Goal: Task Accomplishment & Management: Complete application form

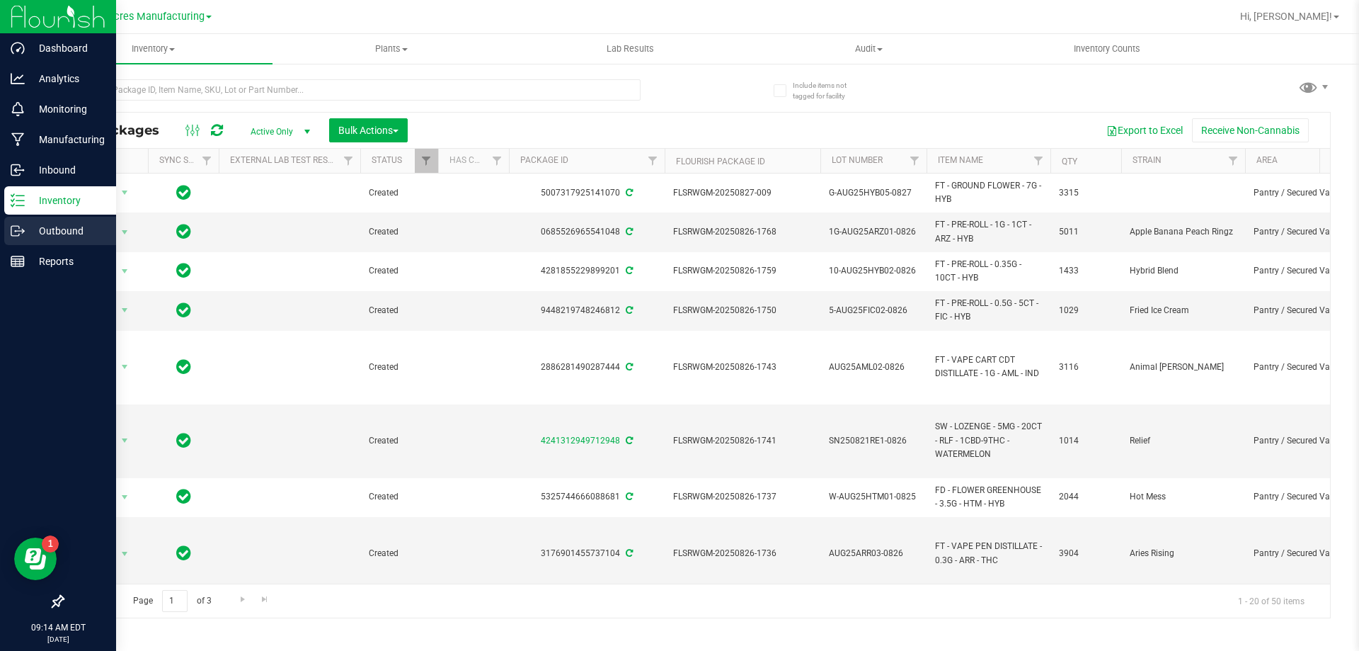
click at [33, 234] on p "Outbound" at bounding box center [67, 230] width 85 height 17
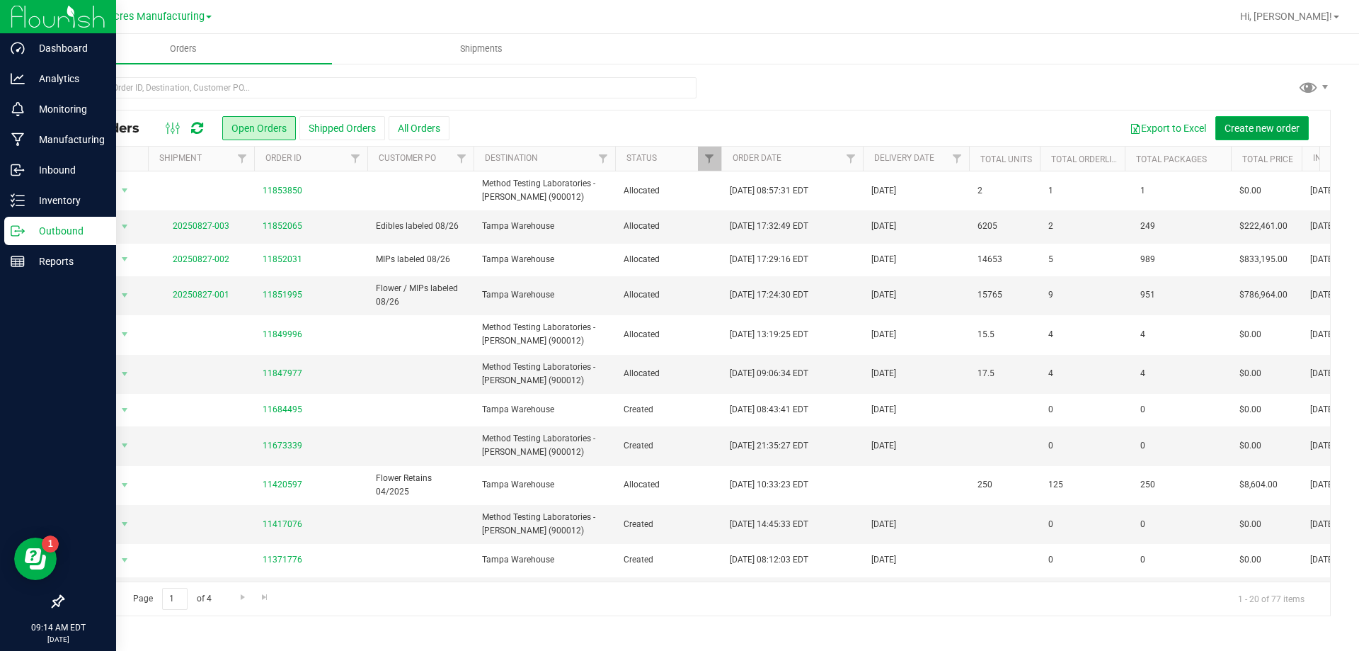
click at [1270, 120] on button "Create new order" at bounding box center [1261, 128] width 93 height 24
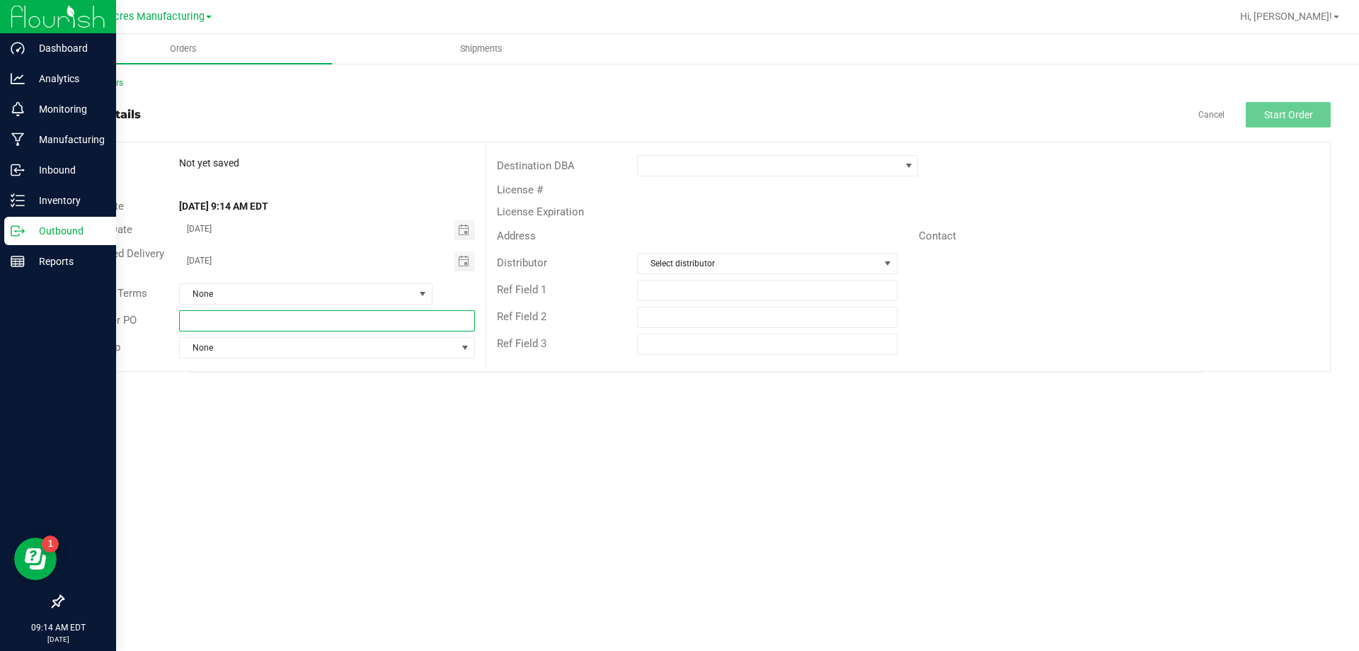
click at [413, 328] on input "text" at bounding box center [326, 320] width 295 height 21
type input "FG lab sample pick up"
click at [742, 169] on span at bounding box center [769, 166] width 262 height 20
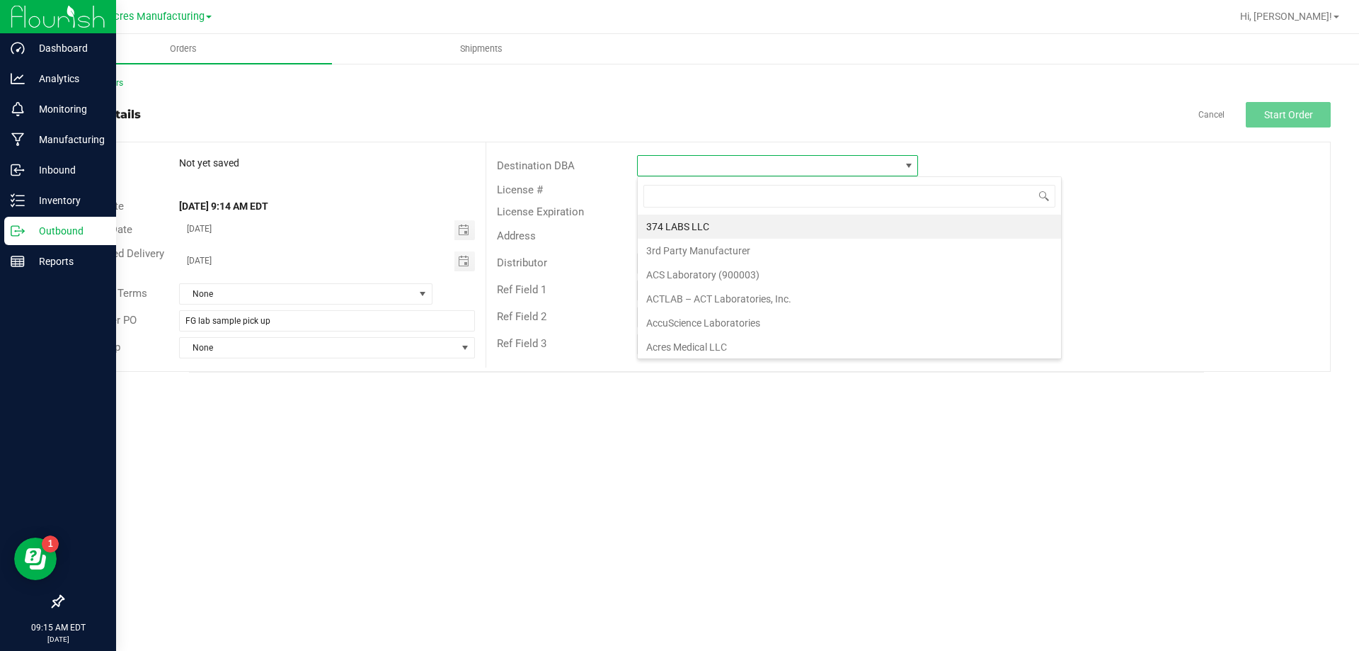
scroll to position [21, 281]
type input "metho"
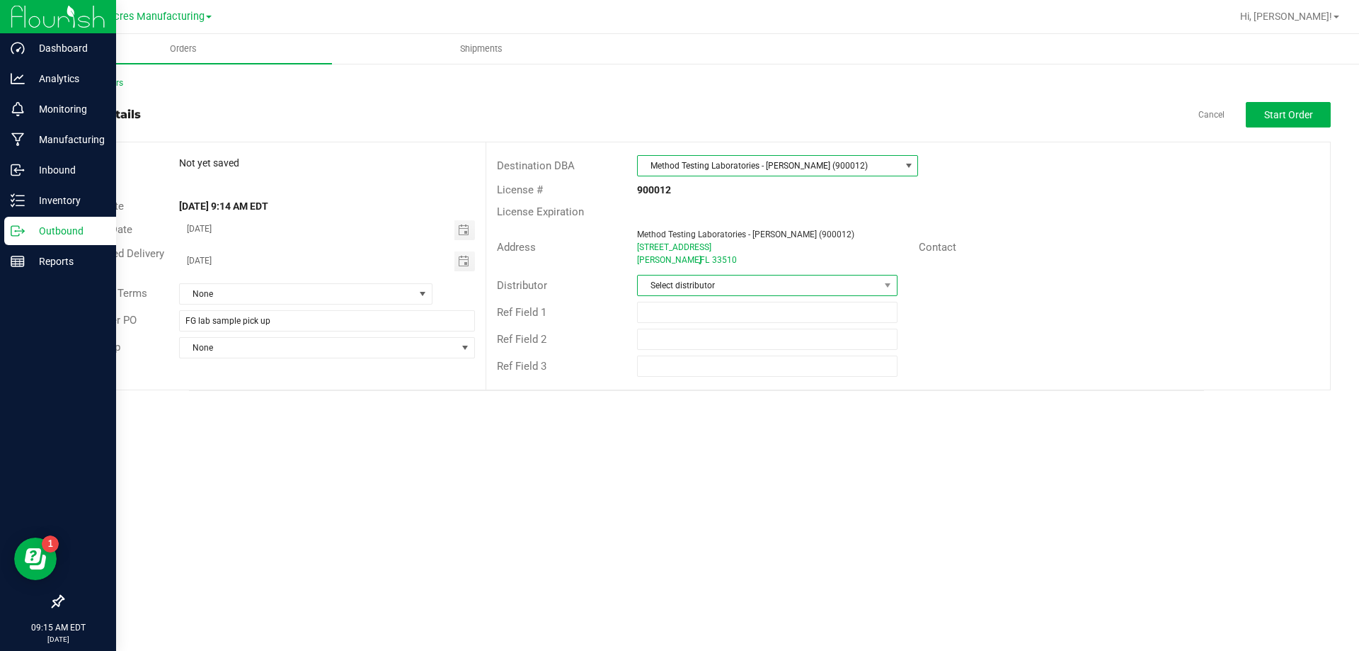
click at [768, 287] on span "Select distributor" at bounding box center [758, 285] width 241 height 20
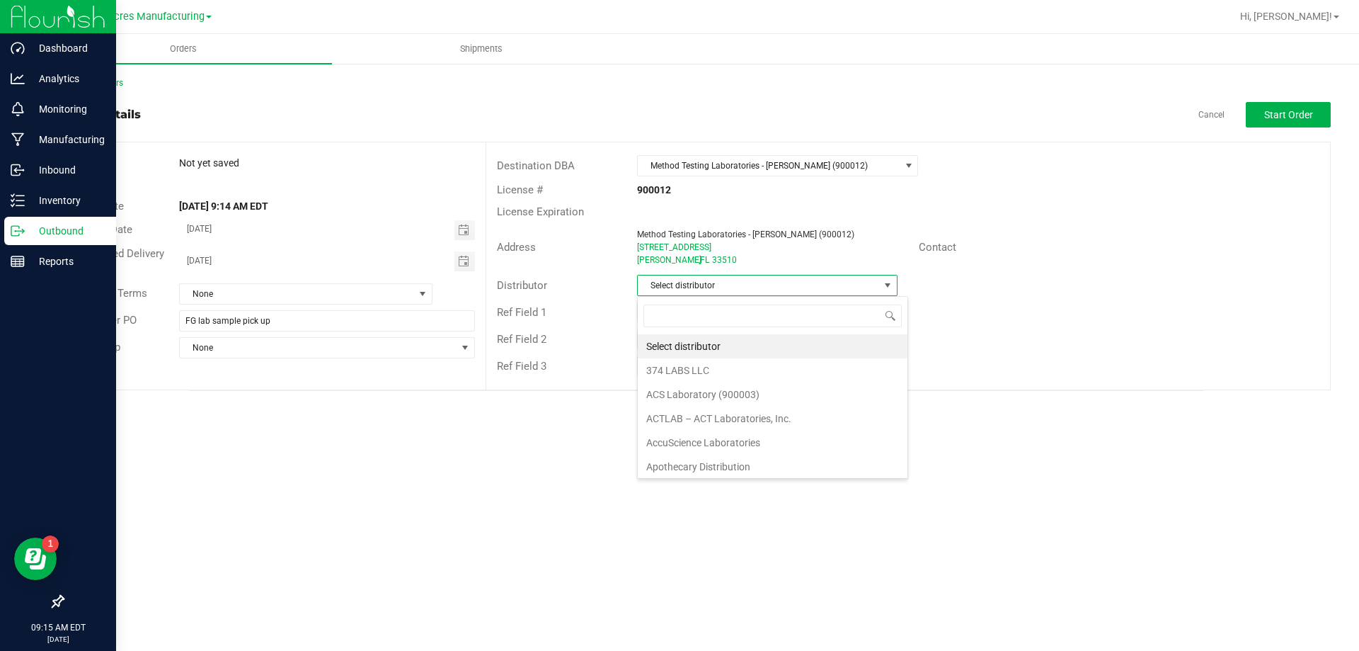
scroll to position [21, 261]
type input "para"
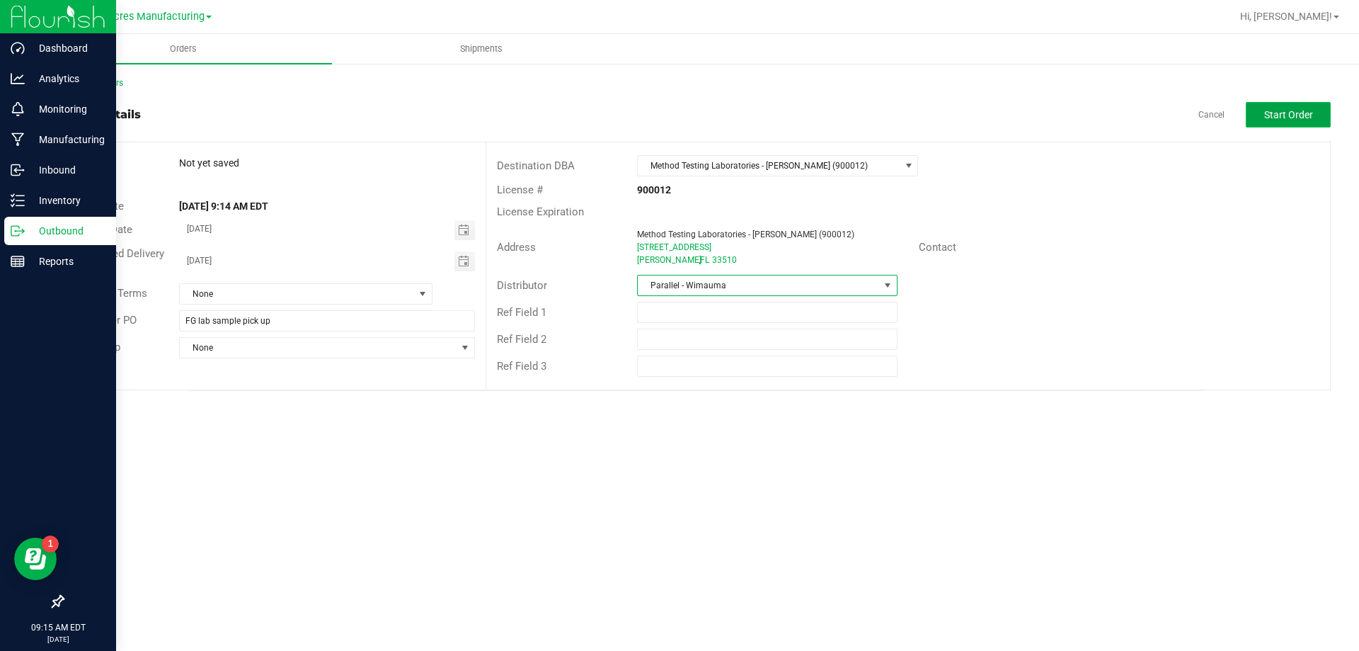
click at [1269, 120] on span "Start Order" at bounding box center [1288, 114] width 49 height 11
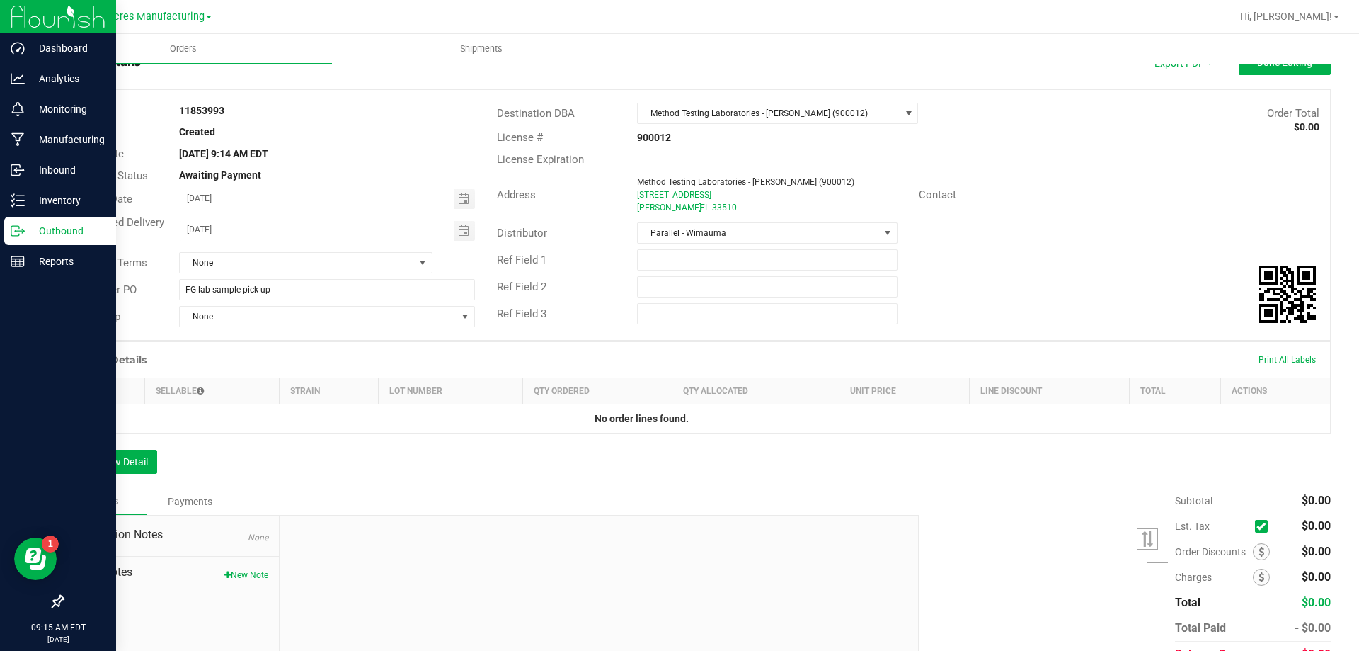
scroll to position [122, 0]
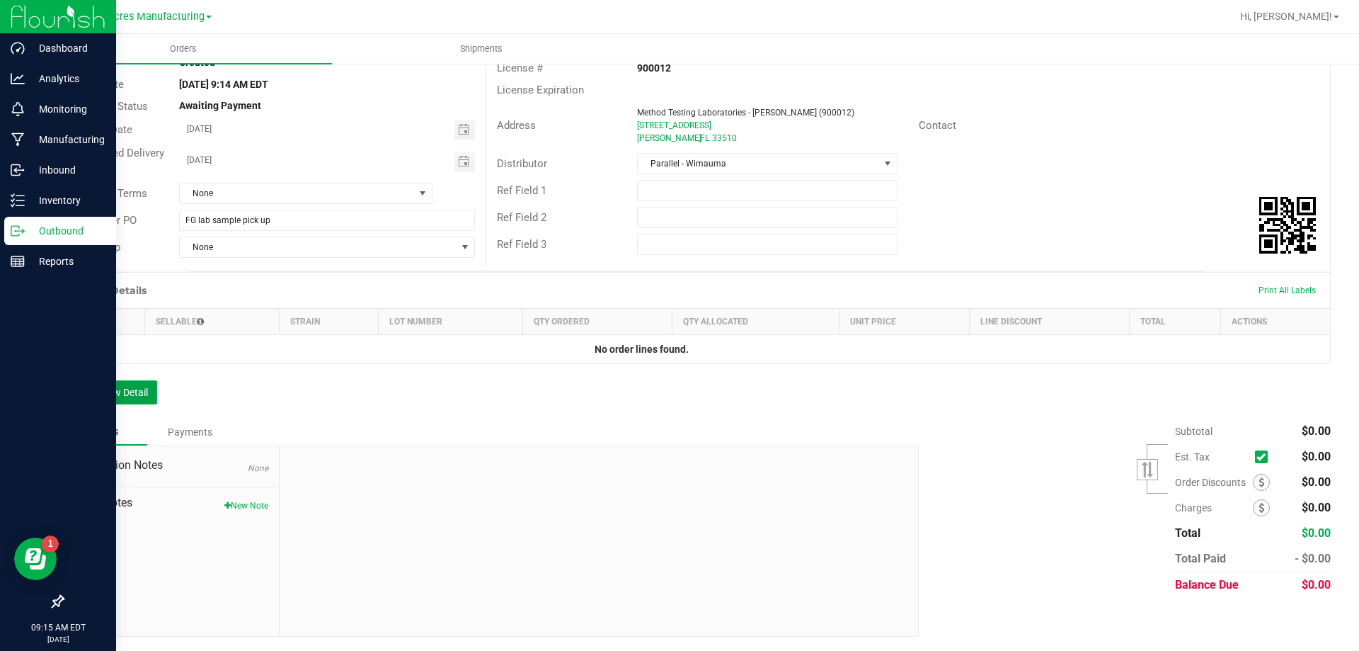
click at [127, 392] on button "Add New Detail" at bounding box center [109, 392] width 95 height 24
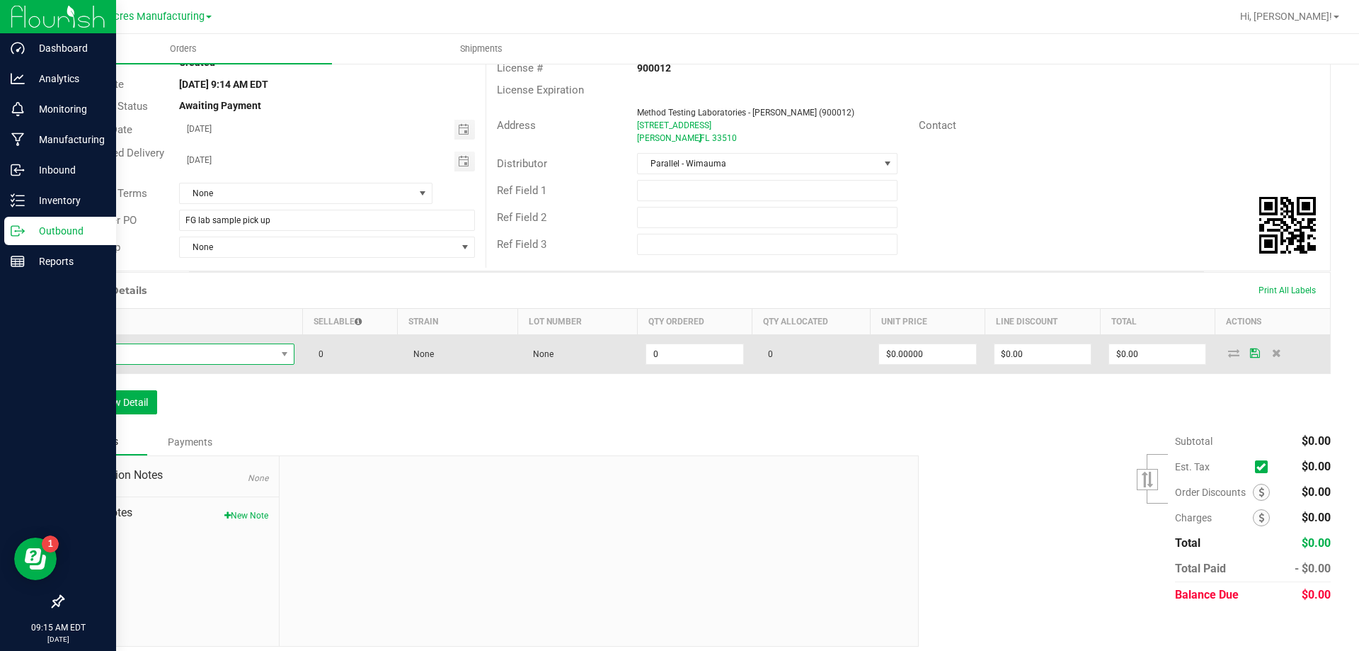
click at [265, 354] on span "NO DATA FOUND" at bounding box center [174, 354] width 203 height 20
type input "FD - FLOWER GREENHOUSE - 3.5G - HTM - HYB"
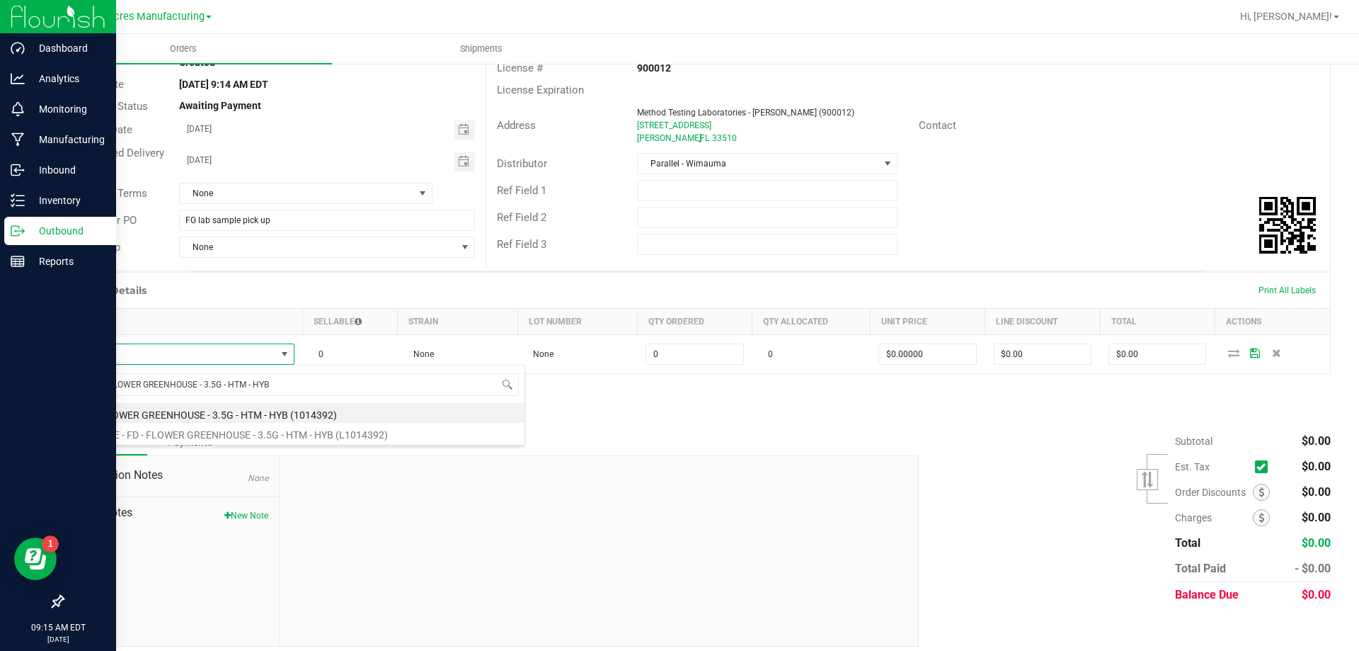
click at [261, 404] on li "FD - FLOWER GREENHOUSE - 3.5G - HTM - HYB (1014392)" at bounding box center [299, 413] width 452 height 20
type input "0 ea"
type input "$30.00000"
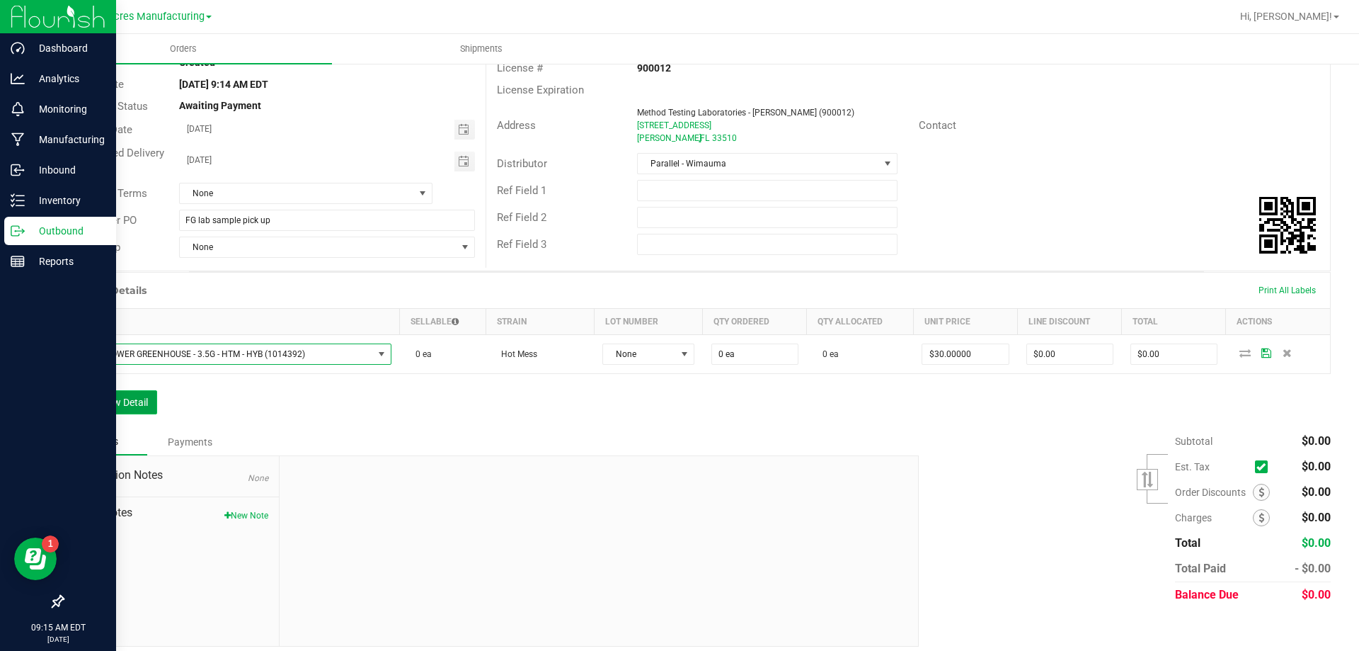
click at [136, 407] on button "Add New Detail" at bounding box center [109, 402] width 95 height 24
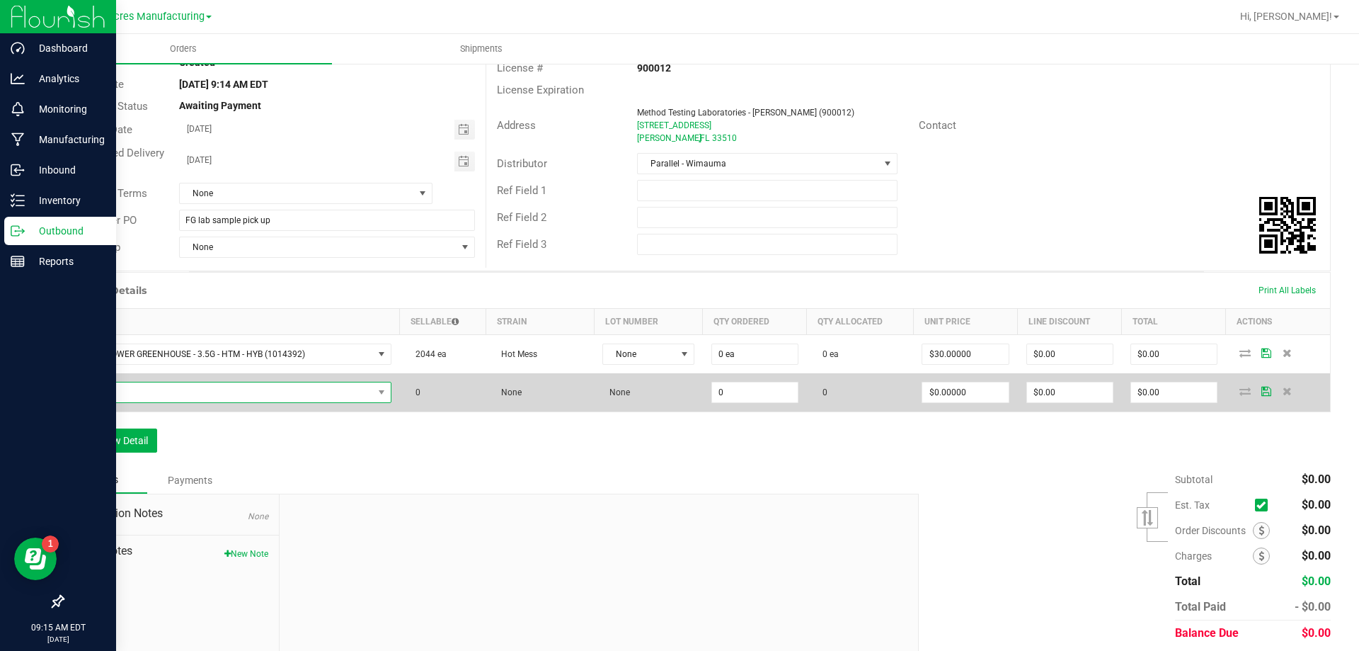
click at [315, 389] on span "NO DATA FOUND" at bounding box center [223, 392] width 300 height 20
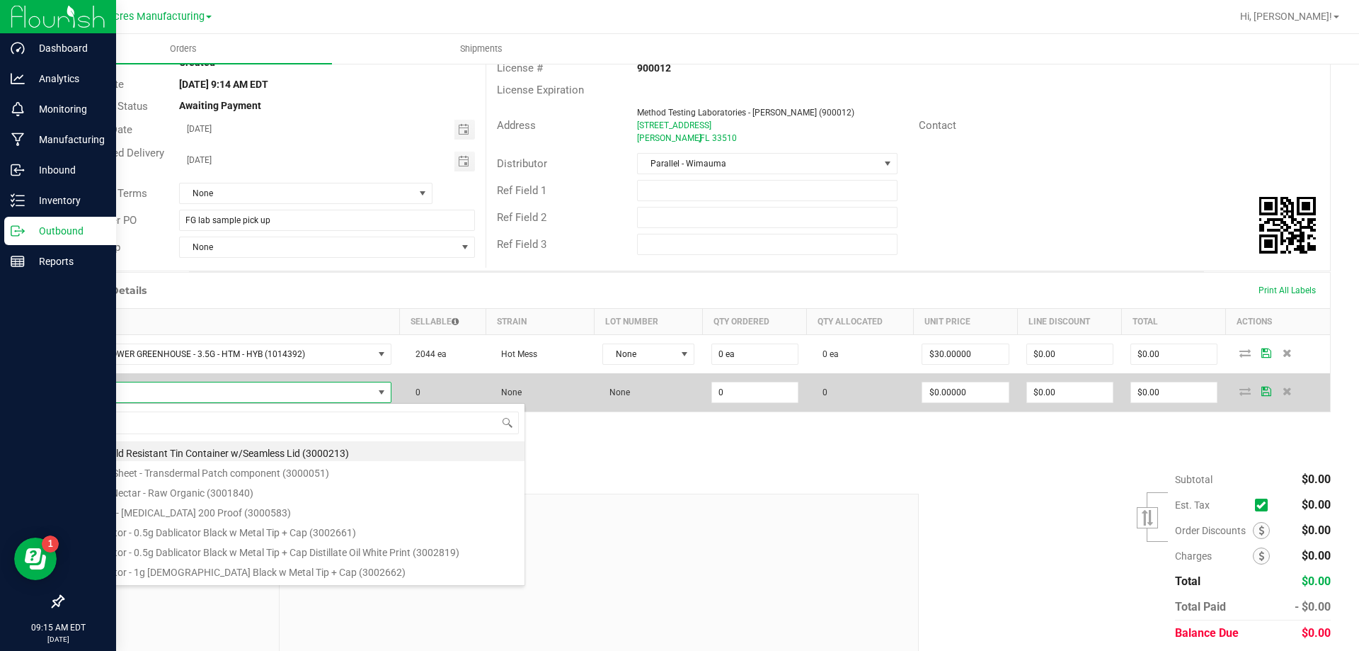
scroll to position [21, 312]
type input "FT - GROUND FLOWER - 7G - HYB"
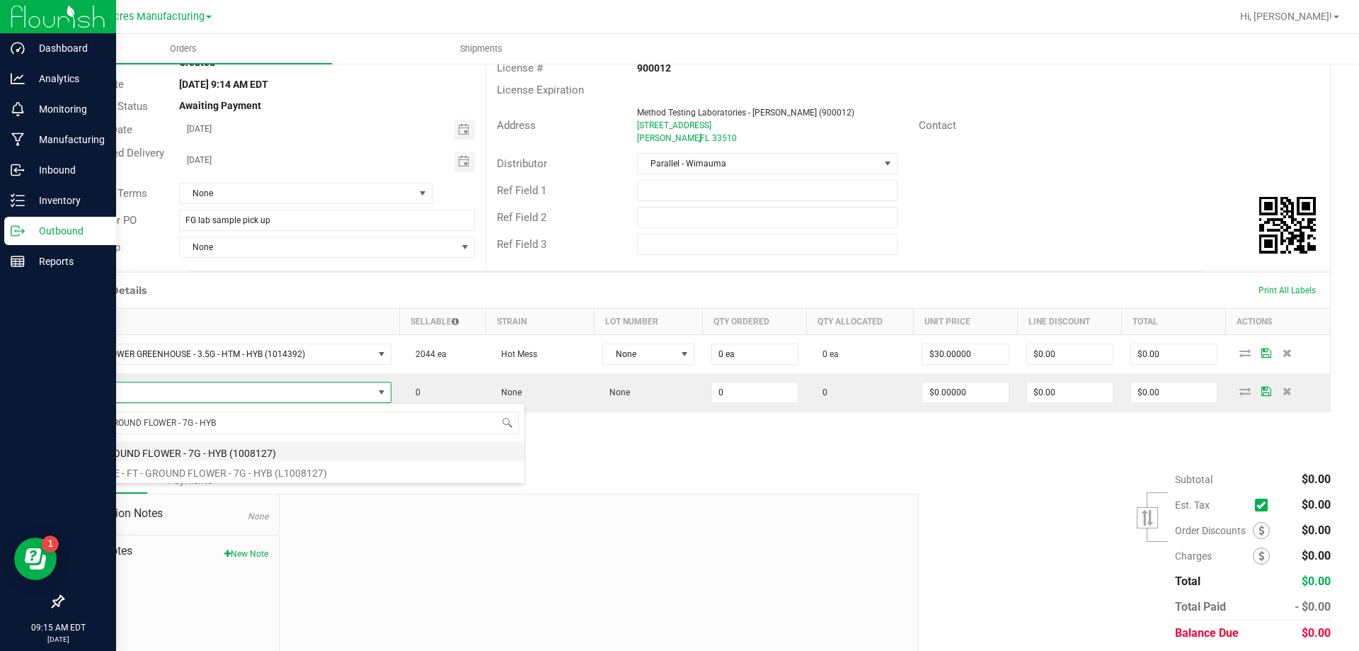
click at [229, 451] on li "FT - GROUND FLOWER - 7G - HYB (1008127)" at bounding box center [299, 451] width 452 height 20
type input "0 ea"
type input "$50.00000"
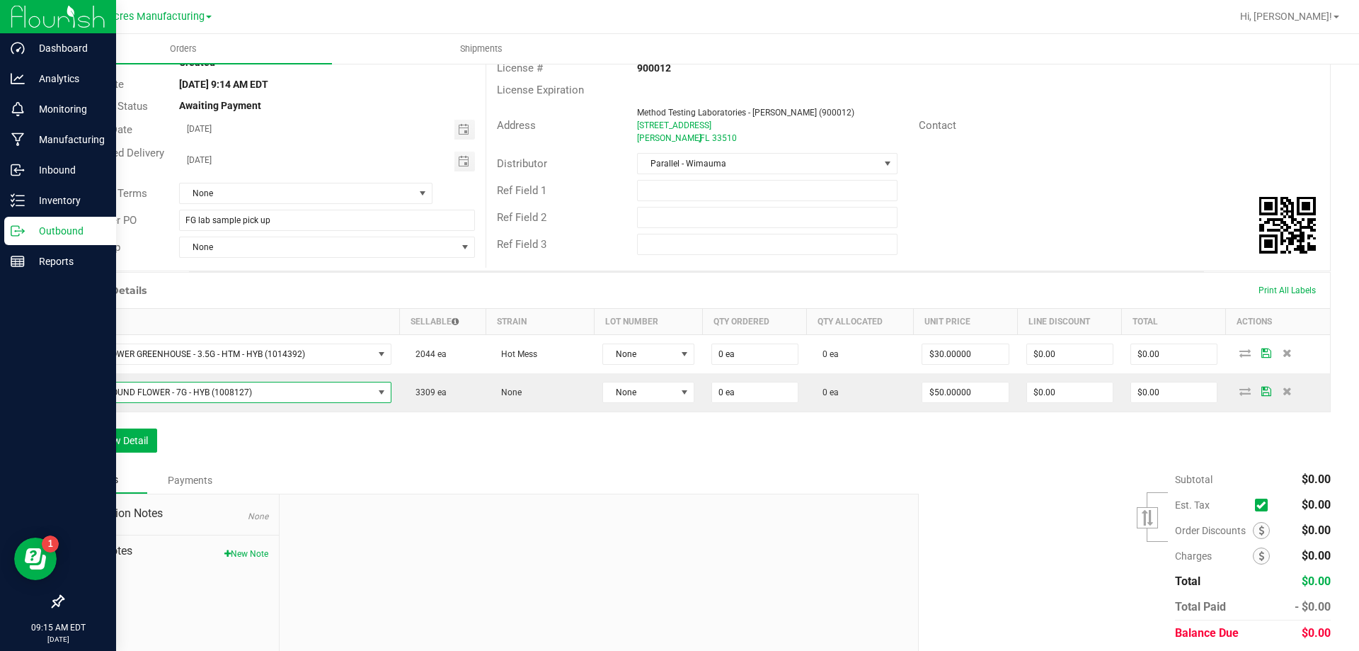
click at [164, 441] on div "Order Details Print All Labels Item Sellable Strain Lot Number Qty Ordered Qty …" at bounding box center [696, 369] width 1269 height 195
click at [142, 440] on button "Add New Detail" at bounding box center [109, 440] width 95 height 24
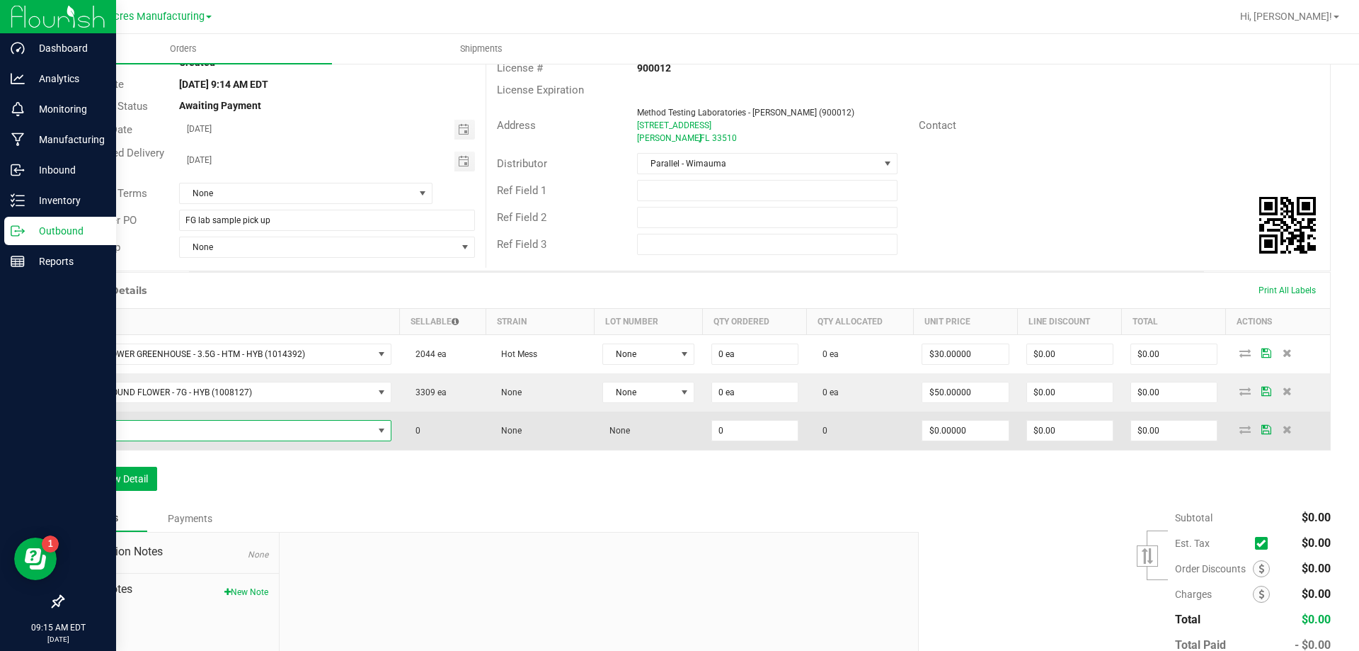
click at [218, 435] on span "NO DATA FOUND" at bounding box center [223, 430] width 300 height 20
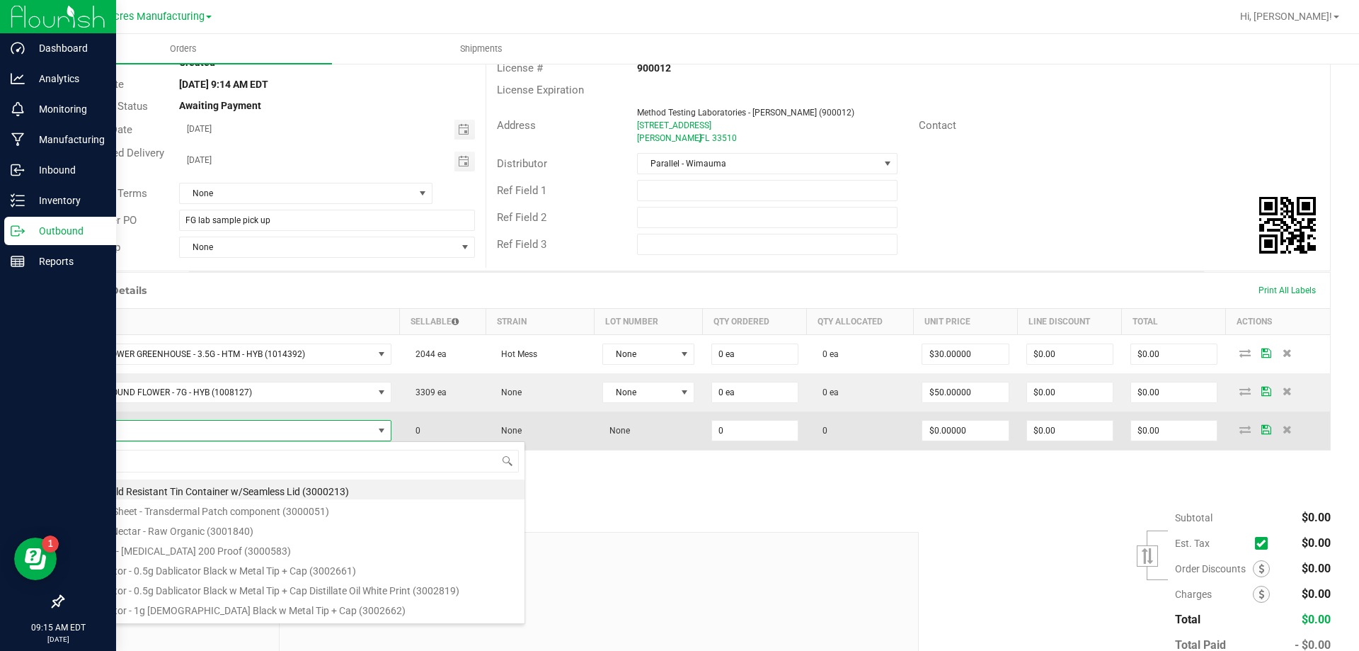
type input "FT - PRE-ROLL - 1G - 1CT - ARZ - HYB"
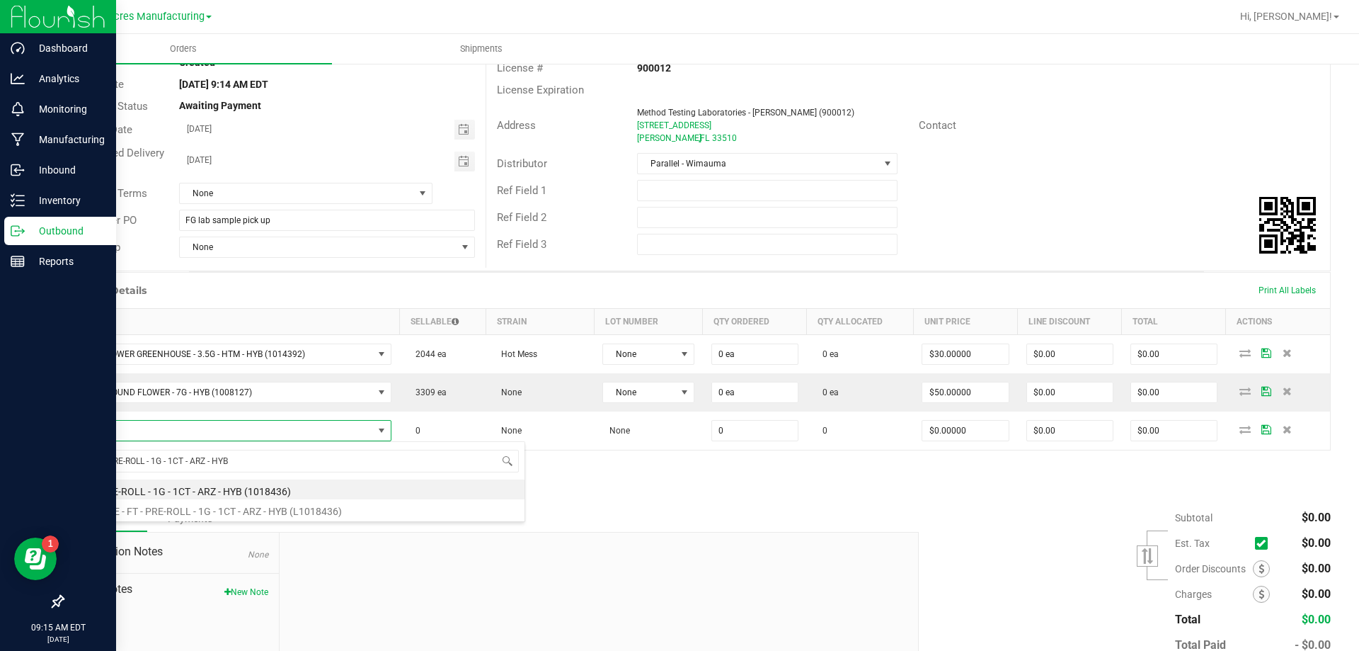
click at [216, 487] on li "FT - PRE-ROLL - 1G - 1CT - ARZ - HYB (1018436)" at bounding box center [299, 489] width 452 height 20
type input "0 ea"
type input "$15.00000"
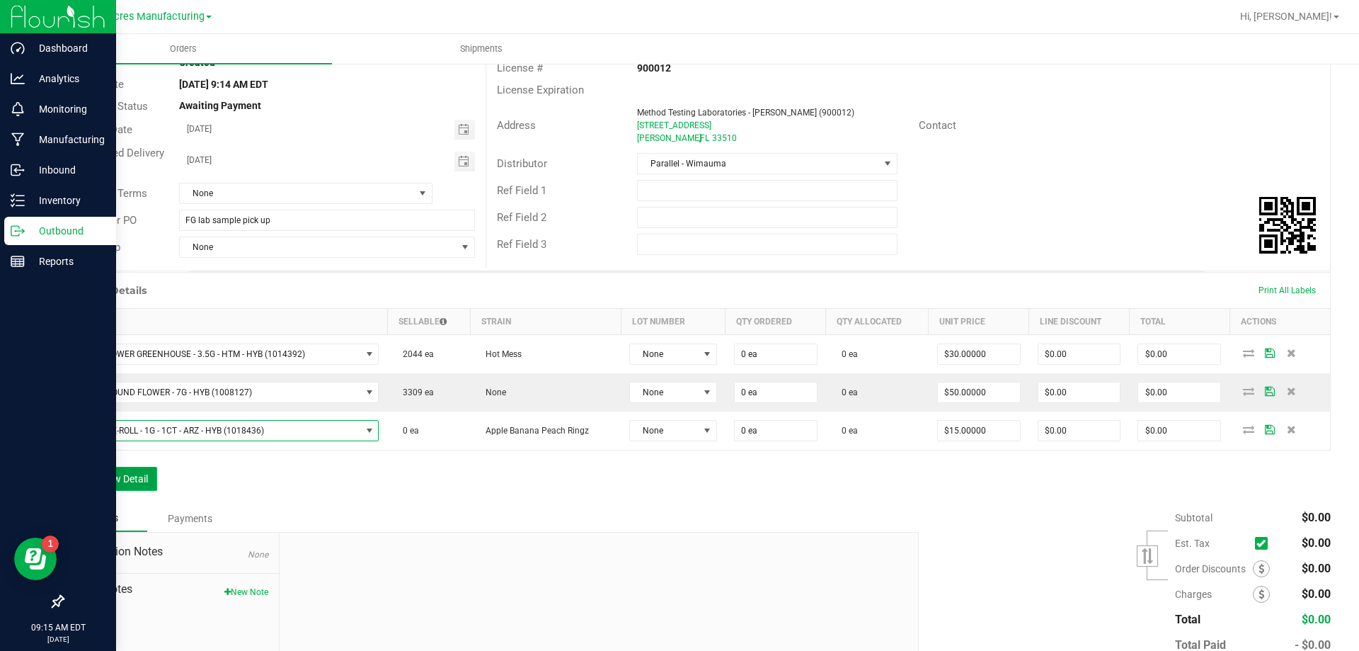
click at [149, 479] on button "Add New Detail" at bounding box center [109, 478] width 95 height 24
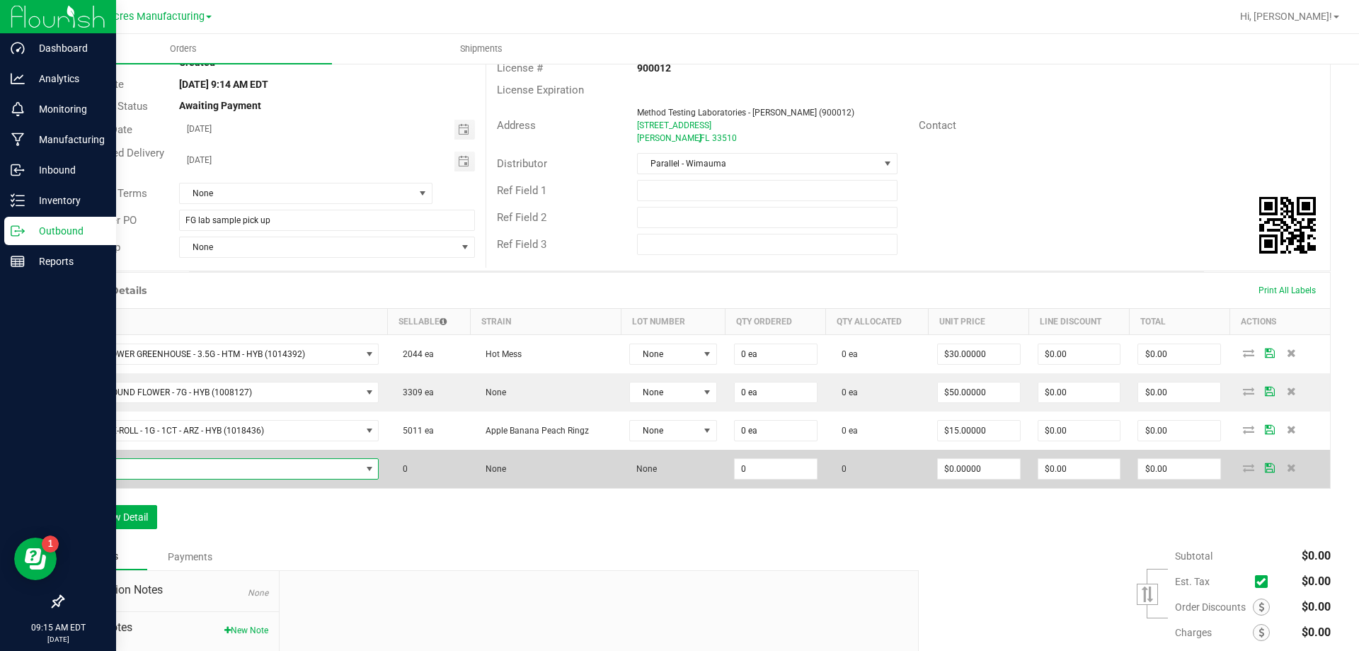
click at [229, 462] on span "NO DATA FOUND" at bounding box center [217, 469] width 288 height 20
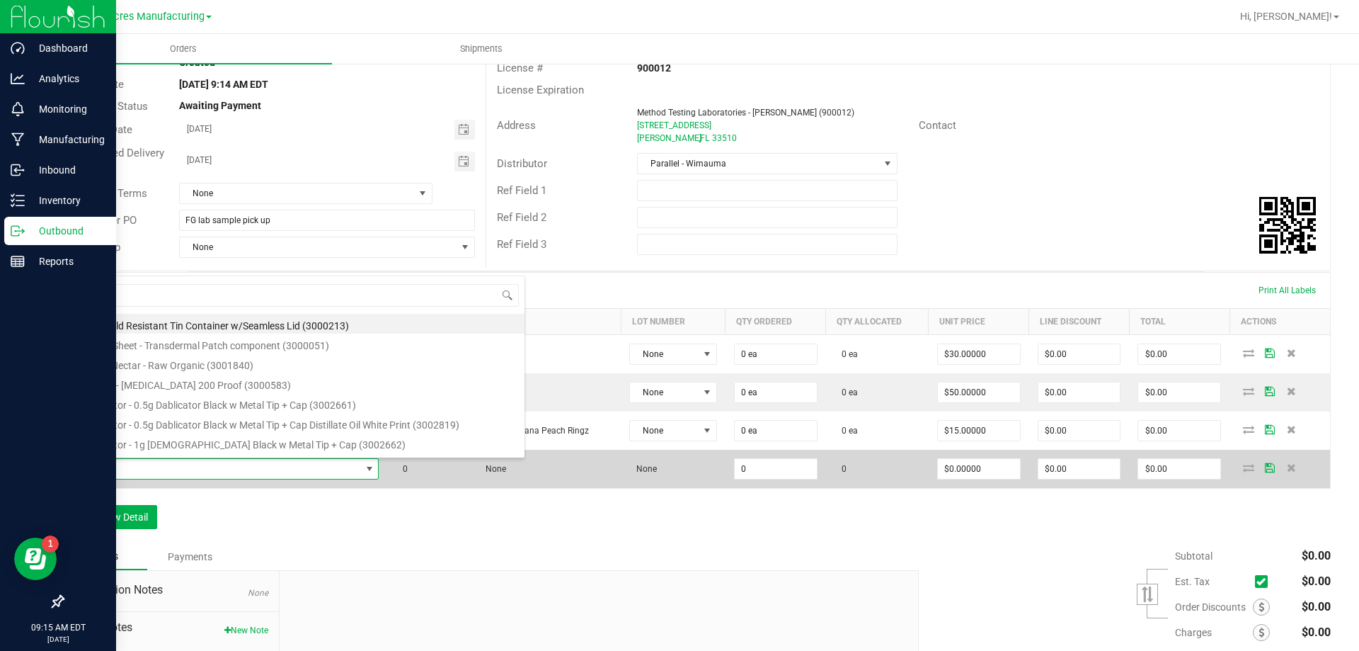
type input "FT - PRE-ROLL - 0.35G - 10CT - HYB"
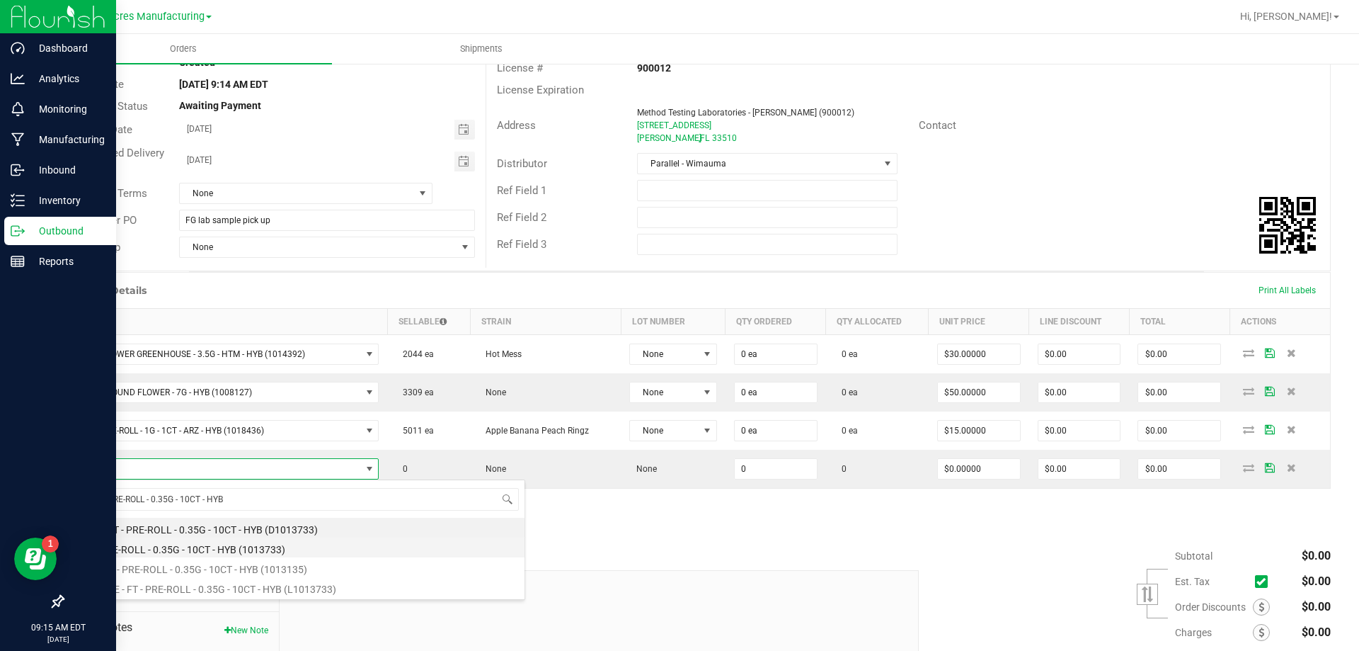
click at [210, 542] on li "FT - PRE-ROLL - 0.35G - 10CT - HYB (1013733)" at bounding box center [299, 547] width 452 height 20
type input "0 ea"
type input "$42.00000"
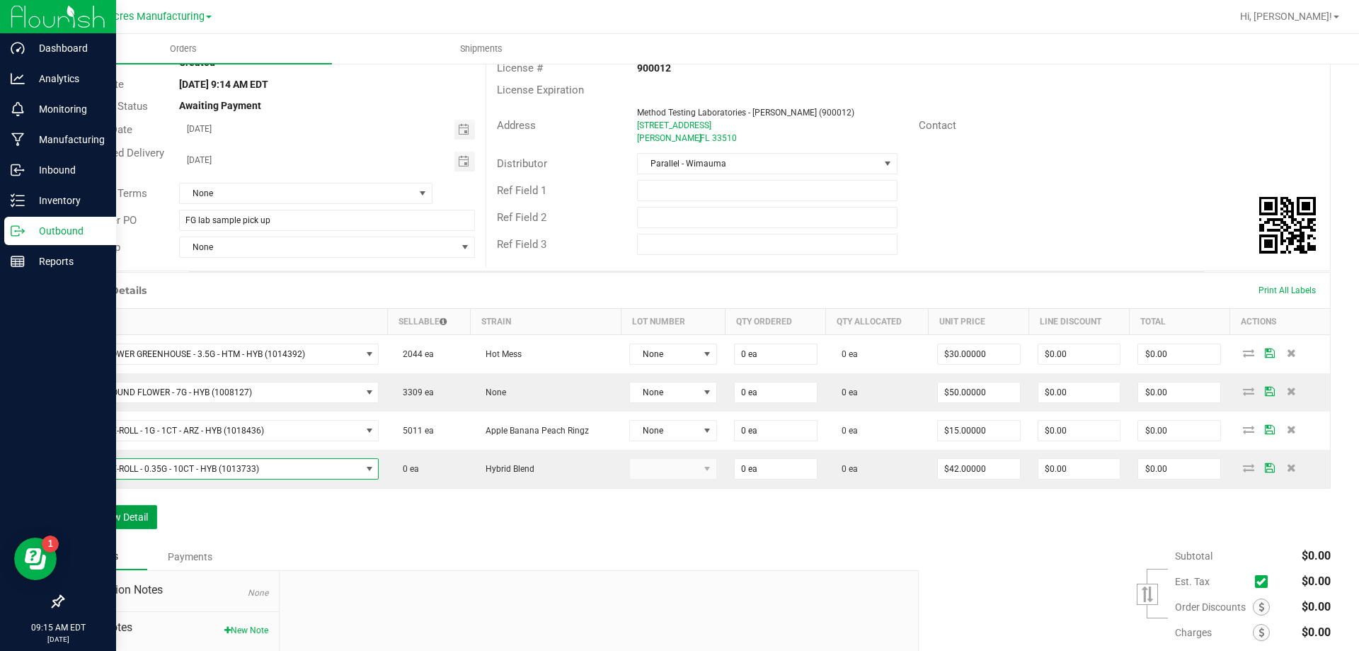
click at [132, 506] on button "Add New Detail" at bounding box center [109, 517] width 95 height 24
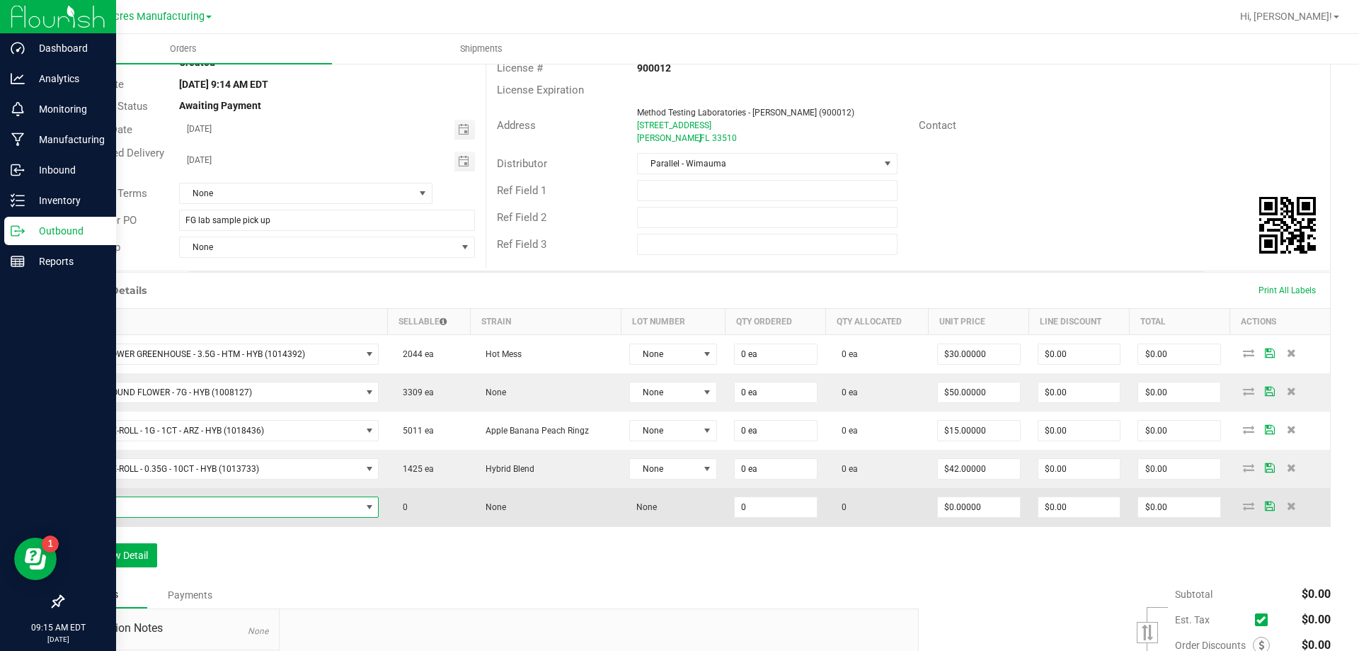
click at [263, 504] on span "NO DATA FOUND" at bounding box center [217, 507] width 288 height 20
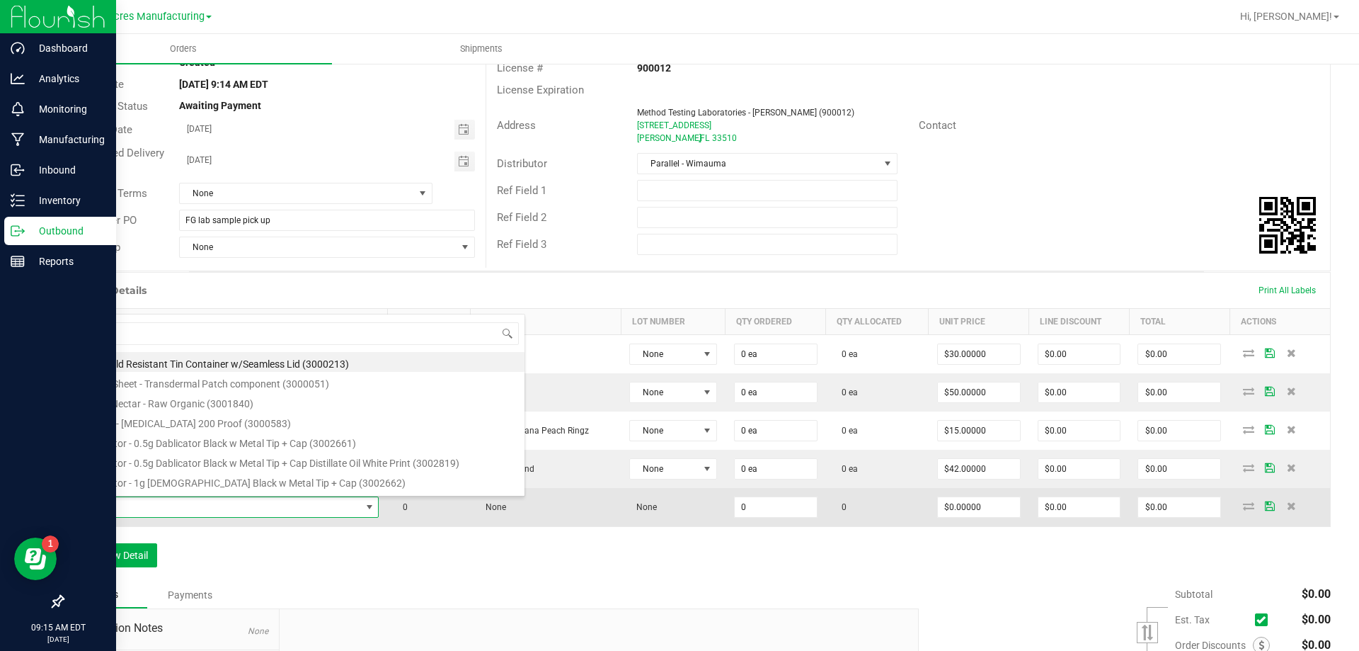
type input "FT - PRE-ROLL - 0.5G - 5CT - FIC - HYB"
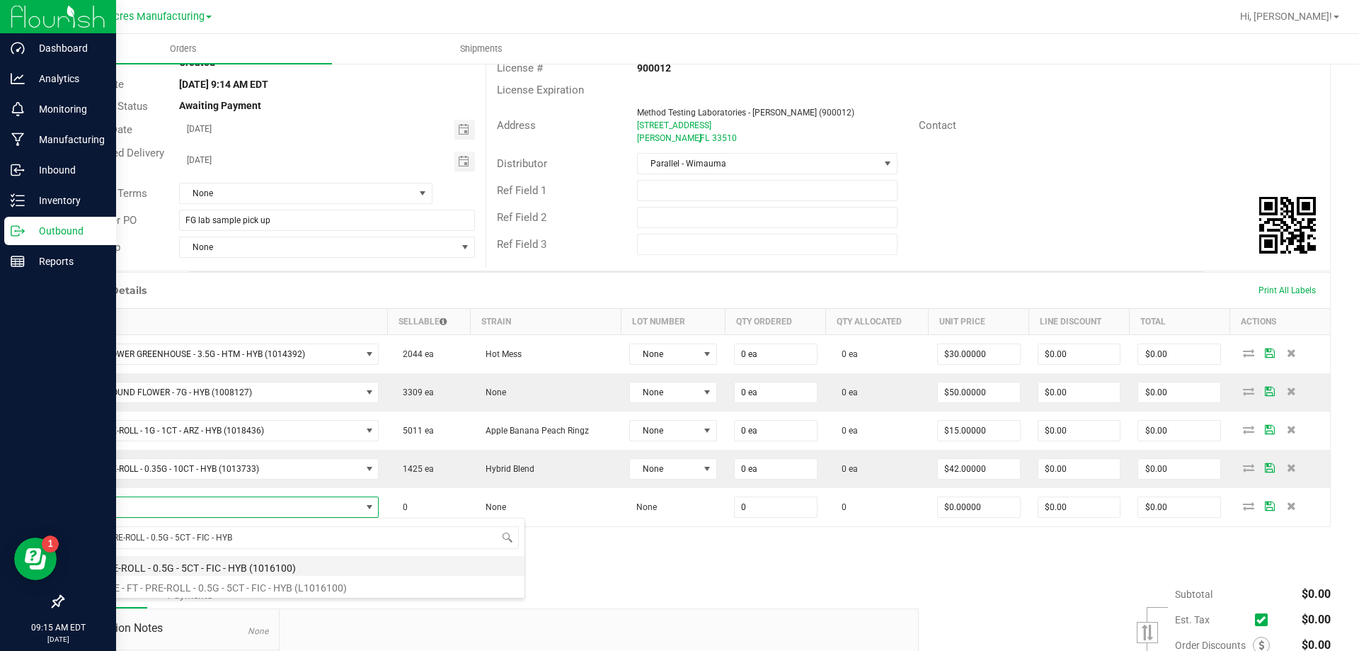
click at [217, 558] on li "FT - PRE-ROLL - 0.5G - 5CT - FIC - HYB (1016100)" at bounding box center [299, 566] width 452 height 20
type input "0 ea"
type input "$29.00000"
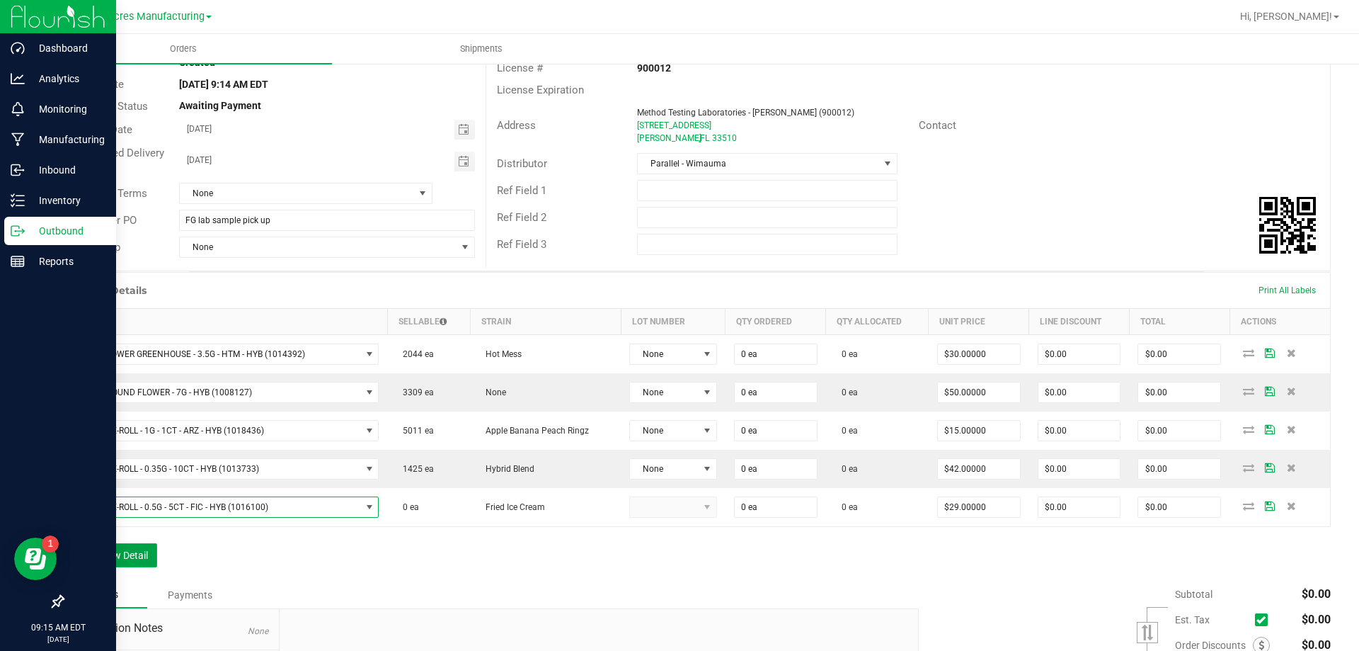
click at [133, 544] on button "Add New Detail" at bounding box center [109, 555] width 95 height 24
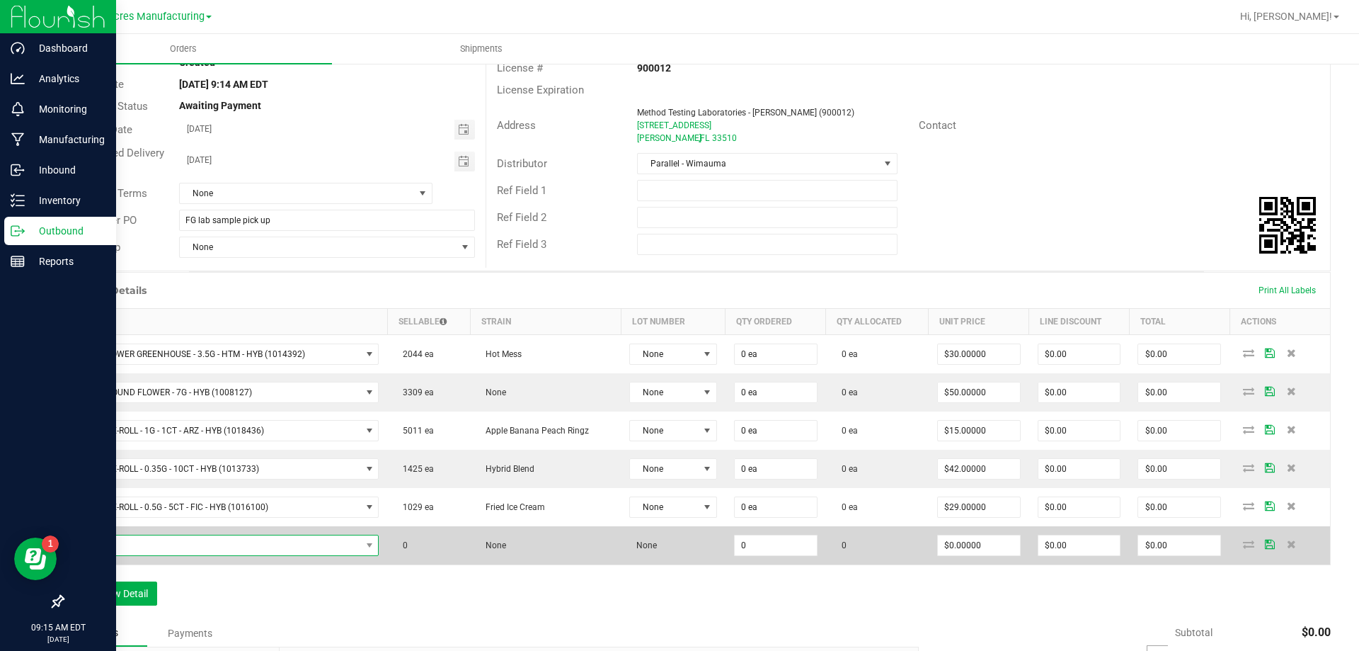
click at [186, 547] on span "NO DATA FOUND" at bounding box center [217, 545] width 288 height 20
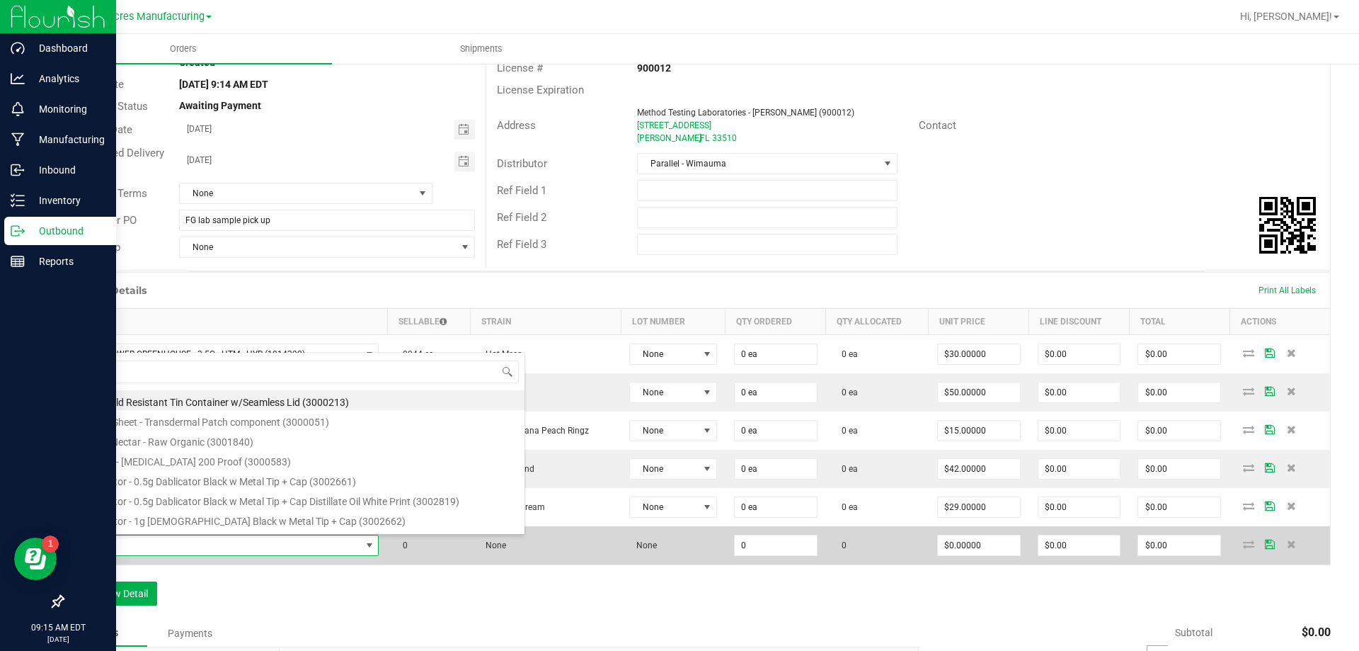
type input "FT - PRE-ROLL - 0.5G - 1CT - FIC - HYB"
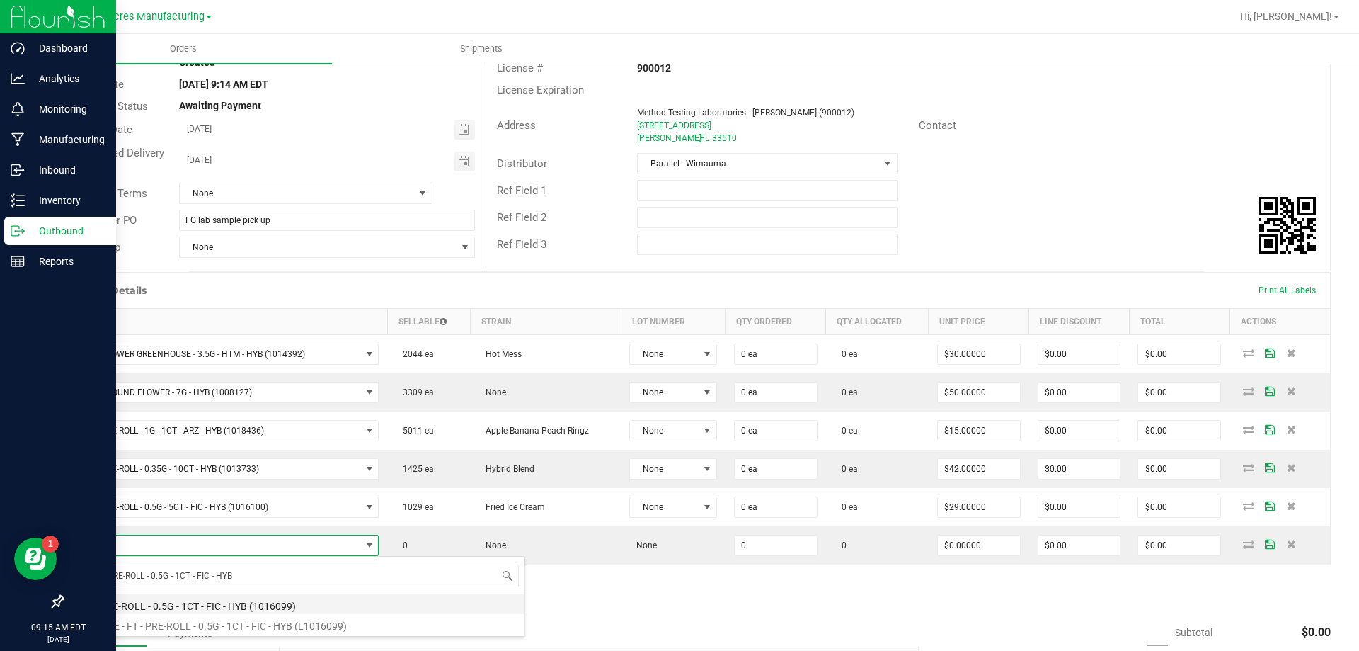
click at [195, 607] on li "FT - PRE-ROLL - 0.5G - 1CT - FIC - HYB (1016099)" at bounding box center [299, 604] width 452 height 20
type input "0 ea"
type input "$5.00000"
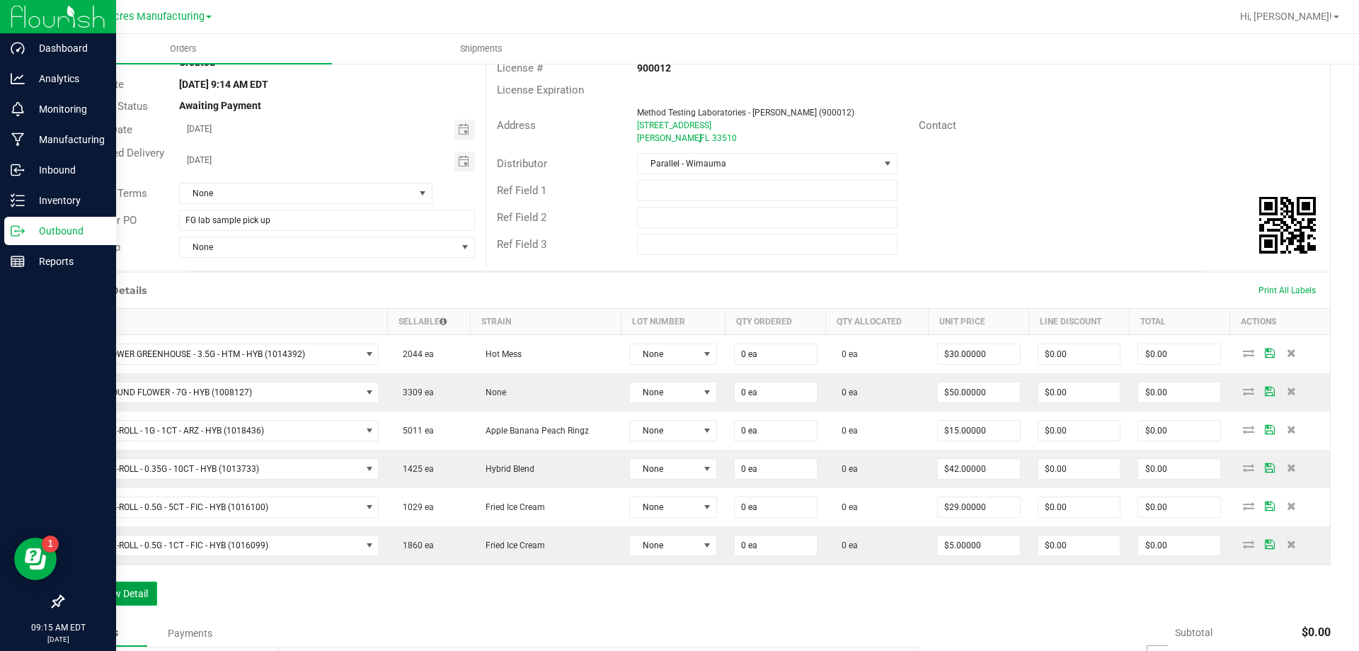
click at [107, 595] on button "Add New Detail" at bounding box center [109, 593] width 95 height 24
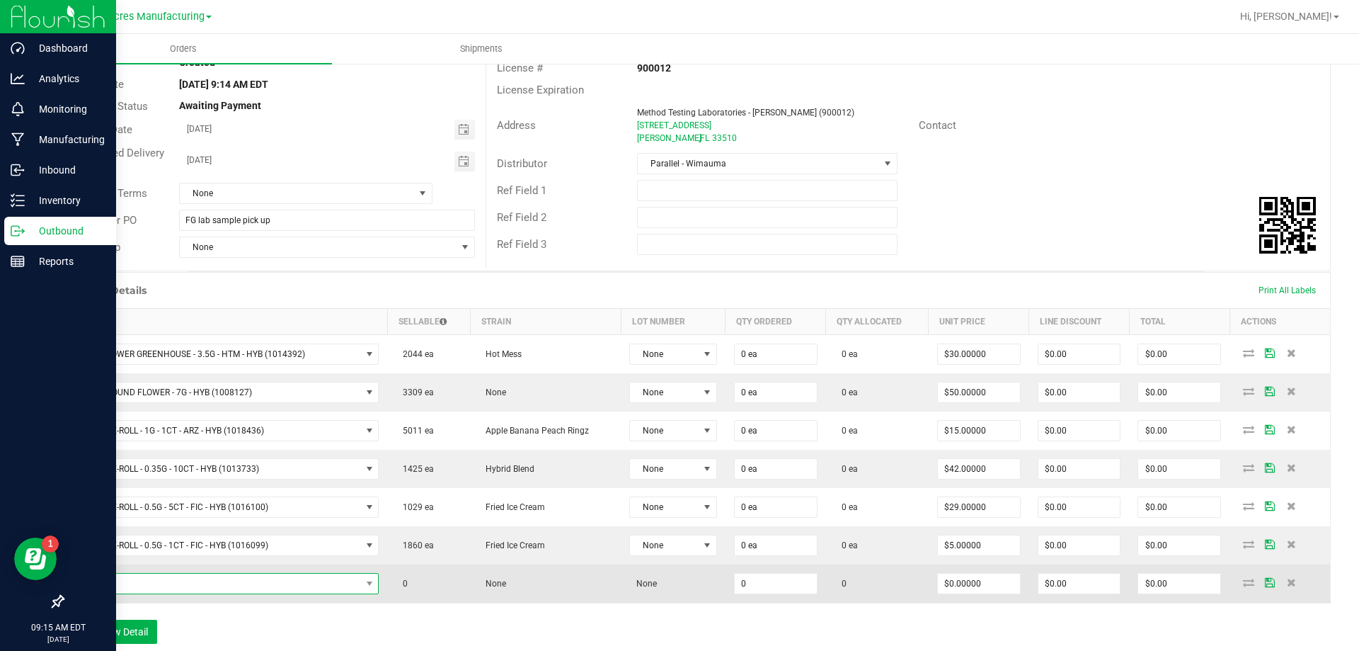
click at [256, 588] on span "NO DATA FOUND" at bounding box center [217, 583] width 288 height 20
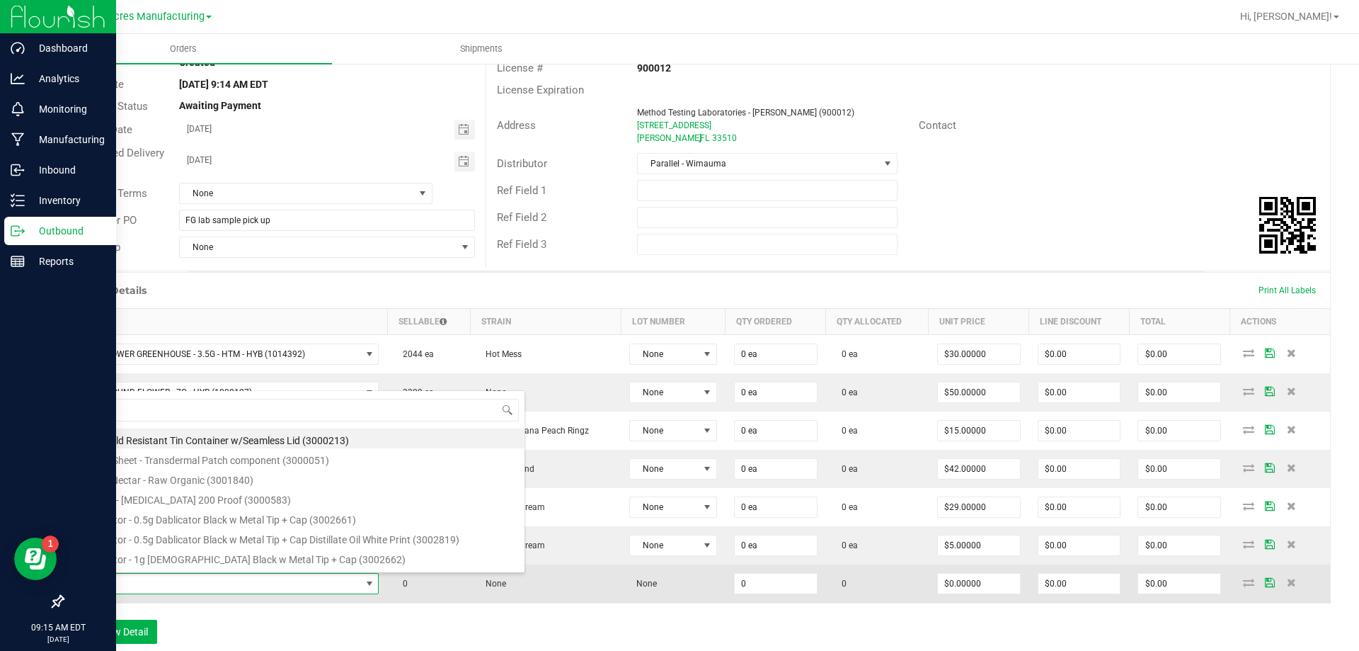
type input "FT - SHATTER - 1G - BCT - IND"
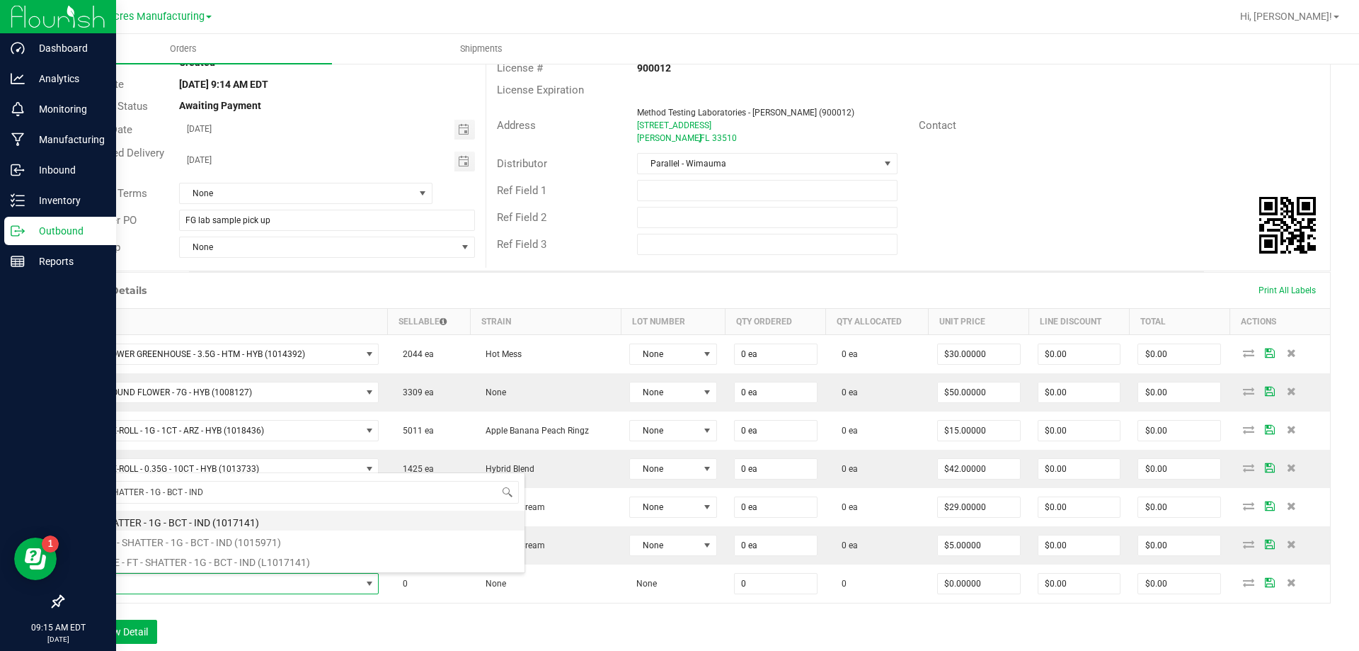
click at [248, 525] on li "FT - SHATTER - 1G - BCT - IND (1017141)" at bounding box center [299, 520] width 452 height 20
type input "0 ea"
type input "$65.00000"
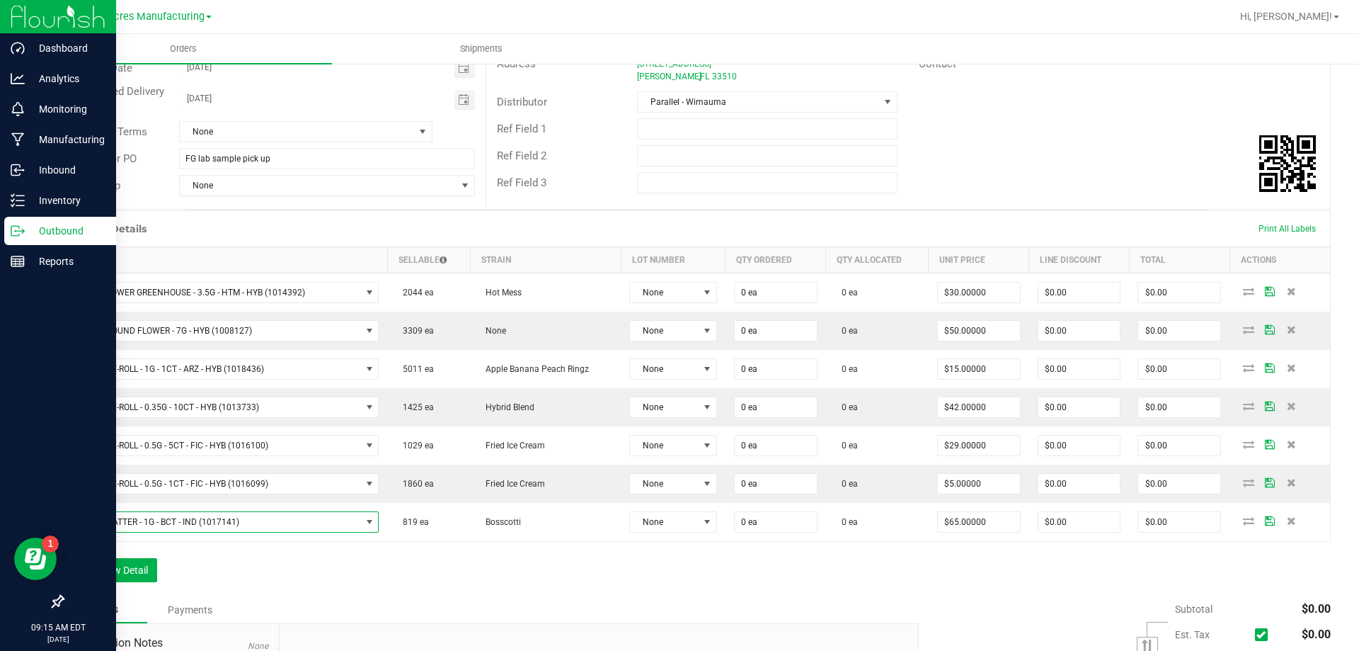
scroll to position [263, 0]
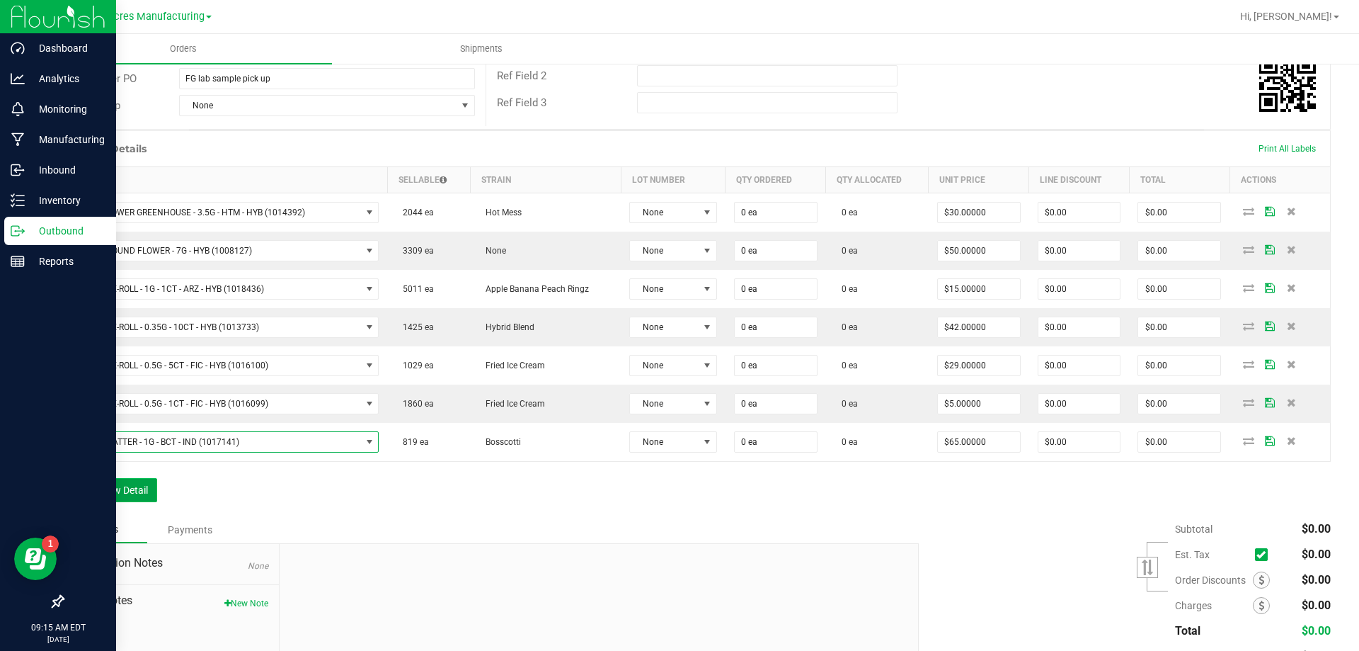
click at [141, 494] on button "Add New Detail" at bounding box center [109, 490] width 95 height 24
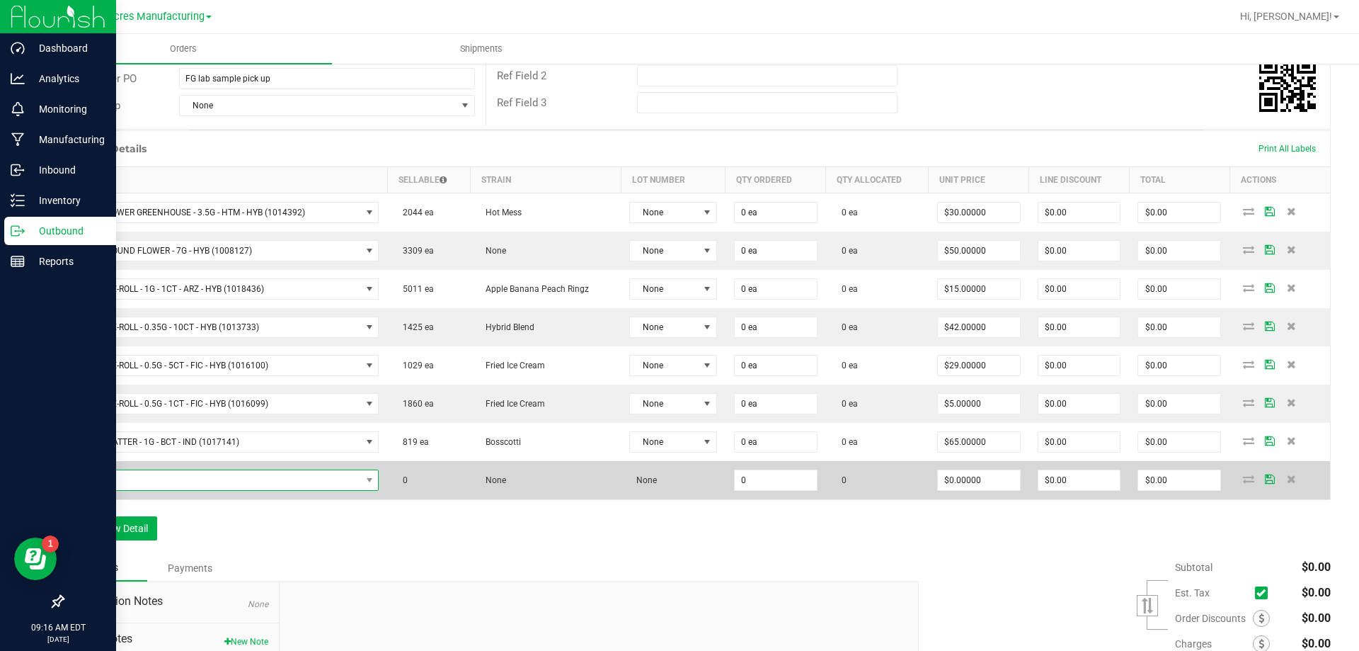
click at [323, 485] on span "NO DATA FOUND" at bounding box center [217, 480] width 288 height 20
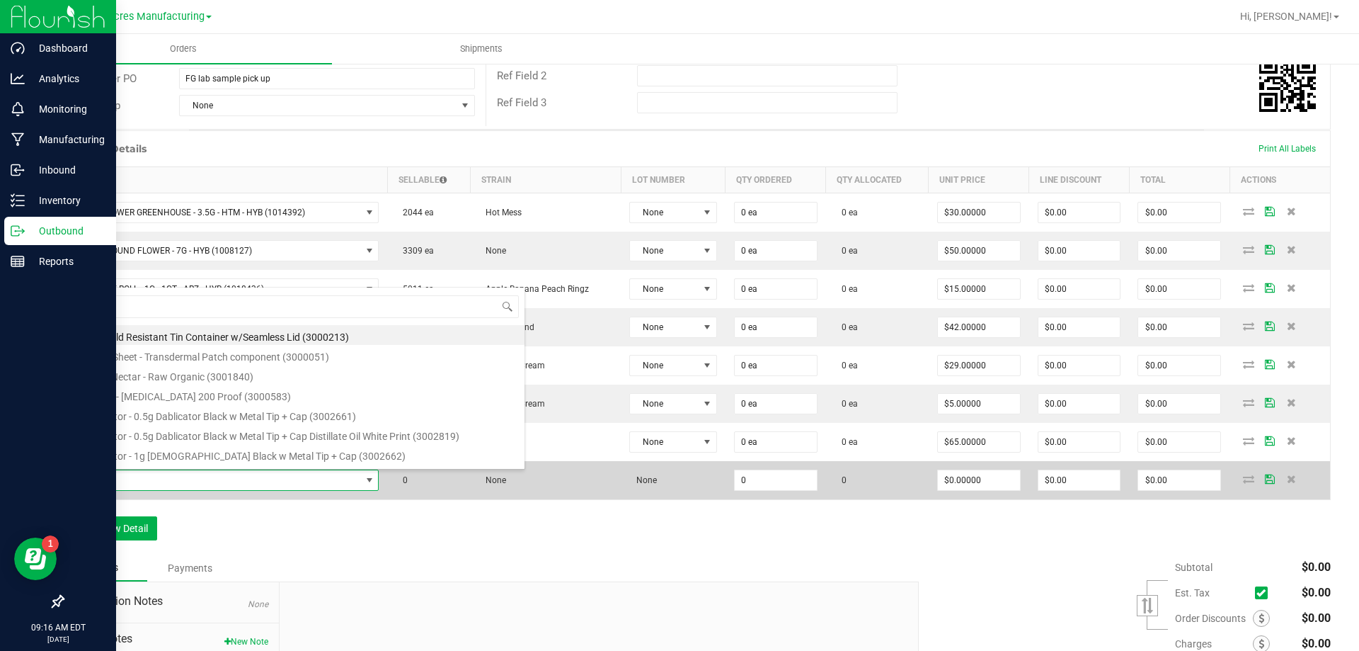
scroll to position [21, 301]
type input "FT - VAPE CART CDT DISTILLATE - 1G - AML - IND"
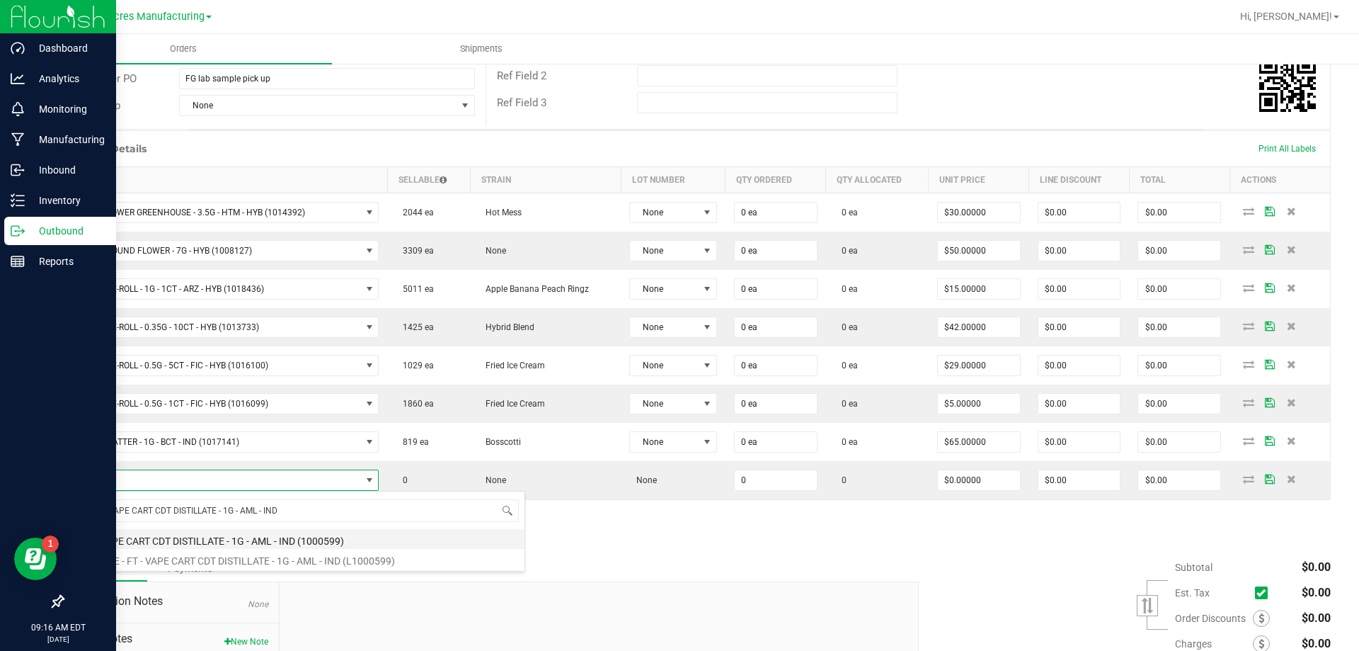
click at [209, 534] on li "FT - VAPE CART CDT DISTILLATE - 1G - AML - IND (1000599)" at bounding box center [299, 539] width 452 height 20
type input "0 ea"
type input "$95.00000"
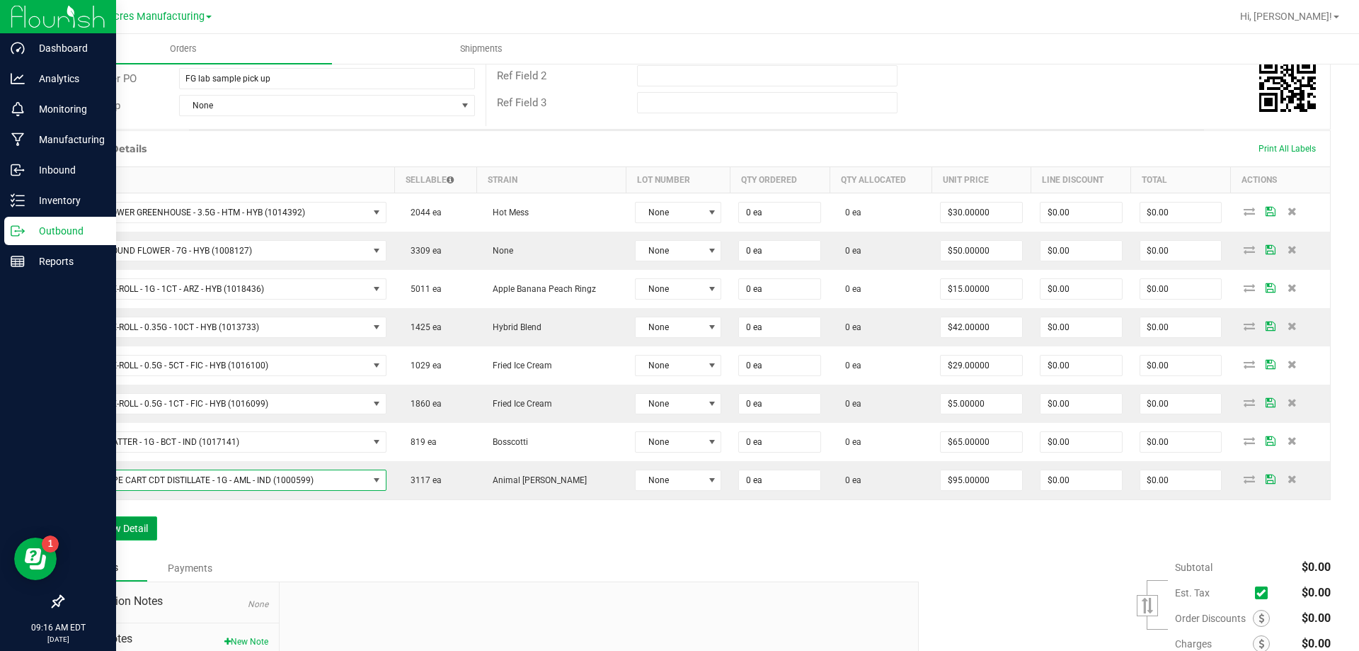
click at [154, 520] on button "Add New Detail" at bounding box center [109, 528] width 95 height 24
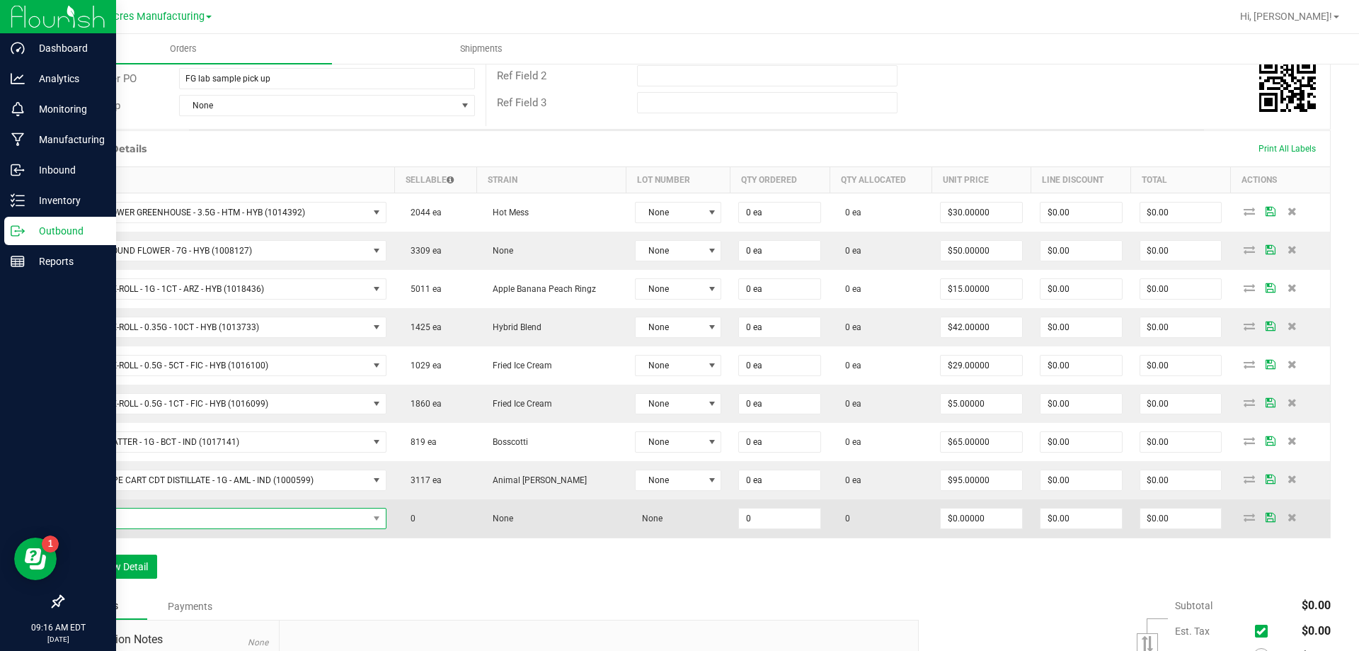
click at [171, 513] on span "NO DATA FOUND" at bounding box center [220, 518] width 295 height 20
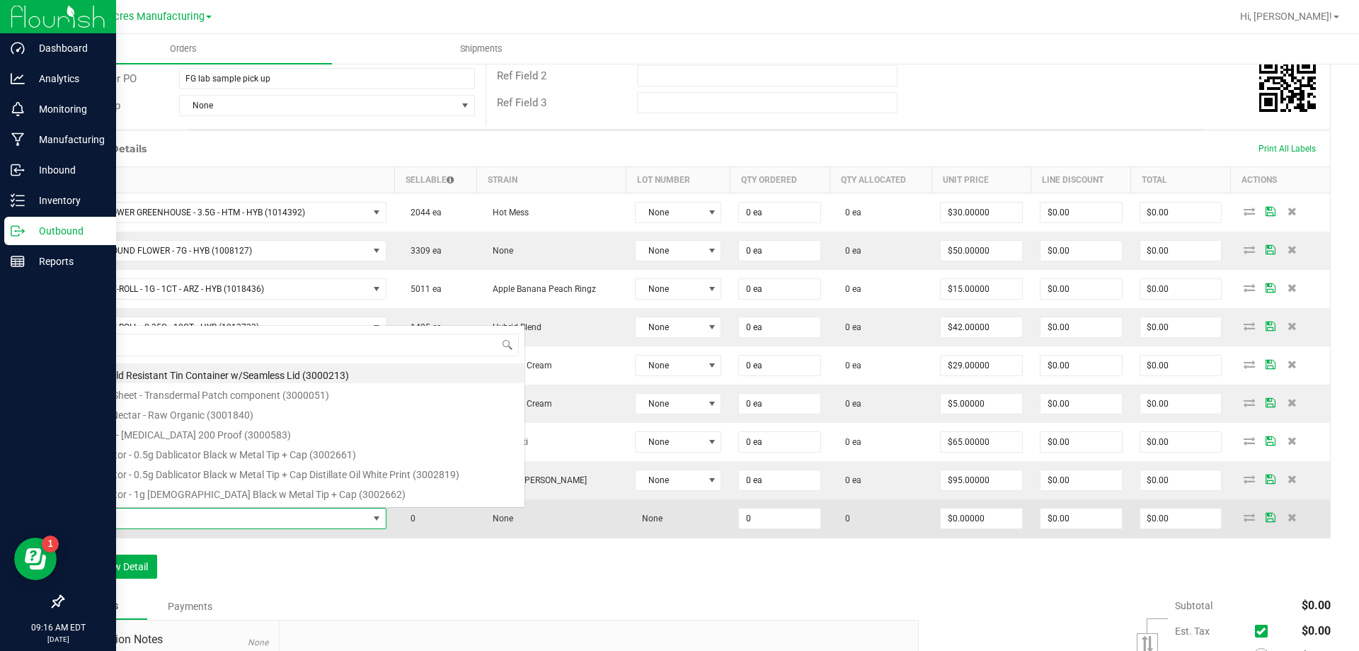
scroll to position [21, 309]
type input "FT - VAPE PEN DISTILLATE - 0.3G - ARR - THC"
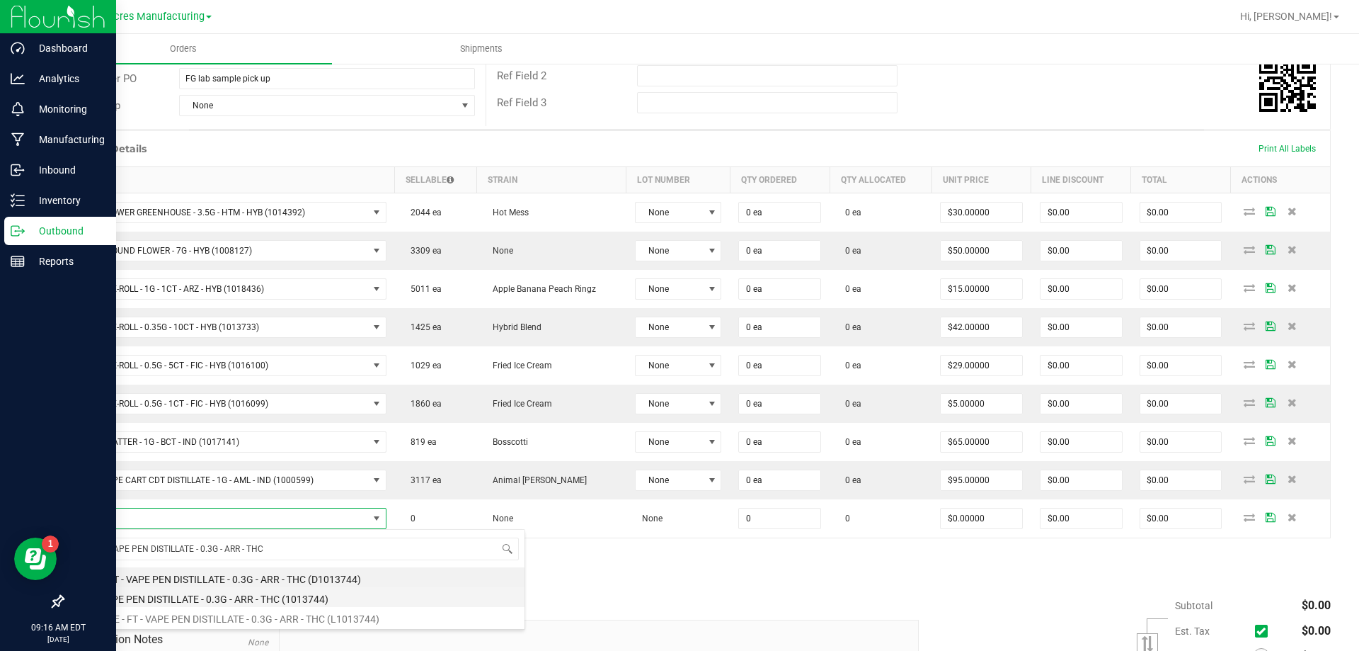
click at [210, 600] on li "FT - VAPE PEN DISTILLATE - 0.3G - ARR - THC (1013744)" at bounding box center [299, 597] width 452 height 20
type input "0 ea"
type input "$35.00000"
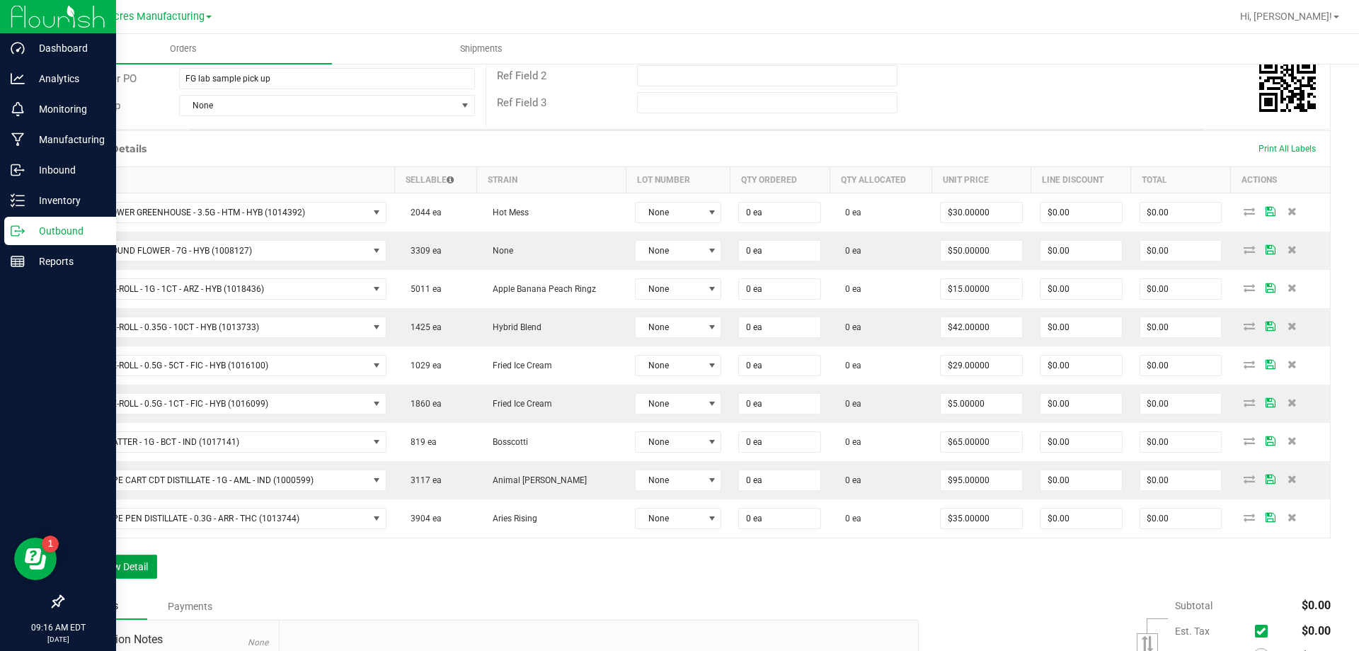
click at [139, 564] on button "Add New Detail" at bounding box center [109, 566] width 95 height 24
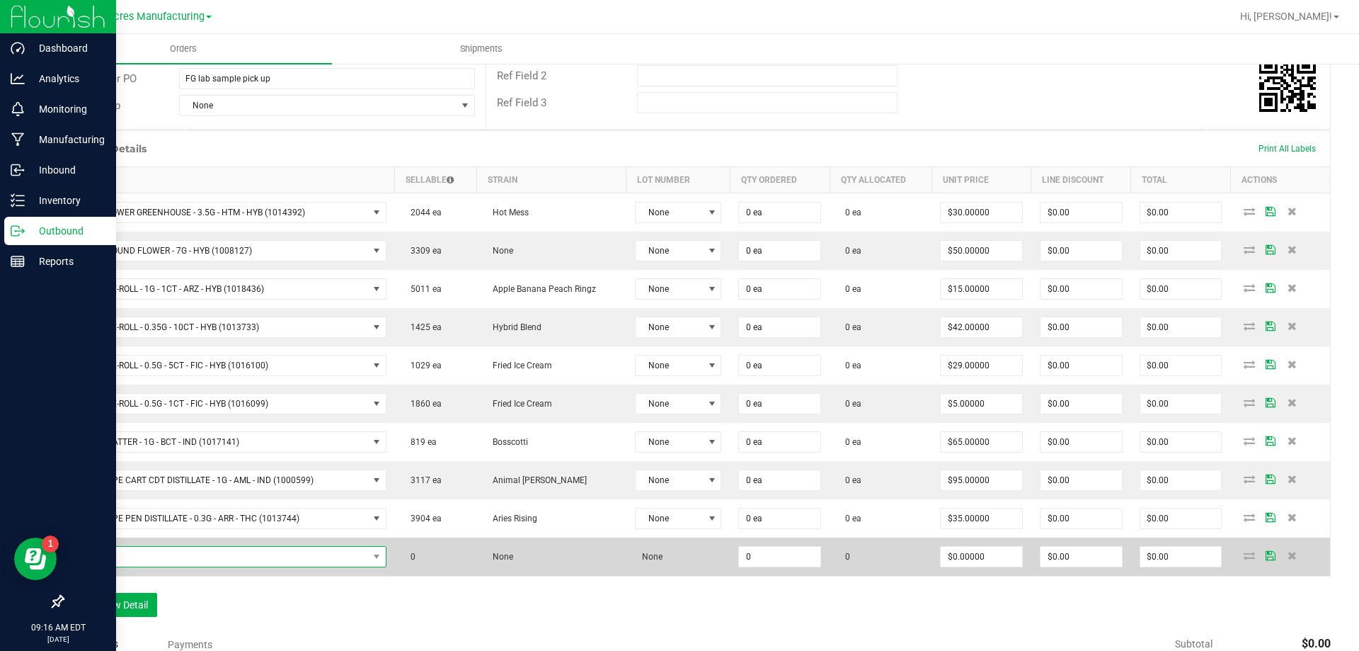
click at [309, 554] on span "NO DATA FOUND" at bounding box center [220, 556] width 295 height 20
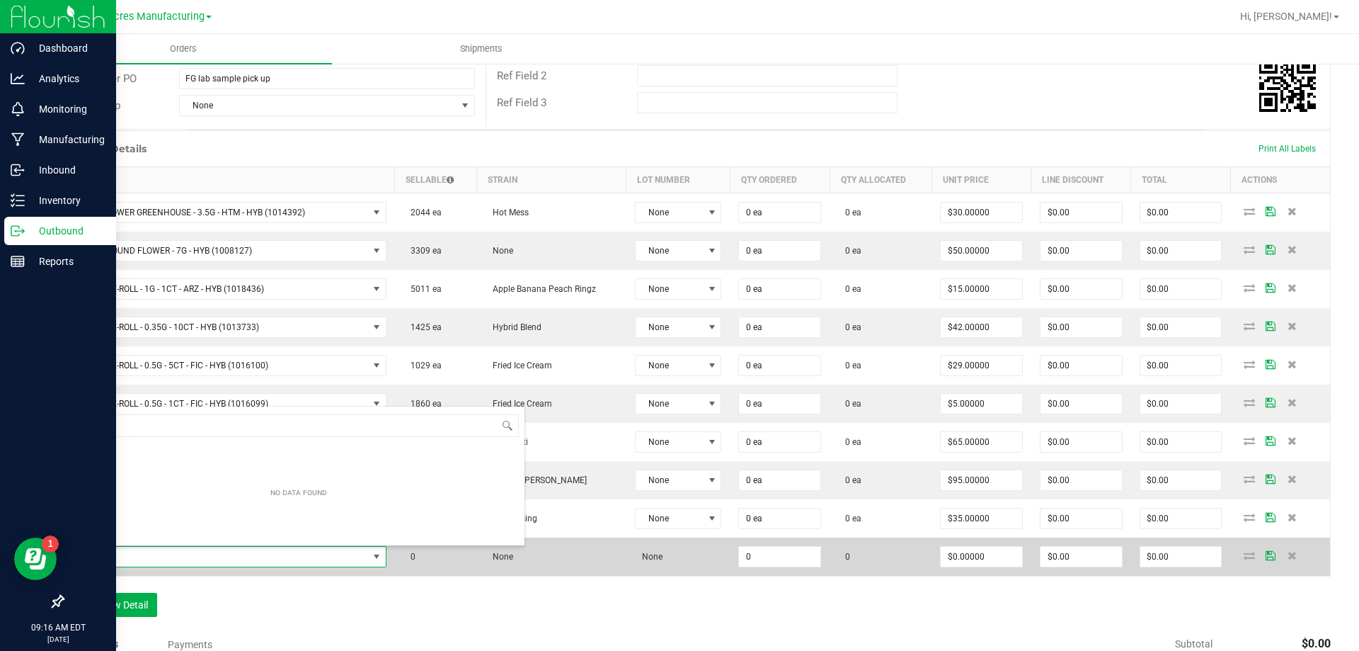
scroll to position [21, 309]
type input "FT - DISTILLATE EXTRACT - 1G - WCK - HYB"
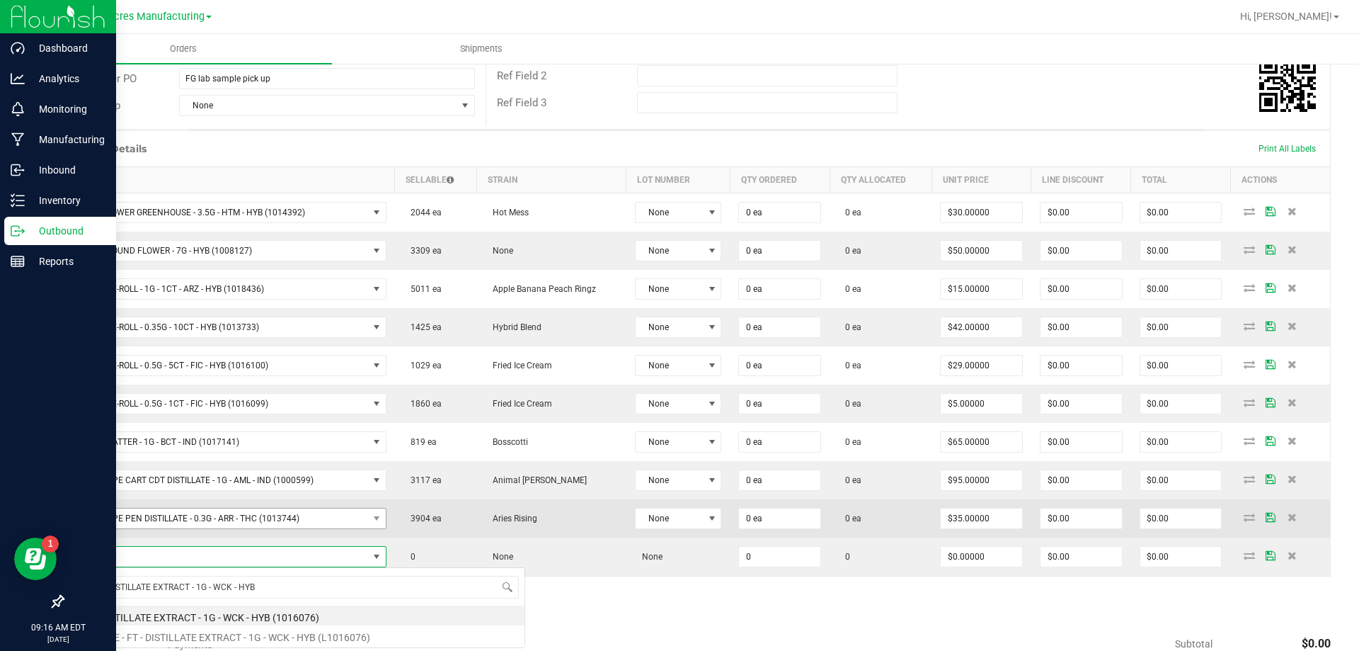
scroll to position [0, 0]
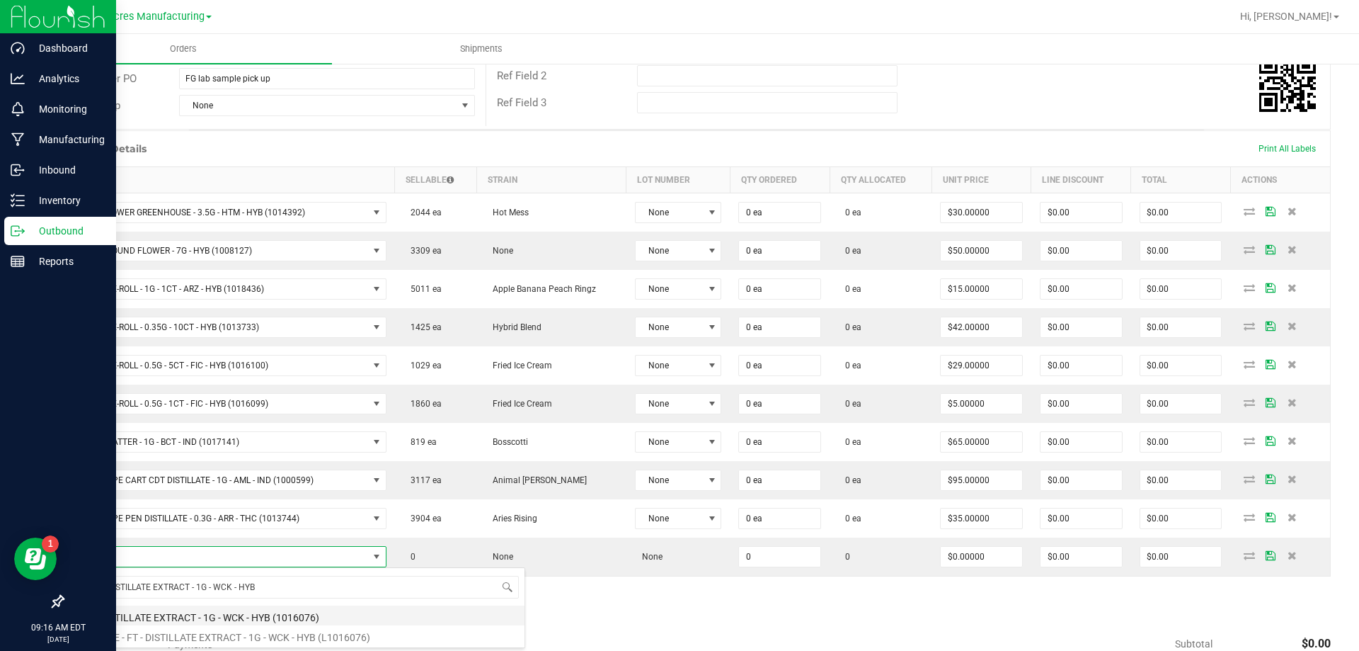
click at [219, 606] on li "FT - DISTILLATE EXTRACT - 1G - WCK - HYB (1016076)" at bounding box center [299, 615] width 452 height 20
type input "0 ea"
type input "$75.00000"
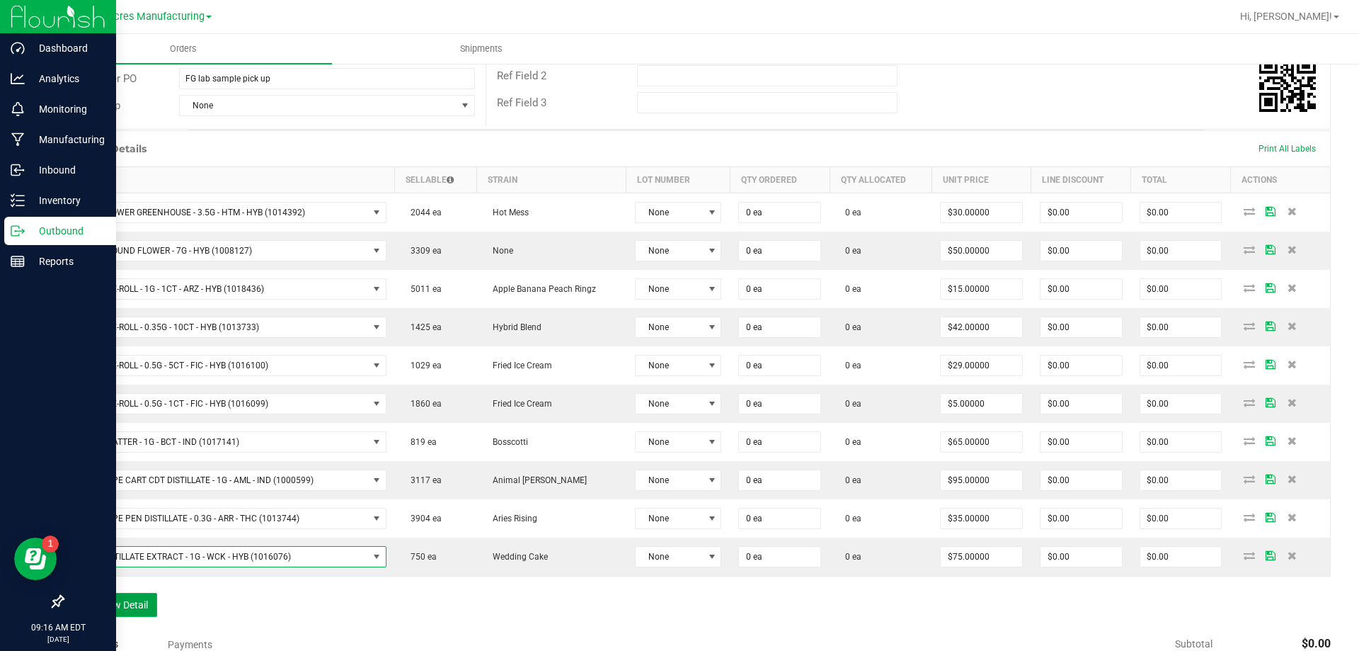
click at [144, 605] on button "Add New Detail" at bounding box center [109, 604] width 95 height 24
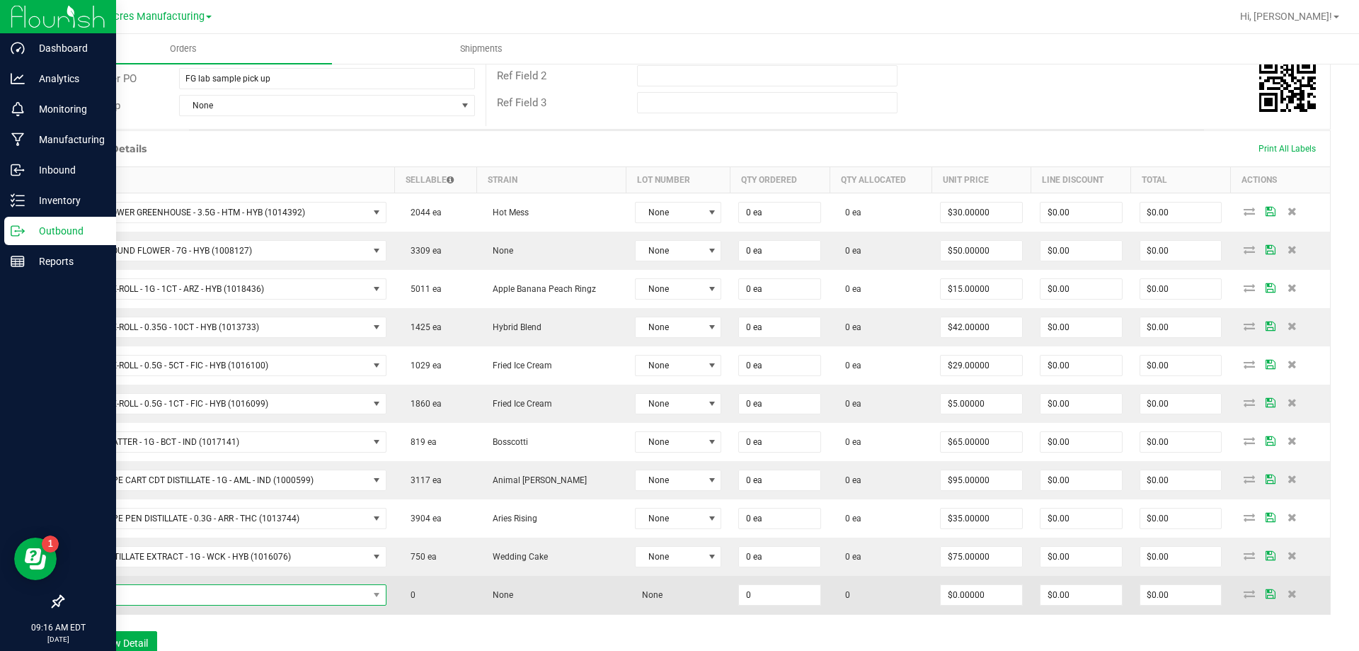
click at [273, 593] on span "NO DATA FOUND" at bounding box center [220, 595] width 295 height 20
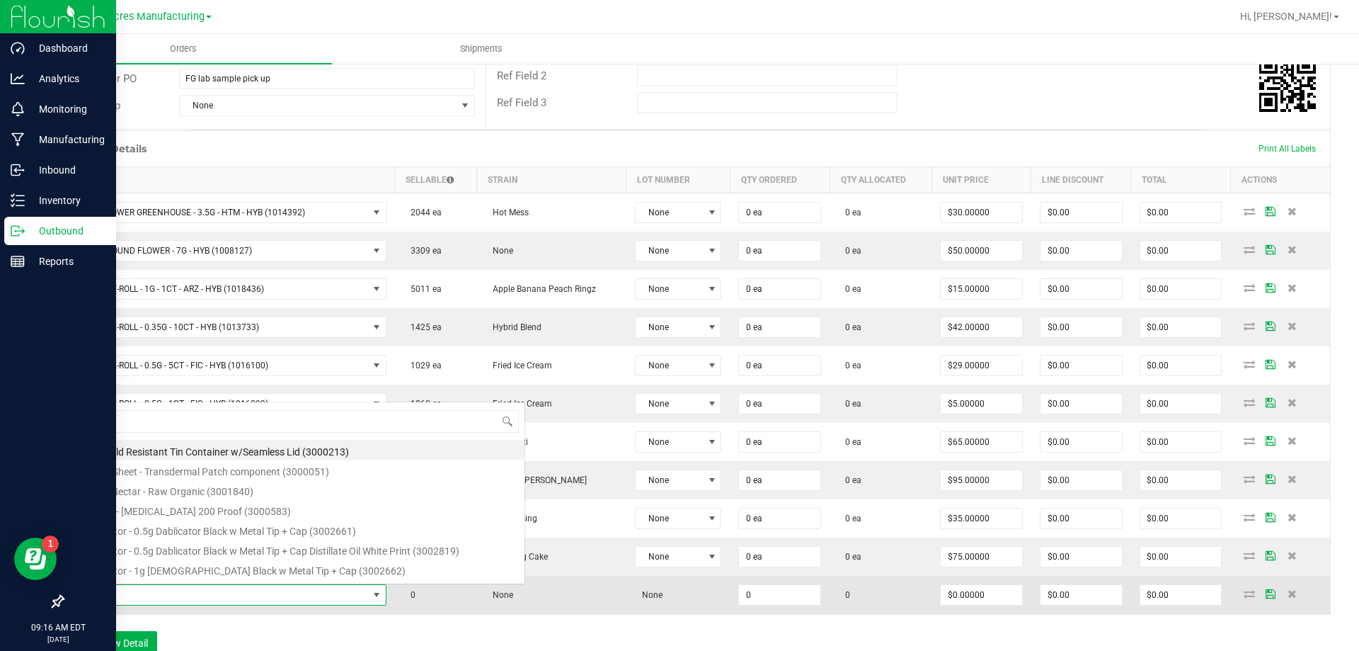
scroll to position [21, 309]
type input "HT - CHEWS - 10MG - 20CT - HYB - 1CBD-1THC - BLUE RASPBERRY"
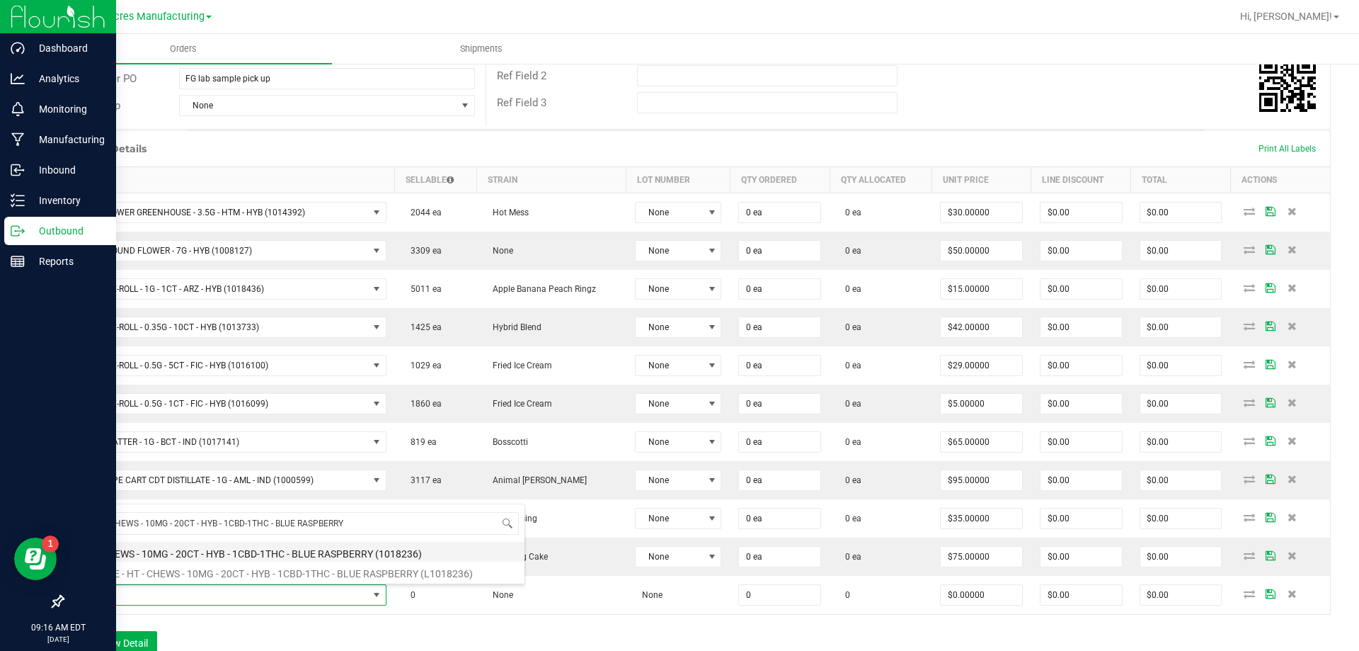
click at [289, 556] on li "HT - CHEWS - 10MG - 20CT - HYB - 1CBD-1THC - BLUE RASPBERRY (1018236)" at bounding box center [299, 552] width 452 height 20
type input "0 ea"
type input "$37.00000"
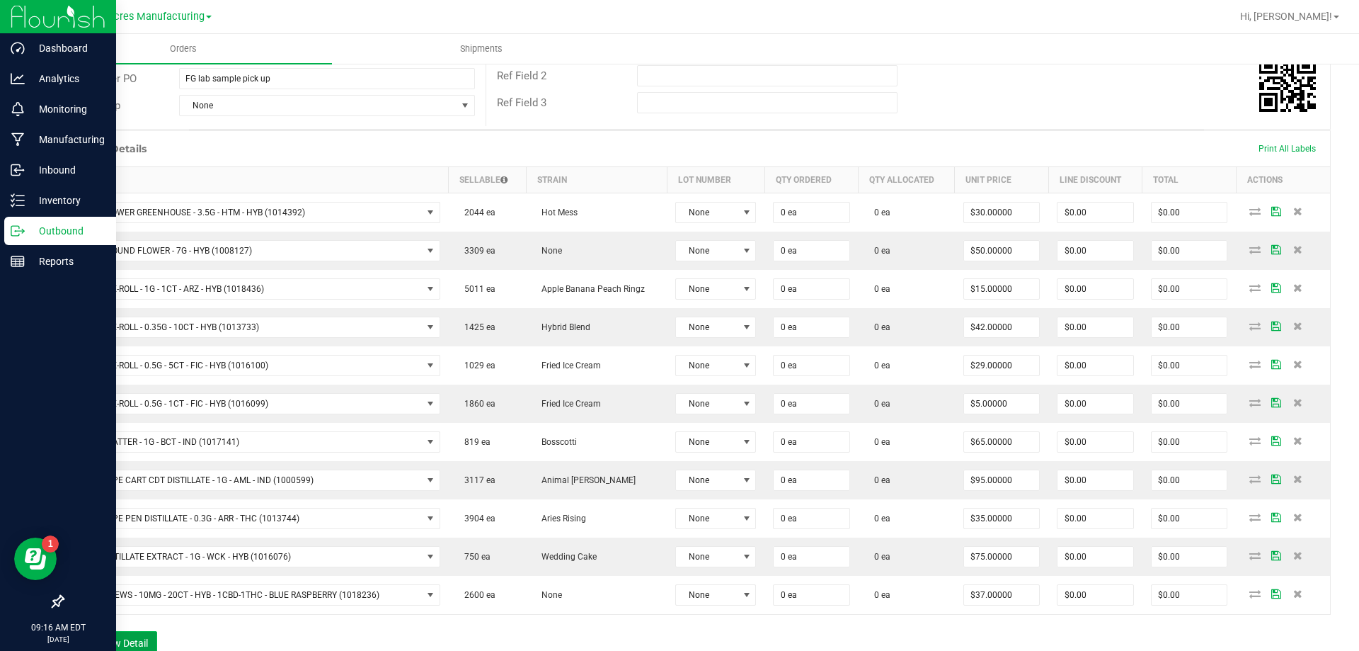
click at [124, 640] on button "Add New Detail" at bounding box center [109, 643] width 95 height 24
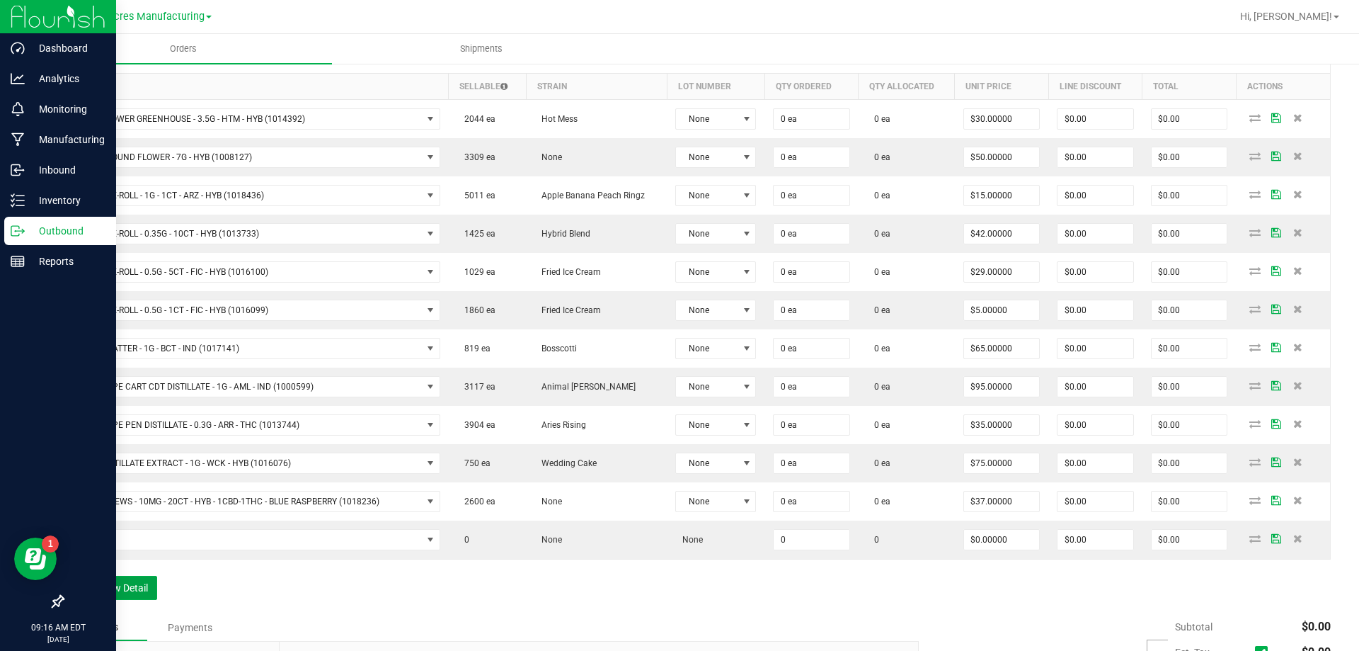
scroll to position [476, 0]
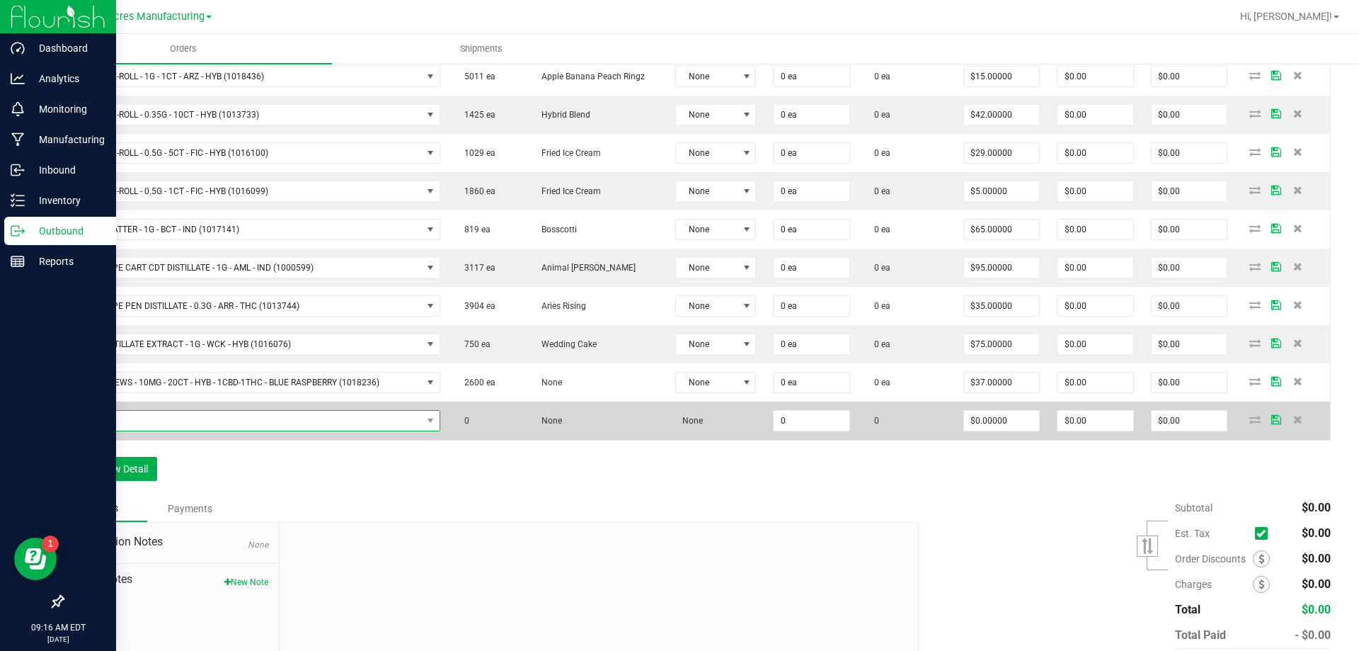
click at [311, 421] on span "NO DATA FOUND" at bounding box center [247, 421] width 349 height 20
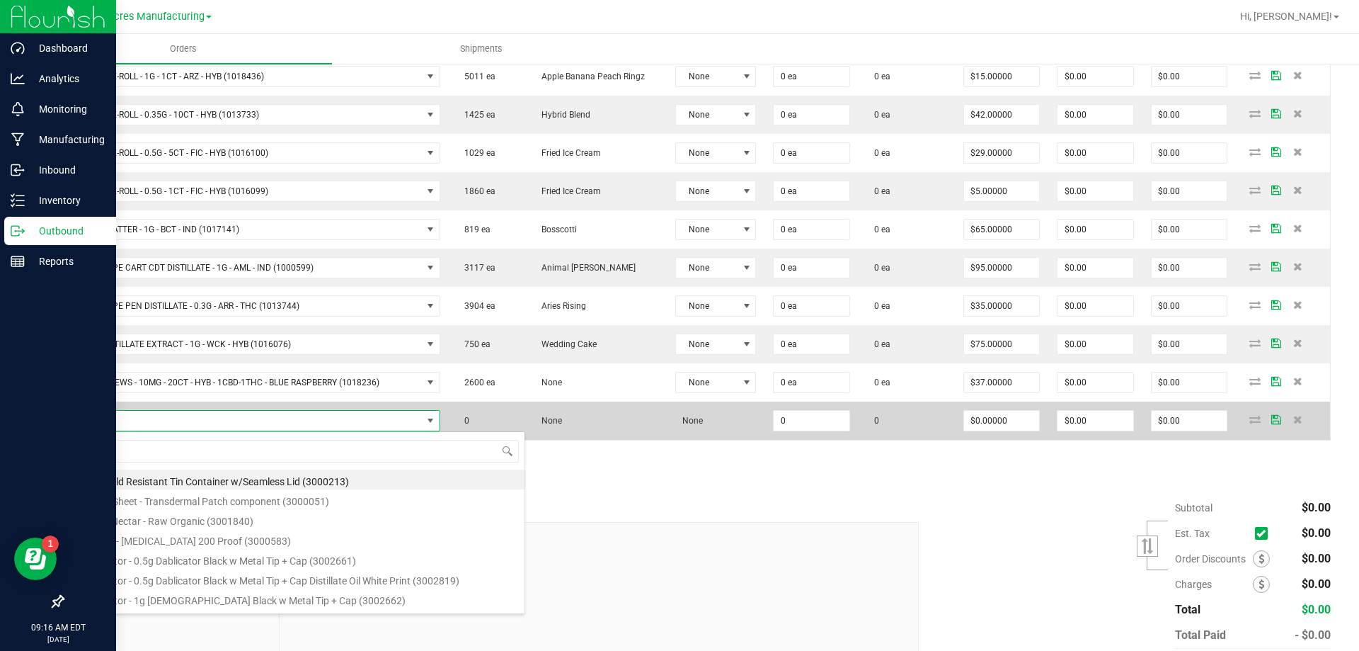
scroll to position [21, 362]
type input "SW - LOZENGE - 5MG - 20CT - RLF - 1CBD-9THC - WATERMELON"
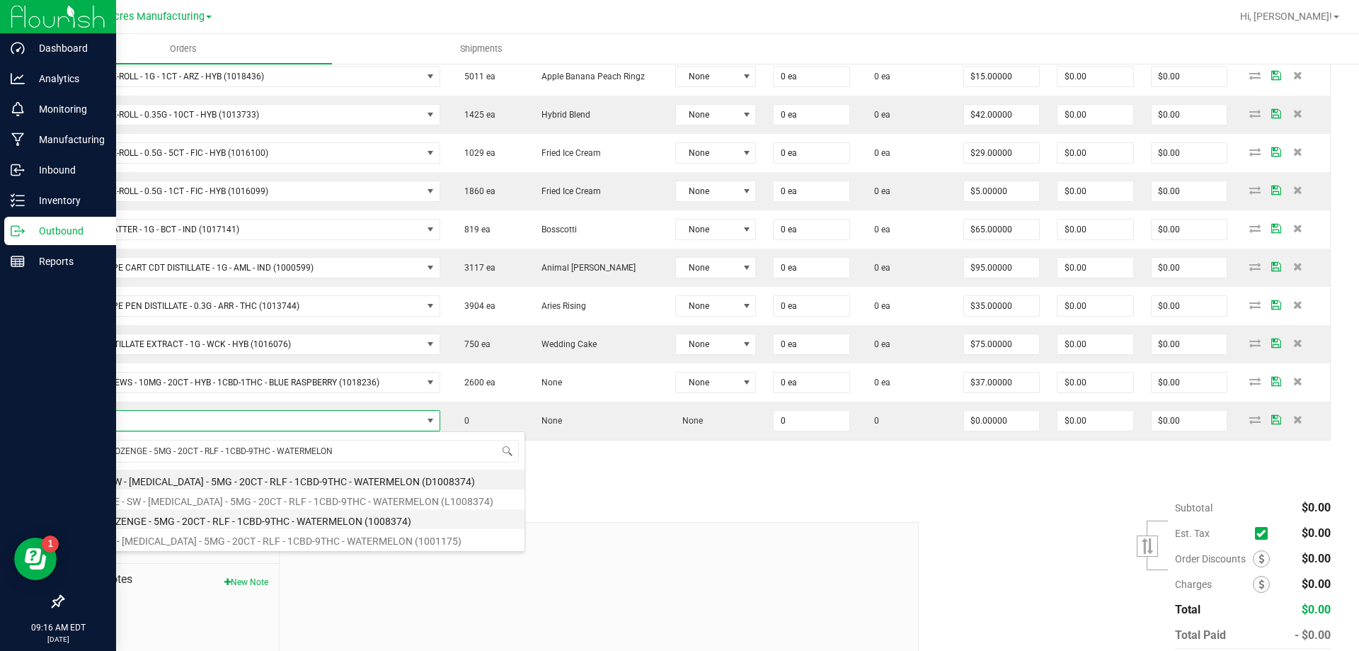
click at [304, 520] on li "SW - LOZENGE - 5MG - 20CT - RLF - 1CBD-9THC - WATERMELON (1008374)" at bounding box center [299, 519] width 452 height 20
type input "0 ea"
type input "$30.00000"
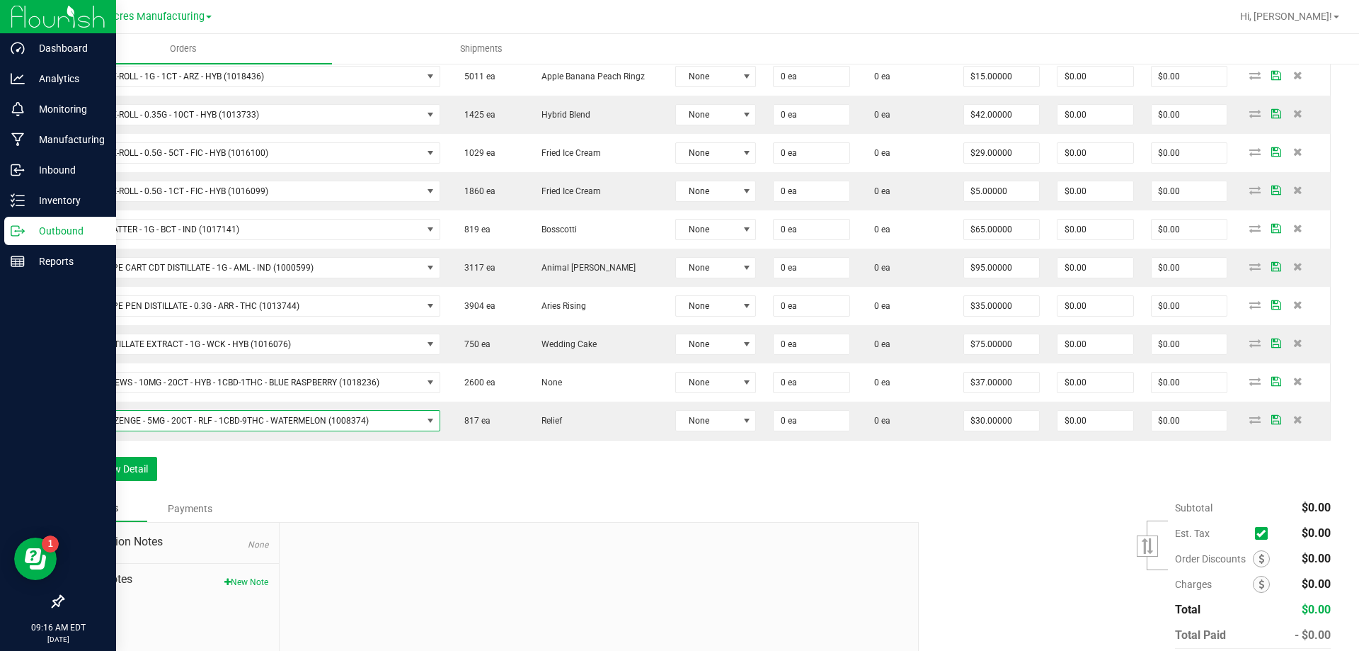
click at [533, 486] on div "Order Details Print All Labels Item Sellable Strain Lot Number Qty Ordered Qty …" at bounding box center [696, 206] width 1269 height 577
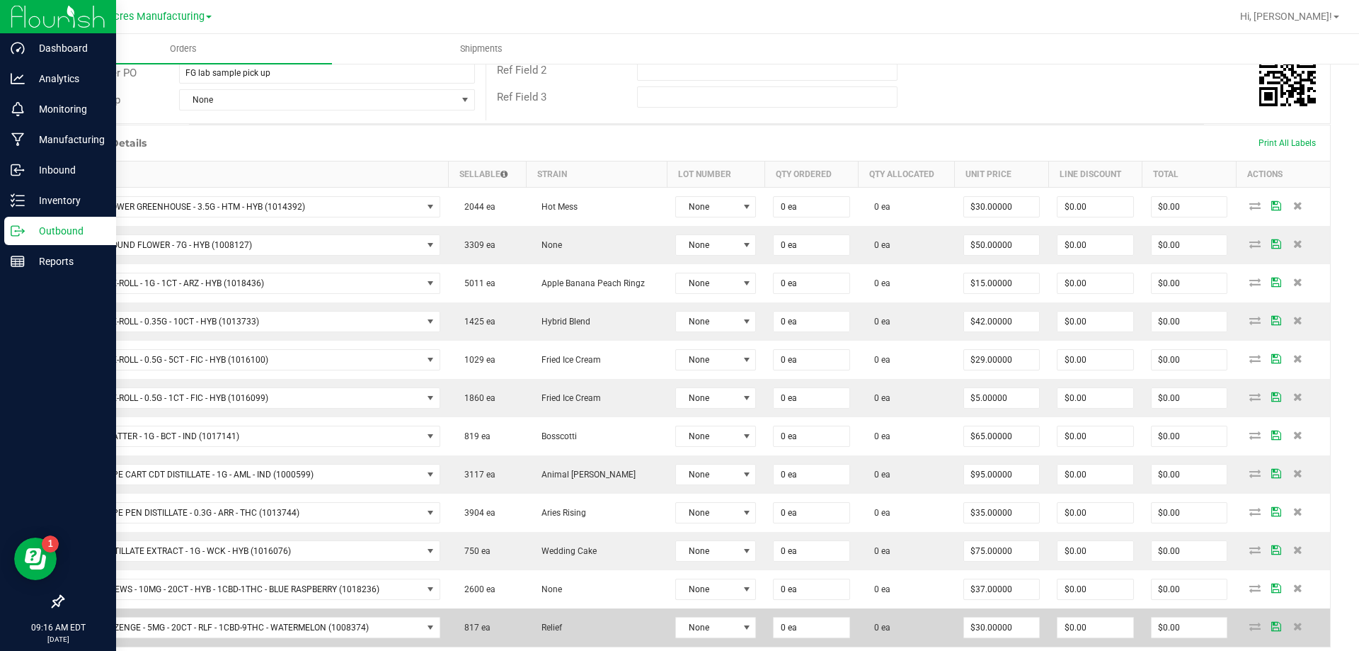
scroll to position [263, 0]
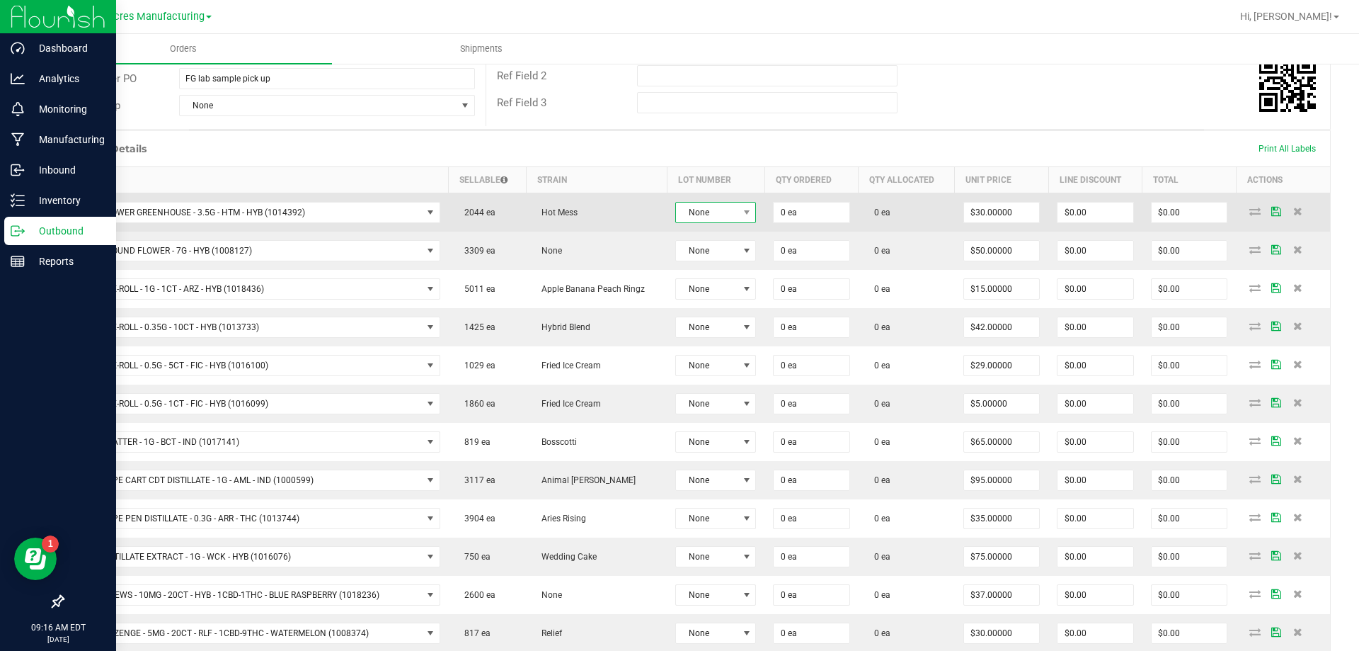
click at [694, 215] on span "None" at bounding box center [707, 212] width 62 height 20
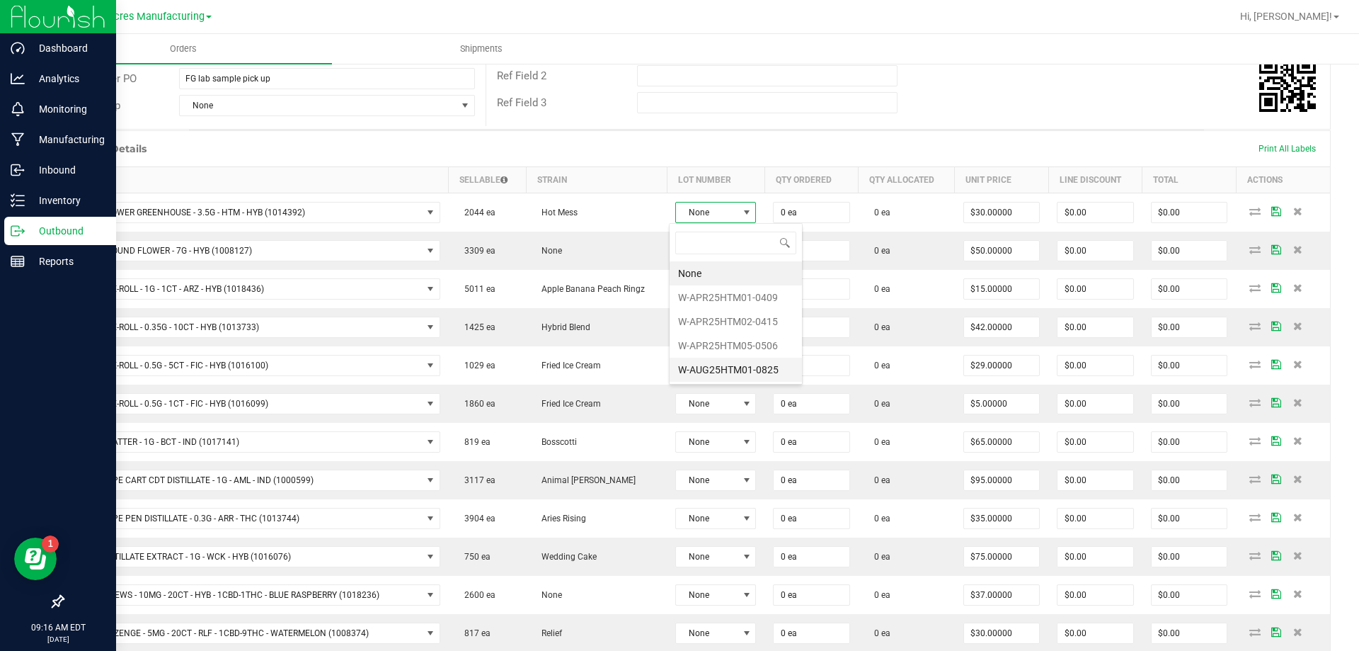
click at [709, 370] on li "W-AUG25HTM01-0825" at bounding box center [736, 369] width 132 height 24
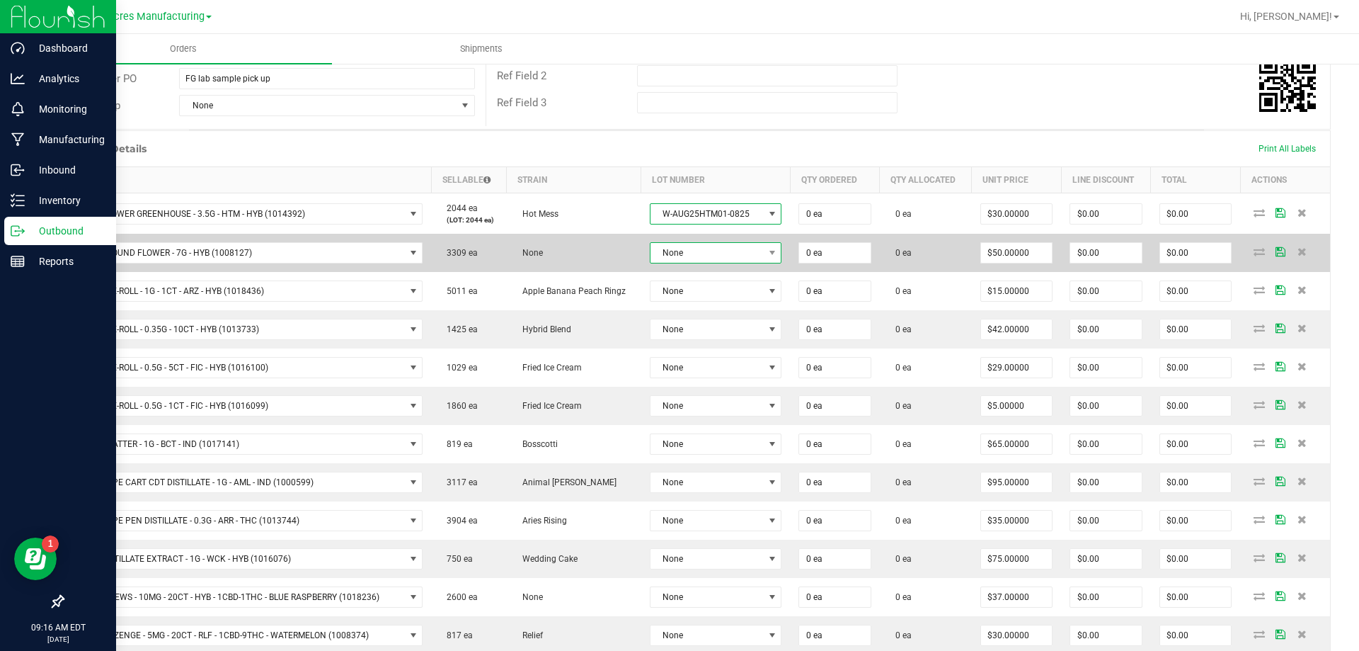
click at [719, 263] on span "None" at bounding box center [716, 252] width 132 height 21
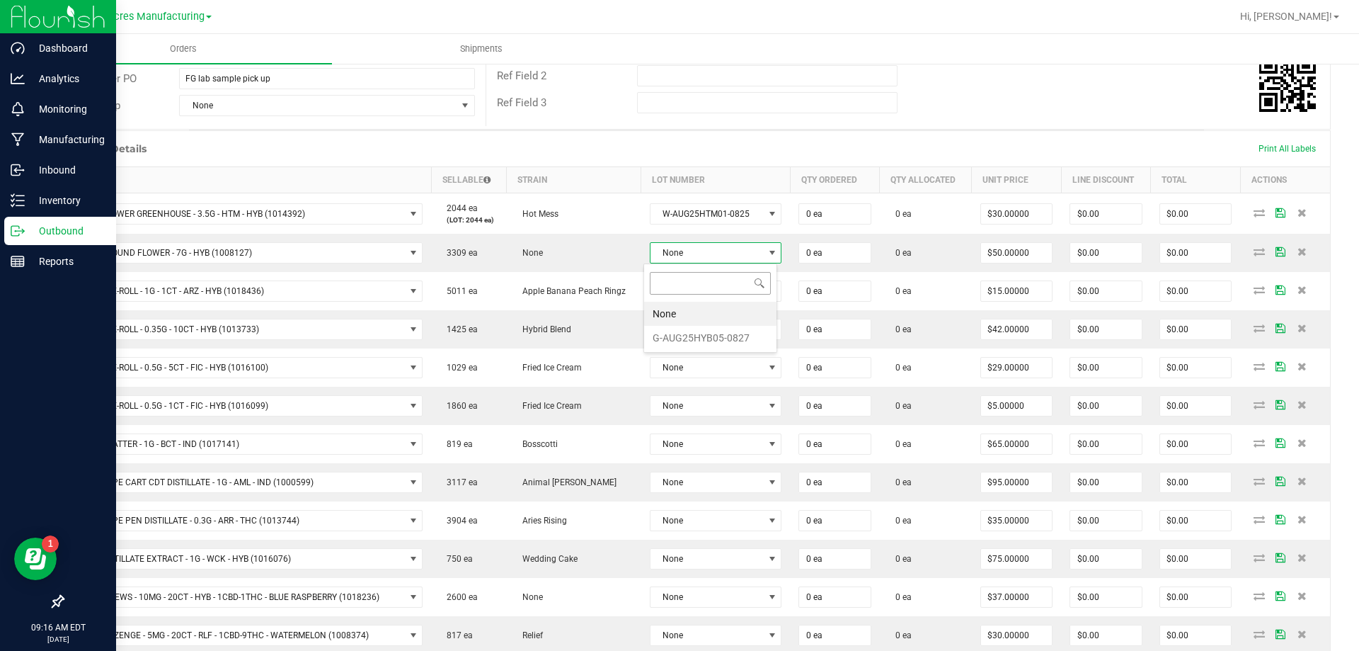
scroll to position [21, 130]
click at [719, 337] on li "G-AUG25HYB05-0827" at bounding box center [710, 338] width 132 height 24
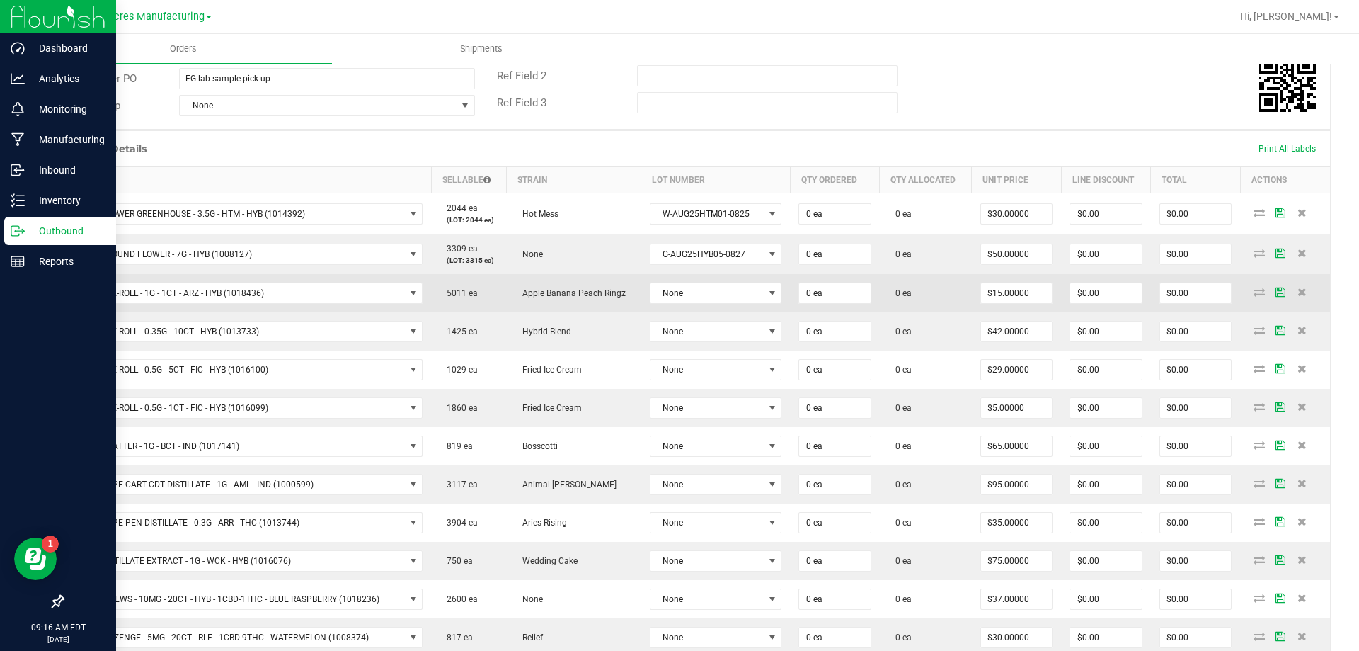
click at [738, 304] on td "None" at bounding box center [715, 293] width 149 height 38
click at [748, 294] on span "None" at bounding box center [707, 293] width 113 height 20
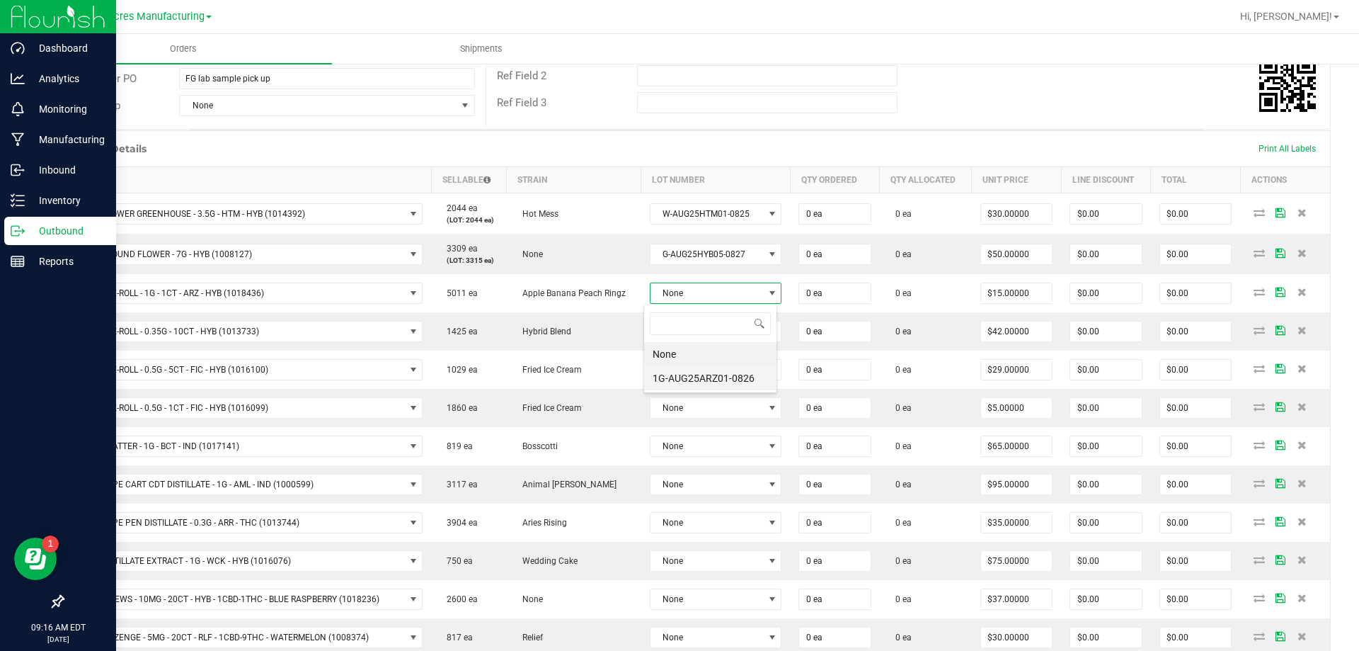
click at [733, 378] on li "1G-AUG25ARZ01-0826" at bounding box center [710, 378] width 132 height 24
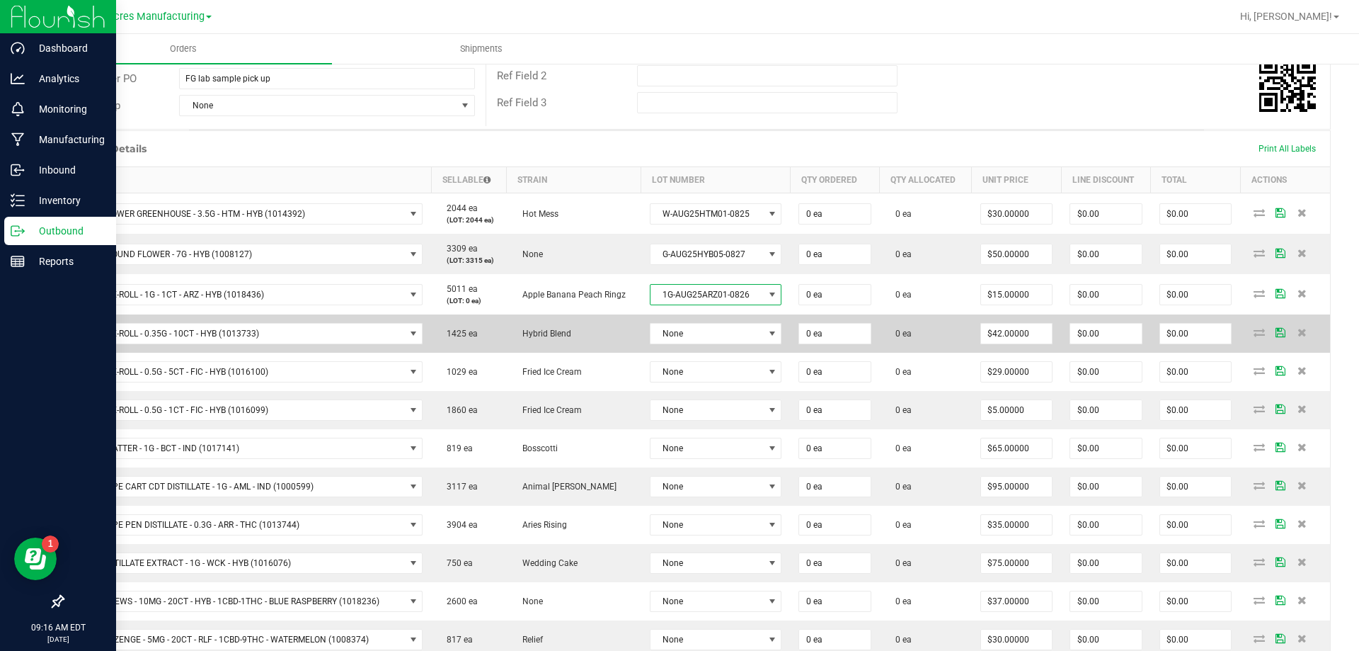
click at [733, 348] on td "None" at bounding box center [715, 333] width 149 height 38
click at [739, 331] on span "None" at bounding box center [707, 334] width 113 height 20
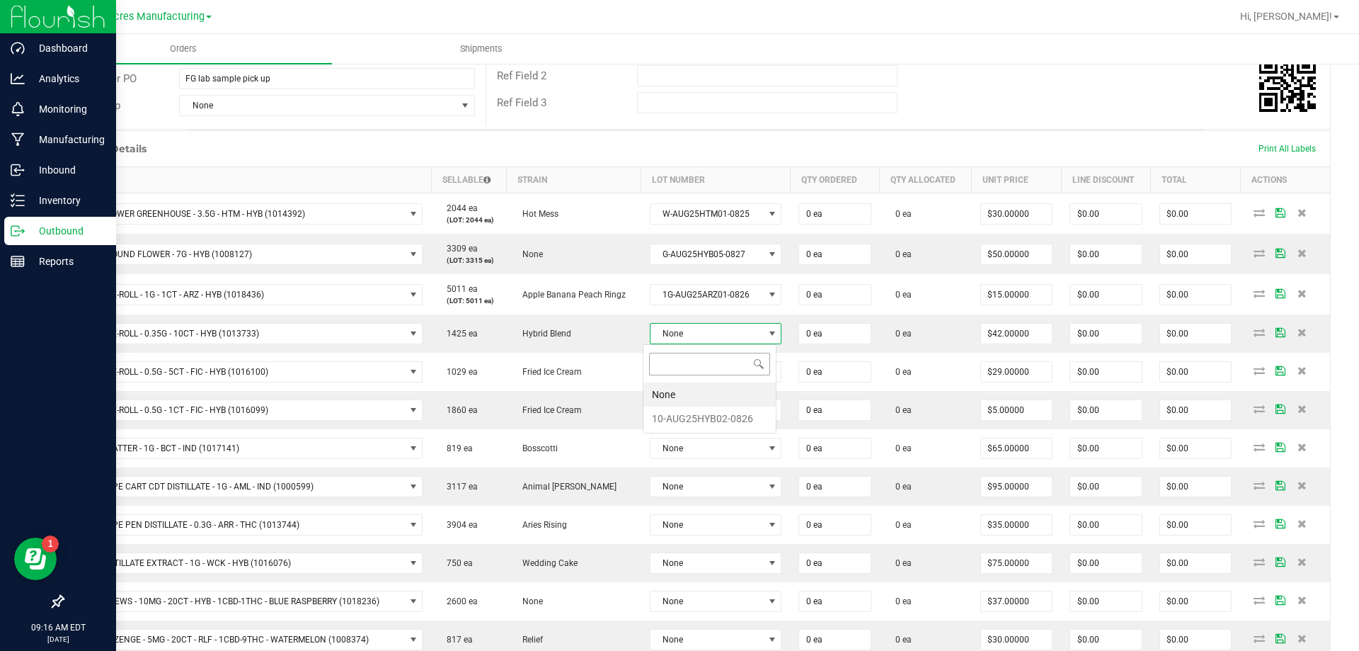
scroll to position [21, 130]
click at [736, 413] on li "10-AUG25HYB02-0826" at bounding box center [709, 418] width 132 height 24
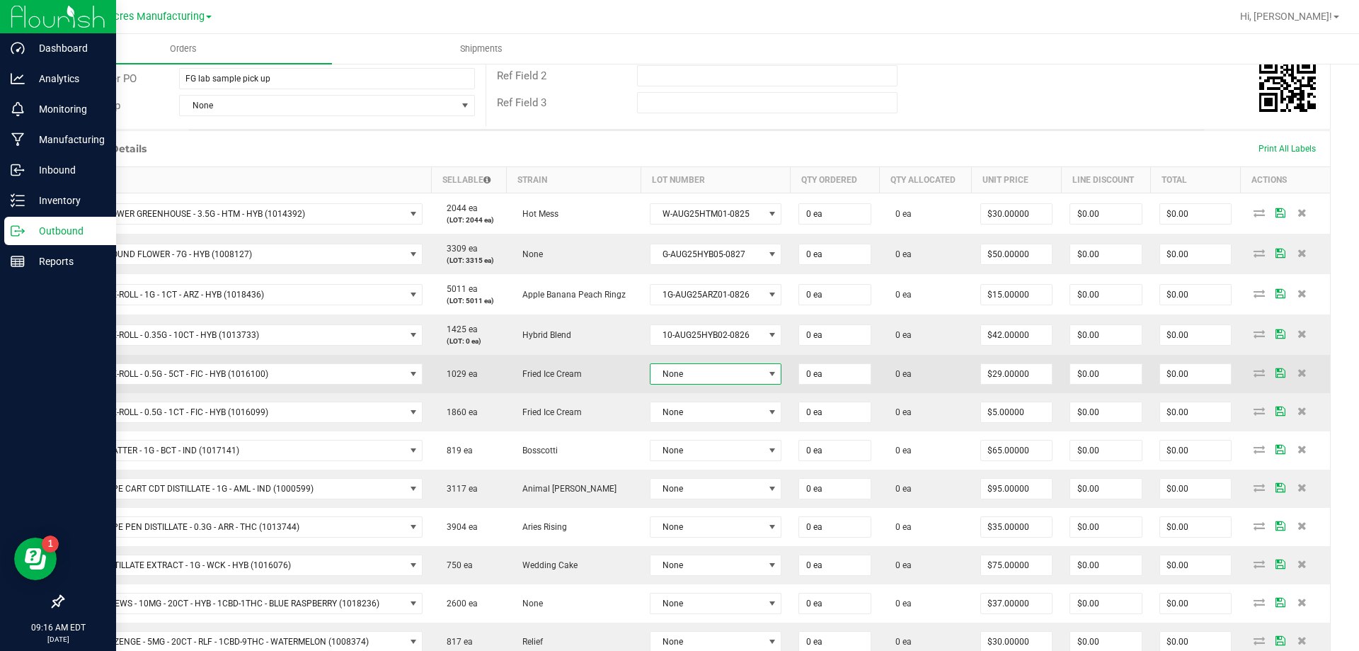
click at [736, 376] on span "None" at bounding box center [707, 374] width 113 height 20
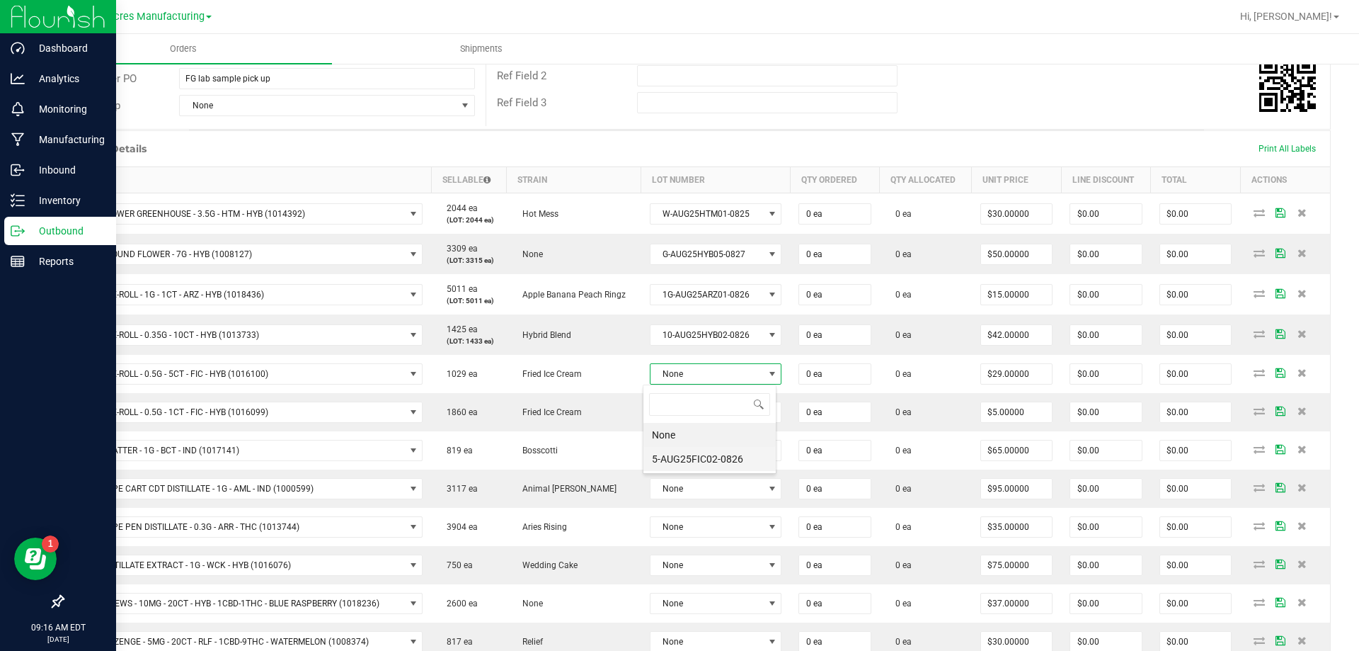
click at [737, 459] on li "5-AUG25FIC02-0826" at bounding box center [709, 459] width 132 height 24
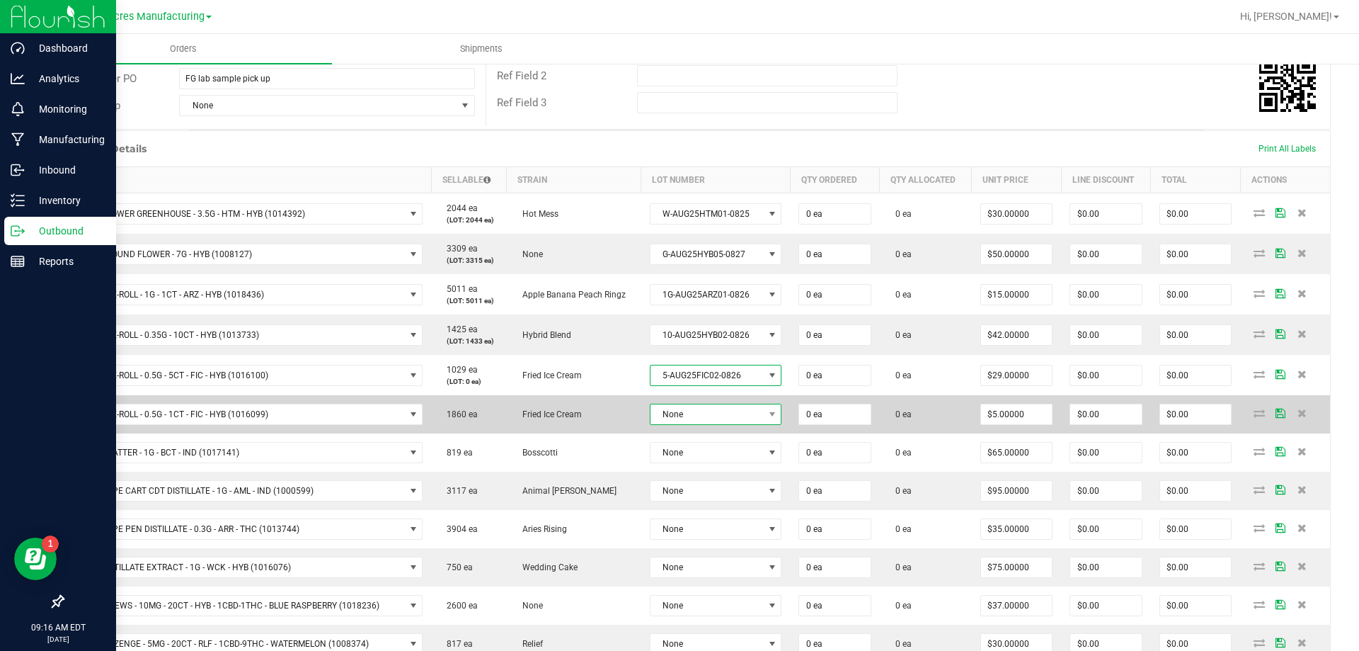
click at [742, 416] on span "None" at bounding box center [707, 414] width 113 height 20
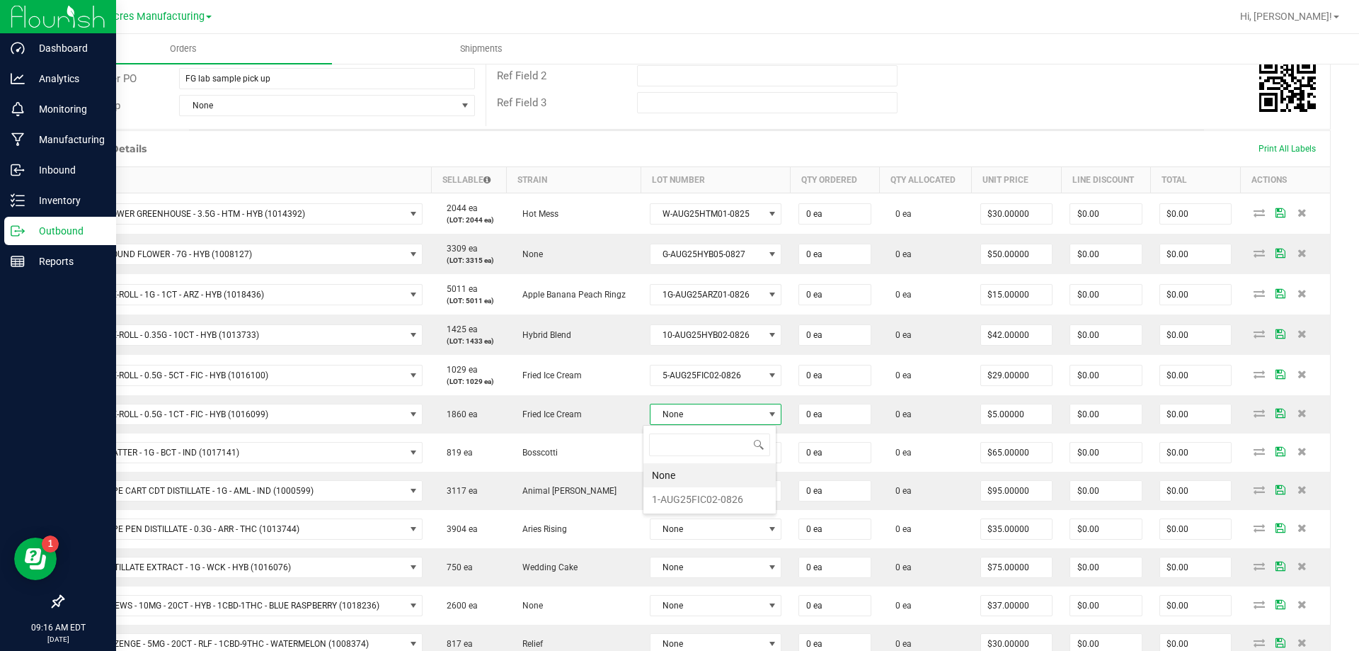
scroll to position [0, 0]
click at [729, 502] on li "1-AUG25FIC02-0826" at bounding box center [709, 499] width 132 height 24
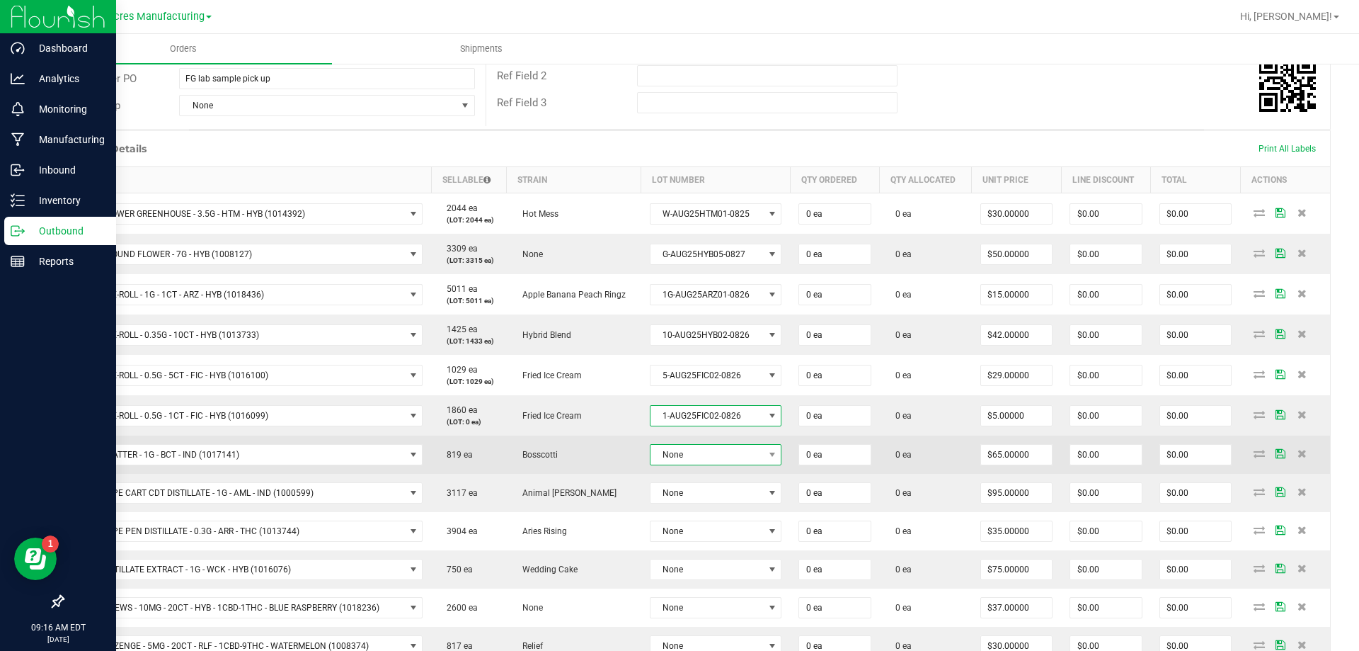
click at [736, 461] on span "None" at bounding box center [707, 455] width 113 height 20
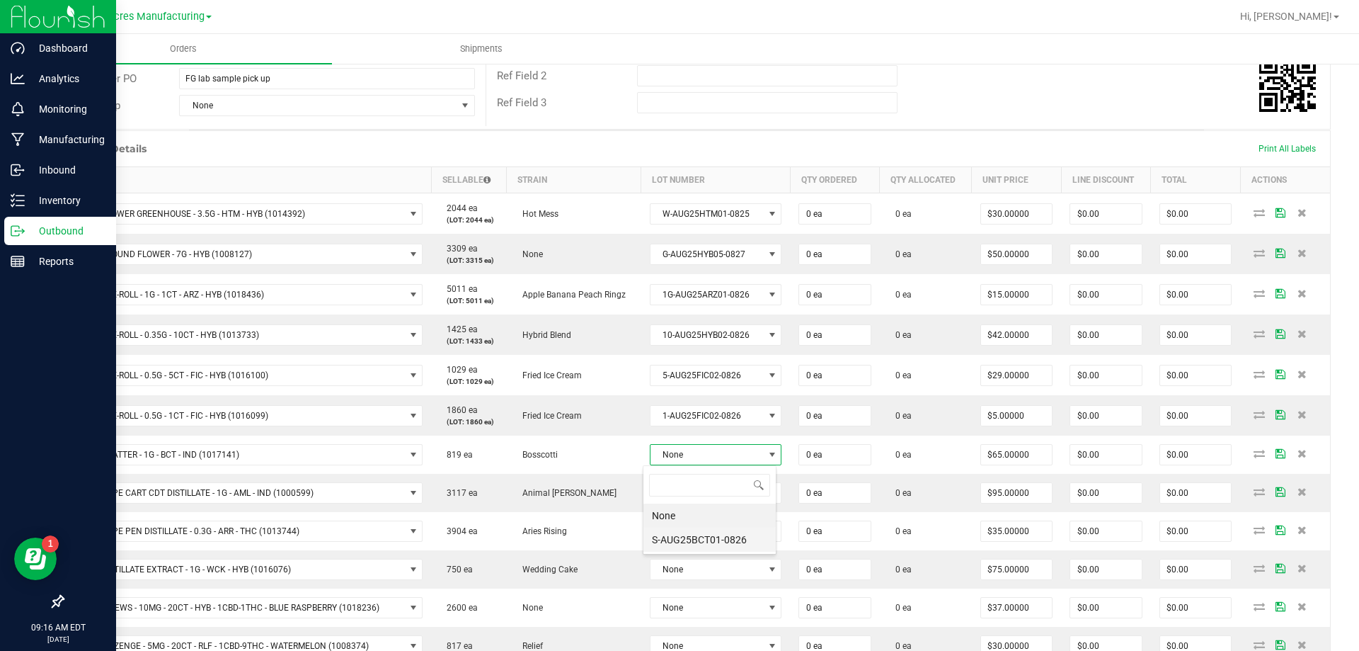
click at [728, 534] on li "S-AUG25BCT01-0826" at bounding box center [709, 539] width 132 height 24
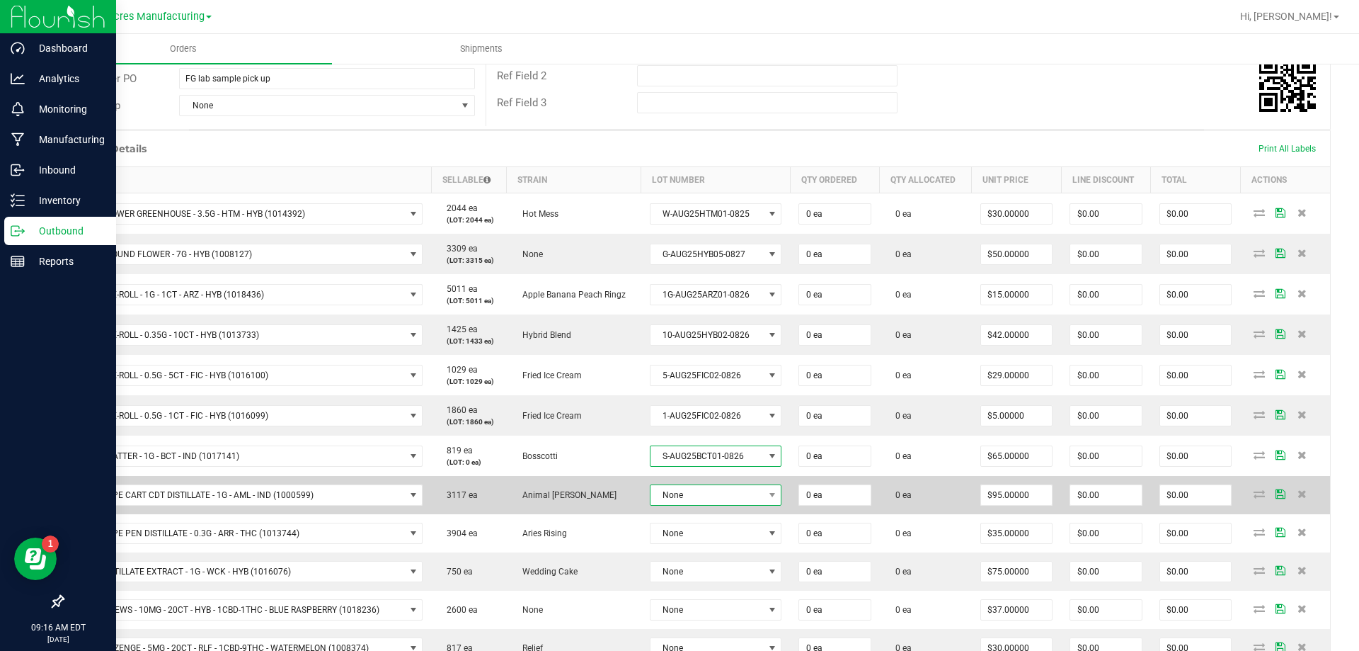
click at [727, 505] on span "None" at bounding box center [716, 494] width 132 height 21
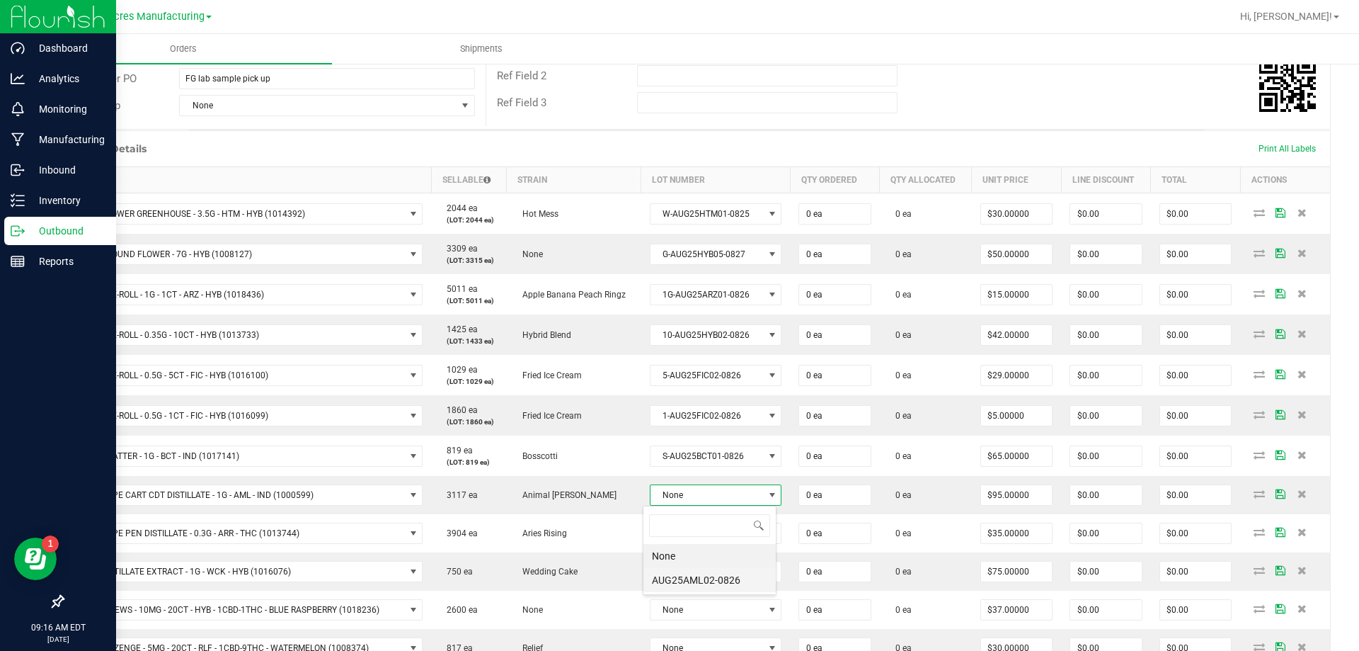
click at [709, 588] on li "AUG25AML02-0826" at bounding box center [709, 580] width 132 height 24
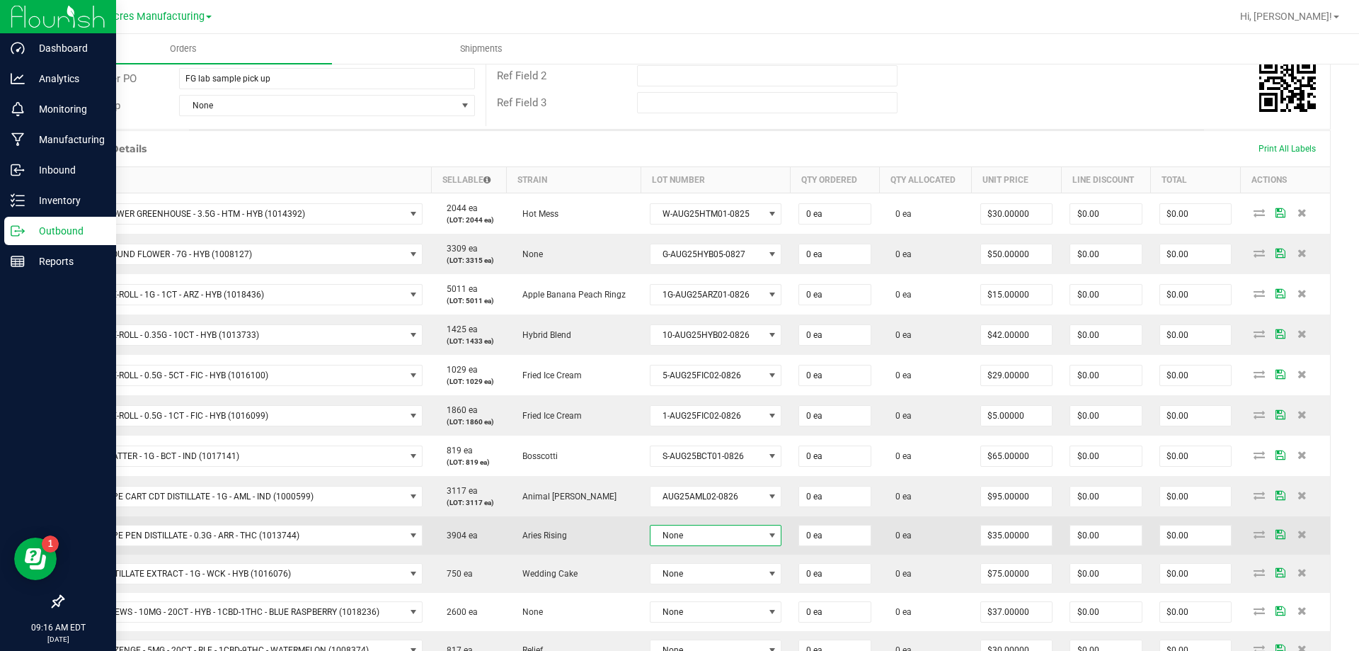
click at [723, 533] on span "None" at bounding box center [707, 535] width 113 height 20
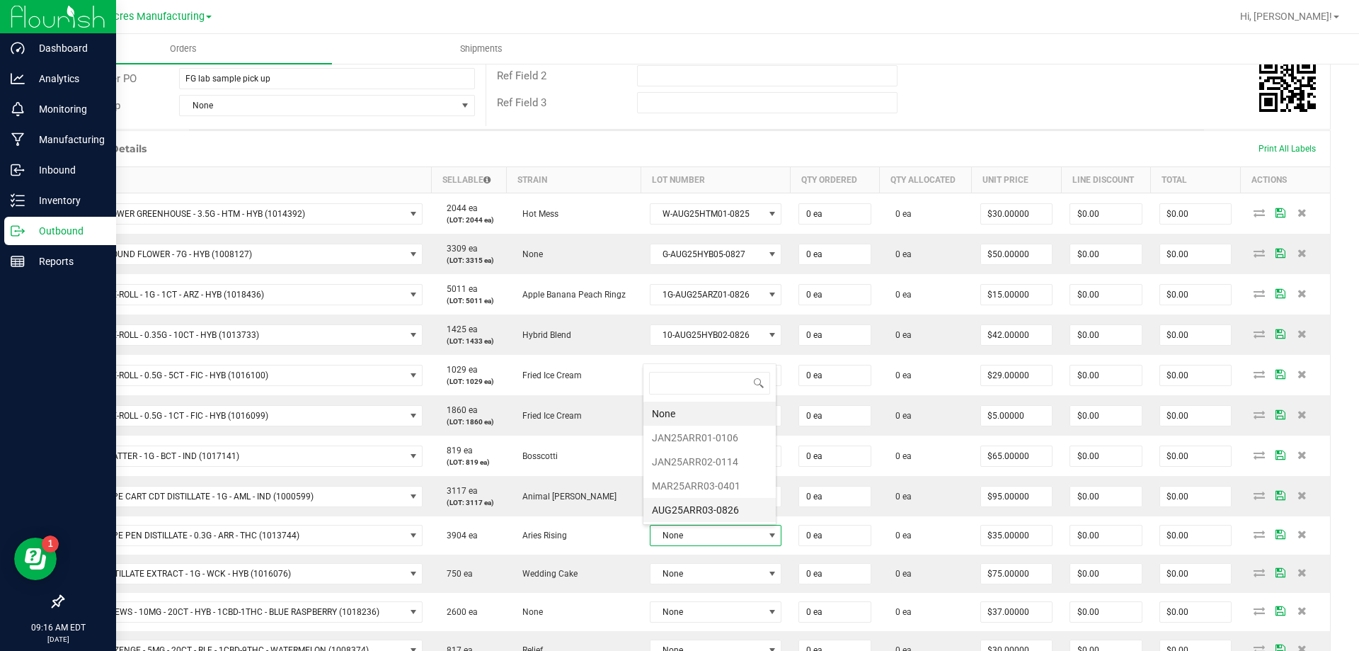
click at [711, 510] on li "AUG25ARR03-0826" at bounding box center [709, 510] width 132 height 24
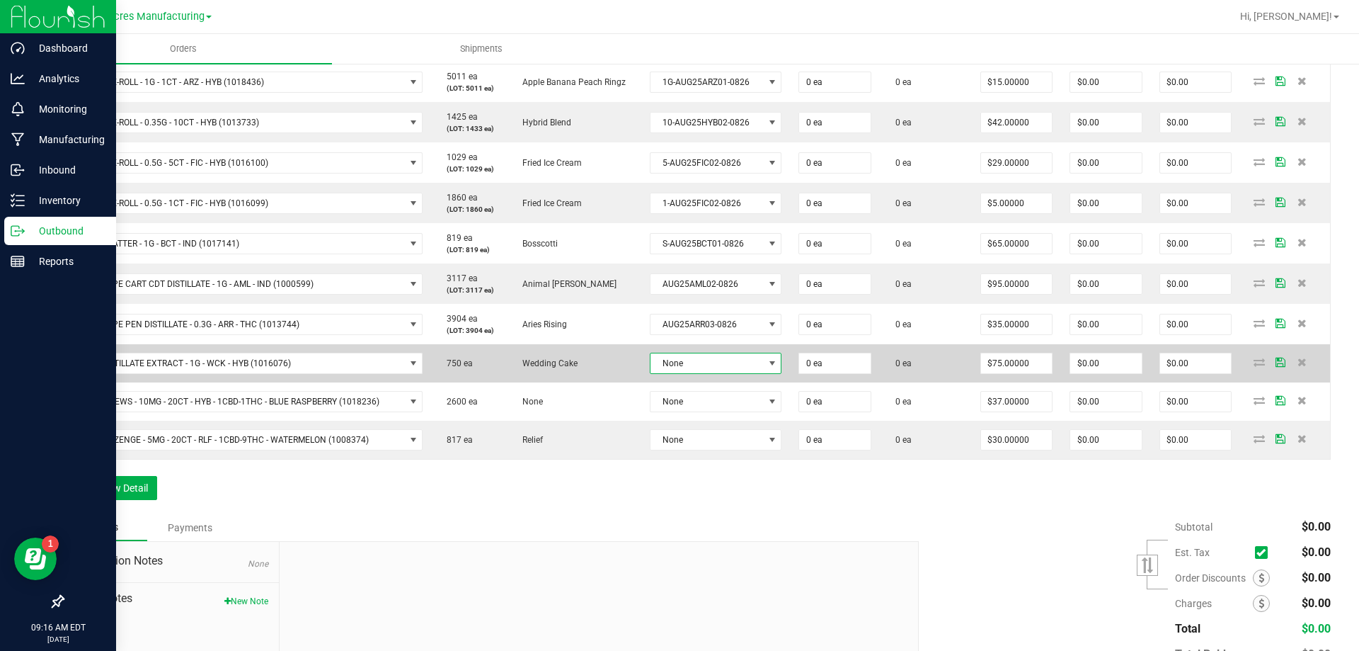
click at [732, 355] on span "None" at bounding box center [707, 363] width 113 height 20
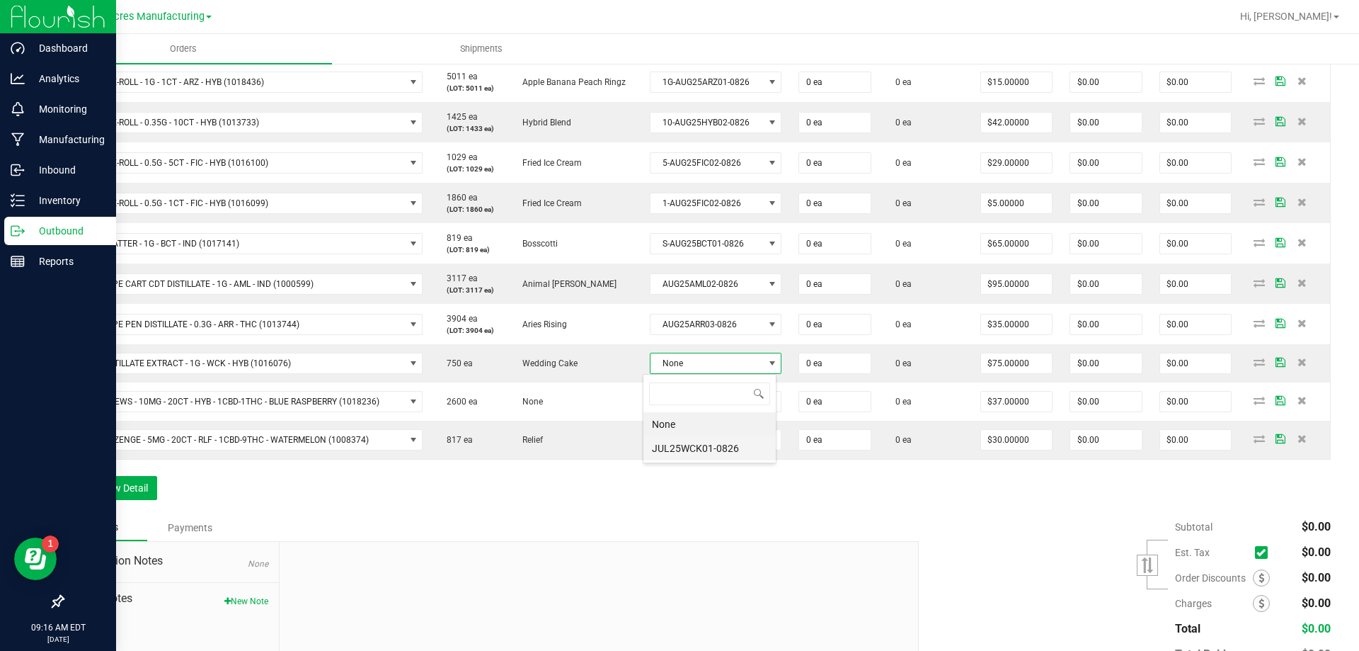
click at [716, 443] on li "JUL25WCK01-0826" at bounding box center [709, 448] width 132 height 24
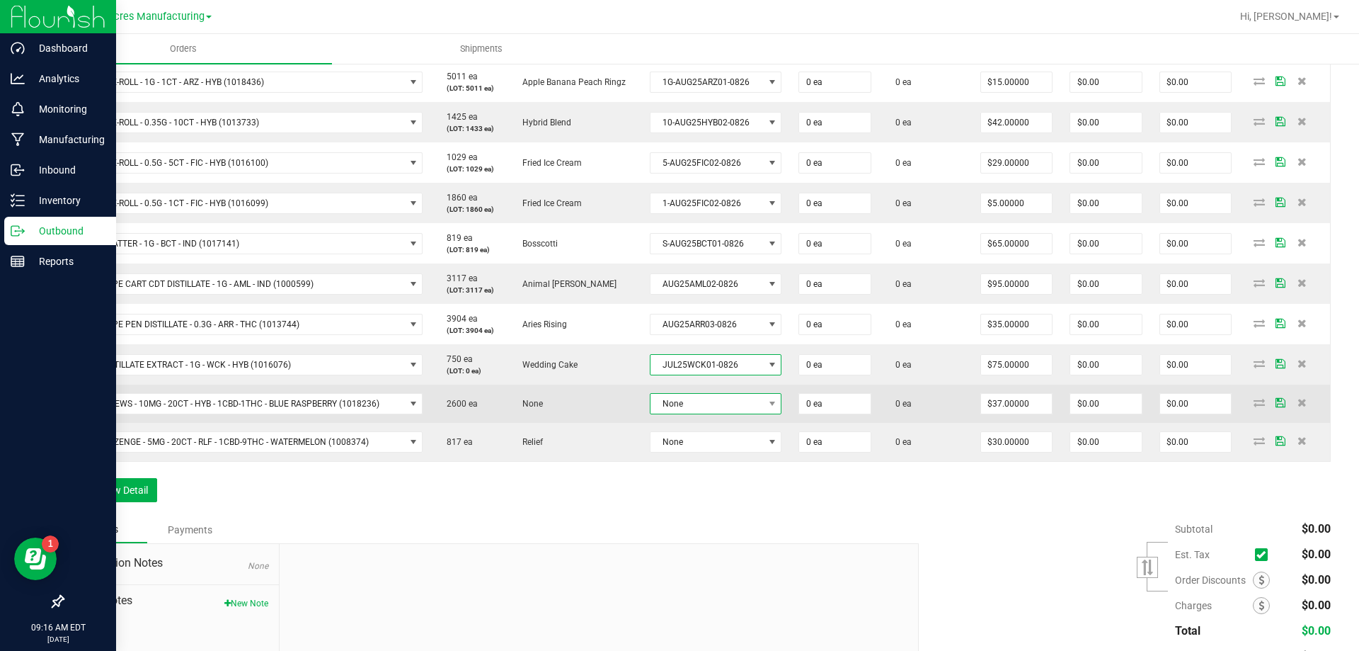
click at [723, 405] on span "None" at bounding box center [707, 404] width 113 height 20
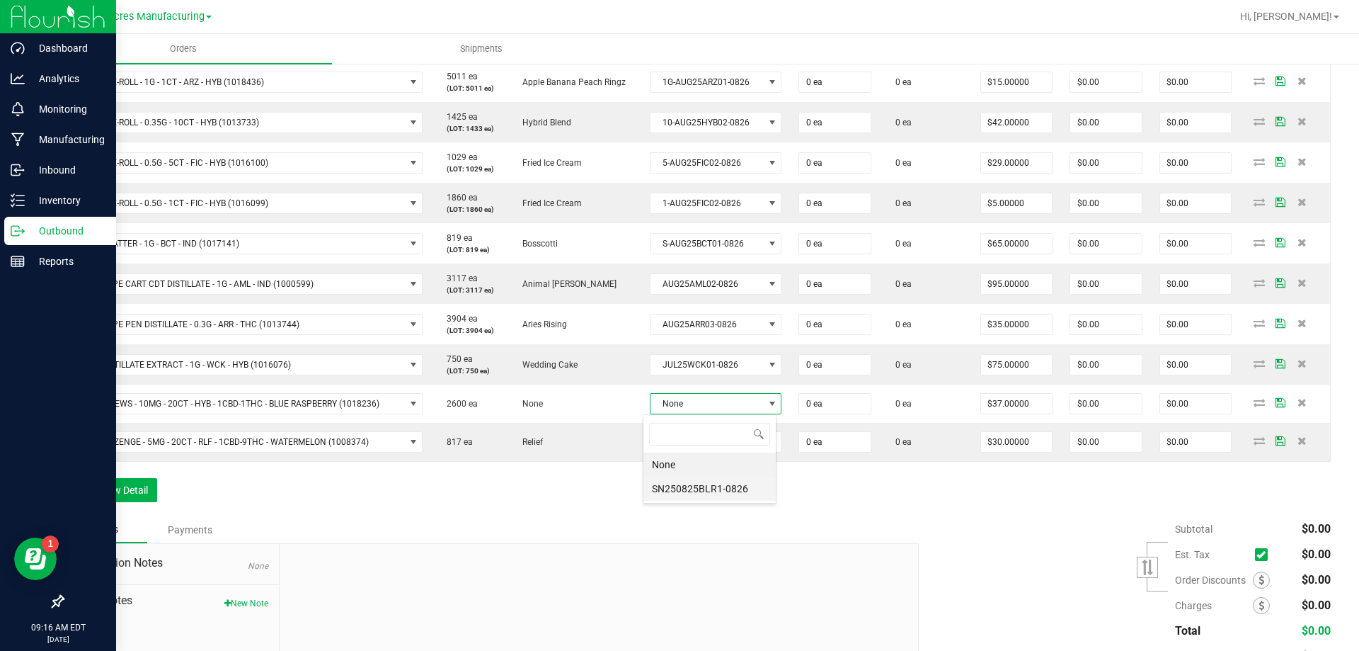
click at [725, 484] on li "SN250825BLR1-0826" at bounding box center [709, 488] width 132 height 24
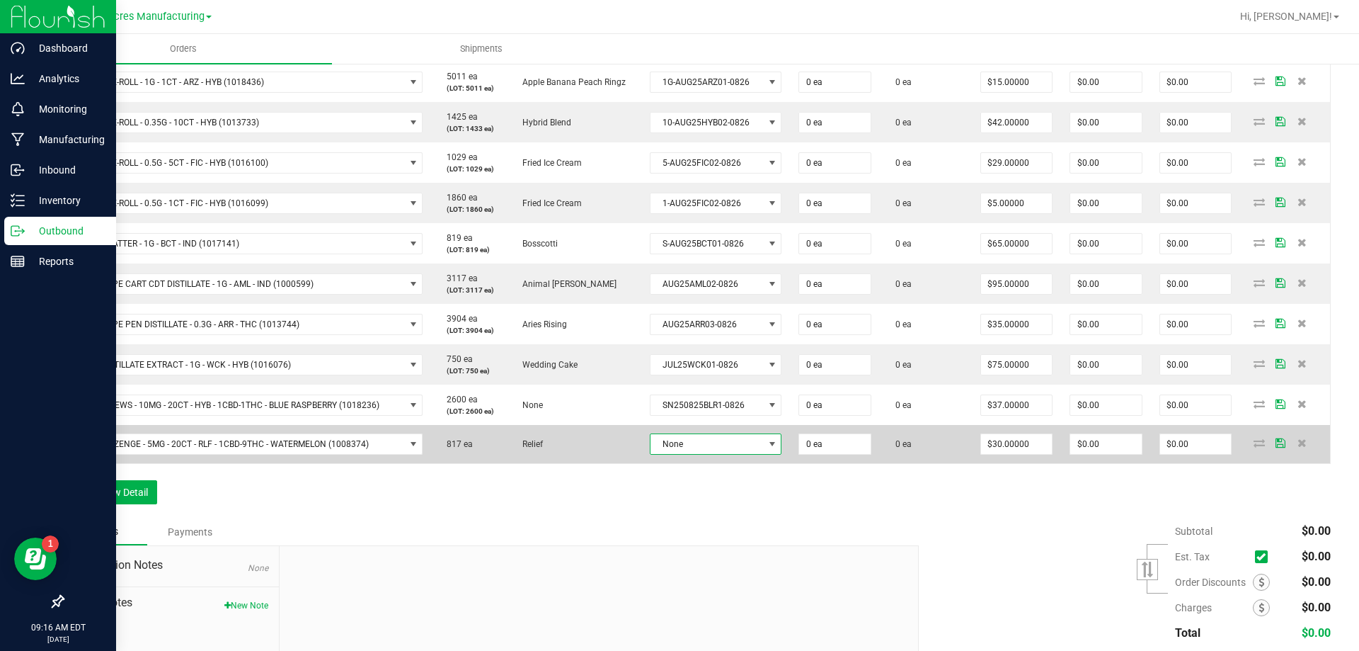
click at [725, 448] on span "None" at bounding box center [707, 444] width 113 height 20
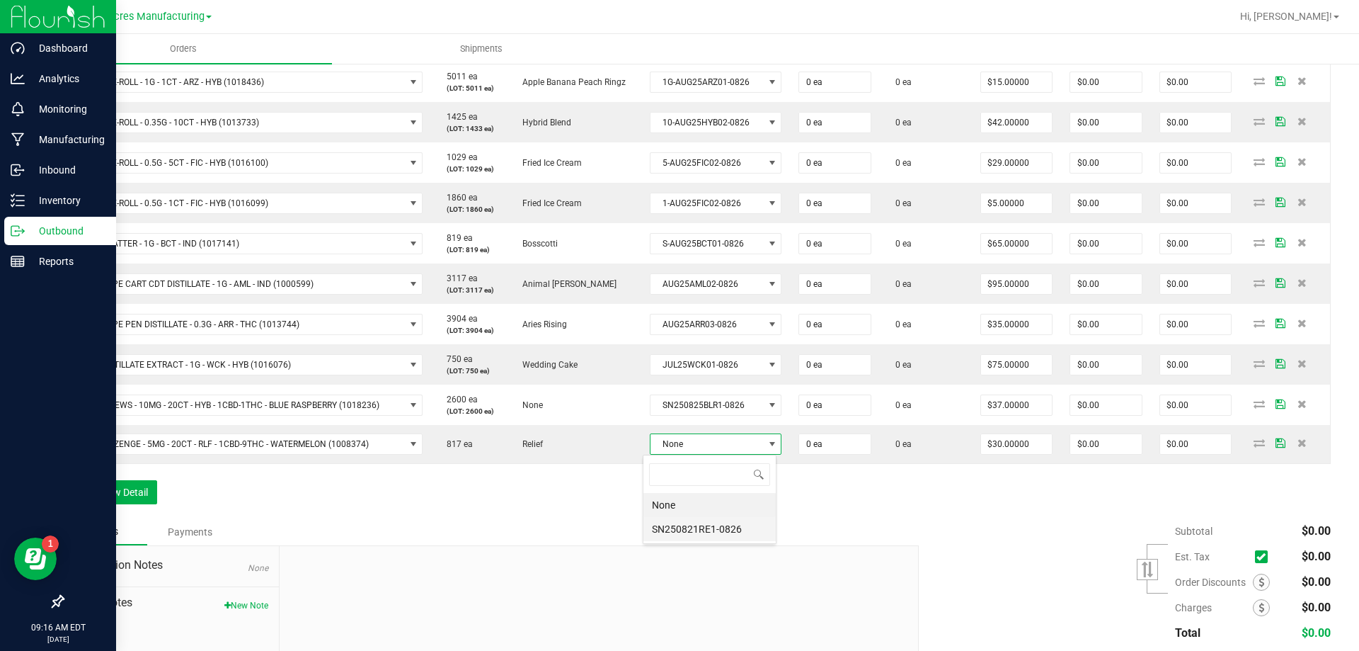
click at [720, 522] on li "SN250821RE1-0826" at bounding box center [709, 529] width 132 height 24
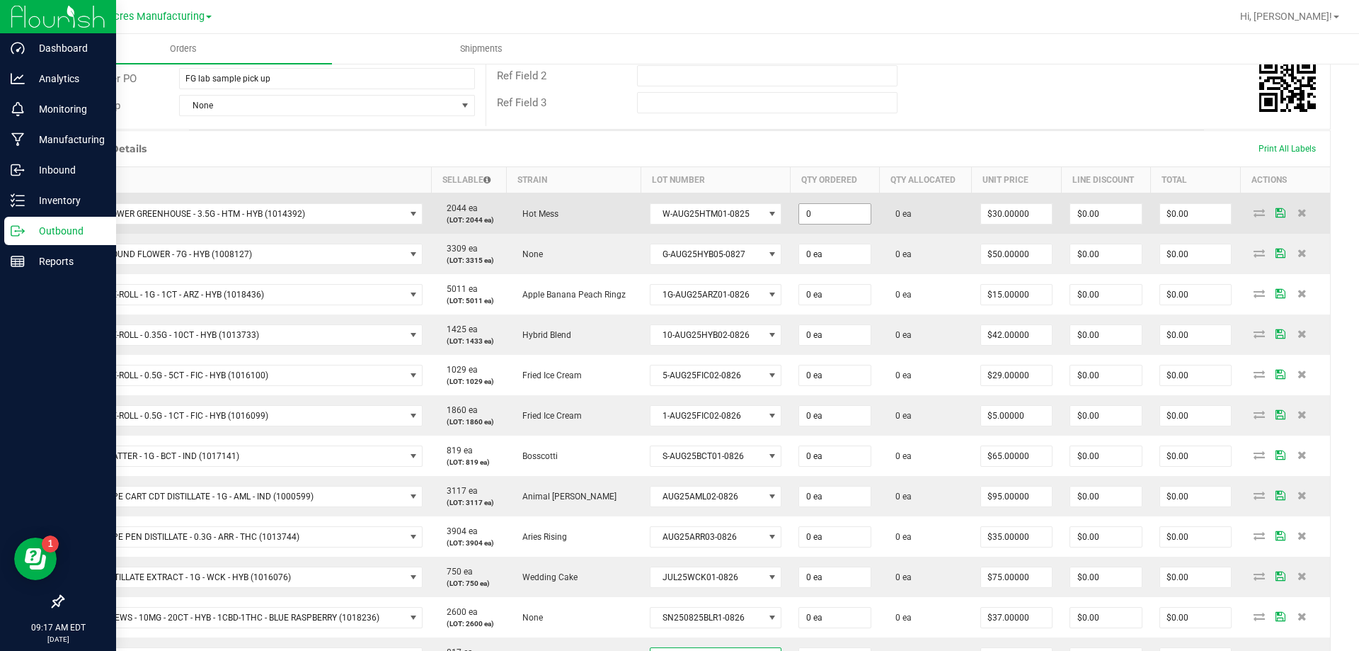
click at [845, 208] on input "0" at bounding box center [834, 214] width 71 height 20
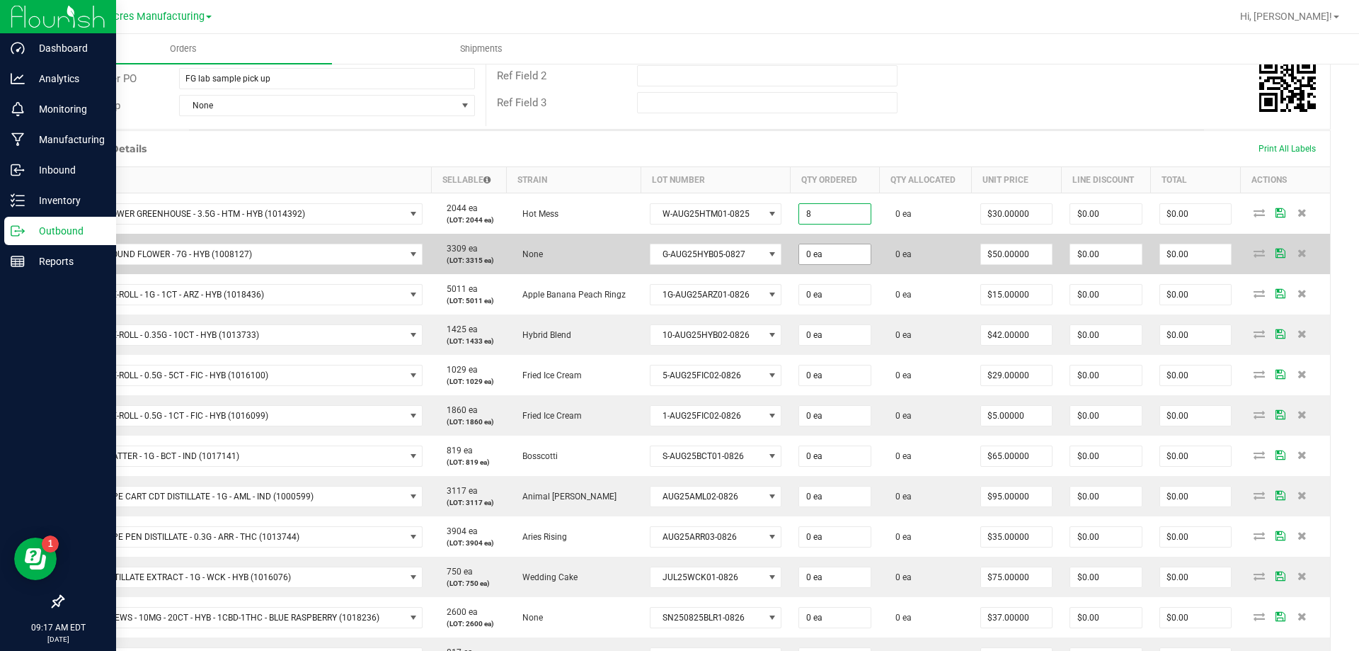
type input "8 ea"
type input "$240.00"
click at [822, 256] on input "0" at bounding box center [834, 254] width 71 height 20
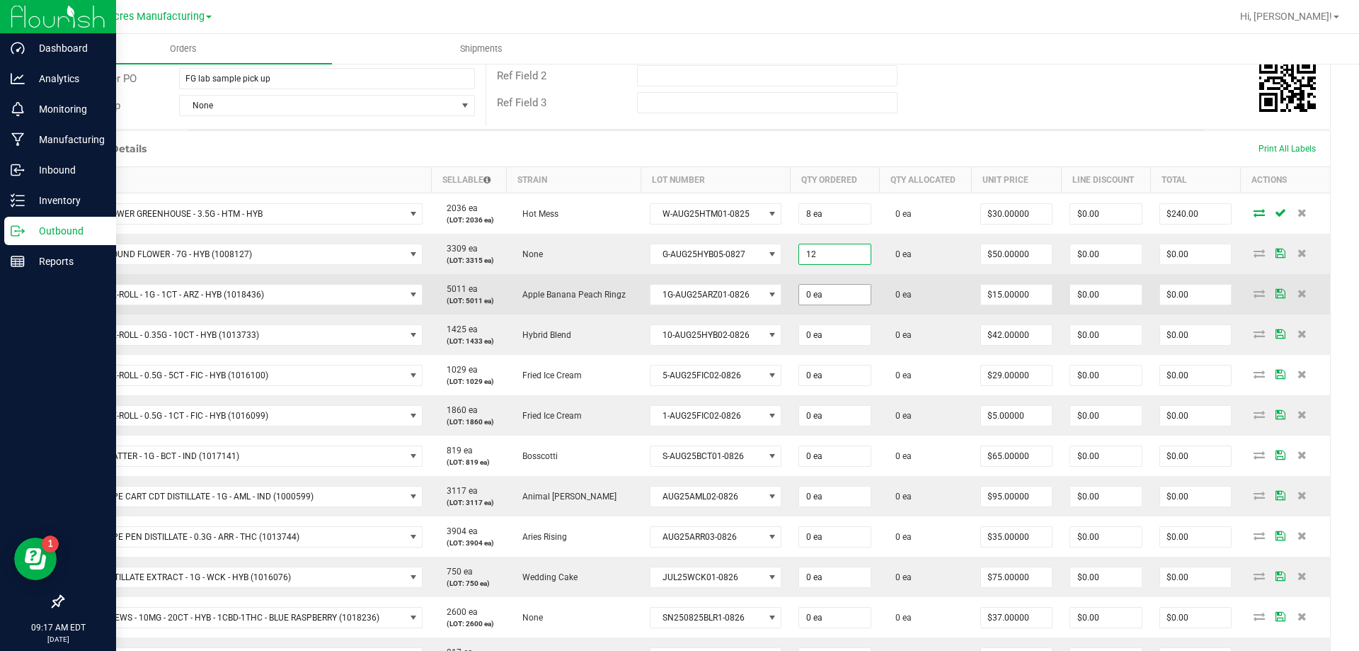
type input "12 ea"
type input "$600.00"
click at [832, 293] on input "0" at bounding box center [834, 295] width 71 height 20
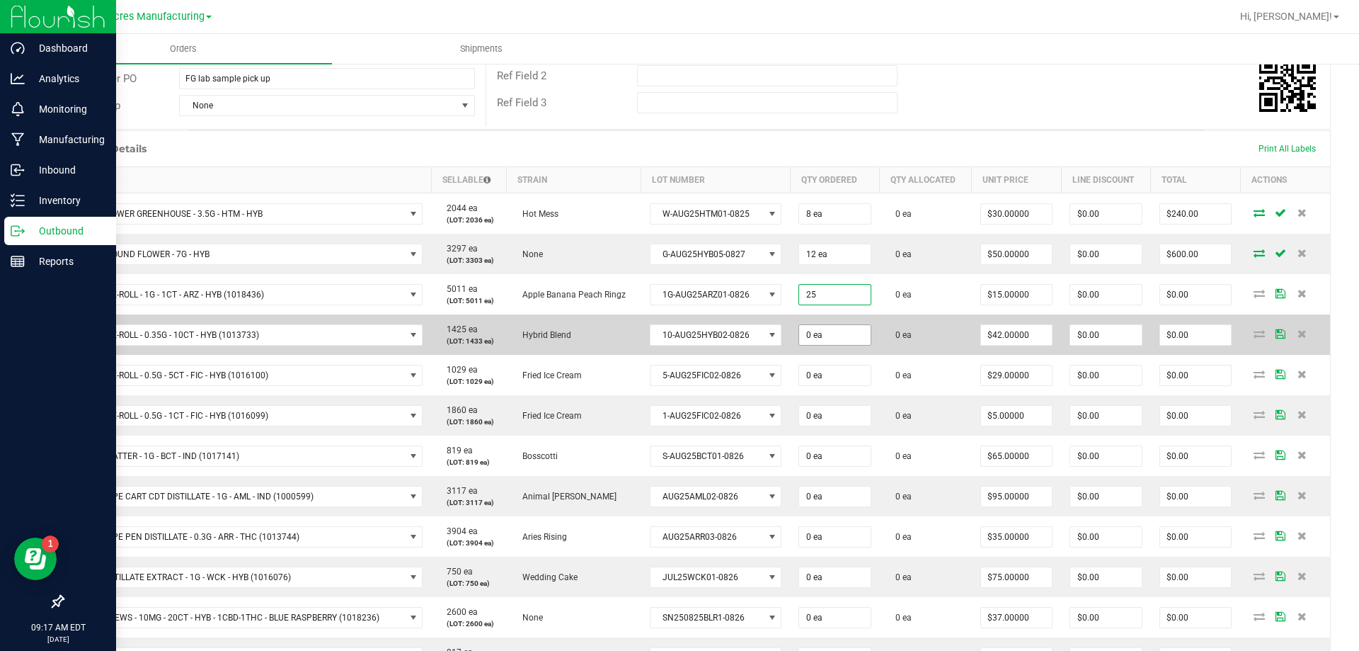
type input "25 ea"
type input "$375.00"
click at [832, 339] on input "0" at bounding box center [834, 335] width 71 height 20
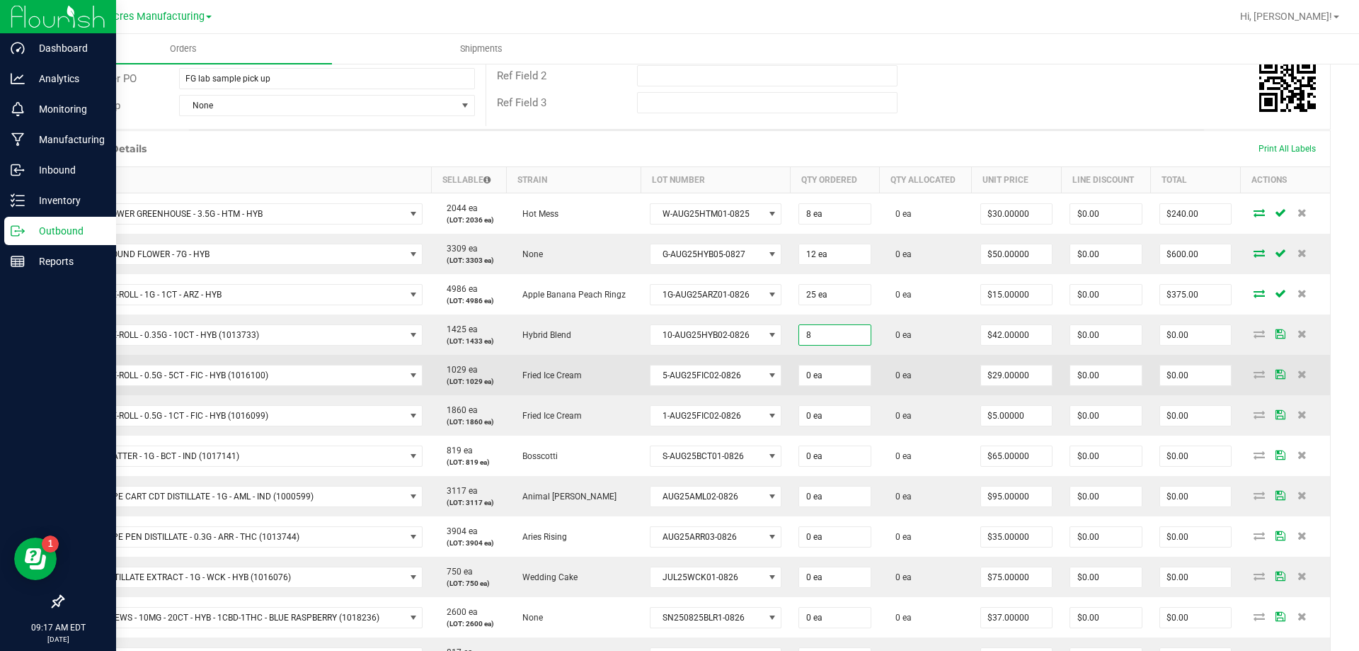
type input "8 ea"
type input "$336.00"
click at [836, 362] on td "0 ea" at bounding box center [835, 375] width 90 height 40
click at [837, 372] on input "0" at bounding box center [834, 375] width 71 height 20
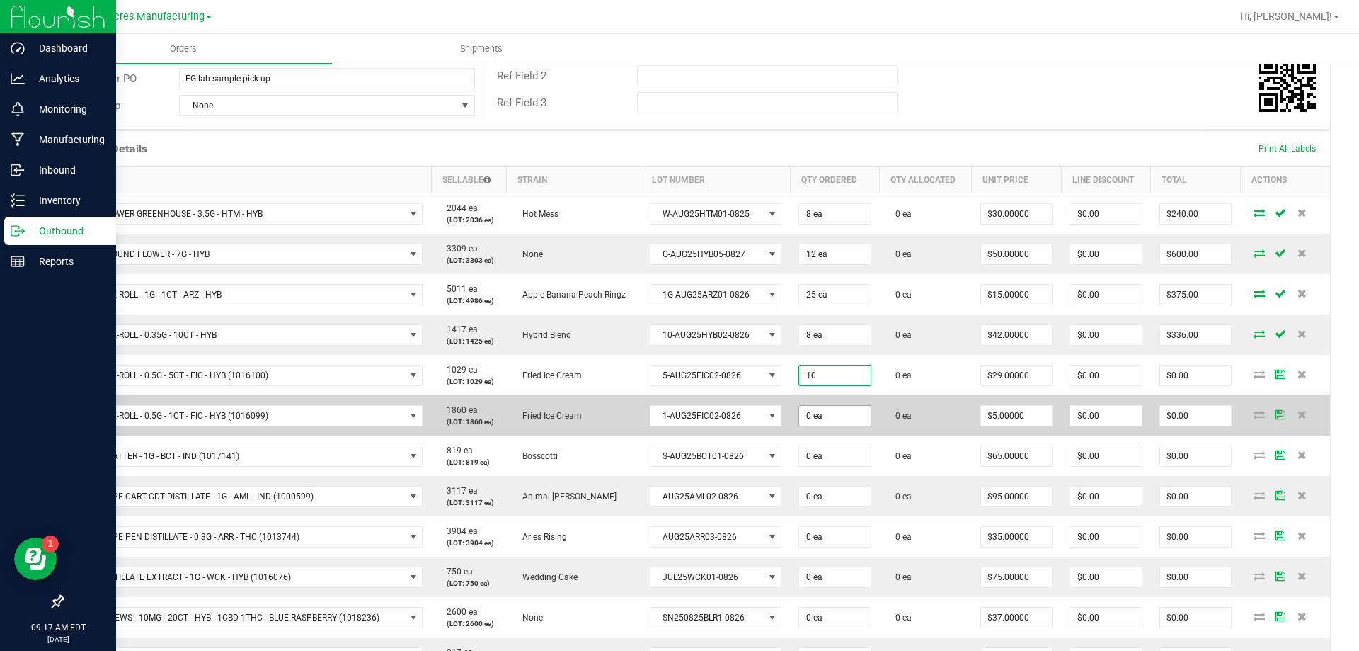
type input "10 ea"
type input "$290.00"
click at [842, 413] on input "0" at bounding box center [834, 416] width 71 height 20
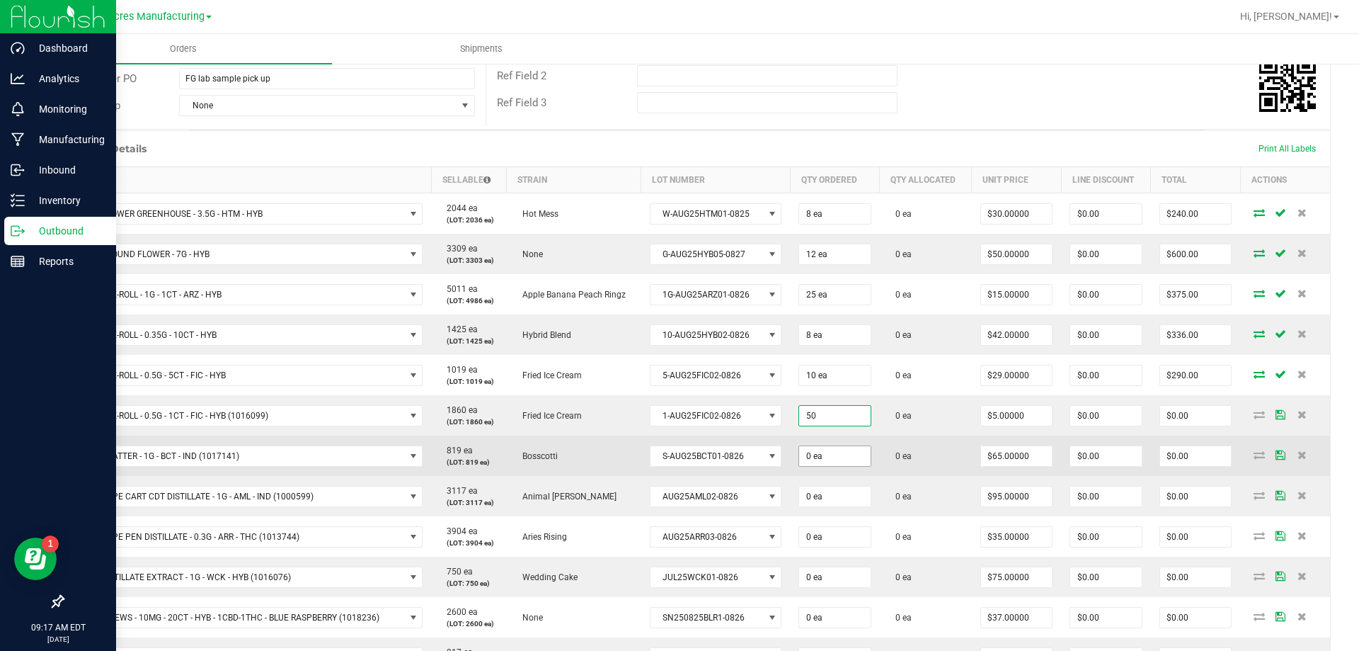
type input "50 ea"
type input "$250.00"
click at [837, 449] on input "0" at bounding box center [834, 456] width 71 height 20
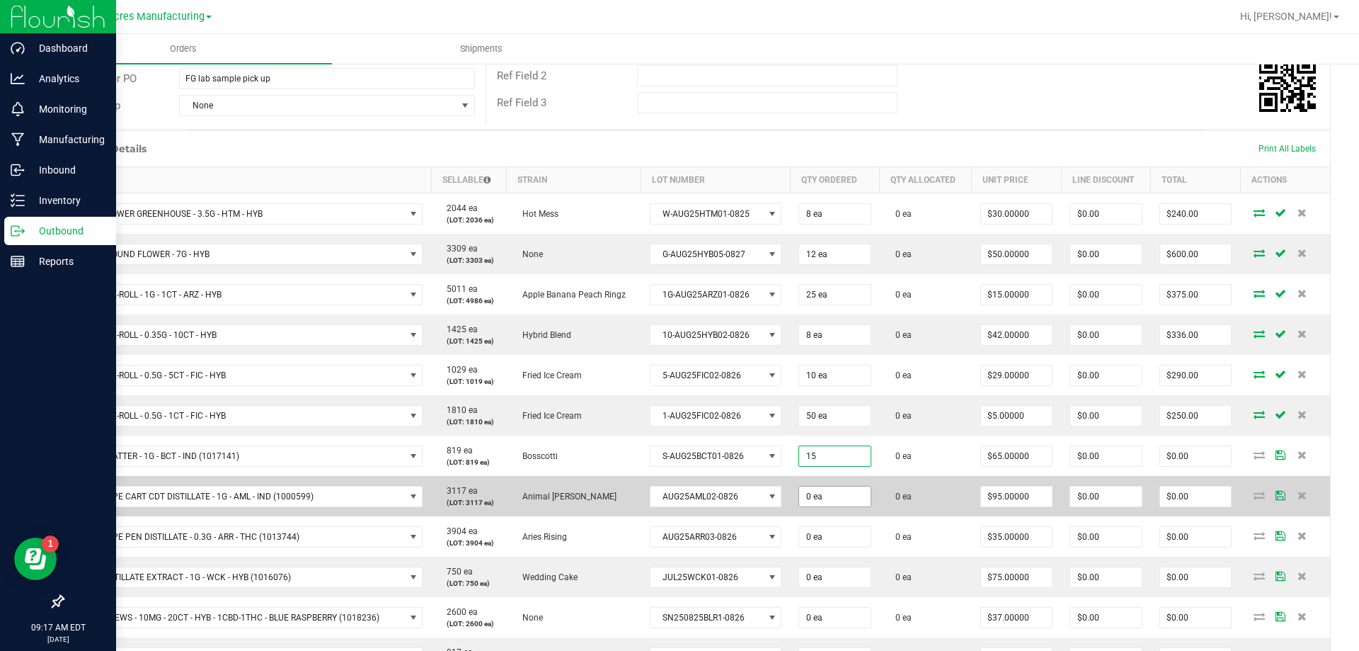
type input "15 ea"
type input "$975.00"
click at [830, 487] on input "0" at bounding box center [834, 496] width 71 height 20
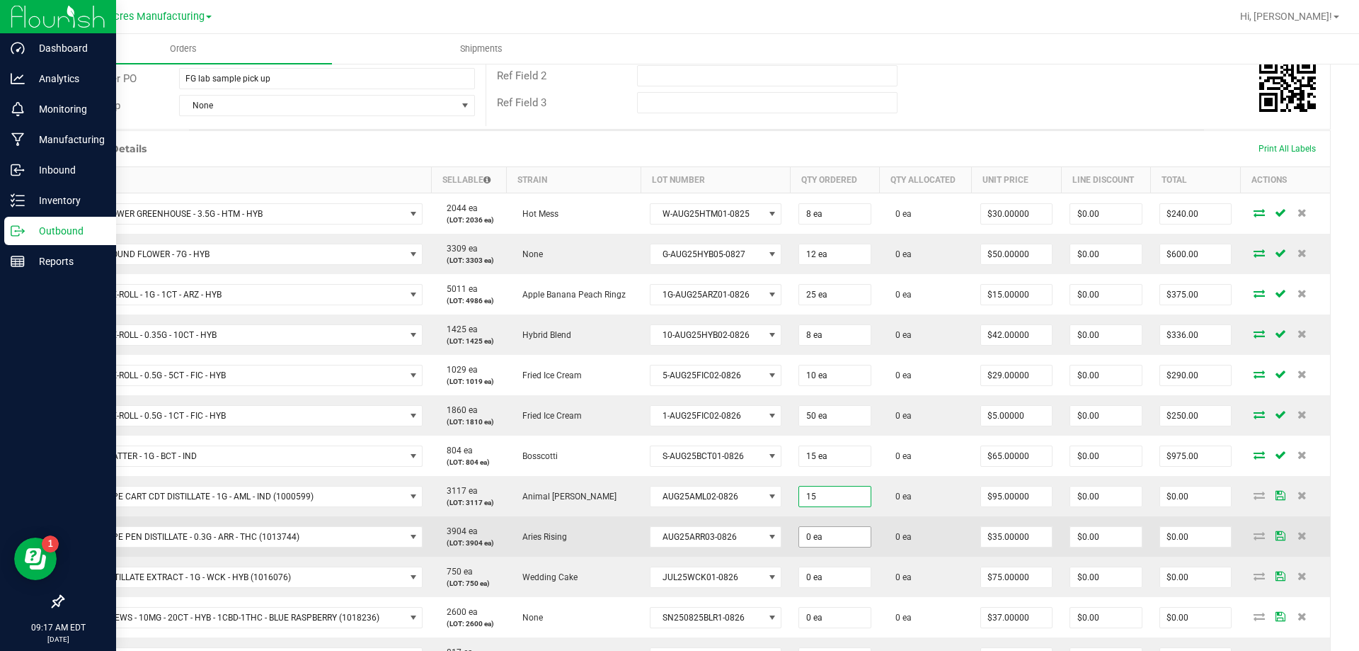
type input "15 ea"
type input "$1,425.00"
click at [813, 536] on input "0" at bounding box center [834, 537] width 71 height 20
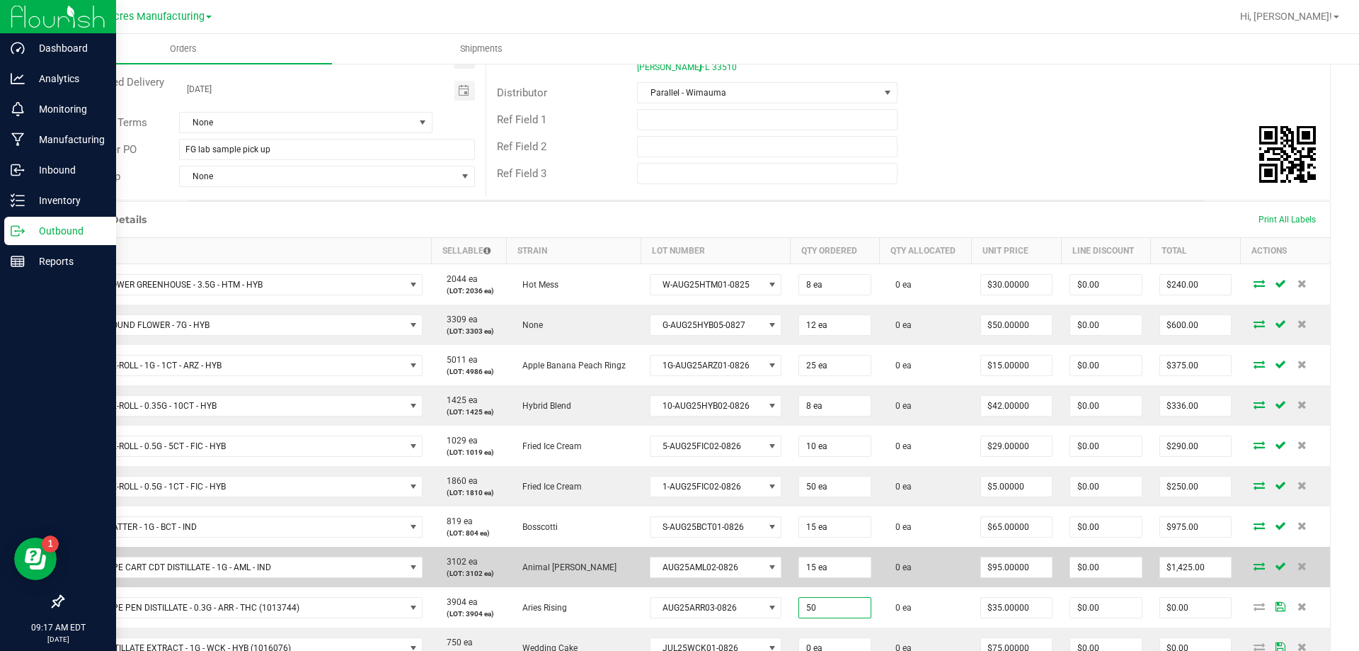
type input "50 ea"
type input "$1,750.00"
click at [925, 568] on td "0 ea" at bounding box center [926, 566] width 92 height 40
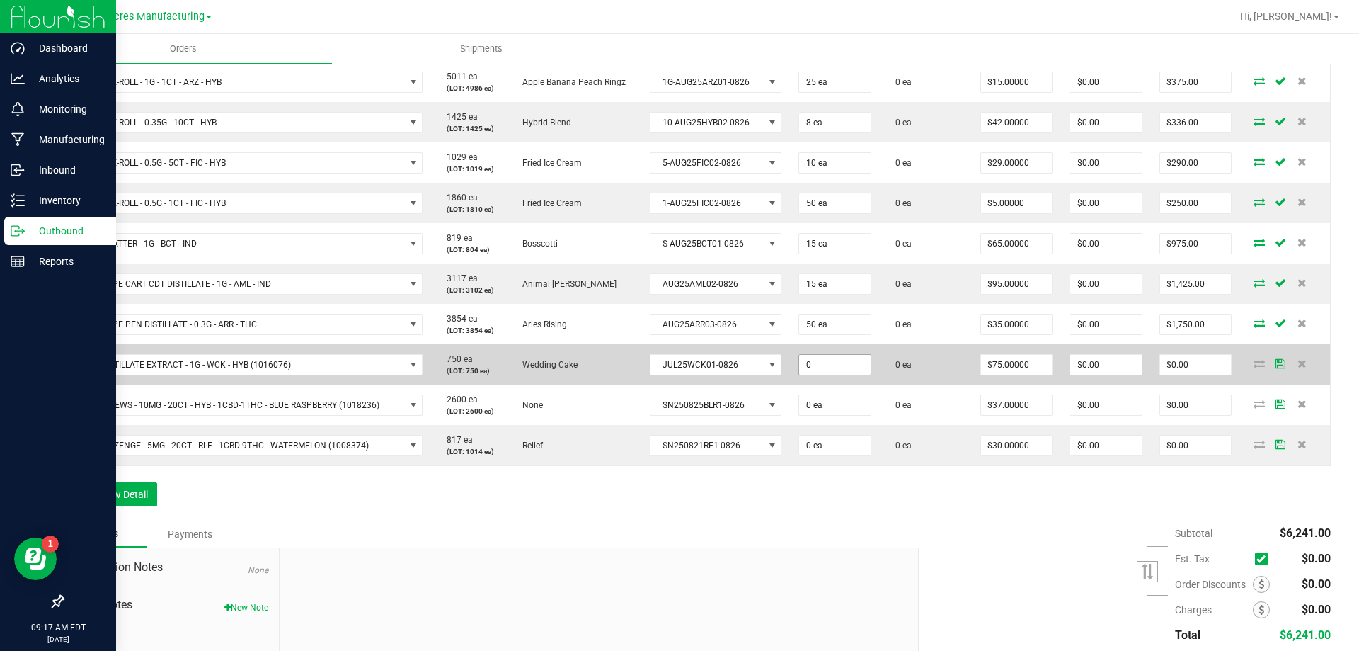
click at [829, 366] on input "0" at bounding box center [834, 365] width 71 height 20
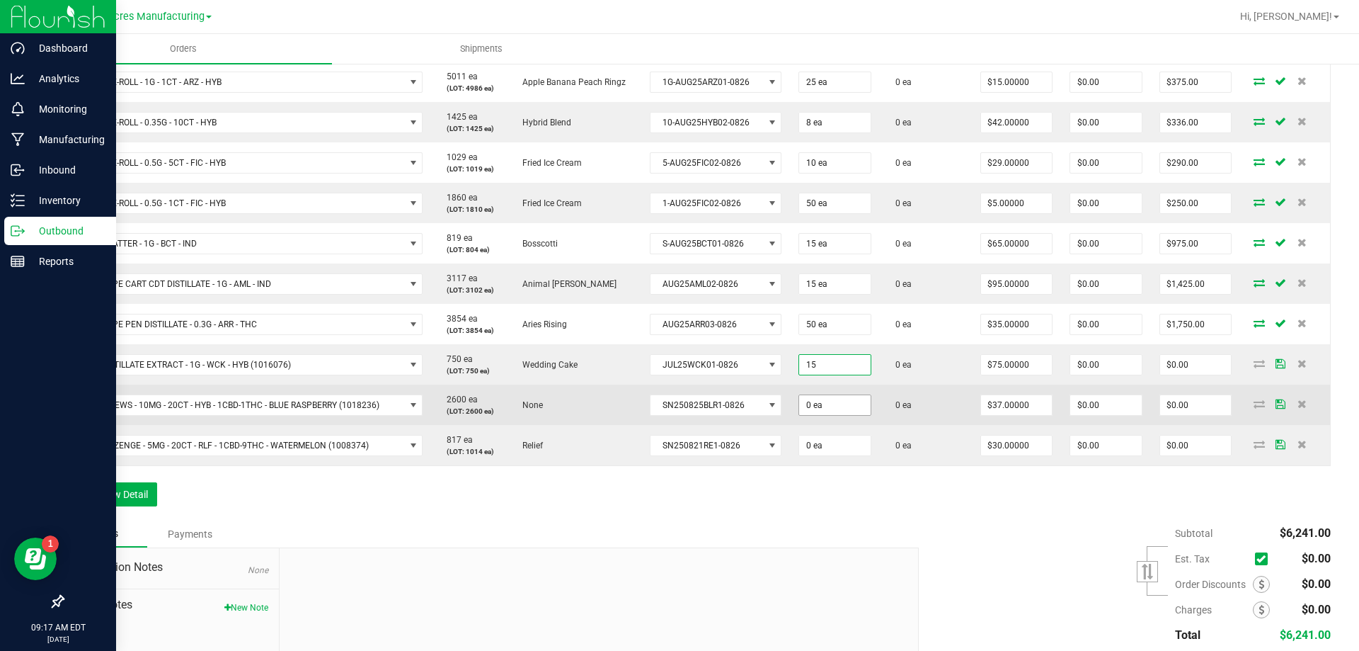
type input "15 ea"
type input "$1,125.00"
click at [841, 400] on input "0" at bounding box center [834, 405] width 71 height 20
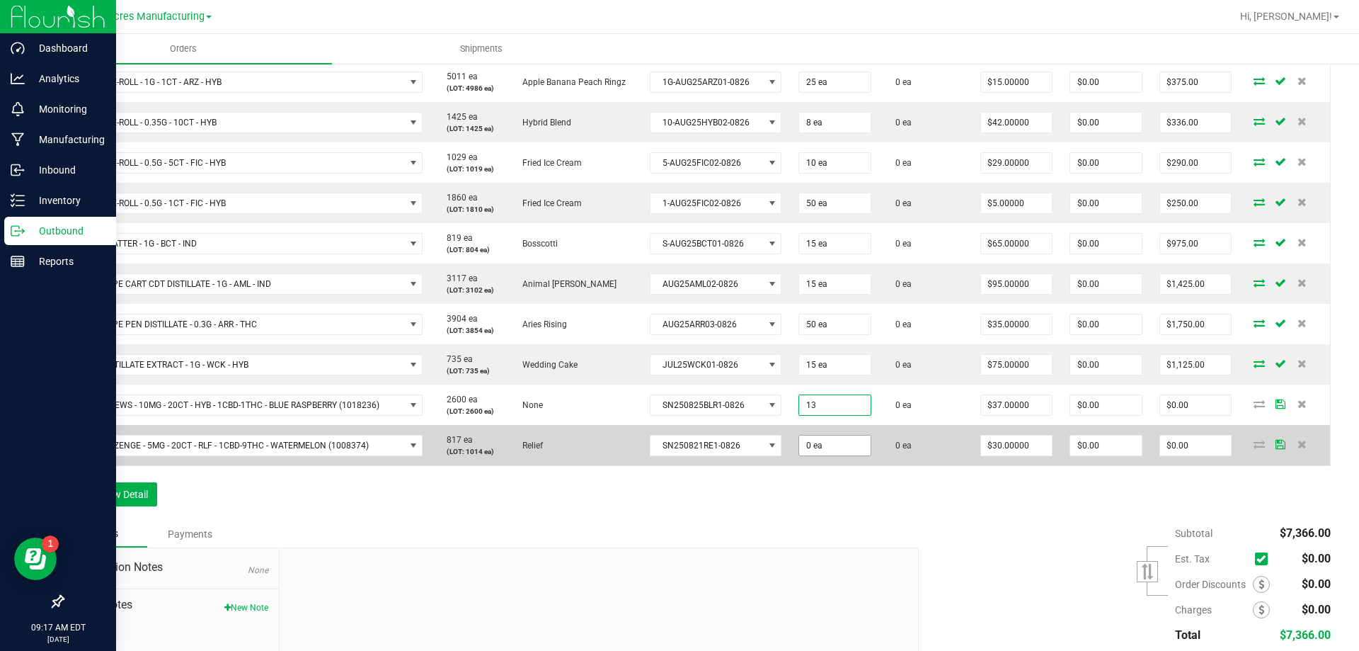
type input "13 ea"
type input "$481.00"
click at [842, 450] on input "0" at bounding box center [834, 445] width 71 height 20
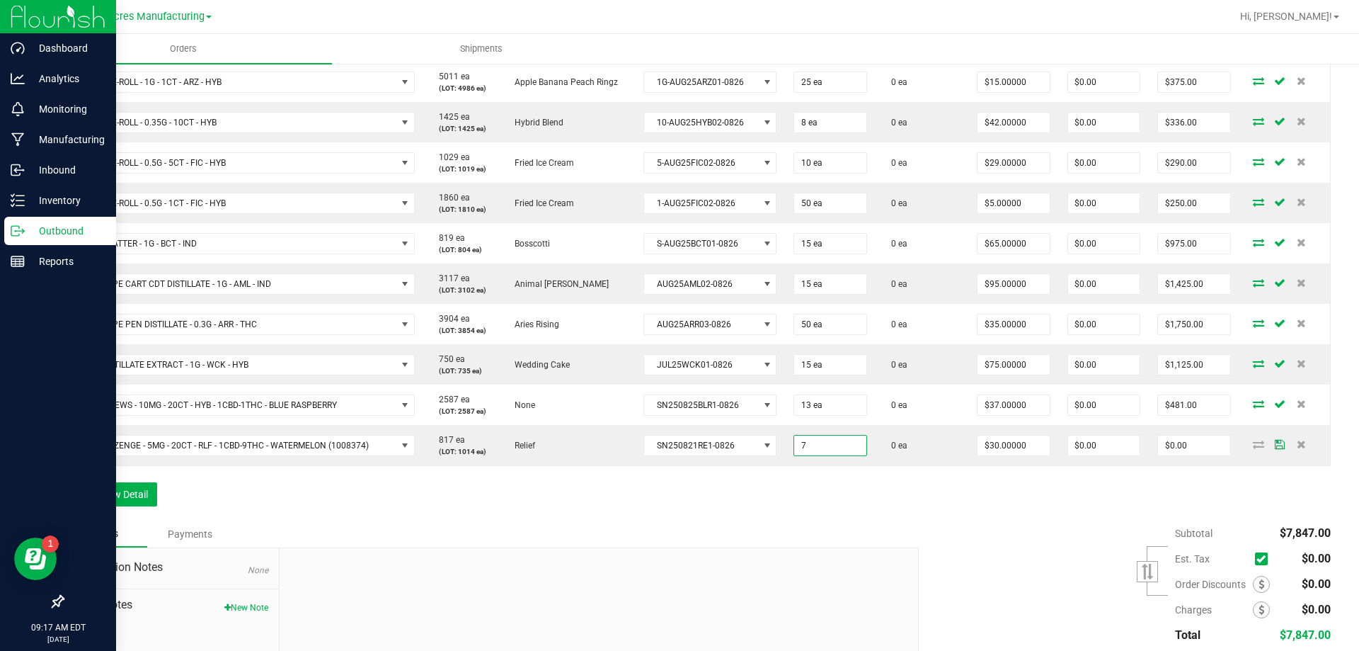
type input "7 ea"
type input "$210.00"
click at [1130, 602] on div "Subtotal $7,847.00 Est. Tax" at bounding box center [1119, 609] width 423 height 179
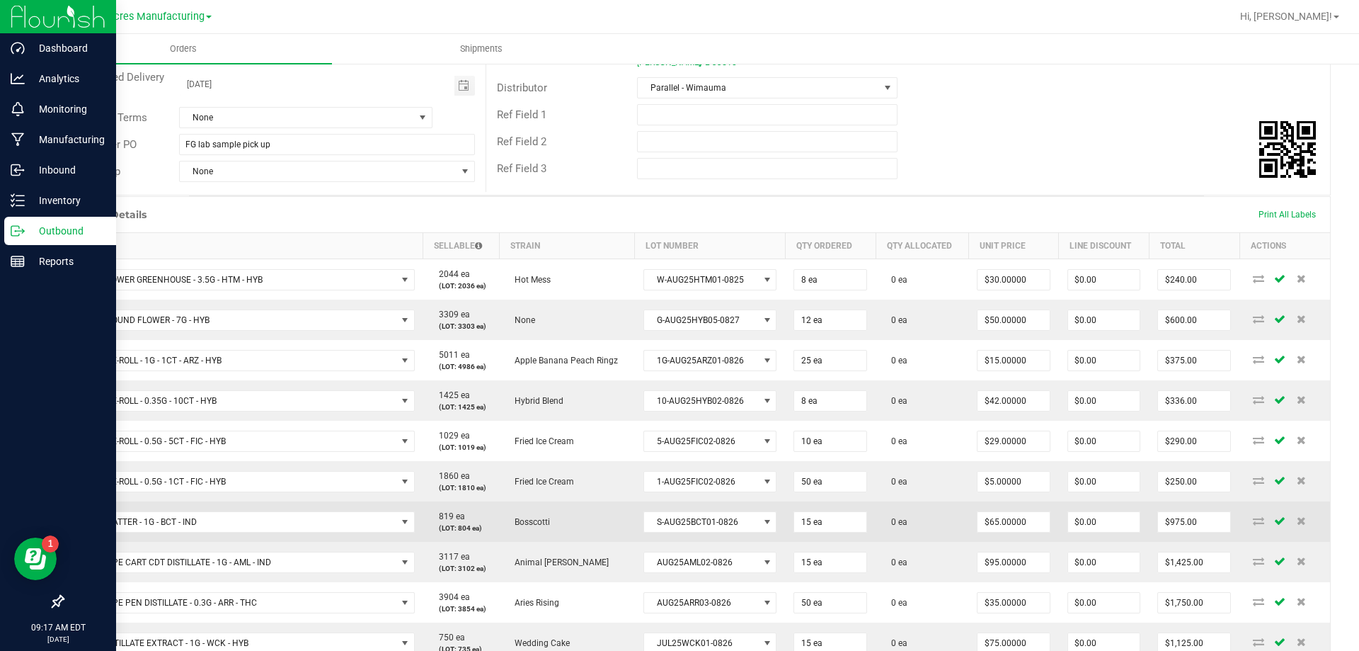
scroll to position [193, 0]
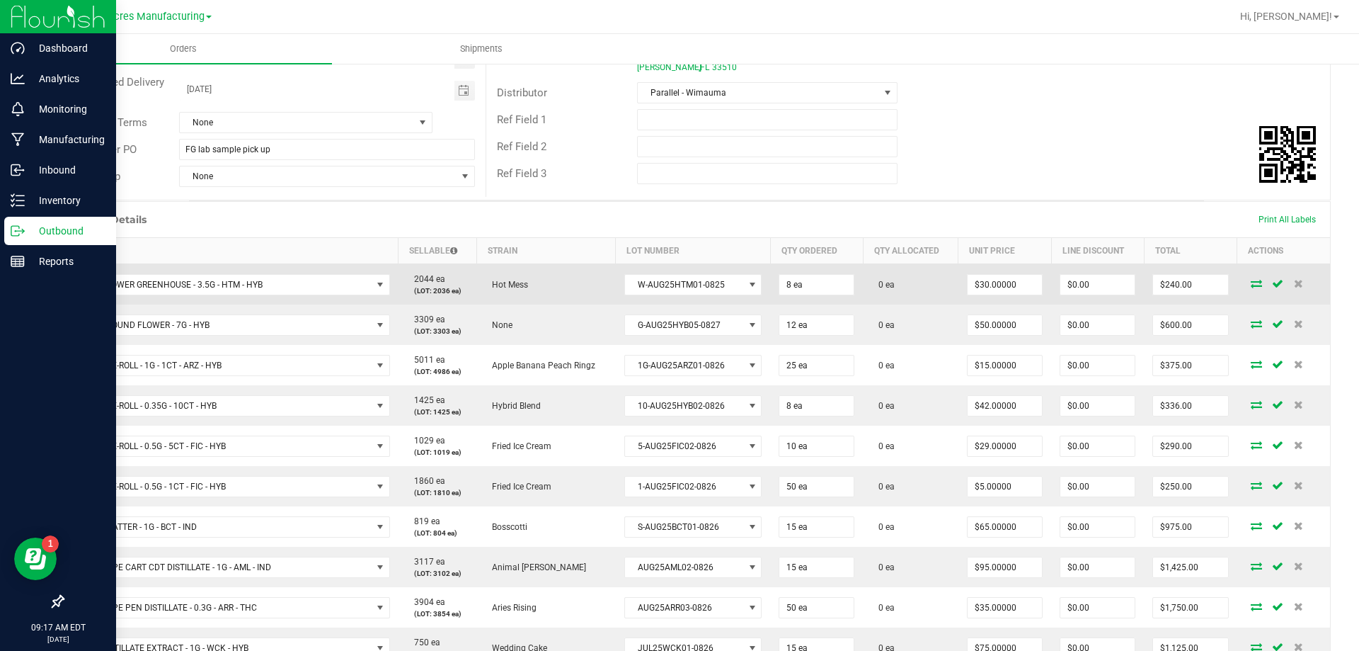
click at [1251, 279] on icon at bounding box center [1256, 283] width 11 height 8
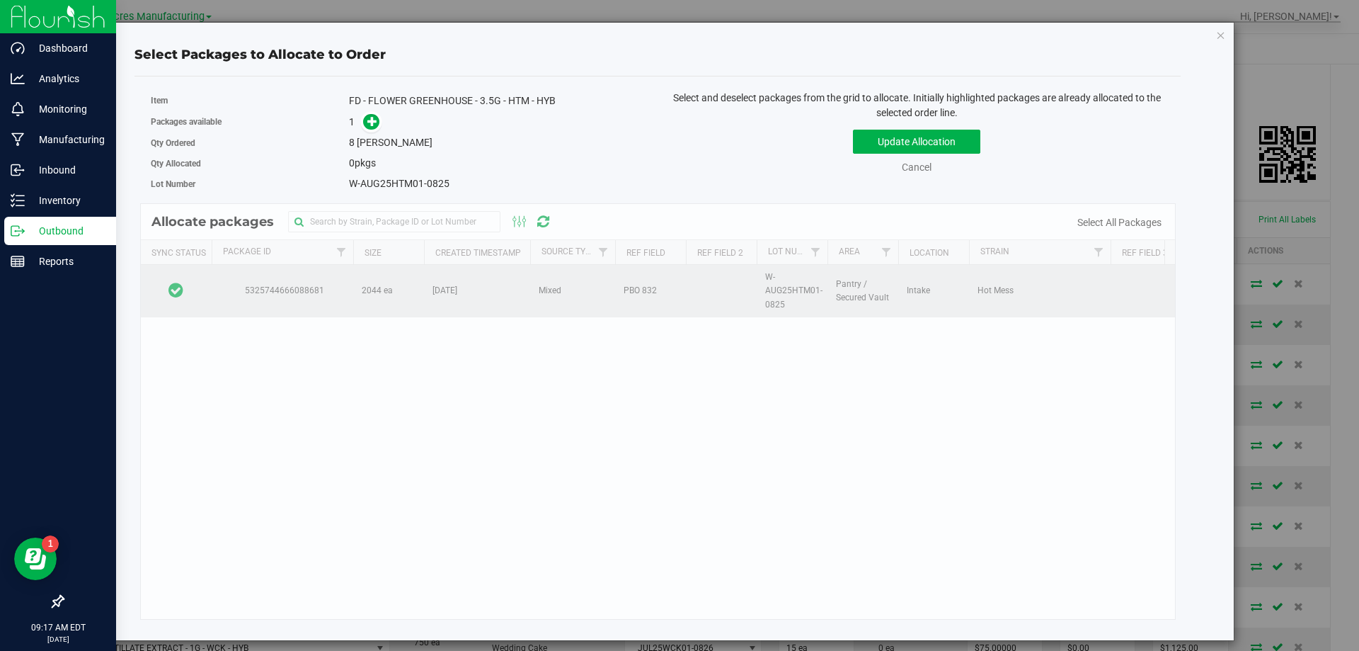
click at [202, 282] on td at bounding box center [176, 291] width 71 height 52
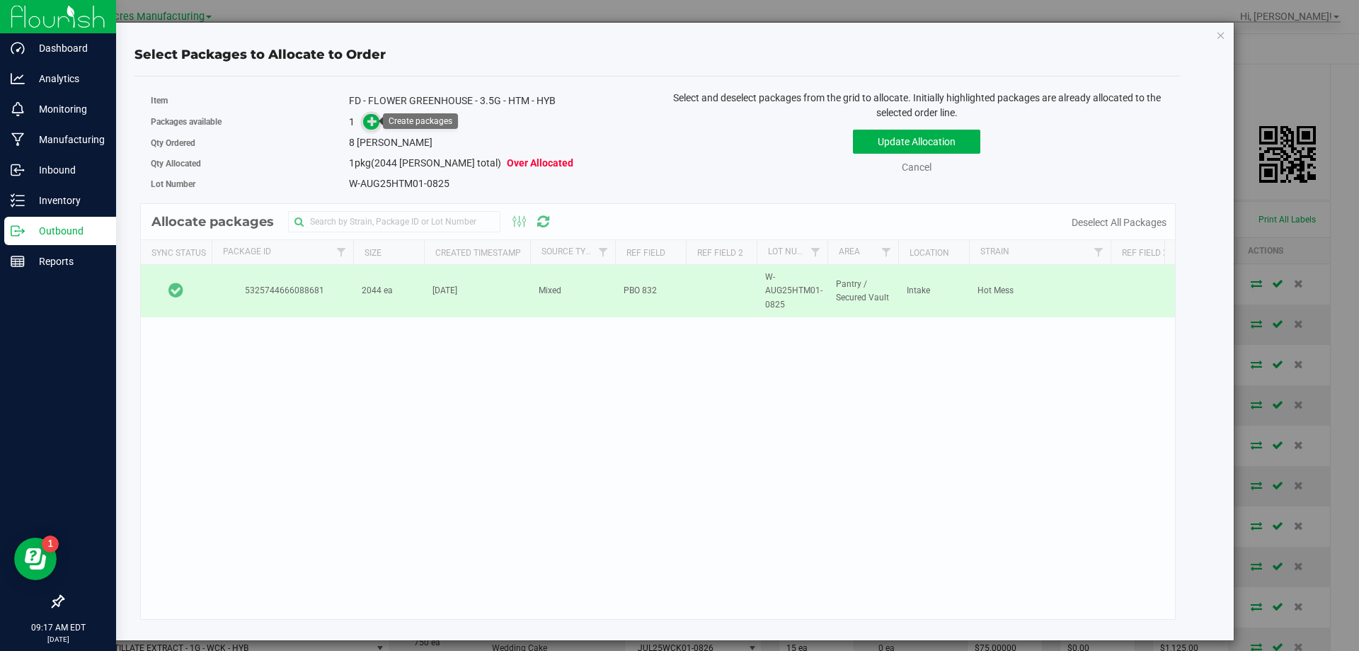
click at [370, 124] on icon at bounding box center [372, 121] width 10 height 10
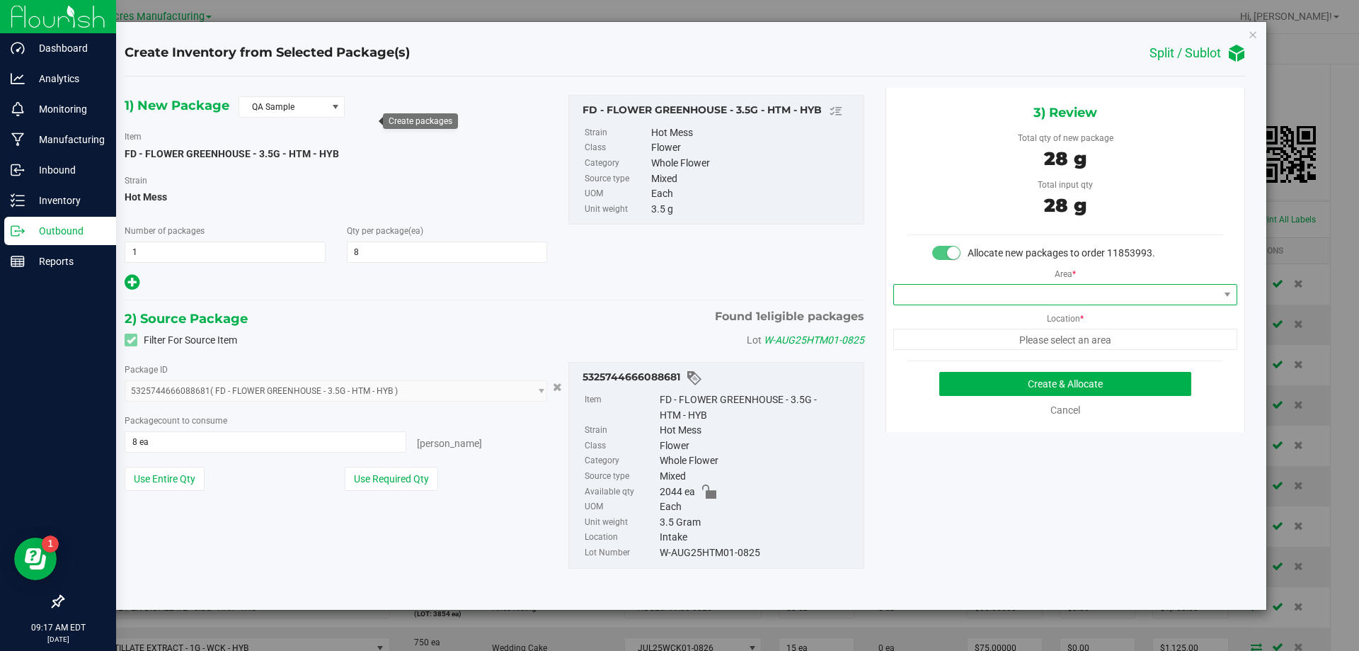
click at [1016, 292] on span at bounding box center [1056, 295] width 325 height 20
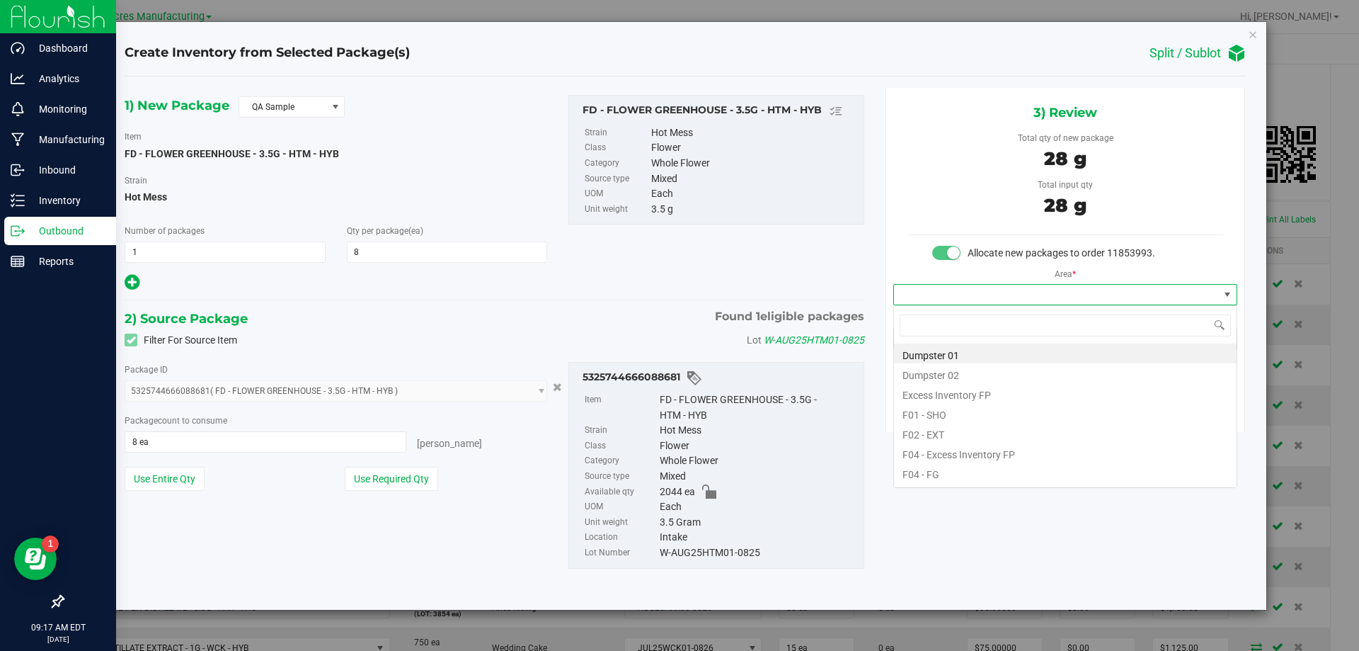
scroll to position [21, 343]
type input "pan"
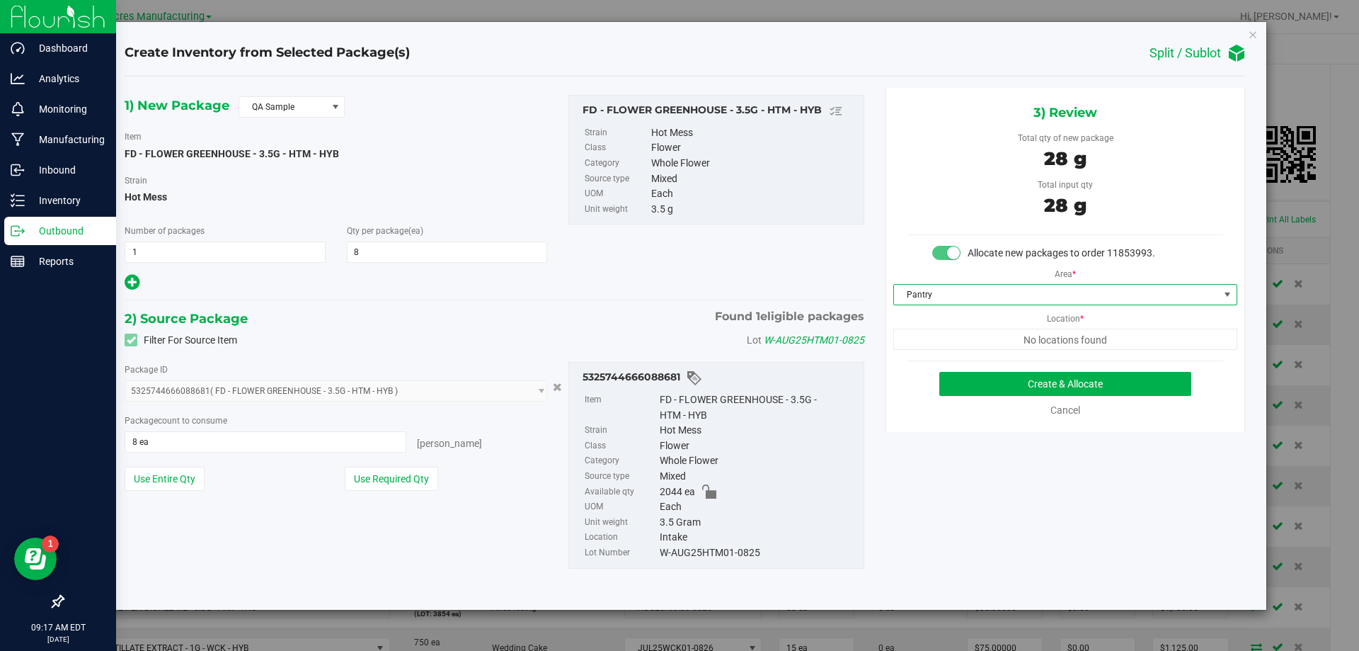
click at [1016, 292] on span "Pantry" at bounding box center [1056, 295] width 325 height 20
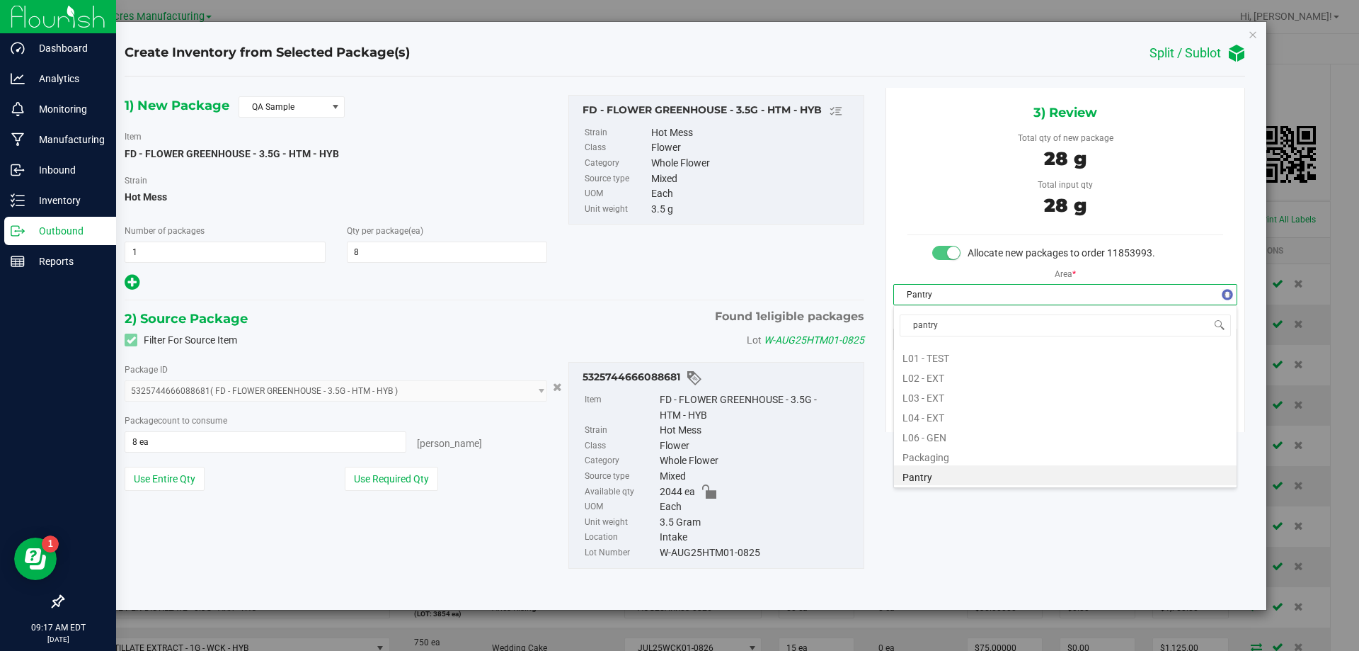
scroll to position [0, 0]
type input "pantry"
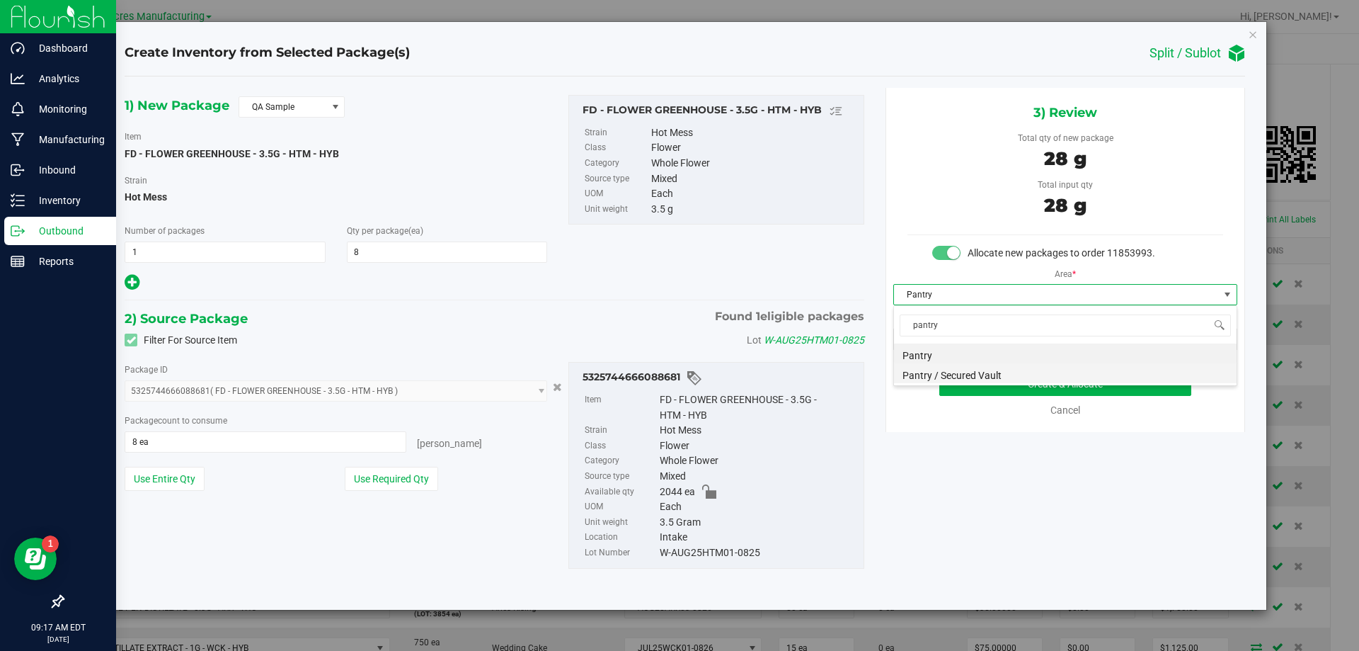
click at [1004, 365] on li "Pantry / Secured Vault" at bounding box center [1065, 373] width 343 height 20
click at [1007, 338] on span "Freezer" at bounding box center [1056, 339] width 325 height 20
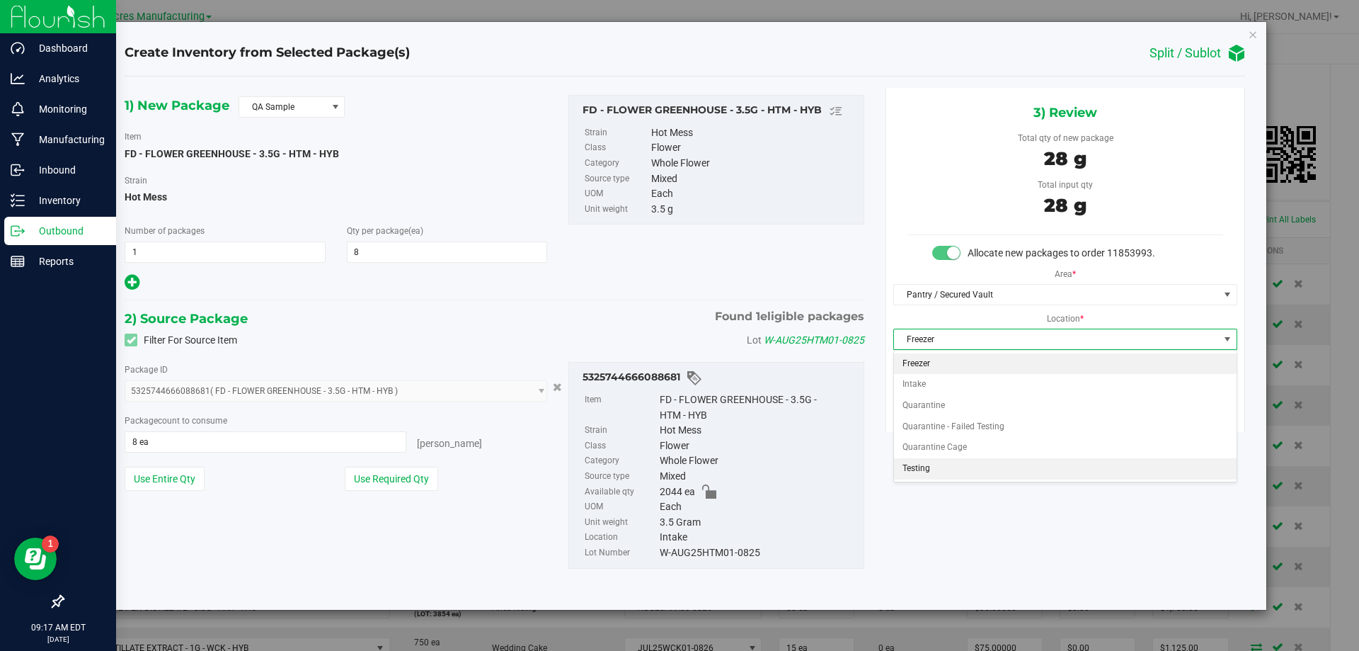
click at [932, 468] on li "Testing" at bounding box center [1065, 468] width 343 height 21
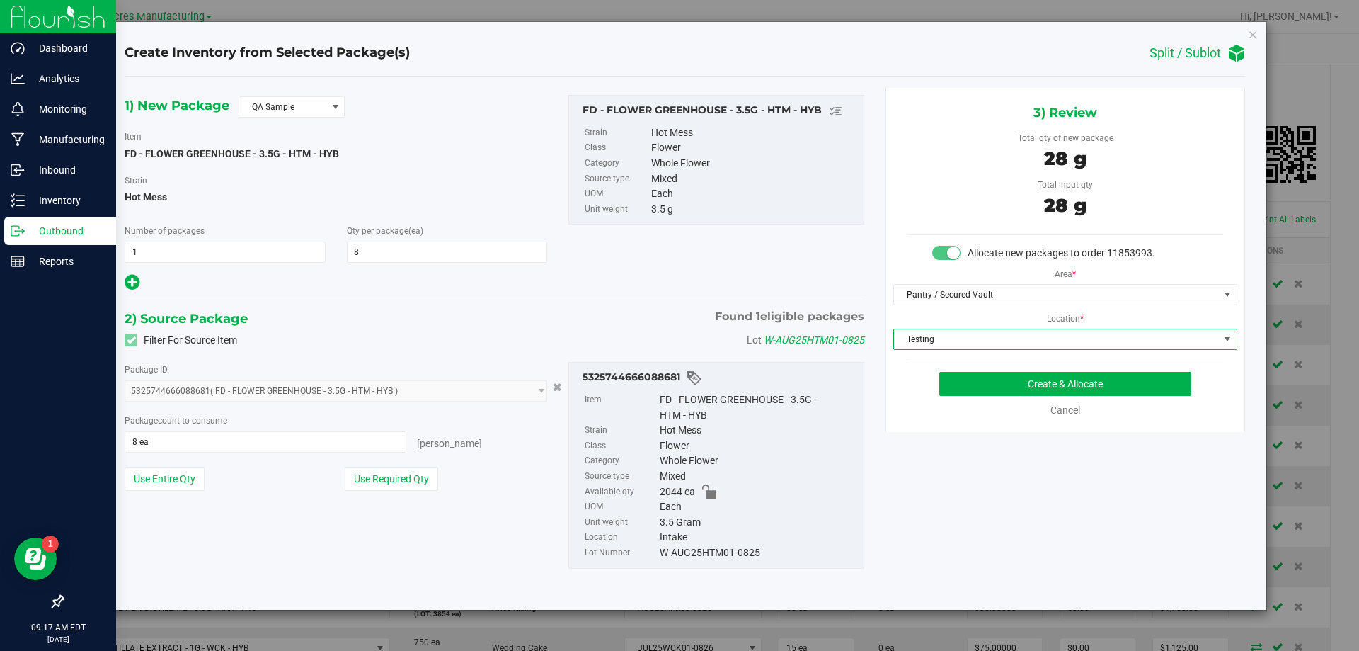
click at [1001, 370] on div "3) Review Total qty of new package 28 g Total input qty 28 g Allocate new packa…" at bounding box center [1066, 260] width 360 height 344
click at [1002, 378] on button "Create & Allocate" at bounding box center [1065, 384] width 252 height 24
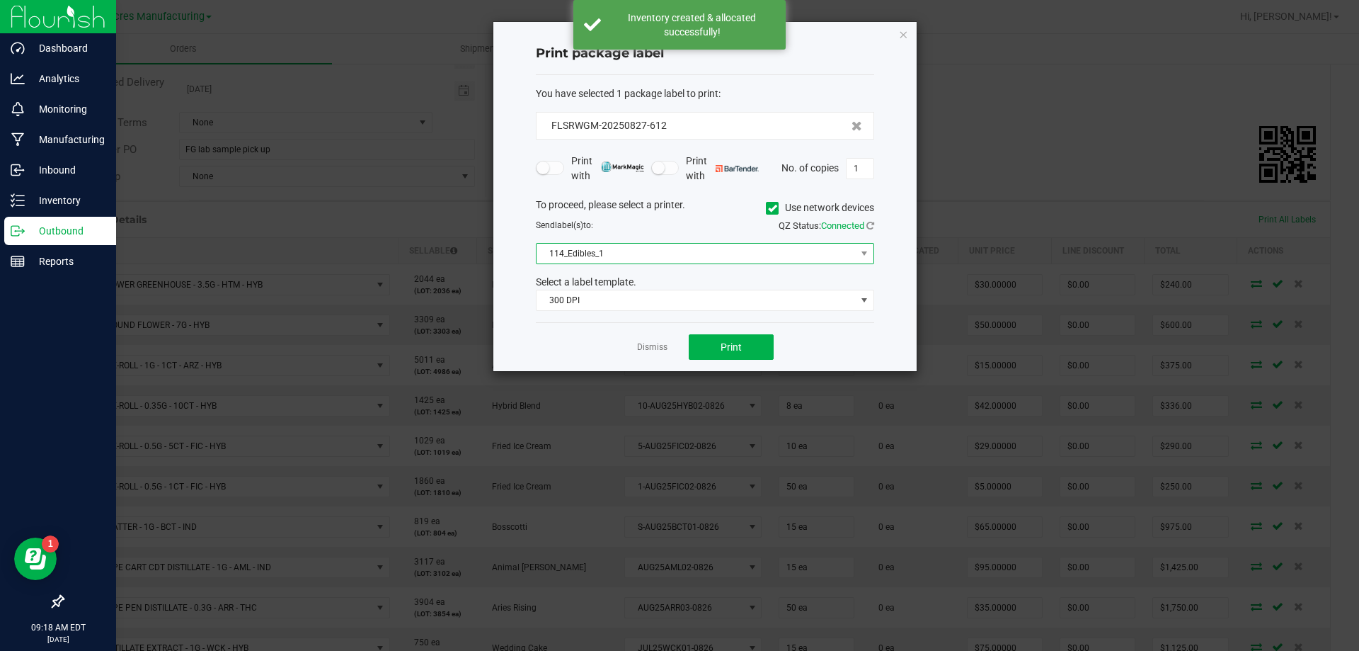
click at [637, 262] on span "114_Edibles_1" at bounding box center [696, 254] width 319 height 20
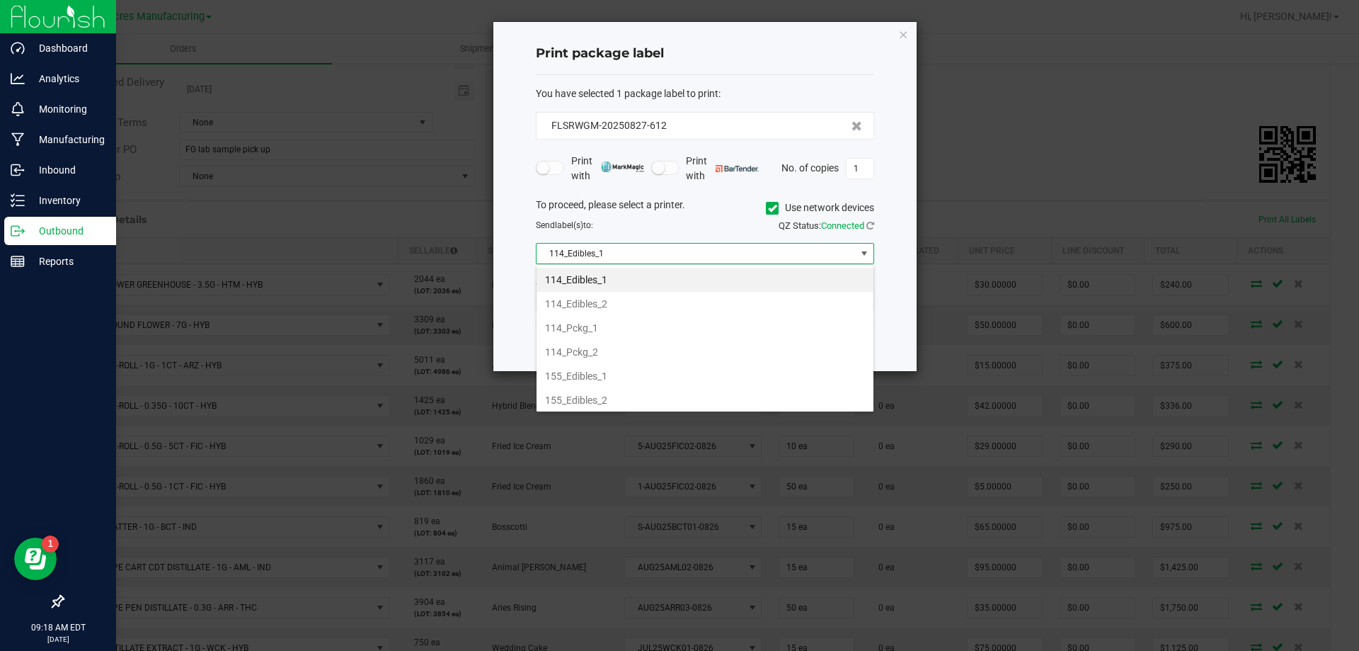
scroll to position [484, 0]
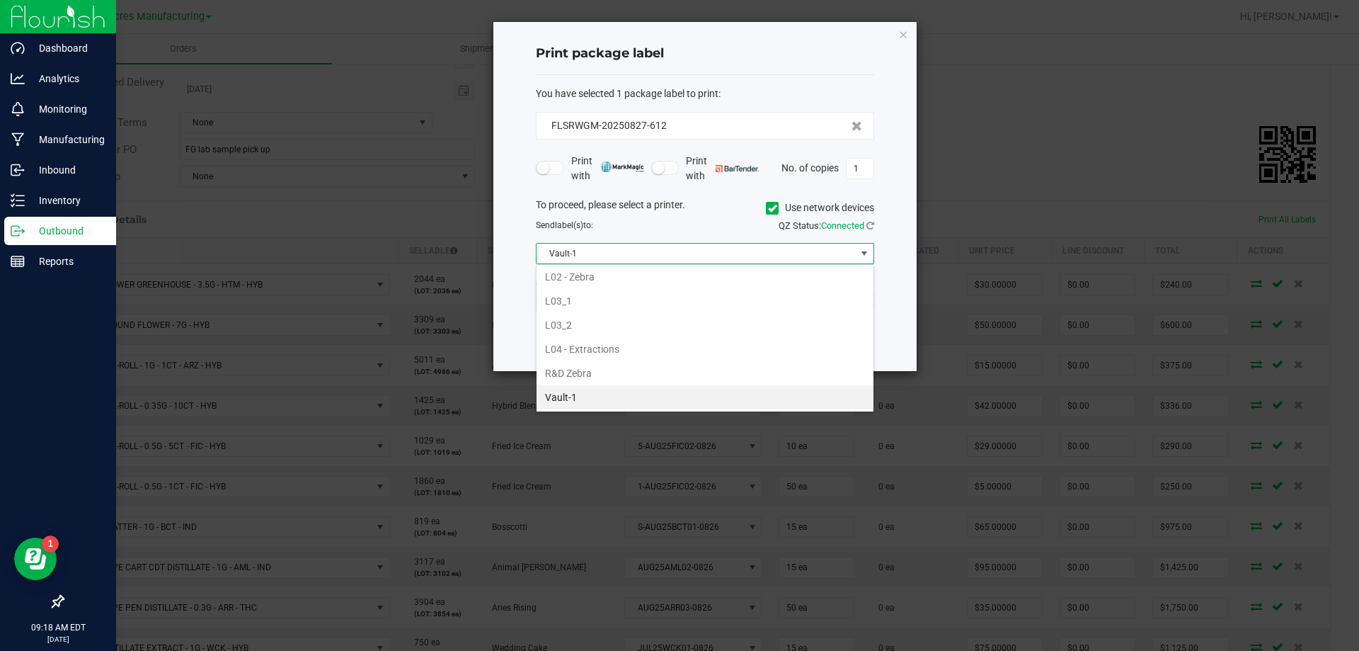
click at [592, 394] on li "Vault-1" at bounding box center [705, 397] width 337 height 24
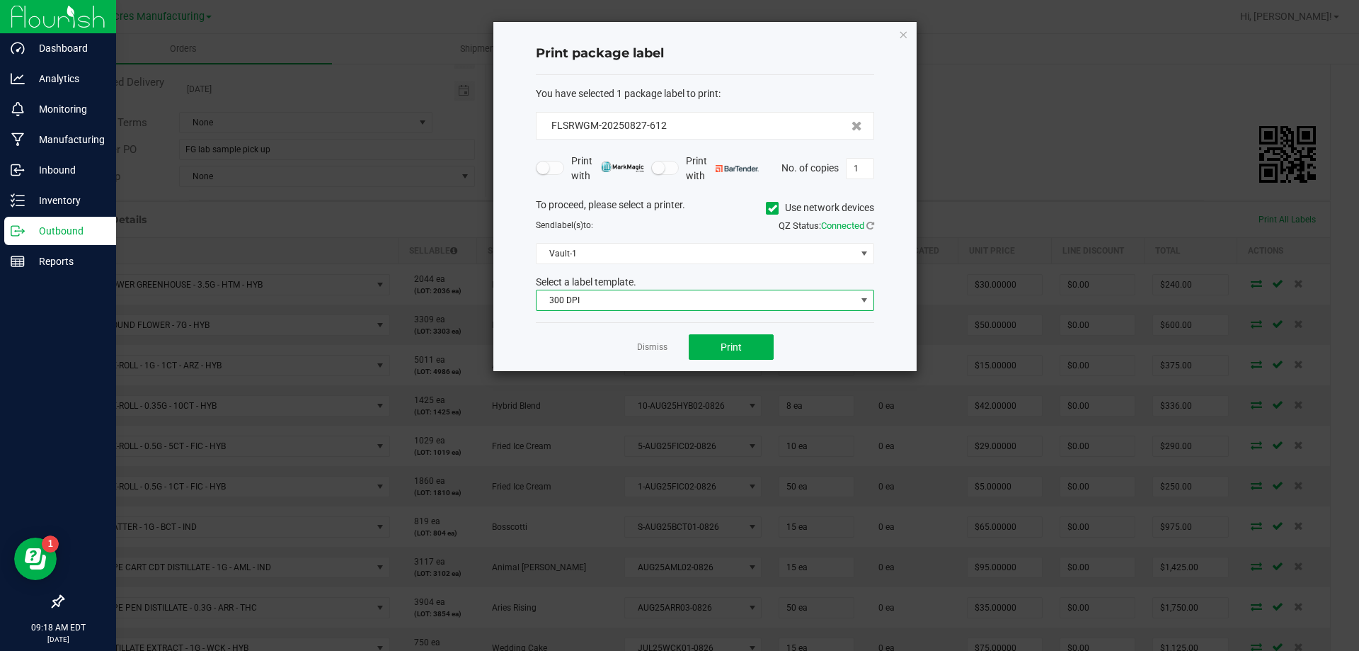
click at [649, 302] on span "300 DPI" at bounding box center [696, 300] width 319 height 20
click at [622, 353] on li "300 dpi FG" at bounding box center [705, 350] width 337 height 24
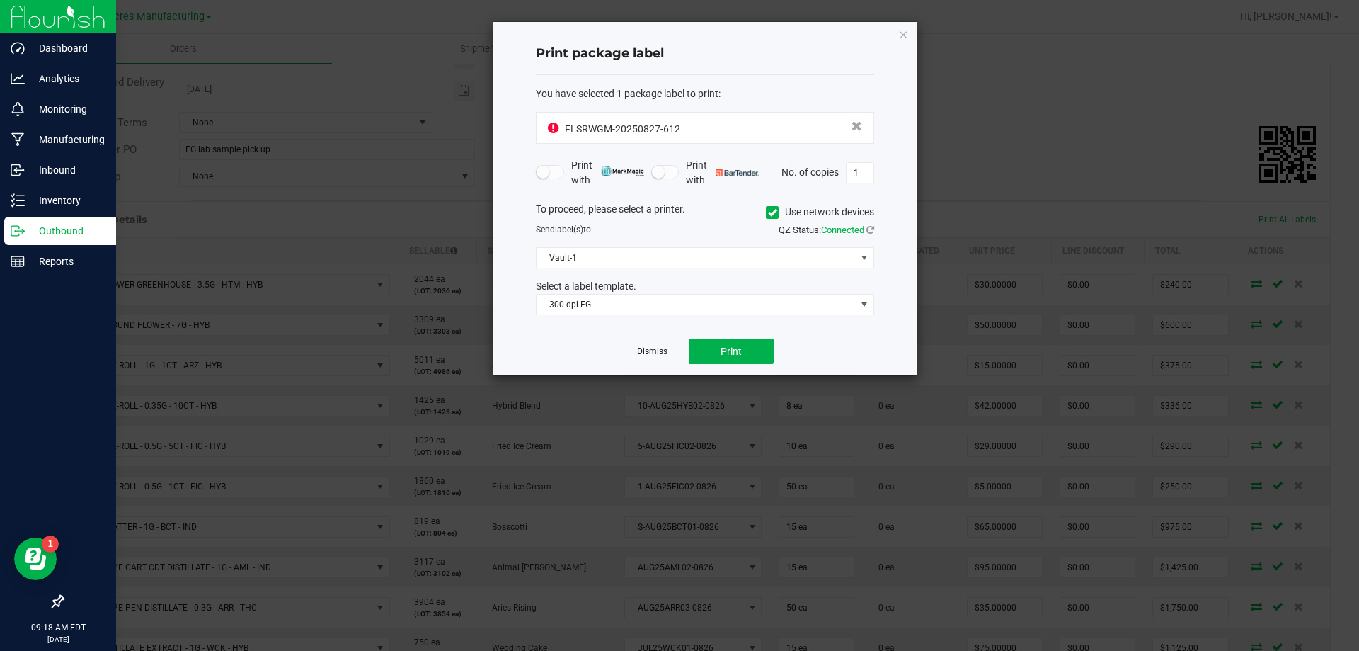
click at [644, 347] on link "Dismiss" at bounding box center [652, 351] width 30 height 12
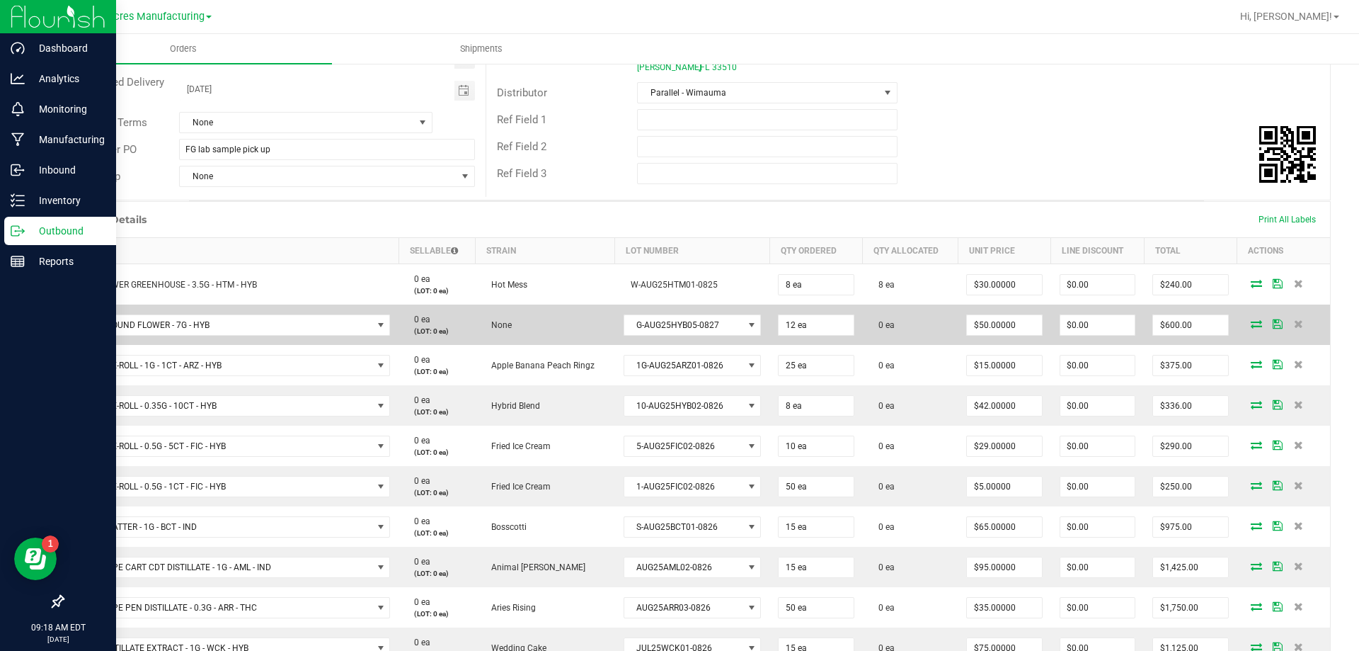
click at [1238, 328] on td at bounding box center [1283, 324] width 93 height 40
click at [1251, 324] on icon at bounding box center [1256, 323] width 11 height 8
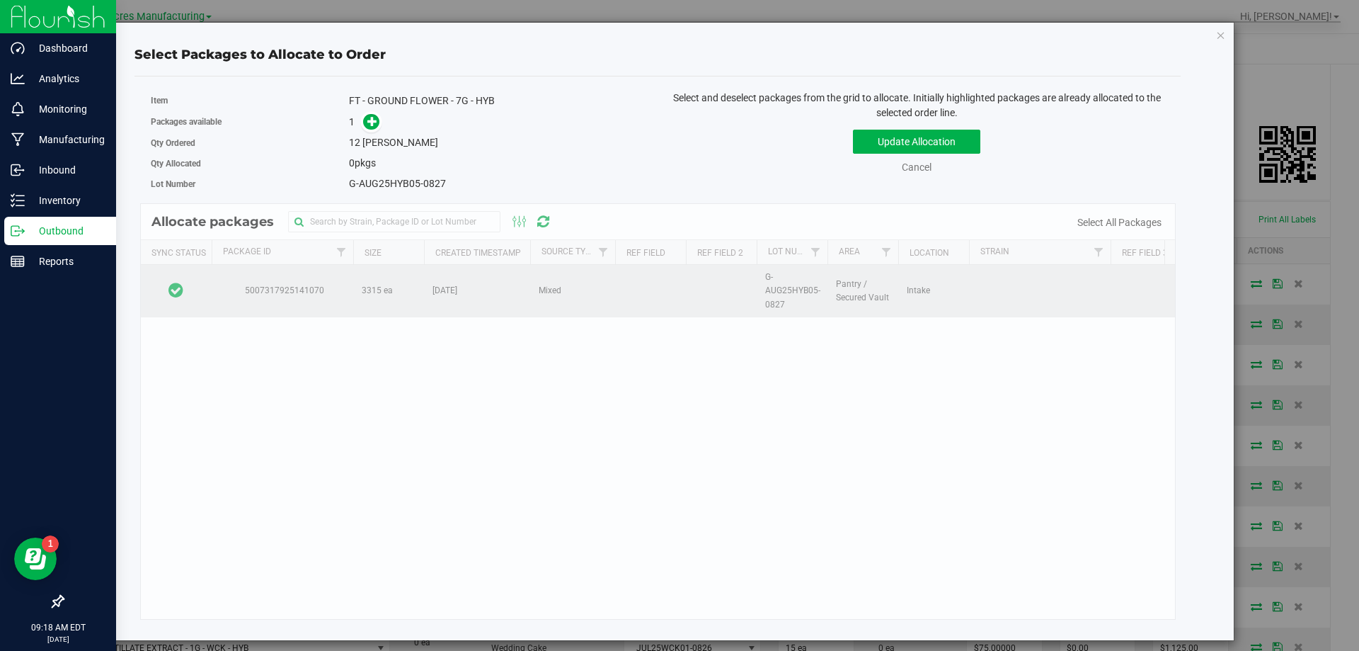
click at [188, 291] on td at bounding box center [176, 291] width 71 height 52
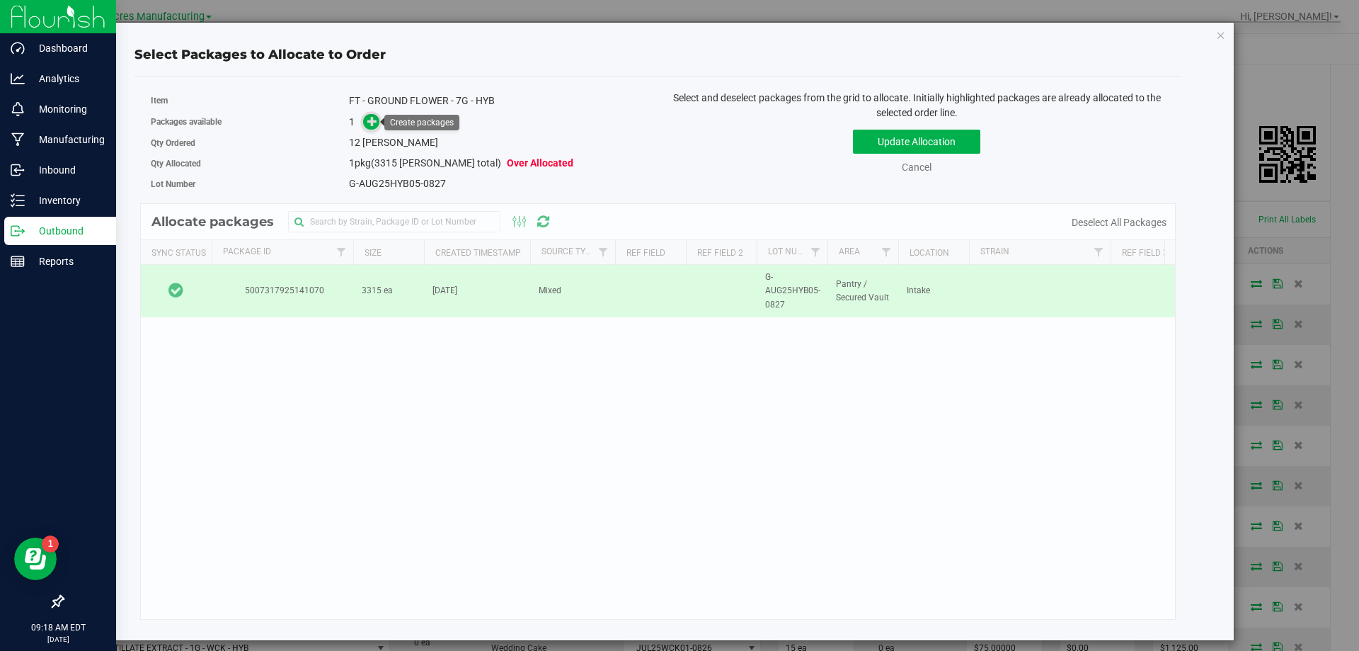
click at [372, 127] on span at bounding box center [371, 122] width 16 height 16
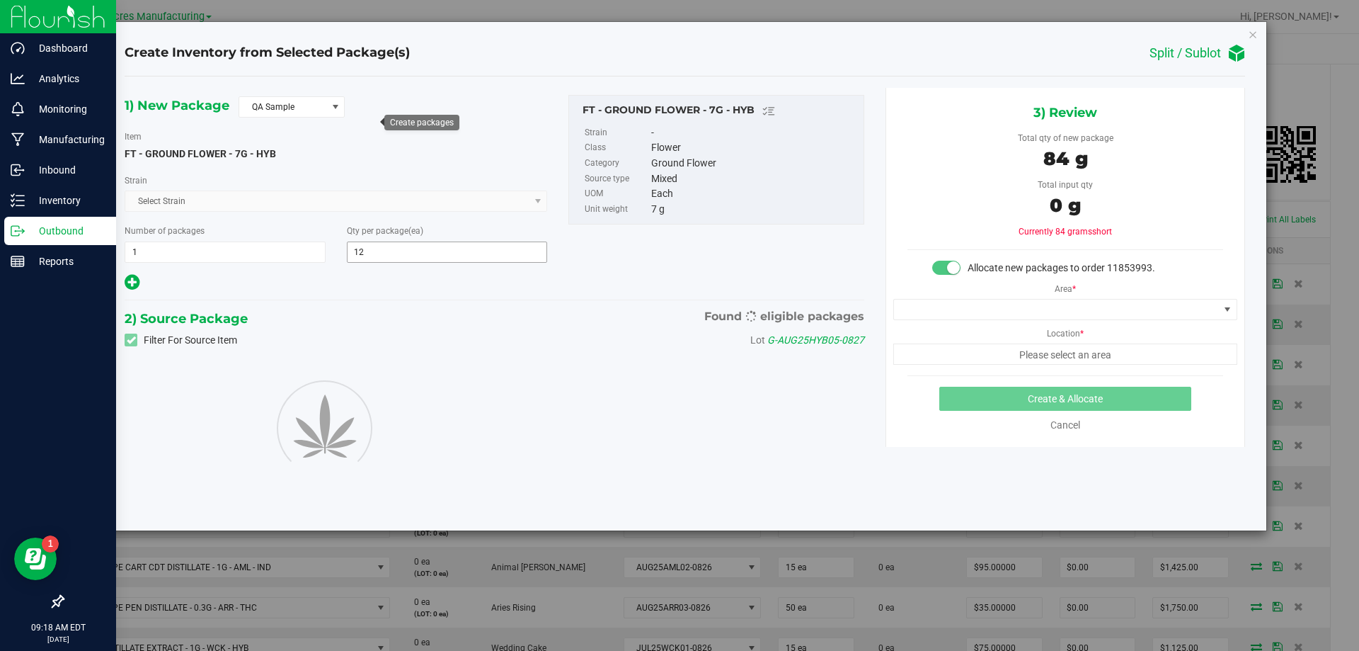
type input "12"
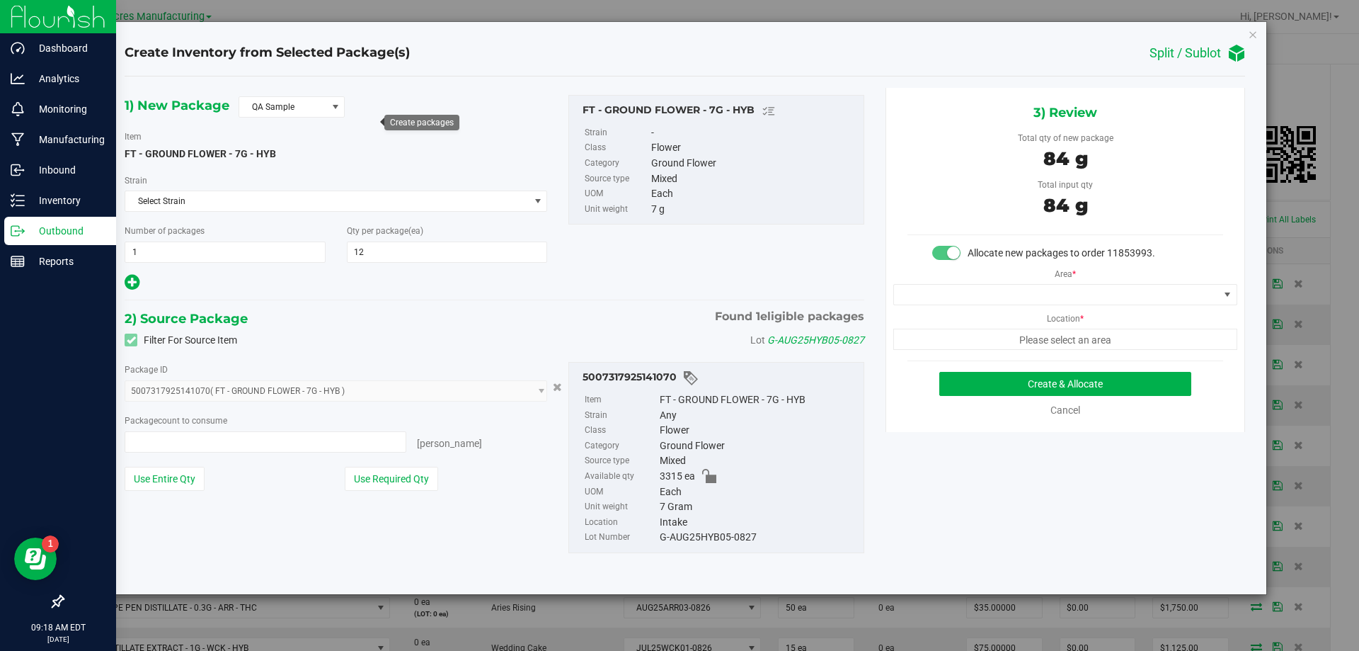
type input "12 ea"
click at [1117, 284] on span at bounding box center [1065, 294] width 344 height 21
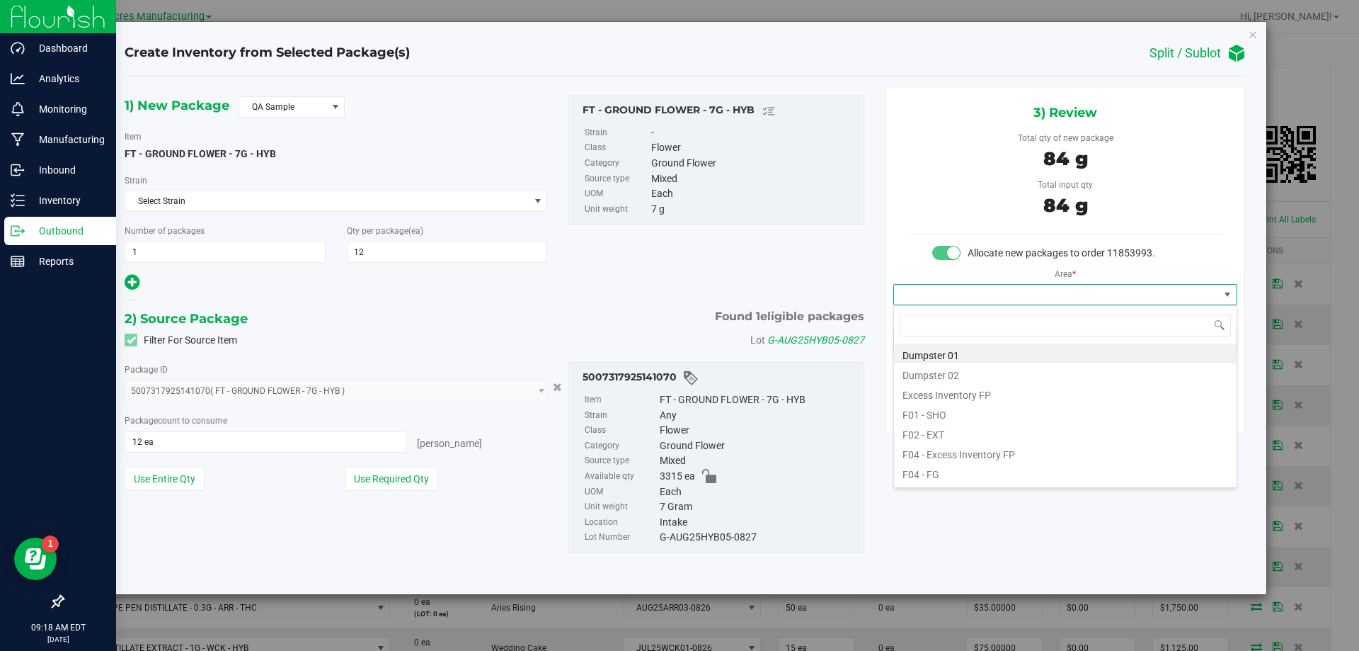
scroll to position [21, 343]
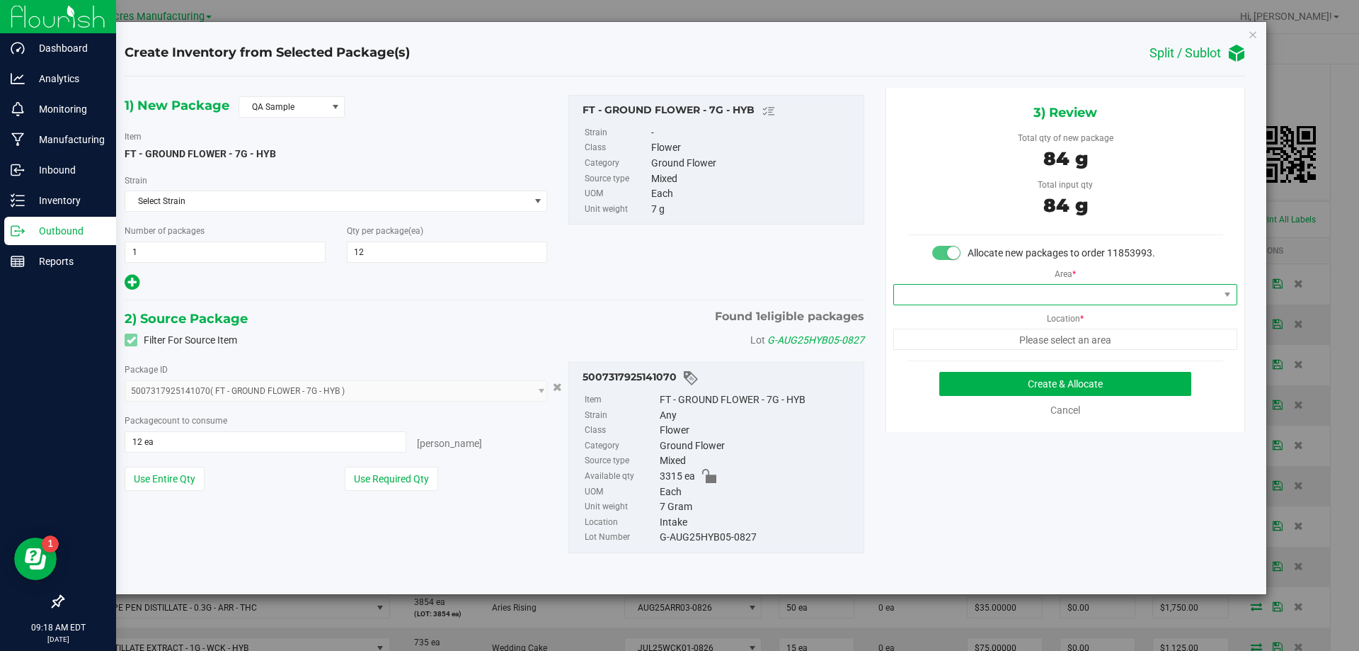
click at [1019, 304] on span at bounding box center [1065, 294] width 344 height 21
type input "pantry"
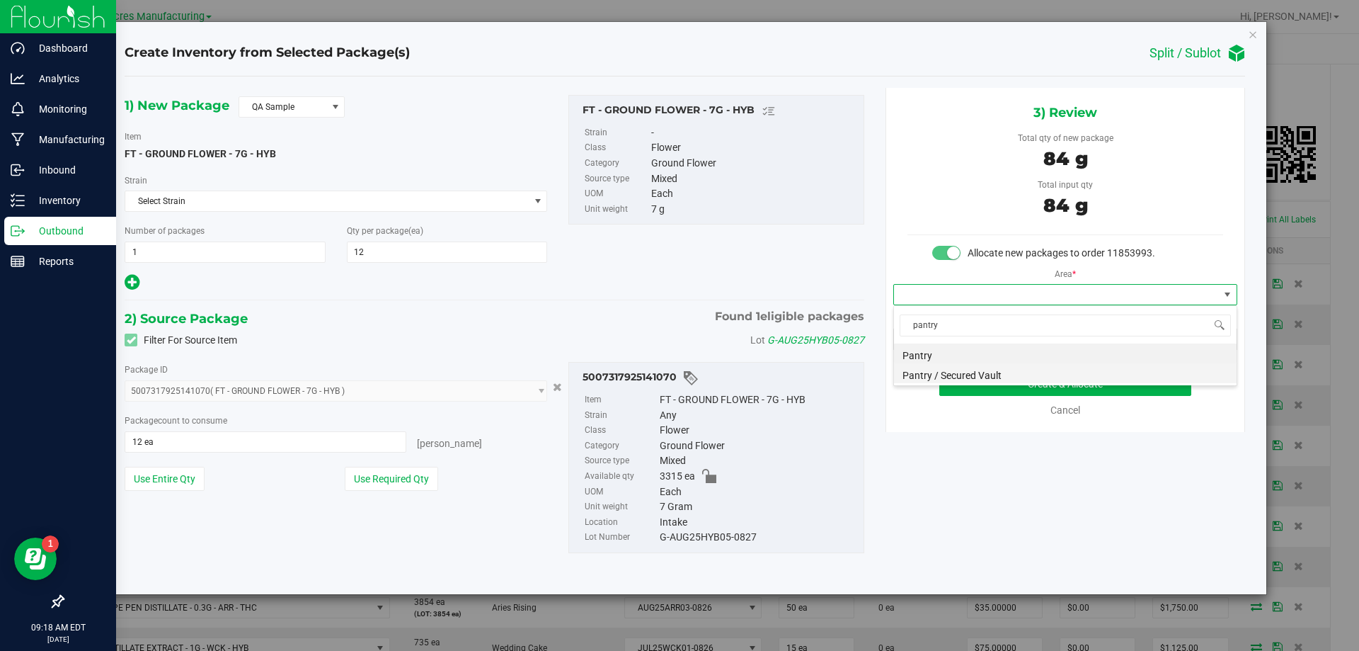
click at [1013, 379] on li "Pantry / Secured Vault" at bounding box center [1065, 373] width 343 height 20
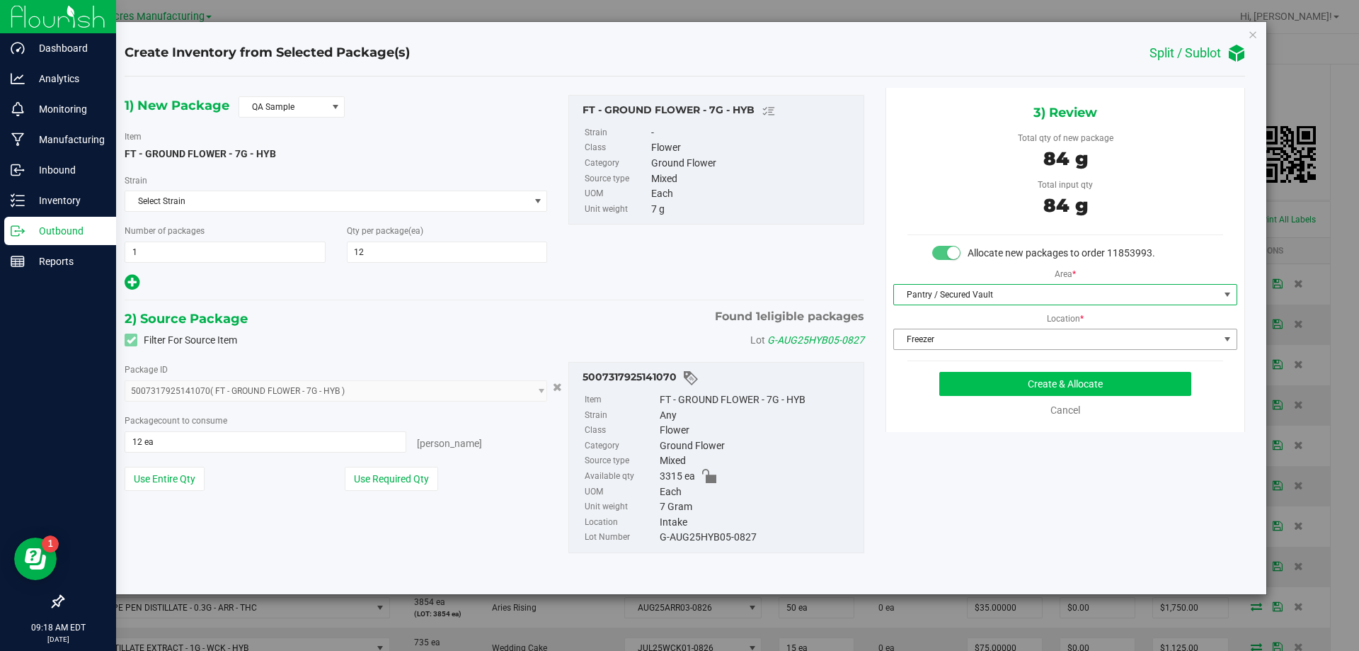
click at [1023, 333] on span "Freezer" at bounding box center [1056, 339] width 325 height 20
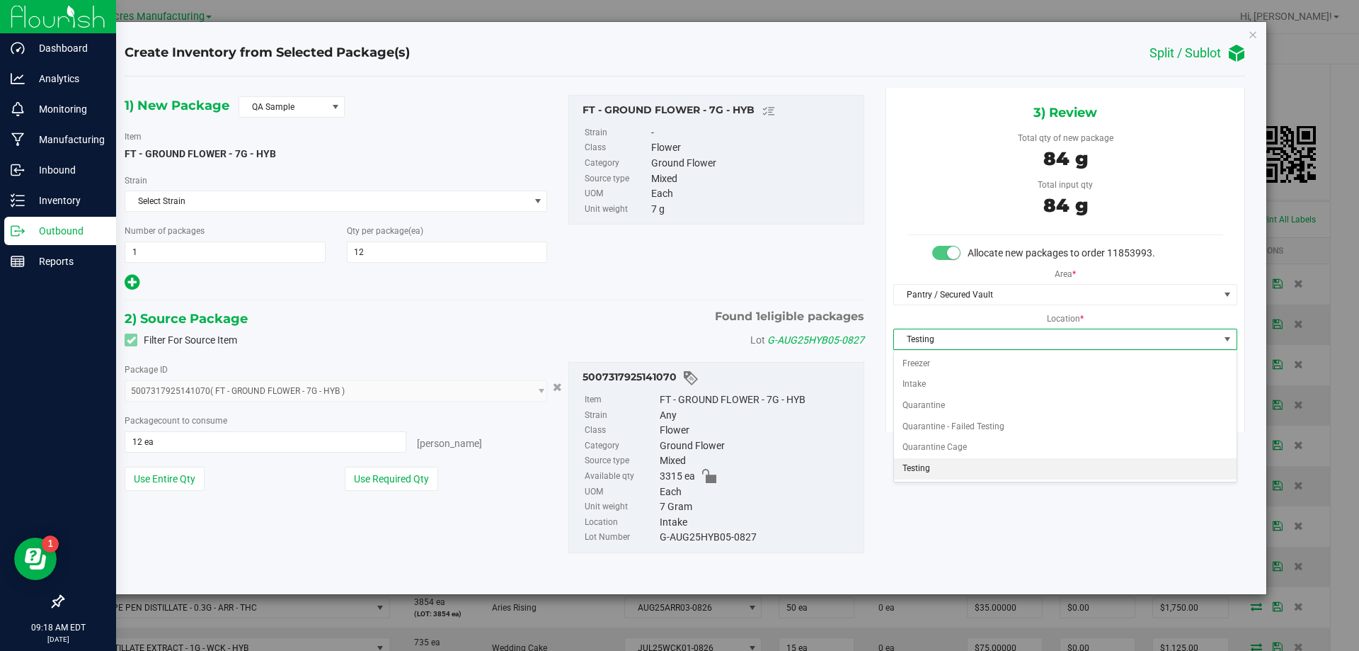
click at [1023, 472] on li "Testing" at bounding box center [1065, 468] width 343 height 21
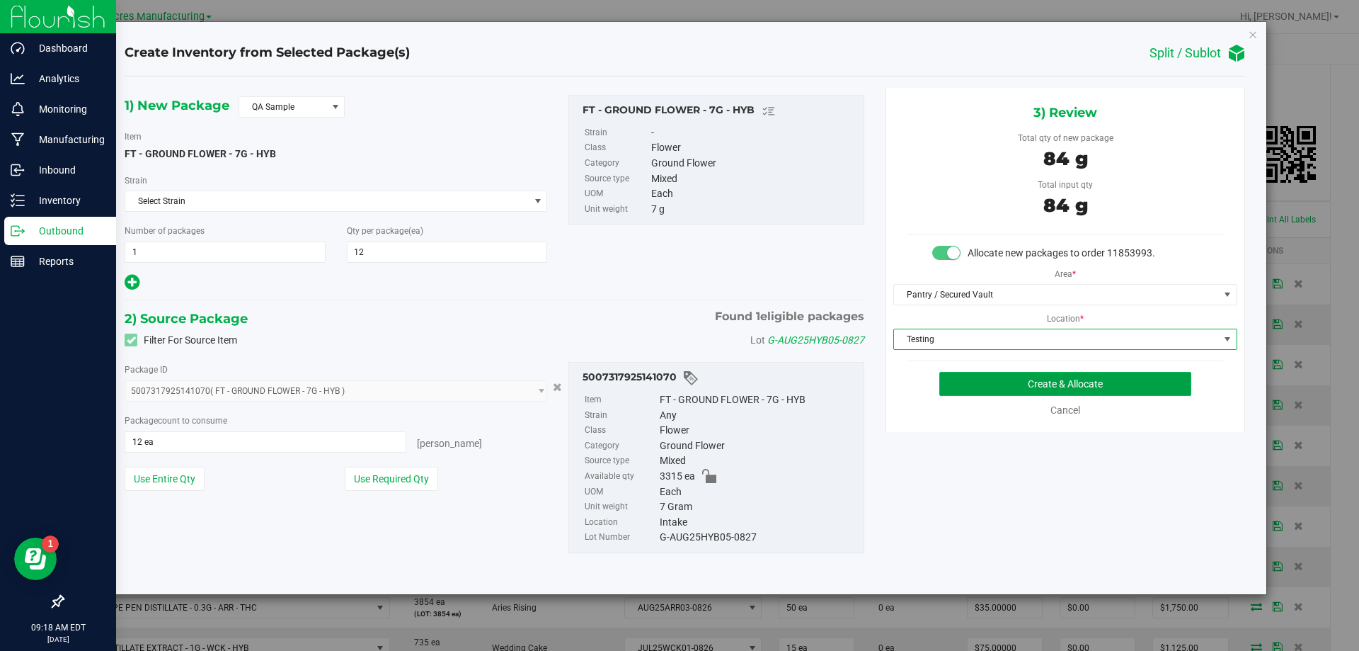
click at [1032, 393] on button "Create & Allocate" at bounding box center [1065, 384] width 252 height 24
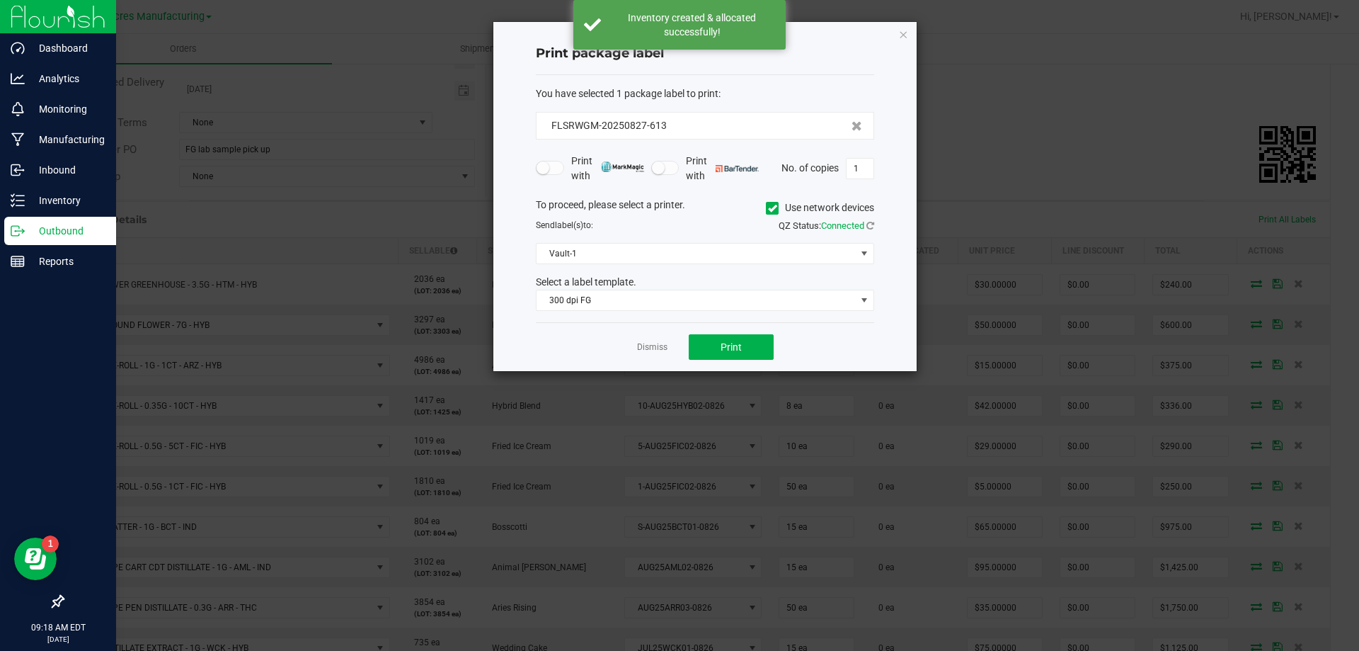
click at [653, 338] on div "Dismiss Print" at bounding box center [705, 346] width 338 height 49
click at [651, 355] on div "Dismiss Print" at bounding box center [705, 346] width 338 height 49
click at [656, 345] on link "Dismiss" at bounding box center [652, 347] width 30 height 12
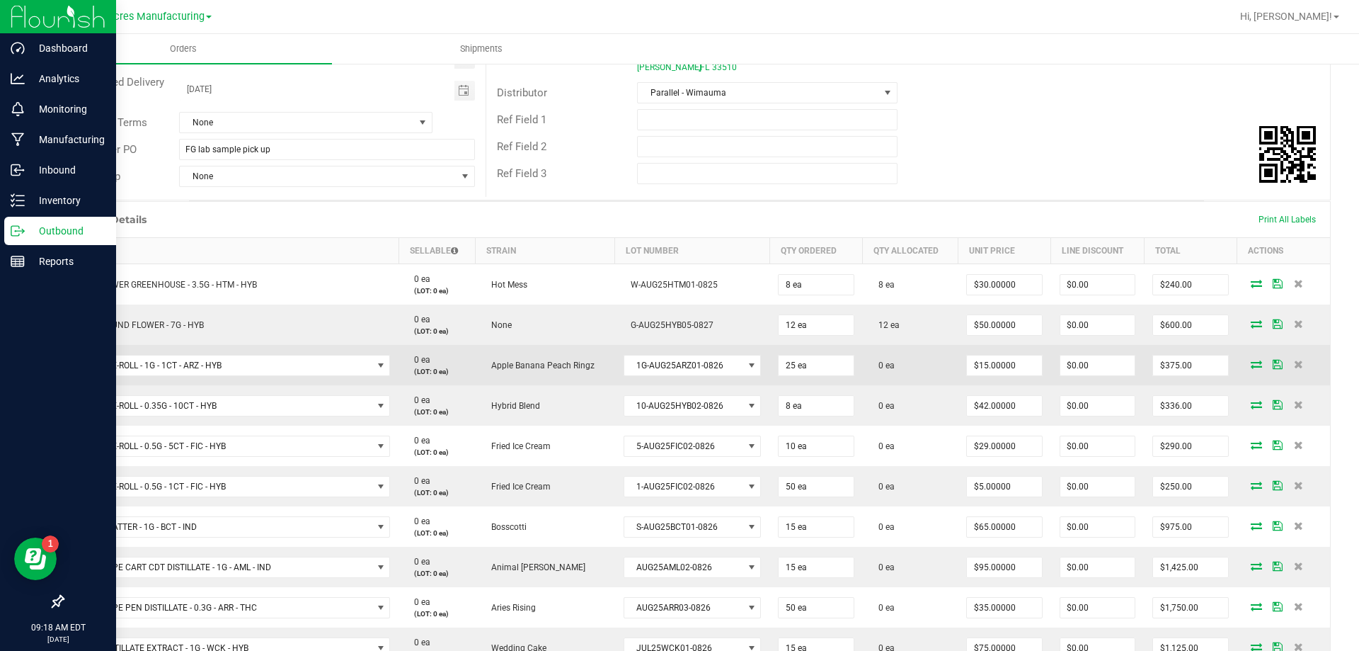
click at [1251, 366] on icon at bounding box center [1256, 364] width 11 height 8
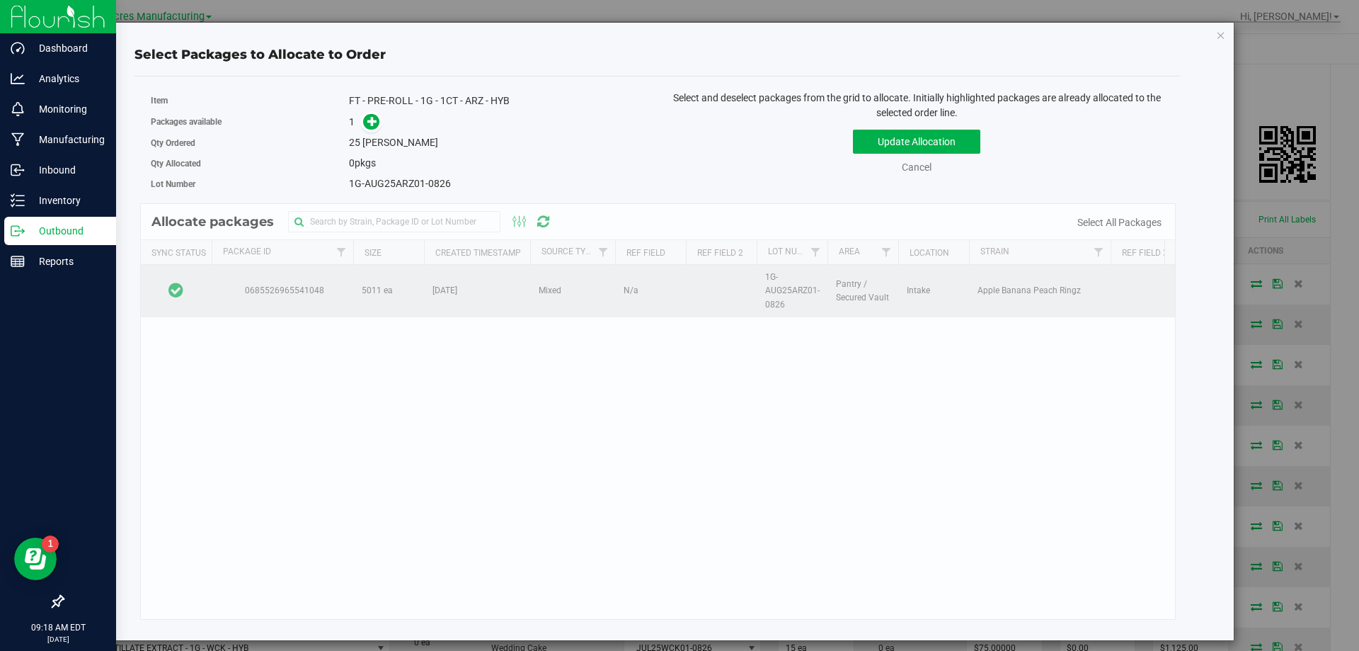
click at [200, 289] on td at bounding box center [176, 291] width 71 height 52
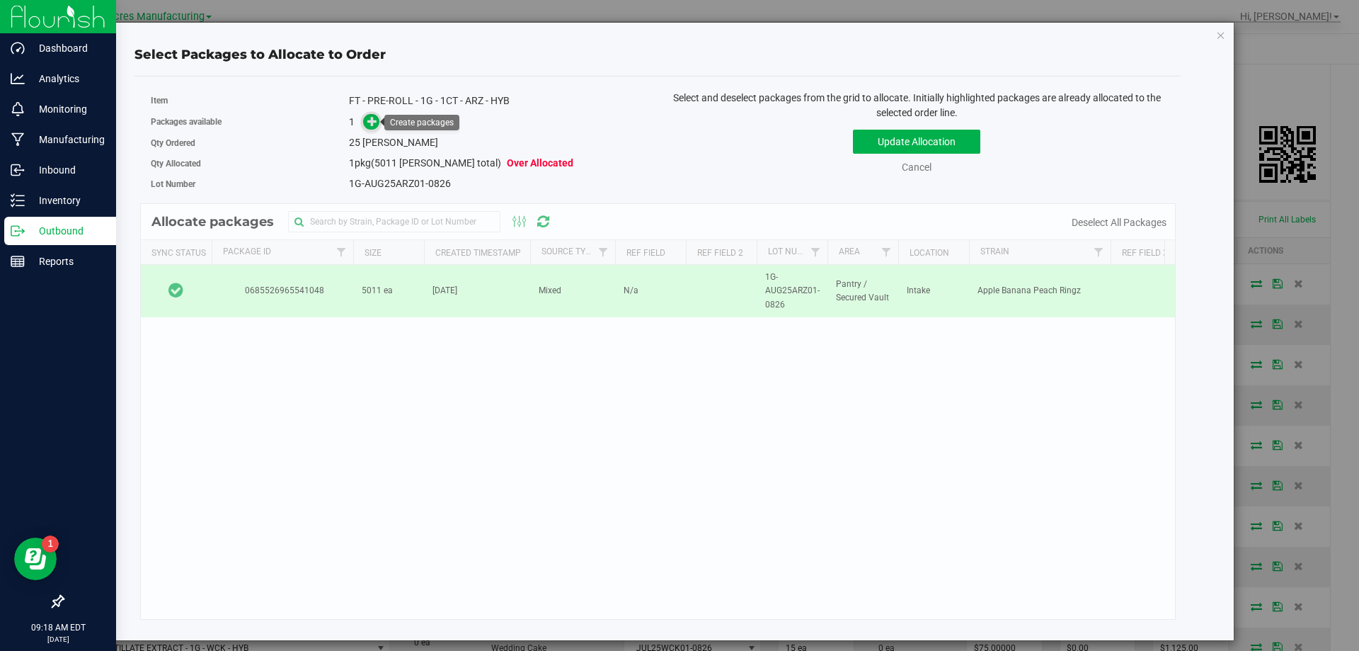
click at [367, 122] on icon at bounding box center [372, 121] width 10 height 10
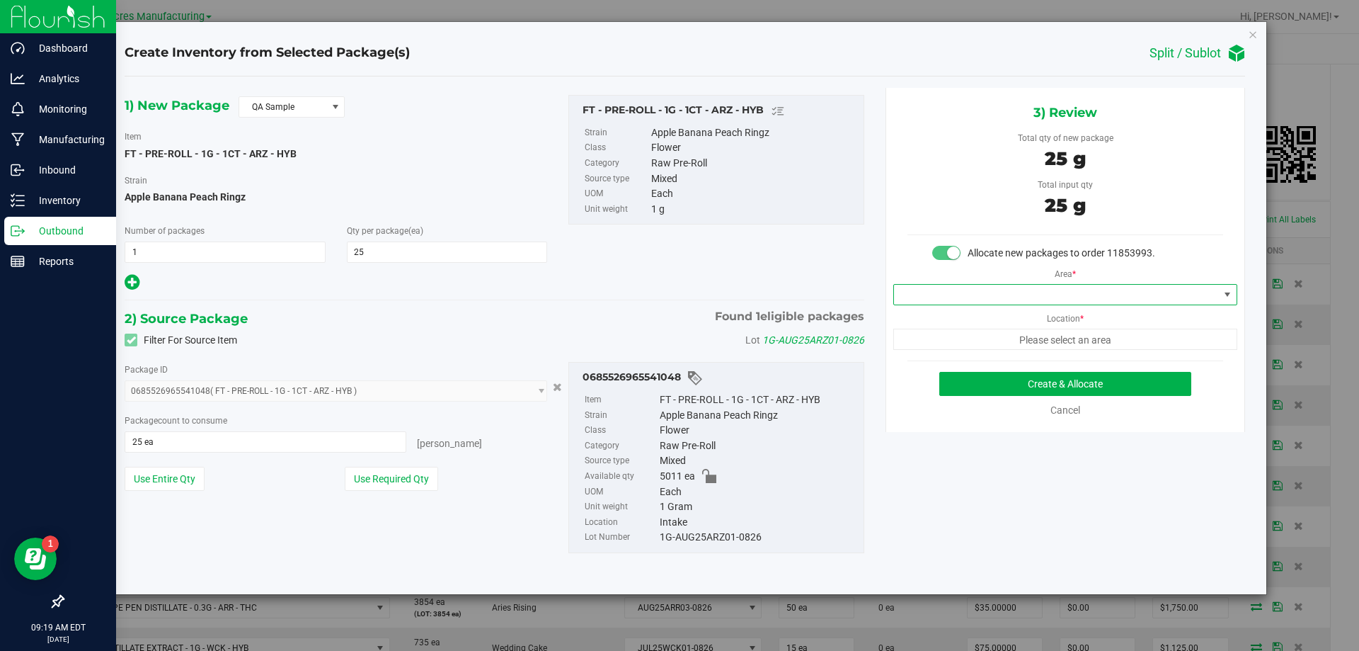
click at [995, 303] on span at bounding box center [1056, 295] width 325 height 20
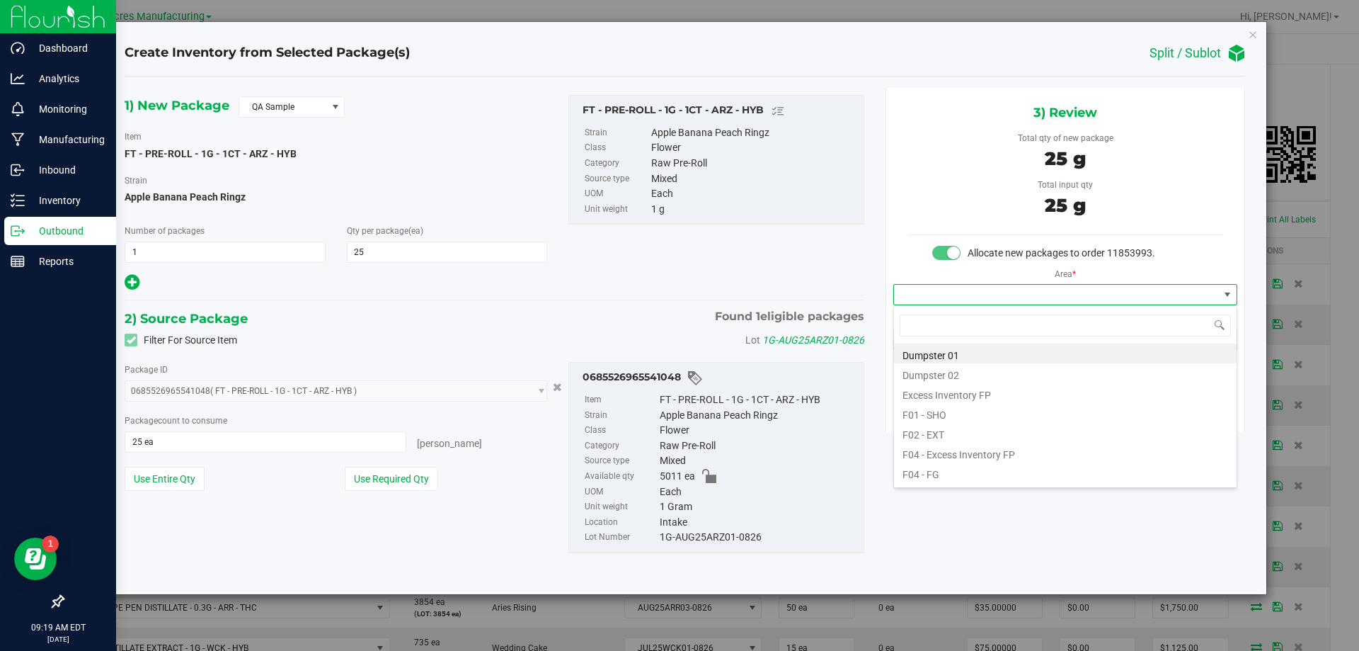
scroll to position [21, 343]
type input "pa"
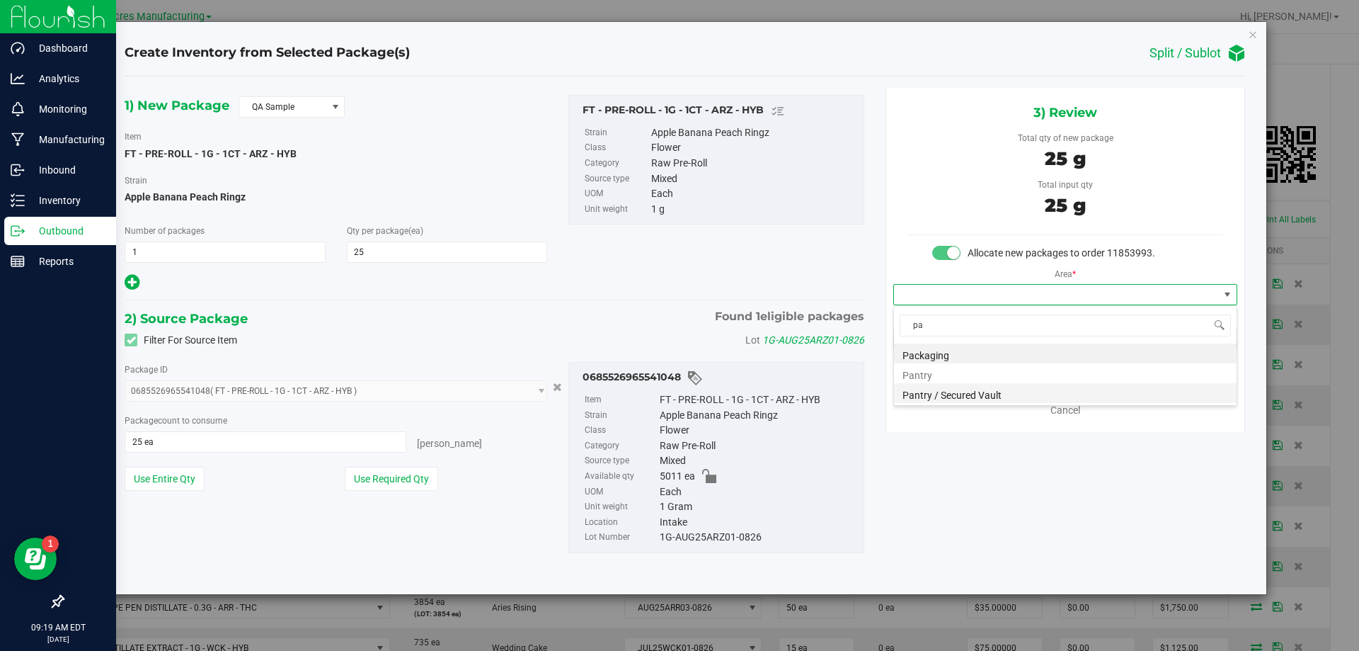
click at [993, 396] on li "Pantry / Secured Vault" at bounding box center [1065, 393] width 343 height 20
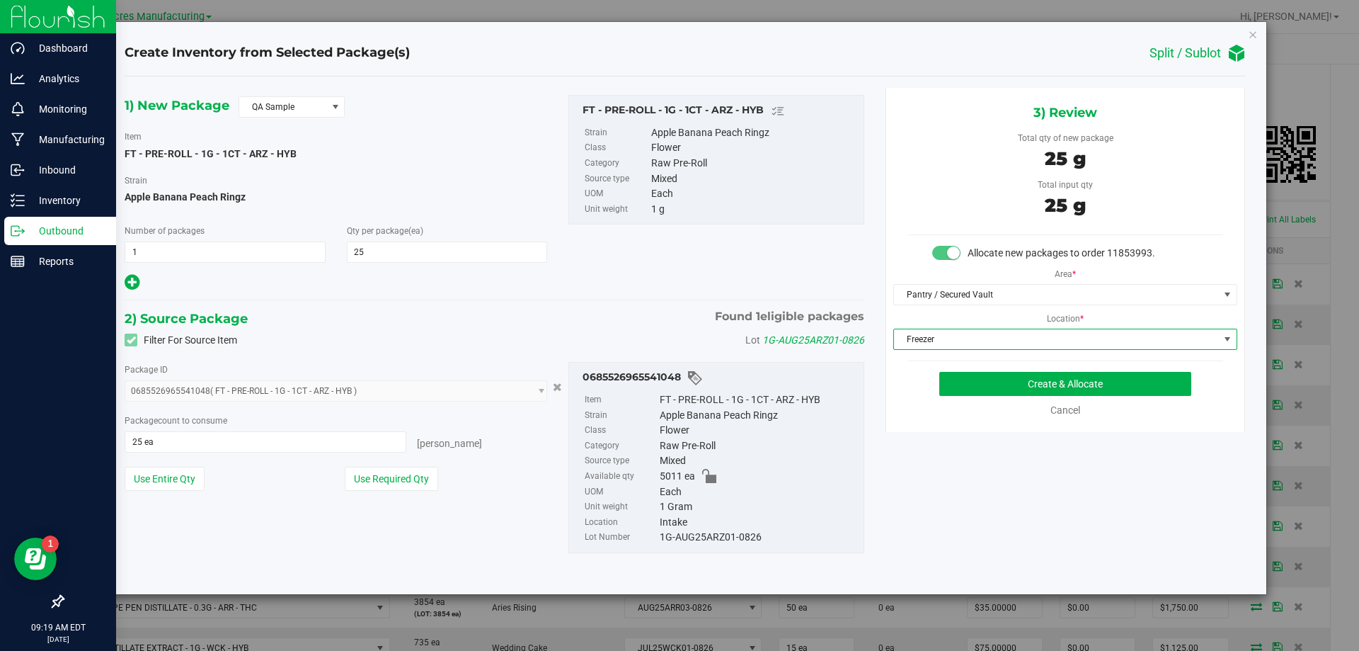
click at [1047, 338] on span "Freezer" at bounding box center [1056, 339] width 325 height 20
click at [1096, 382] on button "Create & Allocate" at bounding box center [1065, 384] width 252 height 24
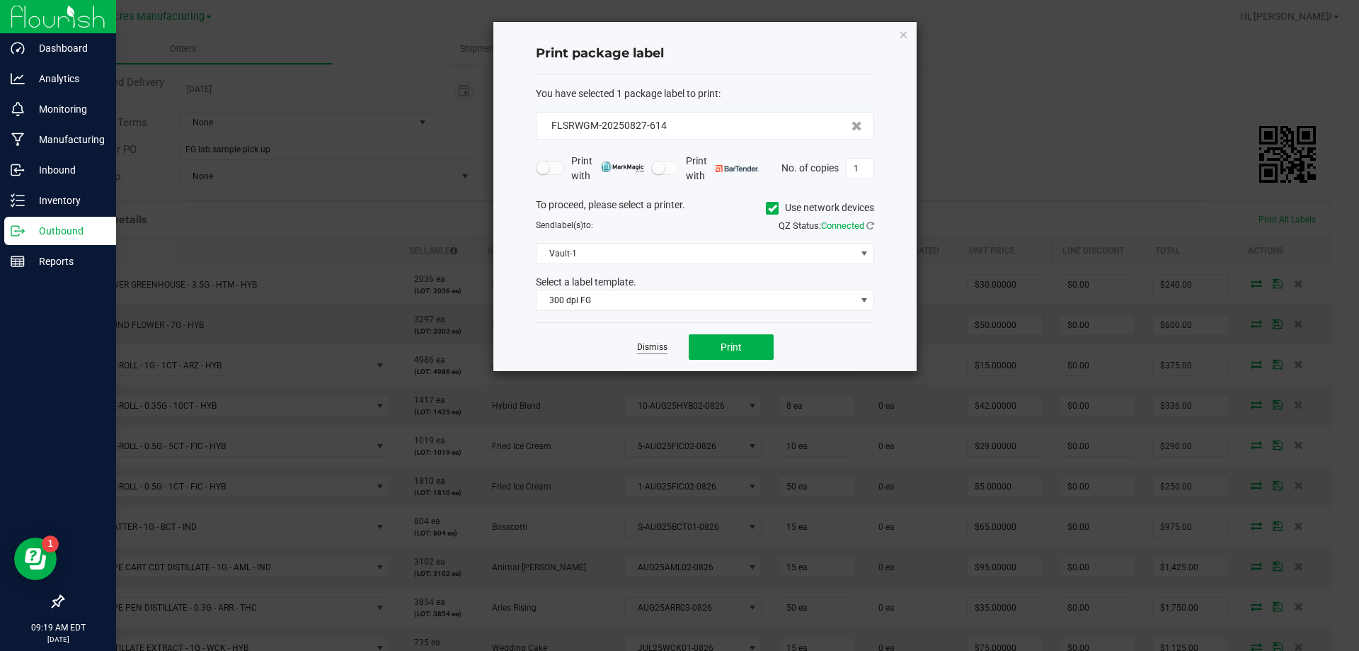
click at [663, 343] on link "Dismiss" at bounding box center [652, 347] width 30 height 12
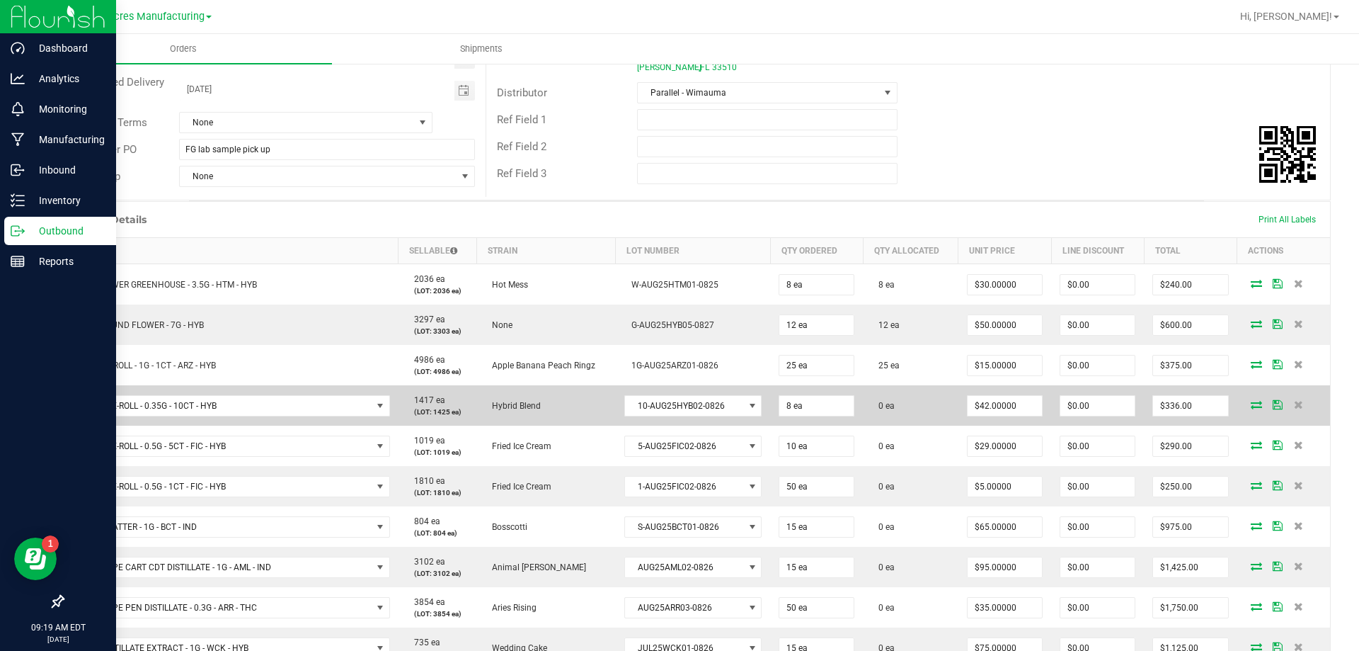
click at [1244, 410] on td at bounding box center [1283, 405] width 93 height 40
click at [1251, 405] on icon at bounding box center [1256, 404] width 11 height 8
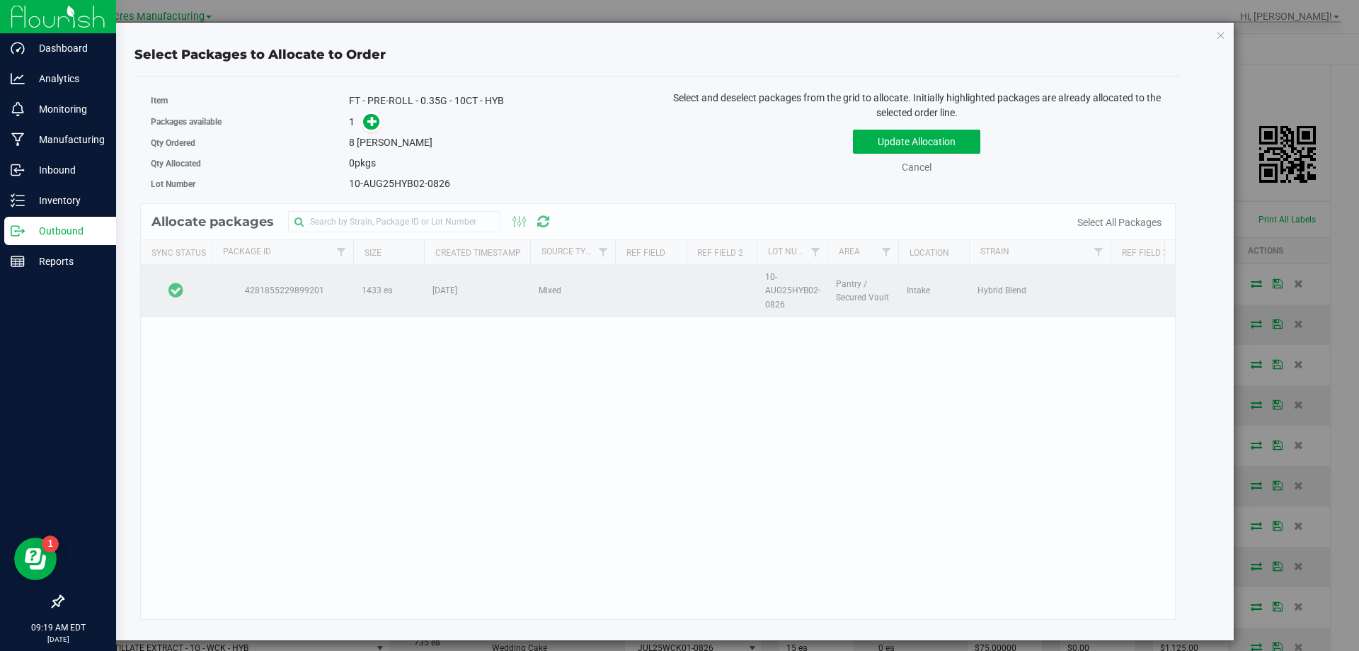
click at [203, 289] on td at bounding box center [176, 291] width 71 height 52
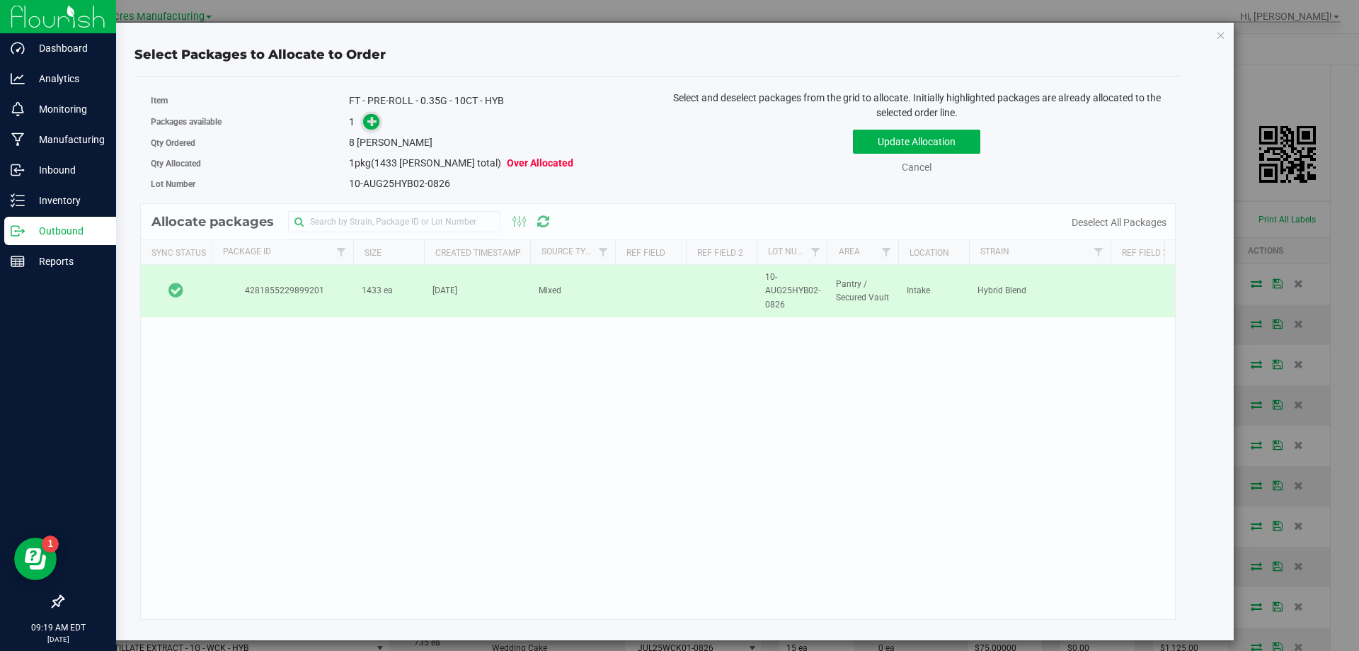
click at [368, 129] on span at bounding box center [371, 122] width 16 height 16
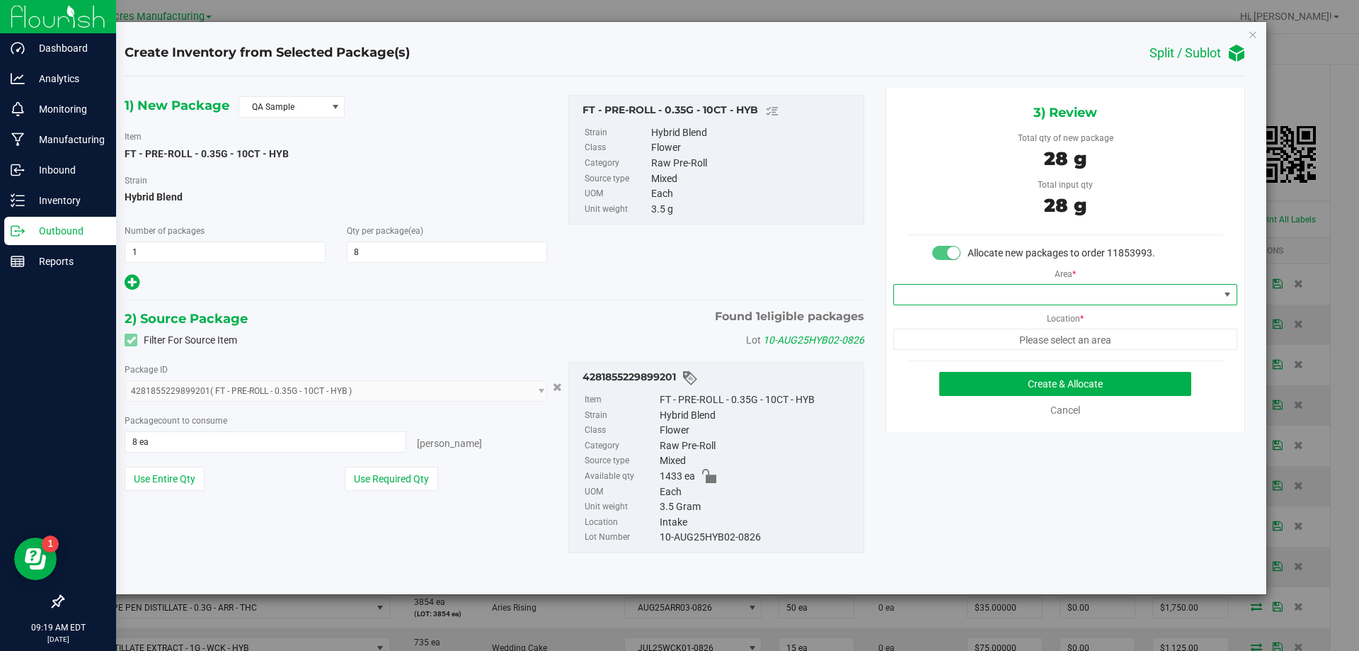
click at [1003, 298] on span at bounding box center [1056, 295] width 325 height 20
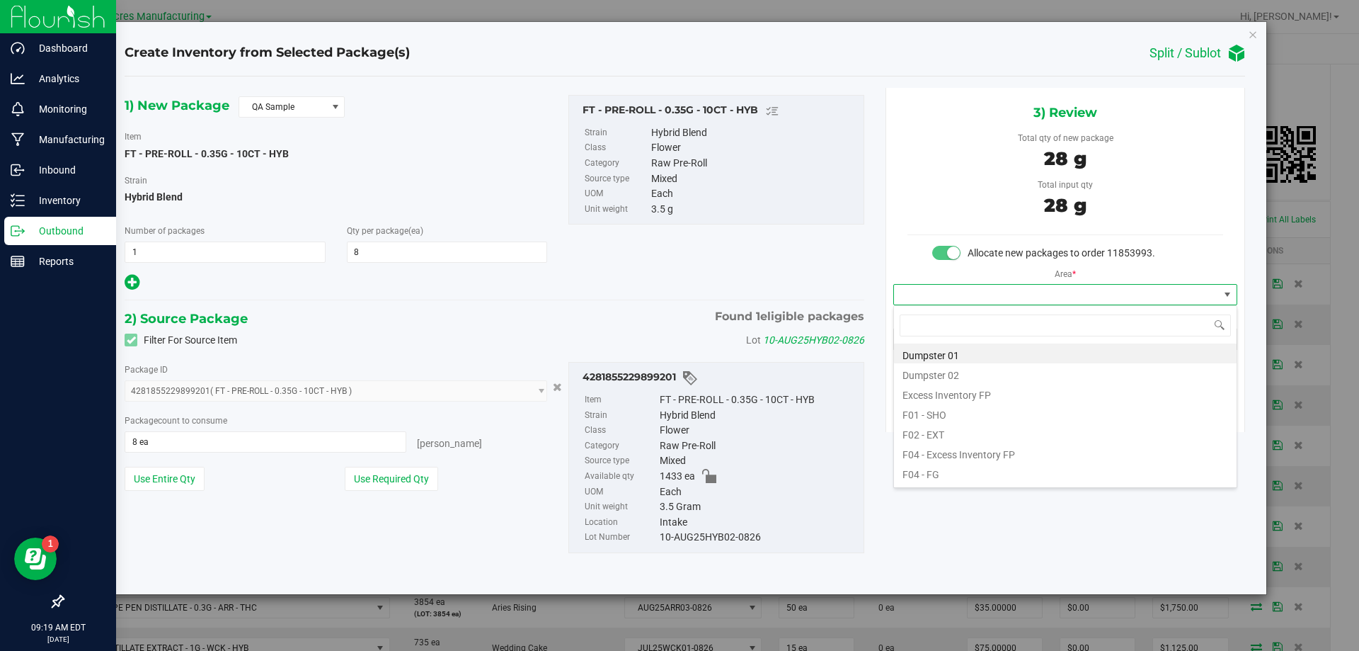
scroll to position [21, 343]
type input "pa"
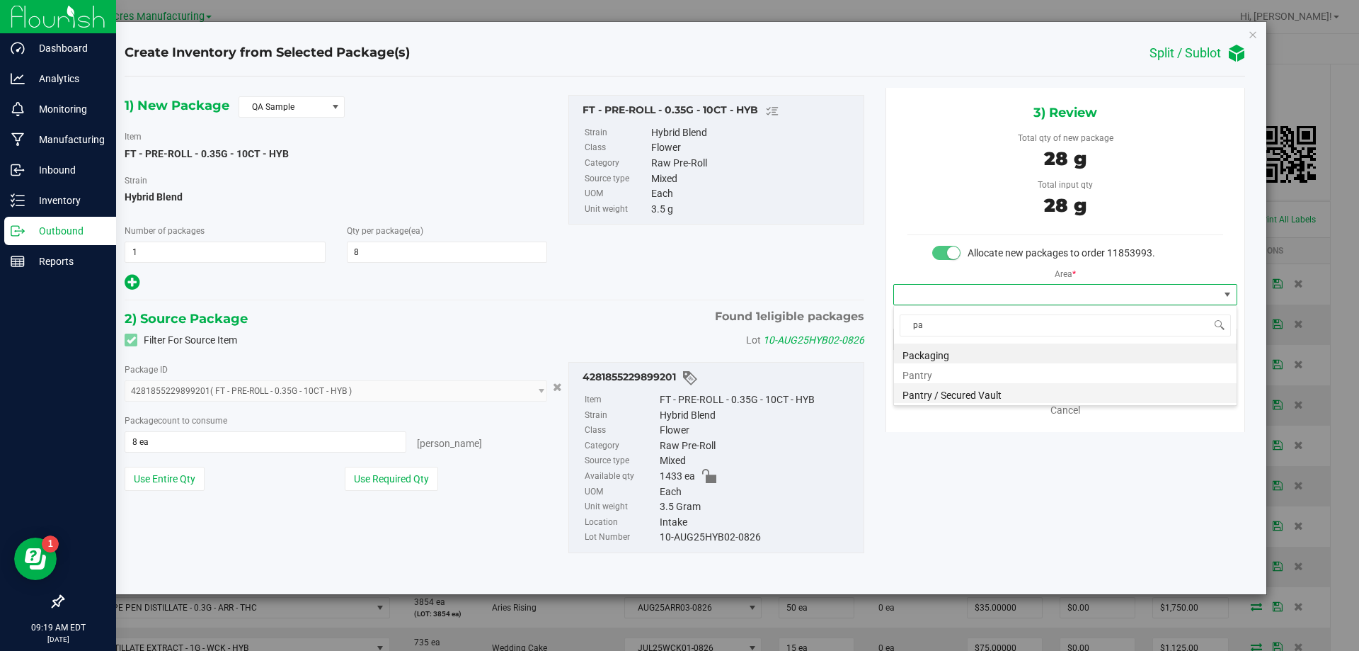
click at [984, 387] on li "Pantry / Secured Vault" at bounding box center [1065, 393] width 343 height 20
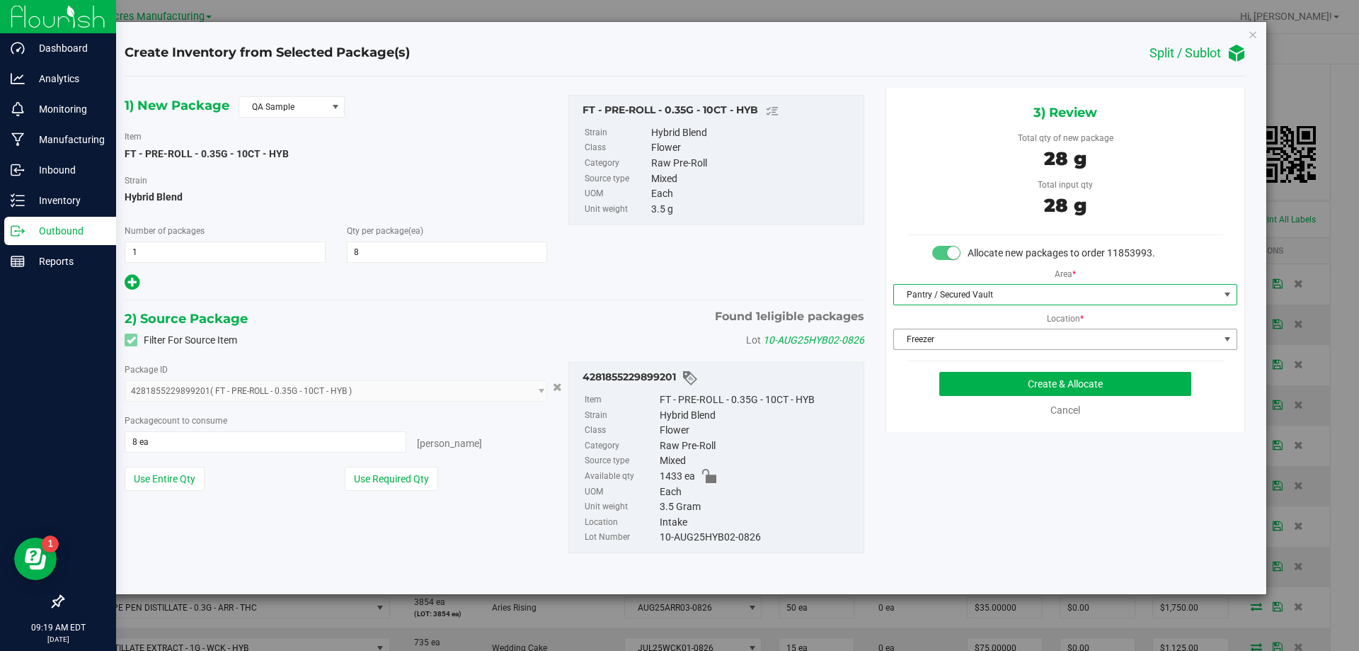
click at [1017, 346] on span "Freezer" at bounding box center [1056, 339] width 325 height 20
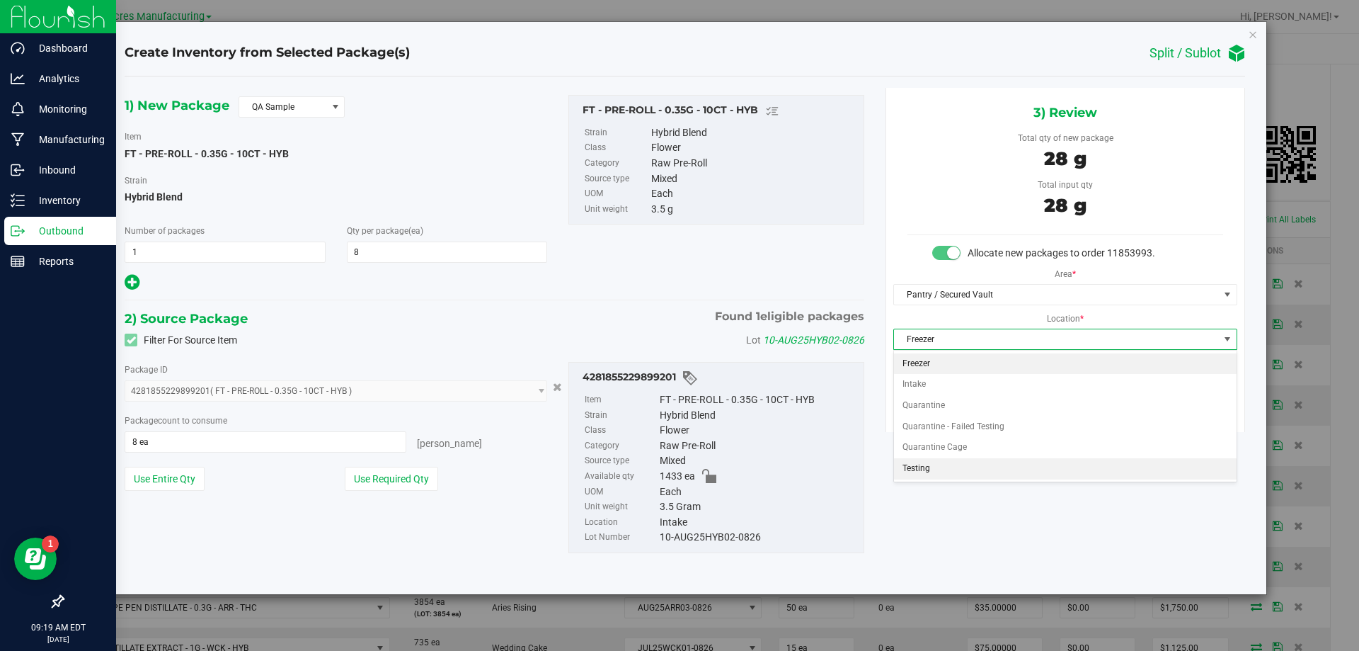
click at [966, 470] on li "Testing" at bounding box center [1065, 468] width 343 height 21
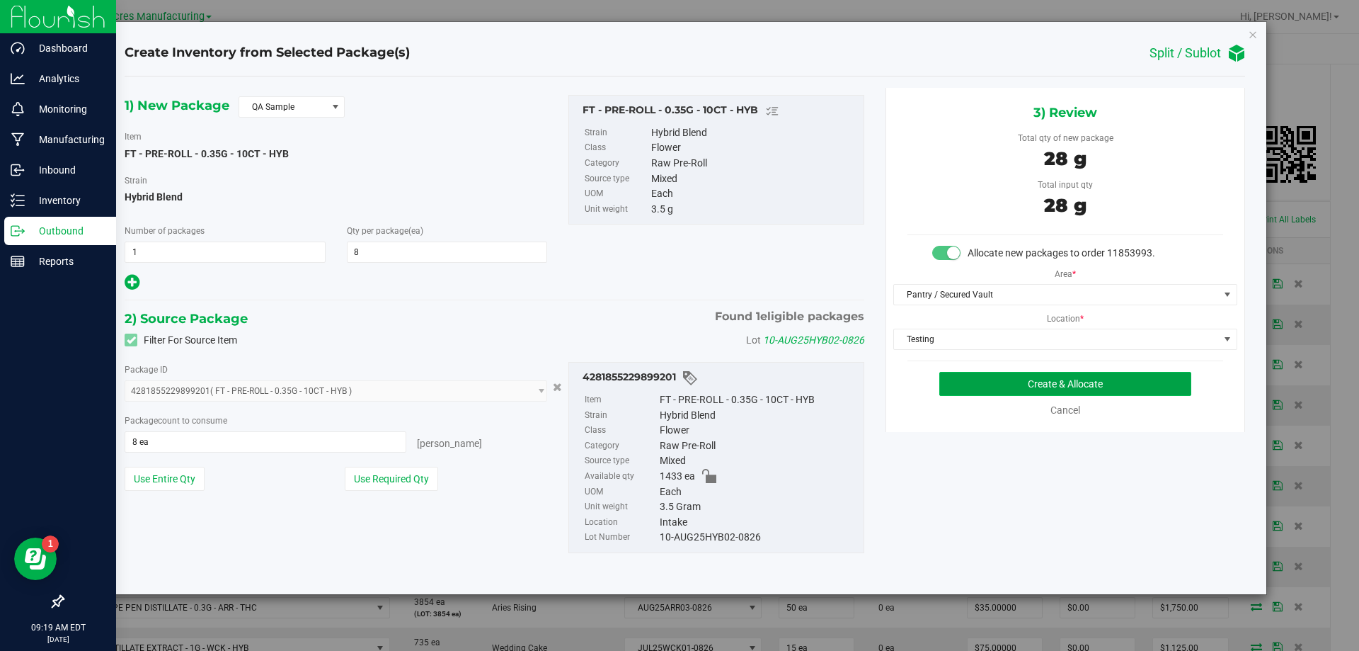
click at [1057, 384] on button "Create & Allocate" at bounding box center [1065, 384] width 252 height 24
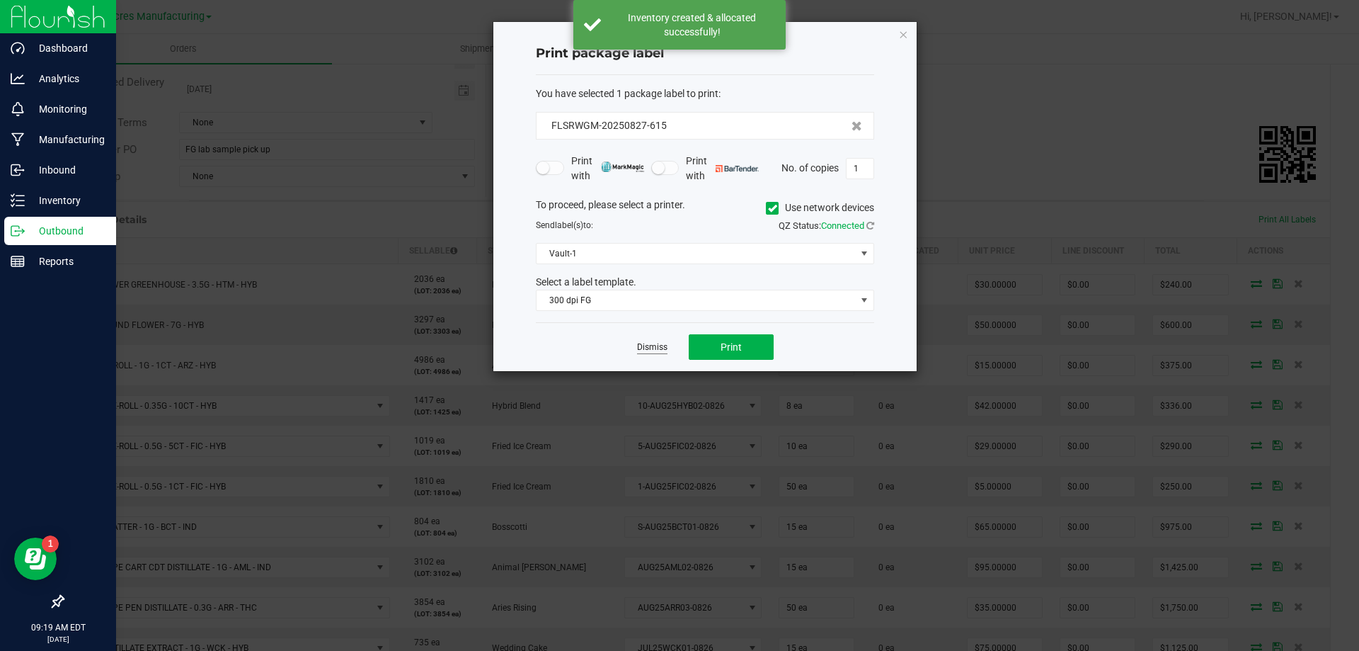
click at [653, 353] on link "Dismiss" at bounding box center [652, 347] width 30 height 12
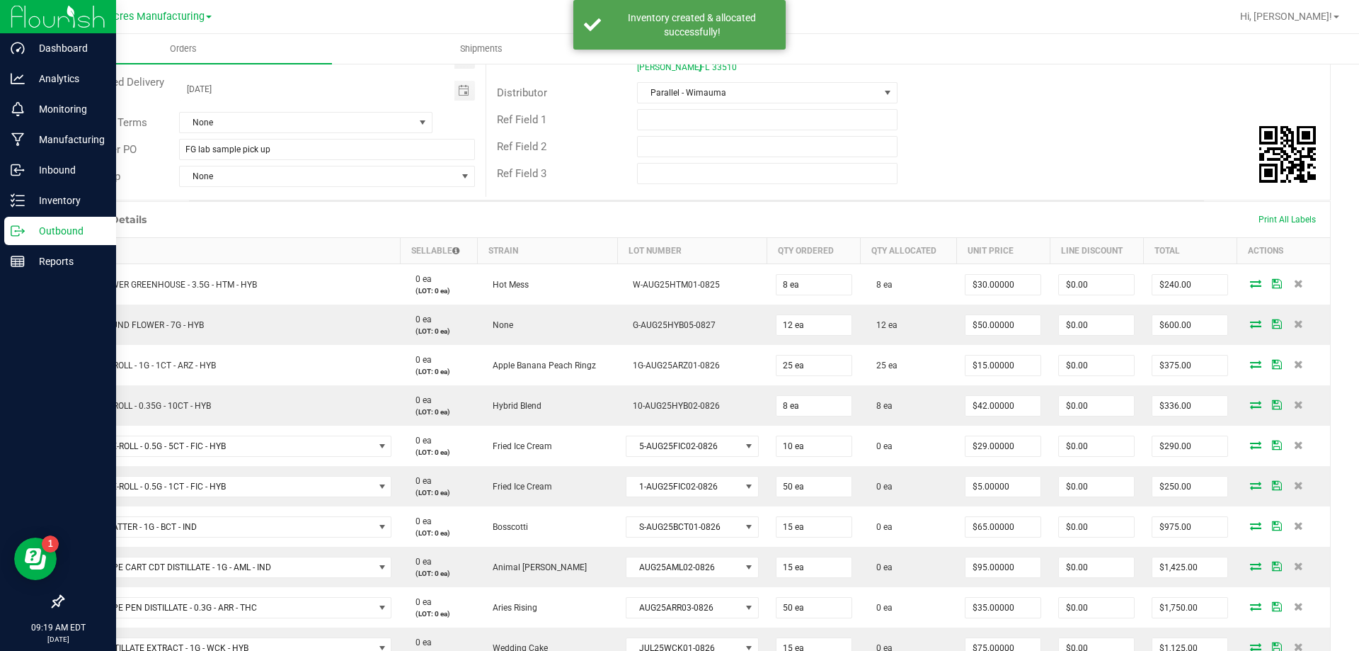
scroll to position [476, 0]
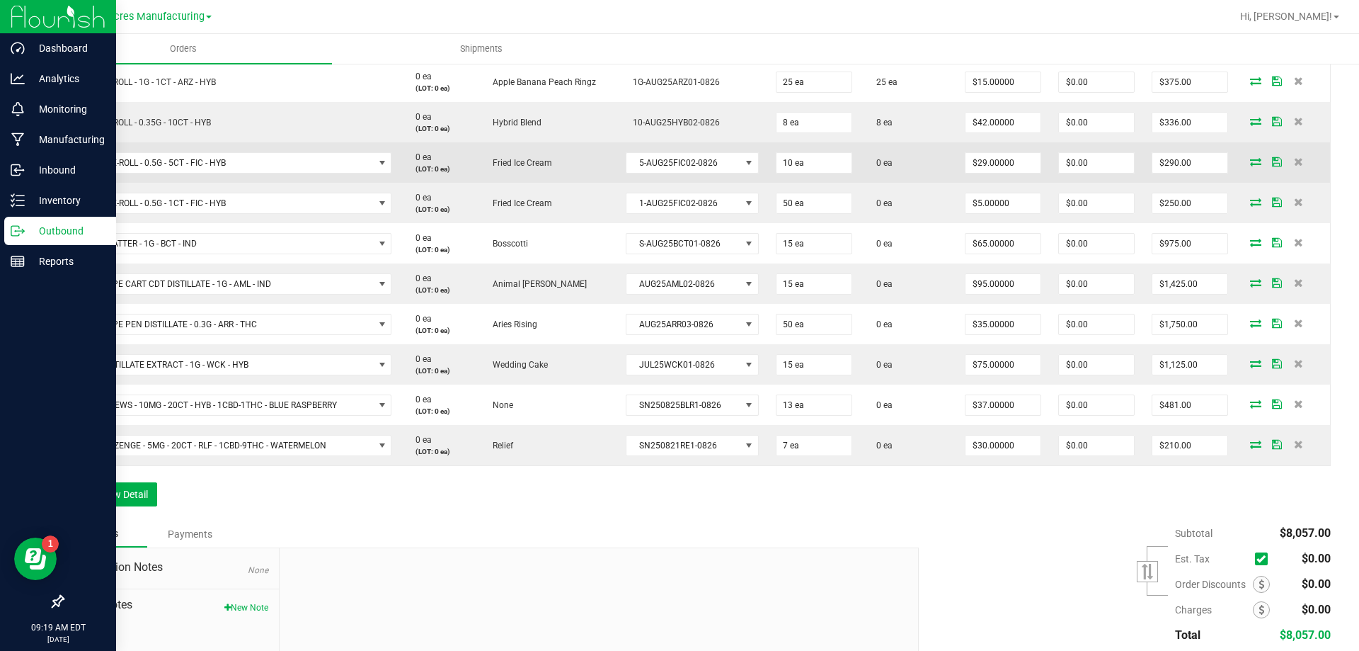
click at [1250, 161] on icon at bounding box center [1255, 161] width 11 height 8
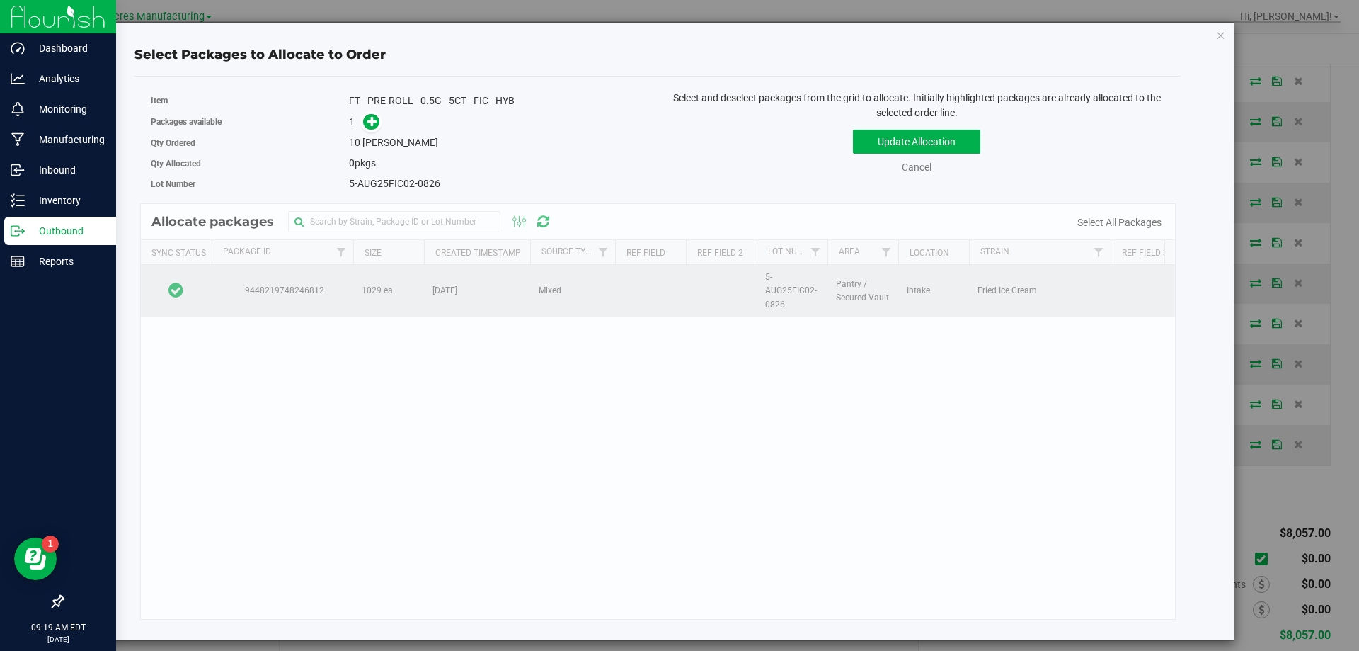
click at [210, 281] on td at bounding box center [176, 291] width 71 height 52
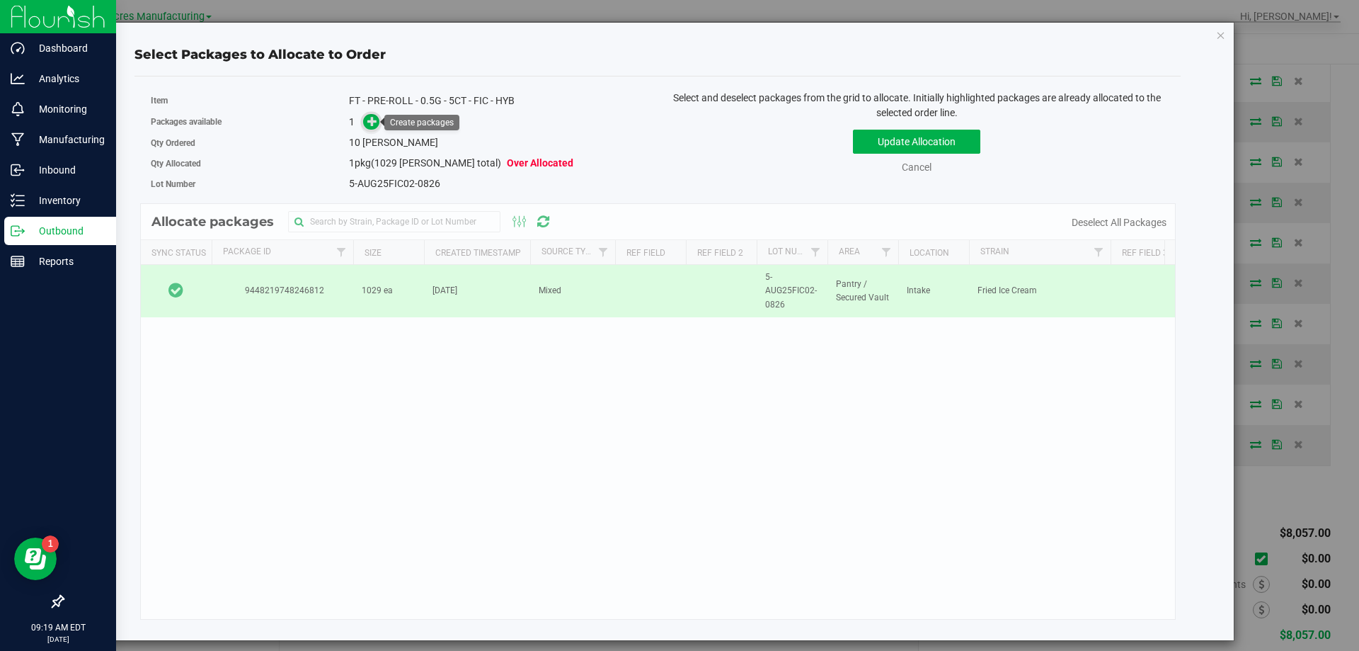
click at [379, 122] on span at bounding box center [371, 122] width 16 height 16
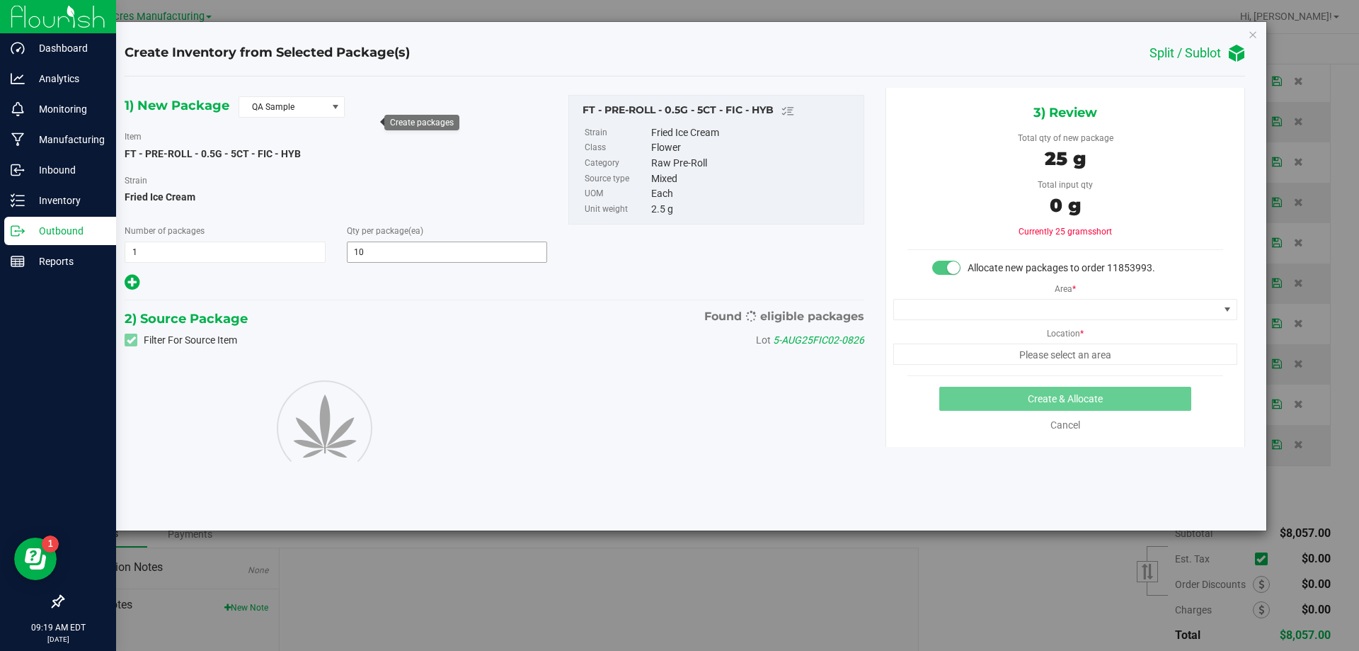
type input "10"
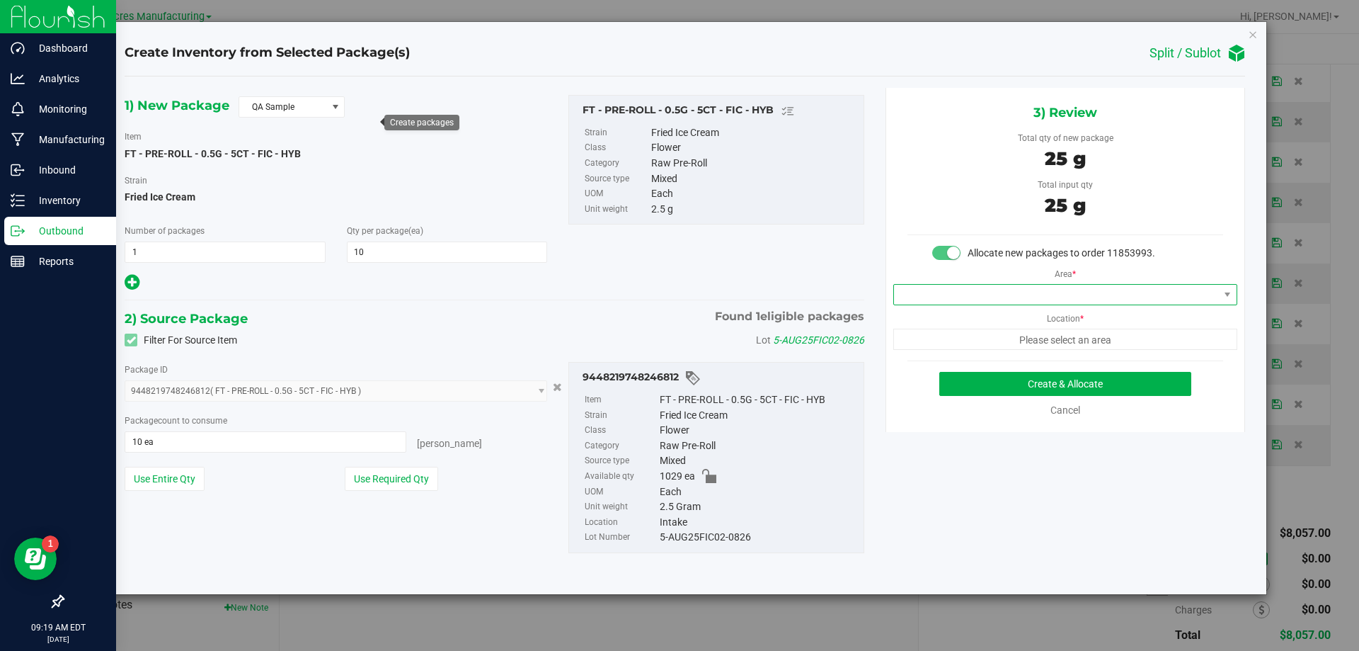
click at [1042, 288] on span at bounding box center [1056, 295] width 325 height 20
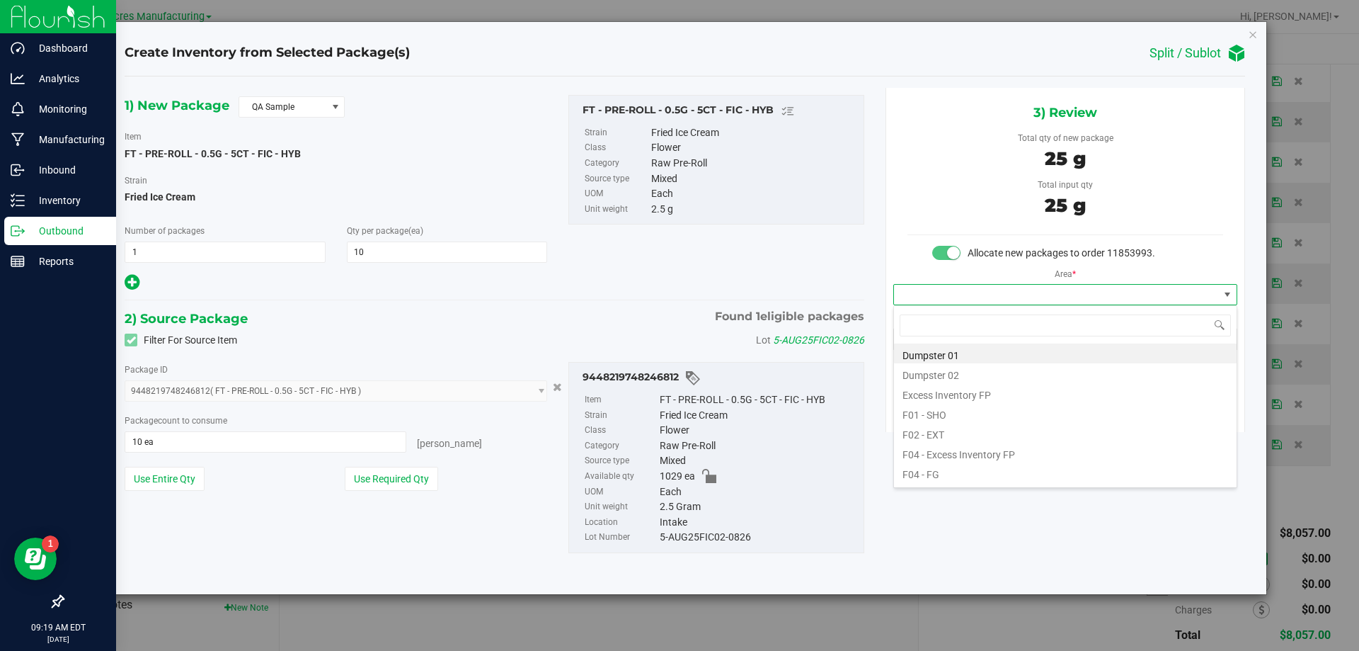
scroll to position [21, 343]
type input "pa"
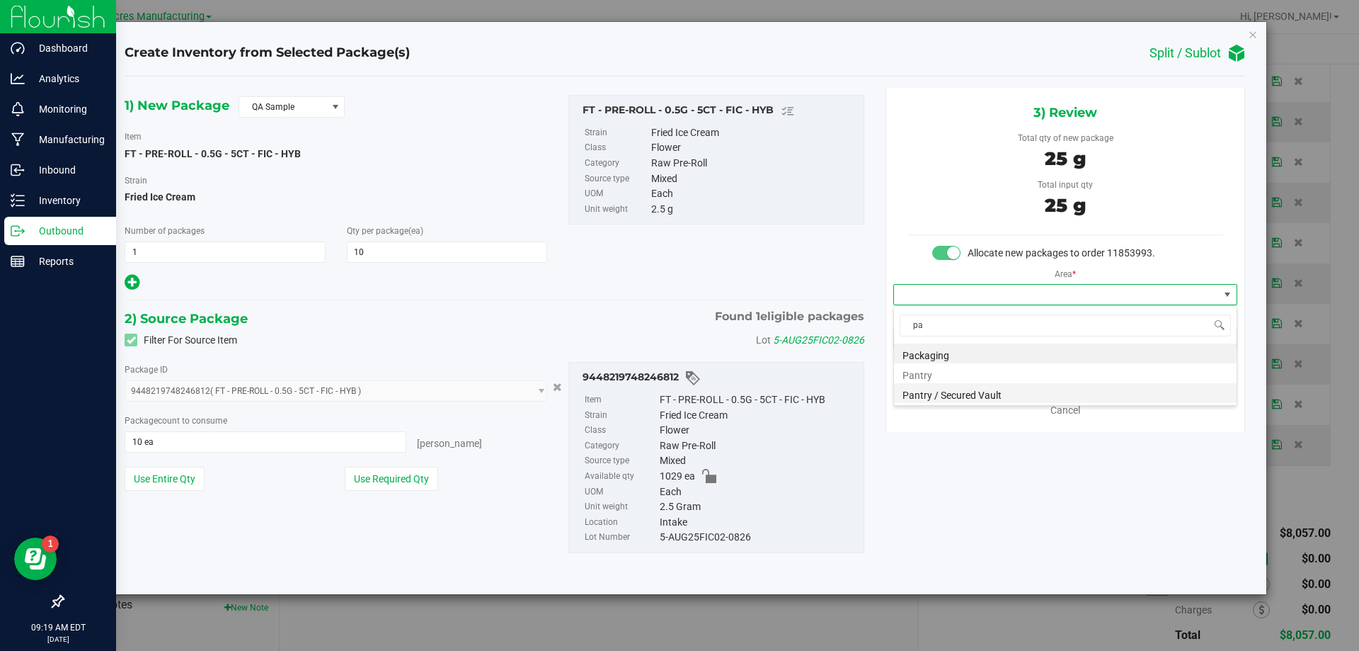
click at [944, 400] on li "Pantry / Secured Vault" at bounding box center [1065, 393] width 343 height 20
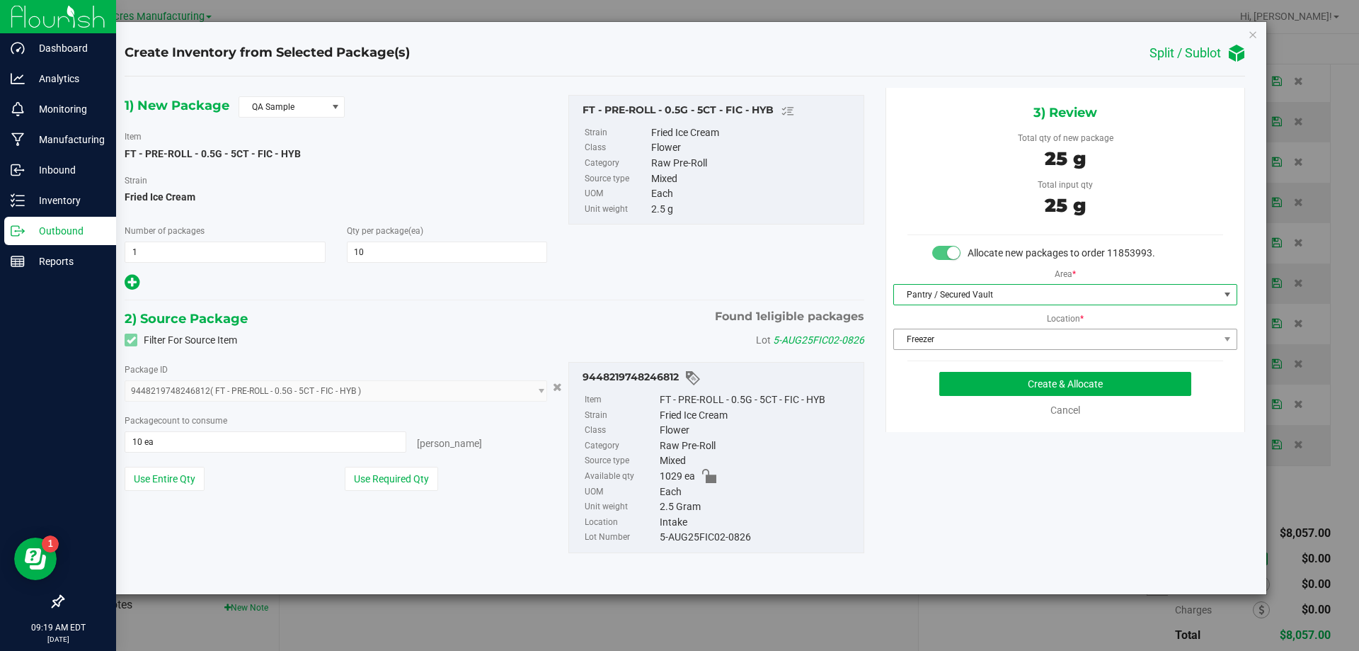
click at [973, 343] on span "Freezer" at bounding box center [1056, 339] width 325 height 20
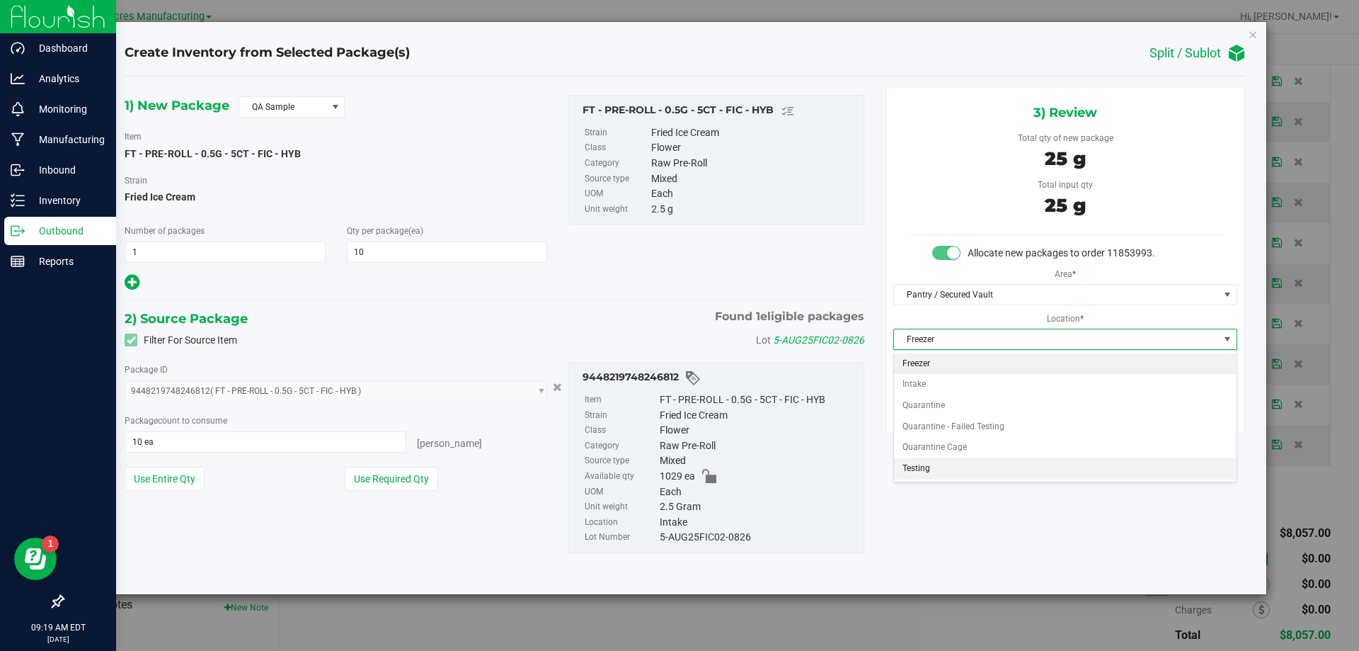
click at [943, 462] on li "Testing" at bounding box center [1065, 468] width 343 height 21
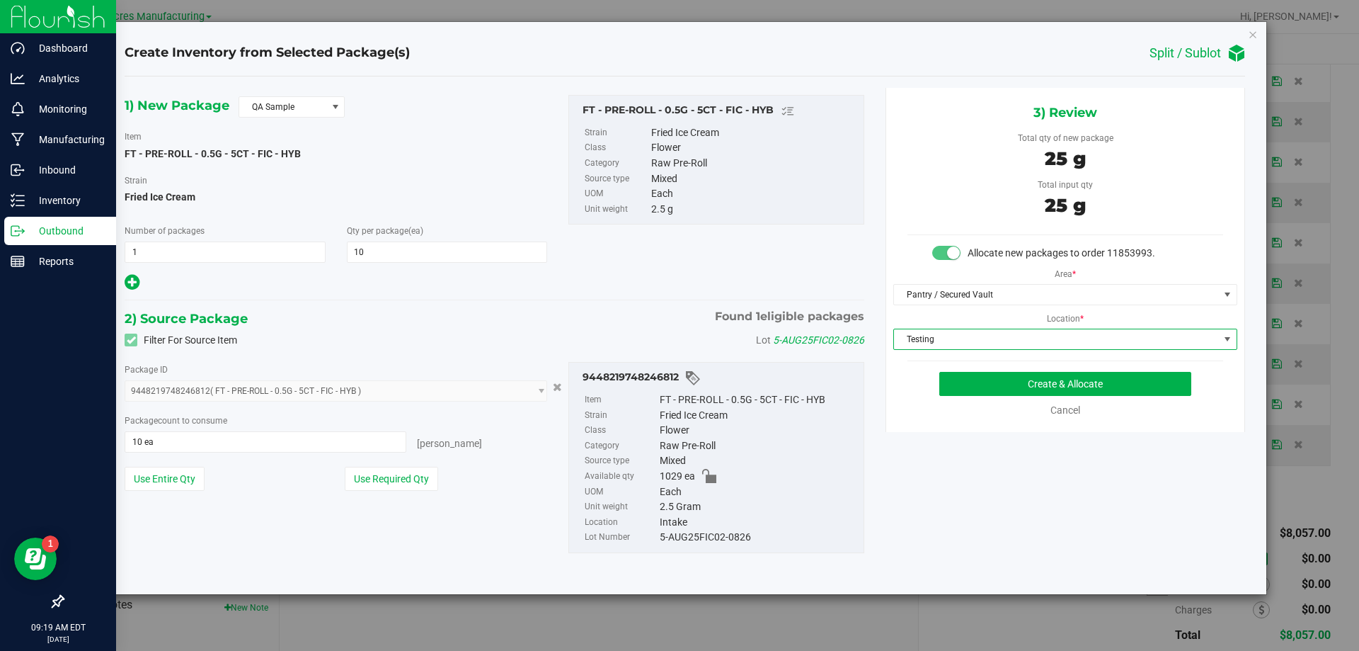
click at [997, 400] on div "Create & Allocate Cancel" at bounding box center [1066, 395] width 316 height 46
click at [1012, 383] on button "Create & Allocate" at bounding box center [1065, 384] width 252 height 24
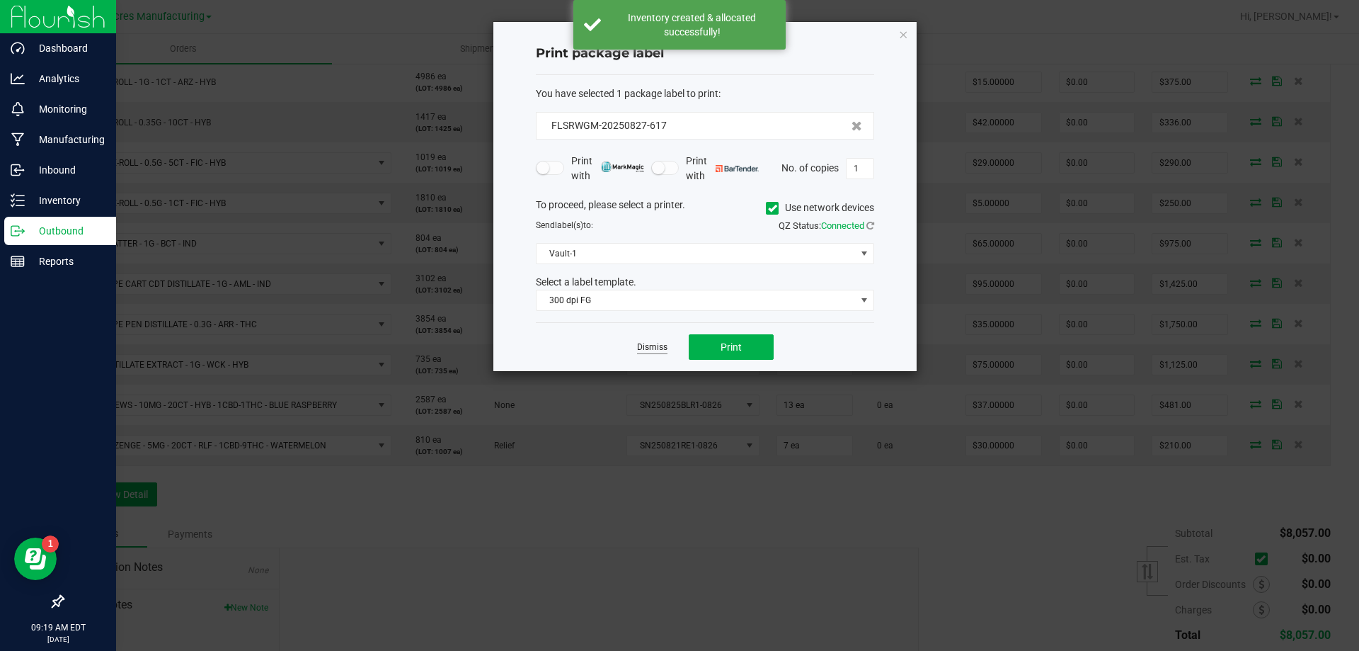
click at [654, 348] on link "Dismiss" at bounding box center [652, 347] width 30 height 12
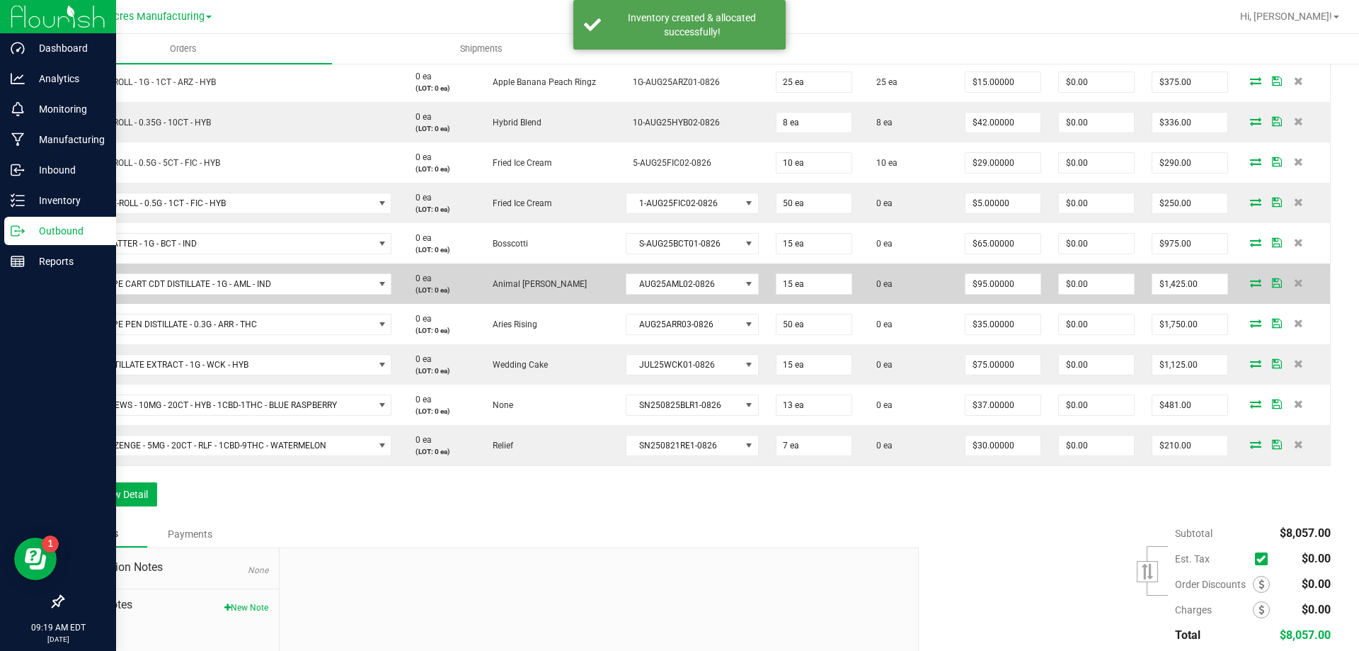
click at [1250, 283] on icon at bounding box center [1255, 282] width 11 height 8
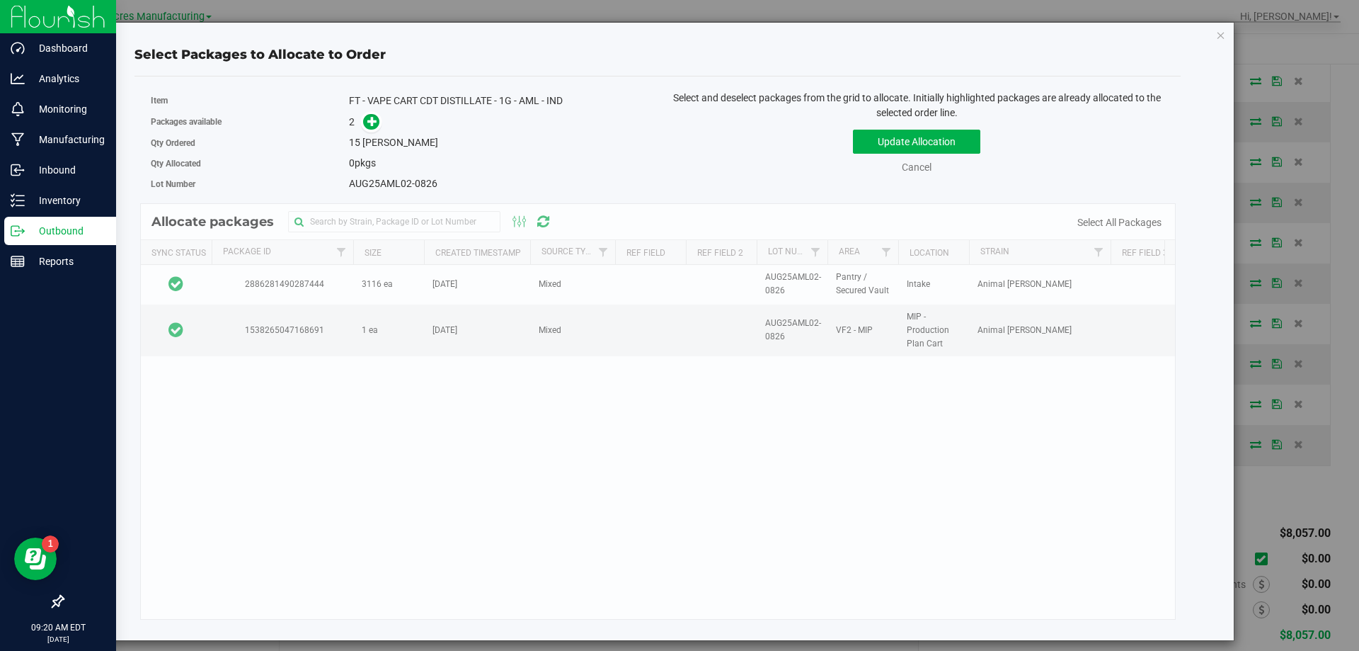
click at [217, 280] on div "Allocate packages Sync Status Package Id Size Created Timestamp Source Type Ref…" at bounding box center [658, 411] width 1036 height 416
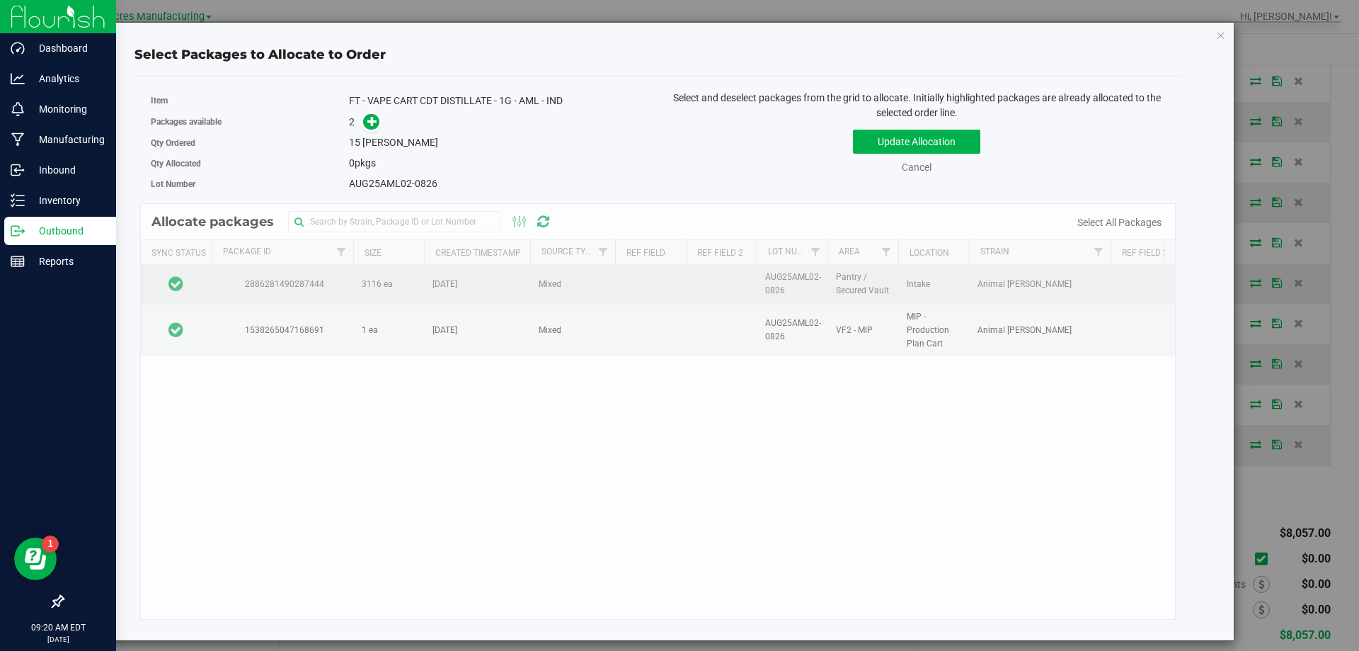
click at [202, 286] on td at bounding box center [176, 284] width 71 height 39
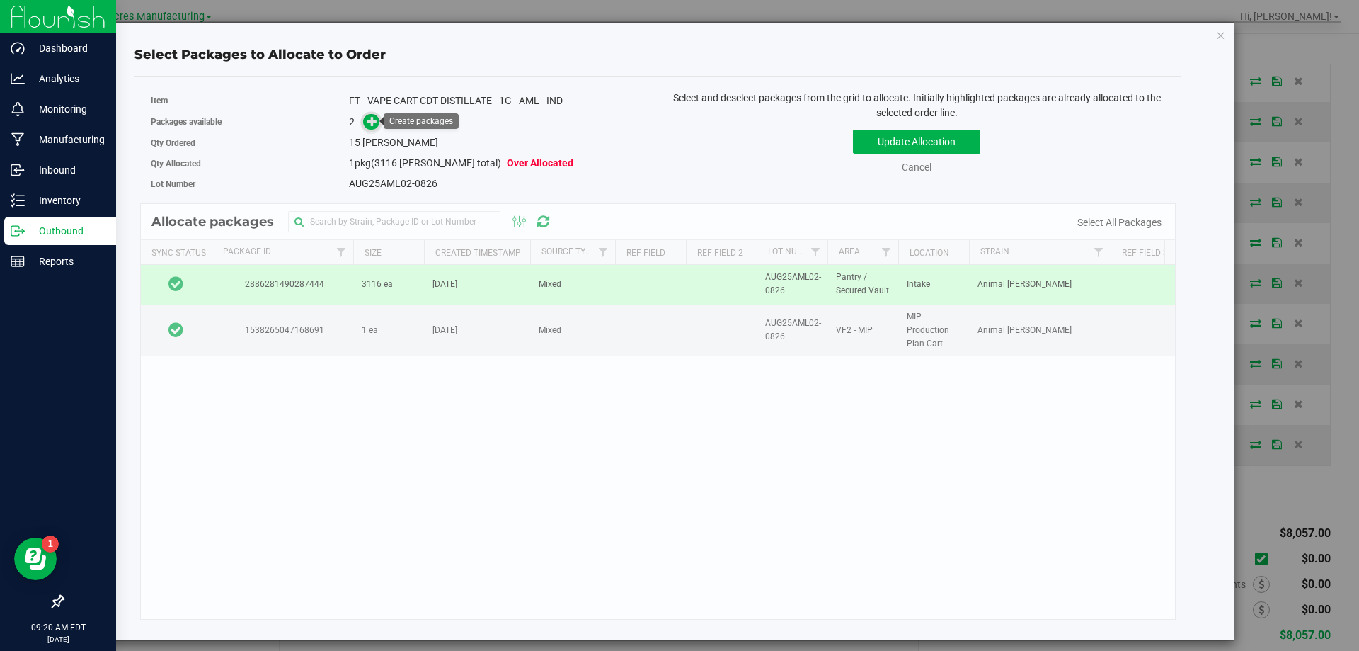
click at [374, 116] on icon at bounding box center [372, 121] width 10 height 10
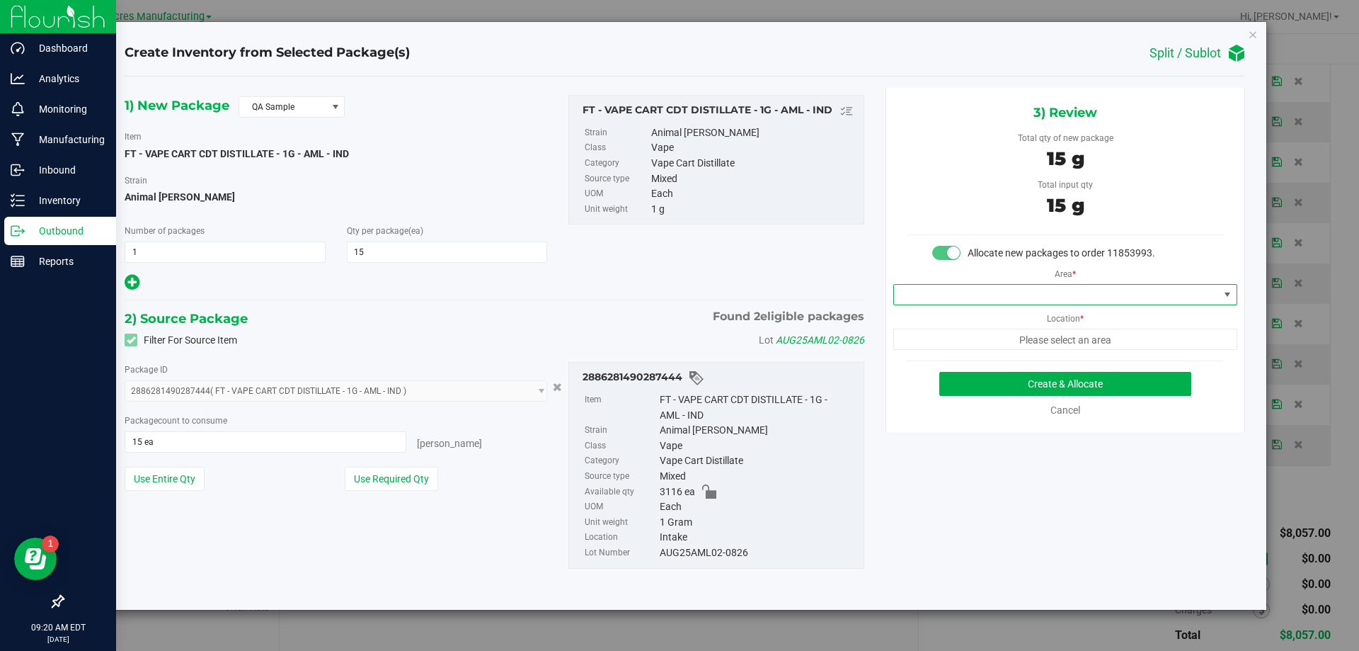
click at [986, 301] on span at bounding box center [1056, 295] width 325 height 20
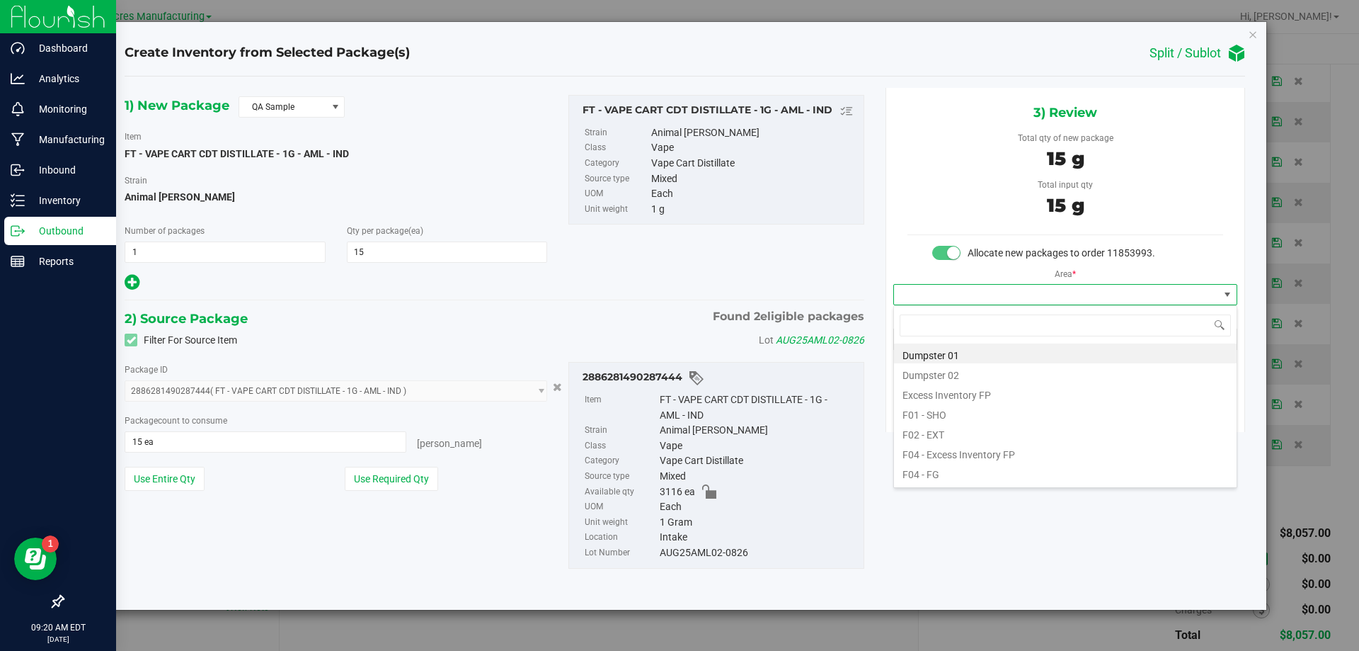
scroll to position [21, 343]
type input "pa"
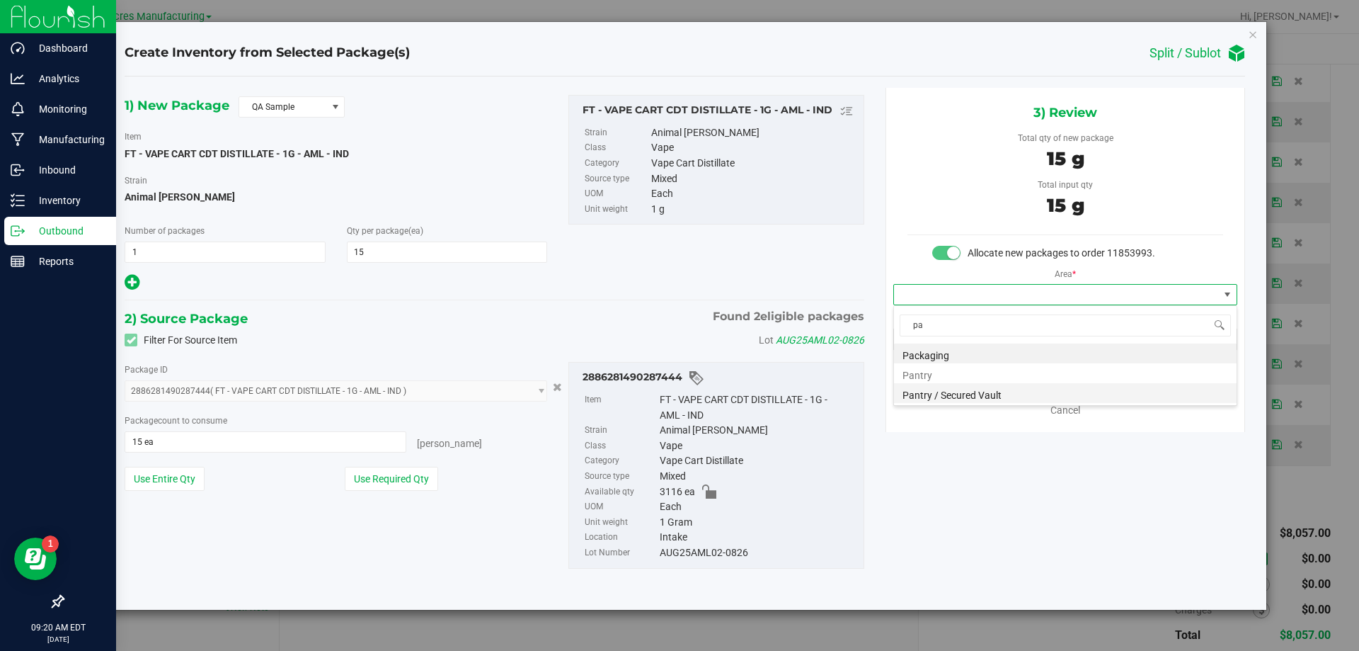
click at [950, 394] on li "Pantry / Secured Vault" at bounding box center [1065, 393] width 343 height 20
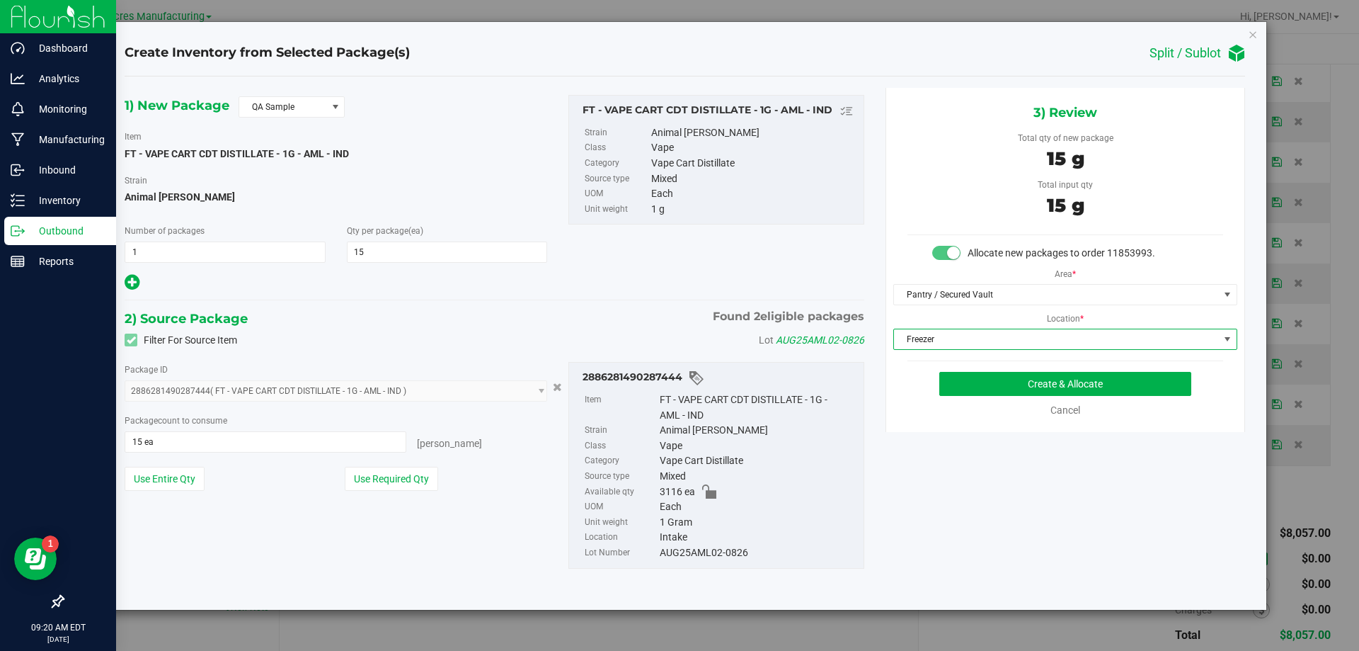
click at [1024, 340] on span "Freezer" at bounding box center [1056, 339] width 325 height 20
click at [1014, 378] on button "Create & Allocate" at bounding box center [1065, 384] width 252 height 24
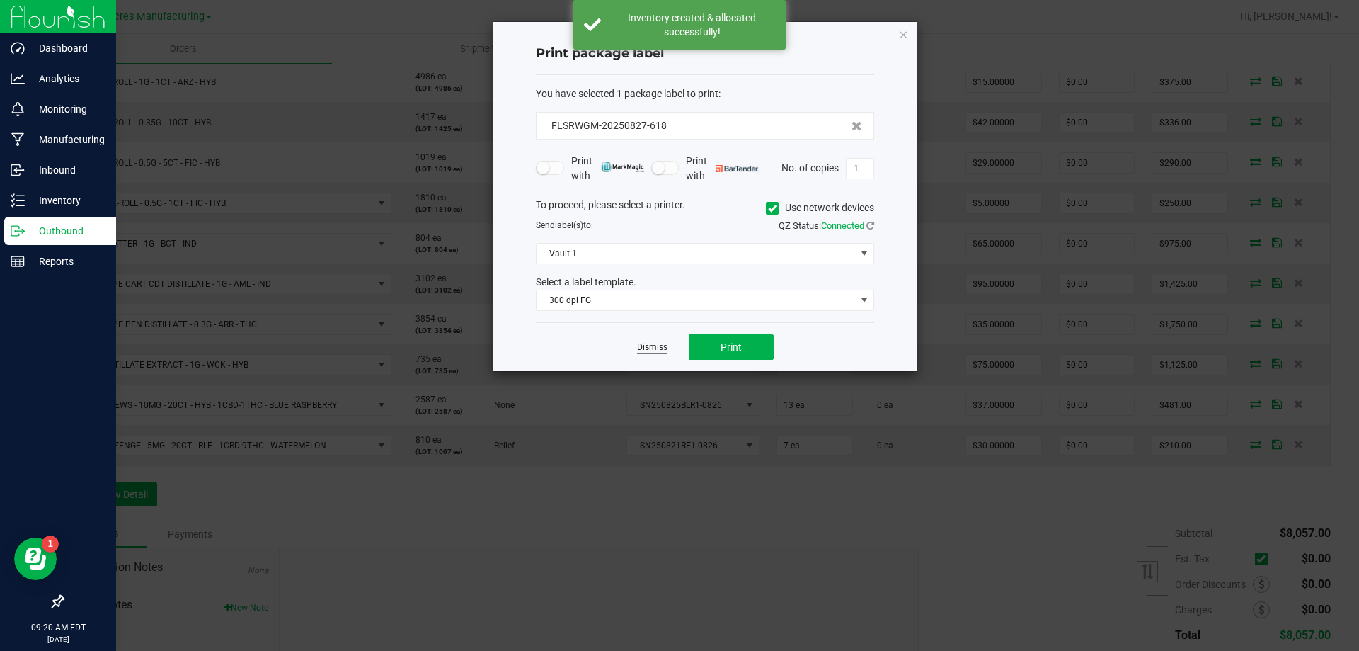
click at [643, 351] on link "Dismiss" at bounding box center [652, 347] width 30 height 12
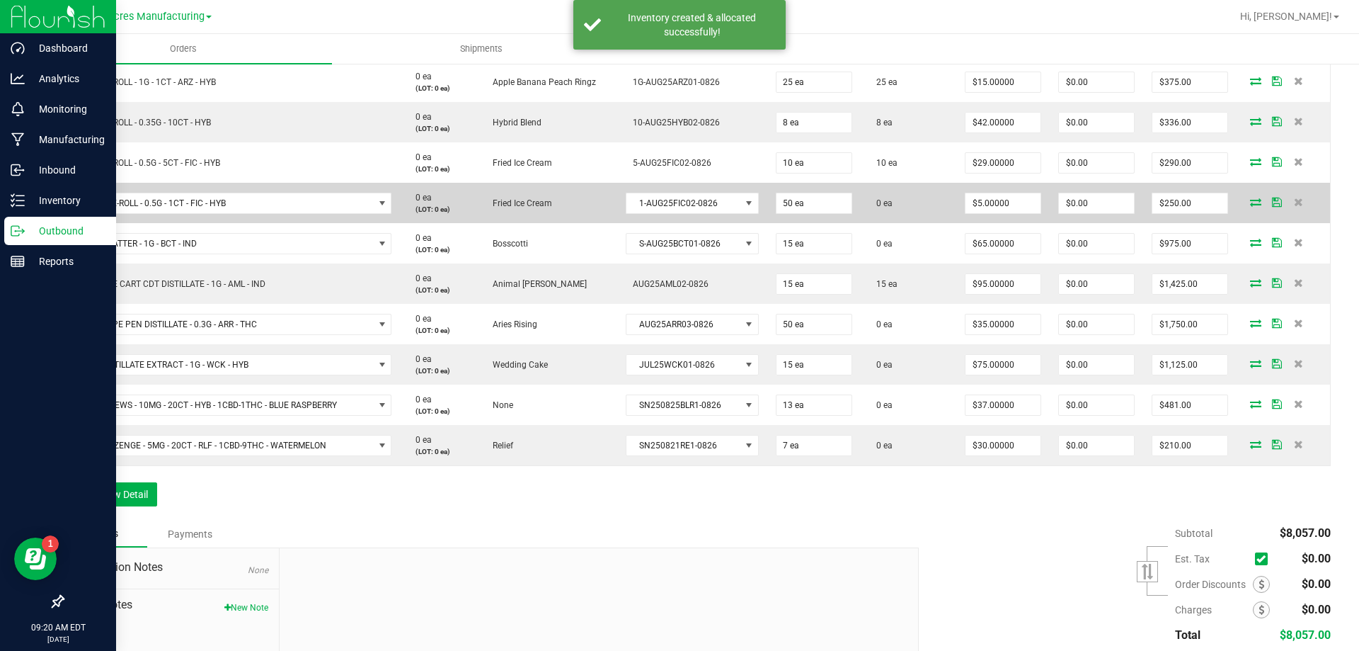
click at [1250, 200] on icon at bounding box center [1255, 201] width 11 height 8
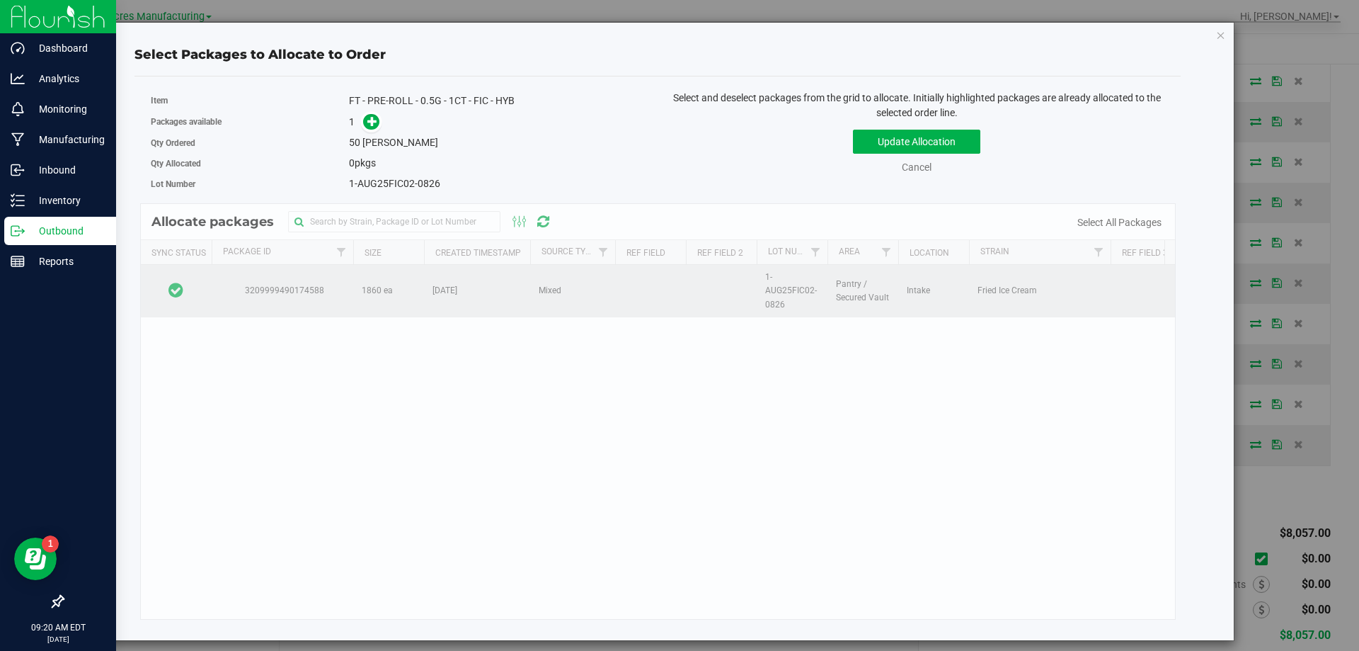
click at [185, 284] on td at bounding box center [176, 291] width 71 height 52
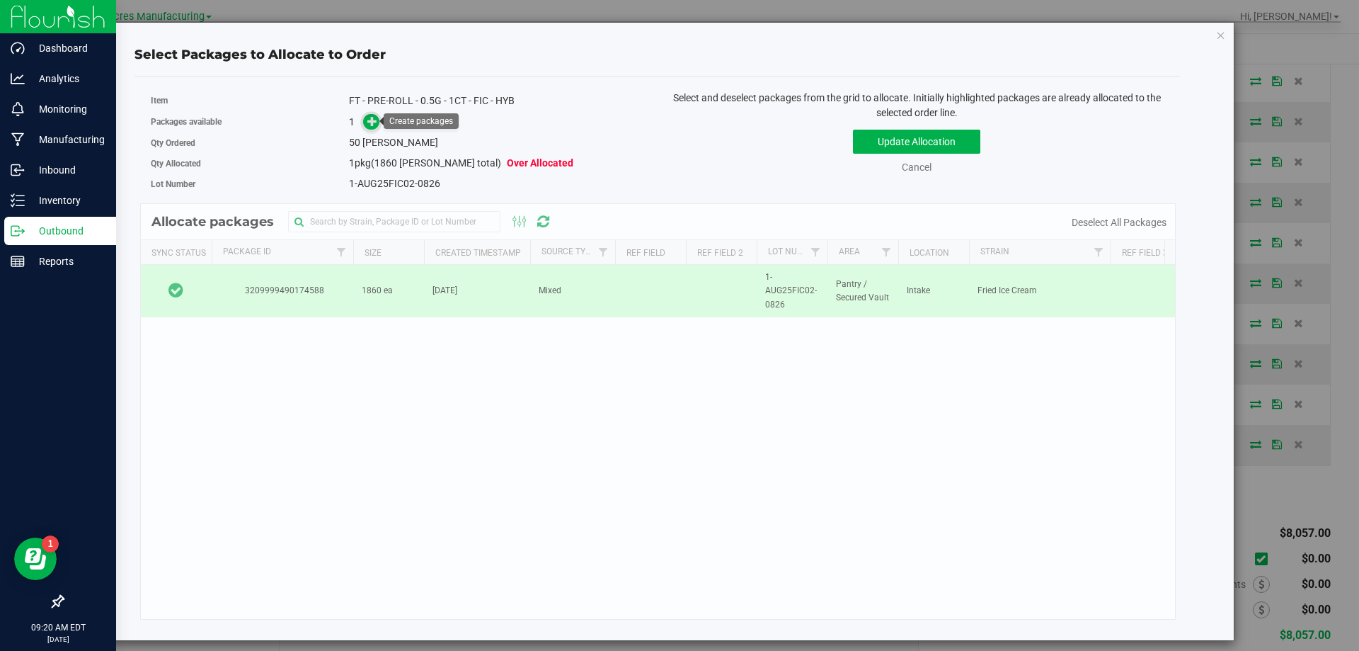
click at [371, 116] on icon at bounding box center [372, 121] width 10 height 10
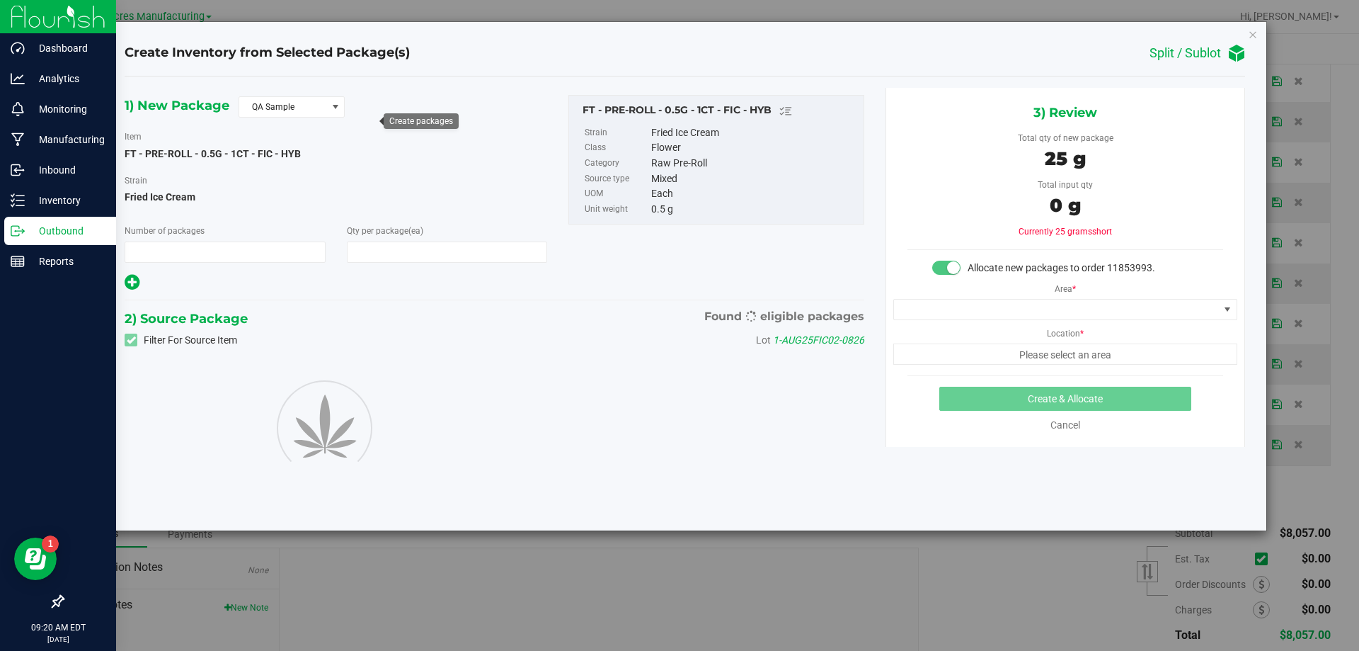
type input "1"
type input "50"
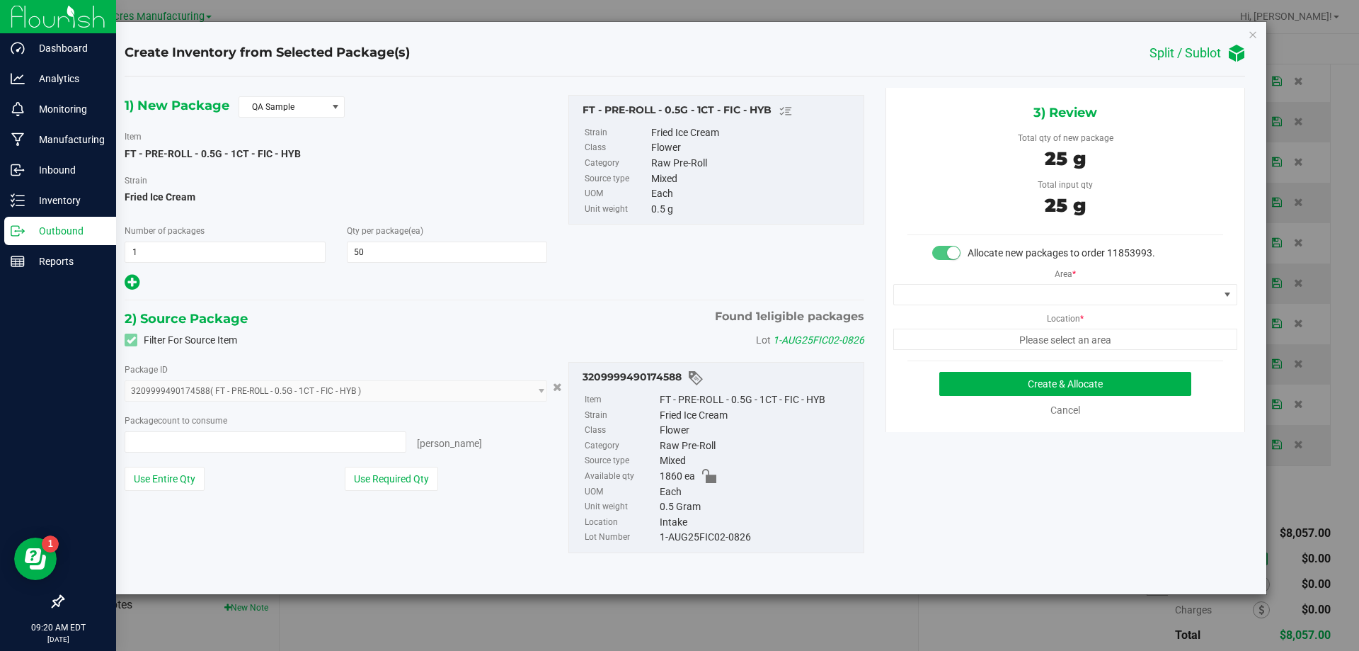
type input "50 ea"
click at [997, 287] on span at bounding box center [1056, 295] width 325 height 20
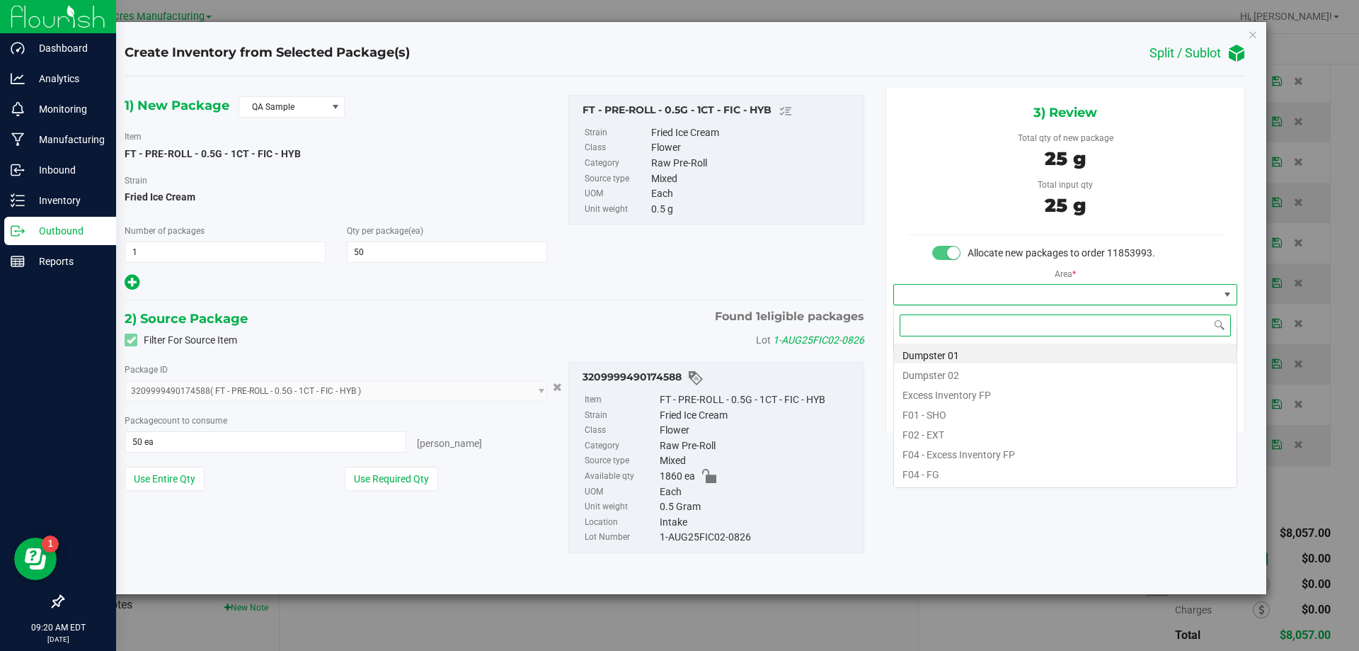
scroll to position [21, 343]
type input "pa"
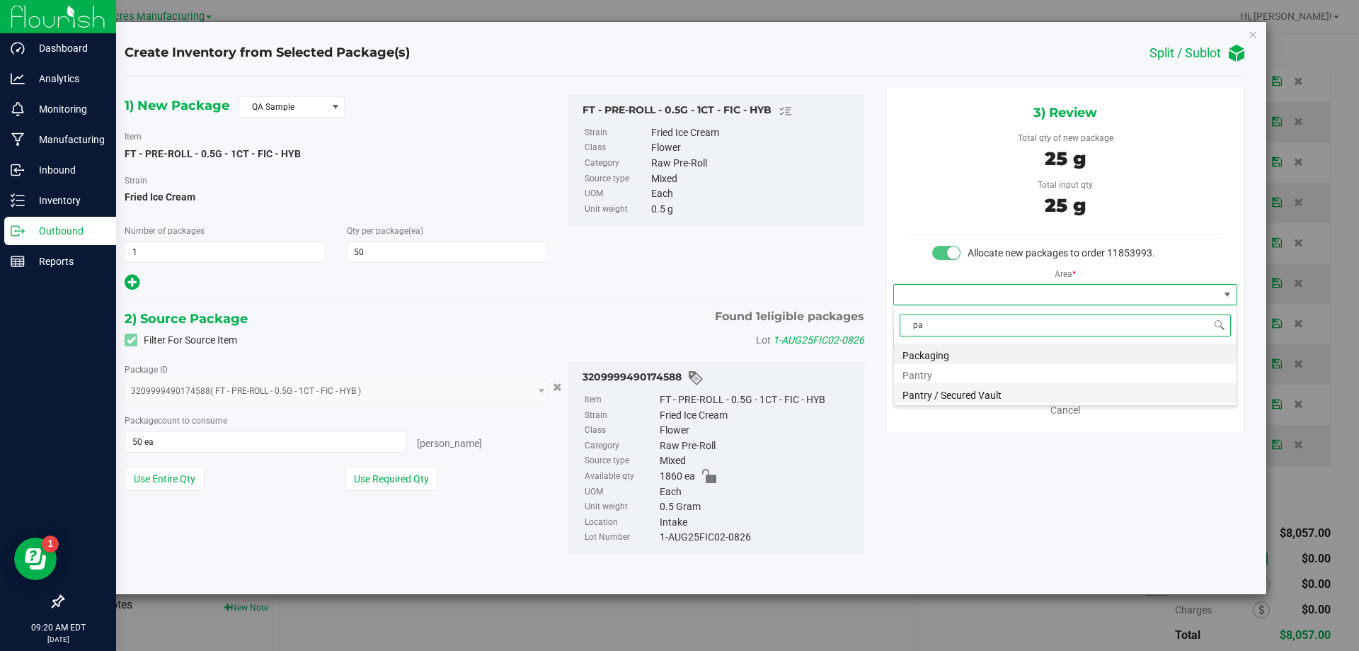
click at [1004, 386] on li "Pantry / Secured Vault" at bounding box center [1065, 393] width 343 height 20
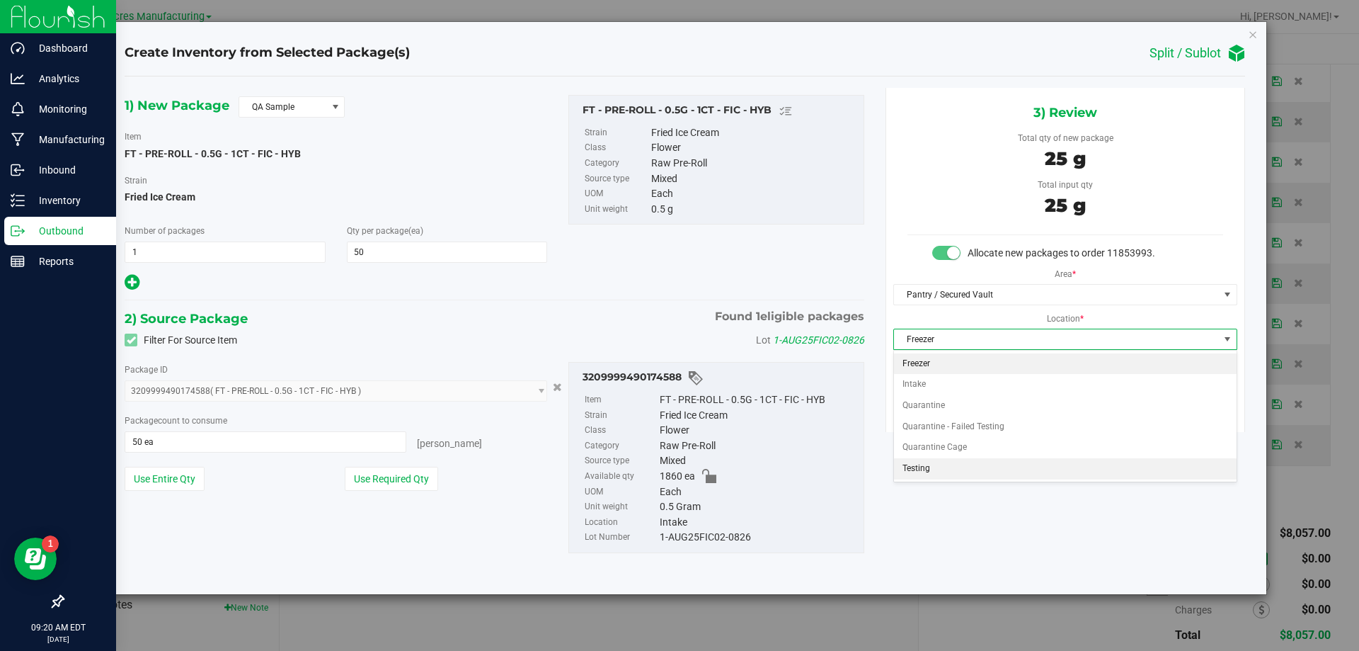
click at [971, 464] on li "Testing" at bounding box center [1065, 468] width 343 height 21
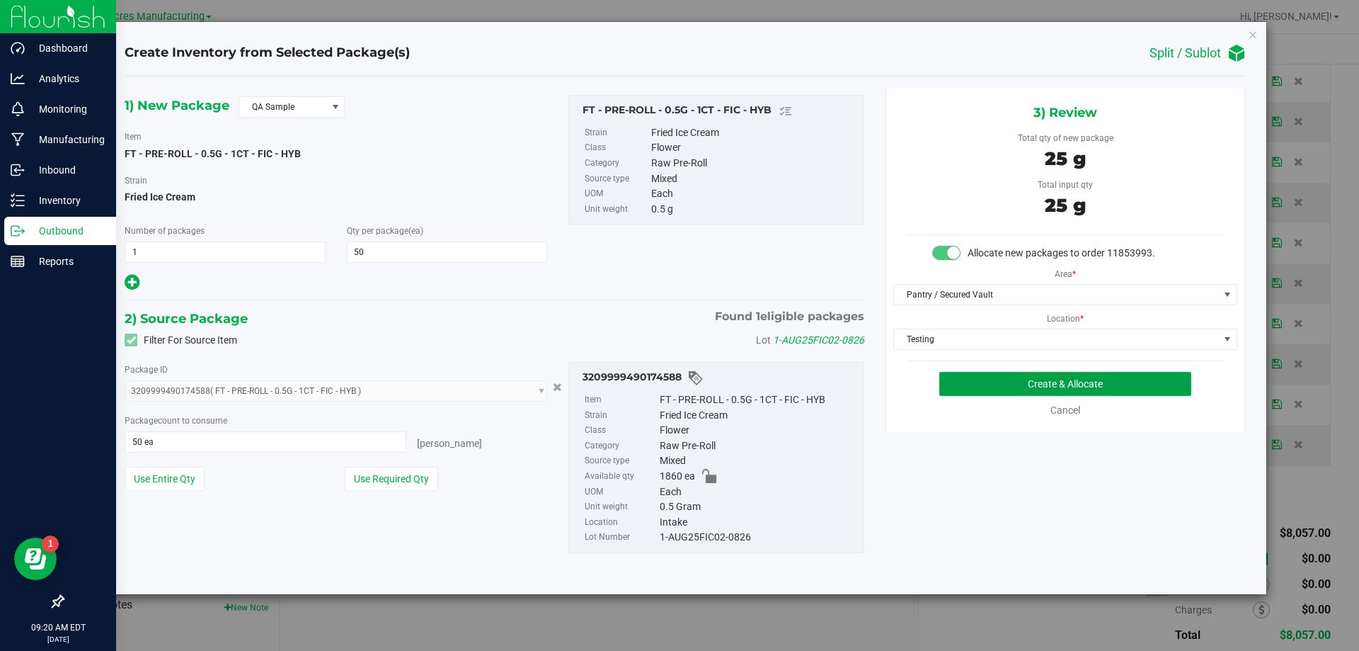
click at [1031, 386] on button "Create & Allocate" at bounding box center [1065, 384] width 252 height 24
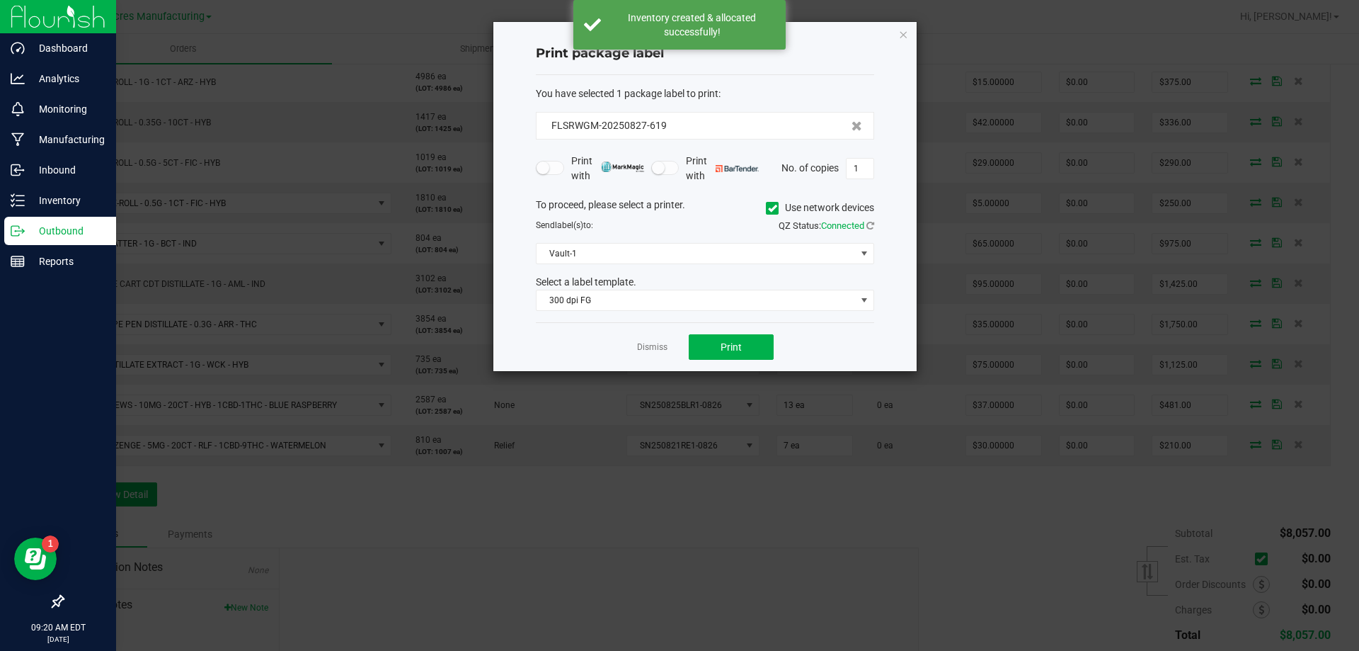
click at [648, 340] on app-cancel-button "Dismiss" at bounding box center [652, 347] width 30 height 15
click at [651, 346] on link "Dismiss" at bounding box center [652, 347] width 30 height 12
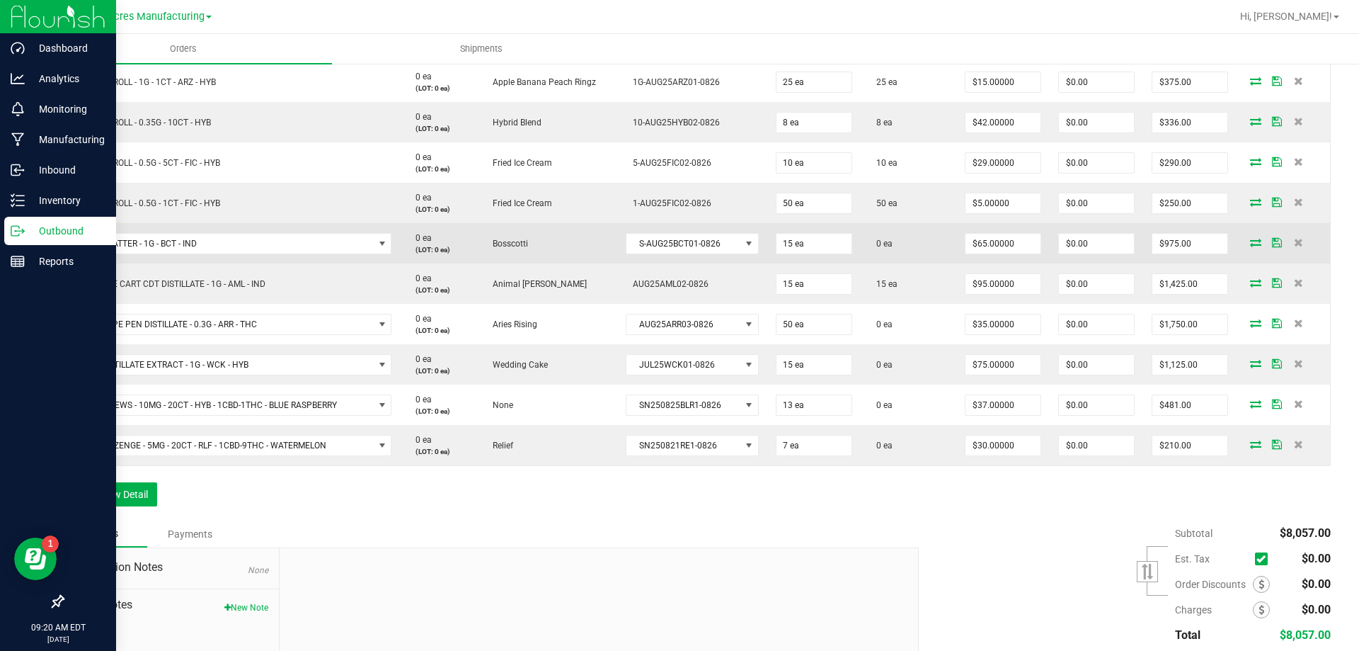
click at [1250, 239] on icon at bounding box center [1255, 242] width 11 height 8
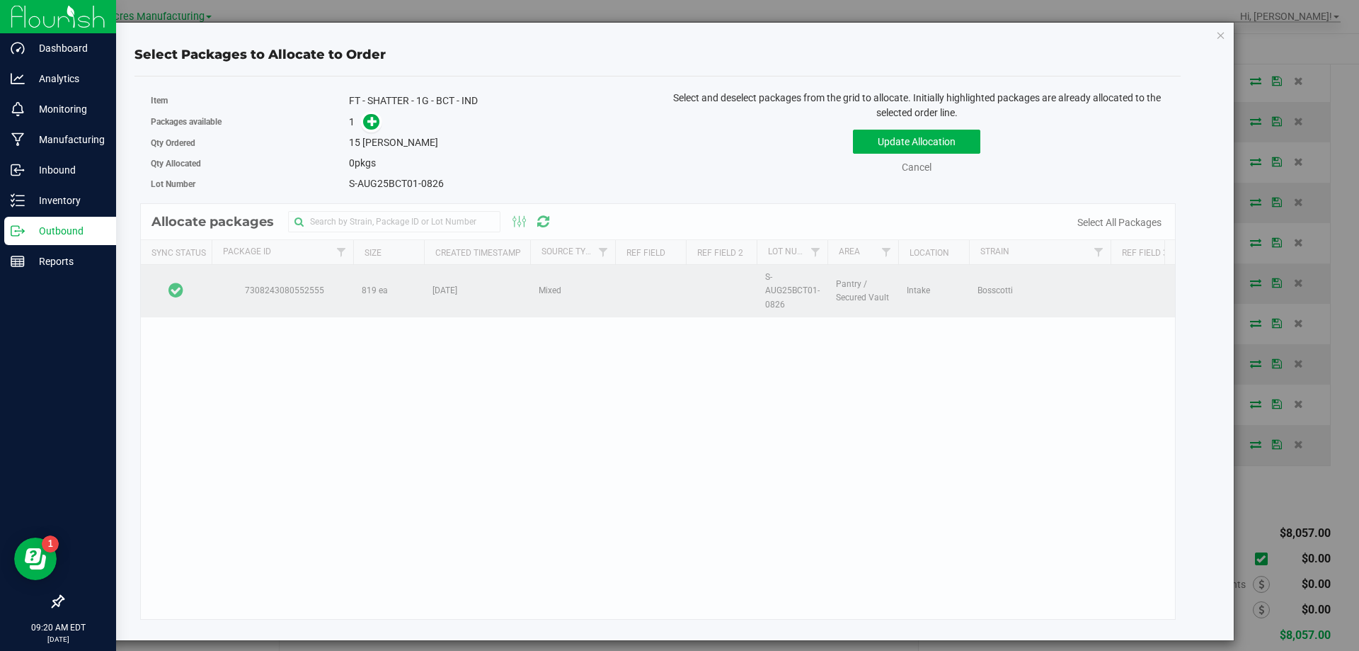
click at [202, 290] on td at bounding box center [176, 291] width 71 height 52
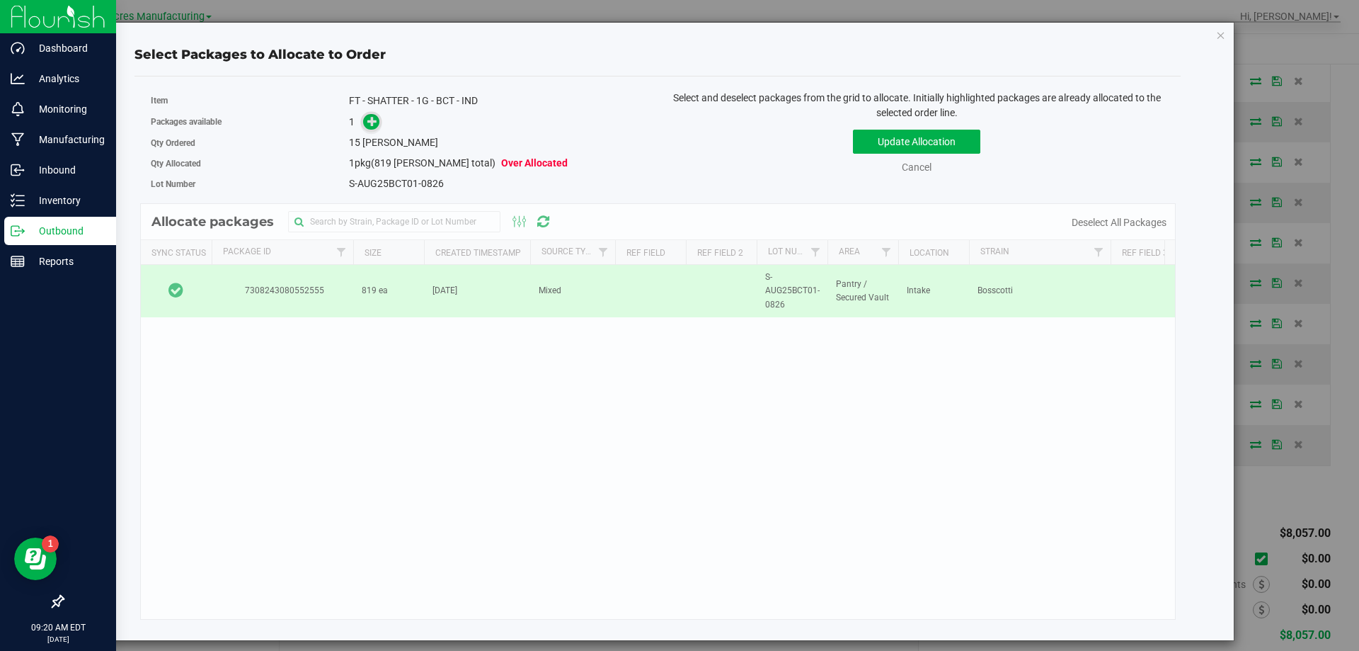
click at [379, 118] on span at bounding box center [371, 122] width 16 height 16
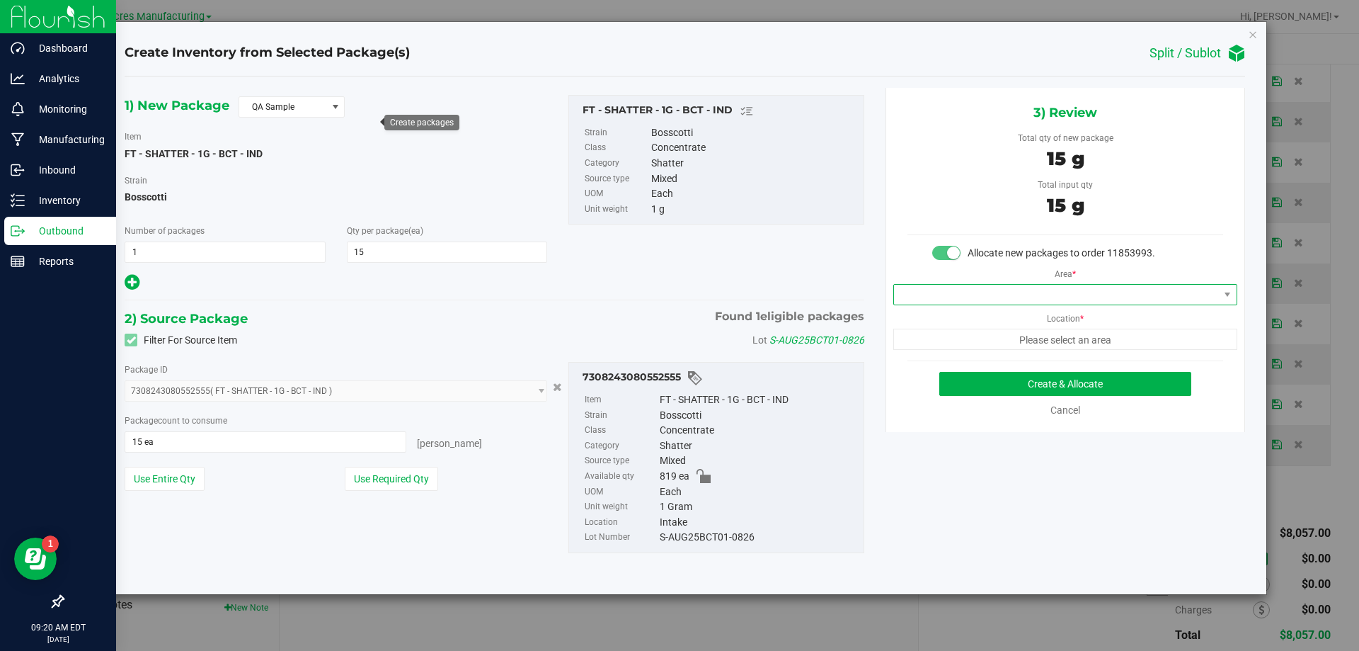
click at [975, 287] on span at bounding box center [1056, 295] width 325 height 20
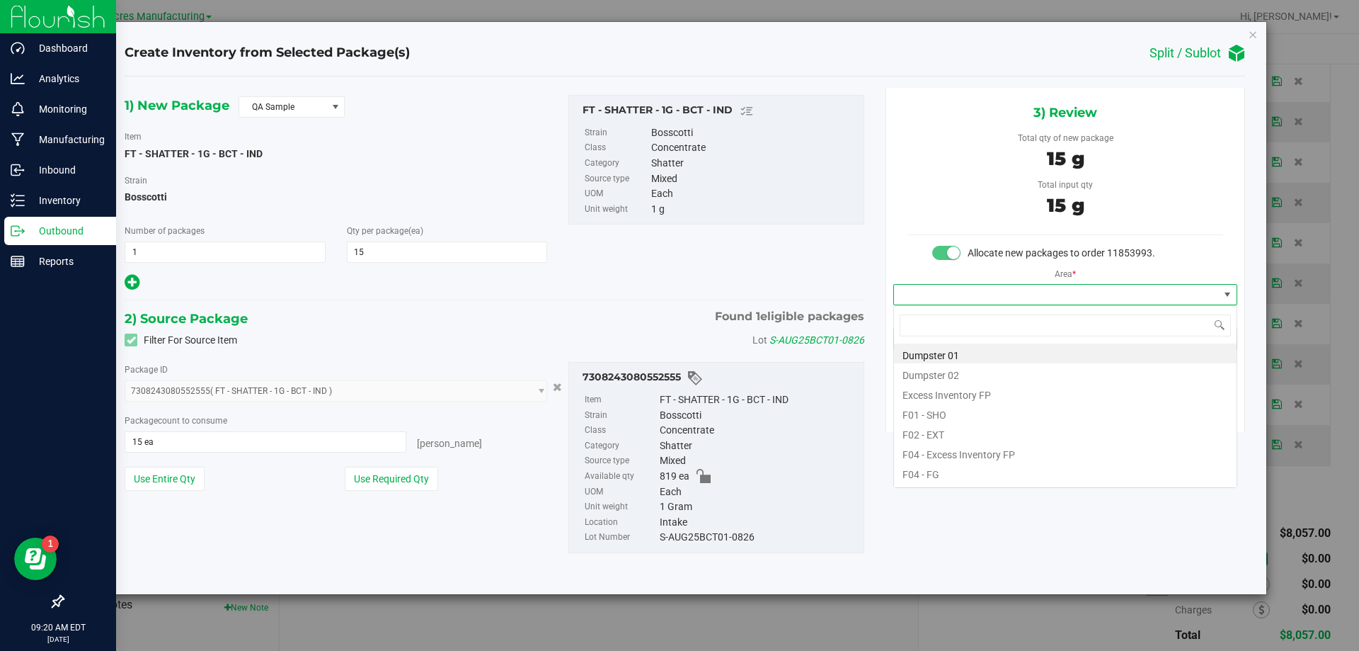
scroll to position [21, 343]
type input "pa"
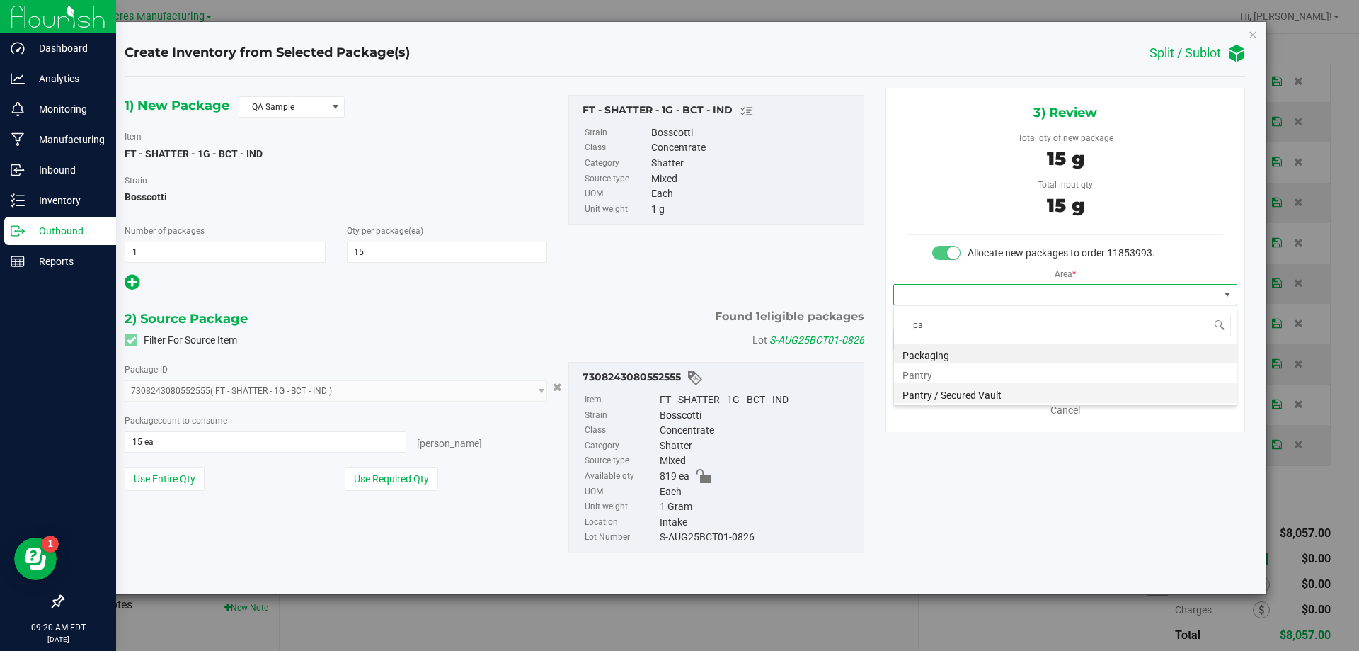
click at [995, 392] on li "Pantry / Secured Vault" at bounding box center [1065, 393] width 343 height 20
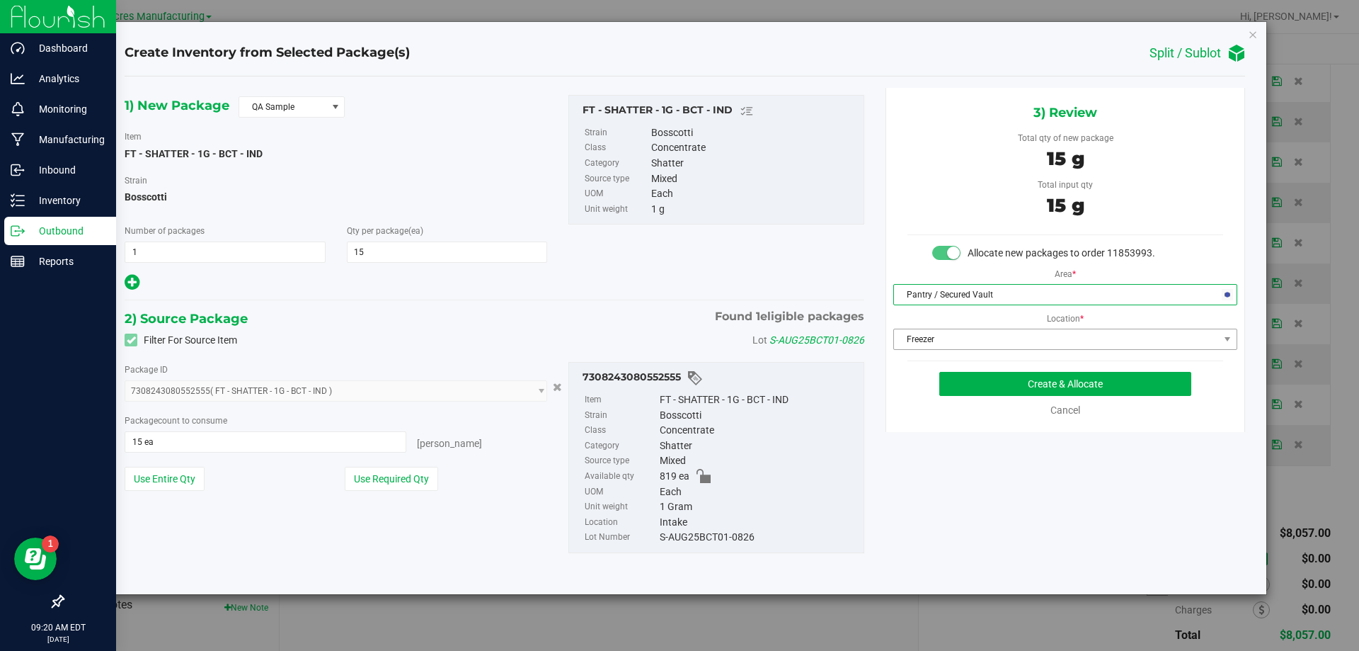
click at [992, 340] on span "Freezer" at bounding box center [1056, 339] width 325 height 20
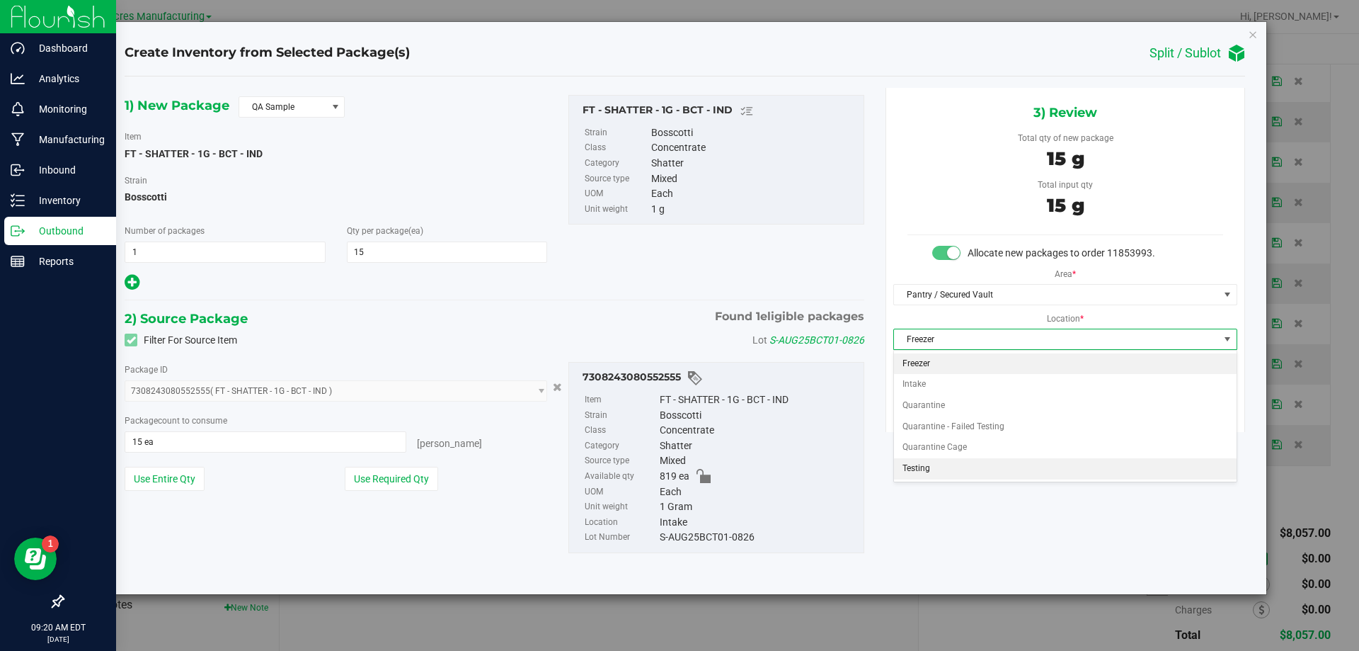
click at [950, 459] on li "Testing" at bounding box center [1065, 468] width 343 height 21
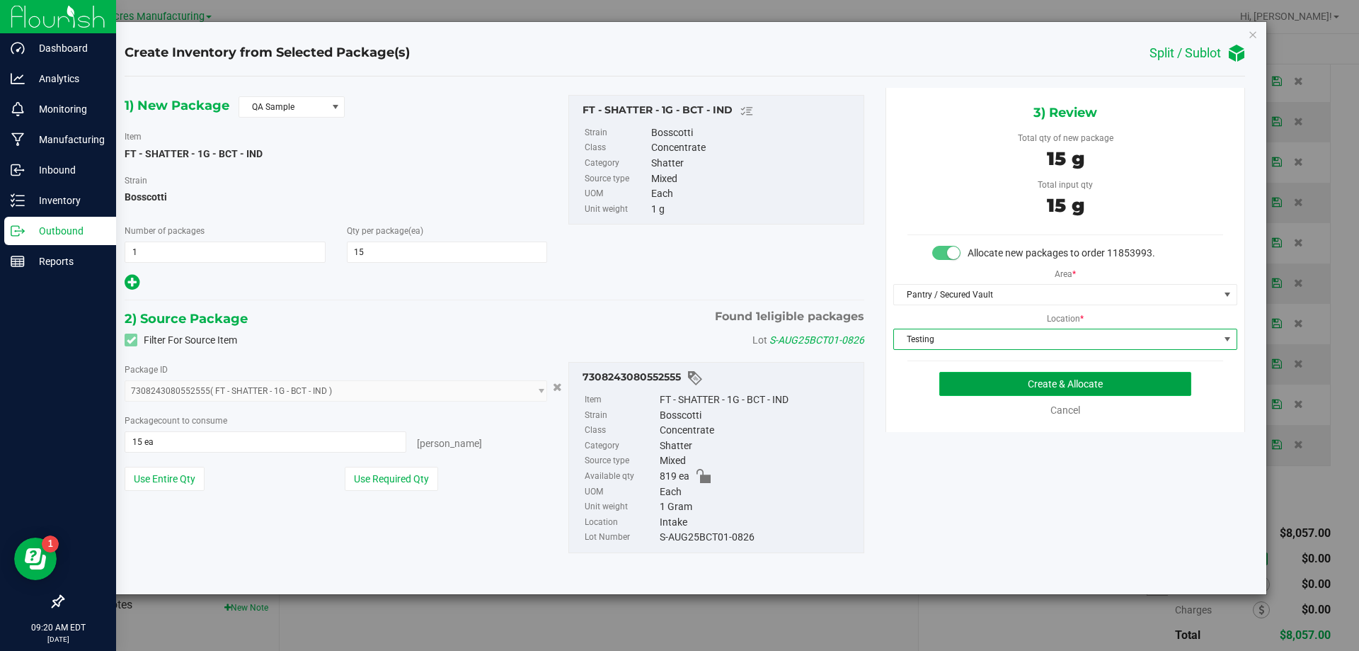
click at [1019, 391] on button "Create & Allocate" at bounding box center [1065, 384] width 252 height 24
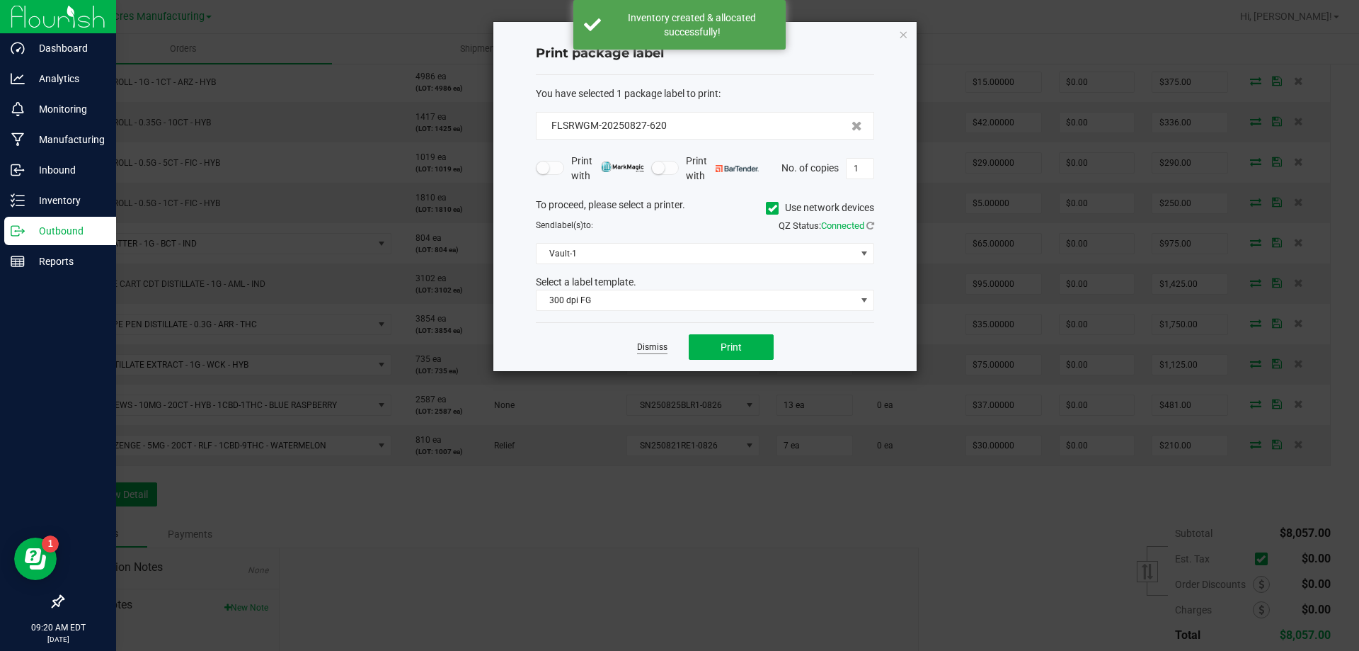
click at [643, 344] on link "Dismiss" at bounding box center [652, 347] width 30 height 12
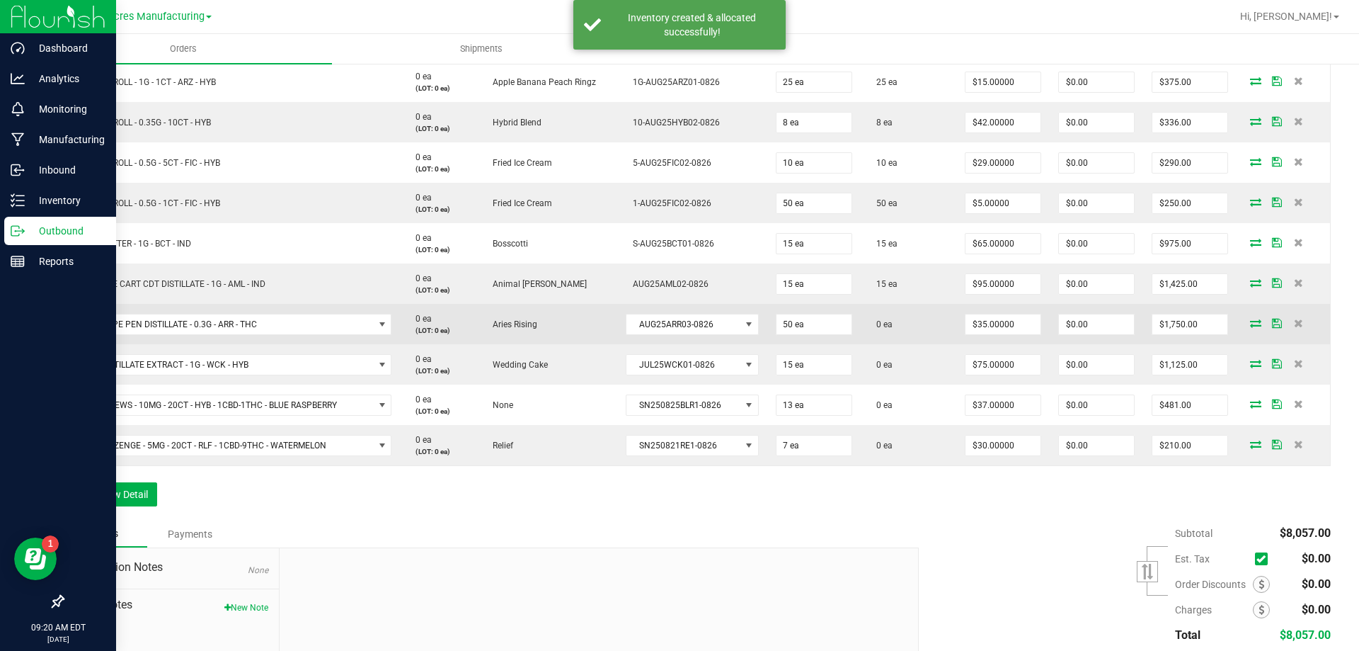
click at [1241, 328] on td at bounding box center [1283, 324] width 93 height 40
click at [1250, 327] on icon at bounding box center [1255, 323] width 11 height 8
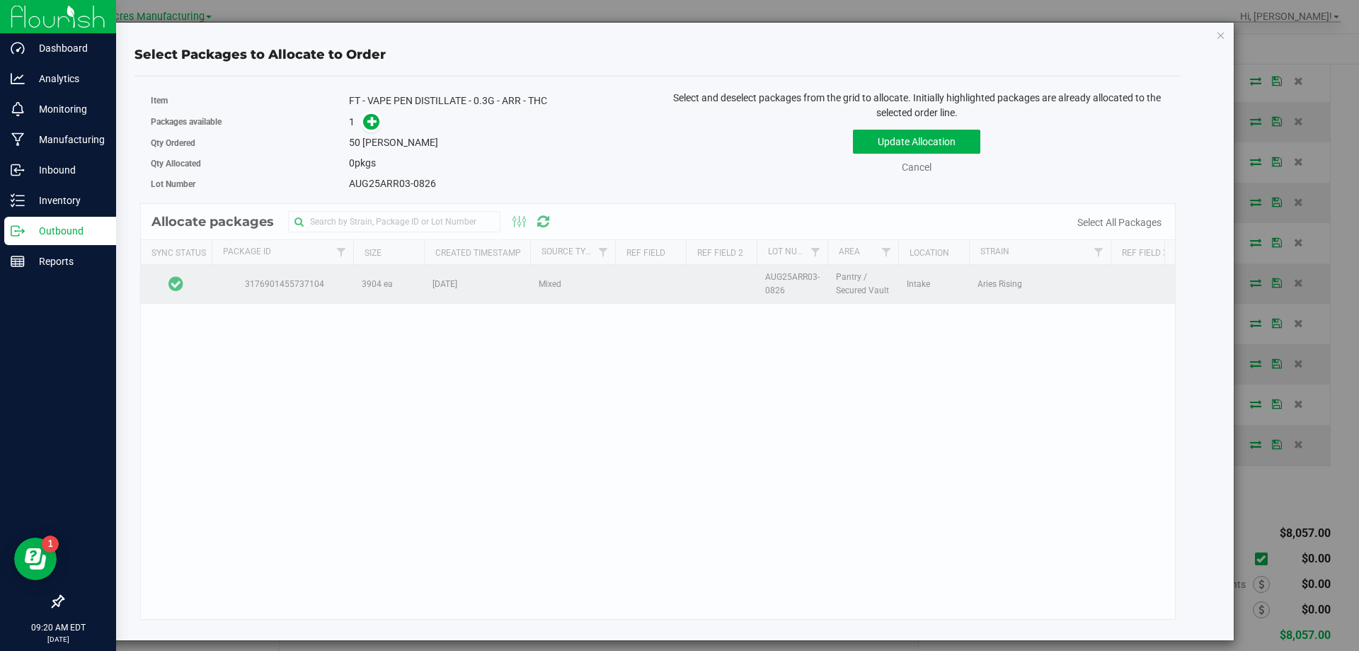
click at [202, 279] on td at bounding box center [176, 284] width 71 height 38
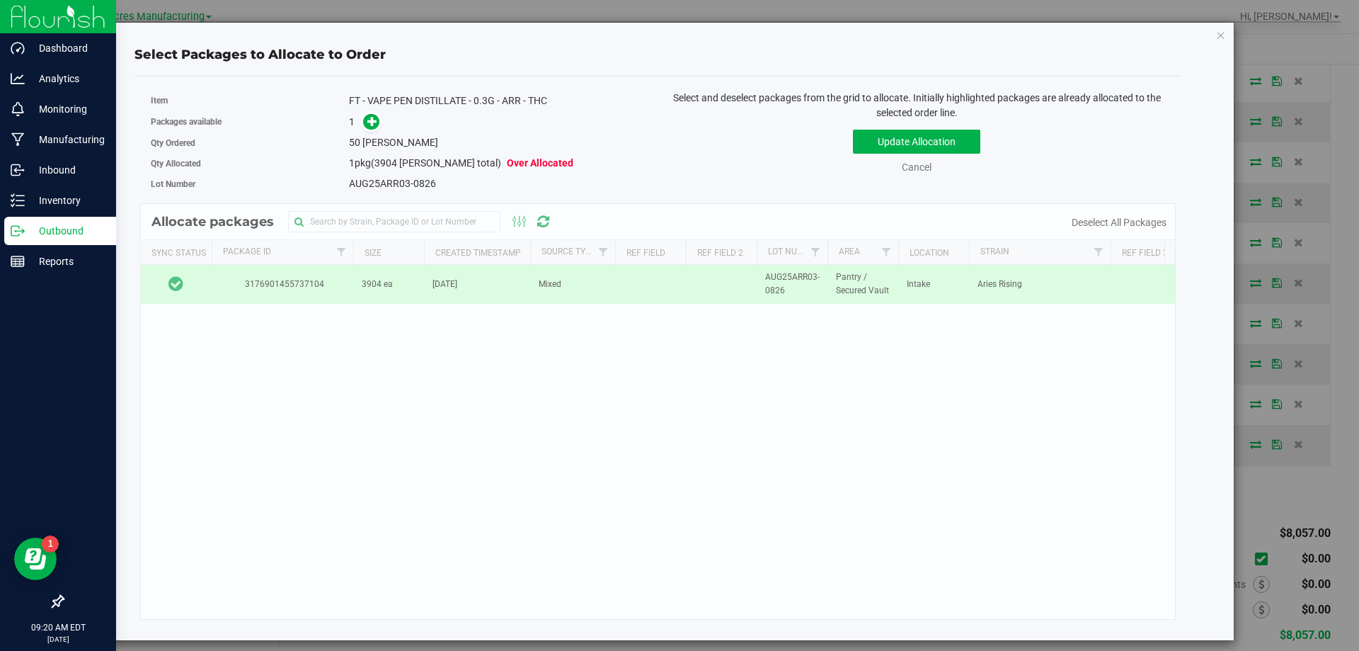
click at [372, 134] on div "Qty Ordered 50 eaches" at bounding box center [399, 142] width 497 height 21
click at [372, 130] on div "Packages available 1" at bounding box center [399, 122] width 497 height 22
click at [373, 125] on icon at bounding box center [372, 121] width 10 height 10
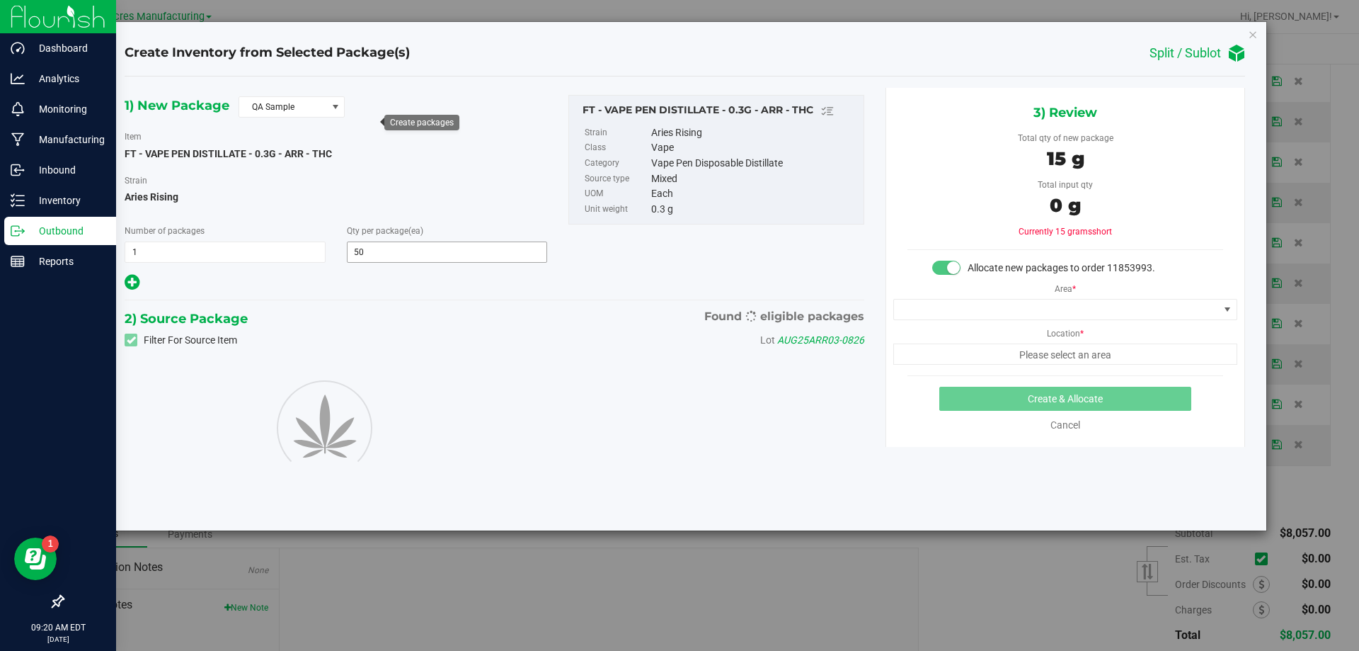
type input "50"
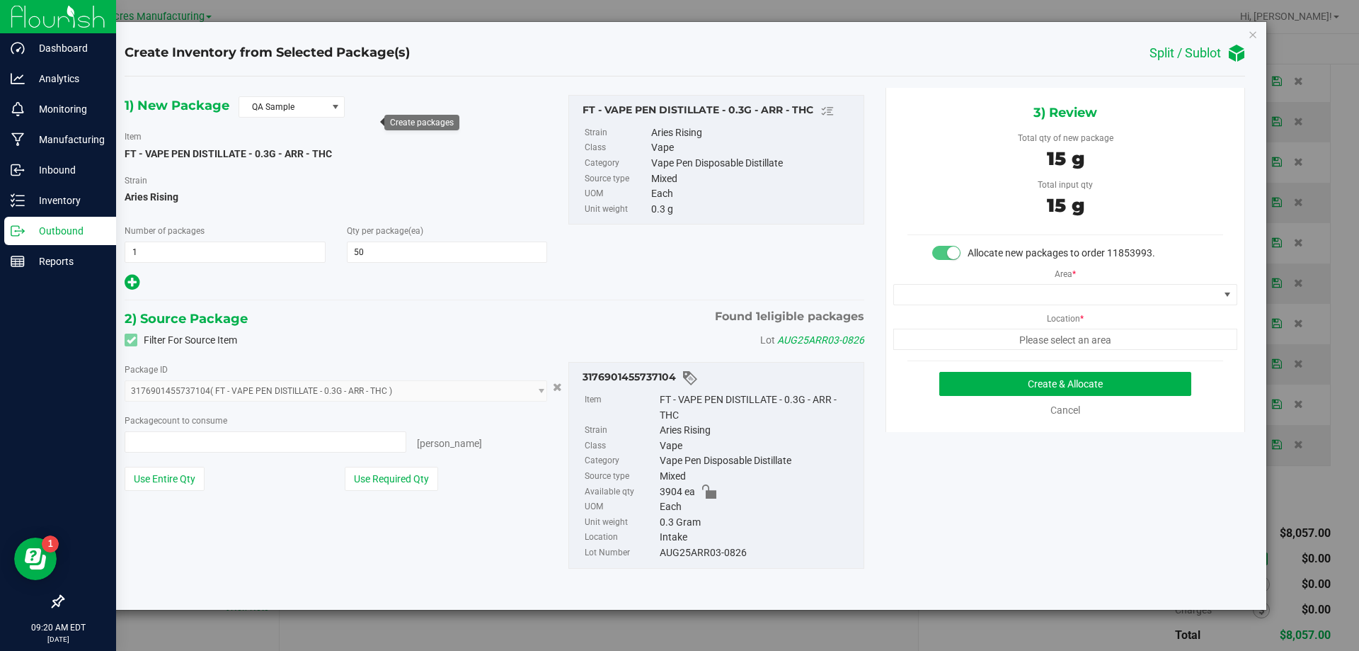
type input "50 ea"
click at [1061, 293] on span at bounding box center [1056, 295] width 325 height 20
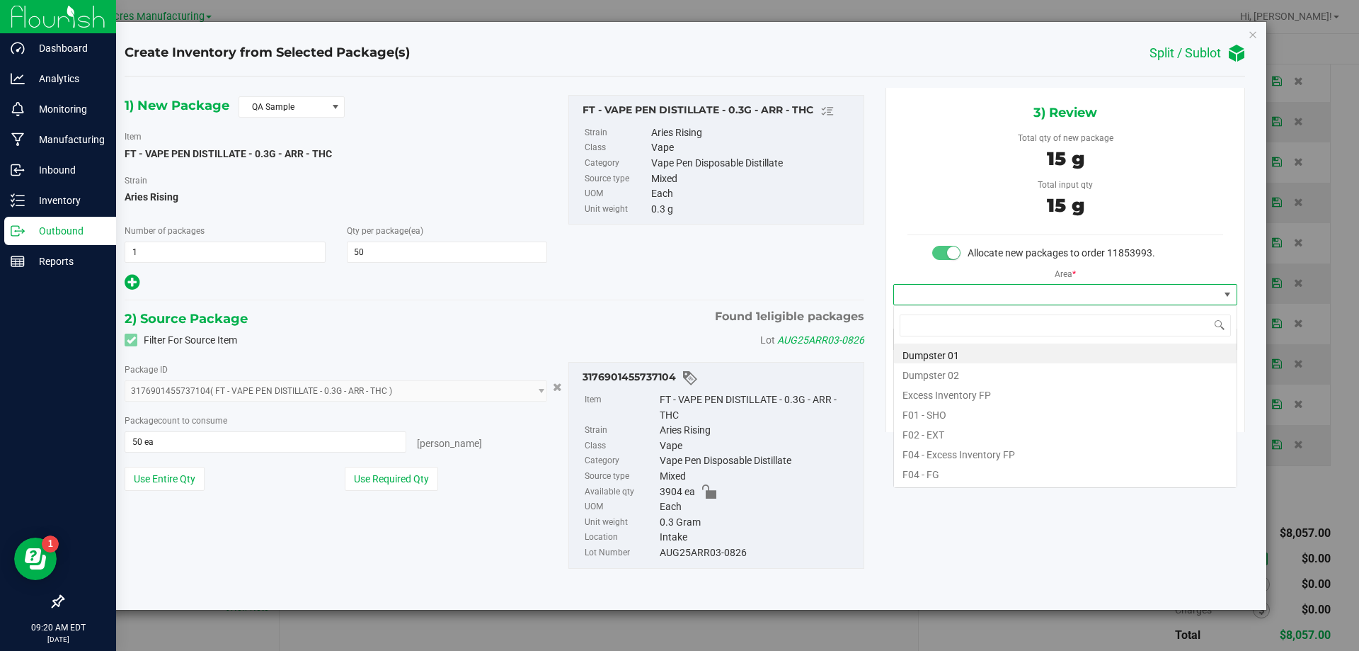
scroll to position [21, 343]
type input "pa"
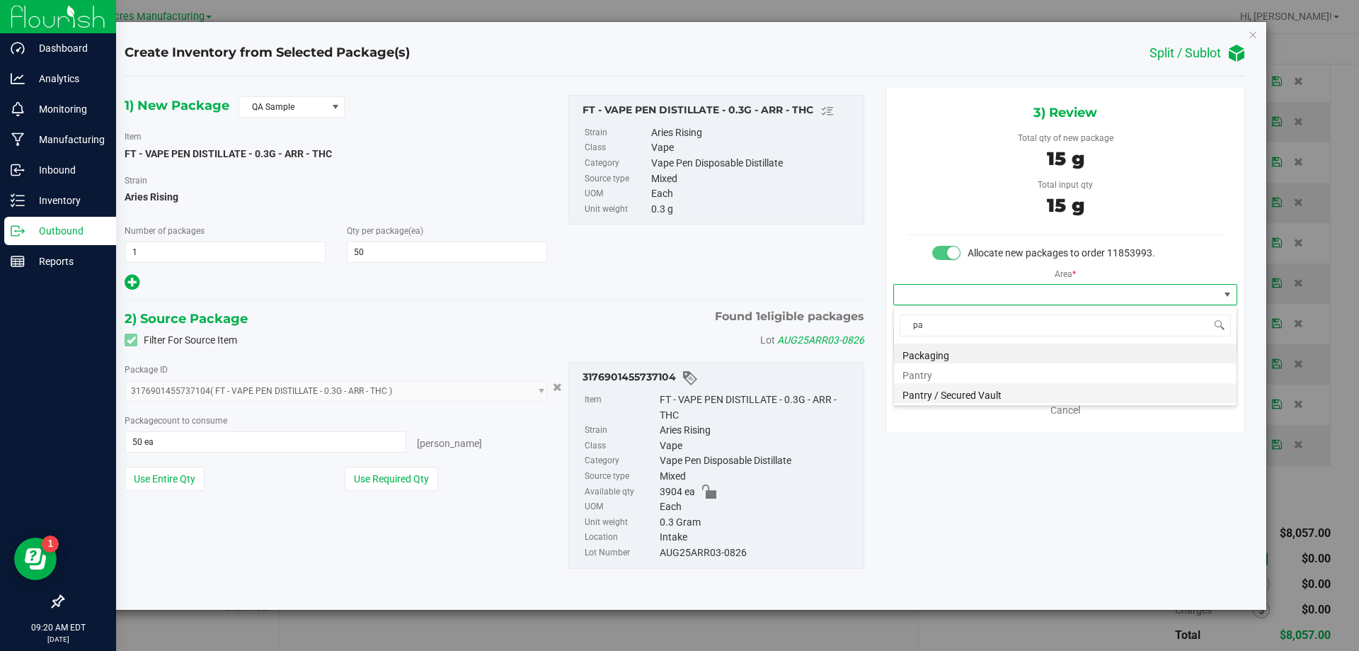
click at [1030, 388] on li "Pantry / Secured Vault" at bounding box center [1065, 393] width 343 height 20
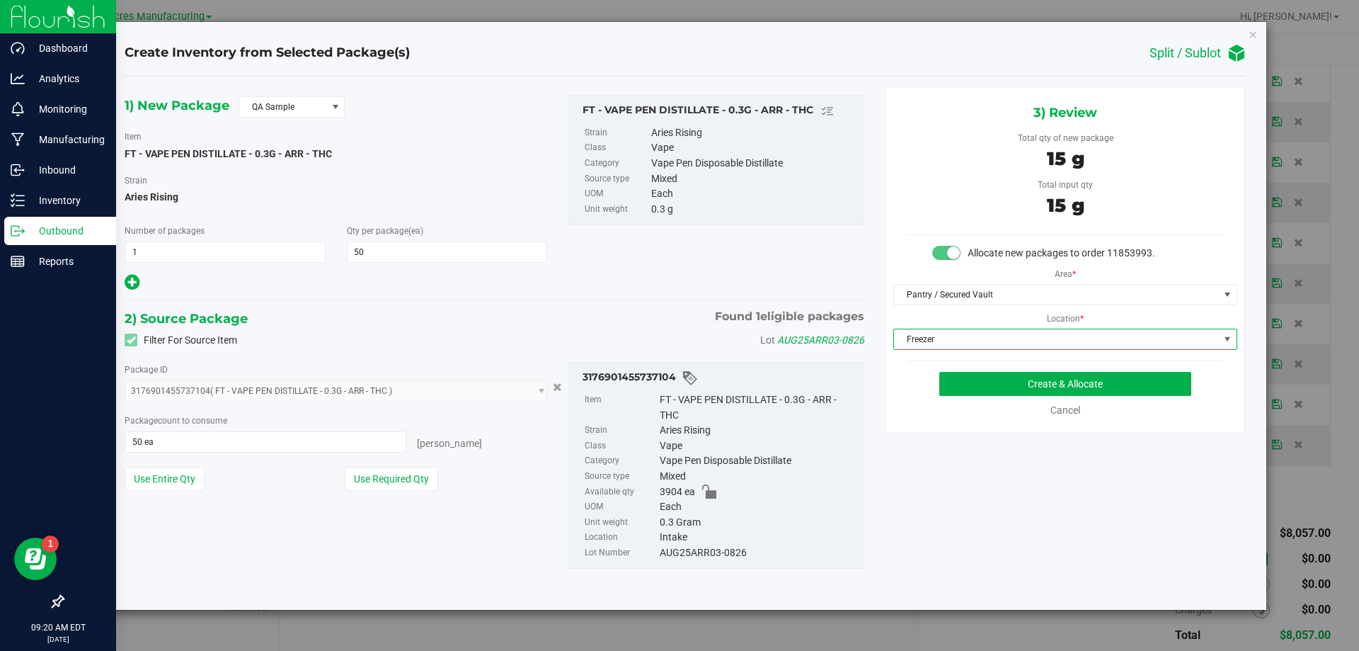
click at [1050, 338] on span "Freezer" at bounding box center [1056, 339] width 325 height 20
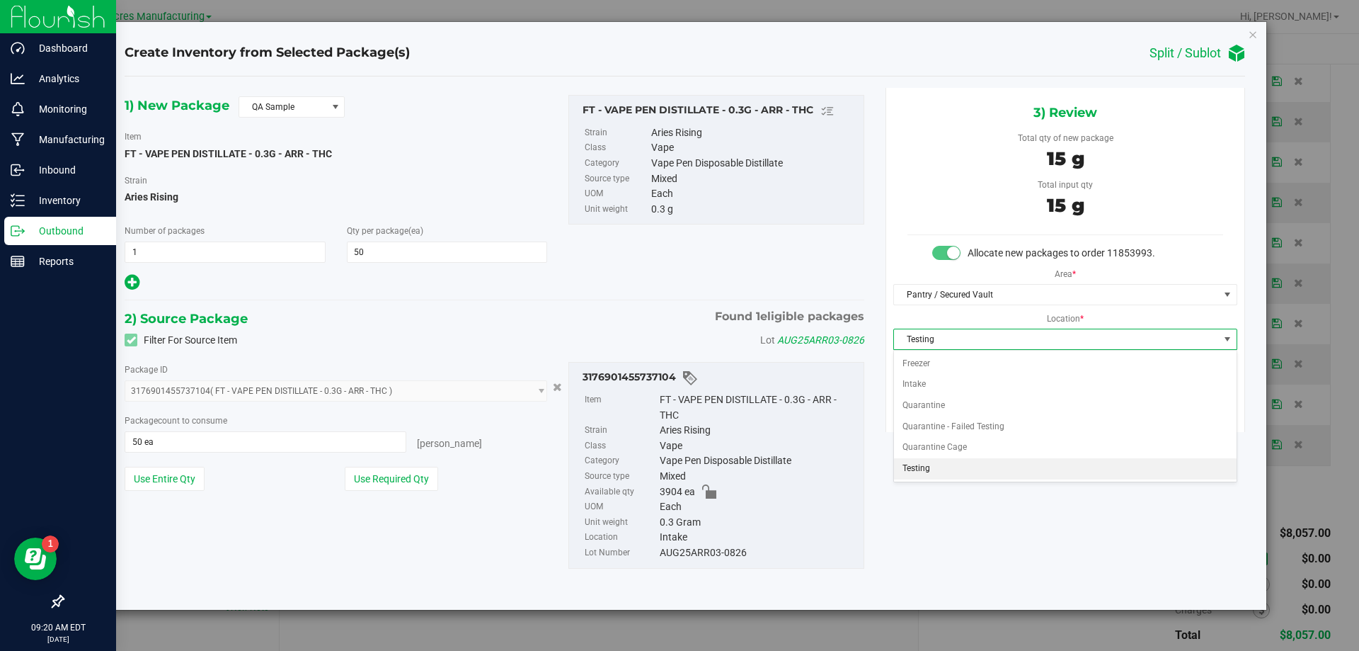
click at [976, 469] on li "Testing" at bounding box center [1065, 468] width 343 height 21
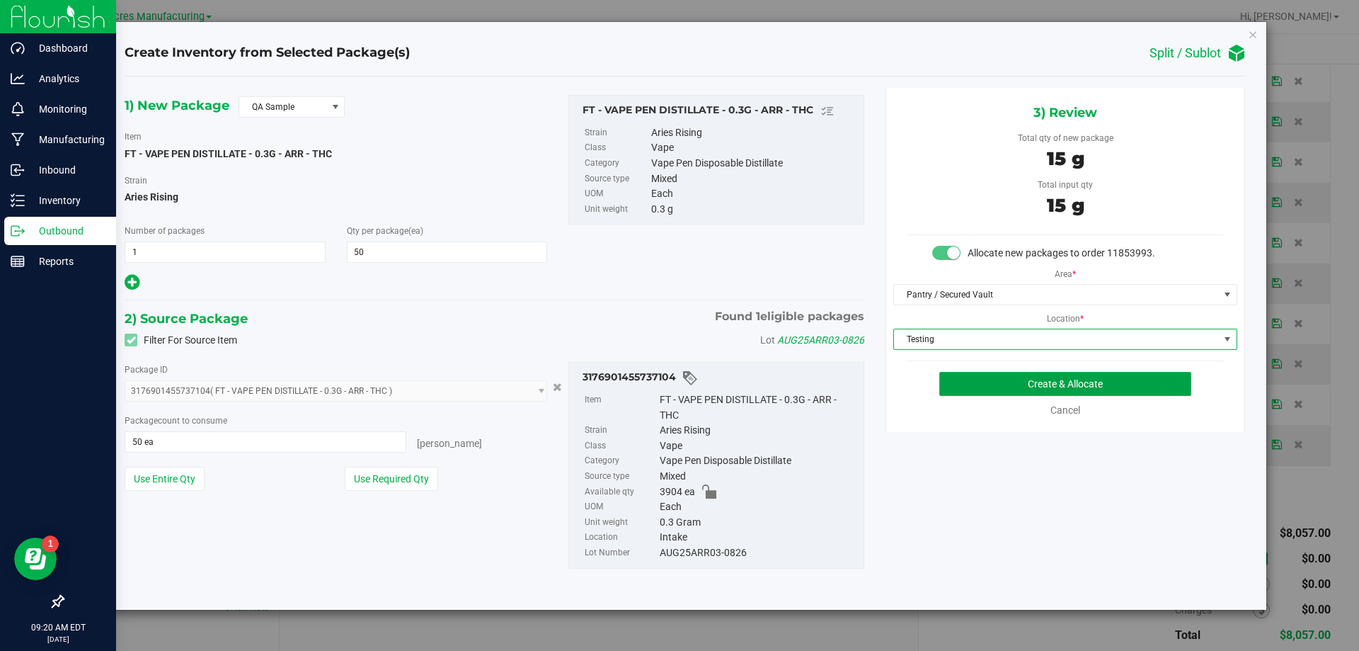
click at [1080, 383] on button "Create & Allocate" at bounding box center [1065, 384] width 252 height 24
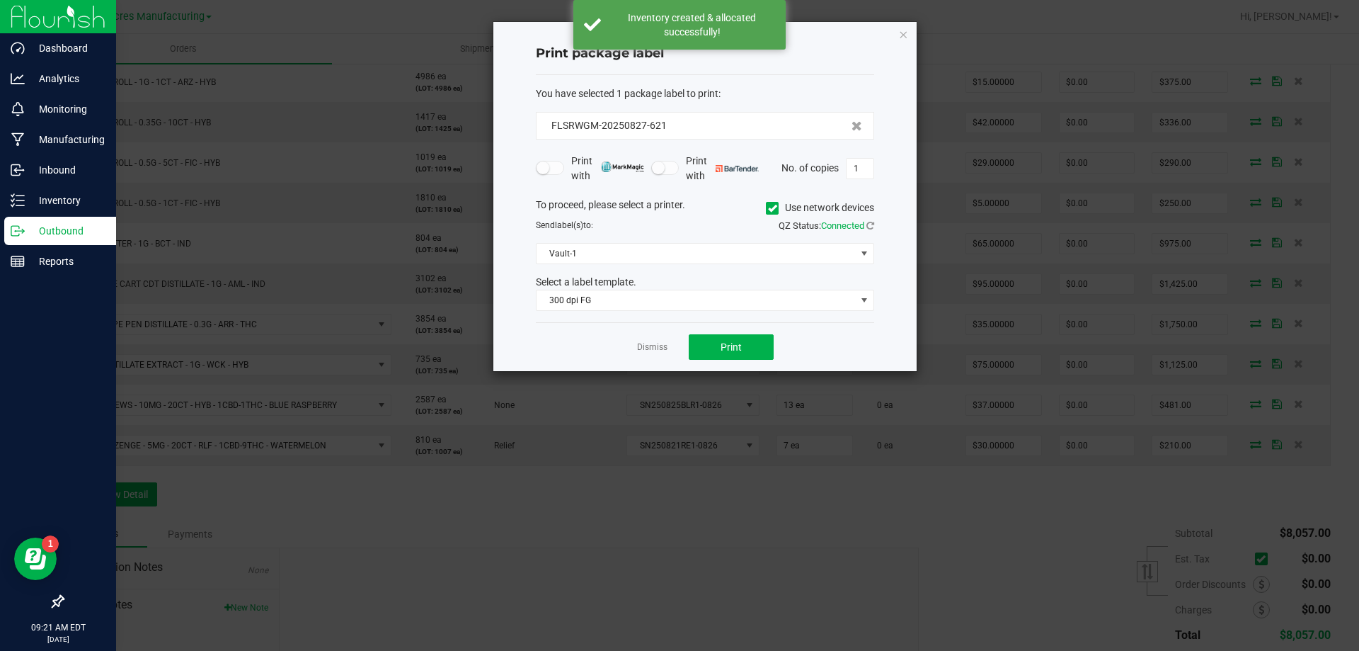
click at [653, 354] on app-cancel-button "Dismiss" at bounding box center [652, 347] width 30 height 15
click at [653, 347] on link "Dismiss" at bounding box center [652, 347] width 30 height 12
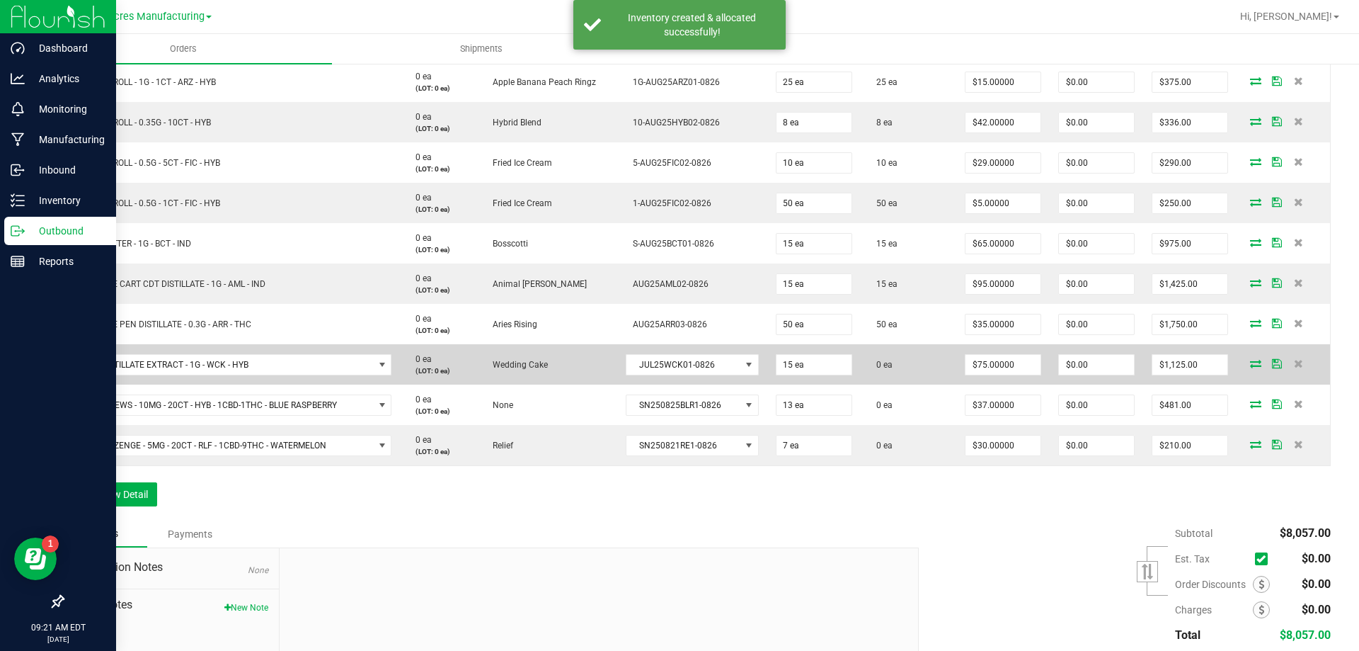
click at [1250, 361] on icon at bounding box center [1255, 363] width 11 height 8
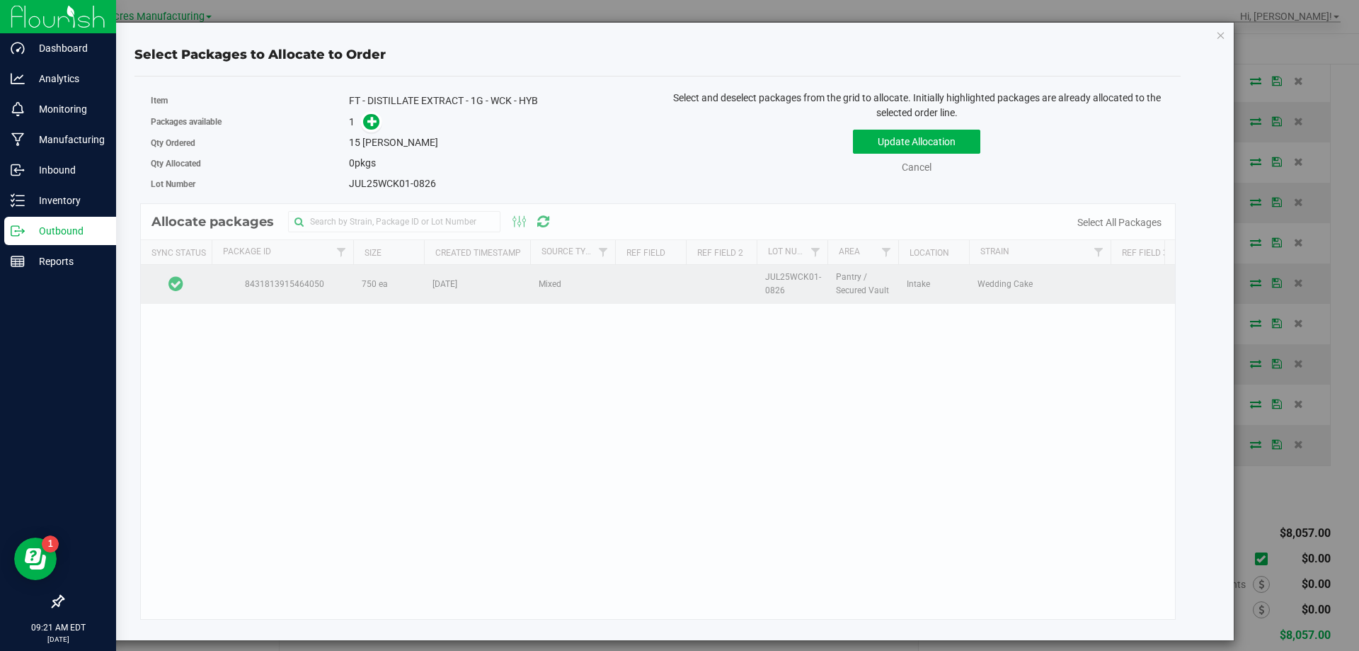
click at [206, 288] on td at bounding box center [176, 284] width 71 height 38
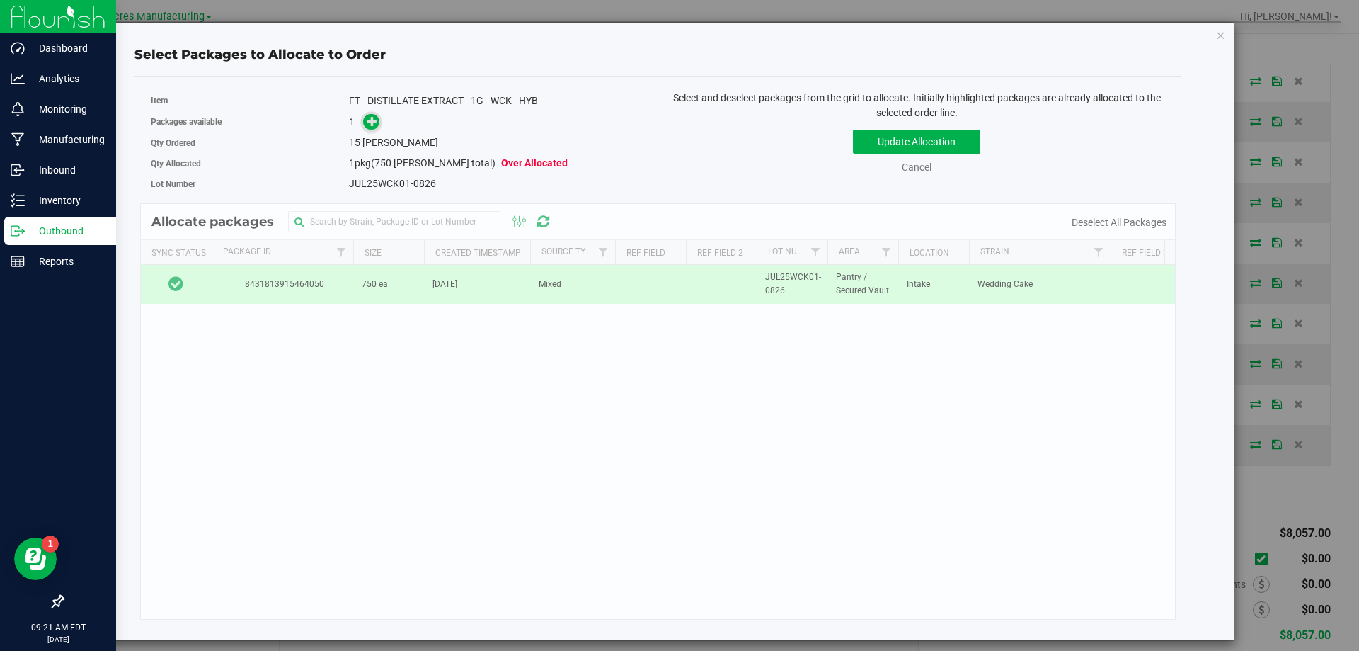
click at [372, 122] on icon at bounding box center [372, 120] width 11 height 11
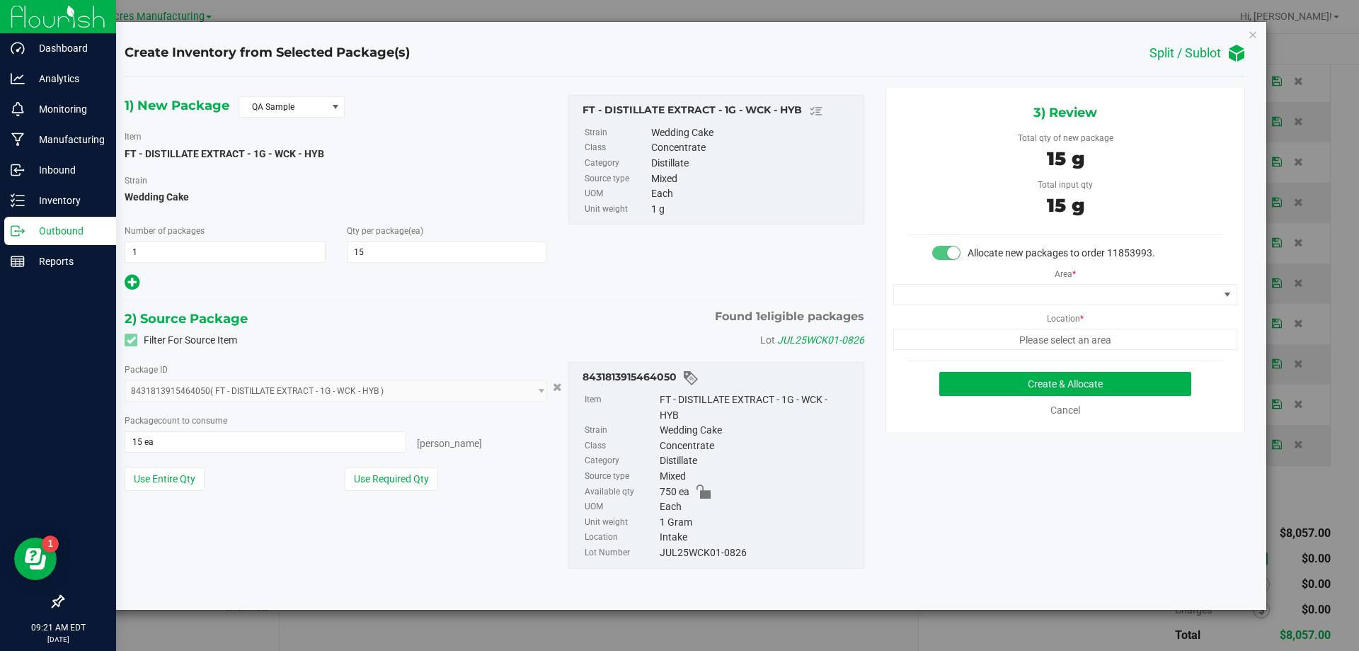
click at [1041, 311] on div "Area * Location * Please select an area" at bounding box center [1065, 305] width 358 height 89
click at [1070, 284] on span at bounding box center [1065, 294] width 344 height 21
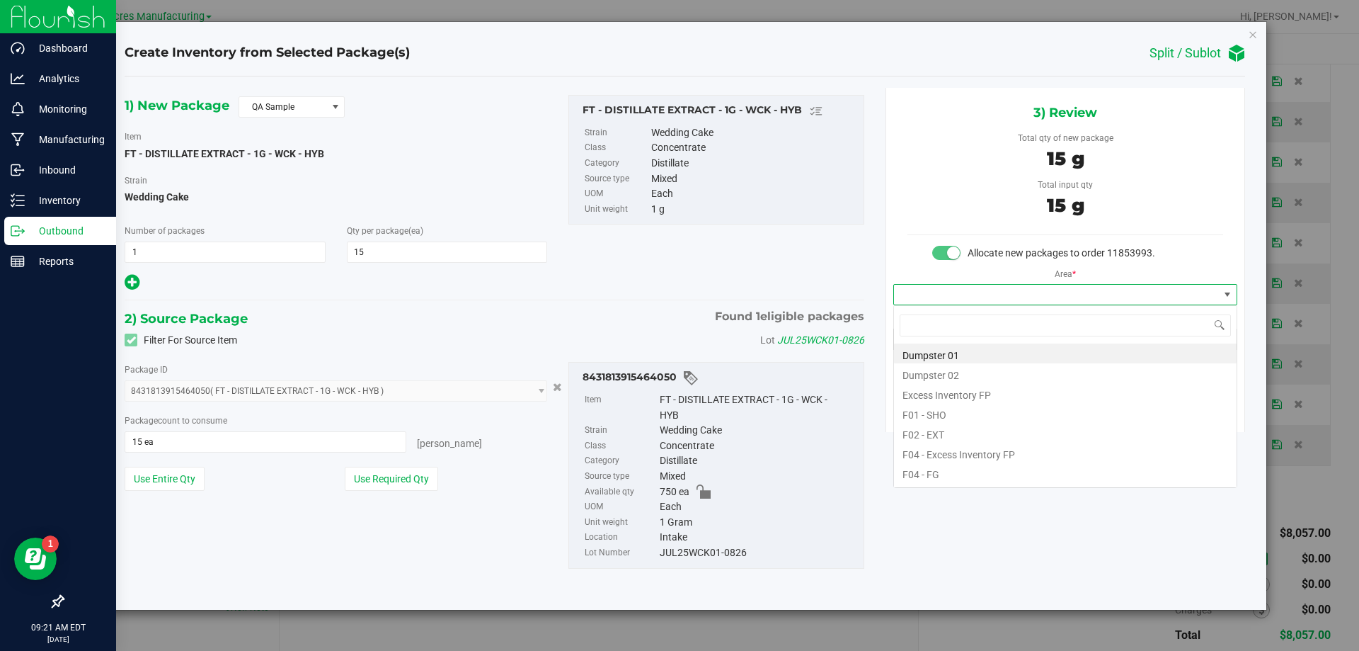
scroll to position [21, 343]
type input "pa"
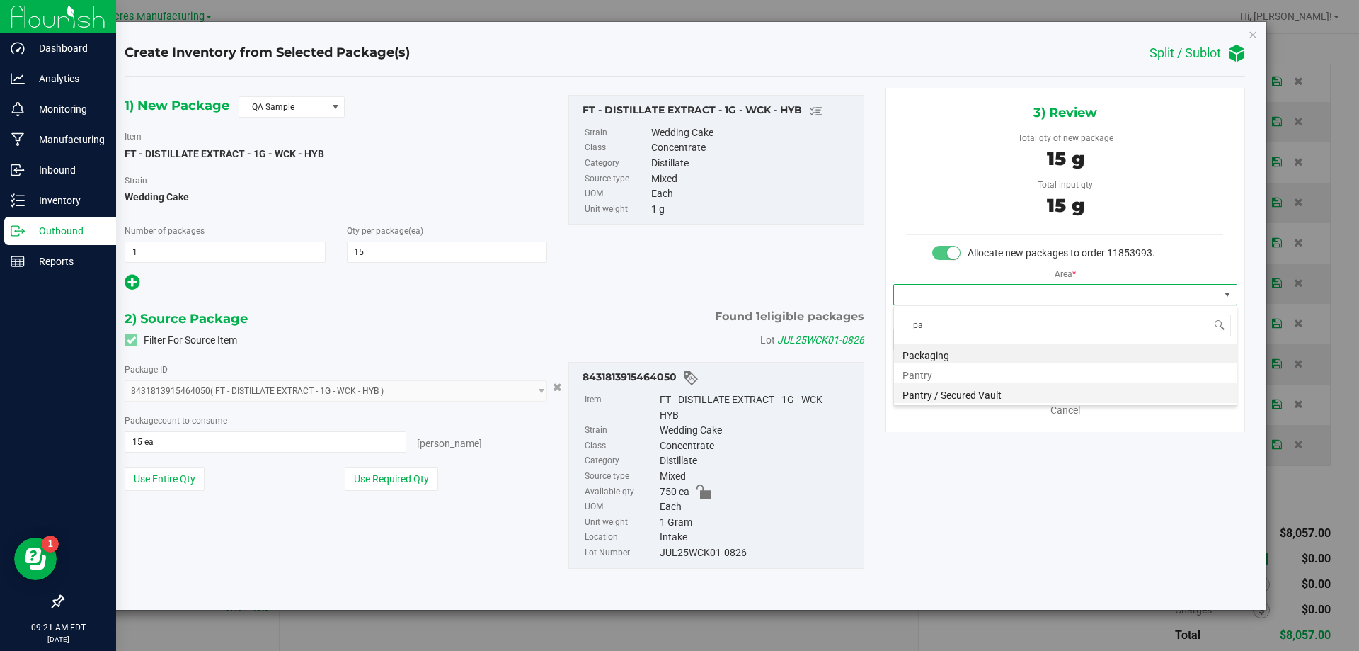
click at [1058, 393] on li "Pantry / Secured Vault" at bounding box center [1065, 393] width 343 height 20
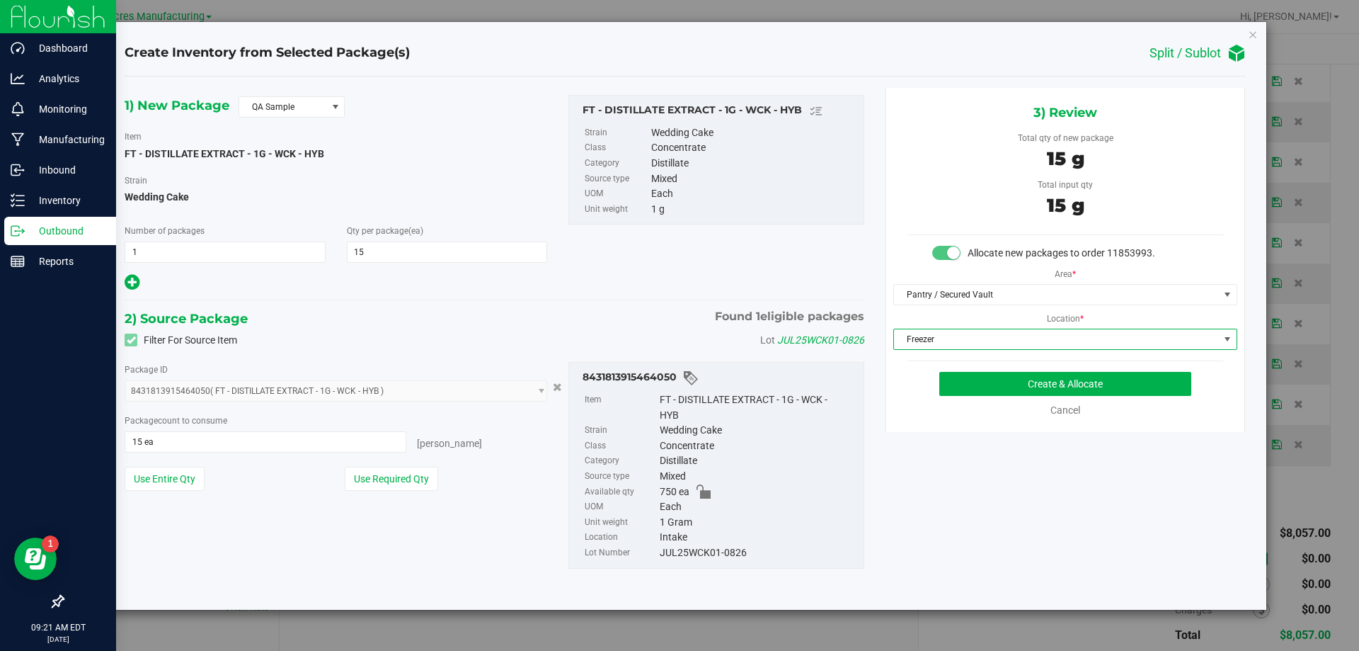
click at [1076, 341] on span "Freezer" at bounding box center [1056, 339] width 325 height 20
click at [1077, 378] on button "Create & Allocate" at bounding box center [1065, 384] width 252 height 24
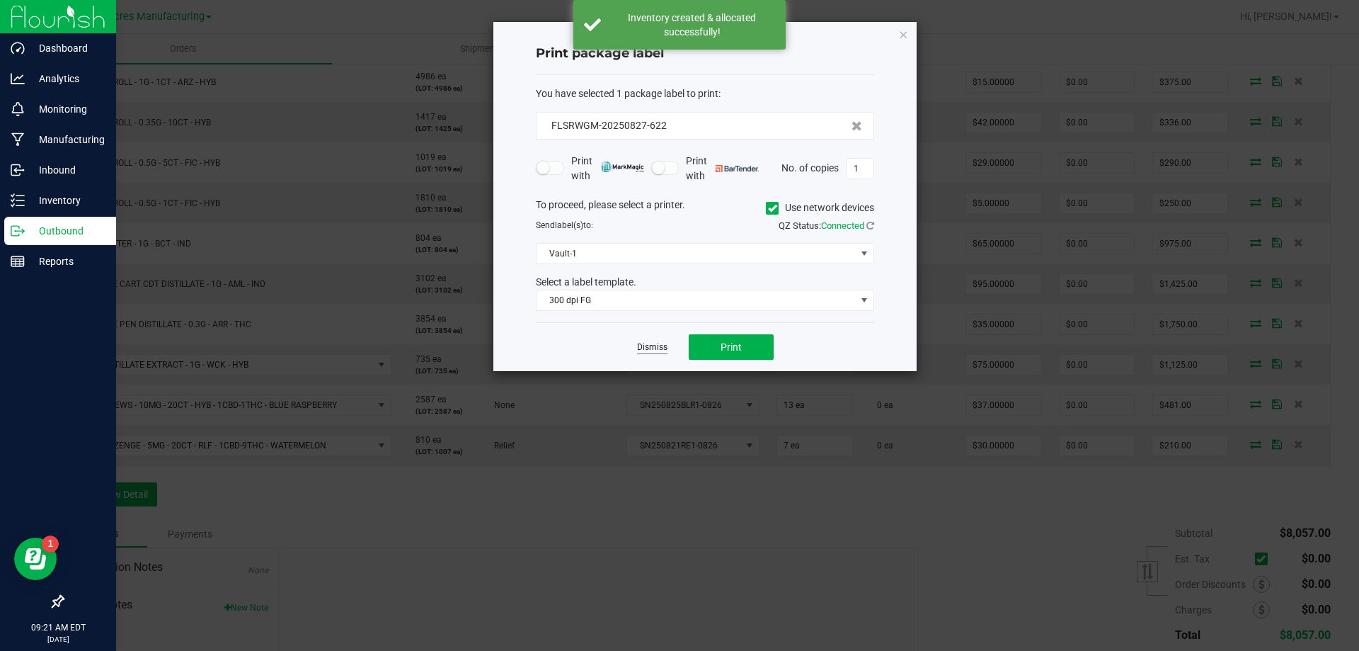
click at [653, 349] on link "Dismiss" at bounding box center [652, 347] width 30 height 12
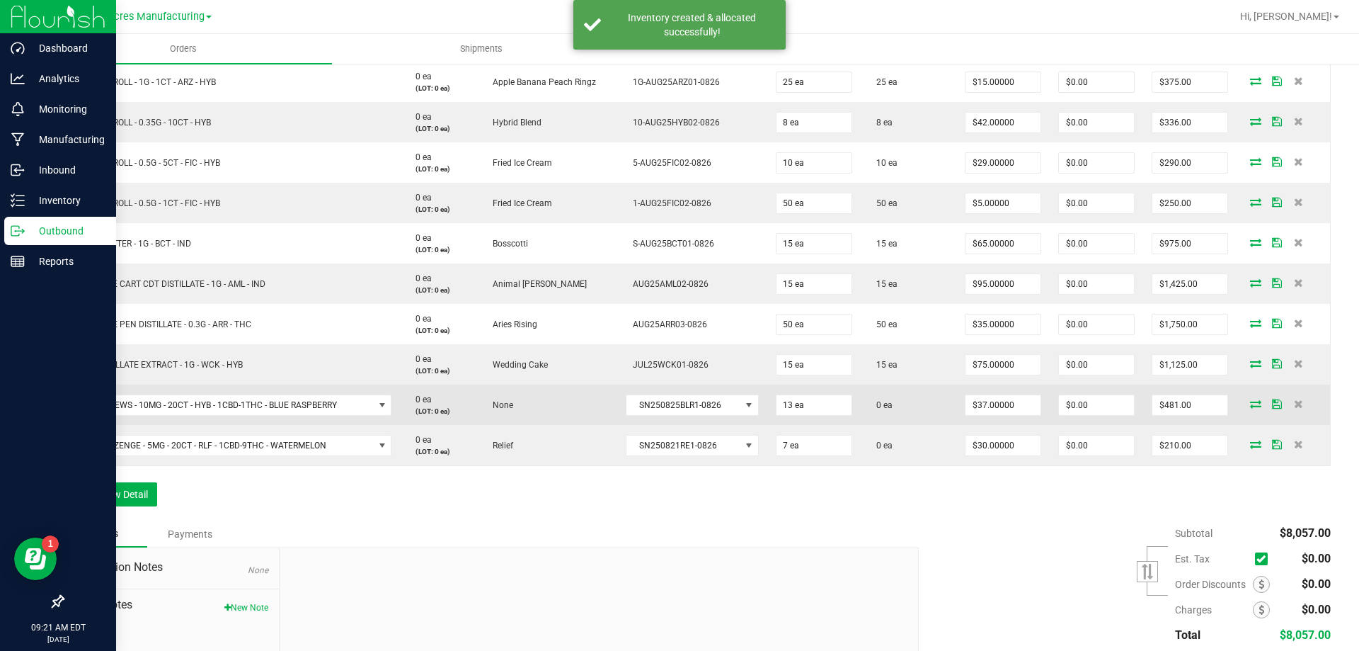
click at [1250, 408] on icon at bounding box center [1255, 403] width 11 height 8
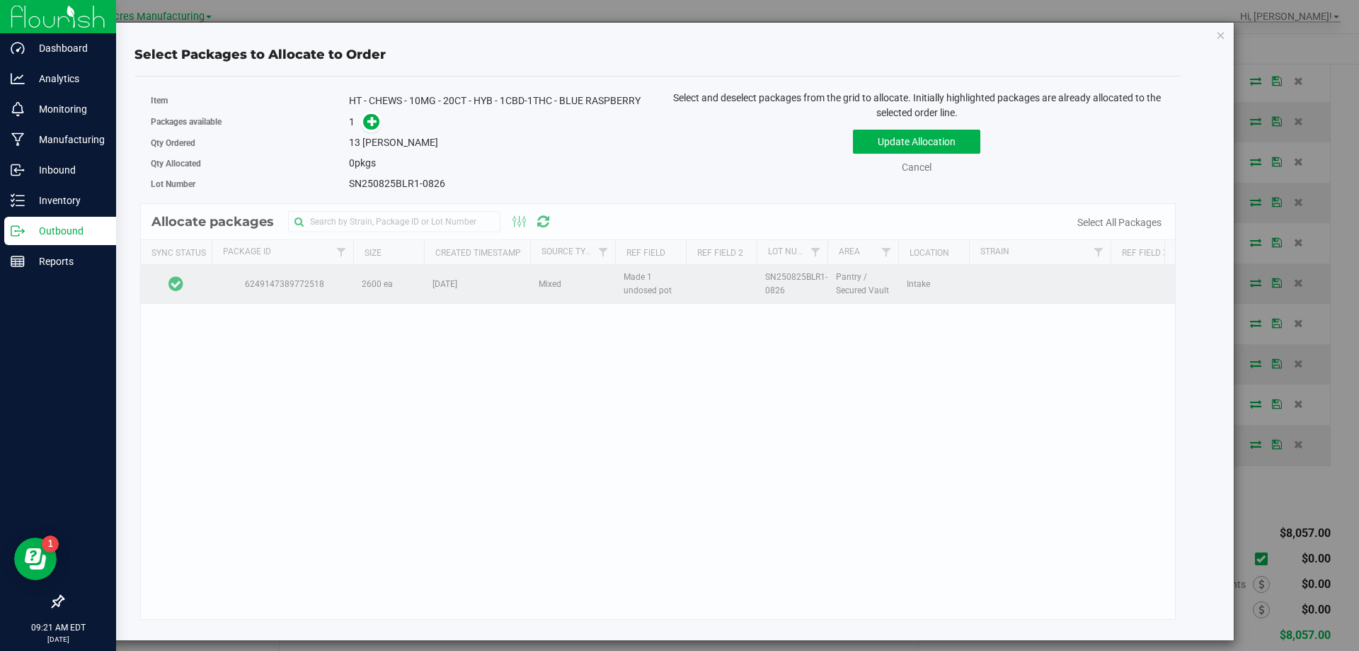
click at [208, 297] on td at bounding box center [176, 284] width 71 height 38
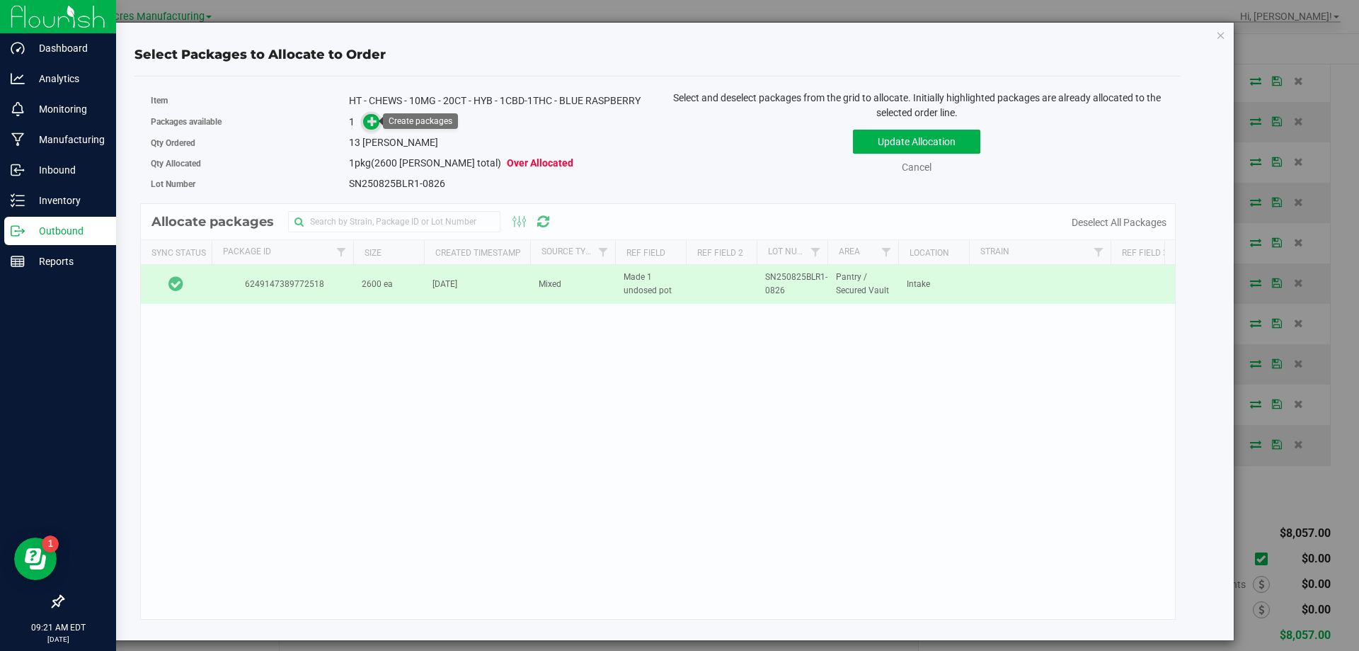
click at [365, 126] on span at bounding box center [371, 121] width 19 height 19
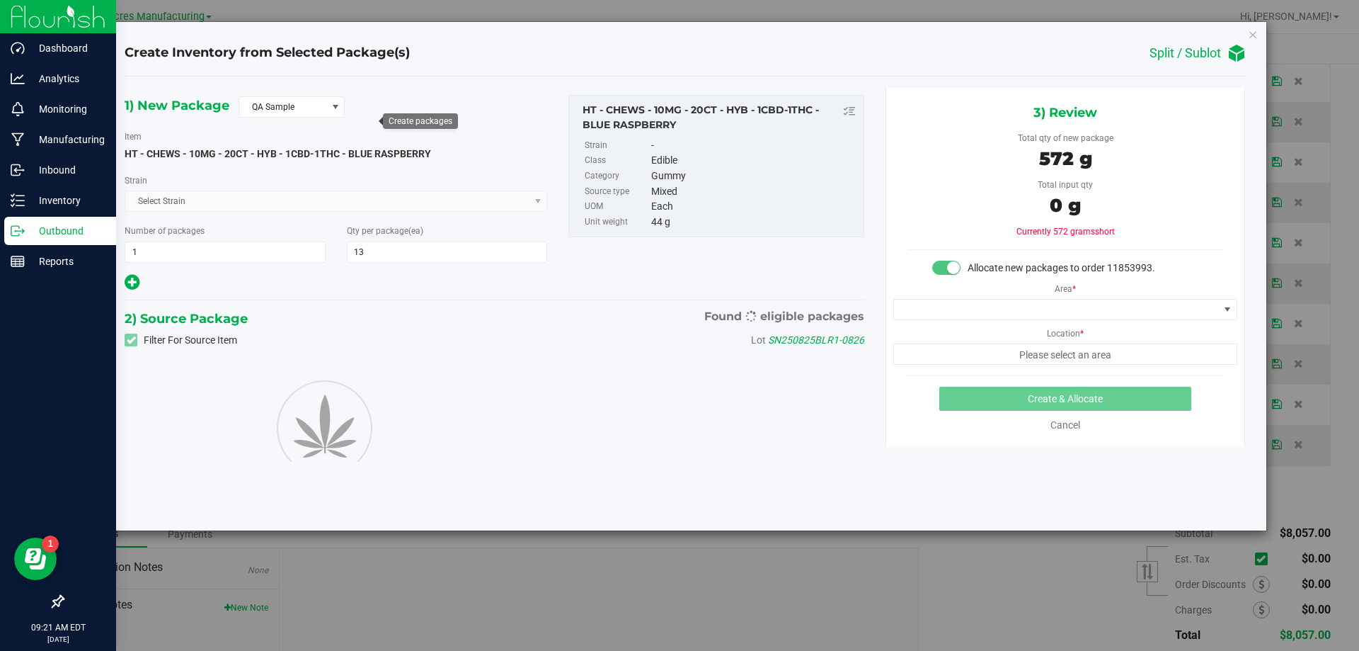
type input "13"
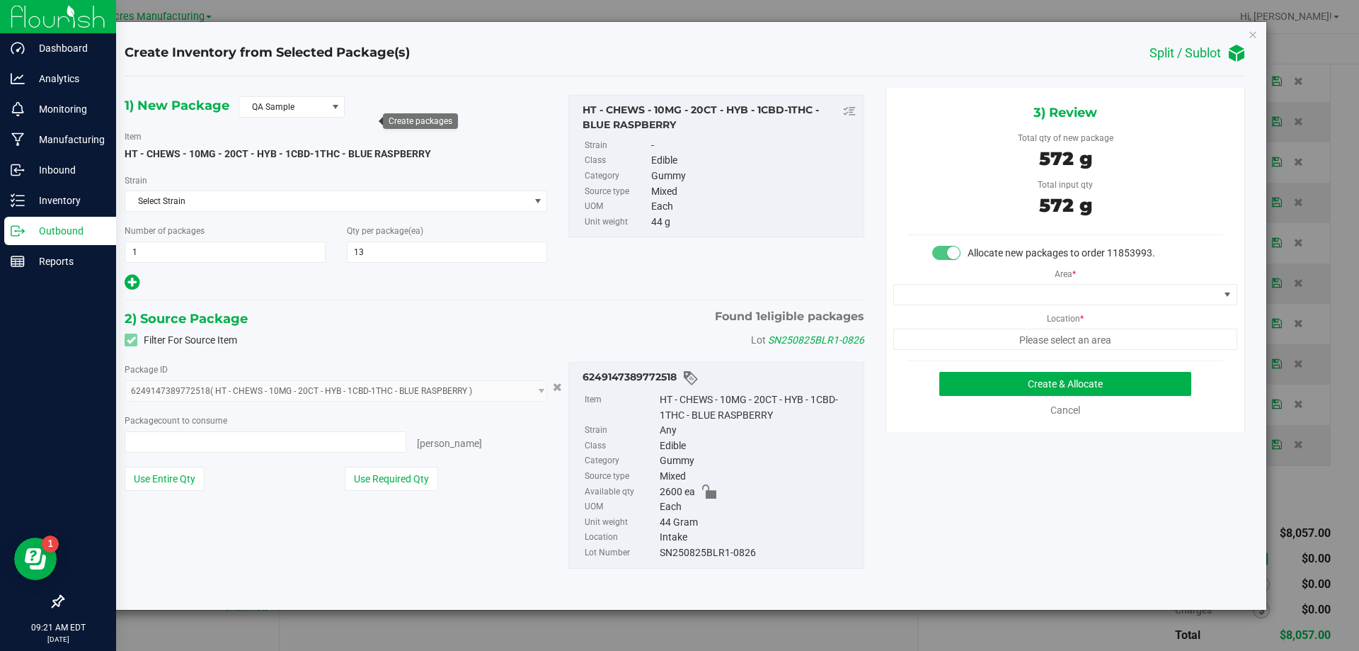
type input "13 ea"
click at [1019, 298] on span at bounding box center [1056, 295] width 325 height 20
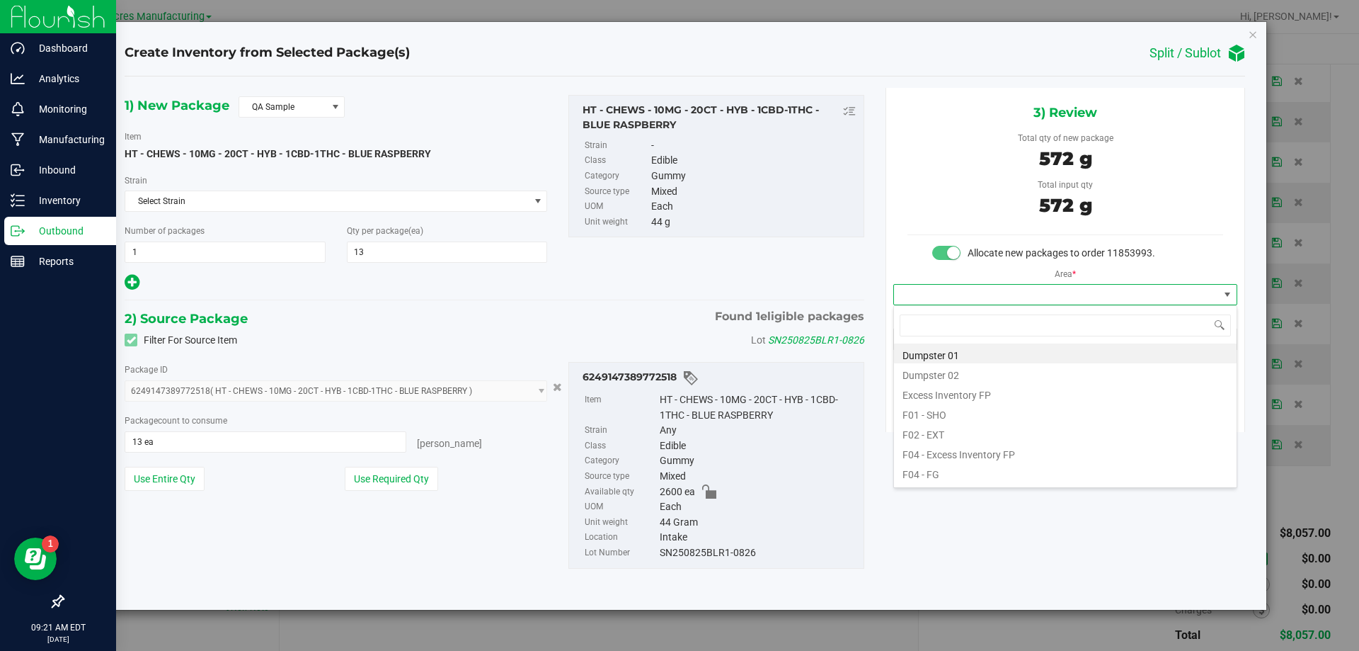
scroll to position [21, 343]
type input "pa"
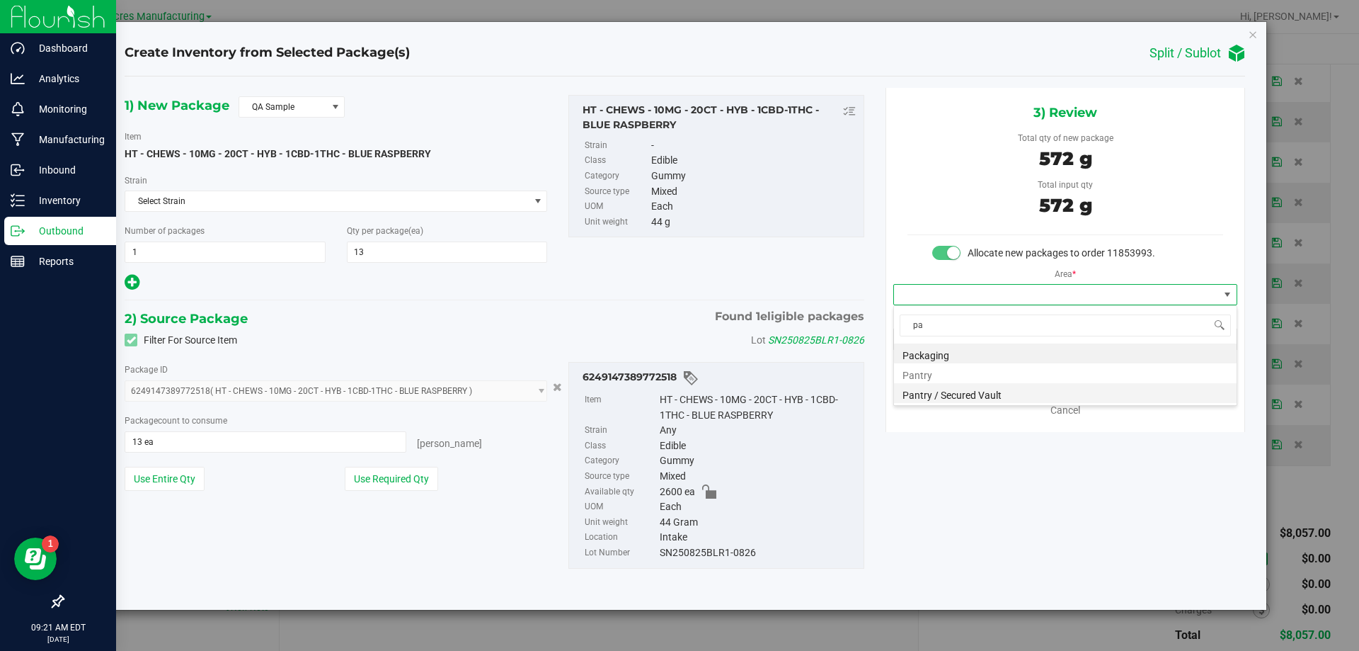
click at [980, 402] on li "Pantry / Secured Vault" at bounding box center [1065, 393] width 343 height 20
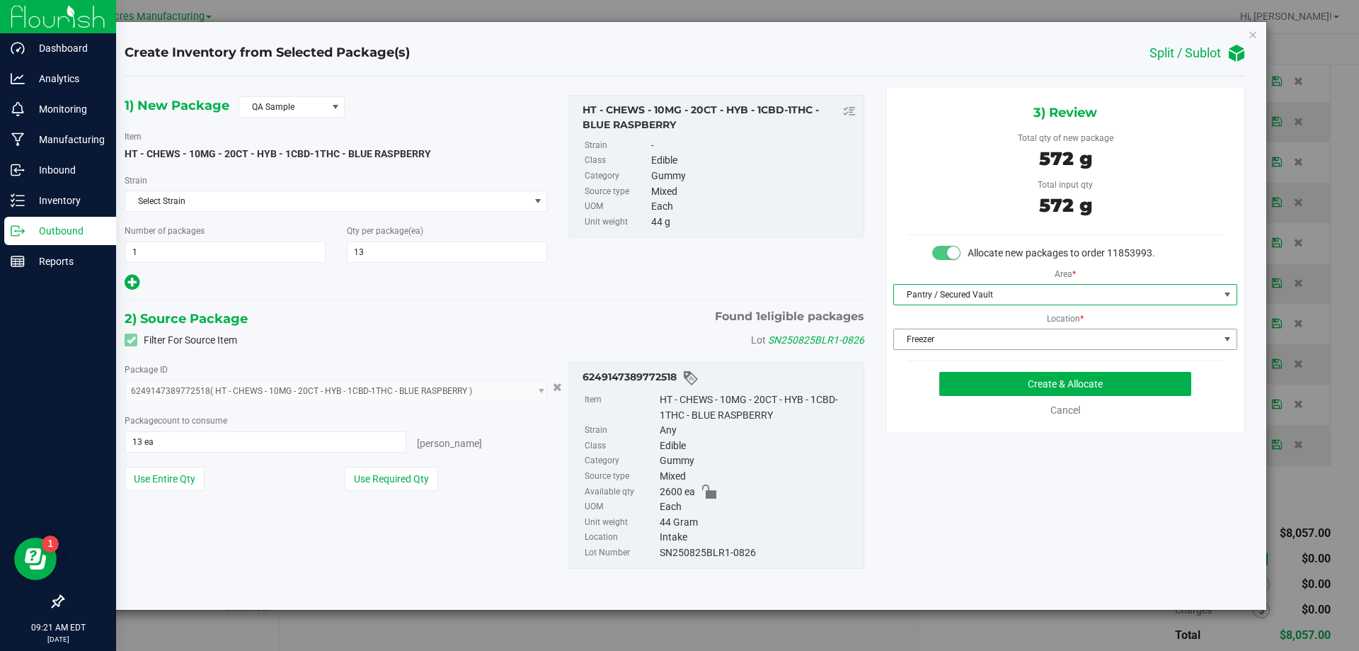
click at [920, 333] on span "Freezer" at bounding box center [1056, 339] width 325 height 20
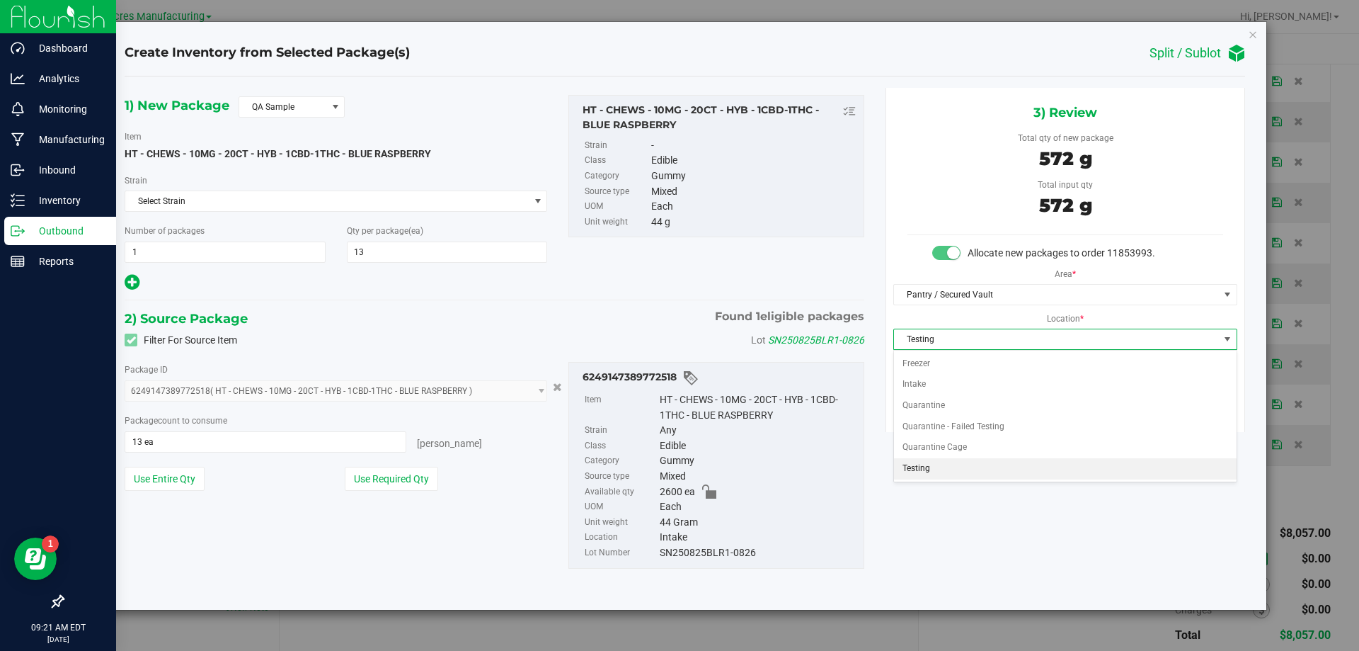
click at [939, 469] on li "Testing" at bounding box center [1065, 468] width 343 height 21
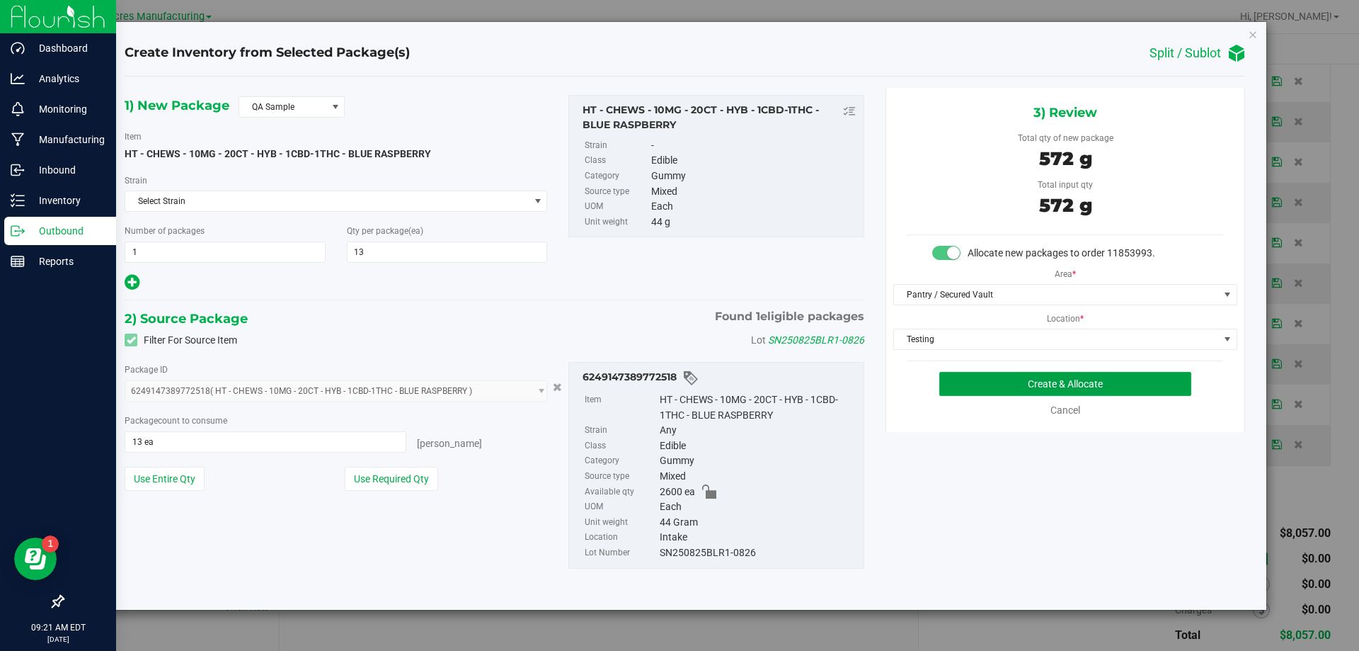
click at [1058, 373] on button "Create & Allocate" at bounding box center [1065, 384] width 252 height 24
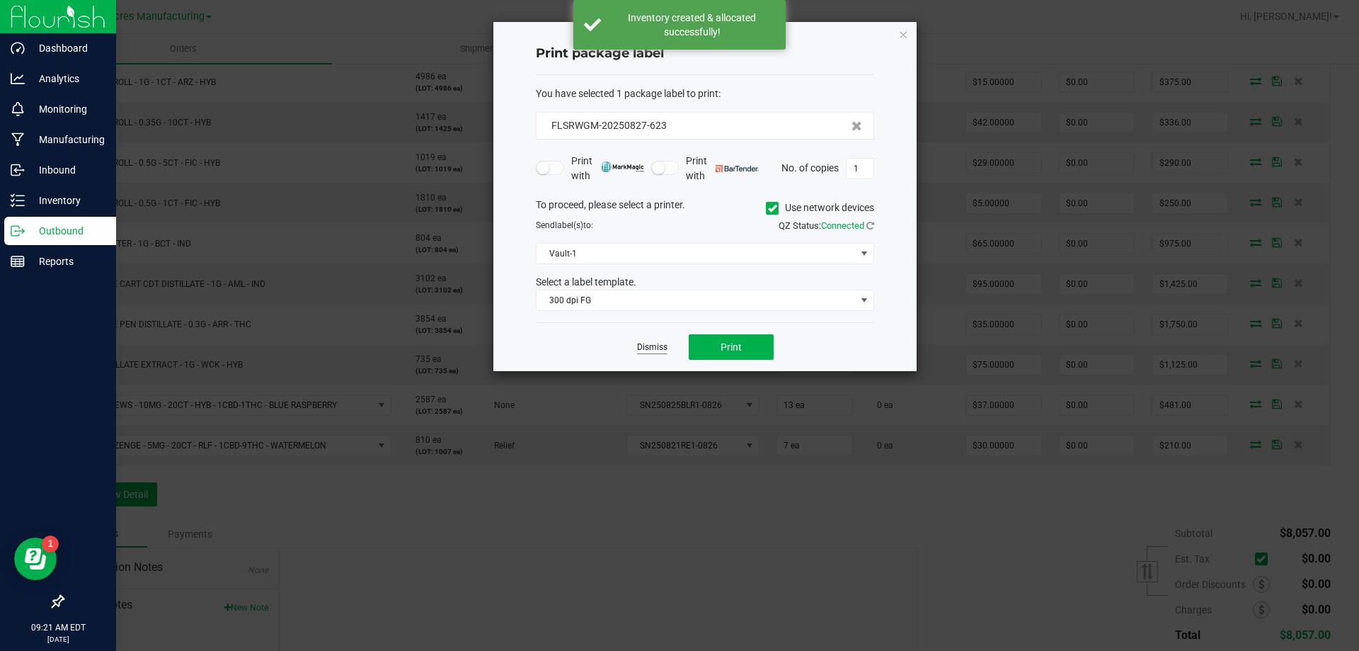
click at [653, 348] on link "Dismiss" at bounding box center [652, 347] width 30 height 12
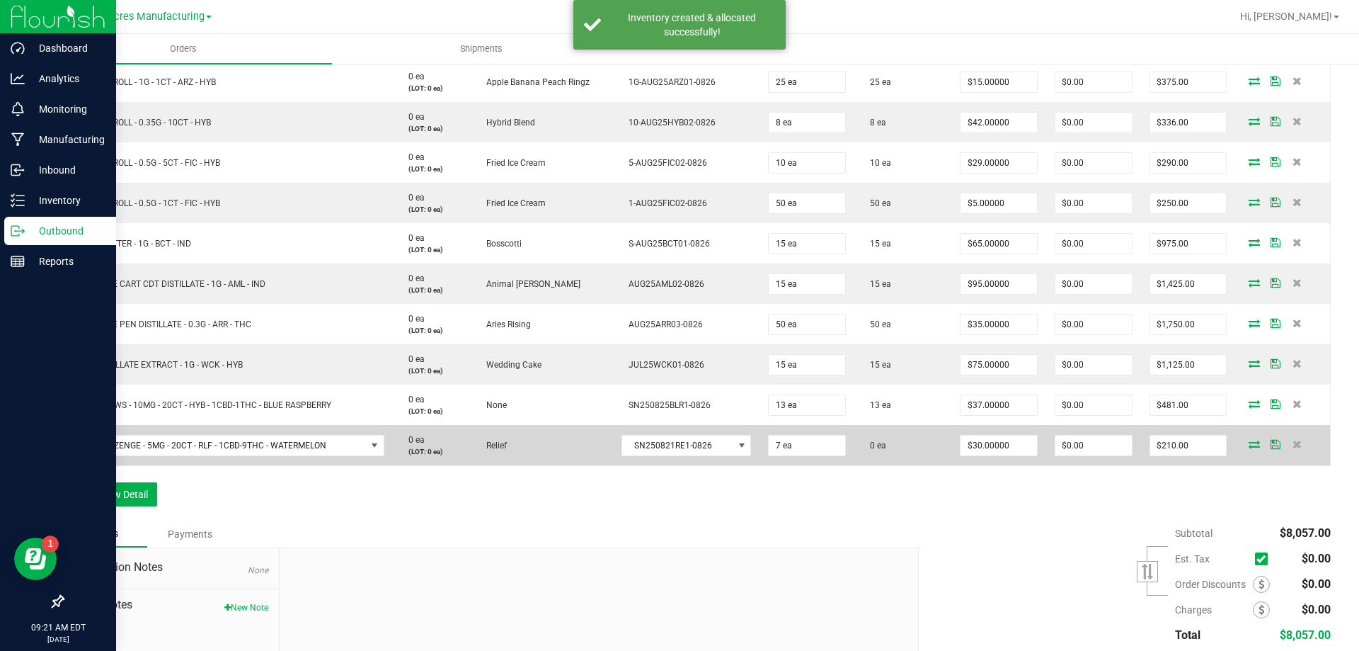
click at [1249, 442] on icon at bounding box center [1254, 444] width 11 height 8
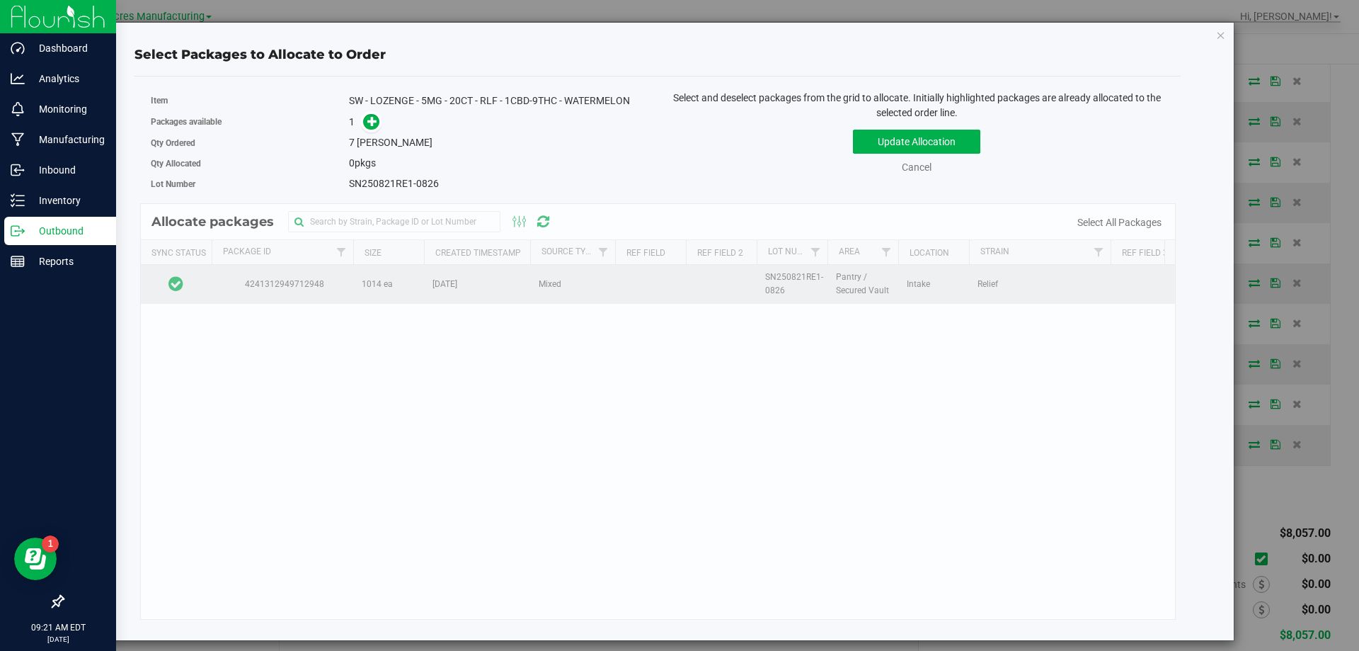
click at [188, 297] on td at bounding box center [176, 284] width 71 height 38
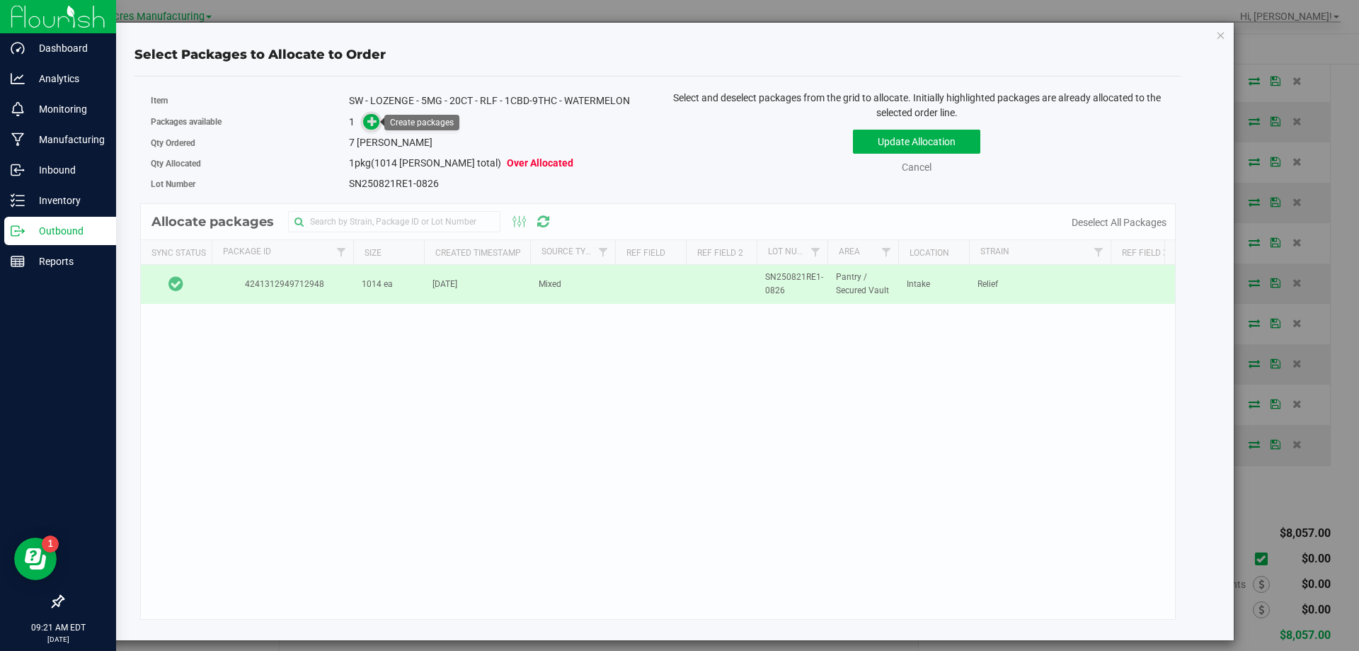
click at [376, 120] on icon at bounding box center [373, 121] width 12 height 12
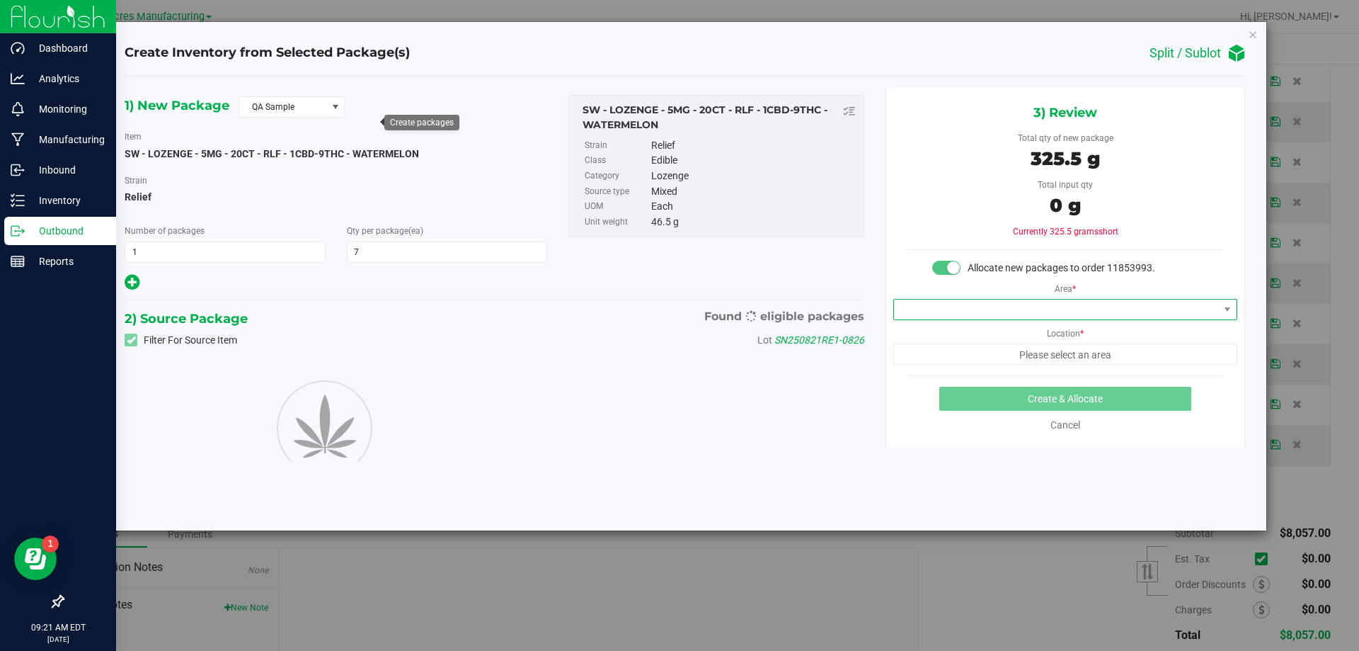
click at [974, 302] on span at bounding box center [1056, 309] width 325 height 20
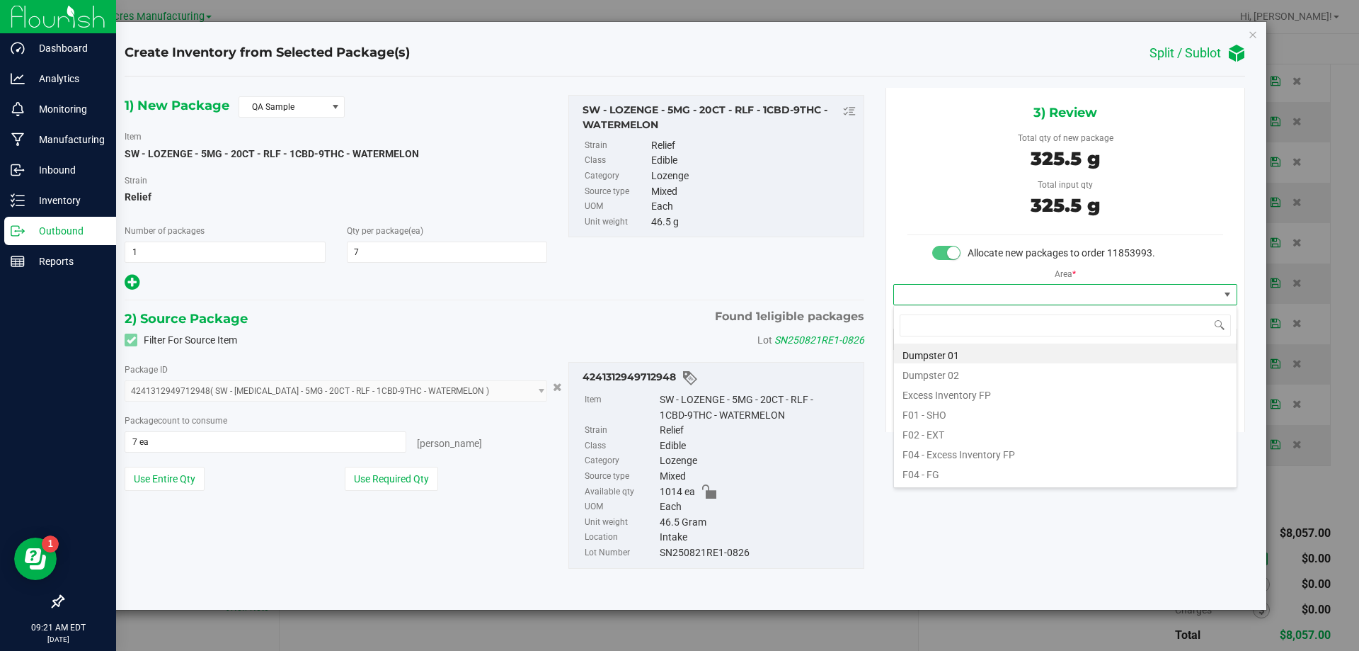
scroll to position [21, 343]
type input "pa"
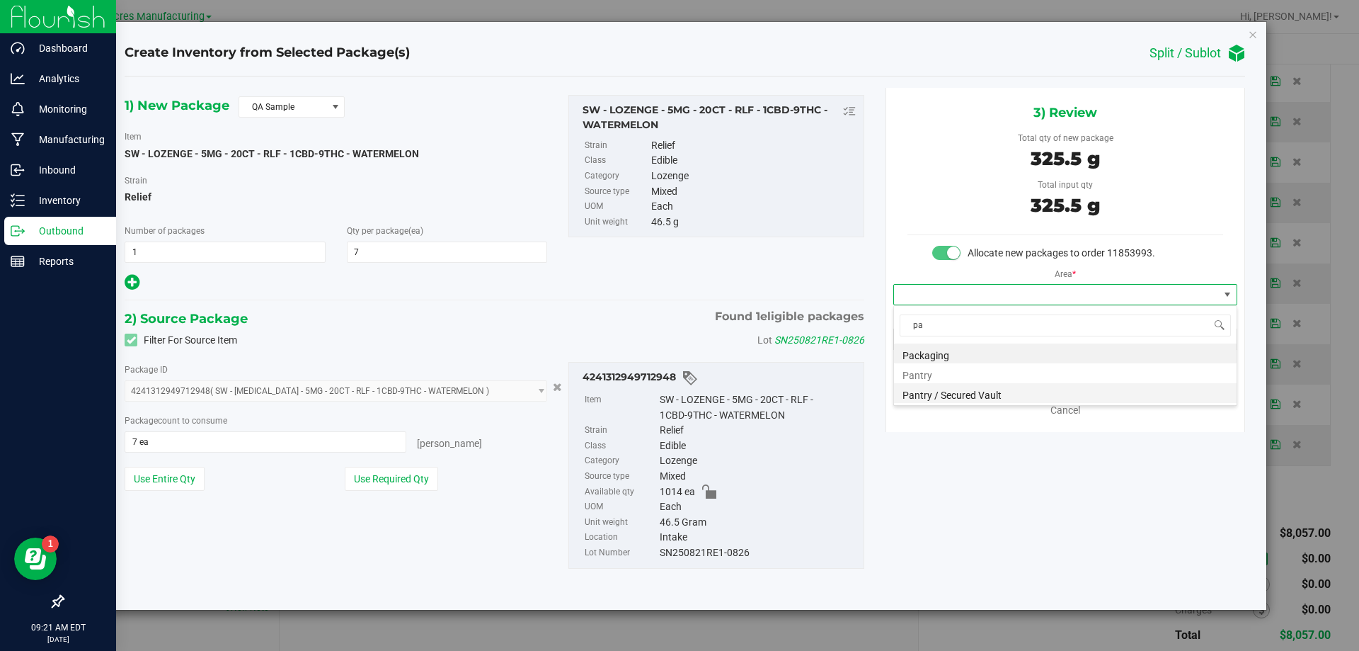
click at [986, 386] on li "Pantry / Secured Vault" at bounding box center [1065, 393] width 343 height 20
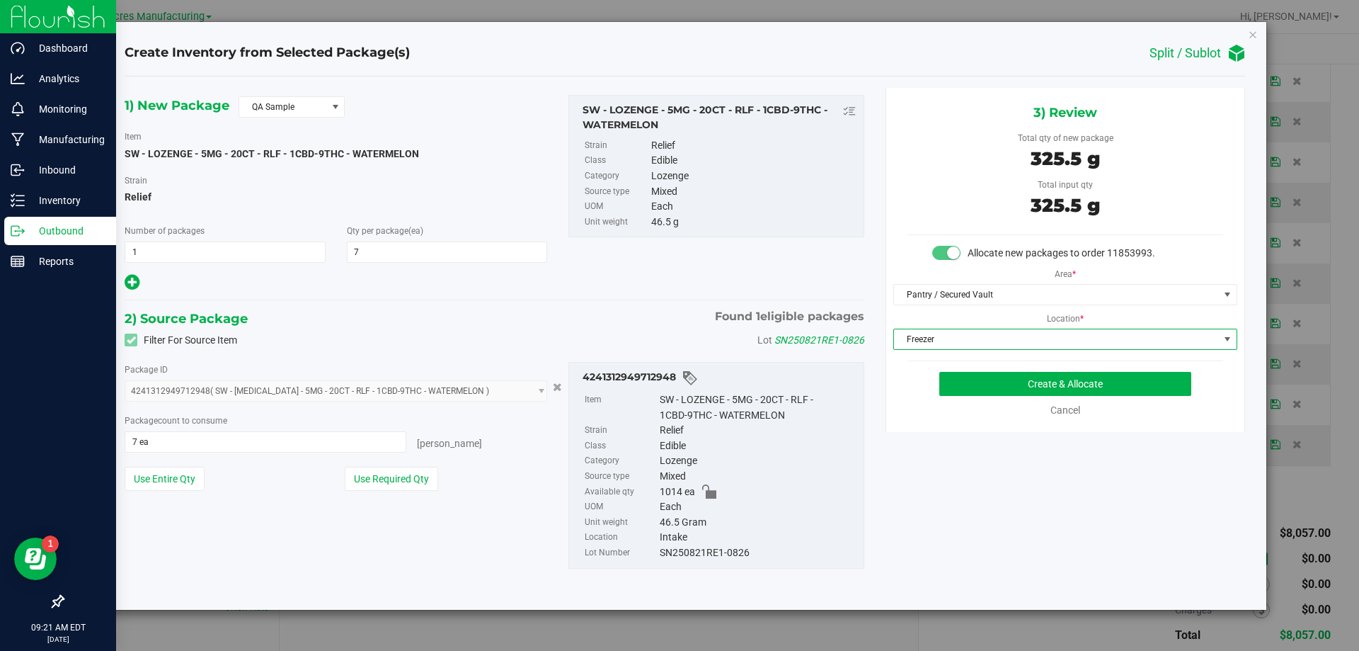
click at [1023, 350] on span "Freezer" at bounding box center [1065, 338] width 344 height 21
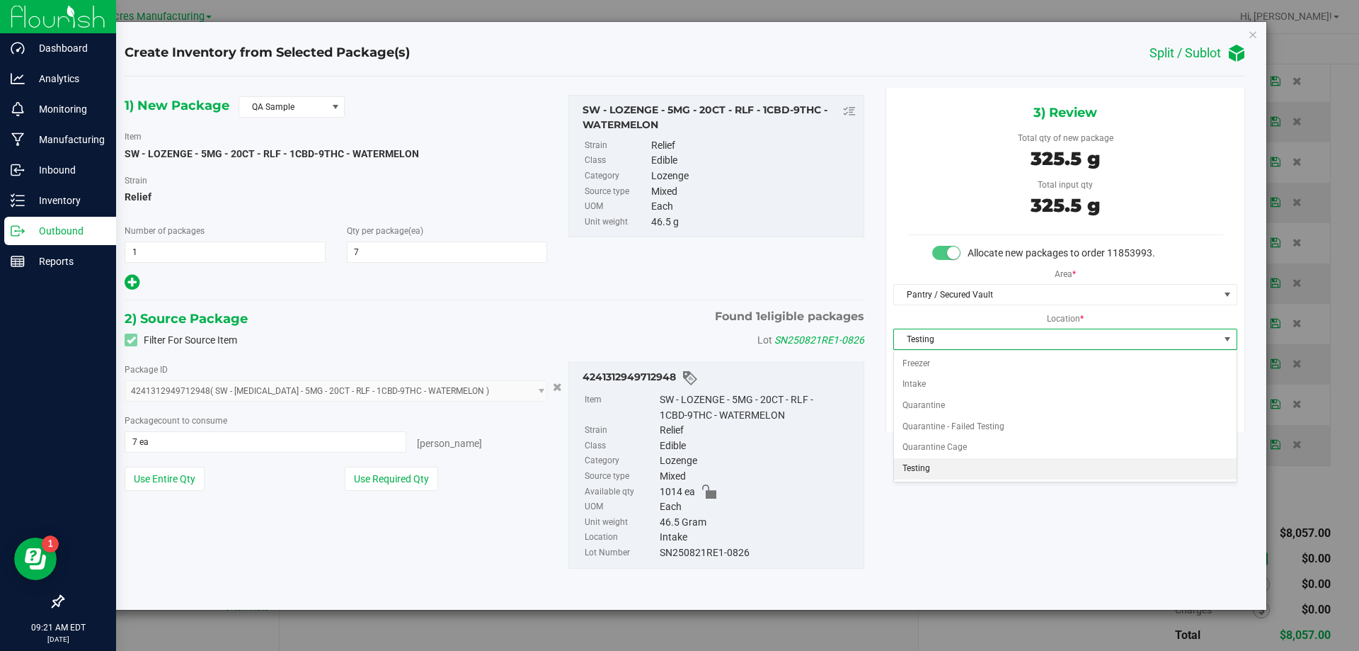
click at [961, 466] on li "Testing" at bounding box center [1065, 468] width 343 height 21
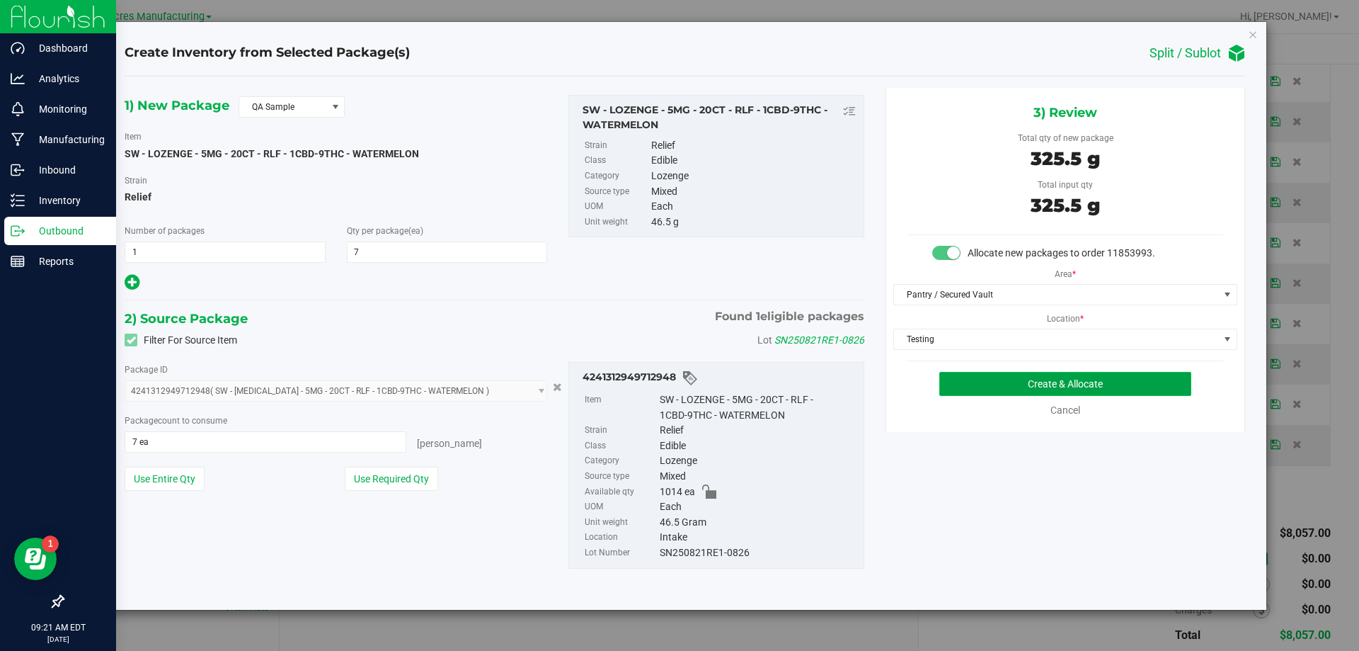
click at [1063, 389] on button "Create & Allocate" at bounding box center [1065, 384] width 252 height 24
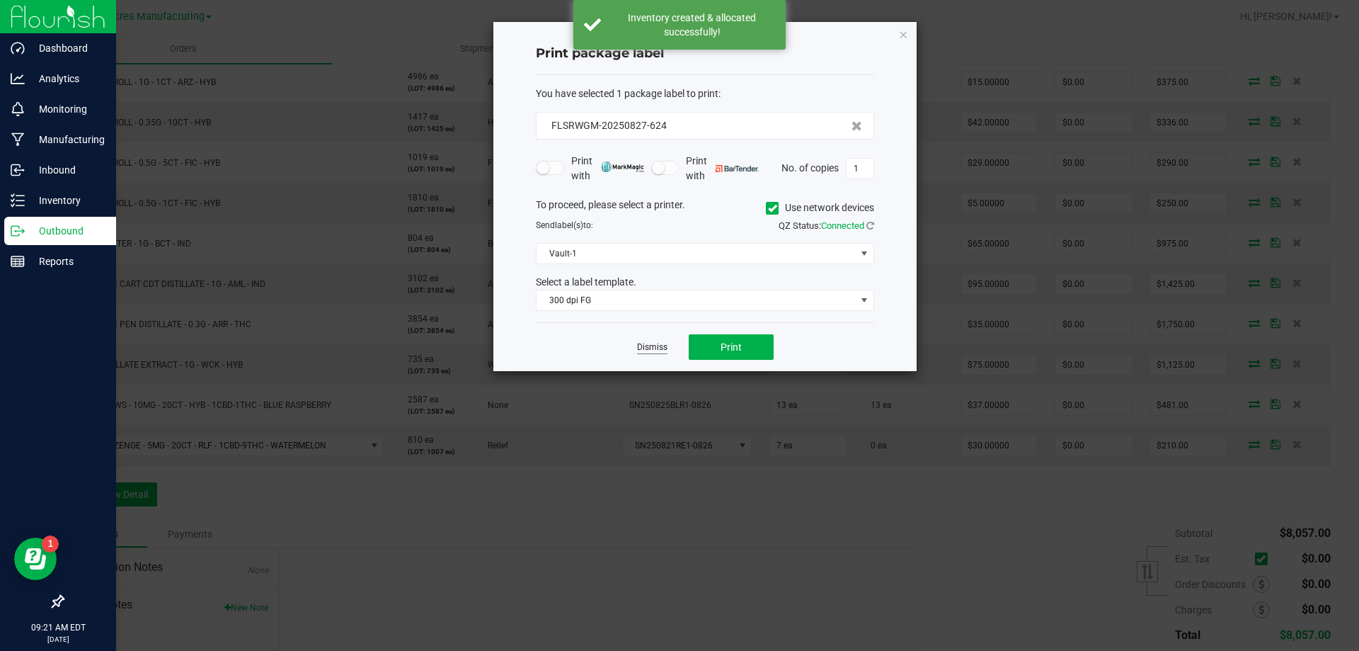
click at [656, 346] on link "Dismiss" at bounding box center [652, 347] width 30 height 12
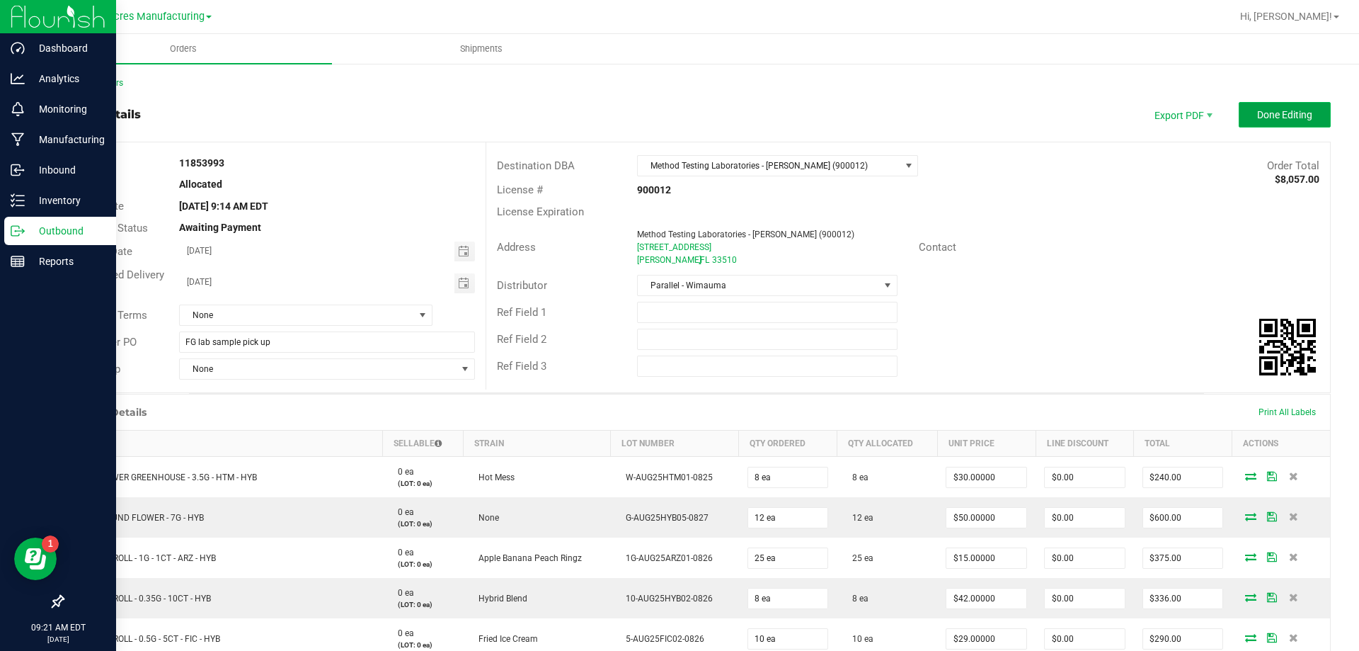
click at [1239, 117] on button "Done Editing" at bounding box center [1285, 114] width 92 height 25
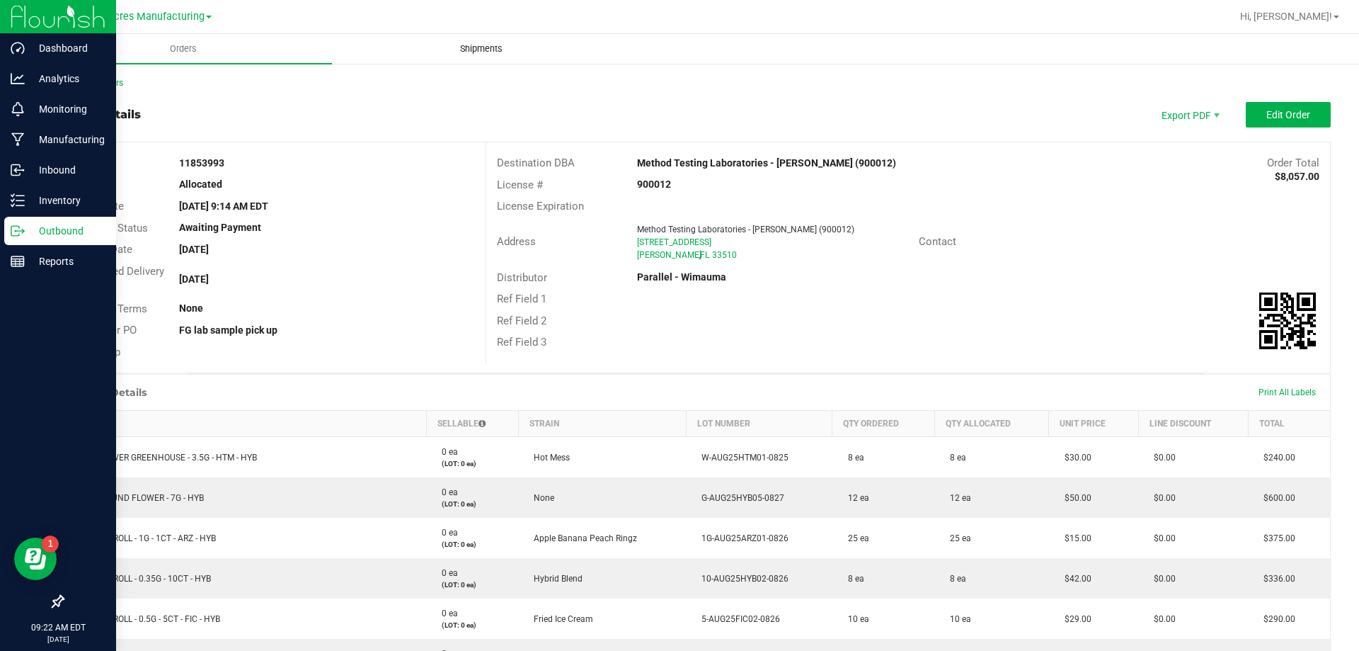
click at [447, 48] on span "Shipments" at bounding box center [481, 48] width 81 height 13
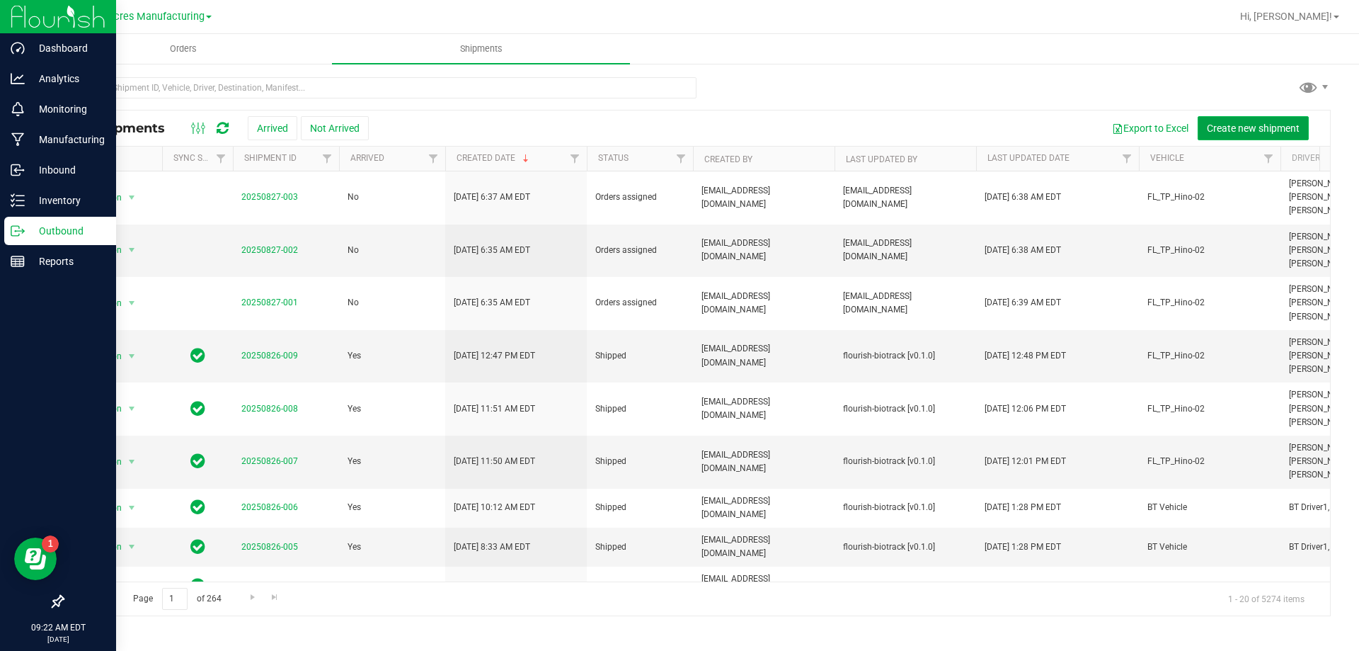
click at [1246, 129] on span "Create new shipment" at bounding box center [1253, 127] width 93 height 11
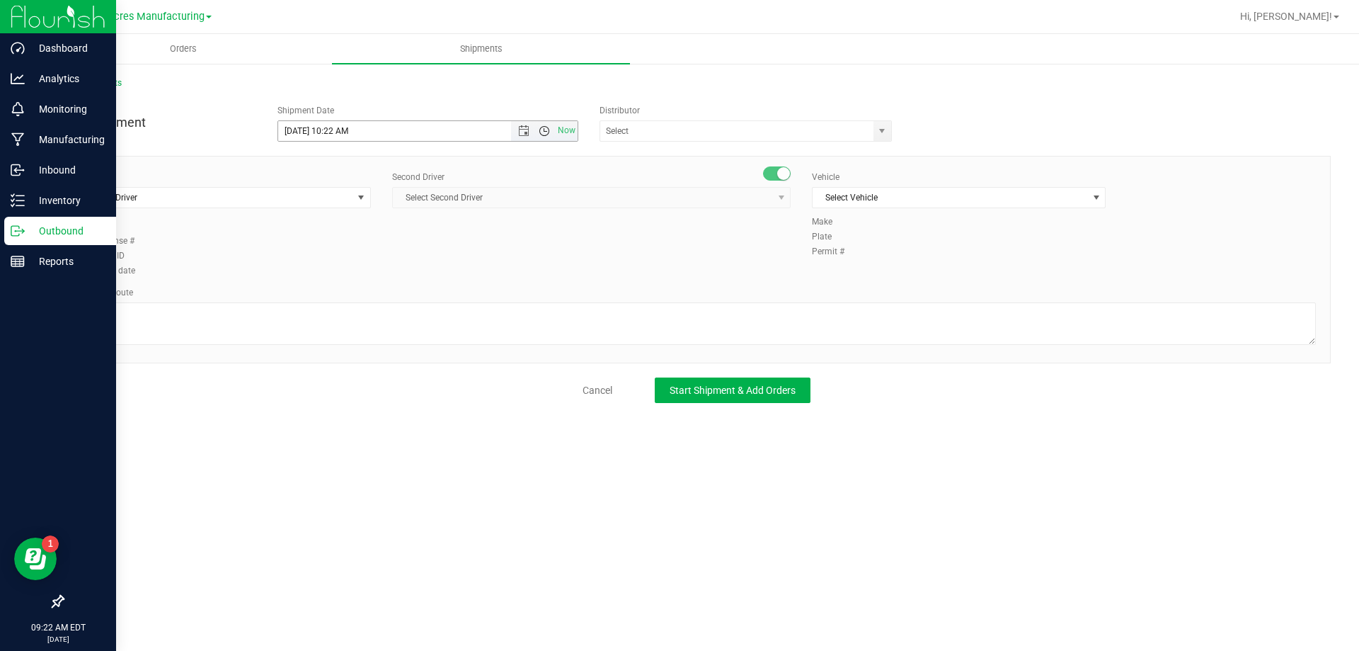
click at [541, 128] on span "Open the time view" at bounding box center [544, 130] width 11 height 11
click at [321, 212] on li "3:00 PM" at bounding box center [427, 204] width 299 height 18
type input "8/27/2025 3:00 PM"
click at [680, 137] on input "text" at bounding box center [732, 131] width 265 height 20
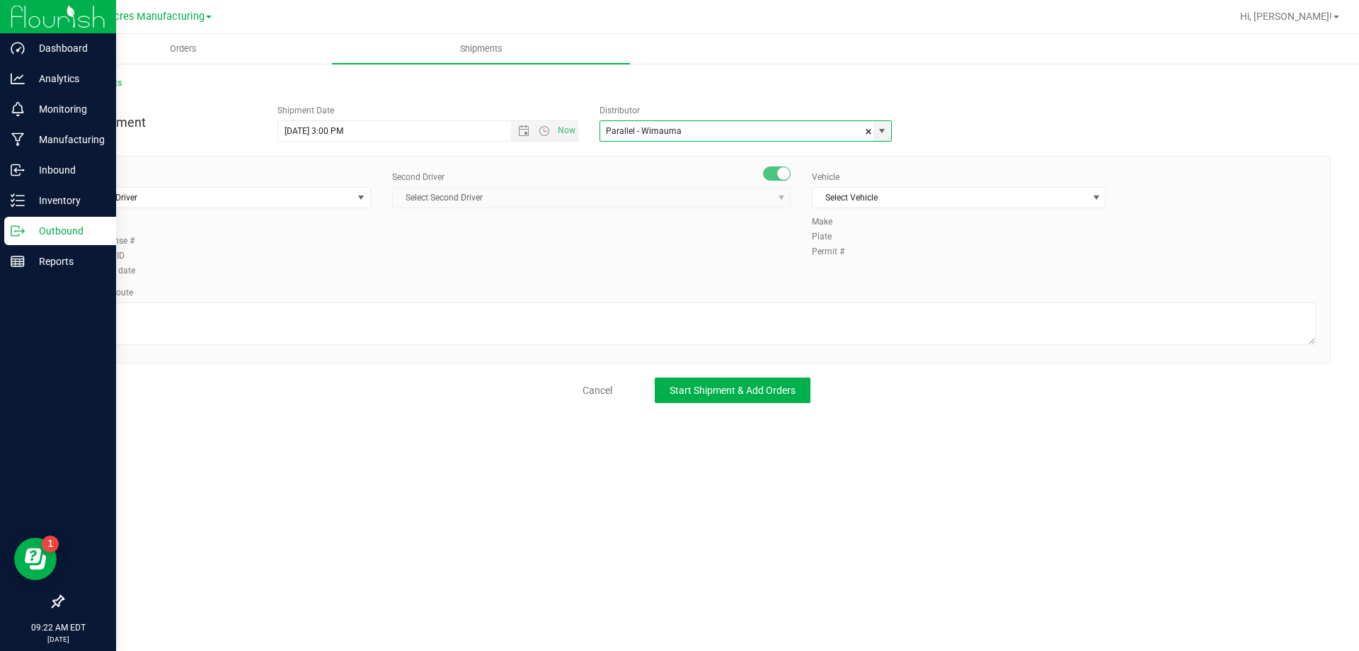
type input "Parallel - Wimauma"
click at [334, 212] on div "Driver Select Driver Select Driver Ian Albritton - 100006559 LOGAN ALLEN - 1000…" at bounding box center [224, 195] width 294 height 49
click at [325, 191] on span "Select Driver" at bounding box center [215, 198] width 275 height 20
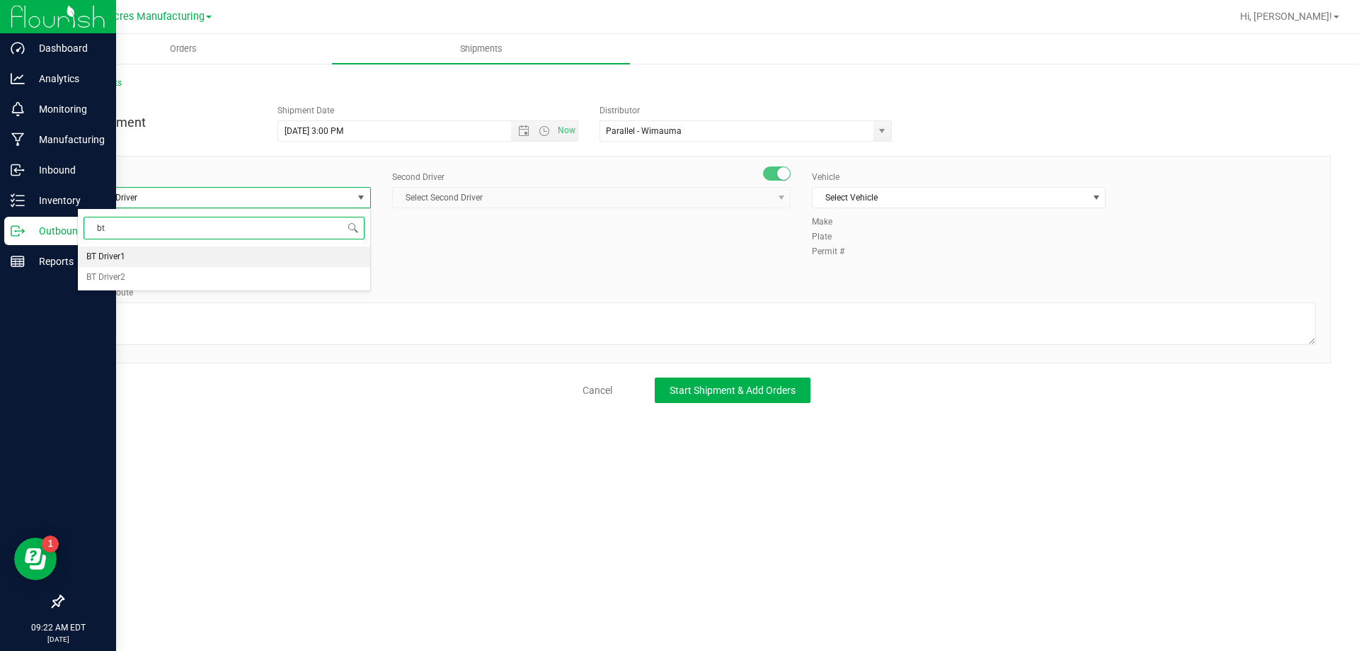
click at [253, 256] on li "BT Driver1" at bounding box center [224, 256] width 292 height 21
type input "bt"
click at [471, 200] on span "Select Second Driver" at bounding box center [582, 198] width 379 height 20
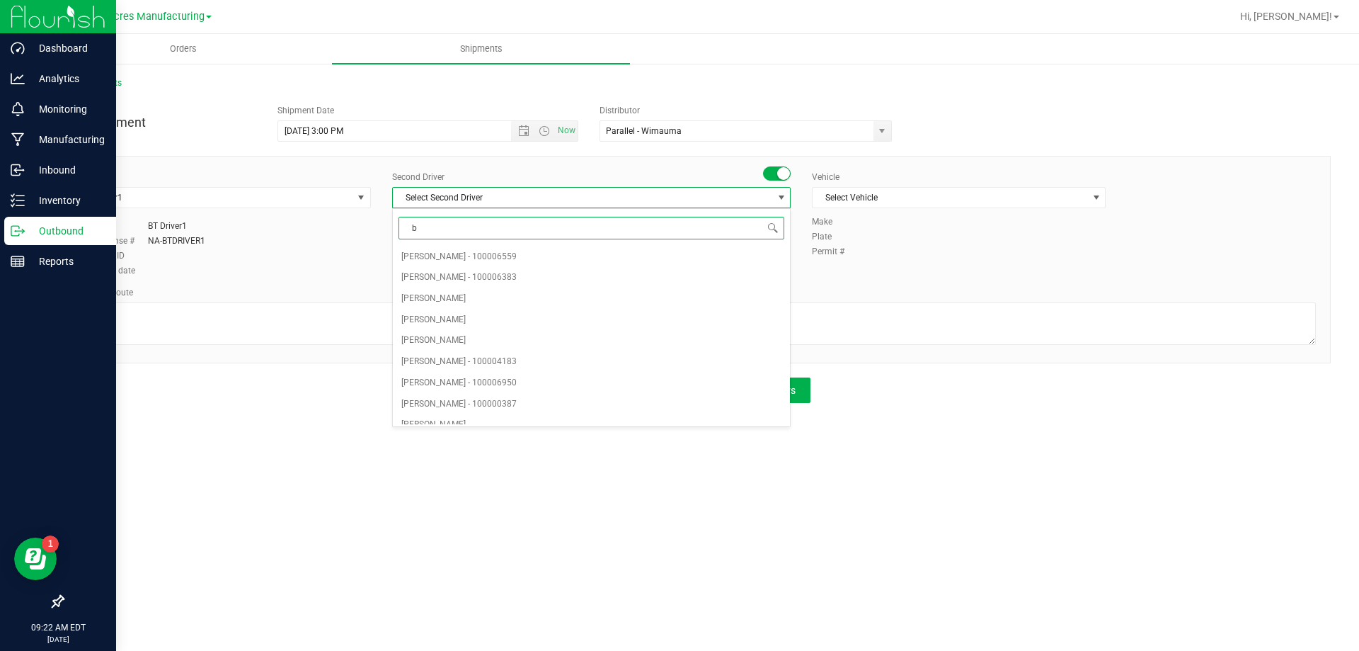
type input "bt"
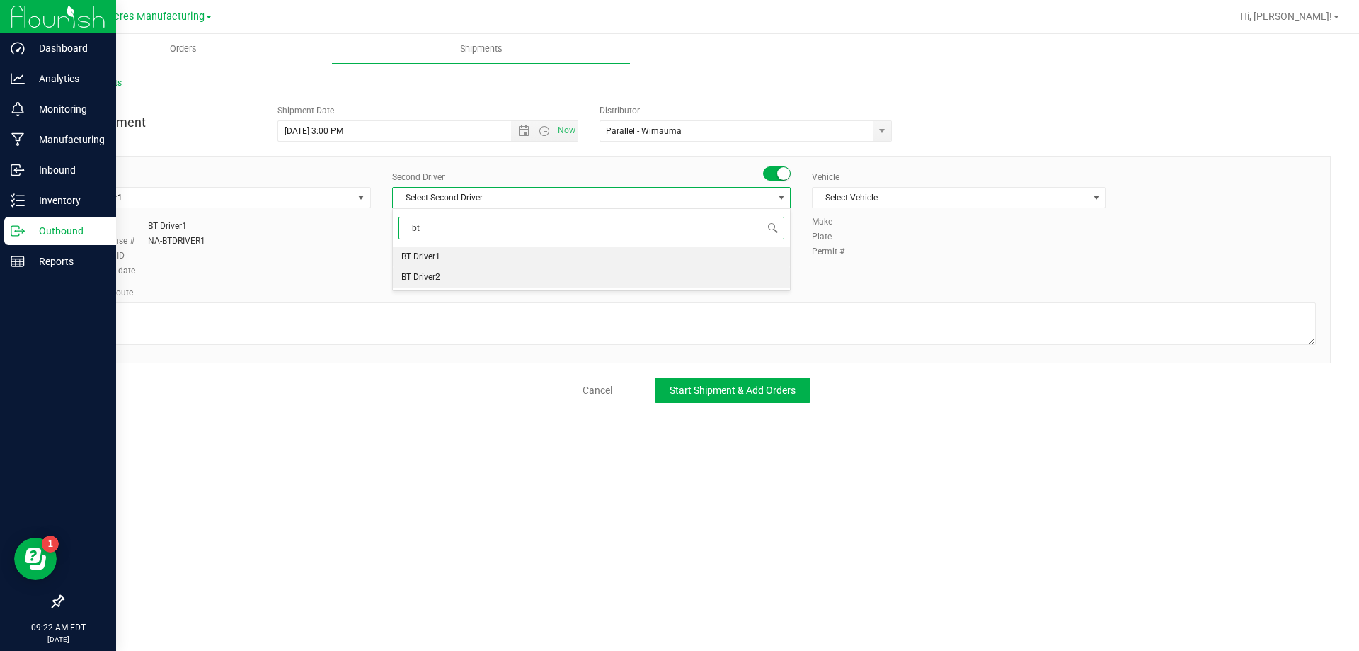
click at [444, 277] on li "BT Driver2" at bounding box center [591, 277] width 397 height 21
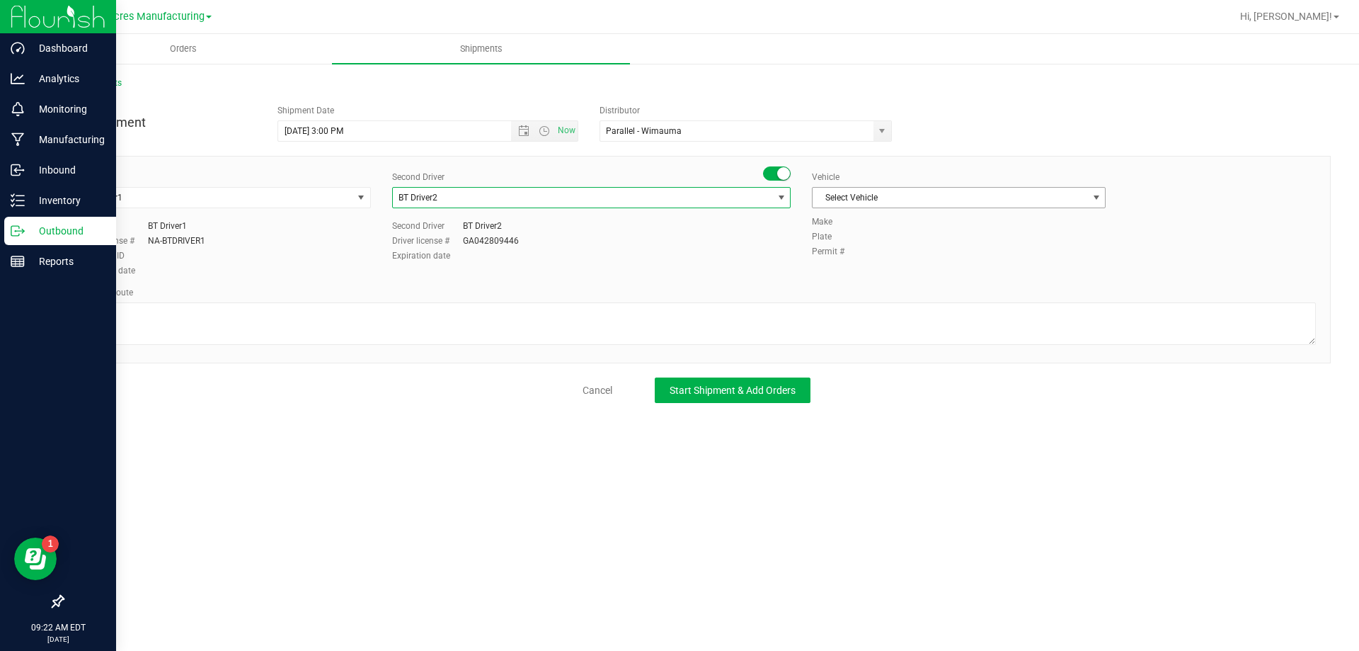
click at [835, 189] on span "Select Vehicle" at bounding box center [950, 198] width 275 height 20
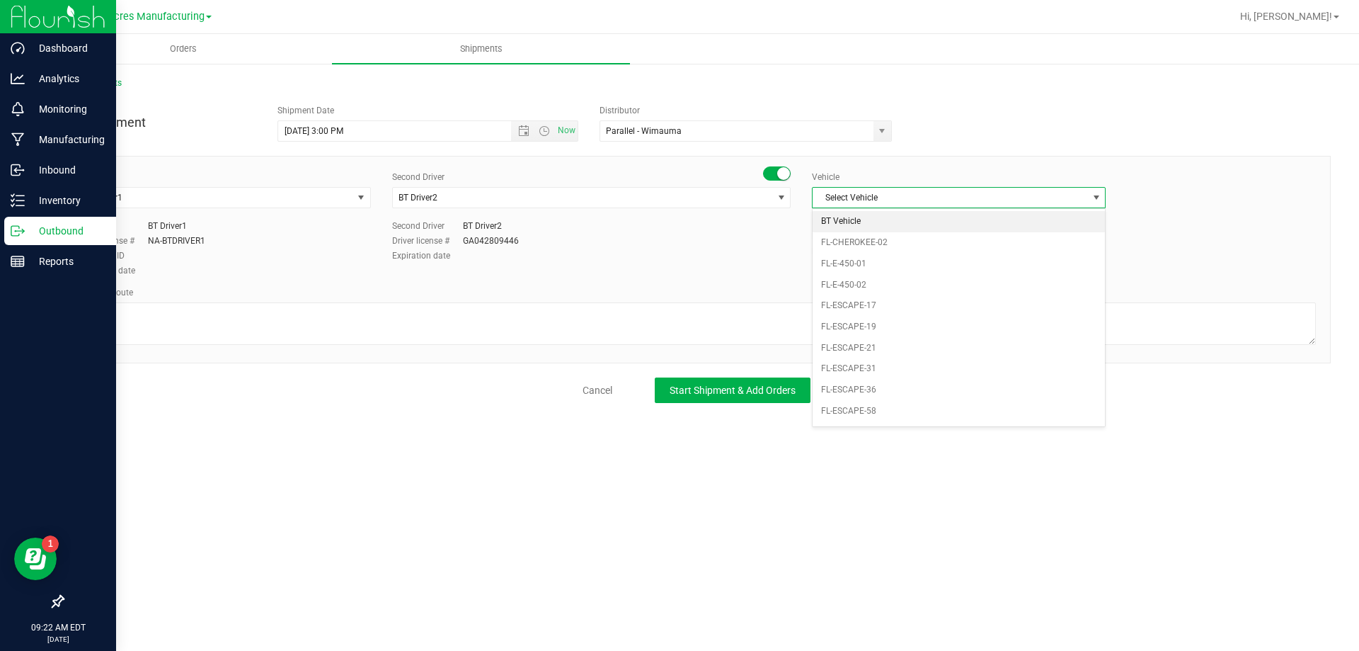
click at [841, 212] on li "BT Vehicle" at bounding box center [959, 221] width 292 height 21
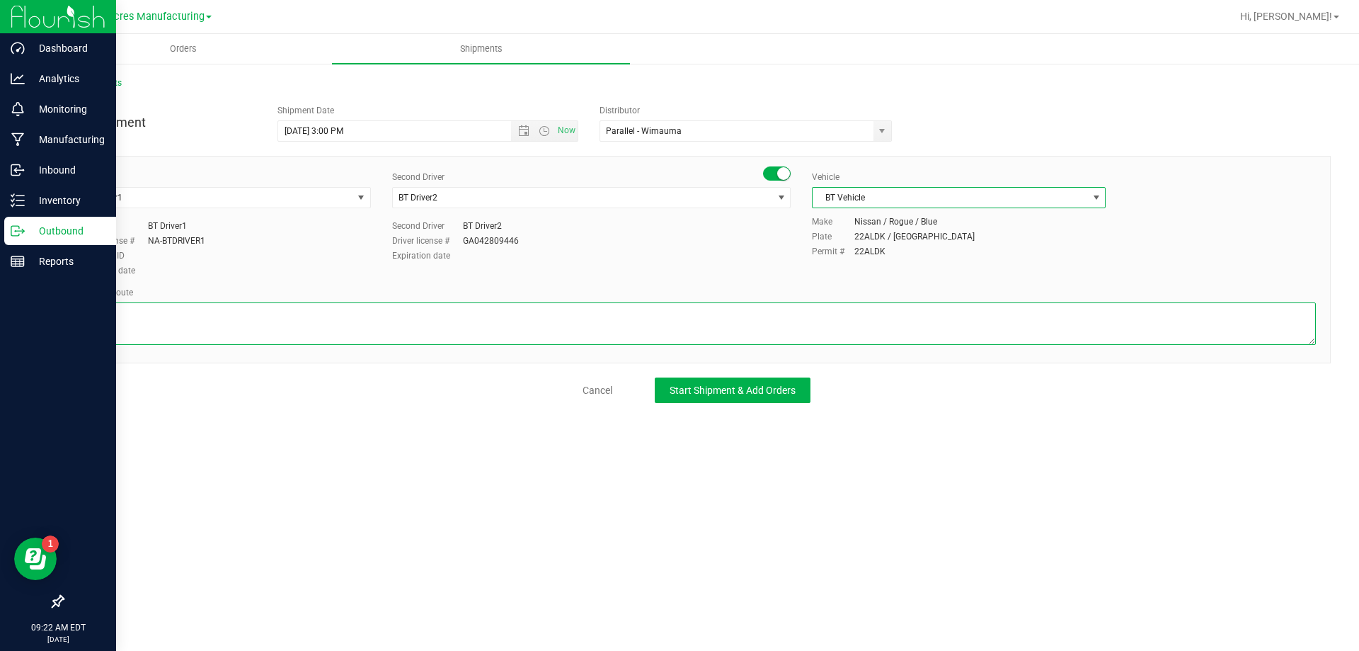
click at [716, 337] on textarea at bounding box center [696, 323] width 1239 height 42
type textarea "Route for lab sample pick up on file. Compliance"
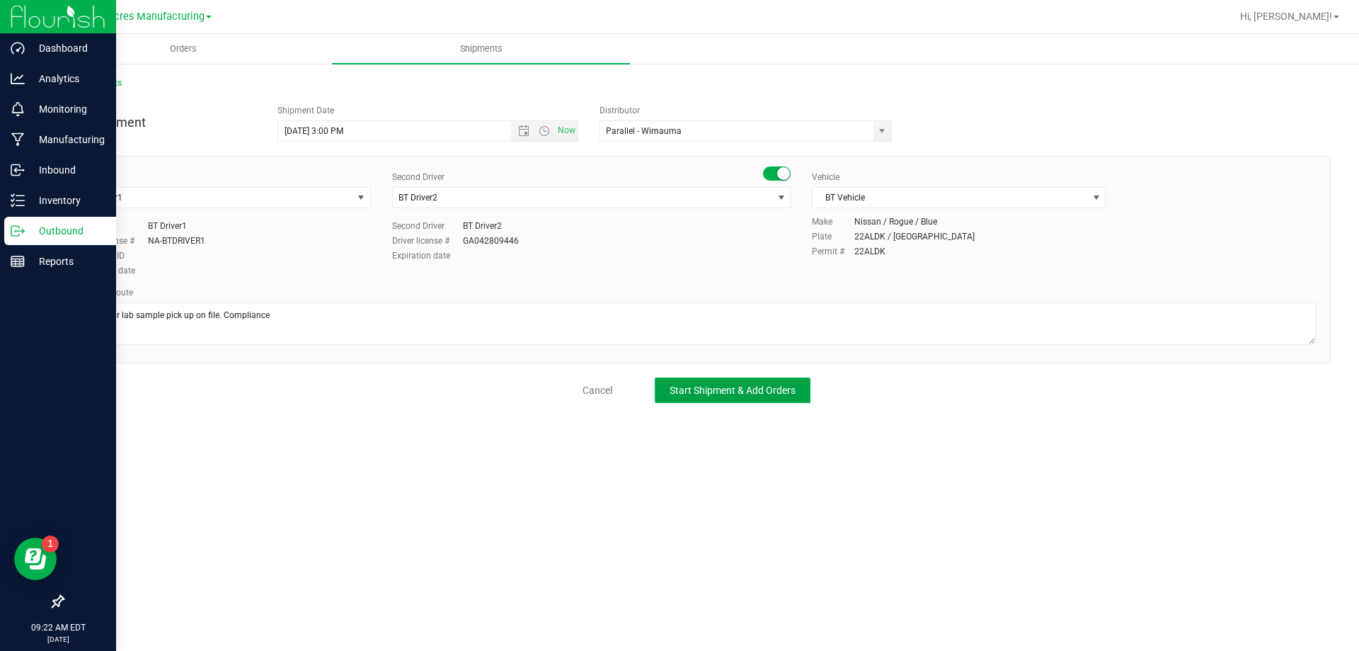
click at [798, 384] on button "Start Shipment & Add Orders" at bounding box center [733, 389] width 156 height 25
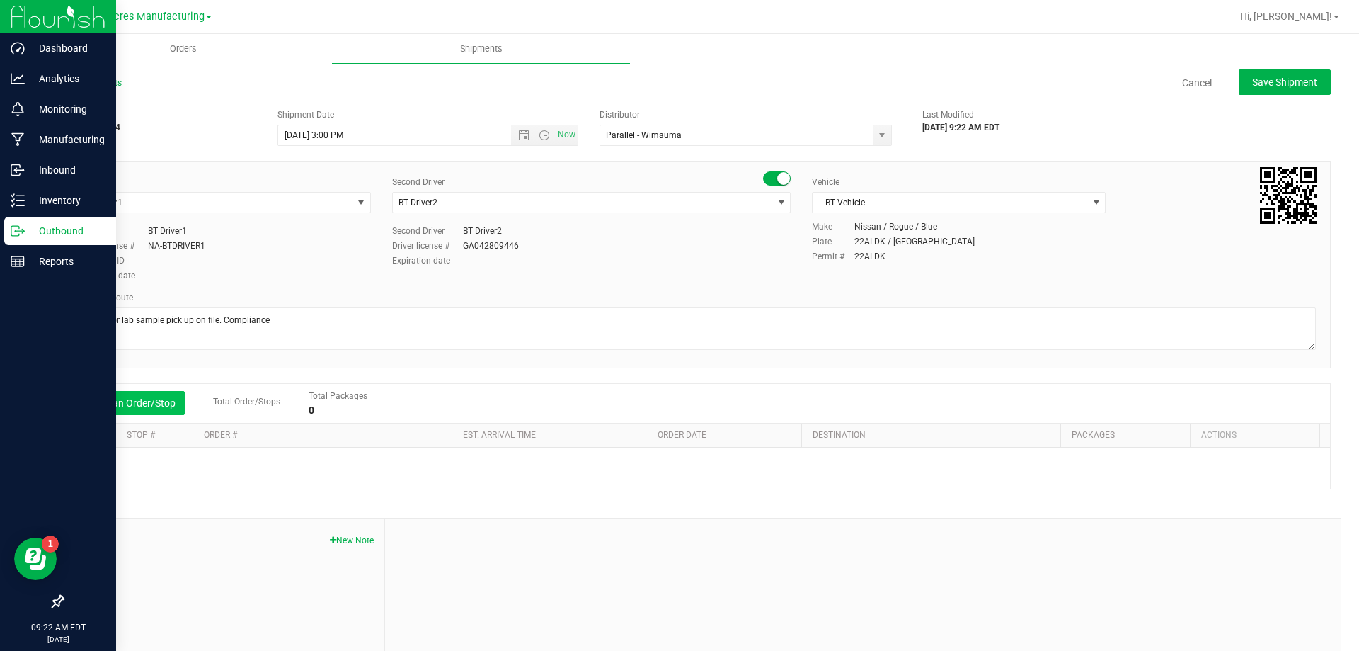
click at [177, 406] on button "Add an Order/Stop" at bounding box center [129, 403] width 111 height 24
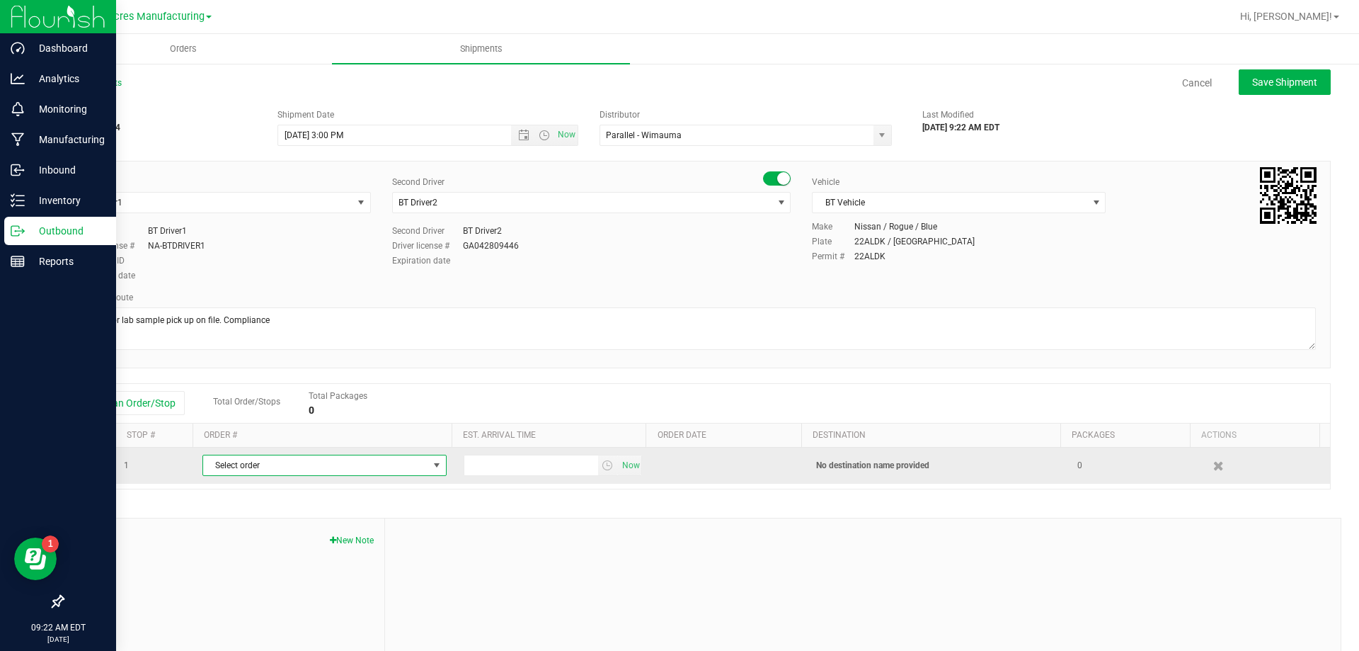
click at [210, 464] on span "Select order" at bounding box center [315, 465] width 225 height 20
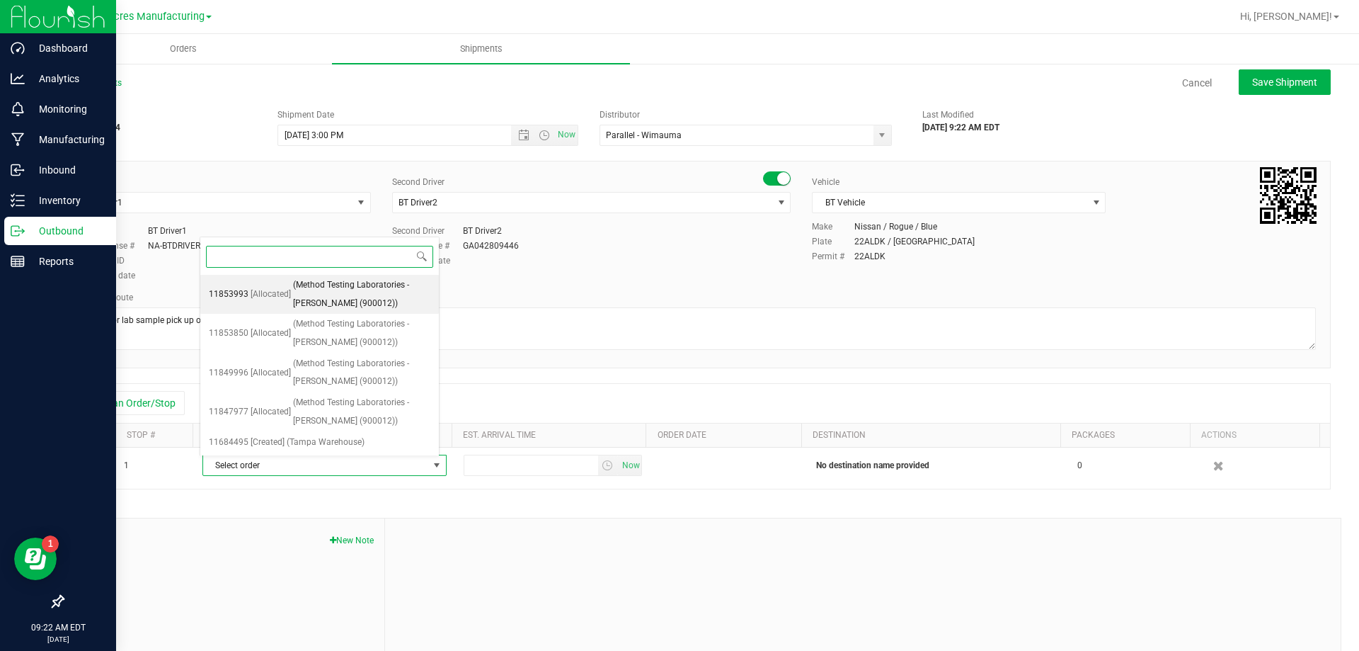
click at [331, 294] on span "(Method Testing Laboratories - Brandon (900012))" at bounding box center [361, 294] width 137 height 36
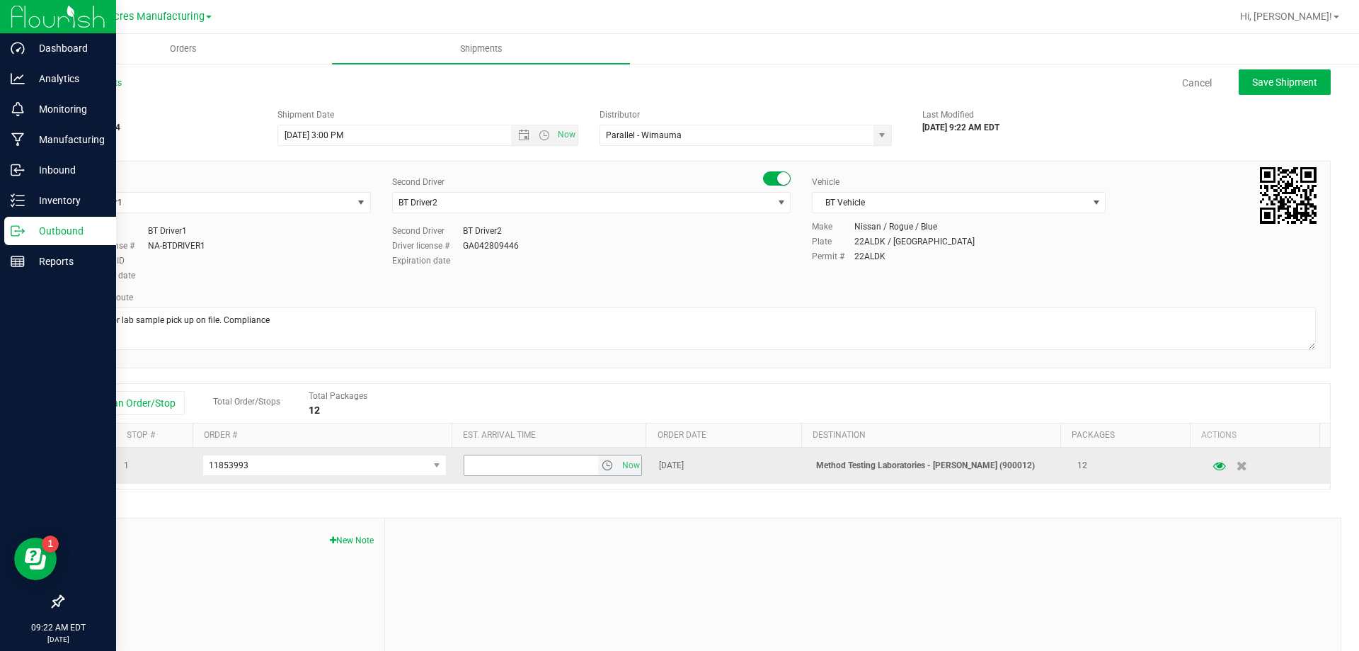
click at [602, 462] on span "select" at bounding box center [607, 464] width 11 height 11
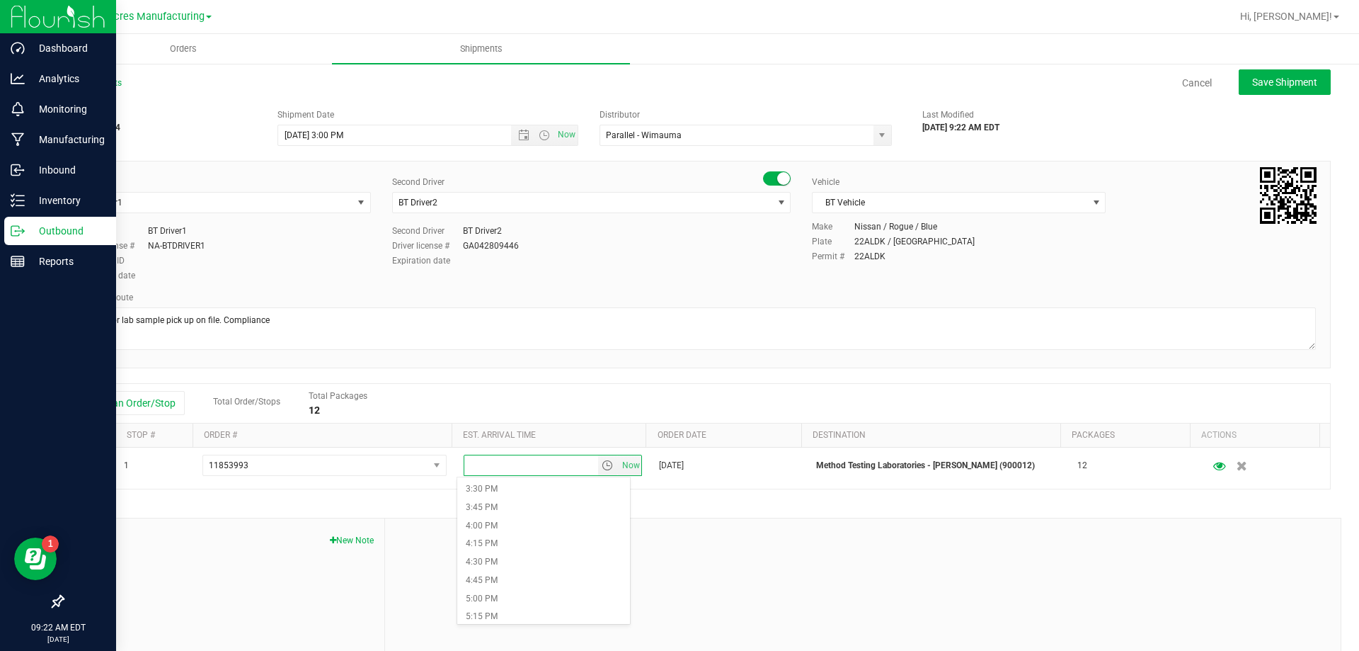
scroll to position [1133, 0]
click at [517, 515] on li "4:00 PM" at bounding box center [543, 521] width 173 height 18
click at [1252, 82] on span "Save Shipment" at bounding box center [1284, 81] width 65 height 11
type input "8/27/2025 7:00 PM"
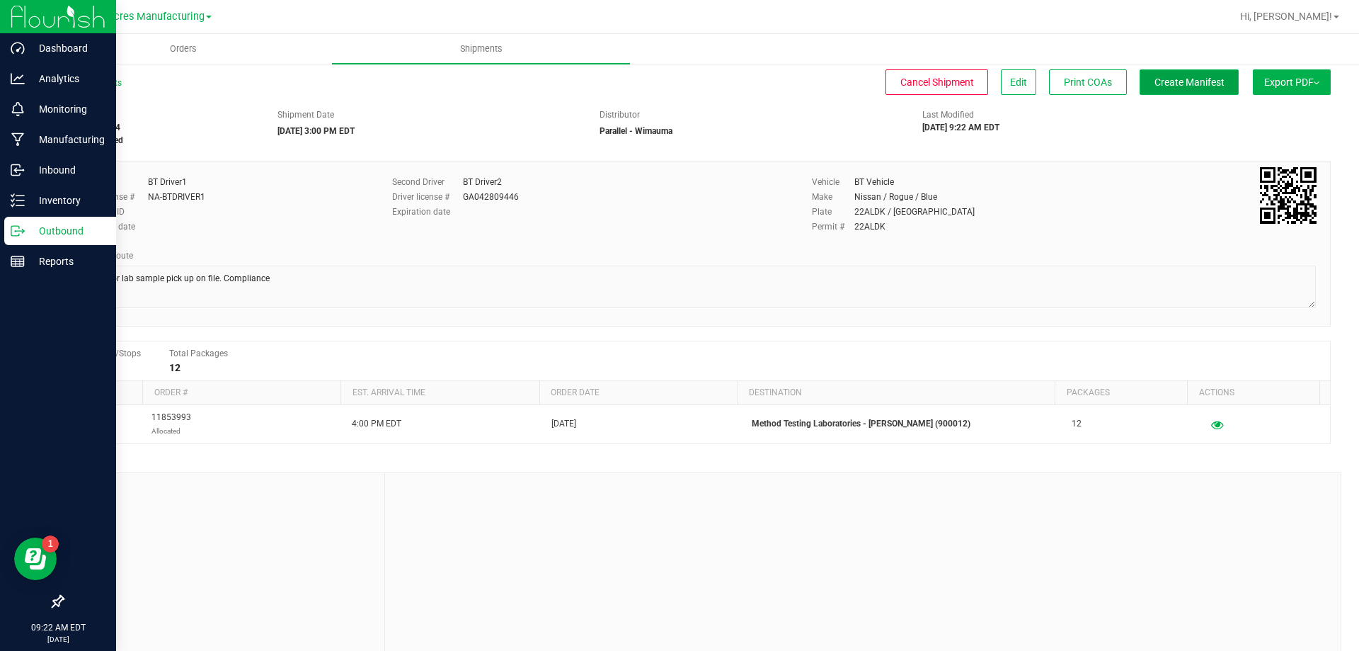
click at [1151, 75] on button "Create Manifest" at bounding box center [1189, 81] width 99 height 25
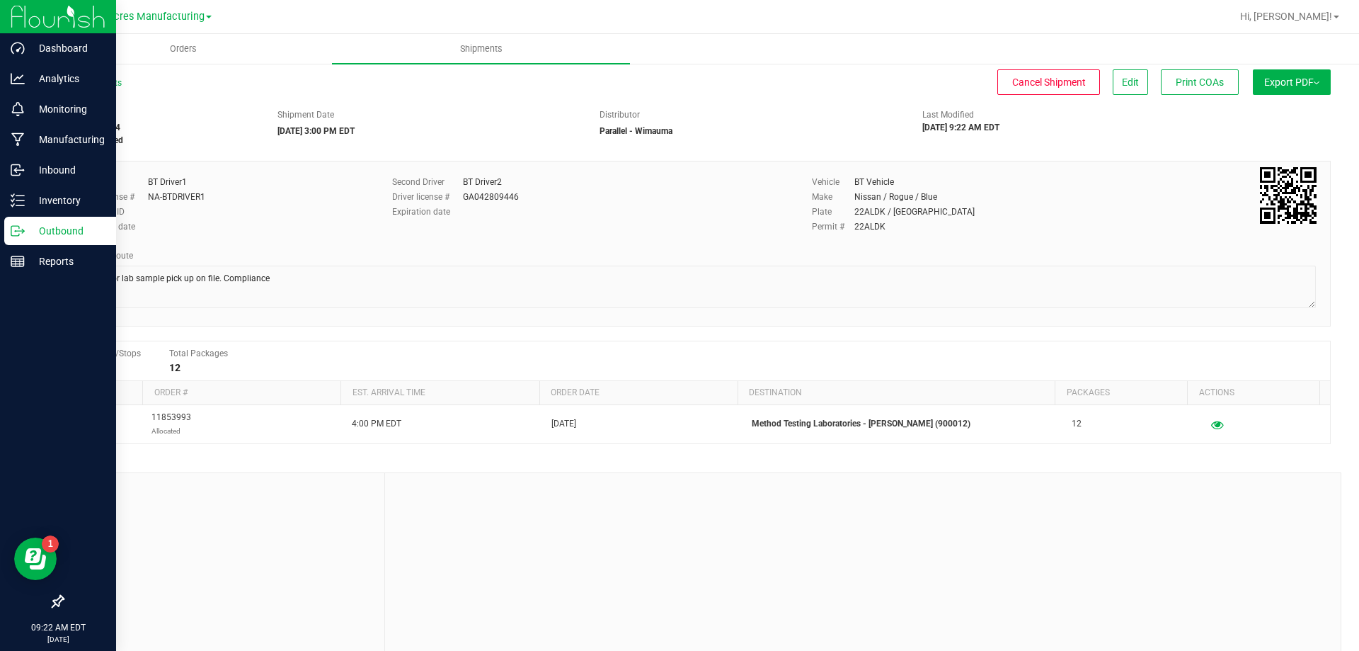
click at [1284, 84] on span "Export PDF" at bounding box center [1291, 81] width 55 height 11
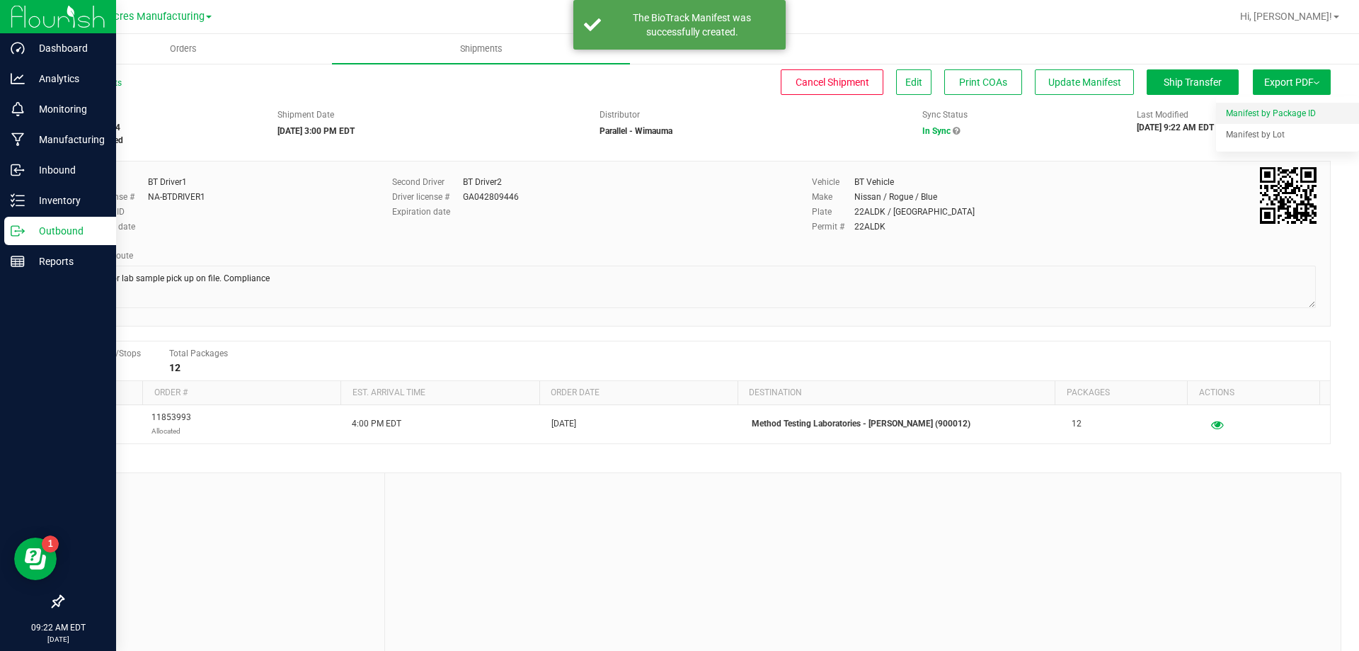
click at [1251, 104] on li "Manifest by Package ID" at bounding box center [1287, 113] width 143 height 21
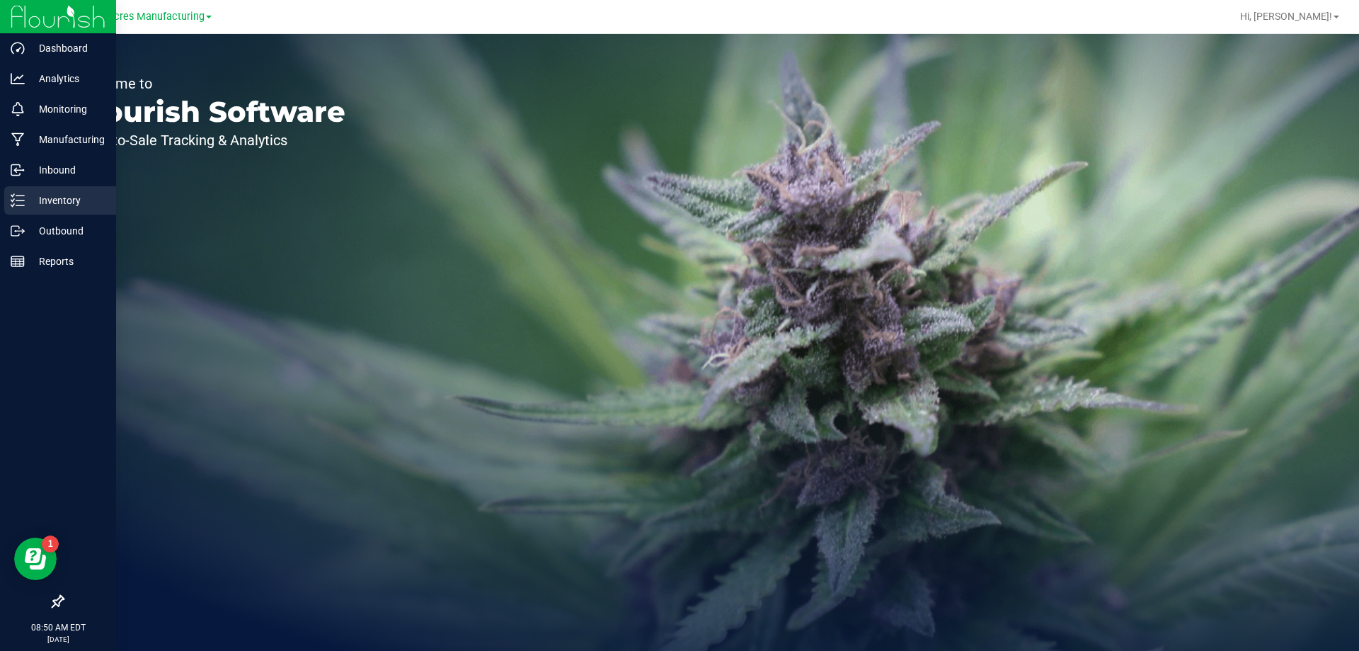
click at [17, 198] on icon at bounding box center [18, 200] width 14 height 14
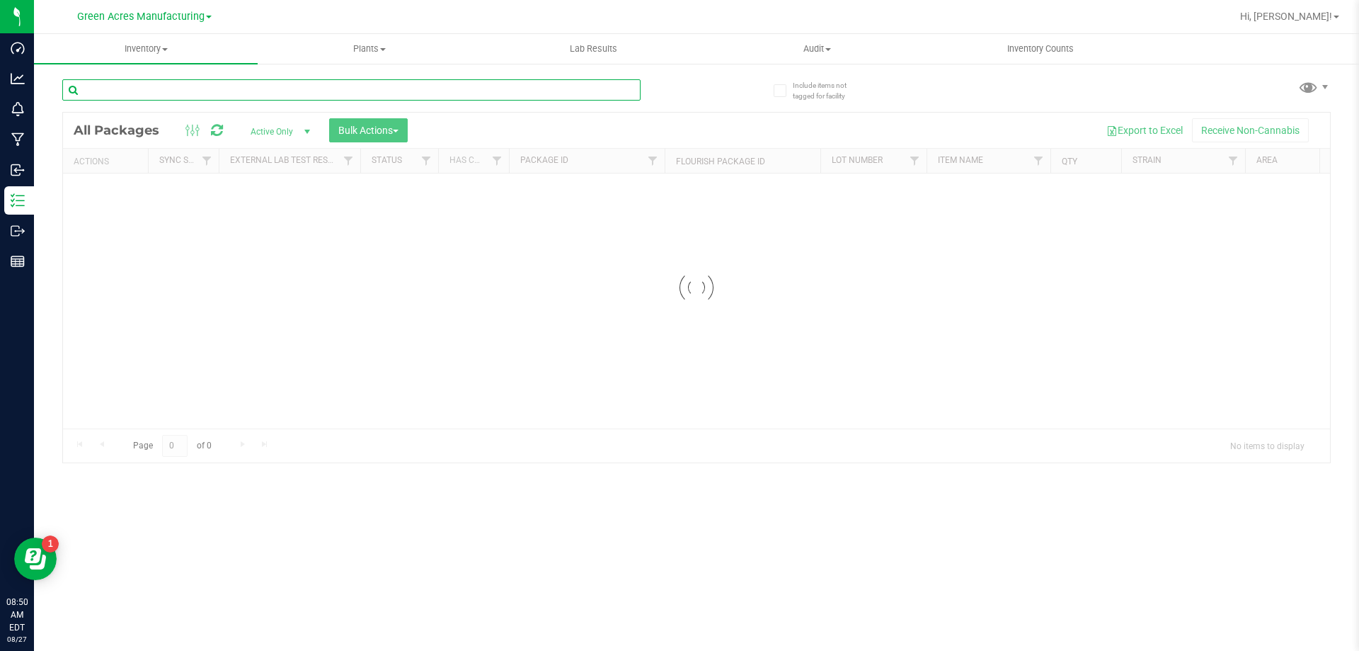
click at [205, 85] on input "text" at bounding box center [351, 89] width 578 height 21
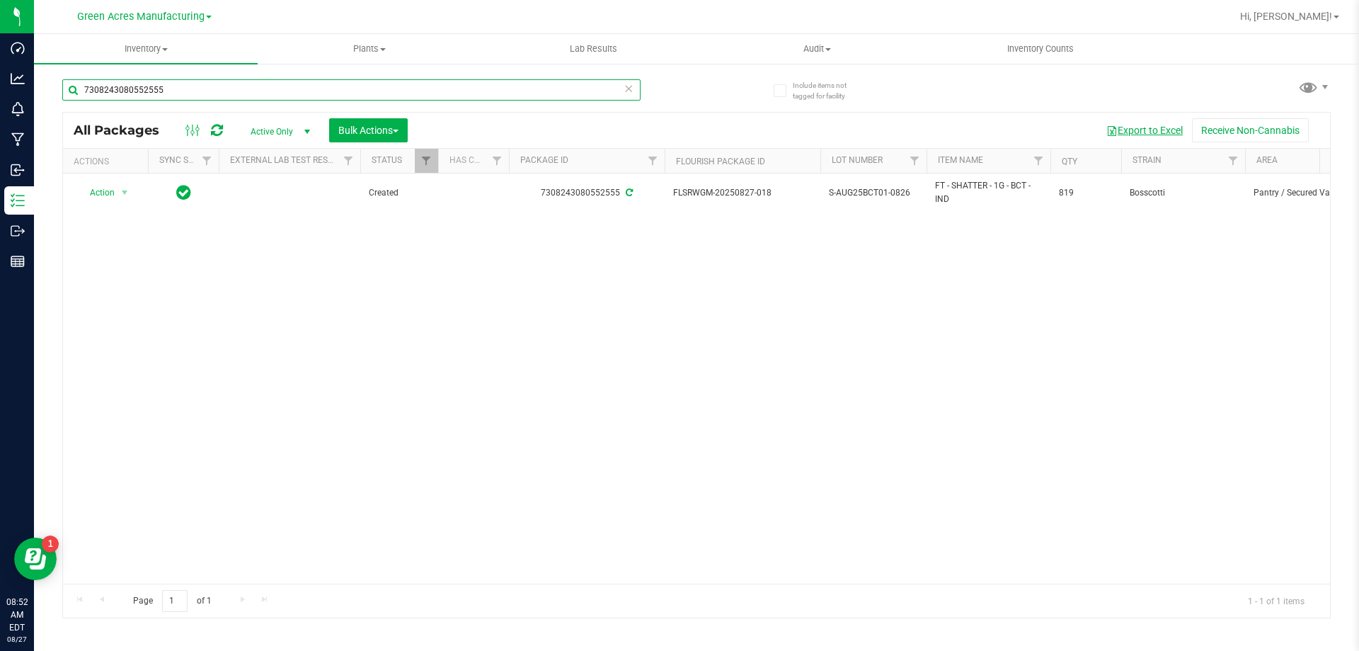
type input "7308243080552555"
click at [1138, 121] on button "Export to Excel" at bounding box center [1144, 130] width 95 height 24
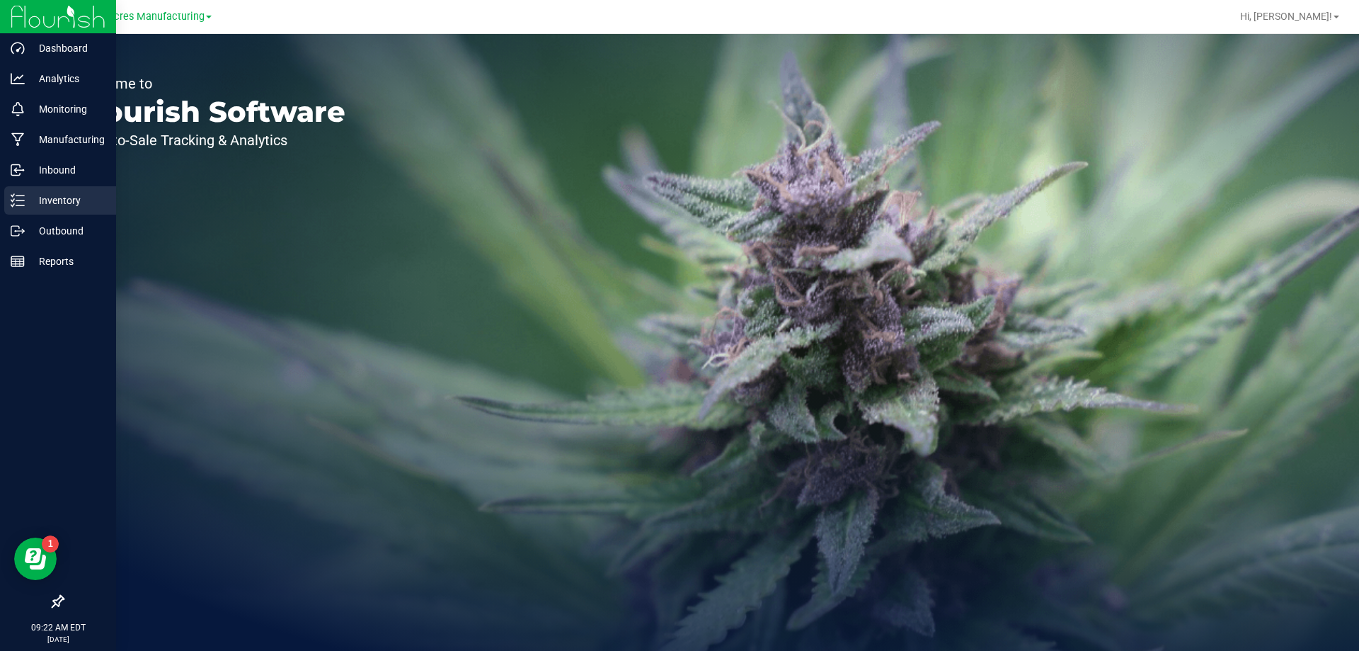
click at [14, 202] on icon at bounding box center [18, 200] width 14 height 14
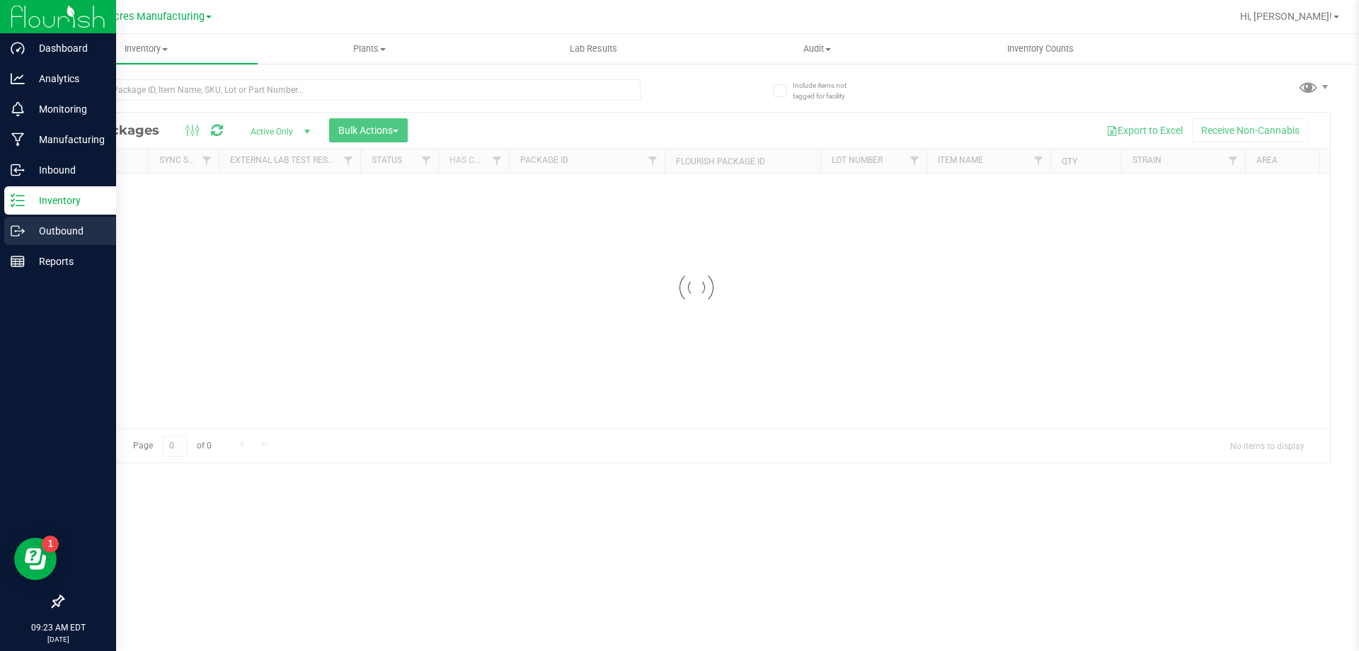
click at [17, 219] on div "Outbound" at bounding box center [60, 231] width 112 height 28
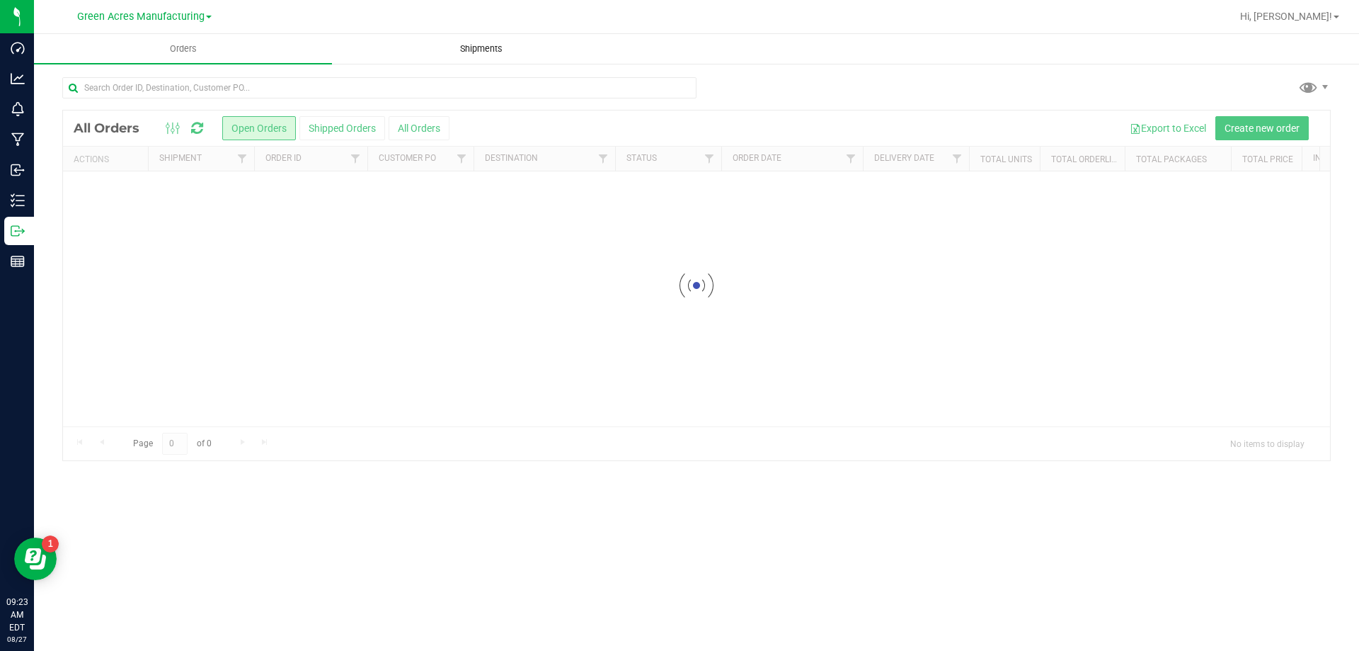
click at [546, 46] on uib-tab-heading "Shipments" at bounding box center [481, 49] width 297 height 28
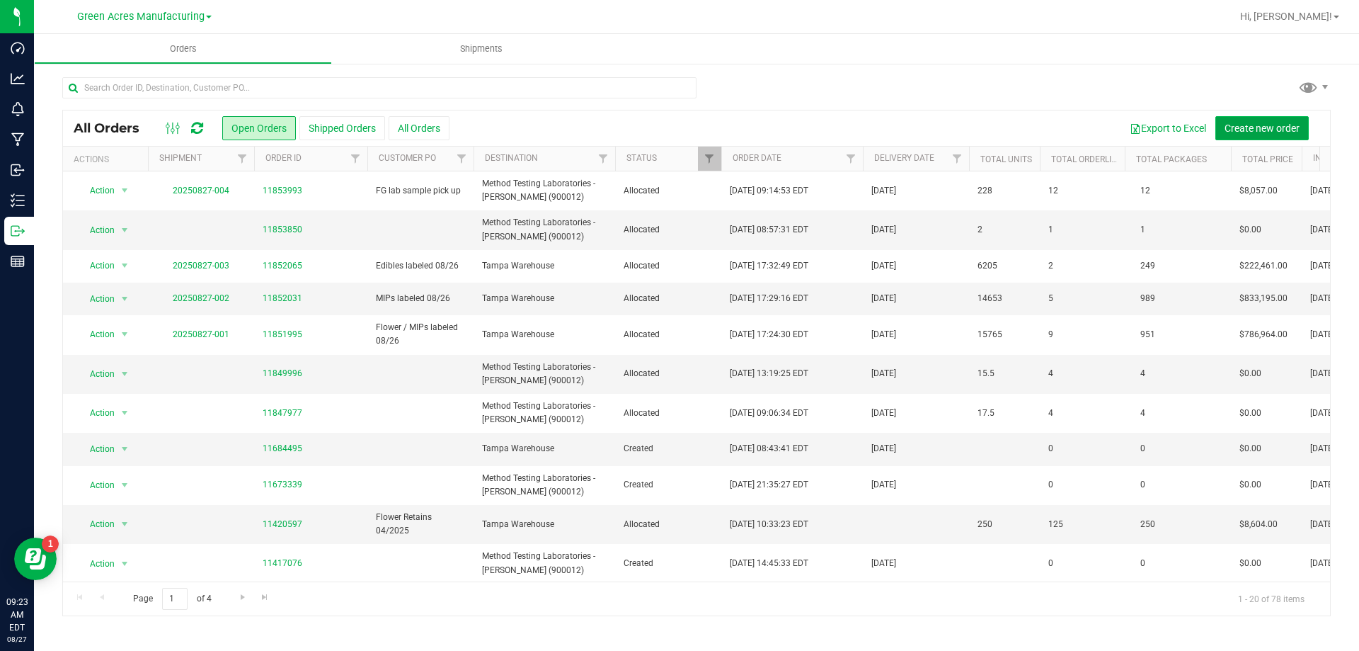
click at [1243, 124] on span "Create new order" at bounding box center [1262, 127] width 75 height 11
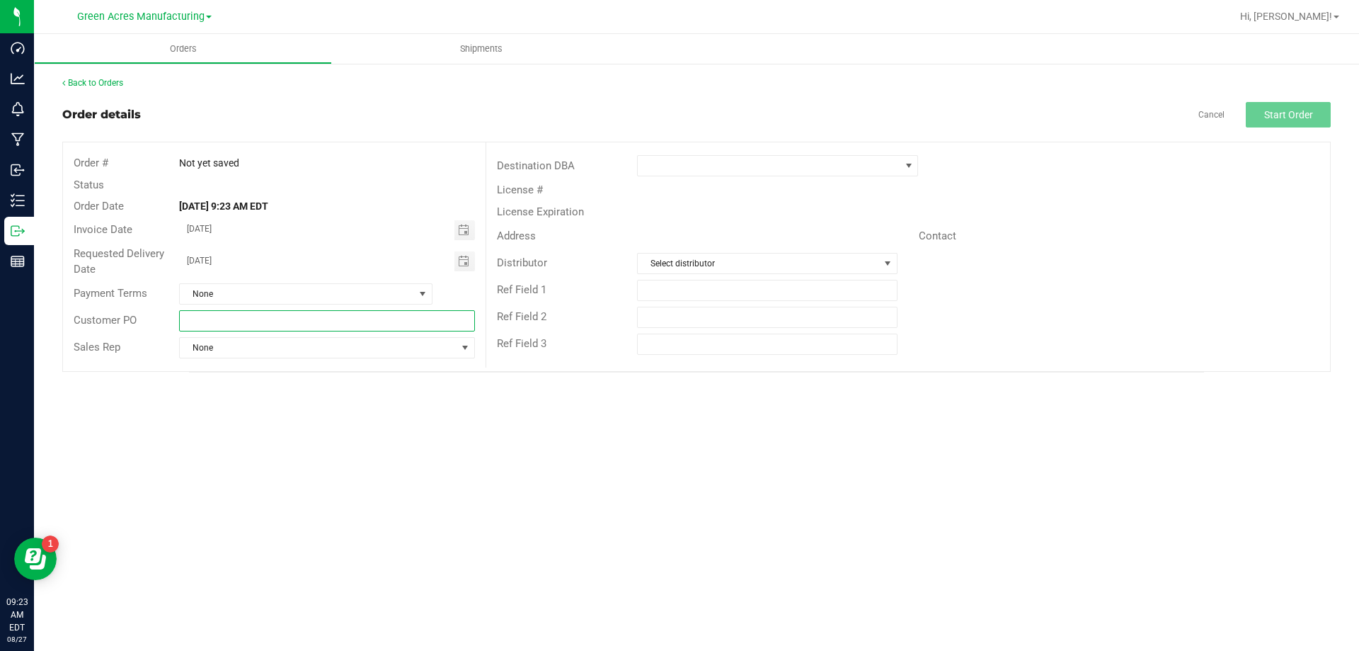
click at [378, 314] on input "text" at bounding box center [326, 320] width 295 height 21
click at [464, 40] on uib-tab-heading "Shipments" at bounding box center [481, 49] width 298 height 30
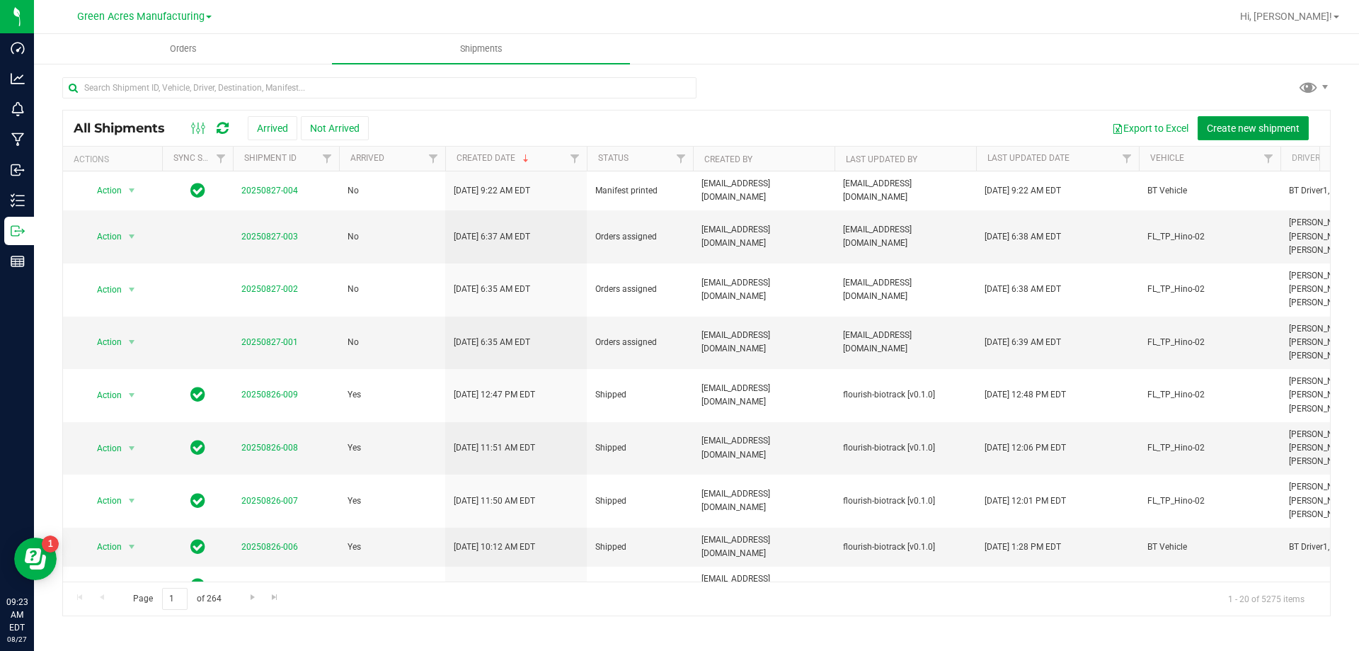
click at [1248, 133] on span "Create new shipment" at bounding box center [1253, 127] width 93 height 11
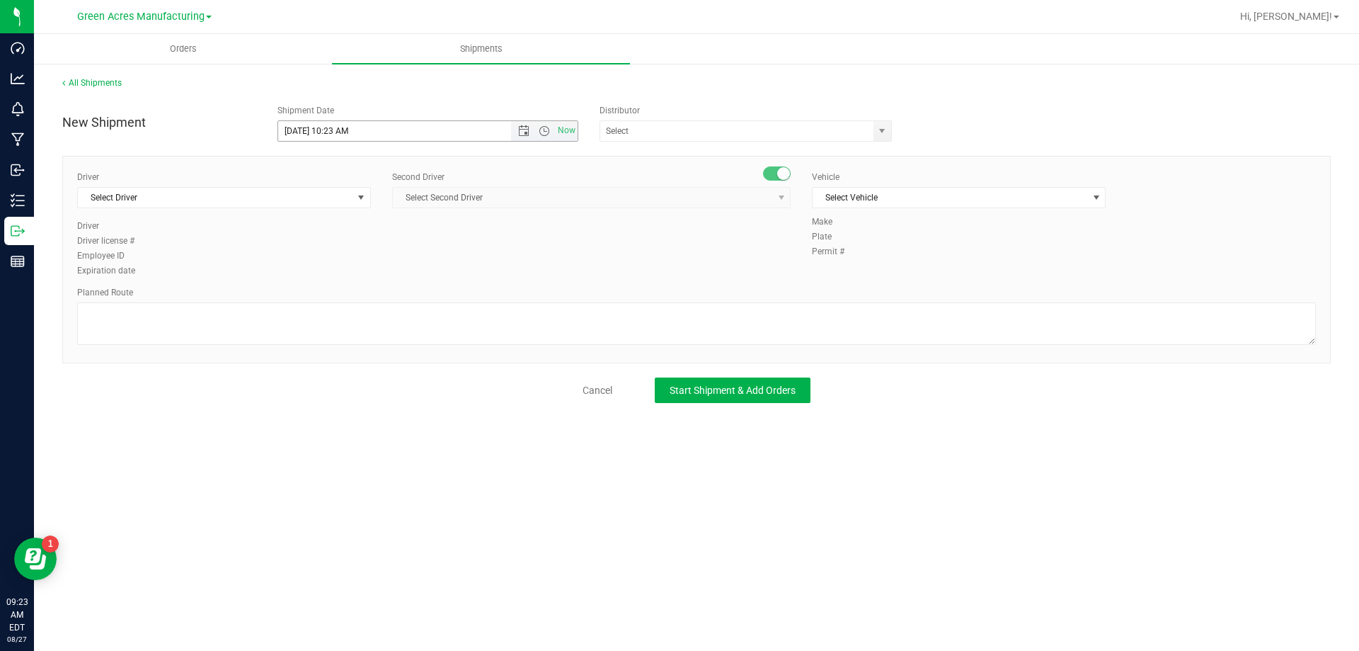
click at [546, 122] on span "Now" at bounding box center [544, 131] width 67 height 20
click at [544, 124] on span "Now" at bounding box center [544, 131] width 67 height 20
click at [547, 131] on span "Open the time view" at bounding box center [544, 130] width 11 height 11
click at [327, 269] on li "3:00 PM" at bounding box center [427, 275] width 299 height 18
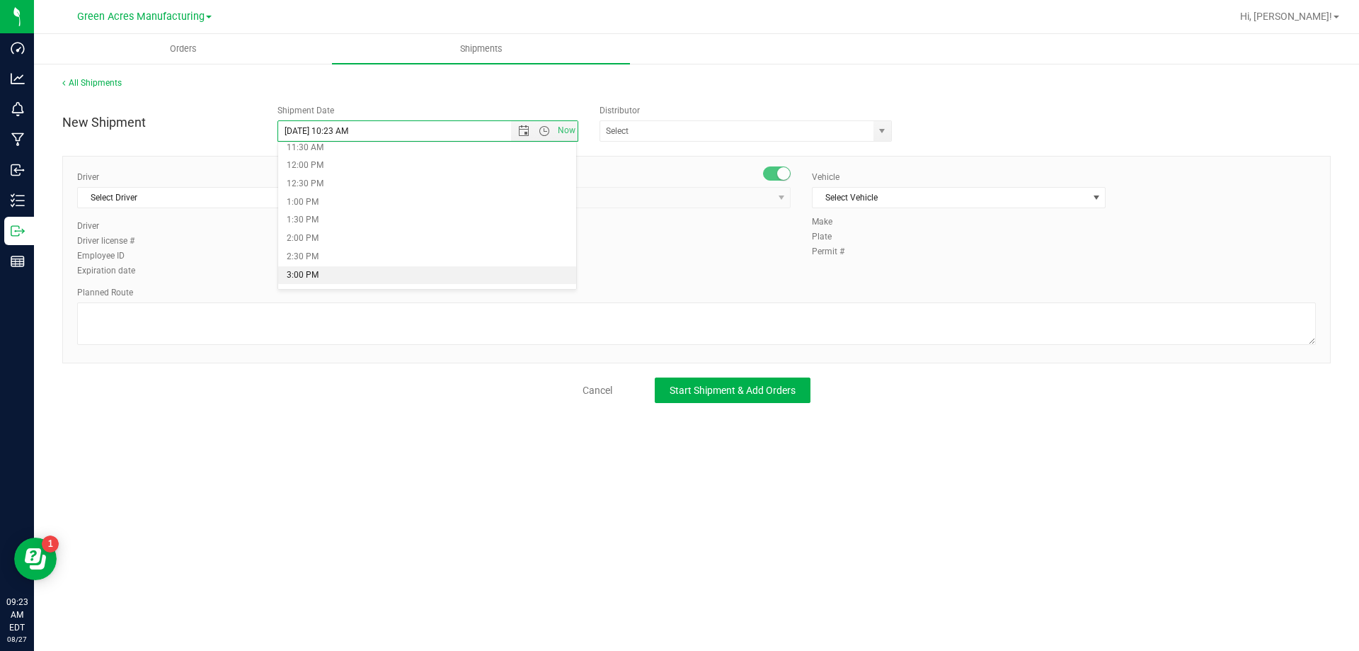
type input "8/27/2025 3:00 PM"
click at [668, 140] on input "text" at bounding box center [732, 131] width 265 height 20
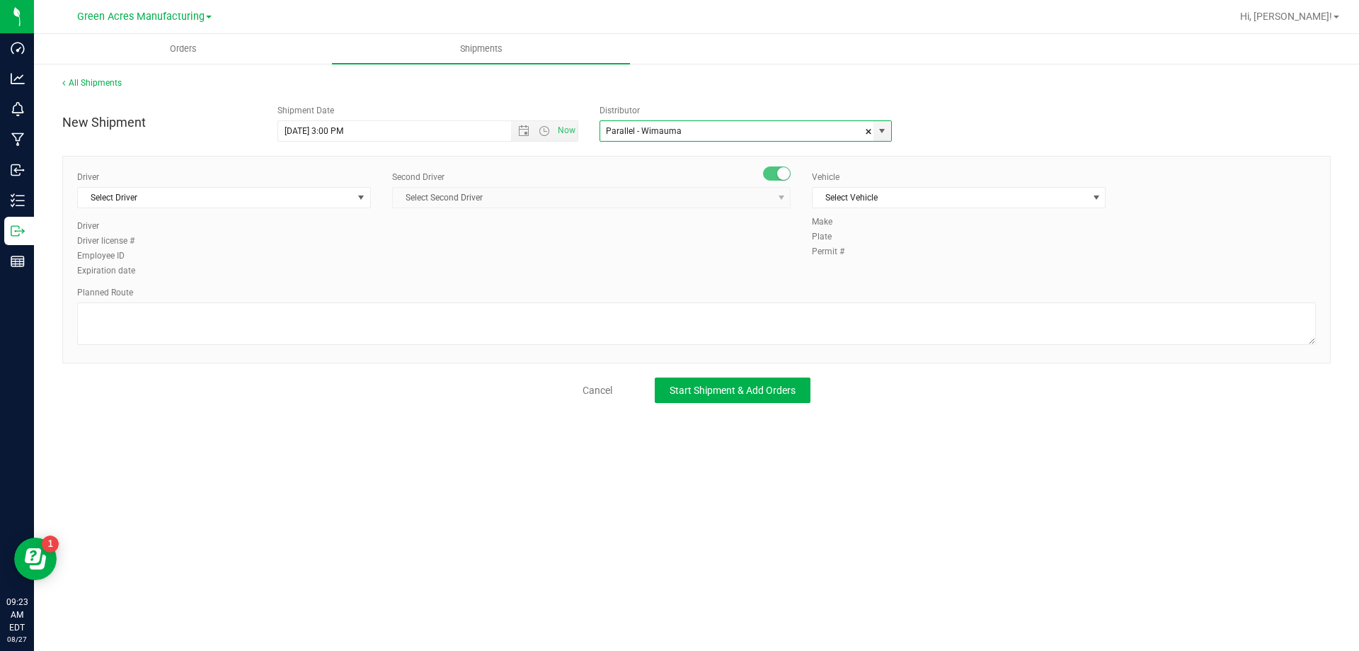
type input "Parallel - Wimauma"
click at [282, 209] on div "Driver Select Driver Select Driver Ian Albritton - 100006559 LOGAN ALLEN - 1000…" at bounding box center [224, 195] width 294 height 49
click at [282, 207] on span "Select Driver" at bounding box center [215, 198] width 275 height 20
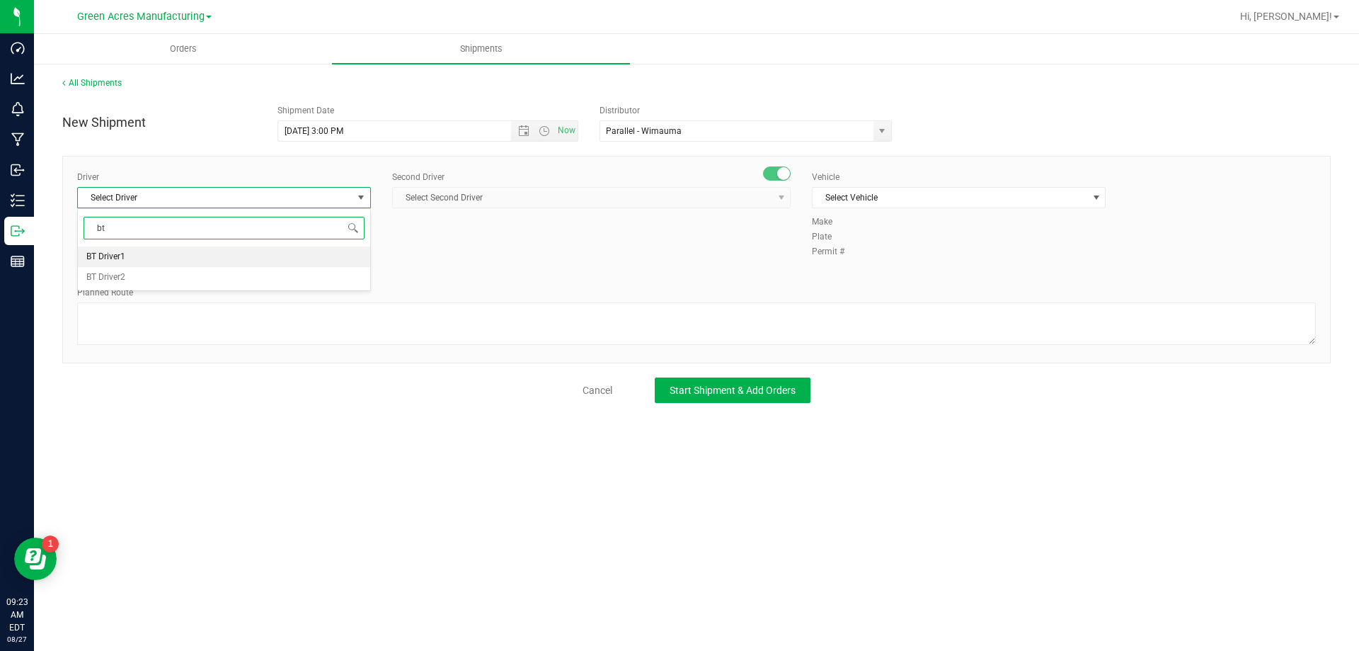
click at [203, 249] on li "BT Driver1" at bounding box center [224, 256] width 292 height 21
type input "bt"
click at [425, 197] on span "Select Second Driver" at bounding box center [582, 198] width 379 height 20
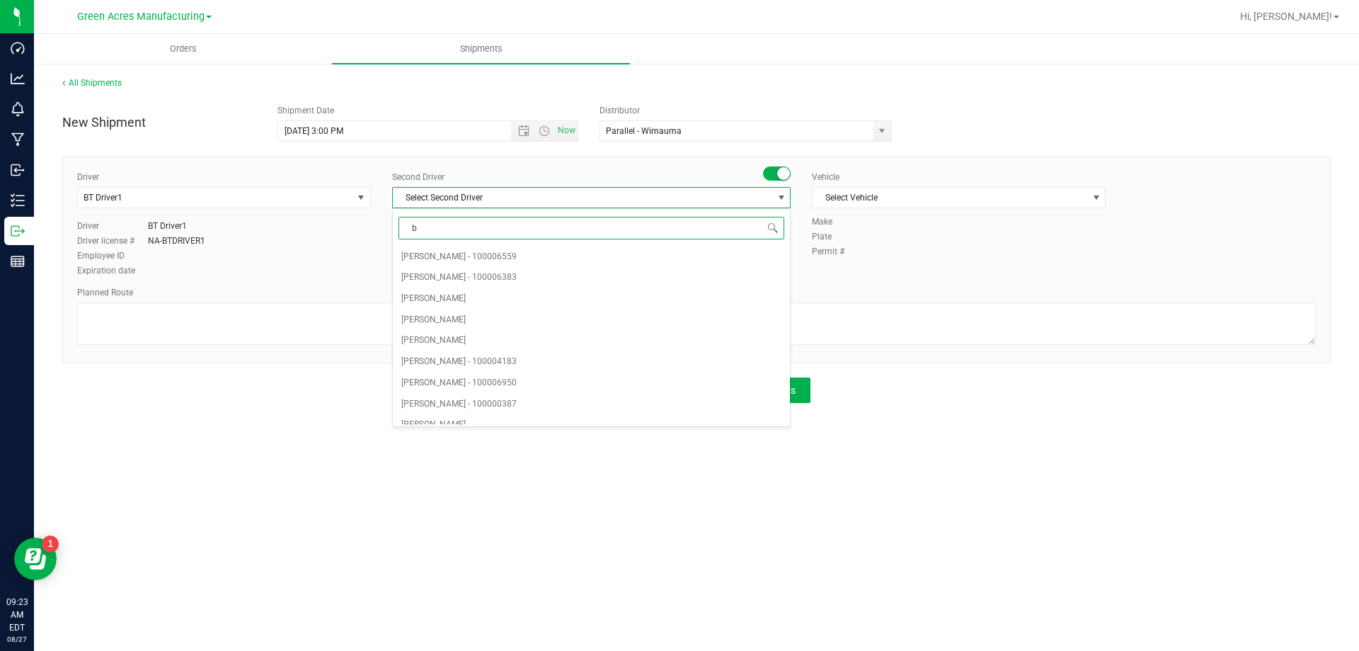
type input "bt"
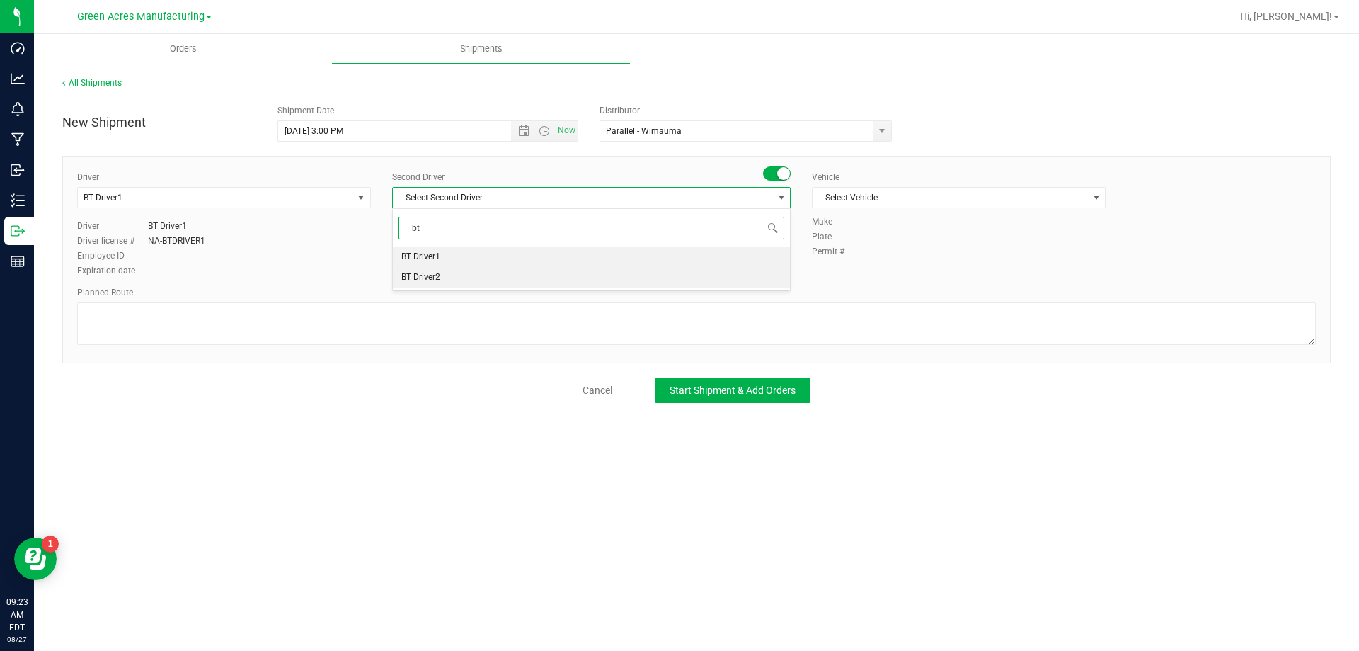
click at [442, 278] on li "BT Driver2" at bounding box center [591, 277] width 397 height 21
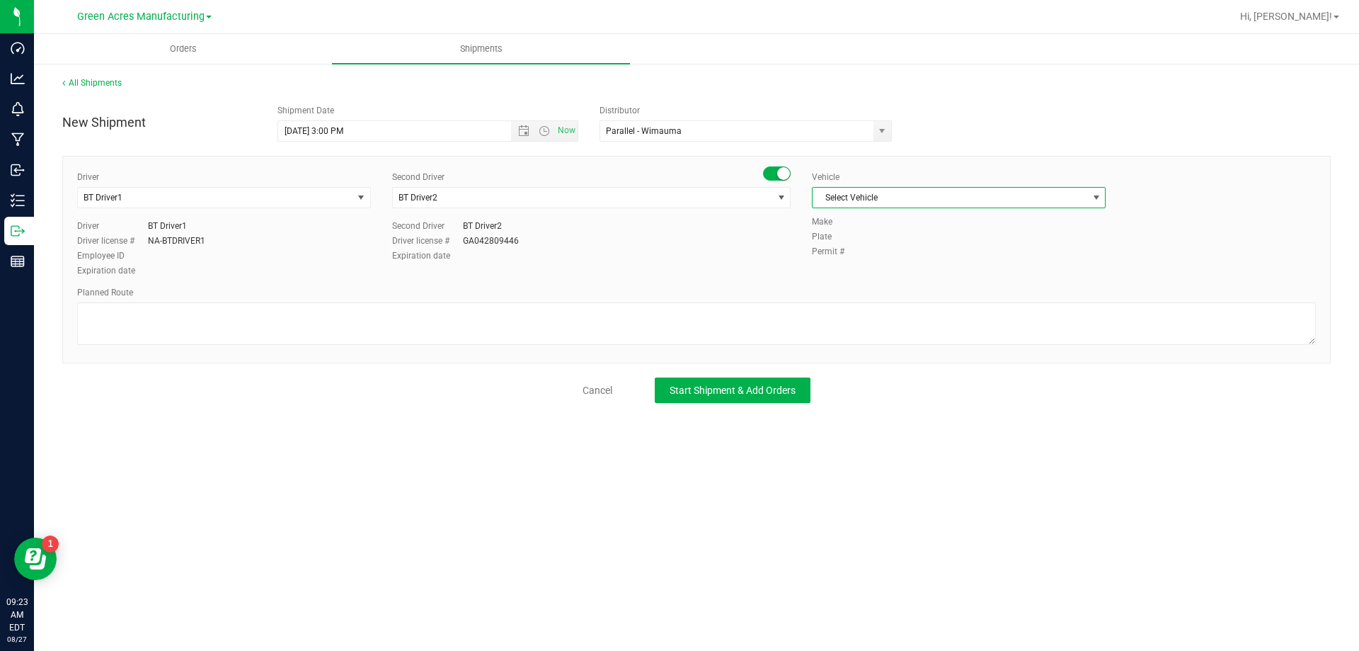
click at [859, 190] on span "Select Vehicle" at bounding box center [950, 198] width 275 height 20
click at [841, 215] on li "BT Vehicle" at bounding box center [959, 221] width 292 height 21
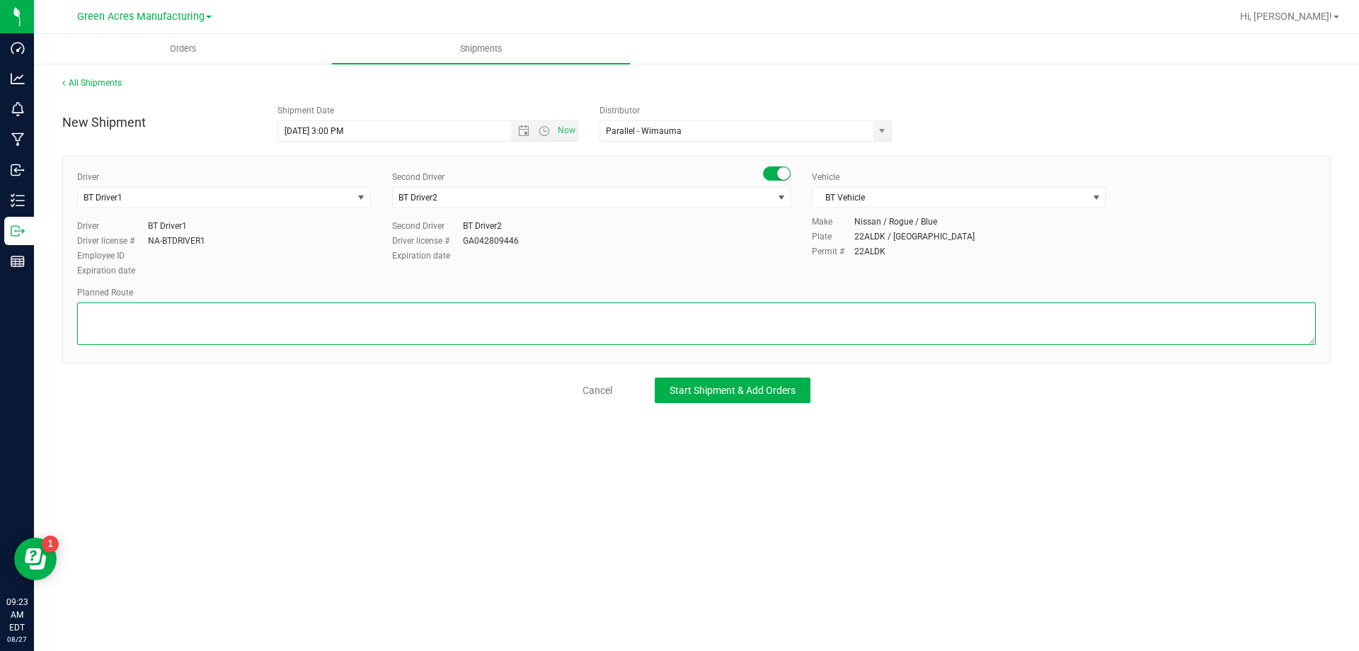
click at [689, 322] on textarea at bounding box center [696, 323] width 1239 height 42
type textarea "route for lab sample pick up on file. Formulations"
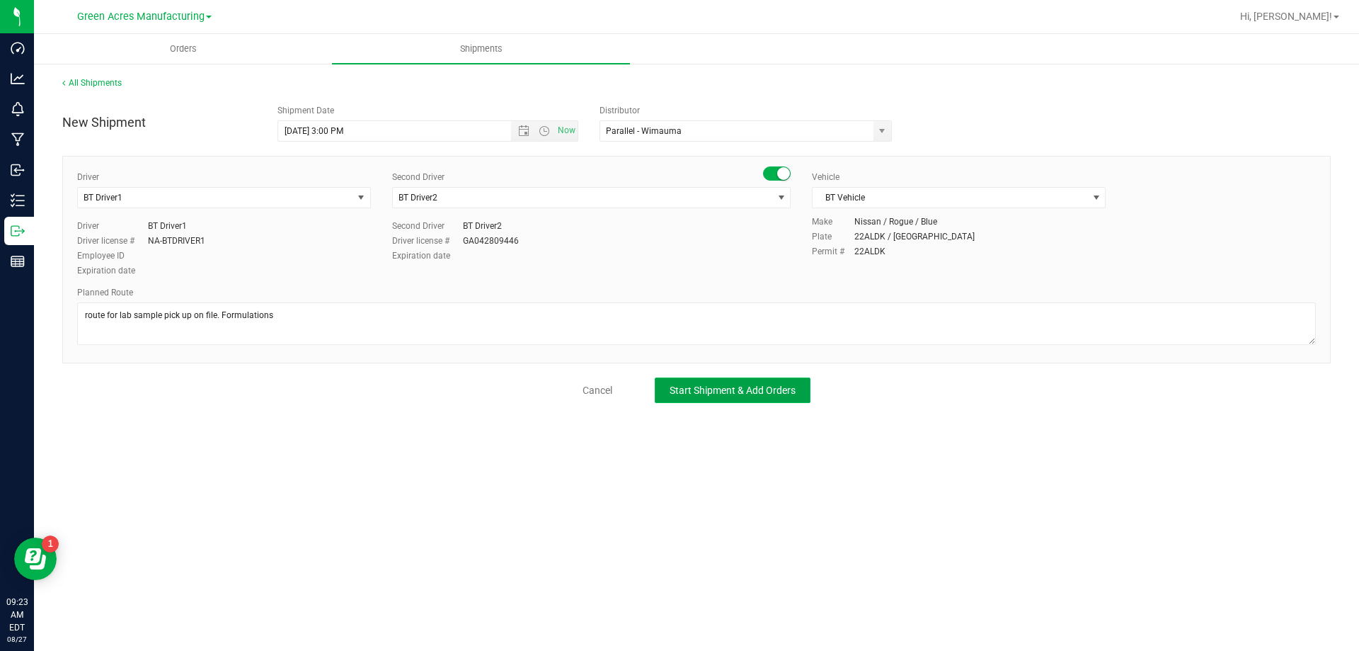
click at [771, 397] on button "Start Shipment & Add Orders" at bounding box center [733, 389] width 156 height 25
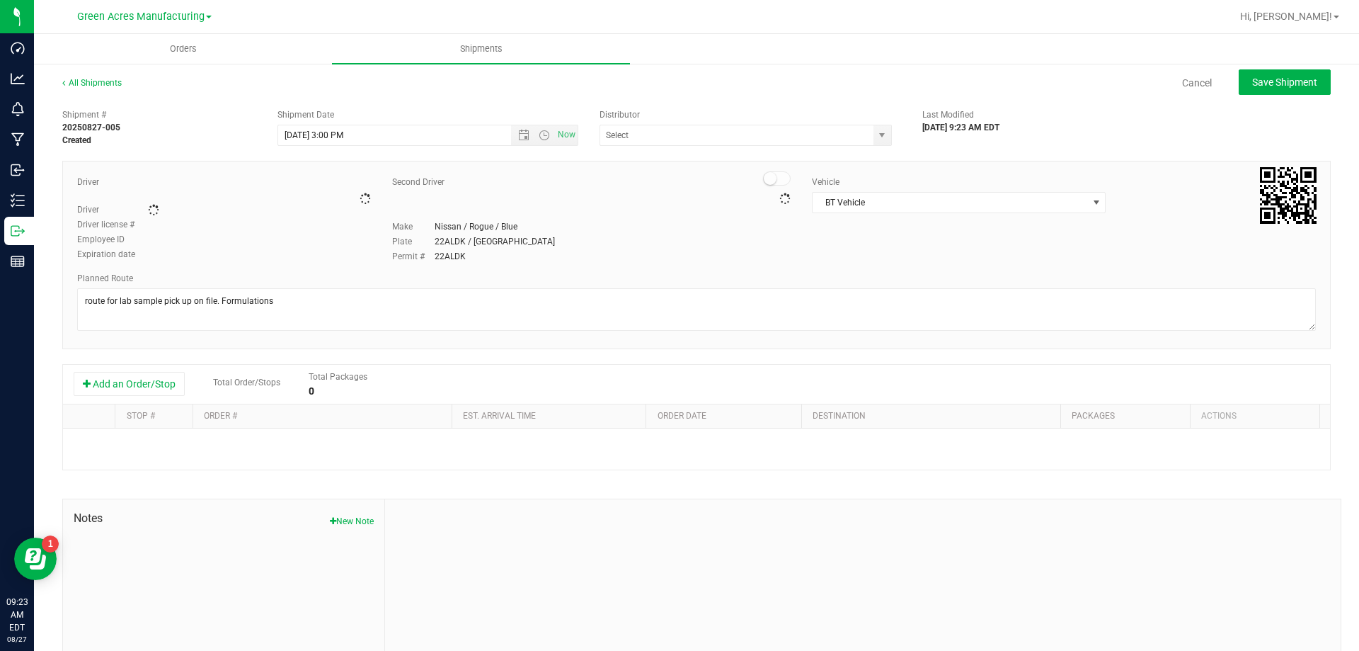
type input "Parallel - Wimauma"
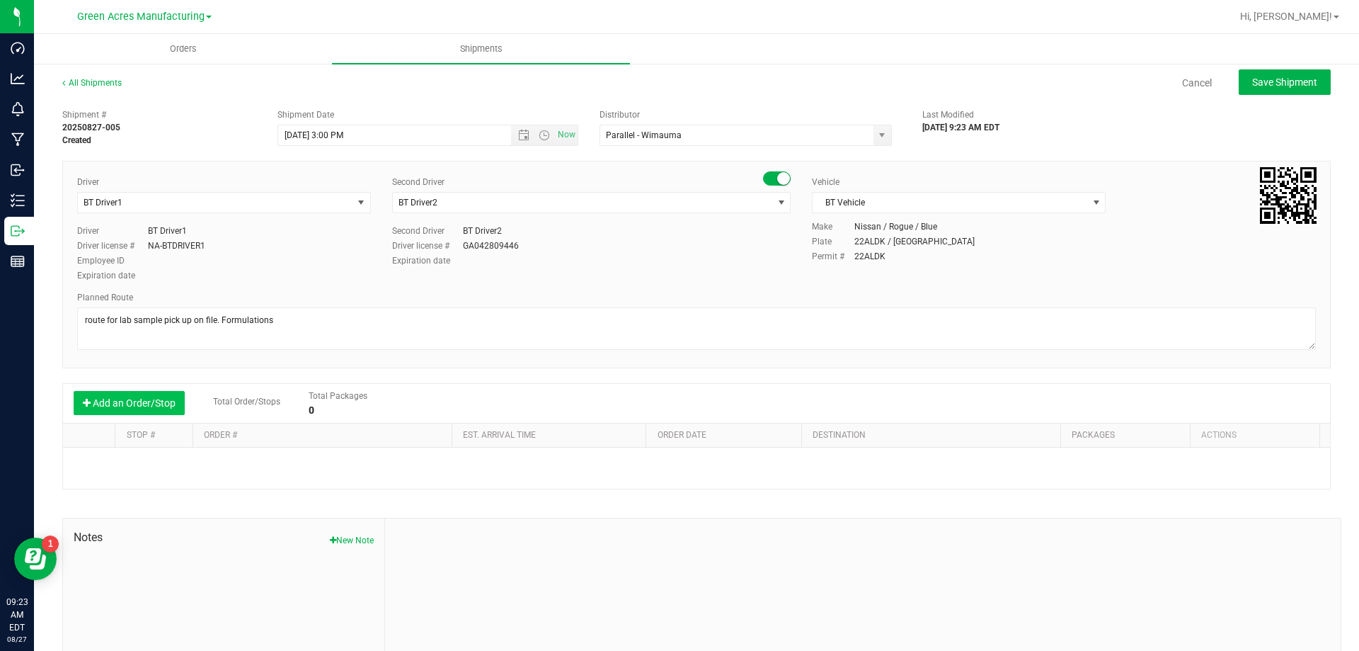
click at [76, 408] on button "Add an Order/Stop" at bounding box center [129, 403] width 111 height 24
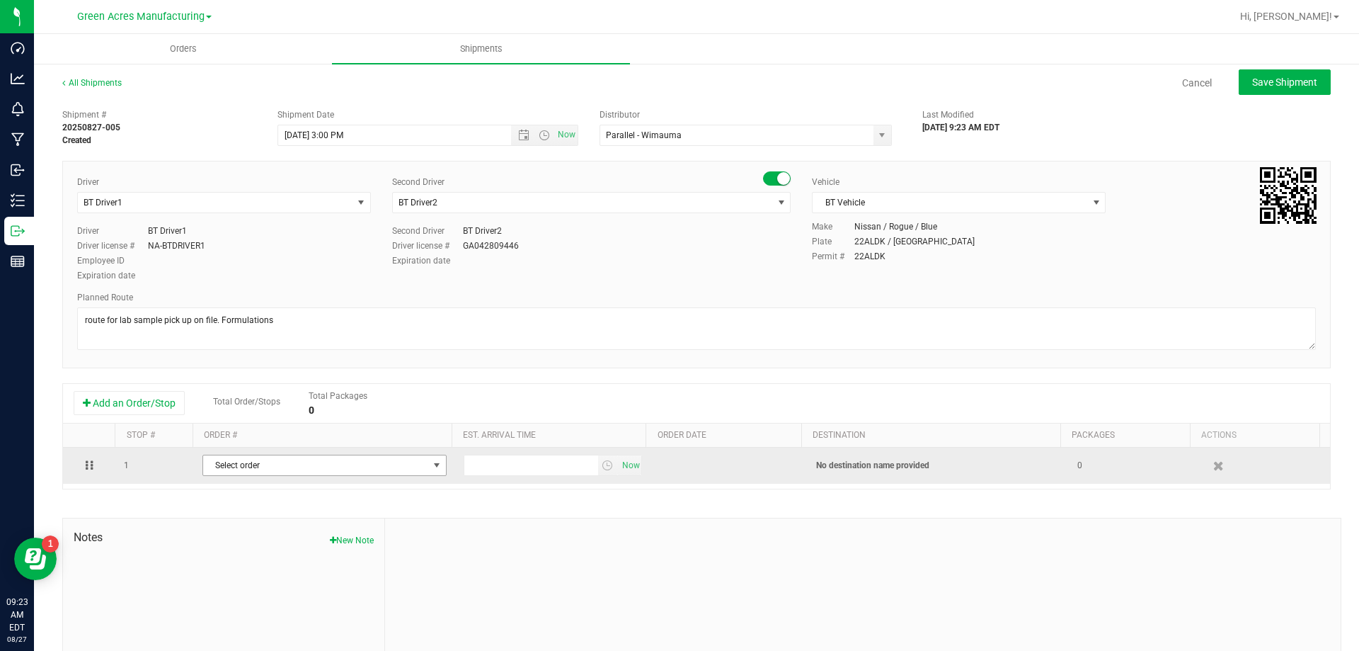
click at [238, 466] on span "Select order" at bounding box center [315, 465] width 225 height 20
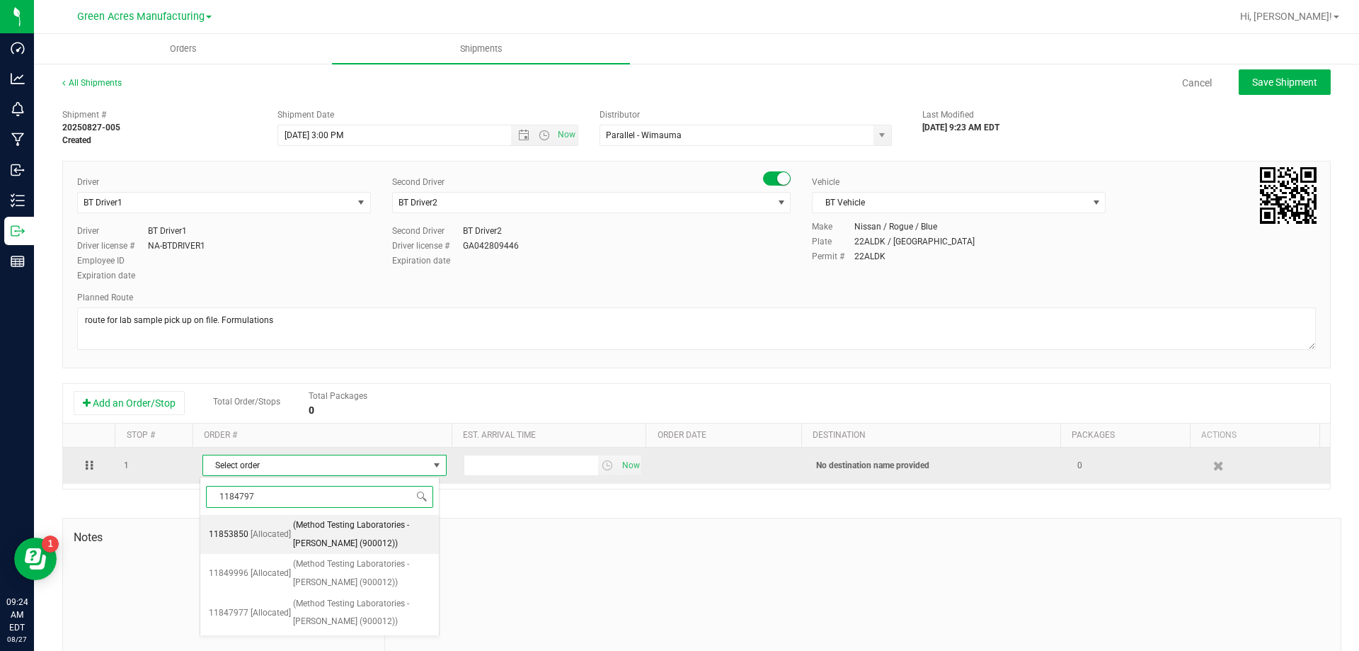
type input "11847977"
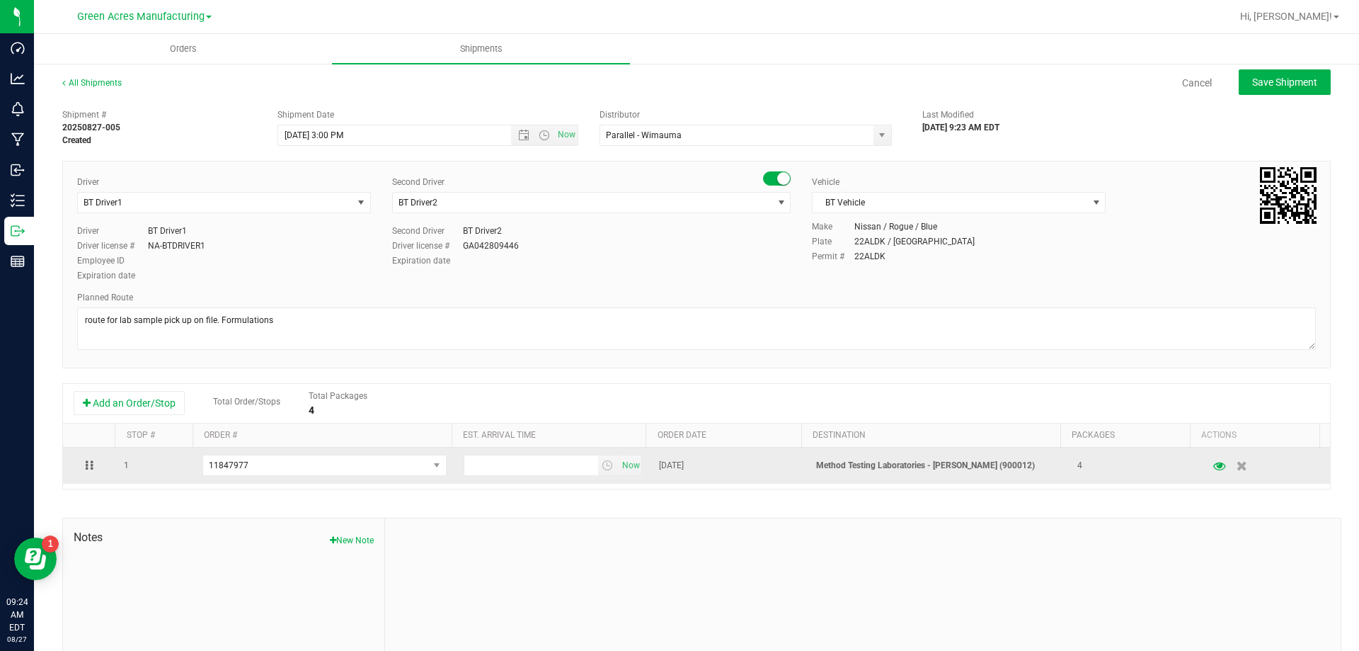
click at [561, 454] on td "Now" at bounding box center [553, 465] width 196 height 36
click at [602, 462] on span "select" at bounding box center [607, 464] width 11 height 11
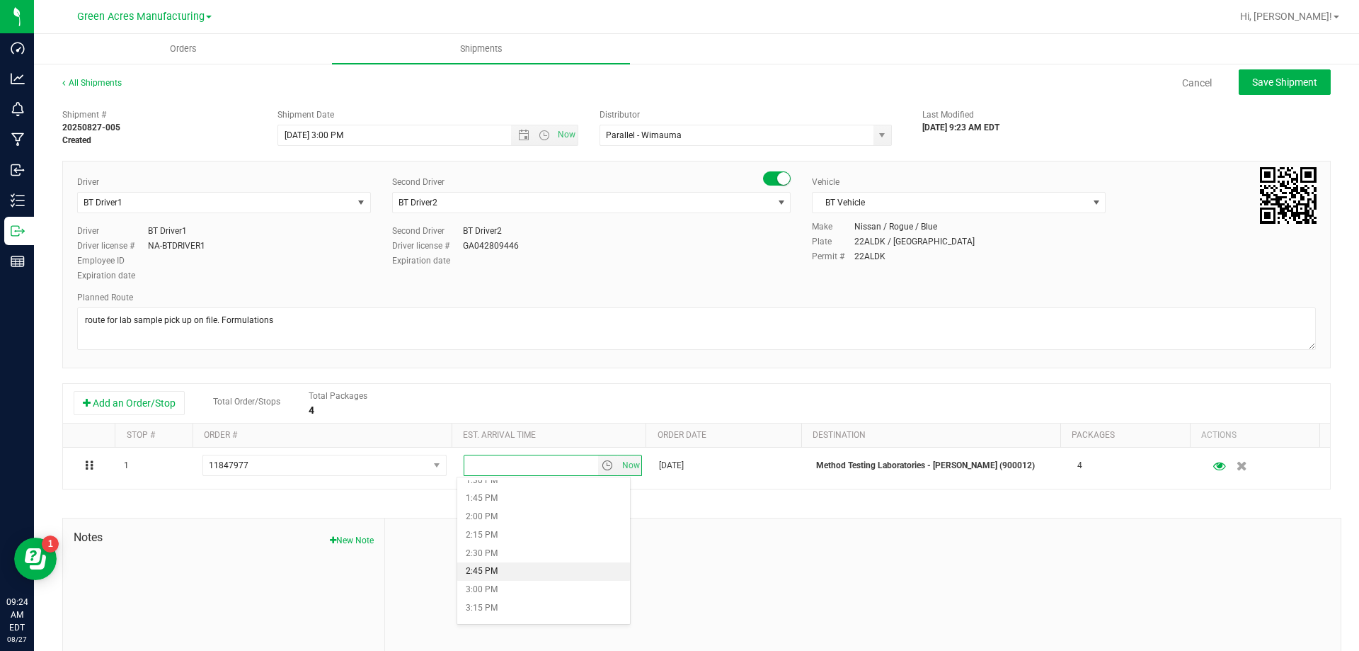
scroll to position [1062, 0]
click at [513, 588] on li "4:00 PM" at bounding box center [543, 592] width 173 height 18
click at [1288, 90] on button "Save Shipment" at bounding box center [1285, 81] width 92 height 25
type input "8/27/2025 7:00 PM"
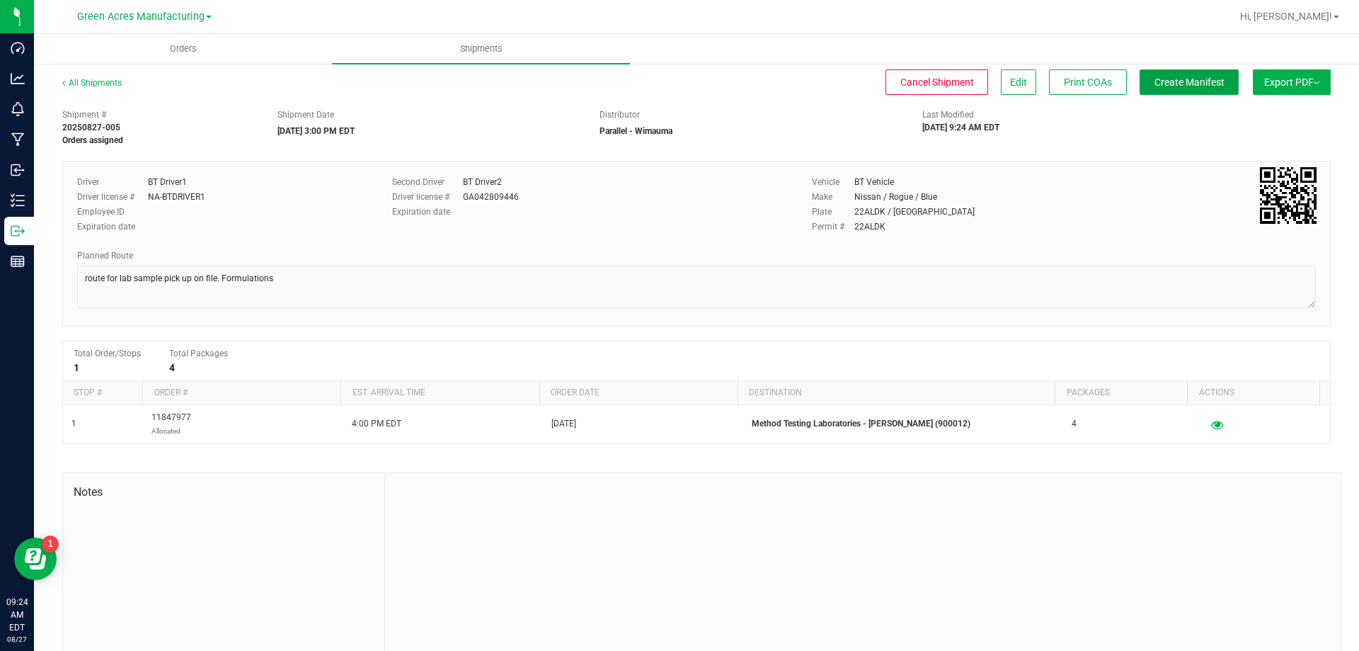
drag, startPoint x: 1219, startPoint y: 79, endPoint x: 1226, endPoint y: 74, distance: 8.6
click at [1226, 74] on div "All Shipments Cancel Shipment Edit Print COAs Create Manifest Export PDF Manife…" at bounding box center [696, 369] width 1325 height 615
click at [1186, 94] on button "Create Manifest" at bounding box center [1189, 81] width 99 height 25
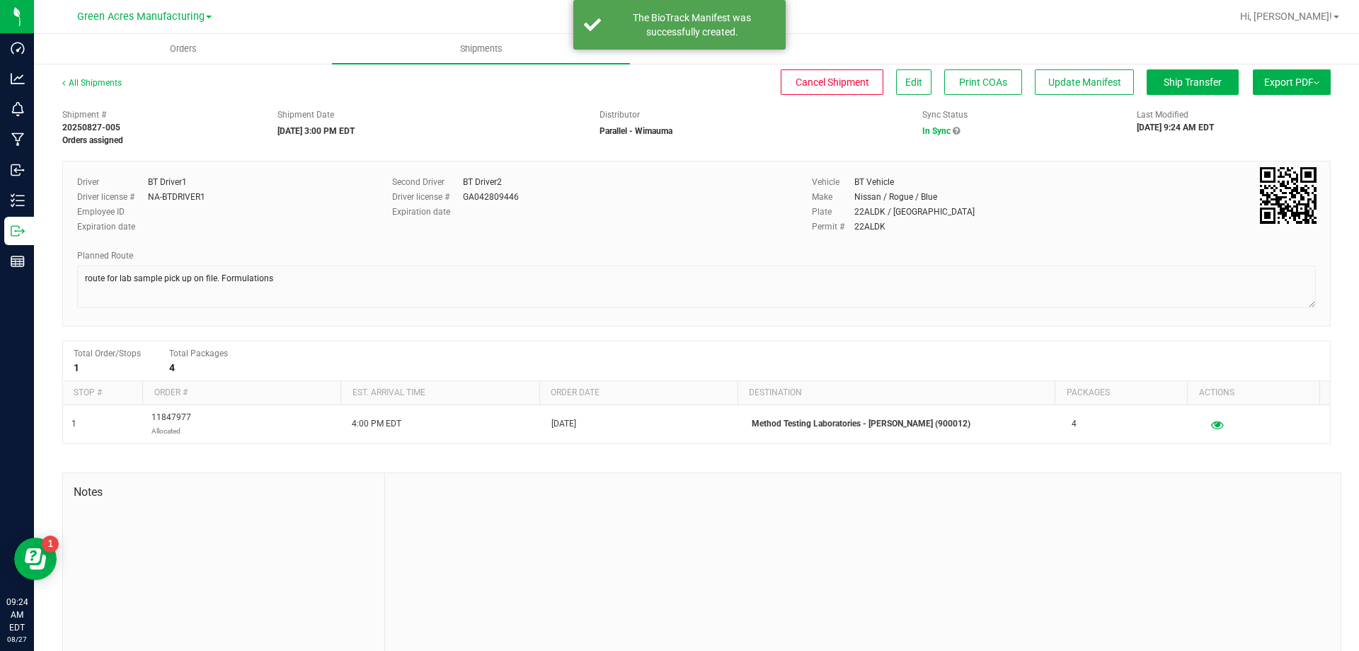
click at [1276, 91] on button "Export PDF" at bounding box center [1292, 81] width 78 height 25
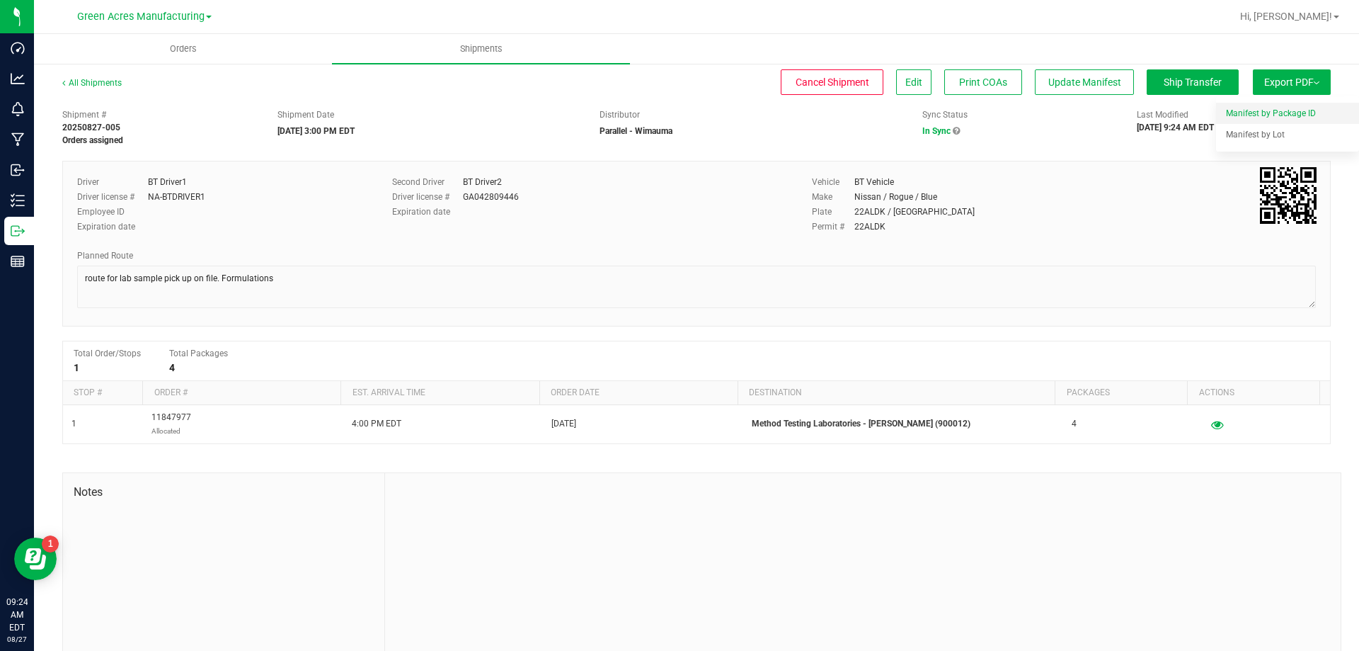
click at [1264, 103] on li "Manifest by Package ID" at bounding box center [1287, 113] width 143 height 21
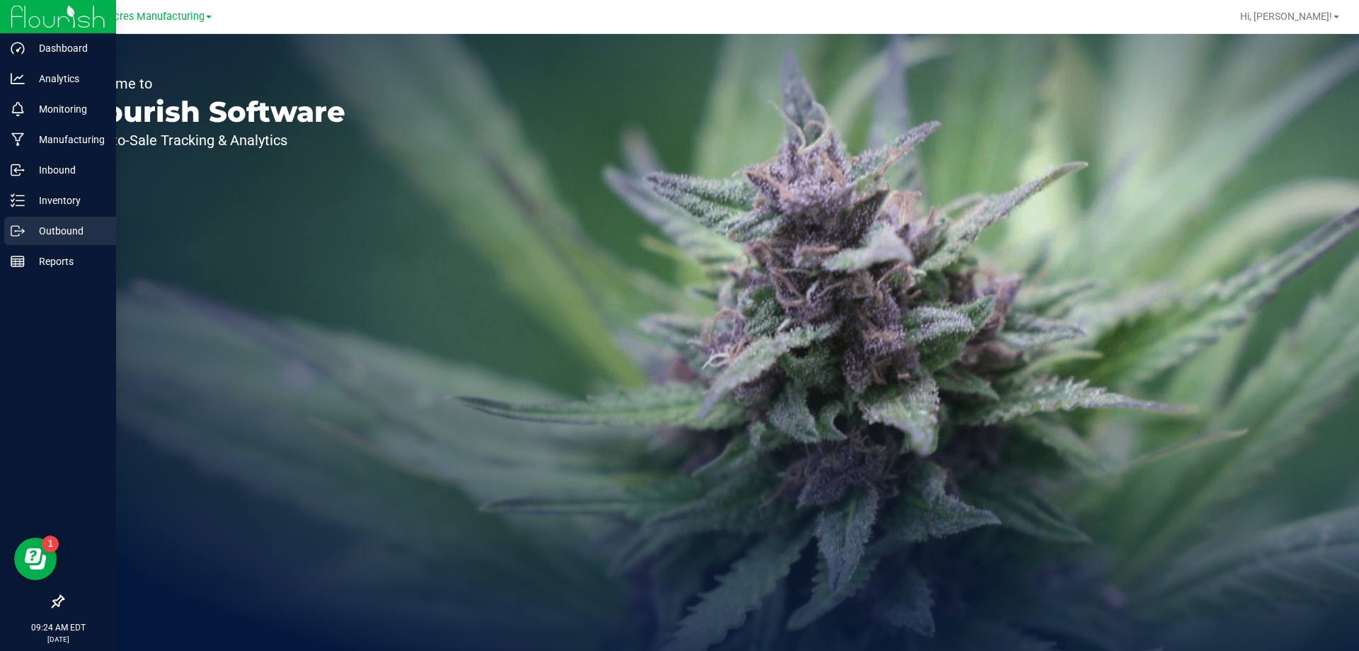
click at [26, 220] on div "Outbound" at bounding box center [60, 231] width 112 height 28
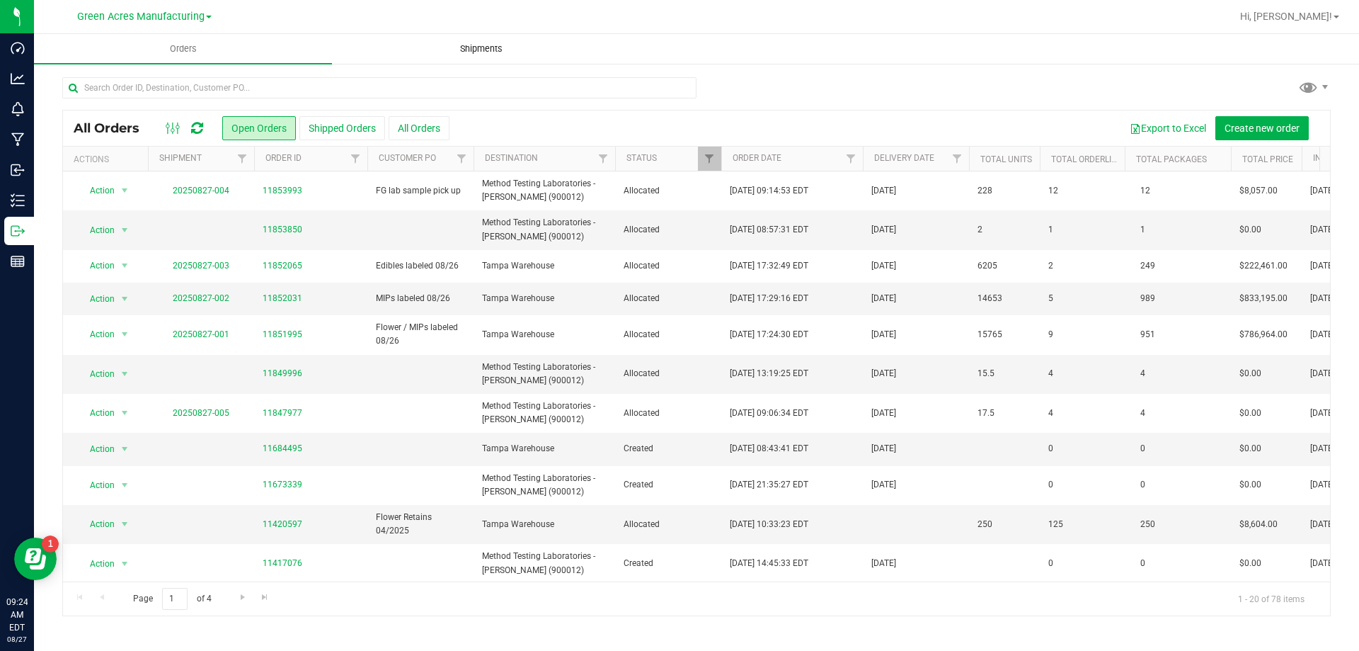
click at [494, 38] on uib-tab-heading "Shipments" at bounding box center [481, 49] width 297 height 28
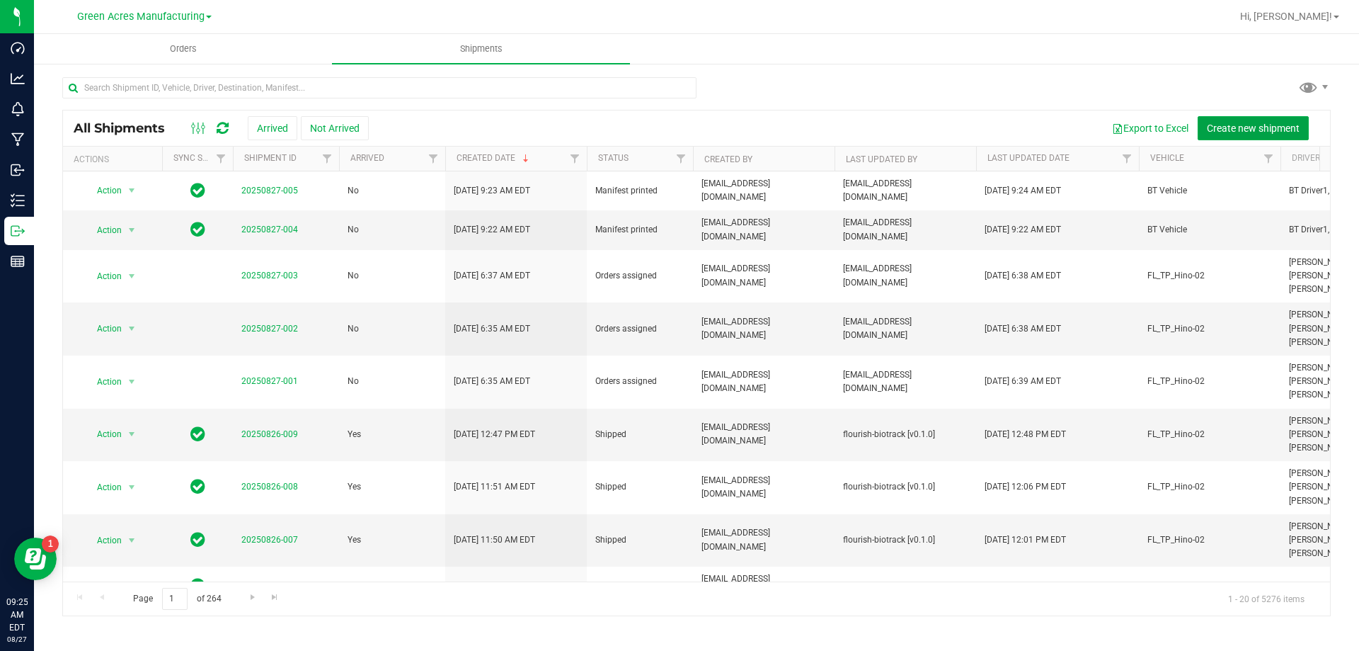
click at [1252, 127] on span "Create new shipment" at bounding box center [1253, 127] width 93 height 11
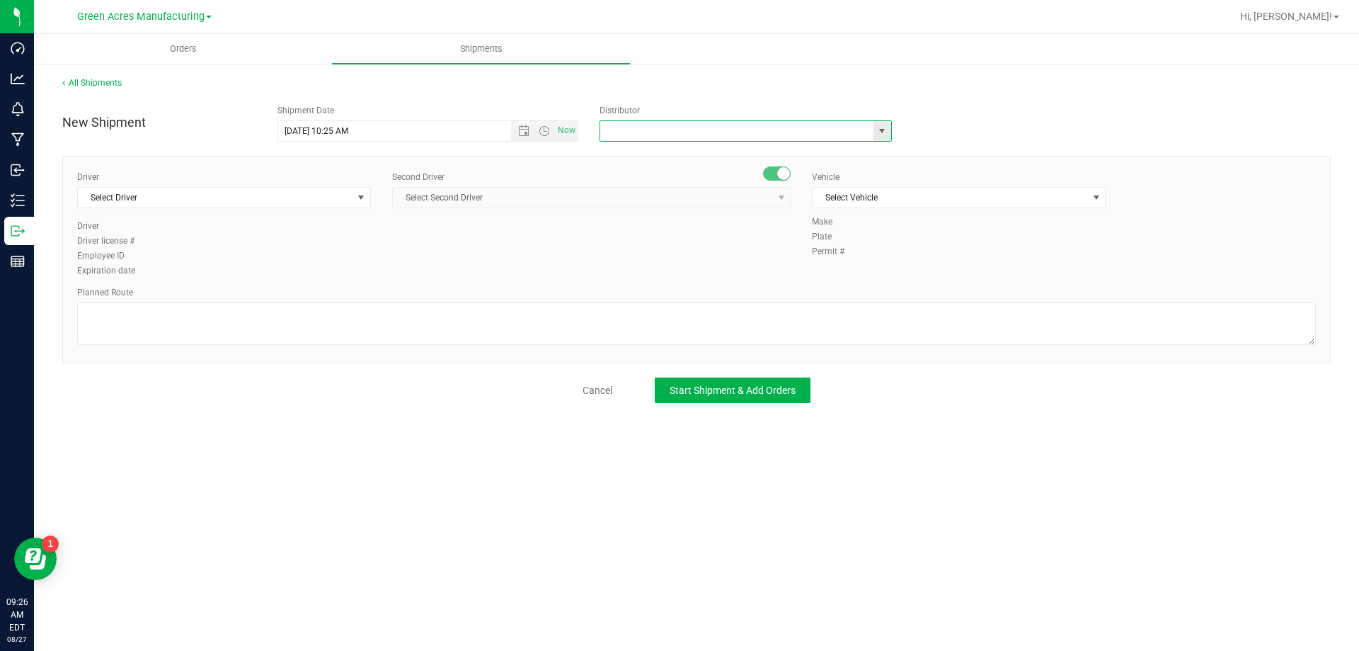
click at [743, 126] on input "text" at bounding box center [732, 131] width 265 height 20
type input "Parallel - Wimauma"
click at [345, 193] on span "Select Driver" at bounding box center [215, 198] width 275 height 20
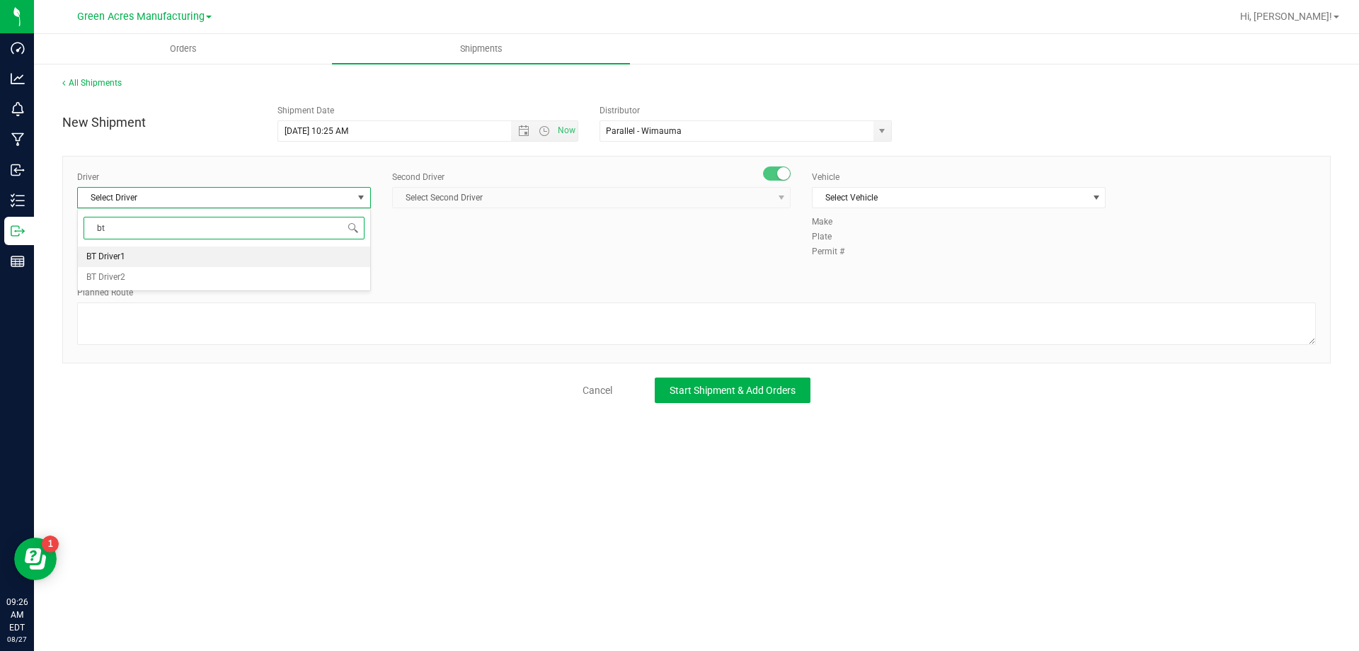
click at [253, 261] on li "BT Driver1" at bounding box center [224, 256] width 292 height 21
type input "bt"
click at [527, 200] on span "Select Second Driver" at bounding box center [582, 198] width 379 height 20
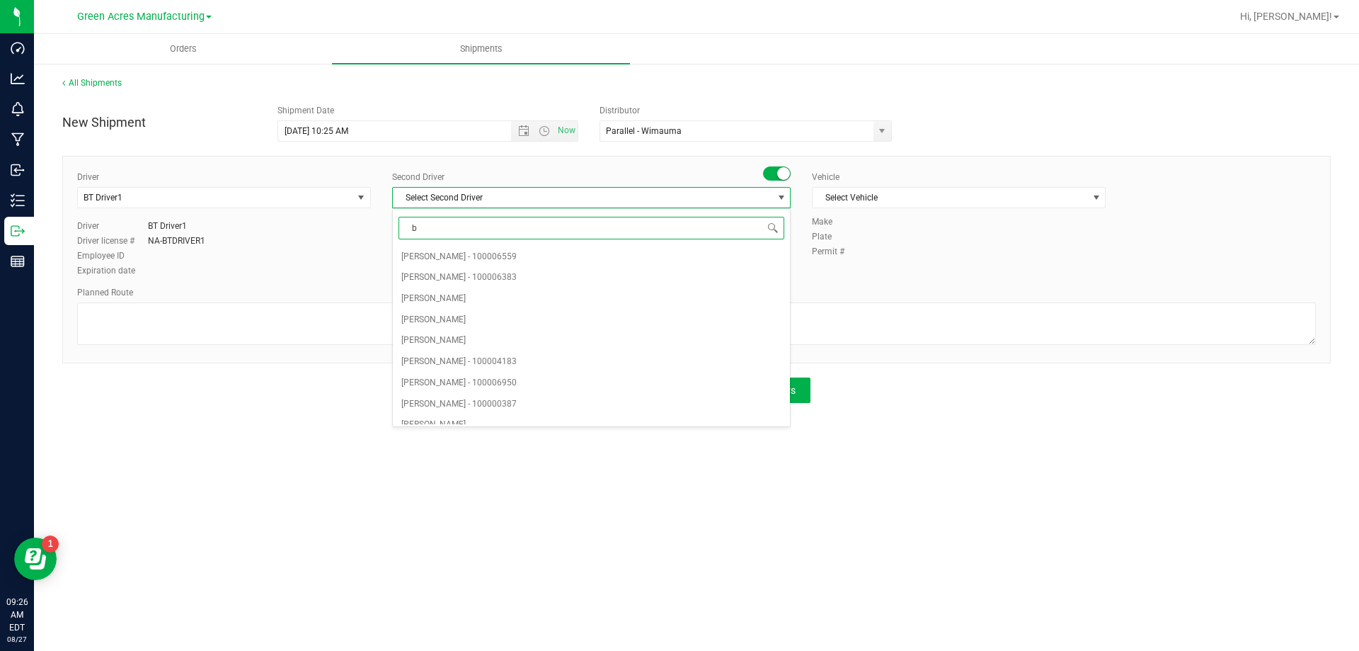
type input "bt"
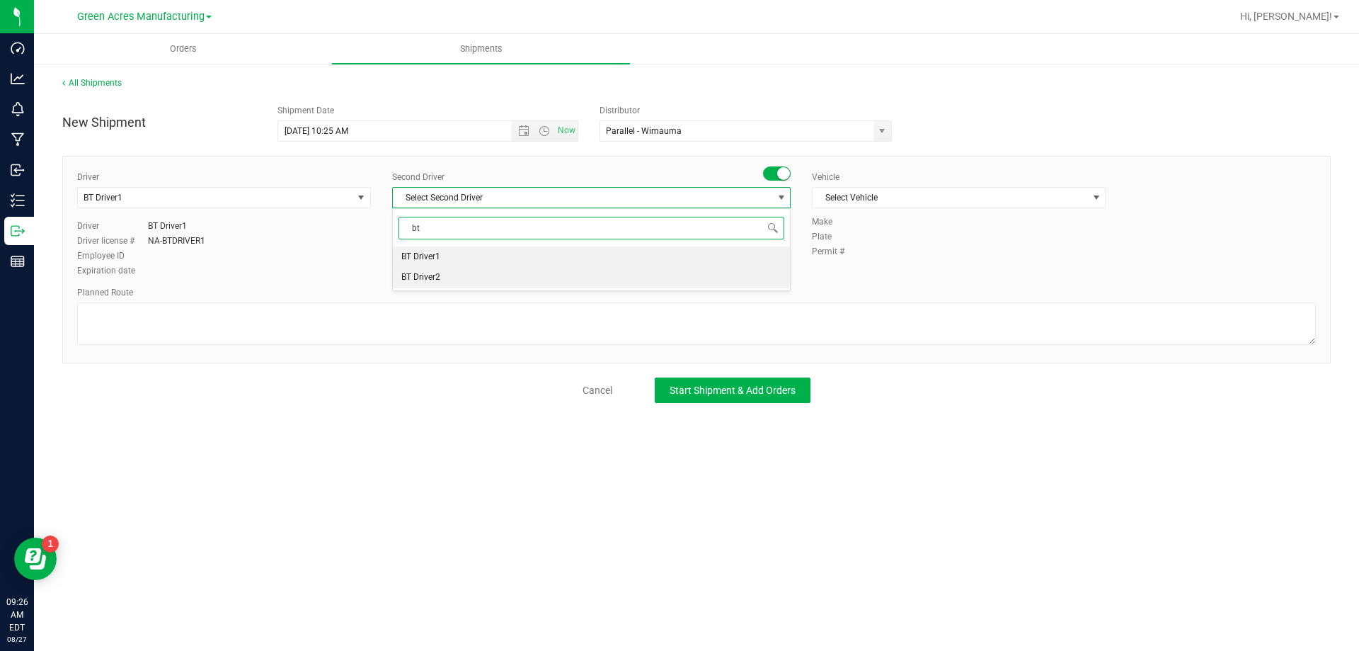
click at [480, 275] on li "BT Driver2" at bounding box center [591, 277] width 397 height 21
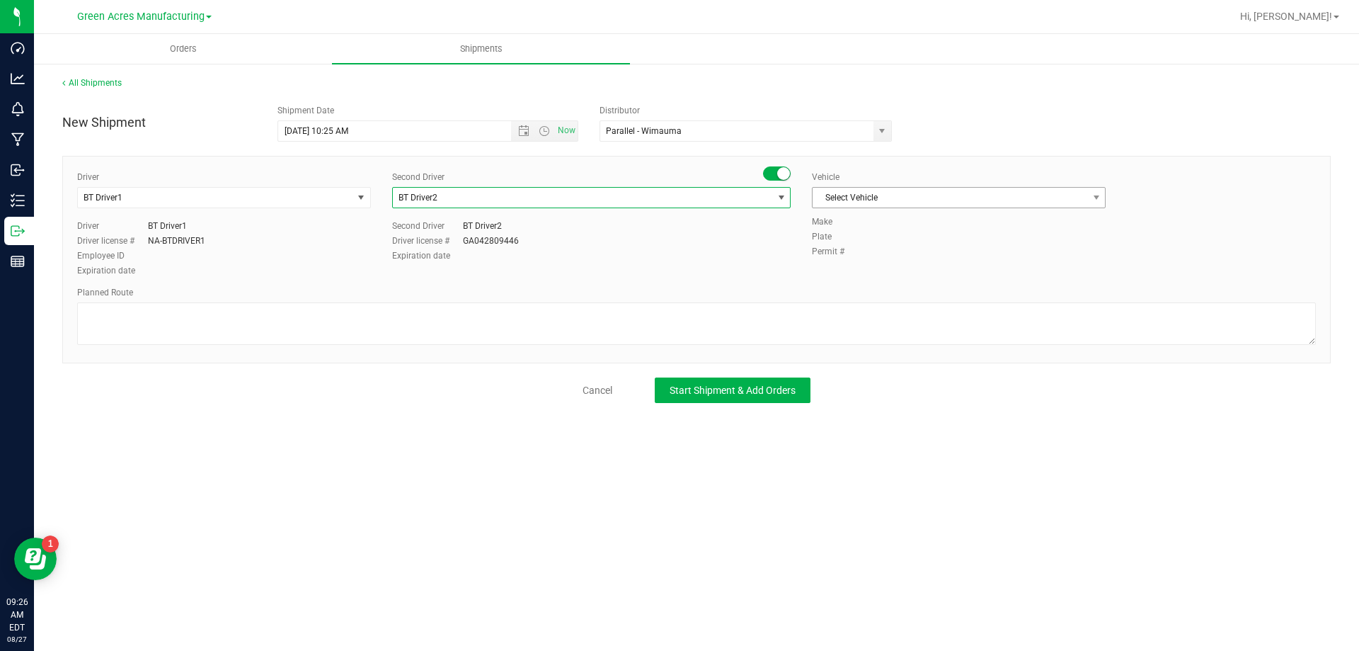
click at [858, 200] on span "Select Vehicle" at bounding box center [950, 198] width 275 height 20
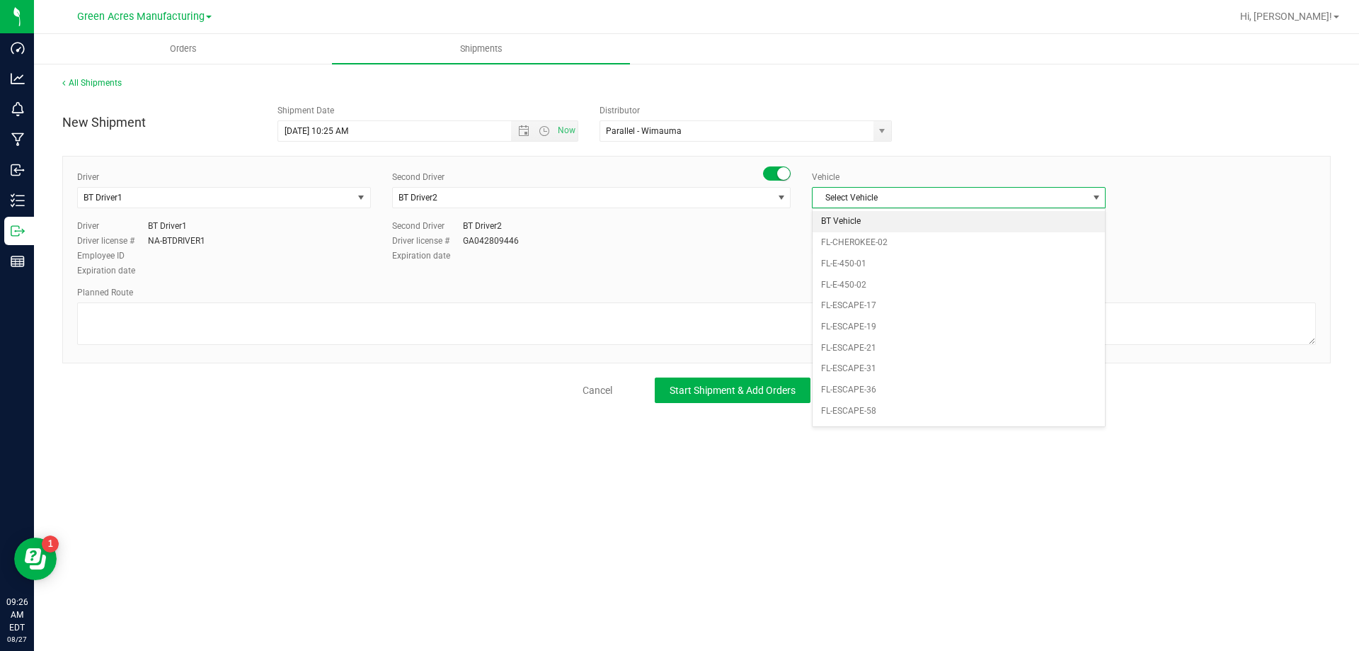
click at [861, 211] on li "BT Vehicle" at bounding box center [959, 221] width 292 height 21
click at [794, 298] on div "Planned Route" at bounding box center [696, 292] width 1239 height 13
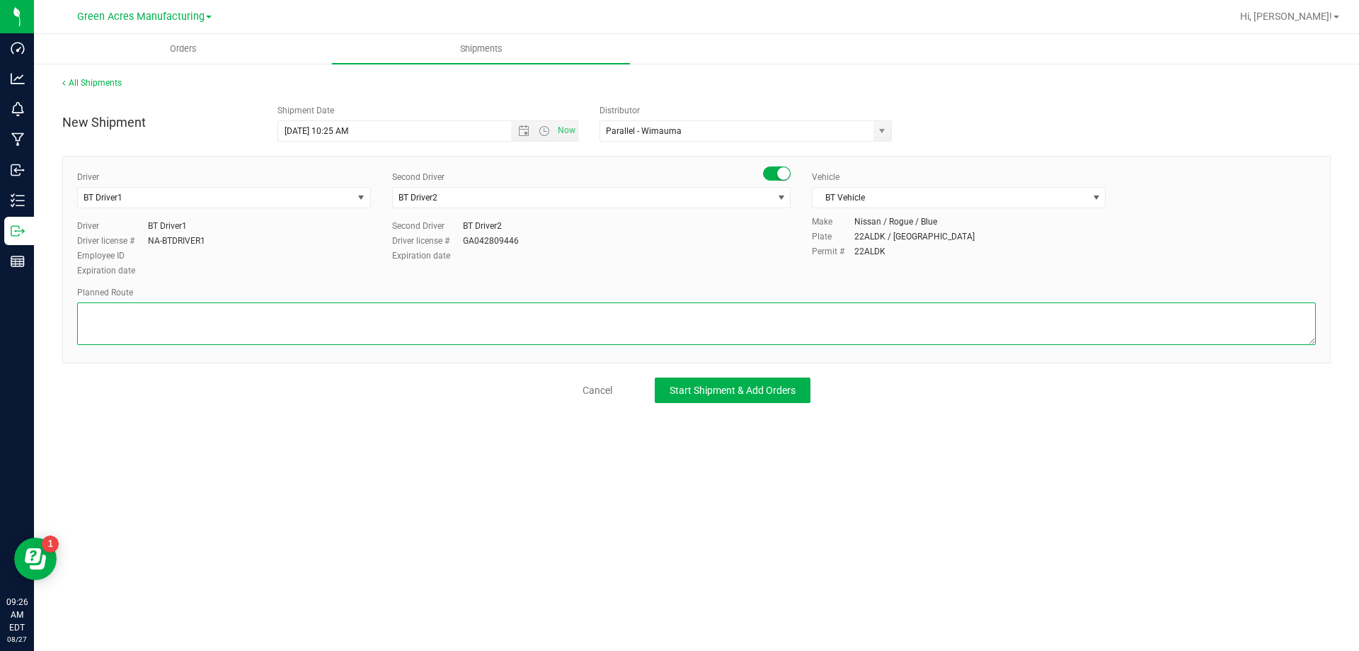
click at [796, 310] on textarea at bounding box center [696, 323] width 1239 height 42
type textarea "Route for lab sample pick up on file. Extractions"
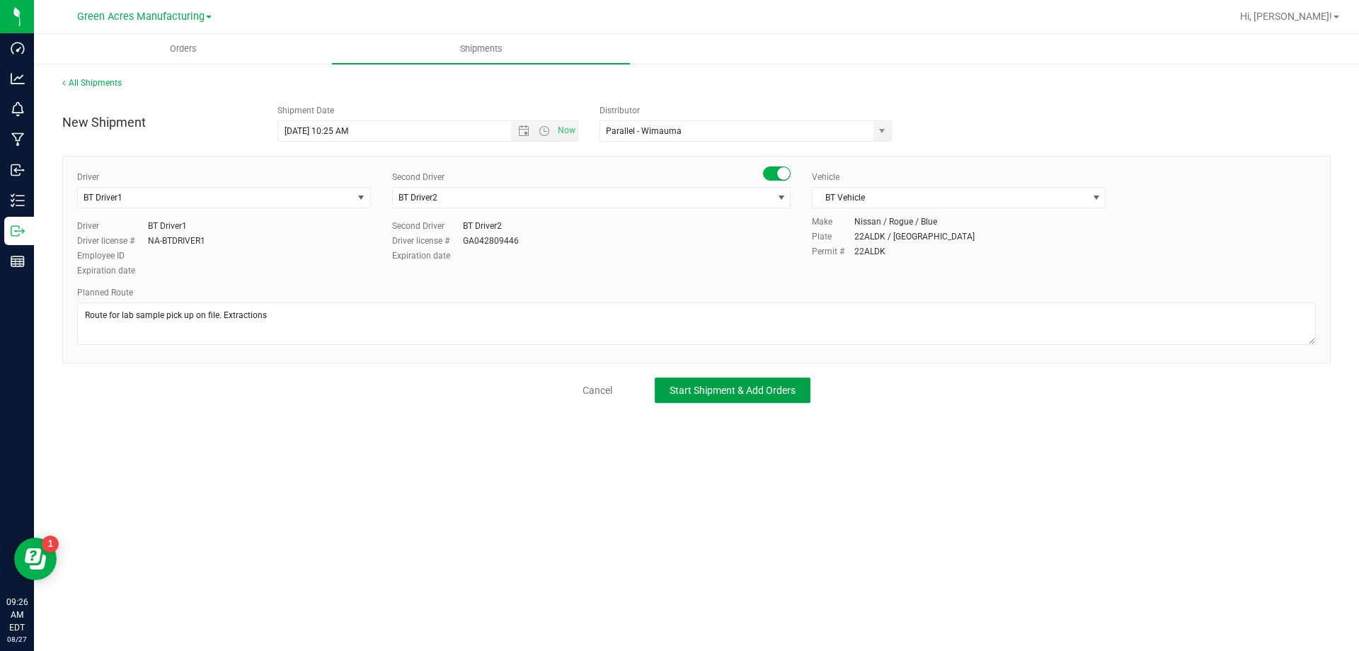
click at [789, 380] on button "Start Shipment & Add Orders" at bounding box center [733, 389] width 156 height 25
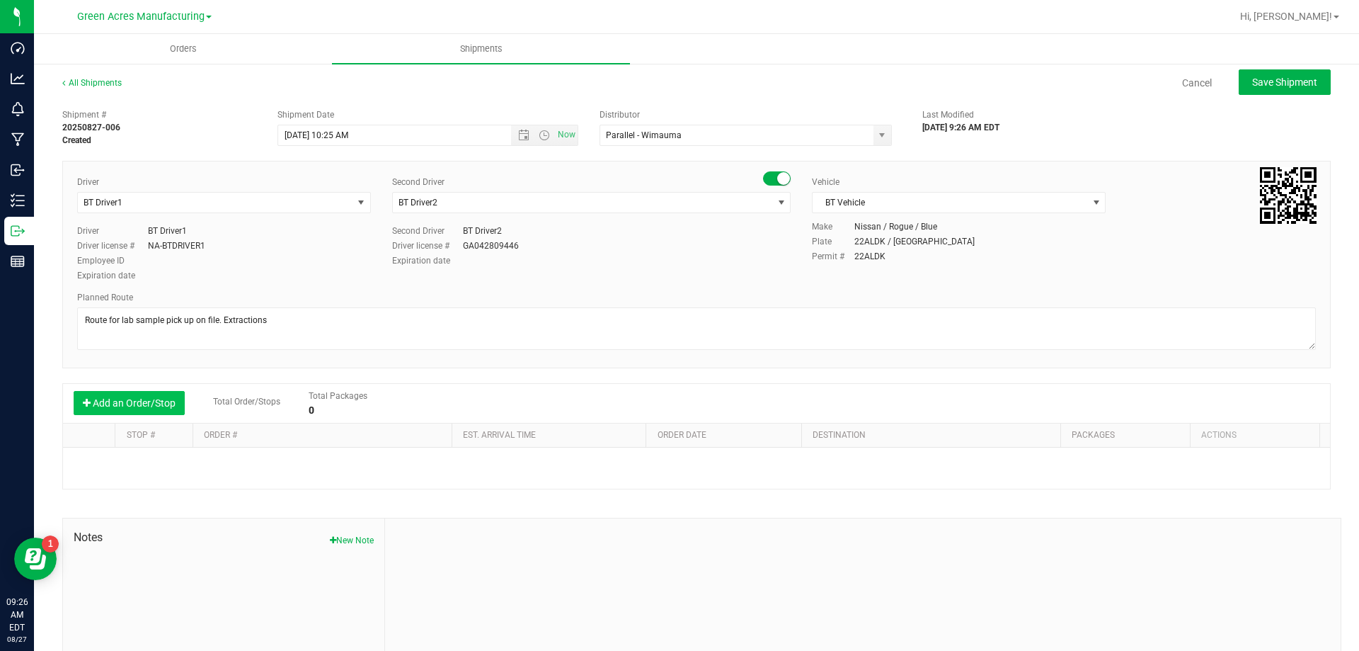
click at [133, 411] on button "Add an Order/Stop" at bounding box center [129, 403] width 111 height 24
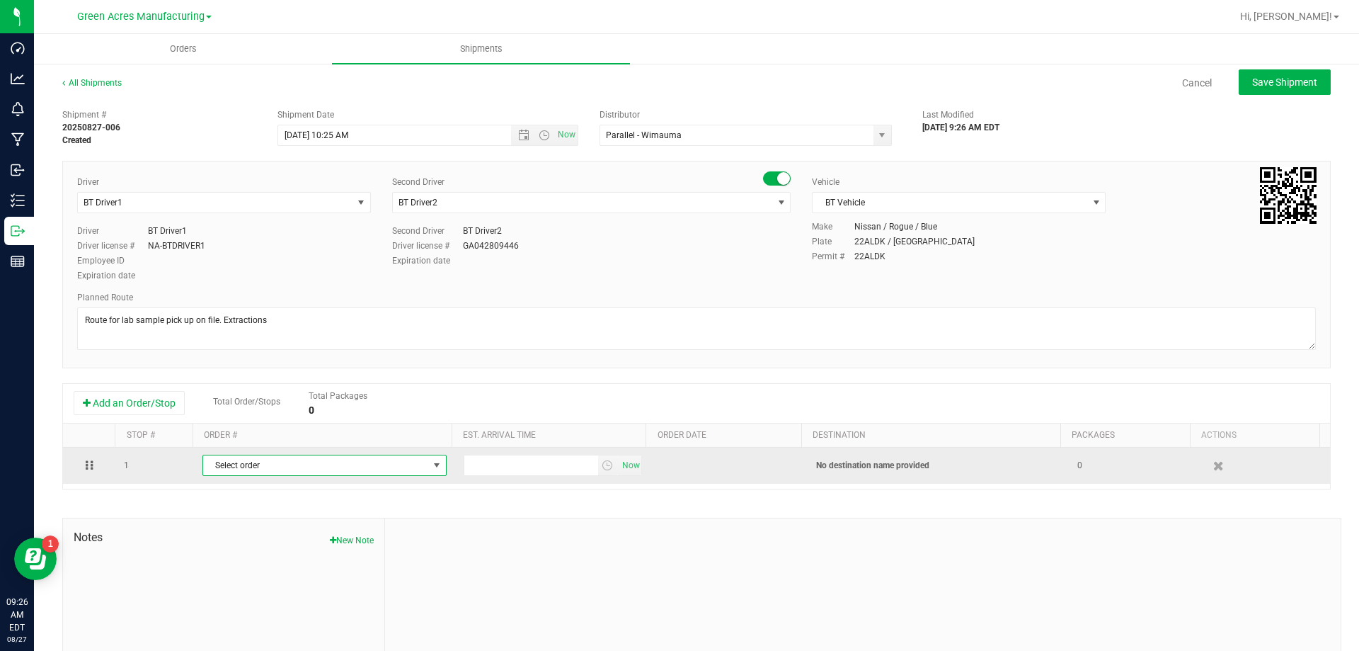
click at [258, 455] on span "Select order" at bounding box center [324, 464] width 244 height 21
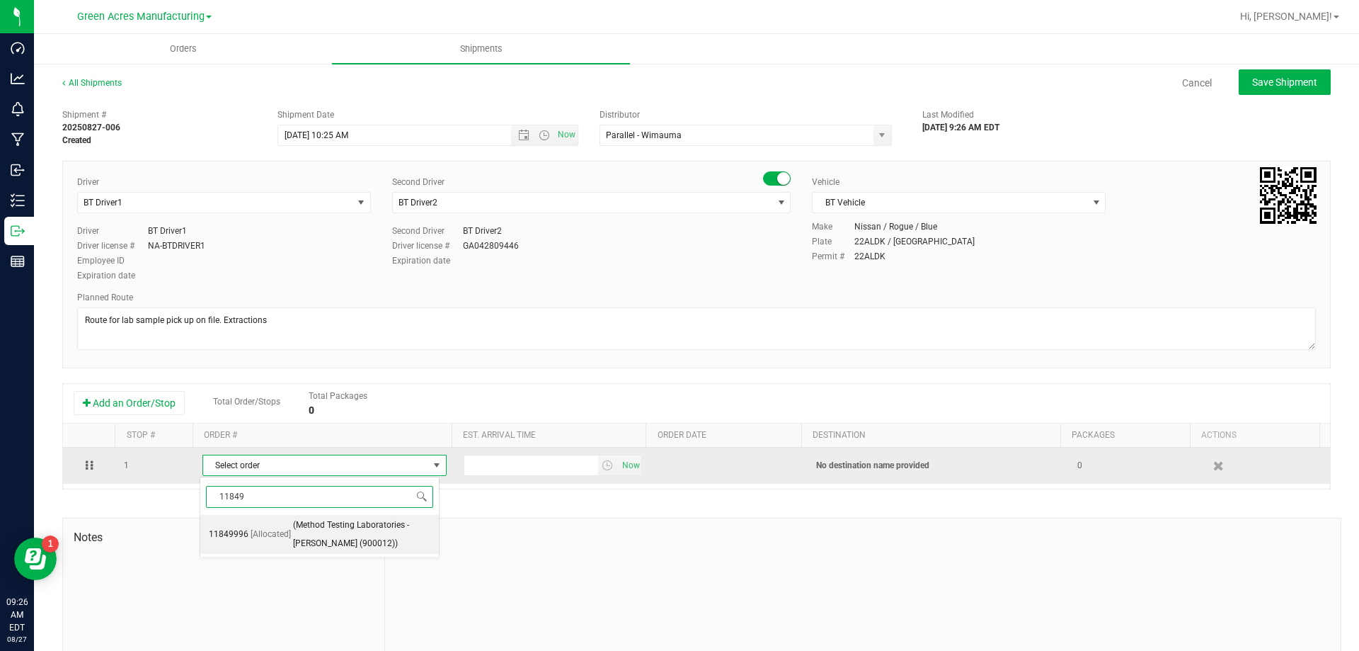
type input "118499"
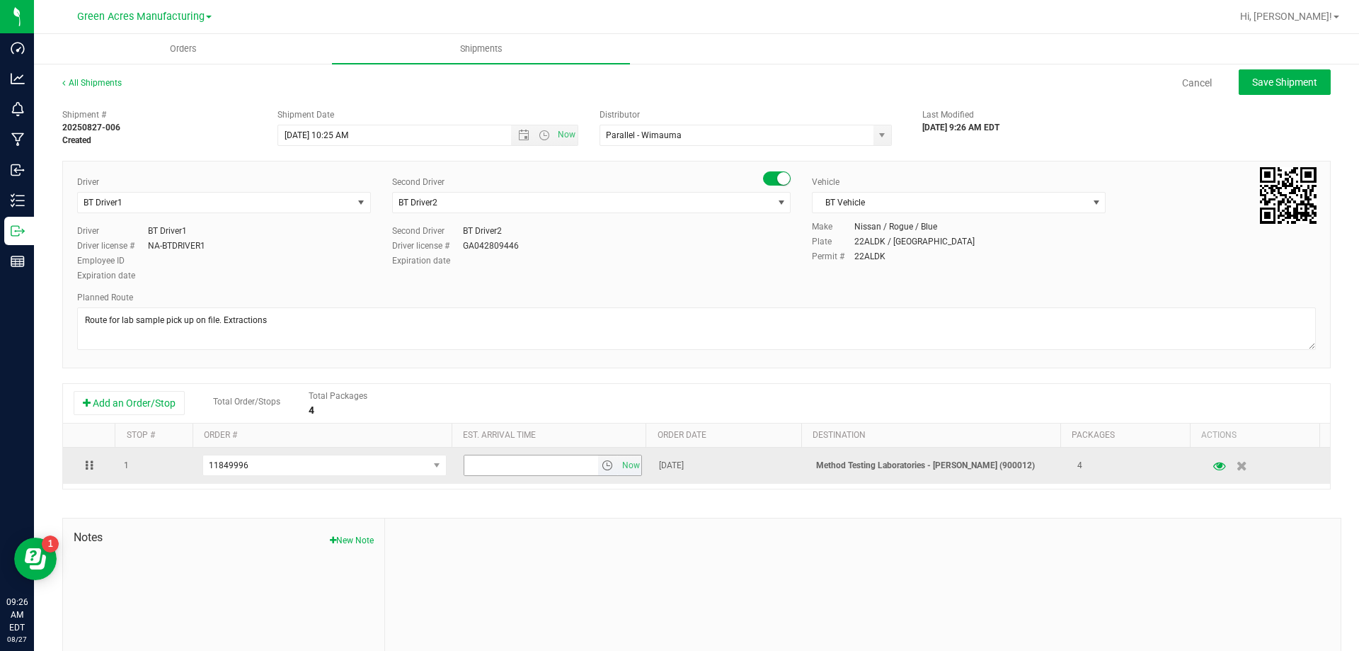
click at [604, 469] on span "select" at bounding box center [608, 465] width 21 height 20
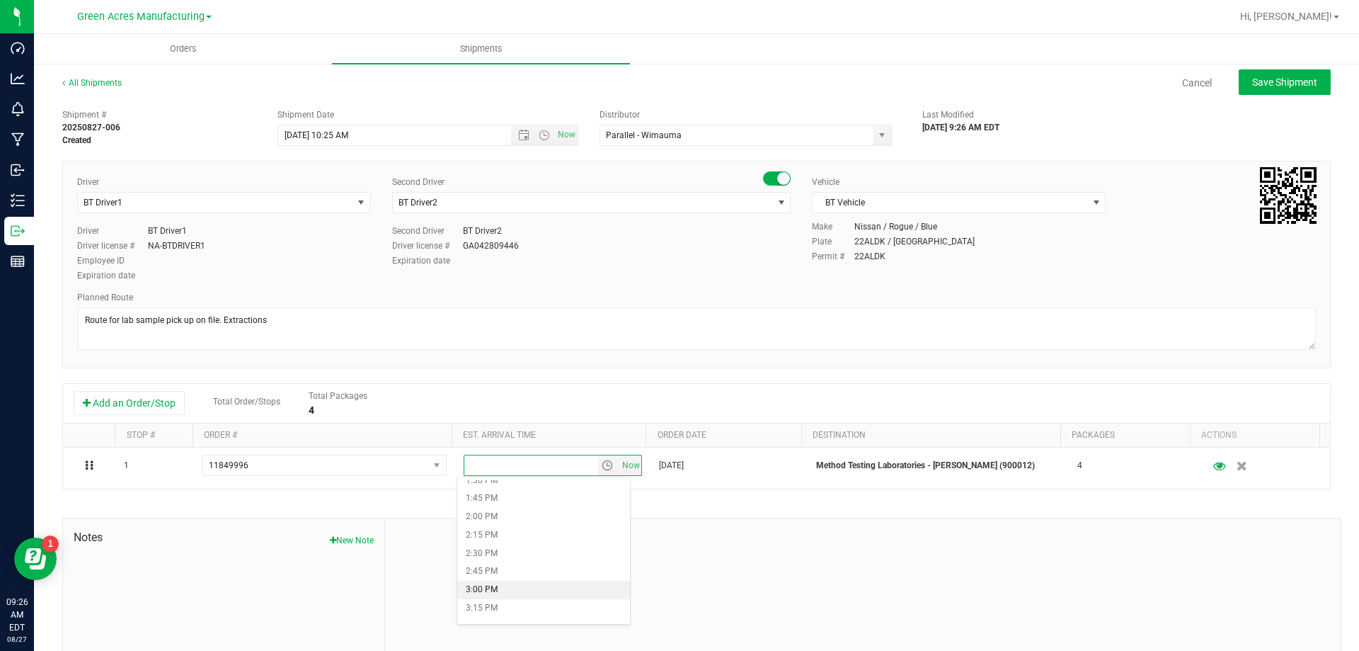
scroll to position [1062, 0]
click at [515, 587] on li "4:00 PM" at bounding box center [543, 592] width 173 height 18
click at [1238, 95] on div "All Shipments Cancel Save Shipment" at bounding box center [696, 88] width 1269 height 25
click at [1252, 84] on span "Save Shipment" at bounding box center [1284, 81] width 65 height 11
type input "8/27/2025 2:25 PM"
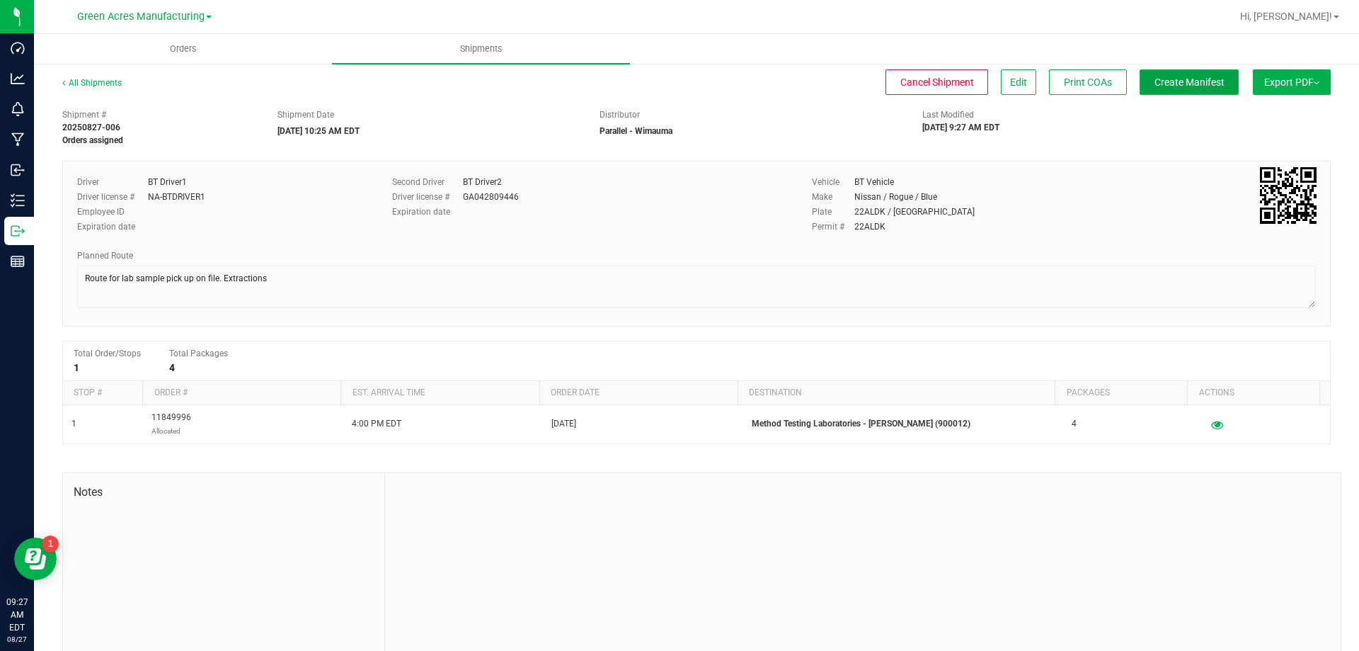
click at [1195, 88] on button "Create Manifest" at bounding box center [1189, 81] width 99 height 25
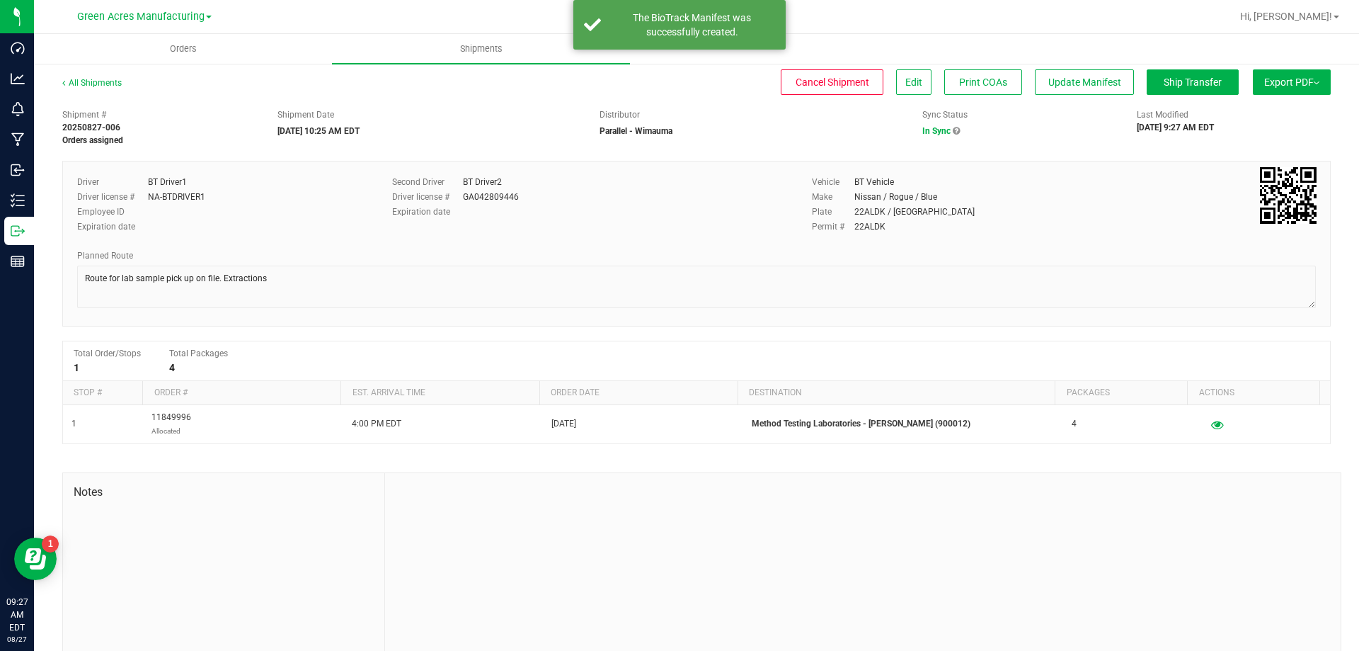
click at [1280, 74] on button "Export PDF" at bounding box center [1292, 81] width 78 height 25
click at [1278, 109] on span "Manifest by Package ID" at bounding box center [1271, 113] width 90 height 10
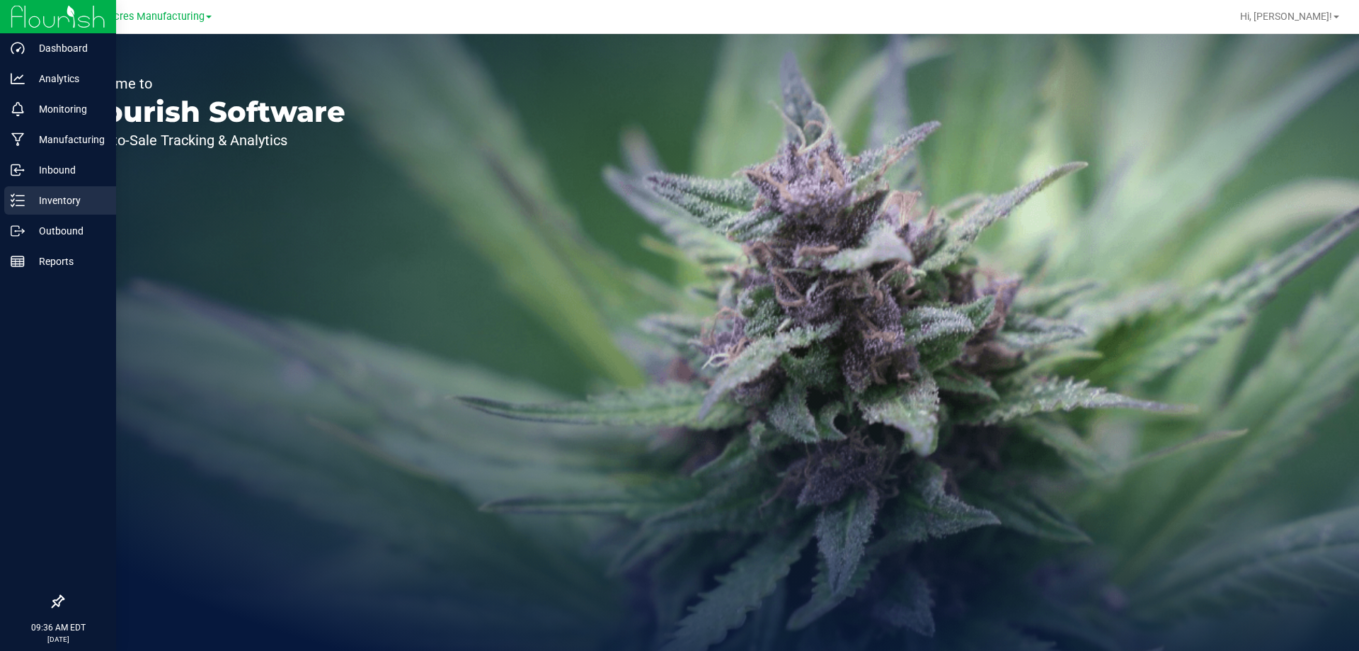
click at [16, 200] on icon at bounding box center [18, 200] width 14 height 14
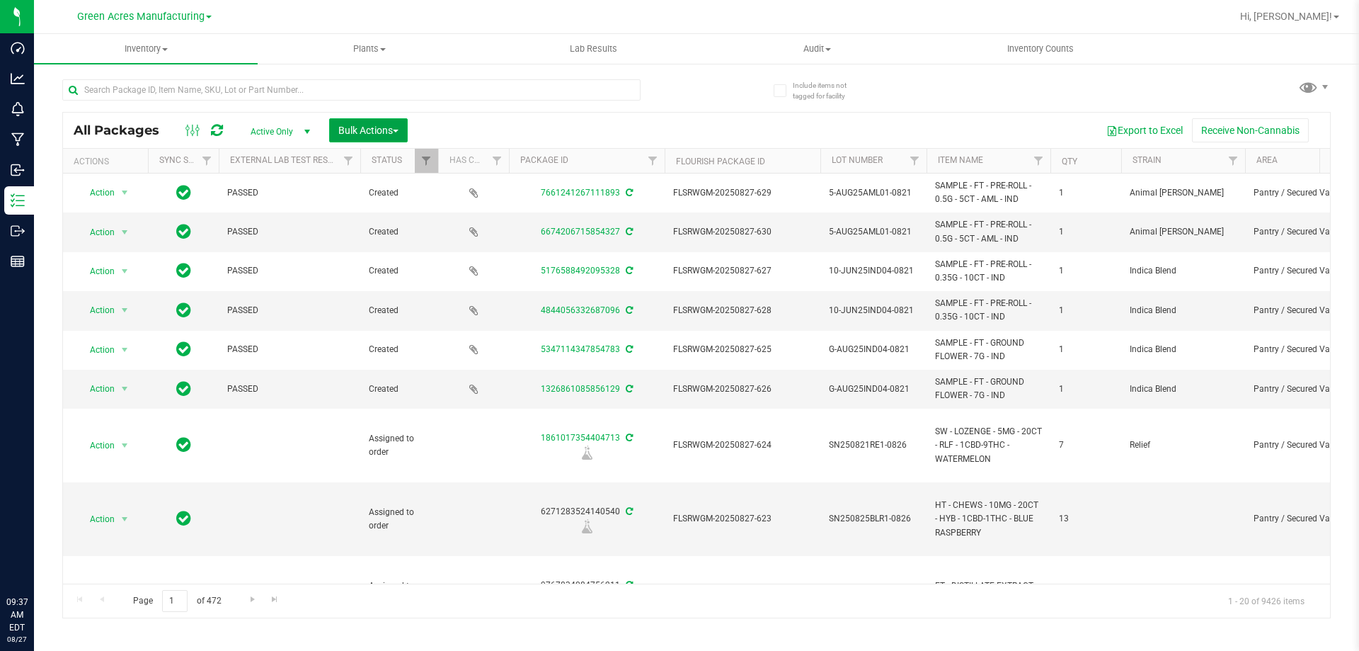
click at [370, 132] on span "Bulk Actions" at bounding box center [368, 130] width 60 height 11
click at [427, 239] on div "Create lab samples" at bounding box center [388, 242] width 100 height 23
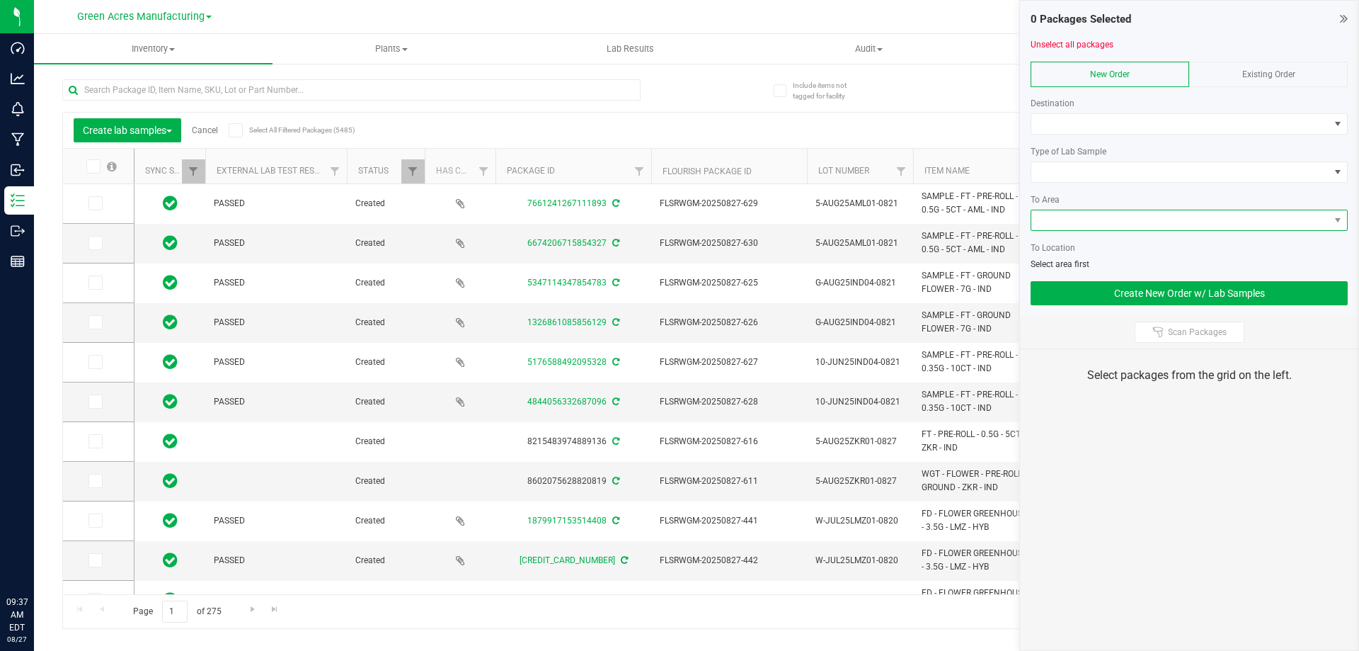
click at [1077, 217] on span at bounding box center [1180, 220] width 298 height 20
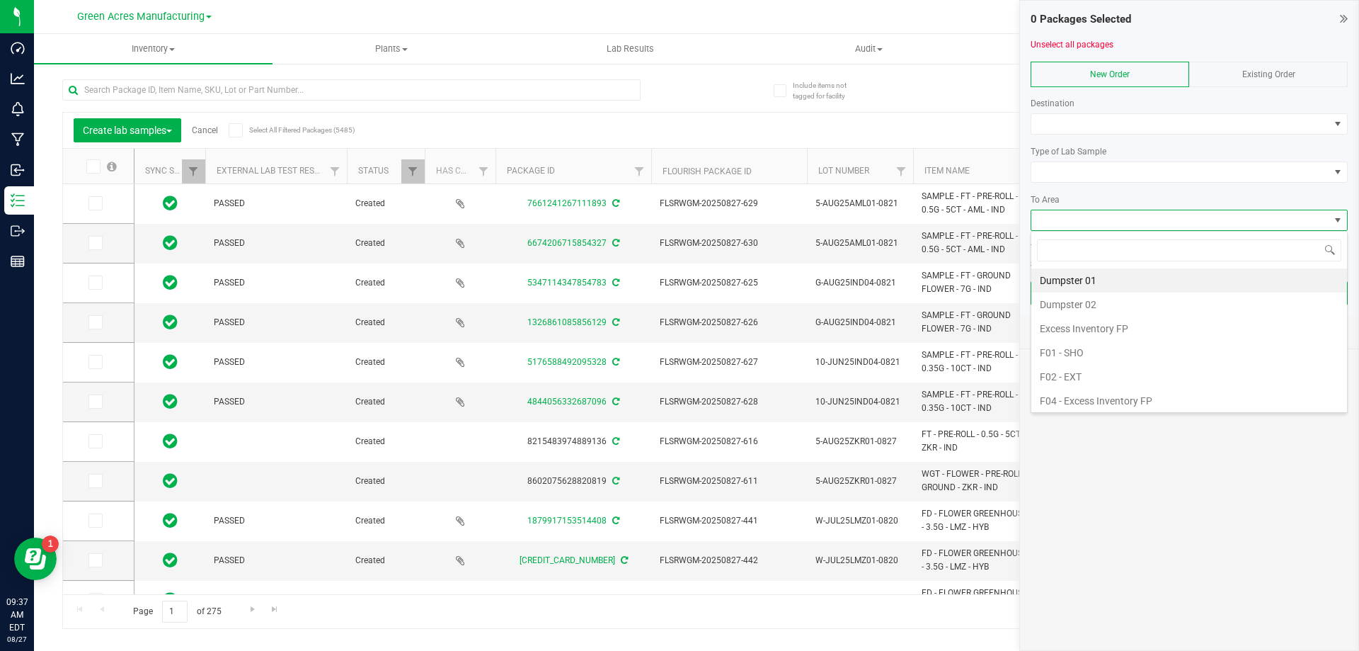
click at [1123, 76] on span "New Order" at bounding box center [1110, 74] width 40 height 10
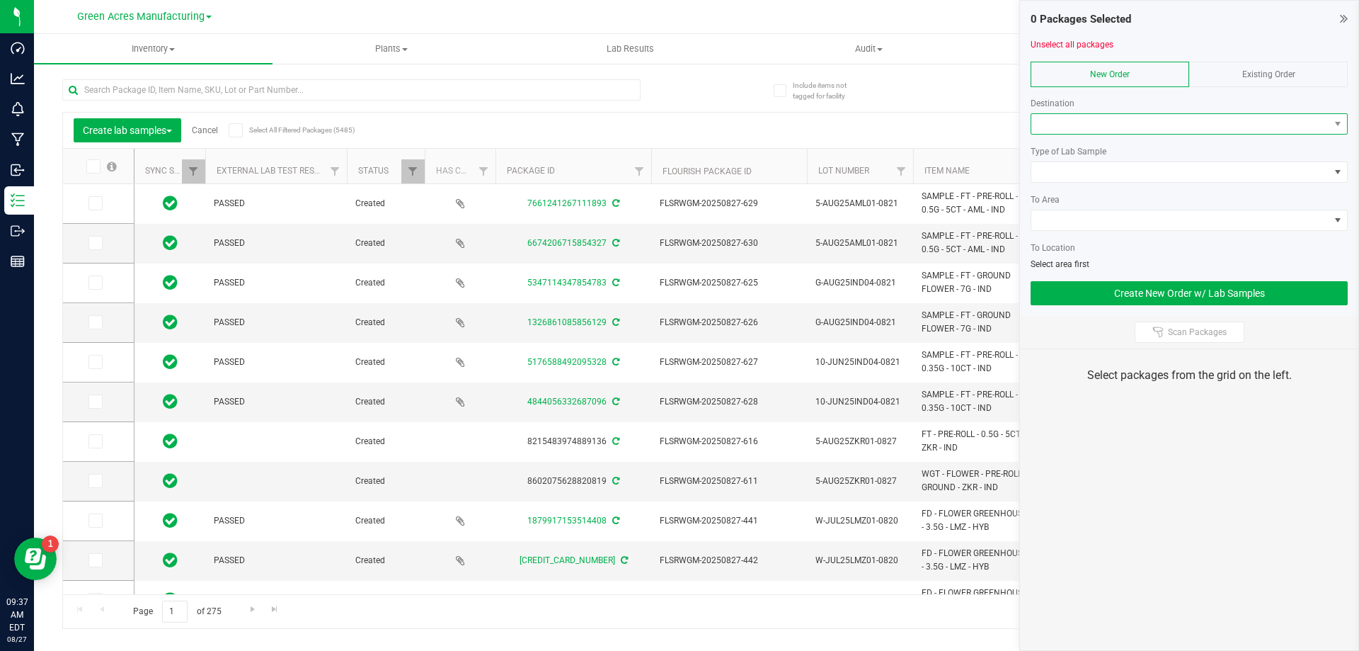
click at [1094, 130] on span at bounding box center [1180, 124] width 298 height 20
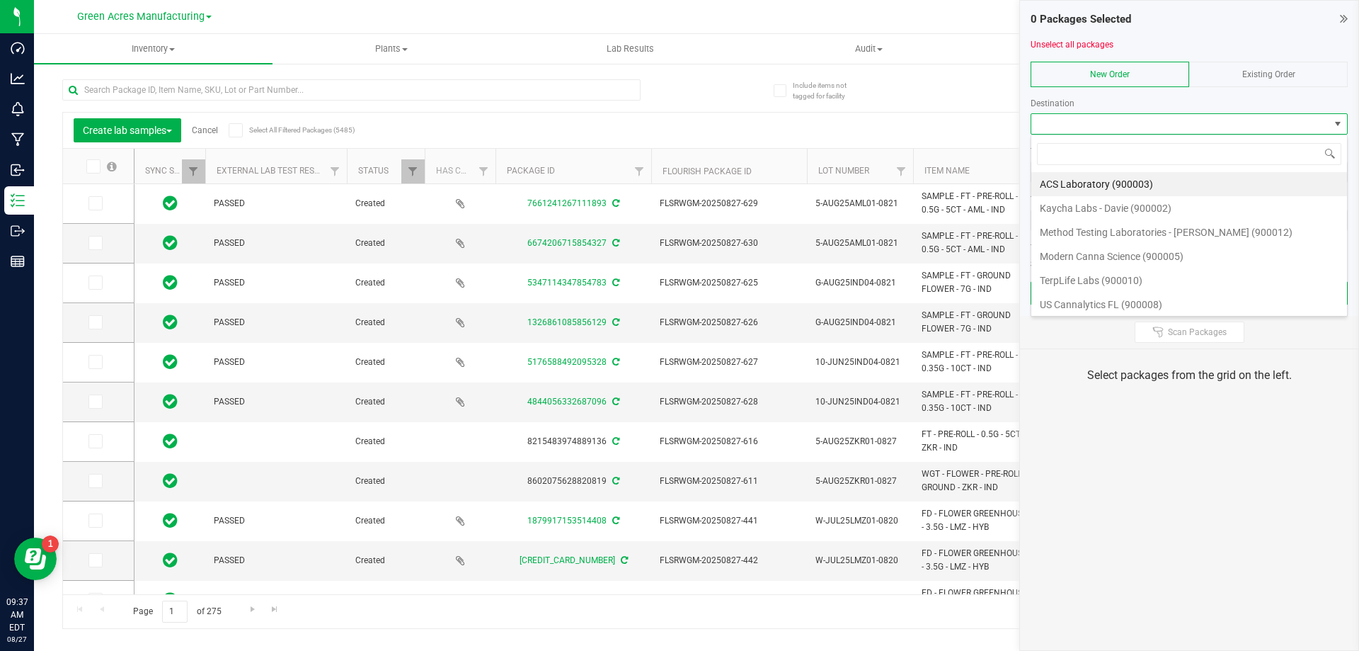
scroll to position [21, 317]
click at [1158, 238] on li "Method Testing Laboratories - [PERSON_NAME] (900012)" at bounding box center [1189, 232] width 316 height 24
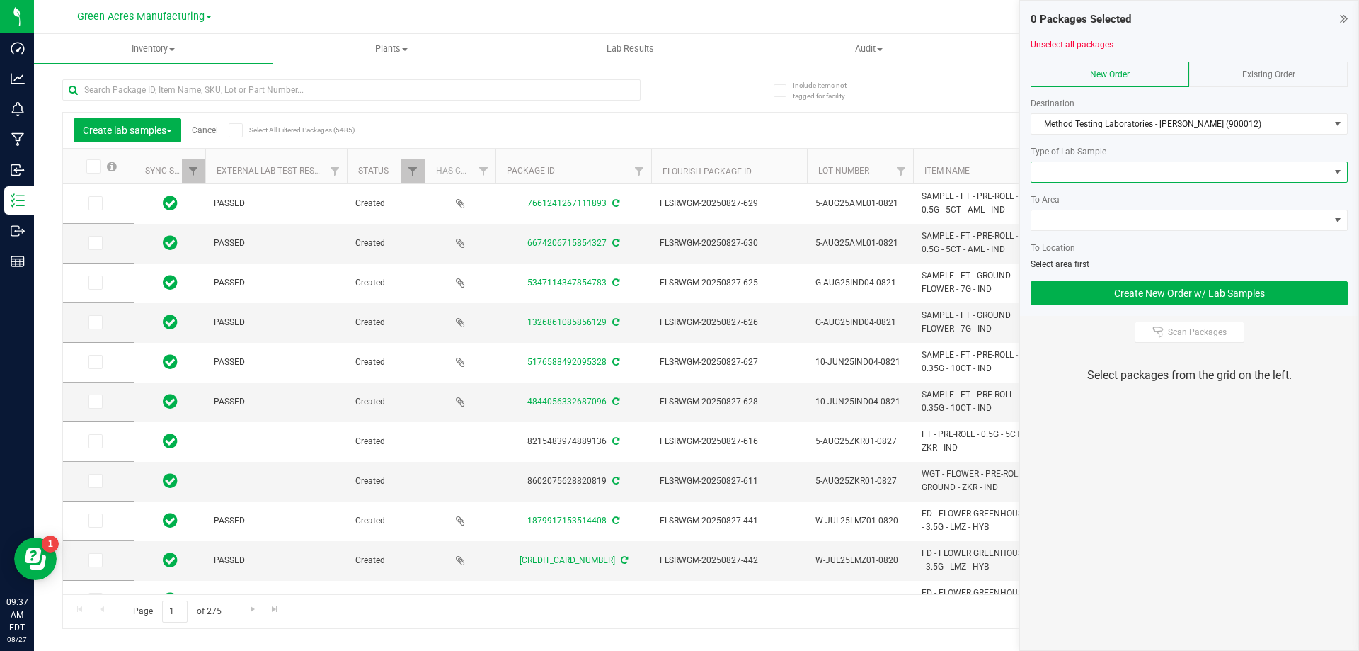
click at [1168, 178] on span at bounding box center [1180, 172] width 298 height 20
click at [1121, 202] on li "Final QA Sample" at bounding box center [1189, 197] width 316 height 24
click at [1121, 211] on span at bounding box center [1180, 220] width 298 height 20
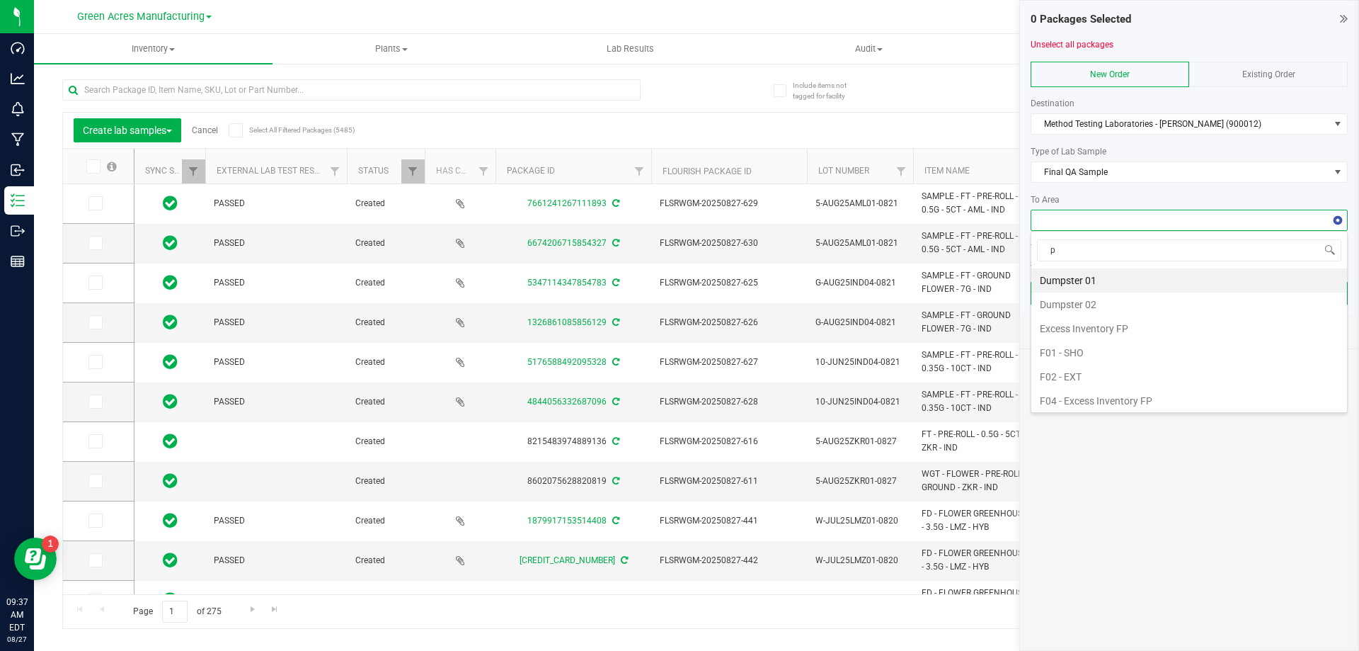
type input "pa"
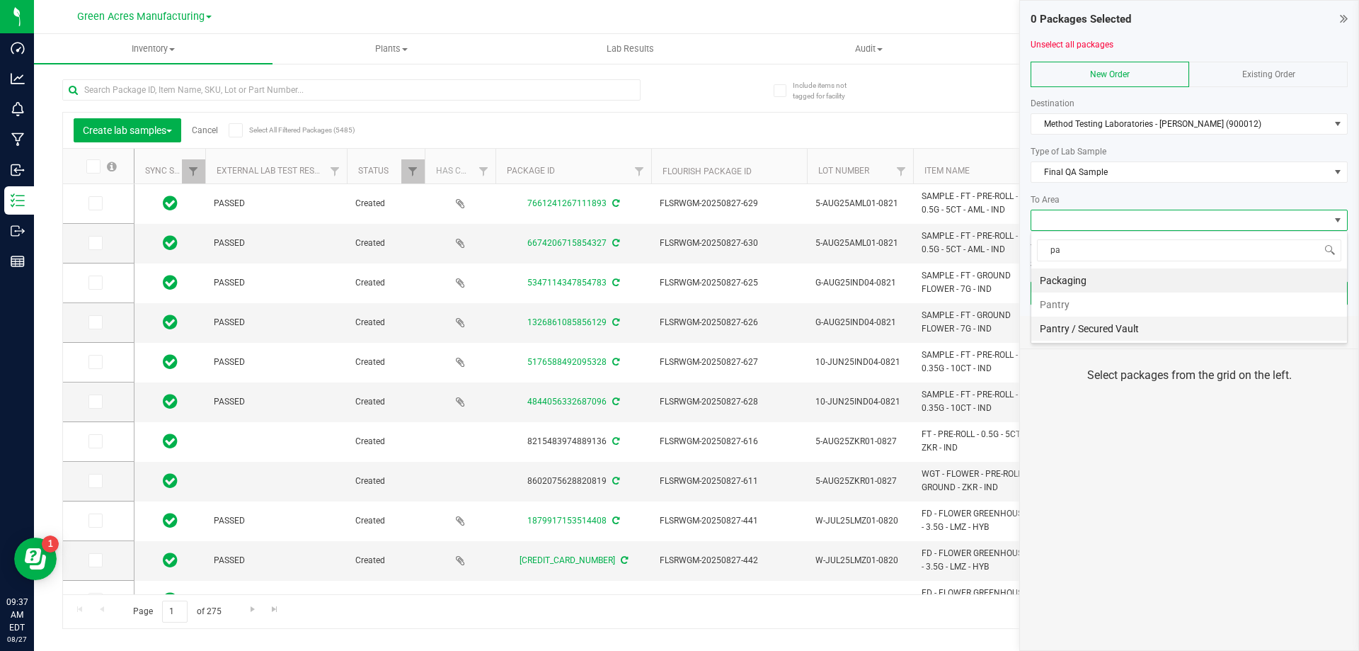
click at [1237, 321] on li "Pantry / Secured Vault" at bounding box center [1189, 328] width 316 height 24
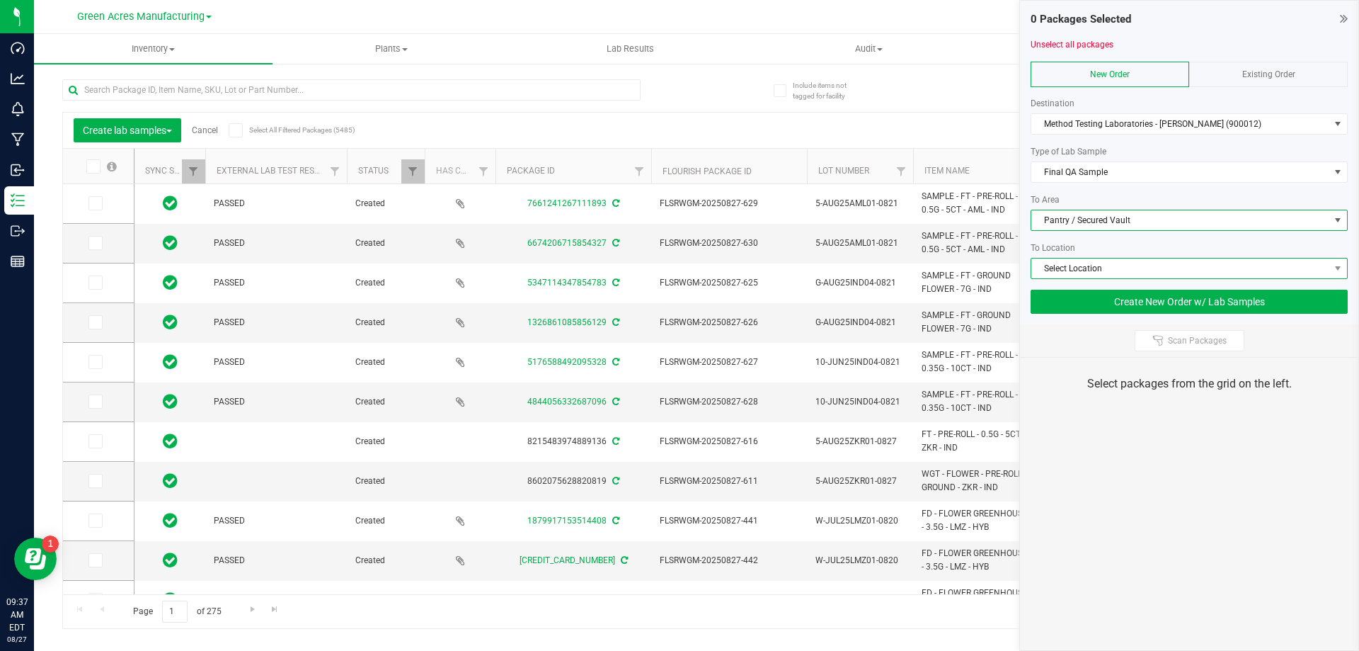
click at [1147, 274] on span "Select Location" at bounding box center [1180, 268] width 298 height 20
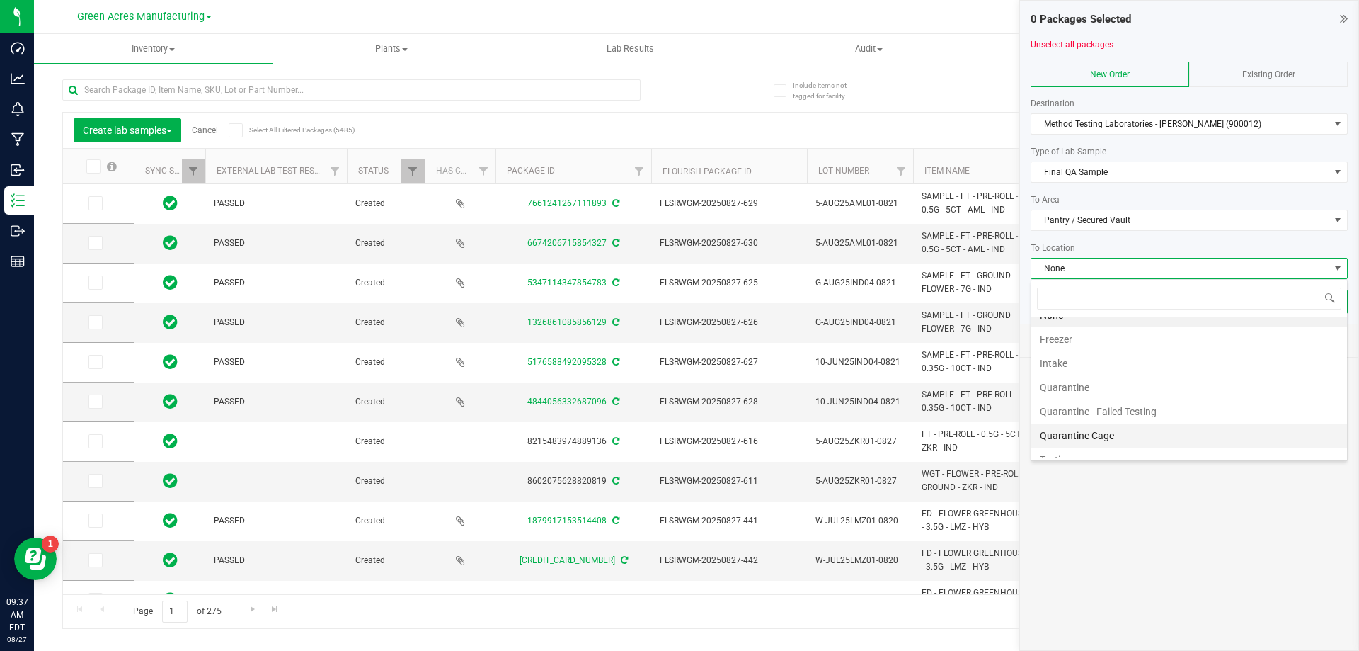
scroll to position [27, 0]
click at [1106, 436] on li "Testing" at bounding box center [1189, 446] width 316 height 24
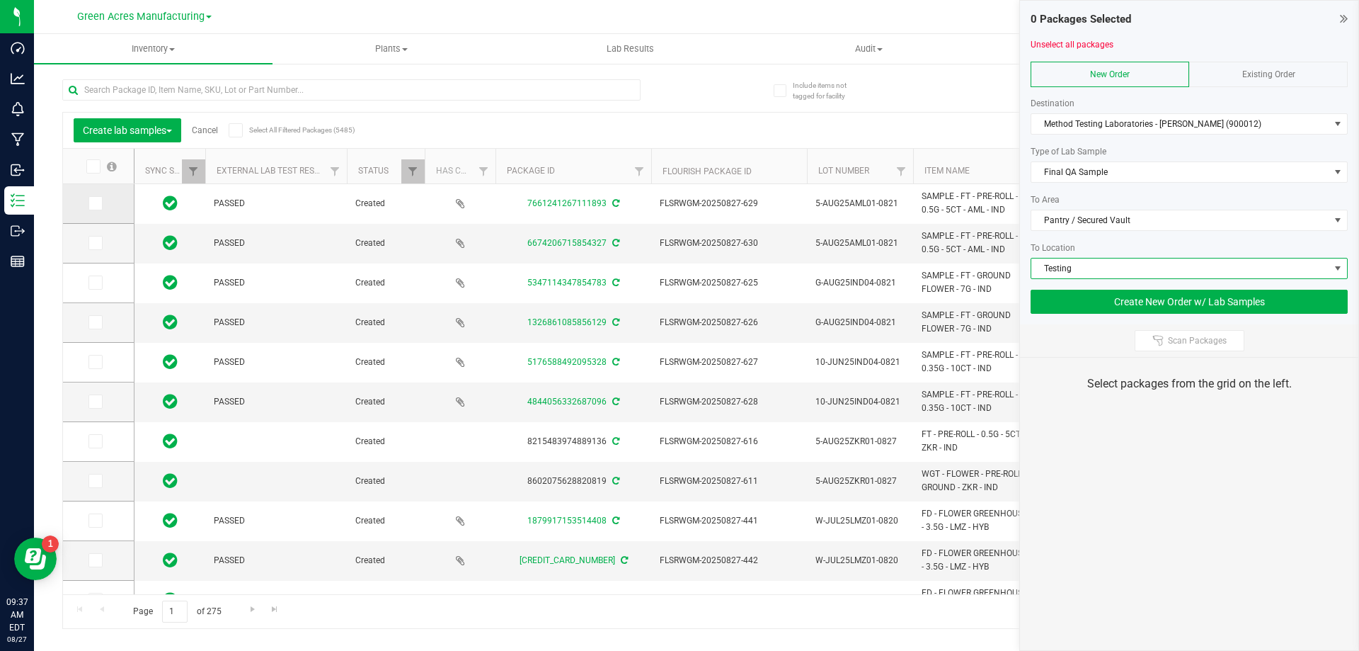
click at [98, 203] on icon at bounding box center [94, 203] width 9 height 0
click at [0, 0] on input "checkbox" at bounding box center [0, 0] width 0 height 0
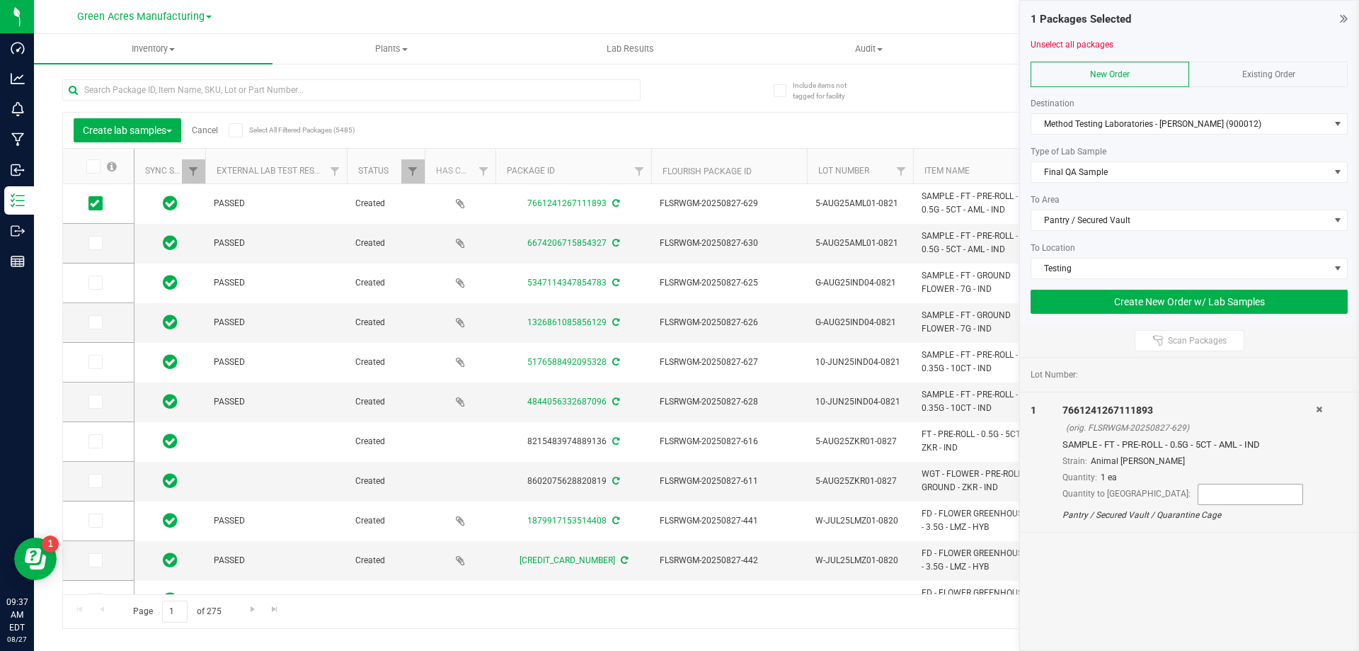
click at [1198, 498] on input at bounding box center [1250, 494] width 104 height 20
click at [1198, 494] on input at bounding box center [1250, 494] width 104 height 20
click at [1198, 495] on input at bounding box center [1250, 494] width 104 height 20
click at [1079, 45] on link "Unselect all packages" at bounding box center [1072, 45] width 83 height 10
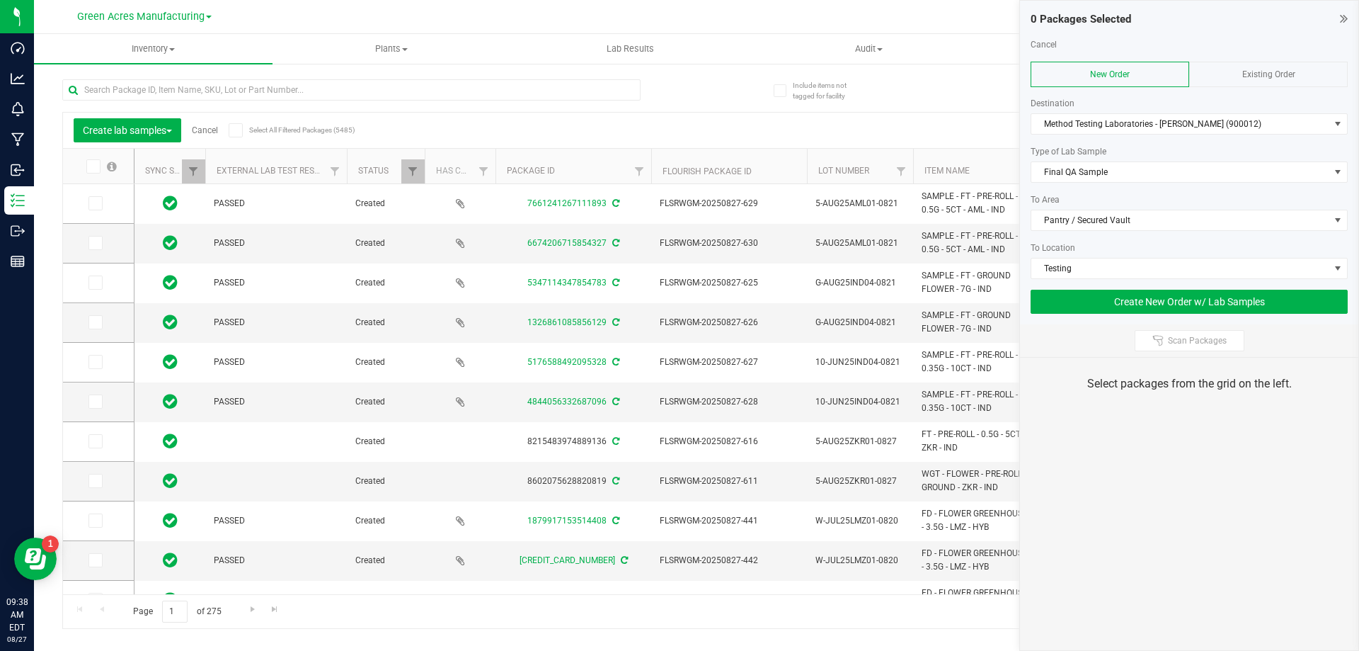
click at [202, 132] on link "Cancel" at bounding box center [205, 130] width 26 height 10
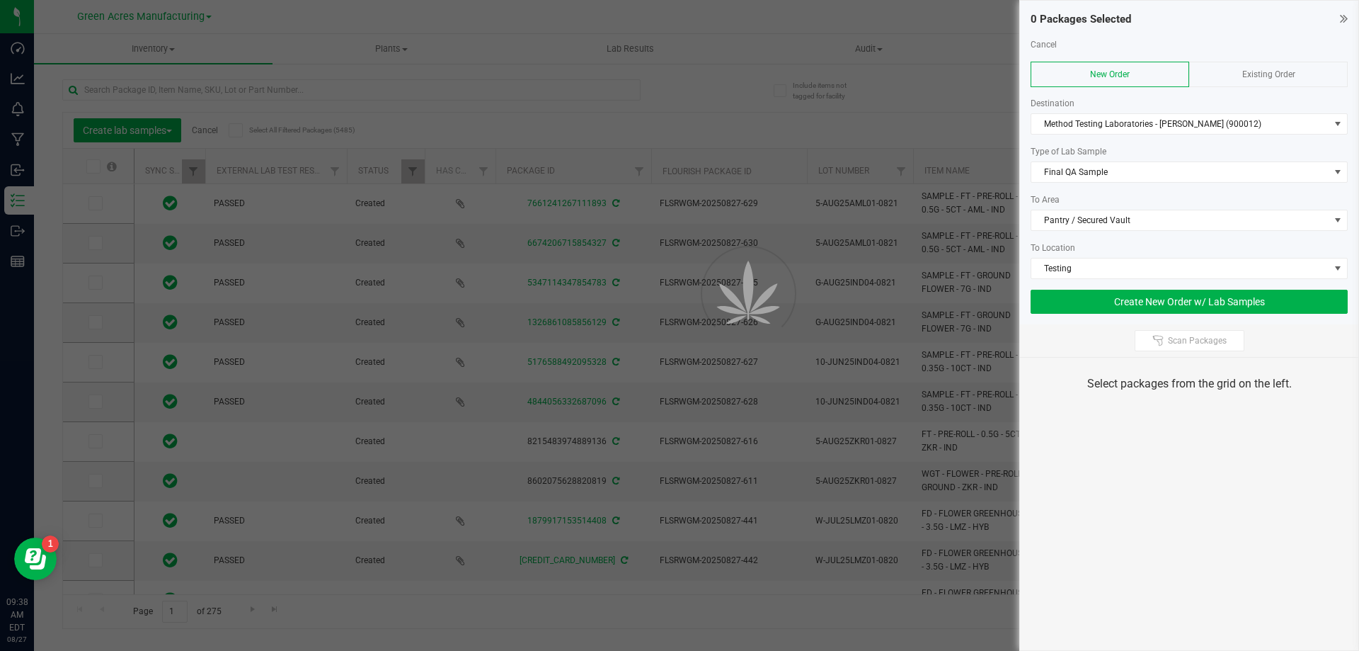
click at [207, 127] on div at bounding box center [679, 325] width 1359 height 651
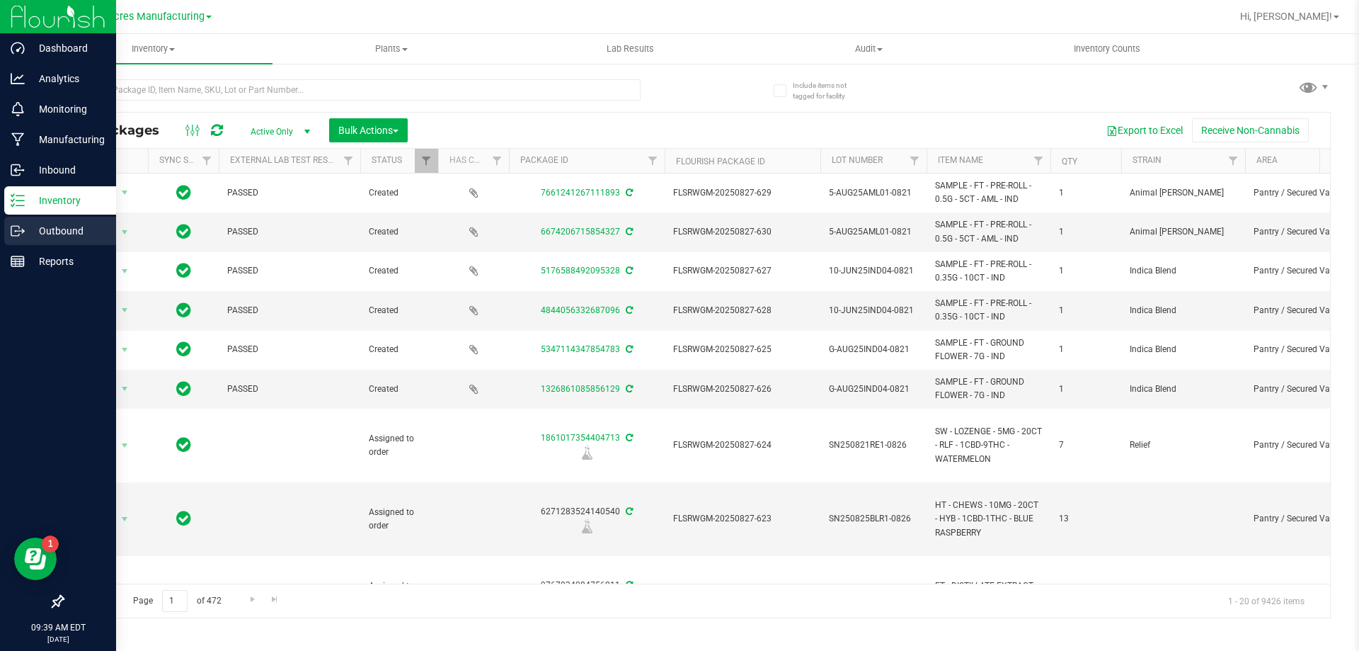
click at [32, 224] on p "Outbound" at bounding box center [67, 230] width 85 height 17
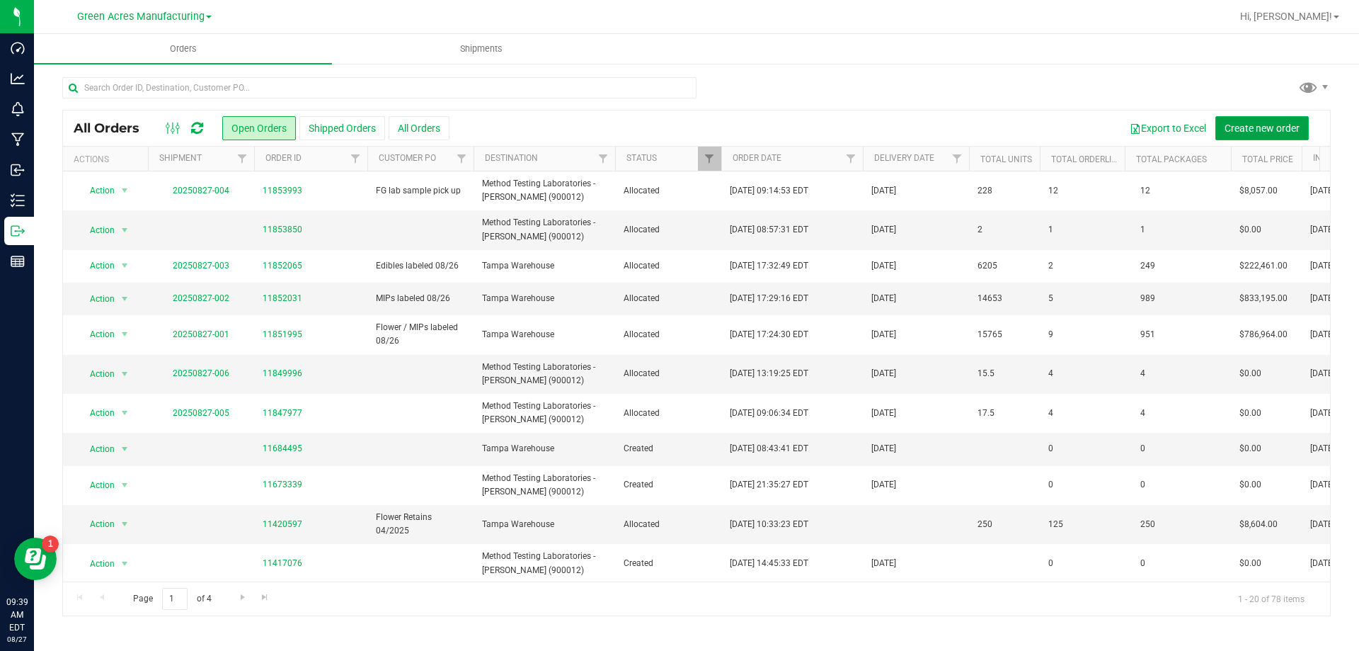
click at [1235, 129] on span "Create new order" at bounding box center [1262, 127] width 75 height 11
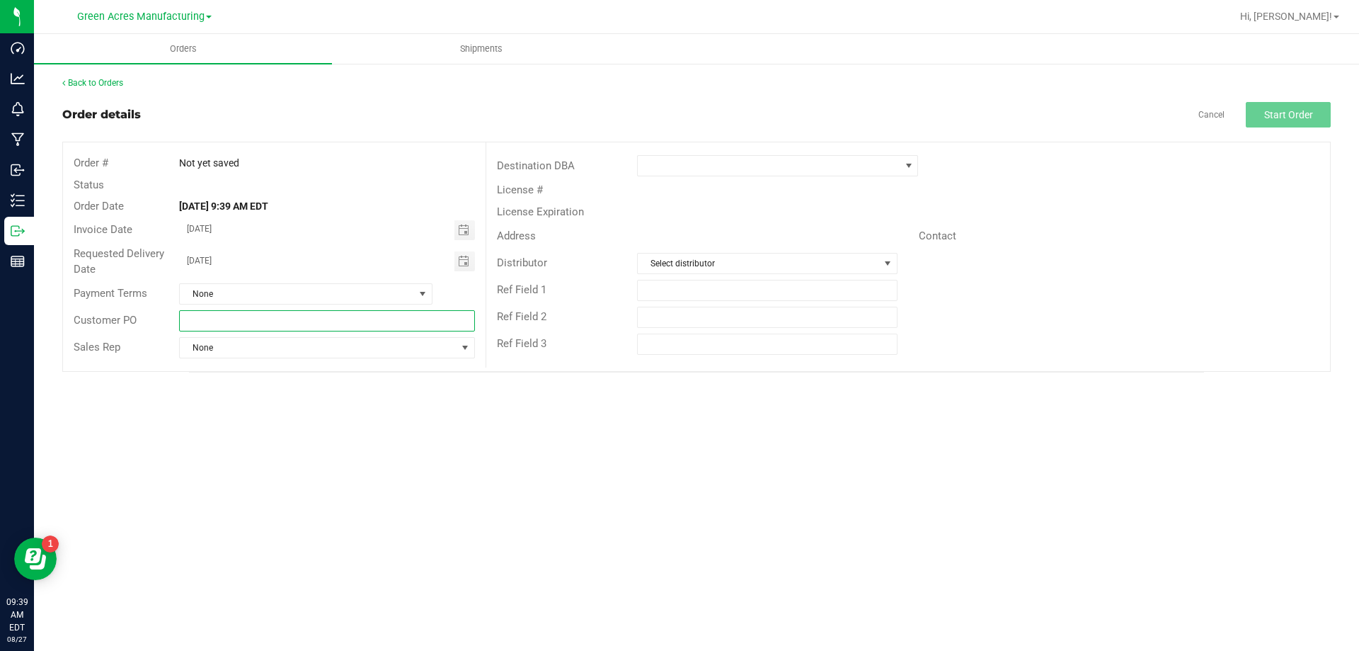
click at [465, 322] on input "text" at bounding box center [326, 320] width 295 height 21
type input "g"
click at [725, 173] on span at bounding box center [769, 166] width 262 height 20
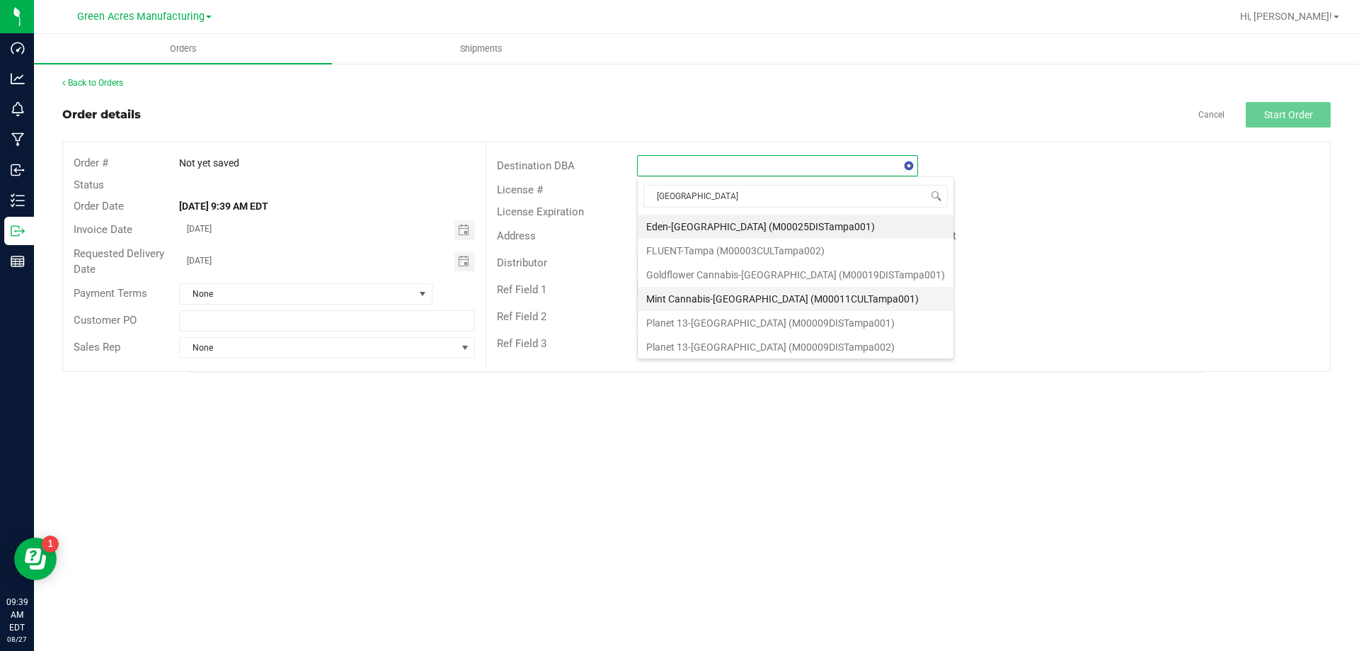
type input "tampa w"
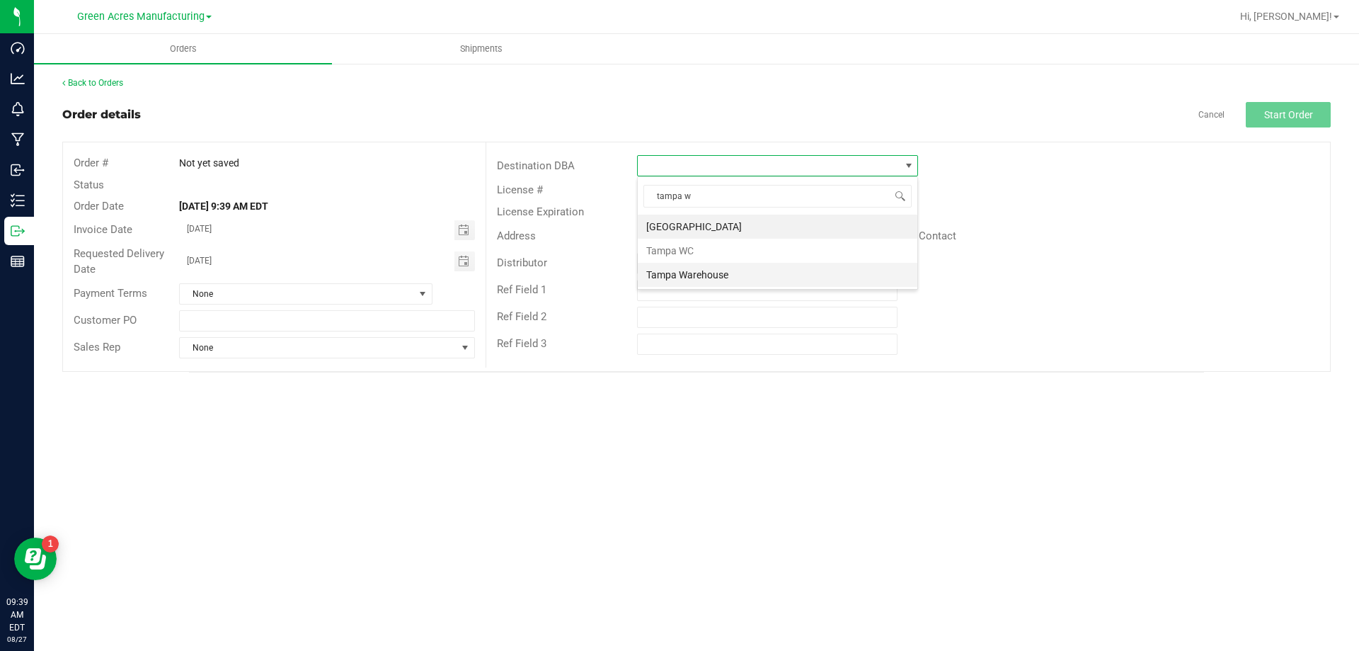
click at [760, 279] on li "Tampa Warehouse" at bounding box center [778, 275] width 280 height 24
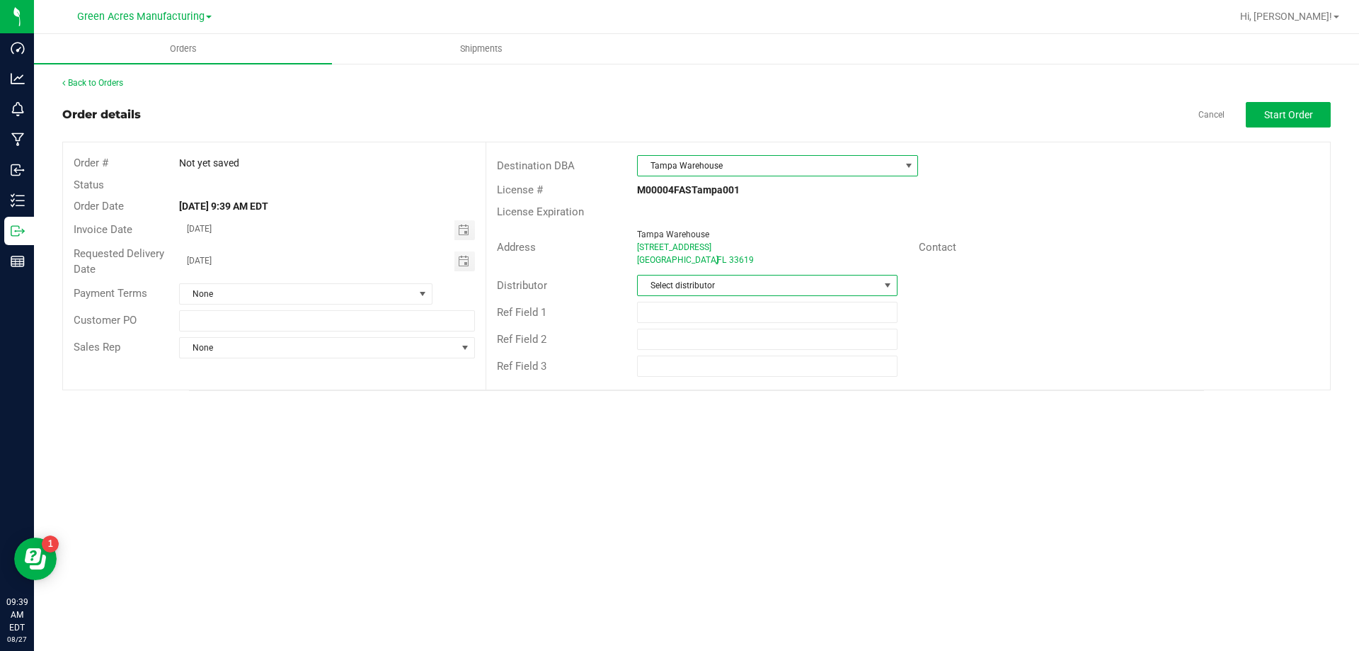
click at [760, 279] on span "Select distributor" at bounding box center [758, 285] width 241 height 20
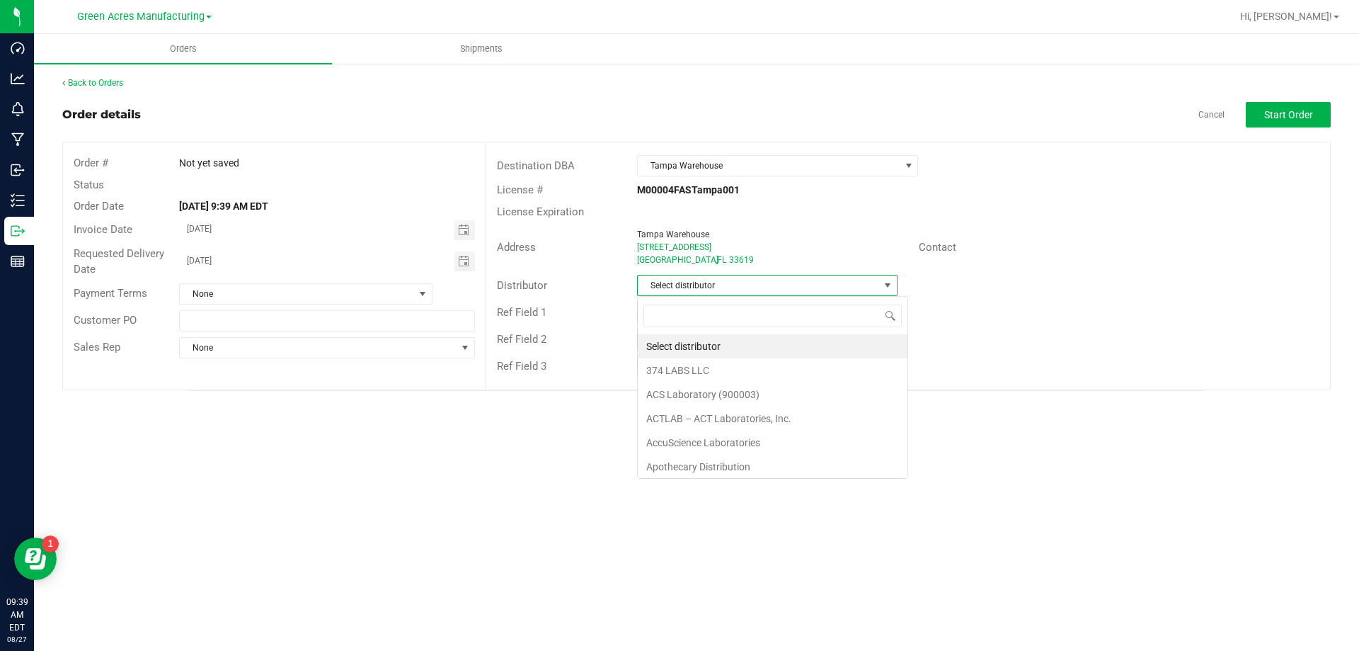
scroll to position [21, 261]
type input "p"
click at [928, 246] on span "Contact" at bounding box center [938, 247] width 38 height 13
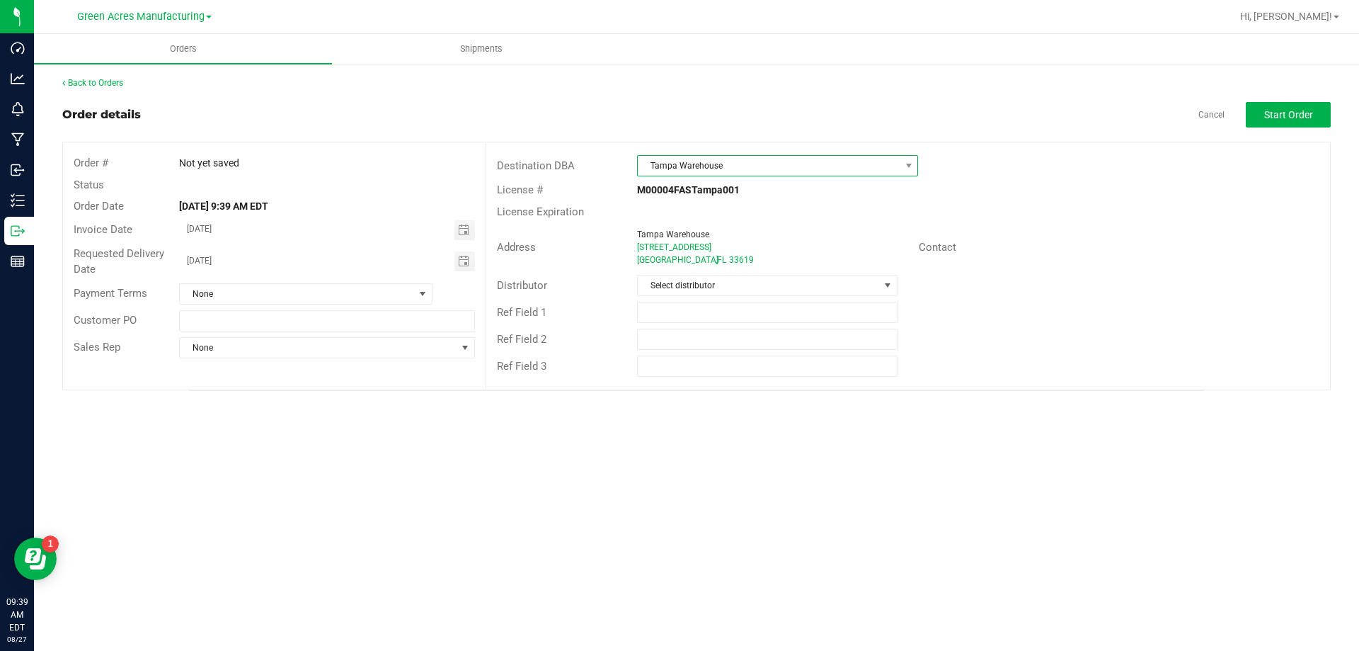
click at [835, 170] on span "Tampa Warehouse" at bounding box center [769, 166] width 262 height 20
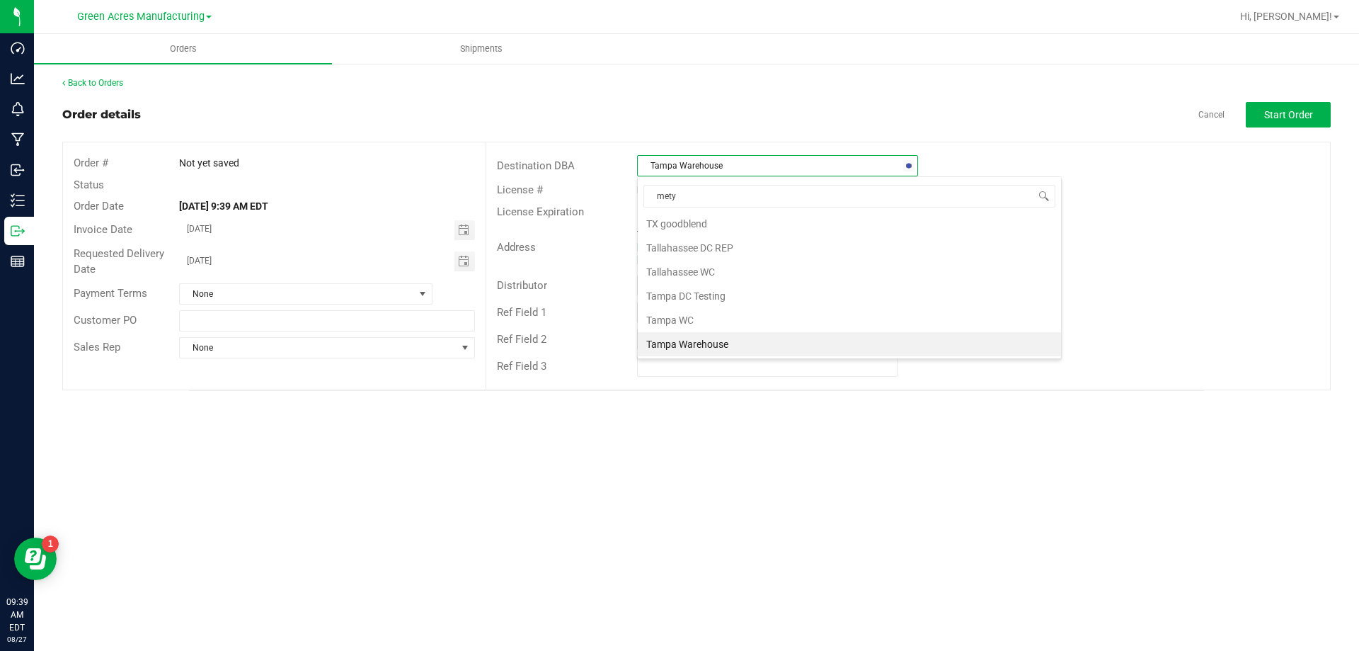
scroll to position [0, 0]
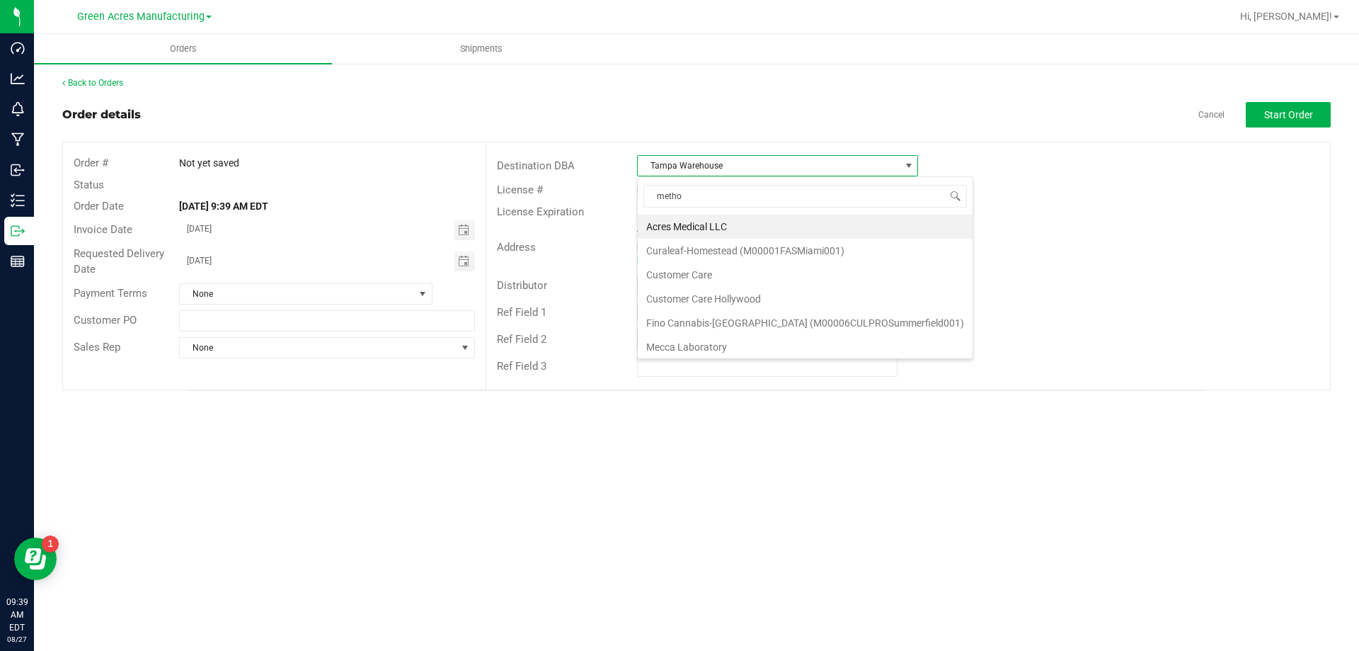
type input "method"
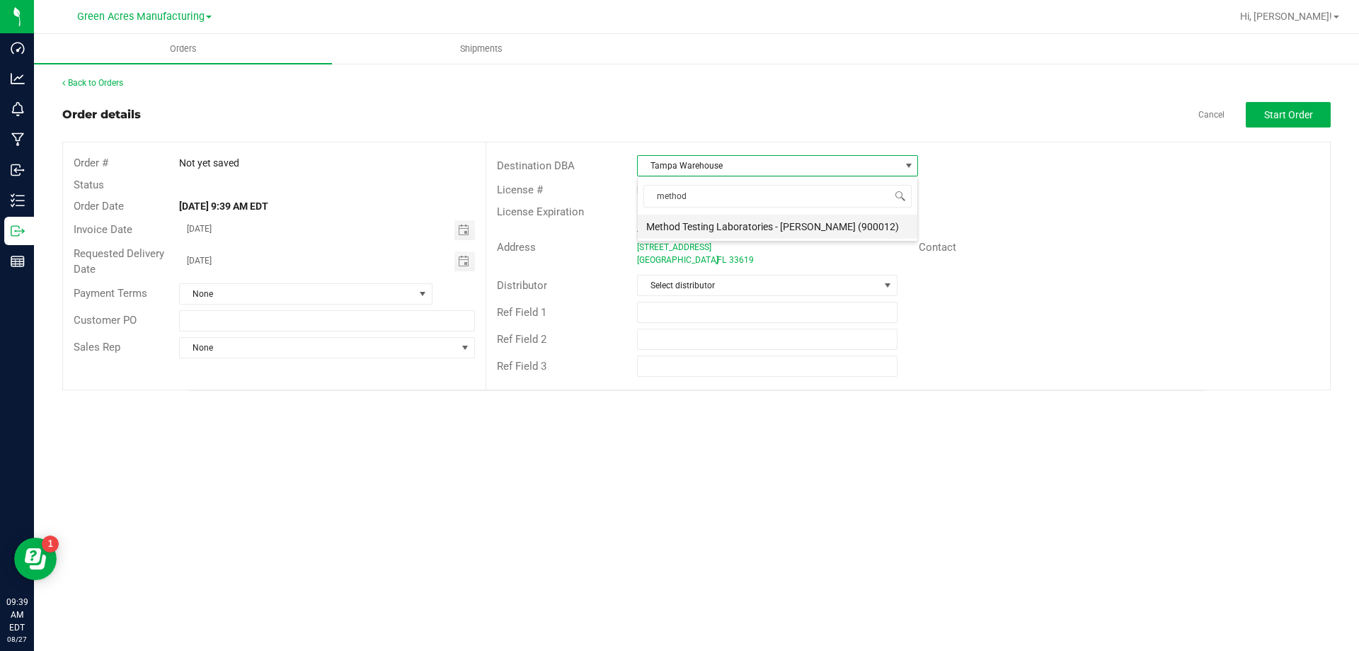
click at [830, 227] on li "Method Testing Laboratories - [PERSON_NAME] (900012)" at bounding box center [778, 226] width 280 height 24
click at [815, 286] on span "Select distributor" at bounding box center [758, 285] width 241 height 20
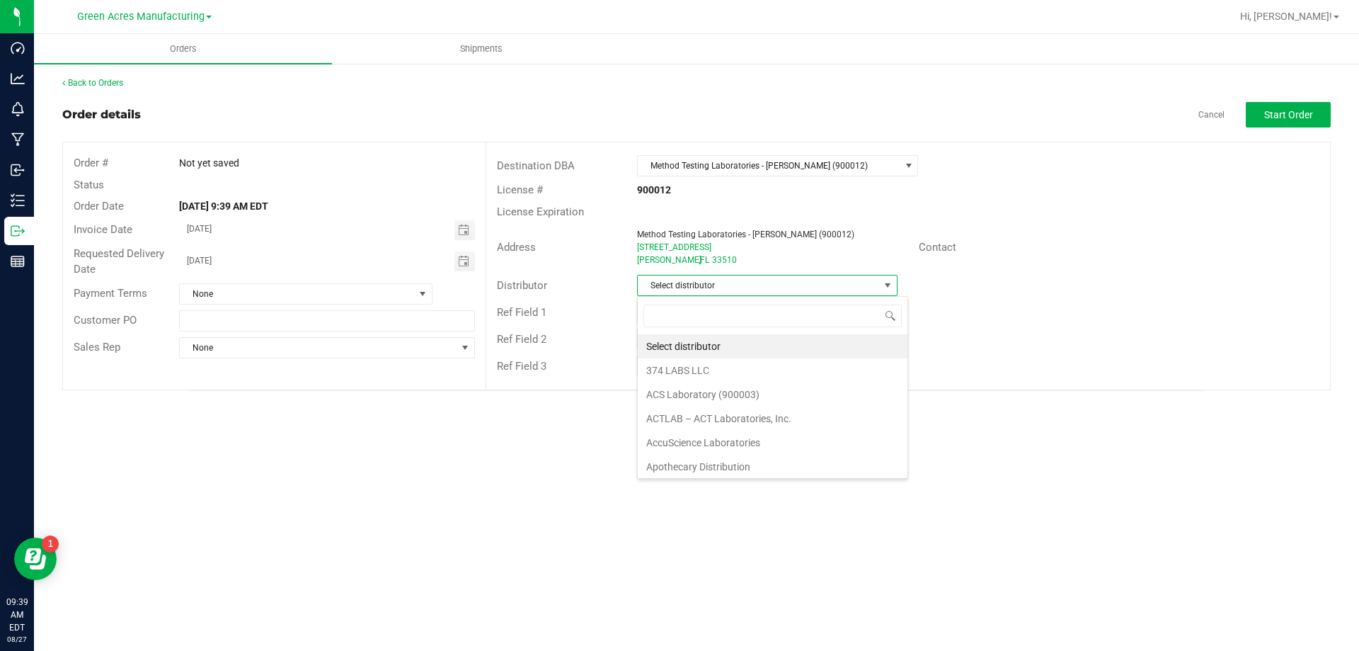
scroll to position [21, 261]
type input "para"
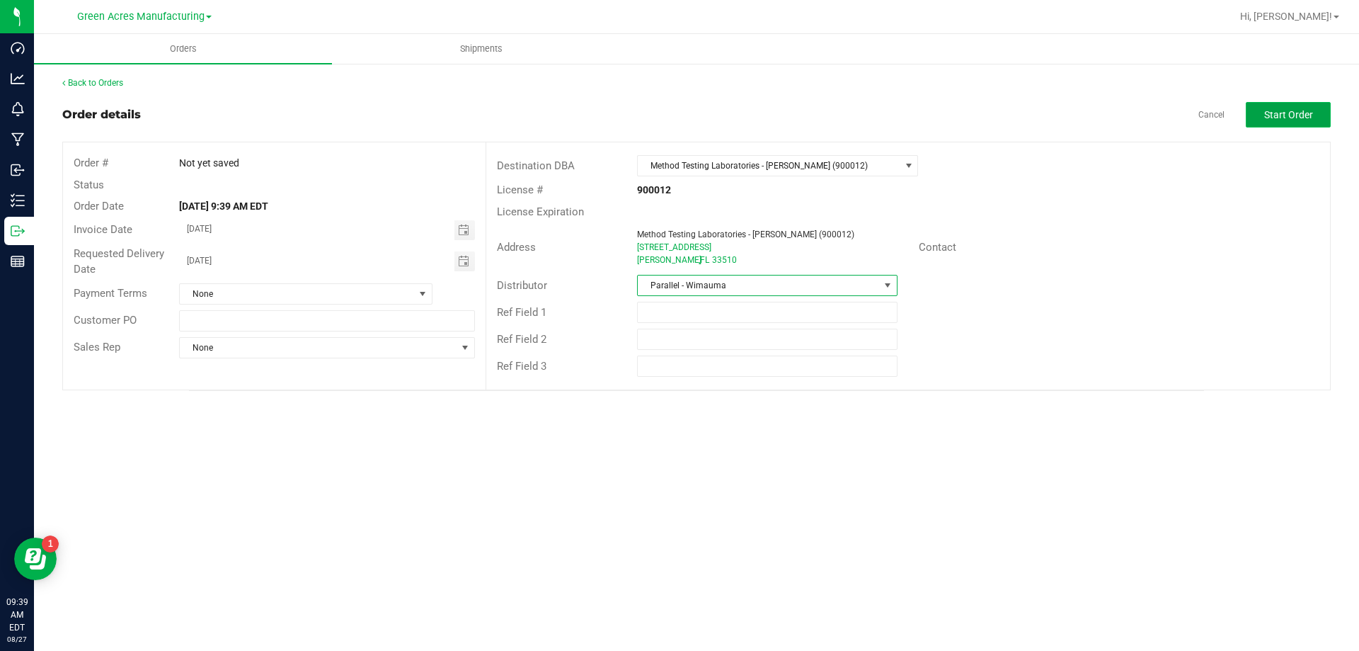
click at [1305, 121] on button "Start Order" at bounding box center [1288, 114] width 85 height 25
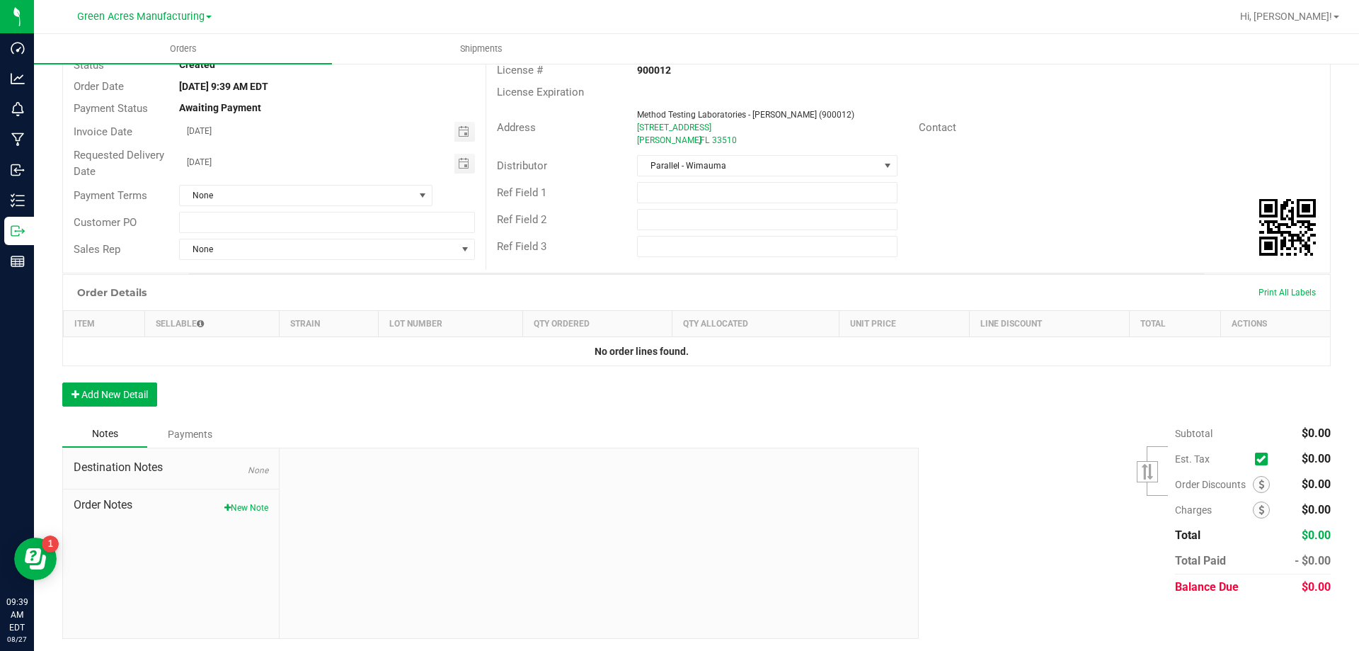
scroll to position [122, 0]
click at [120, 389] on button "Add New Detail" at bounding box center [109, 392] width 95 height 24
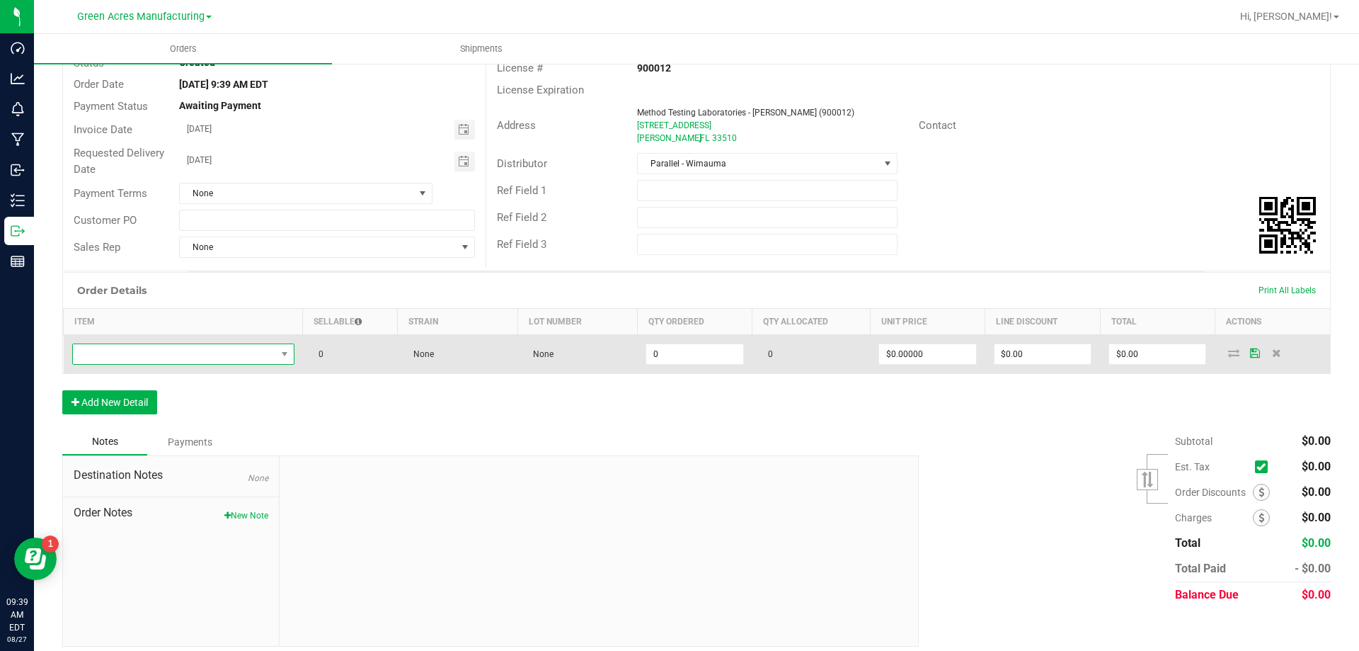
click at [176, 346] on span "NO DATA FOUND" at bounding box center [174, 354] width 203 height 20
click at [258, 354] on span at bounding box center [174, 354] width 203 height 20
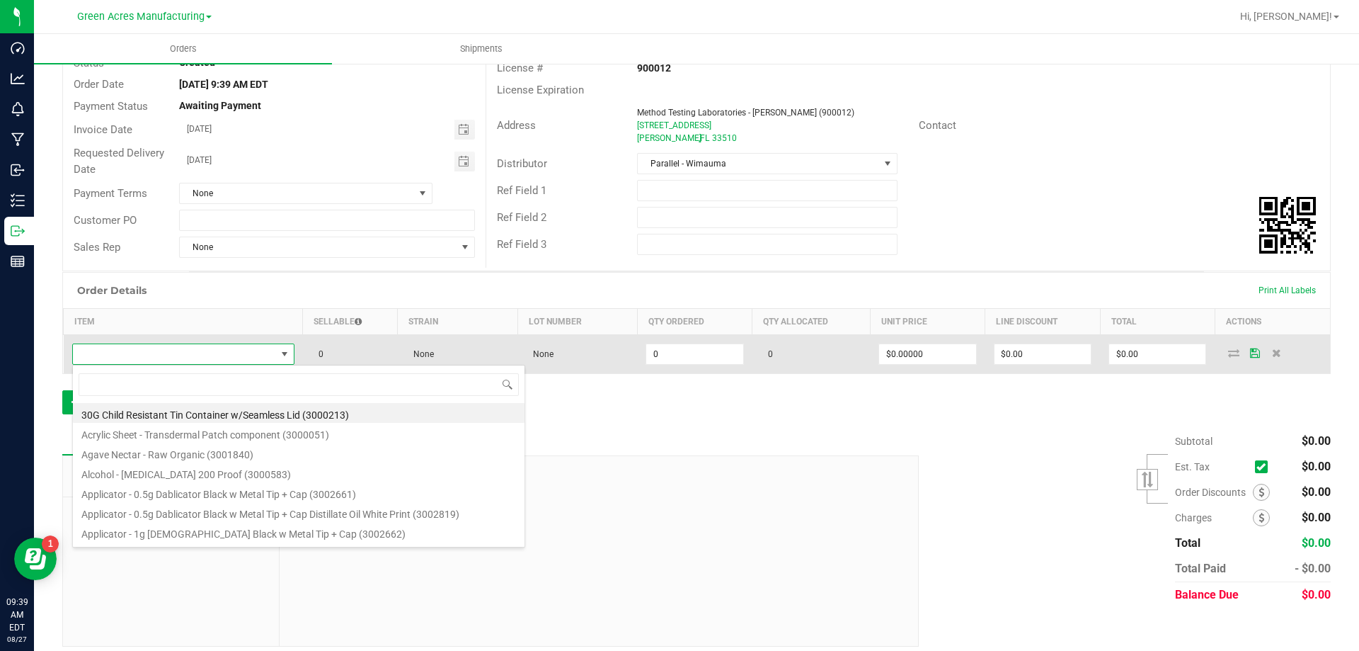
type input "FT - CANNABIS FLOWER - 3.5G - FIC - HYB"
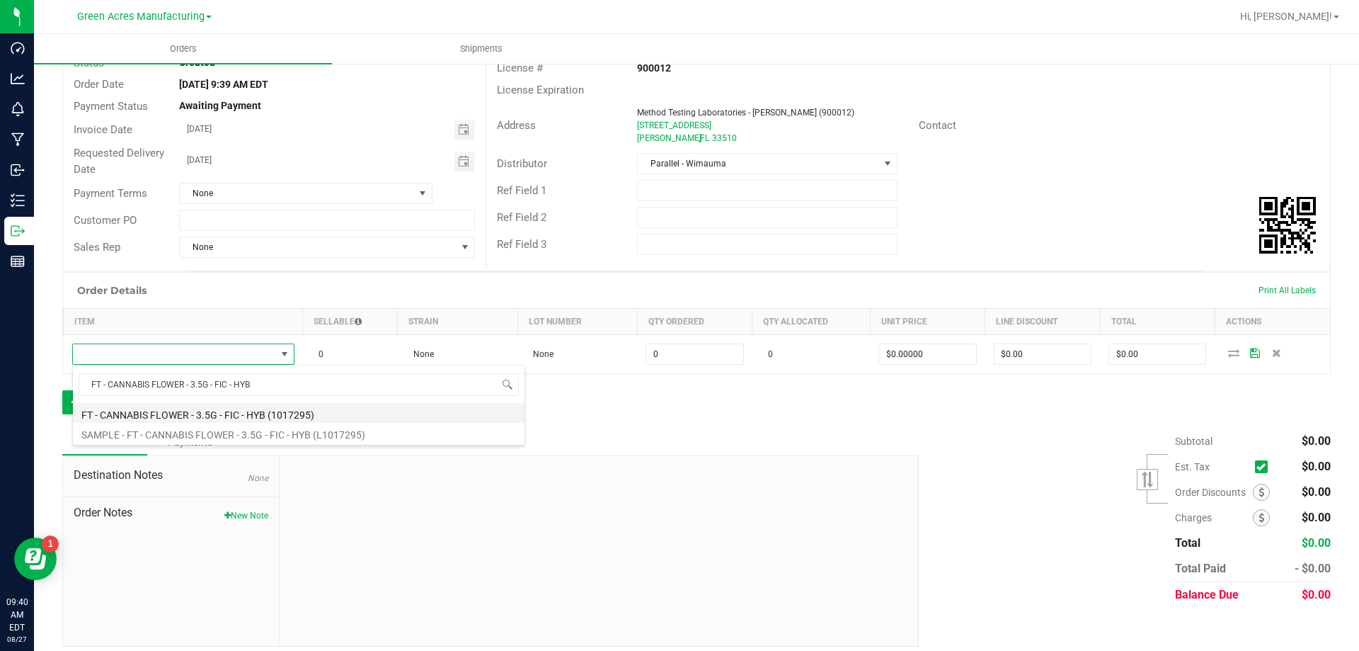
click at [273, 408] on li "FT - CANNABIS FLOWER - 3.5G - FIC - HYB (1017295)" at bounding box center [299, 413] width 452 height 20
type input "0 ea"
type input "$50.00000"
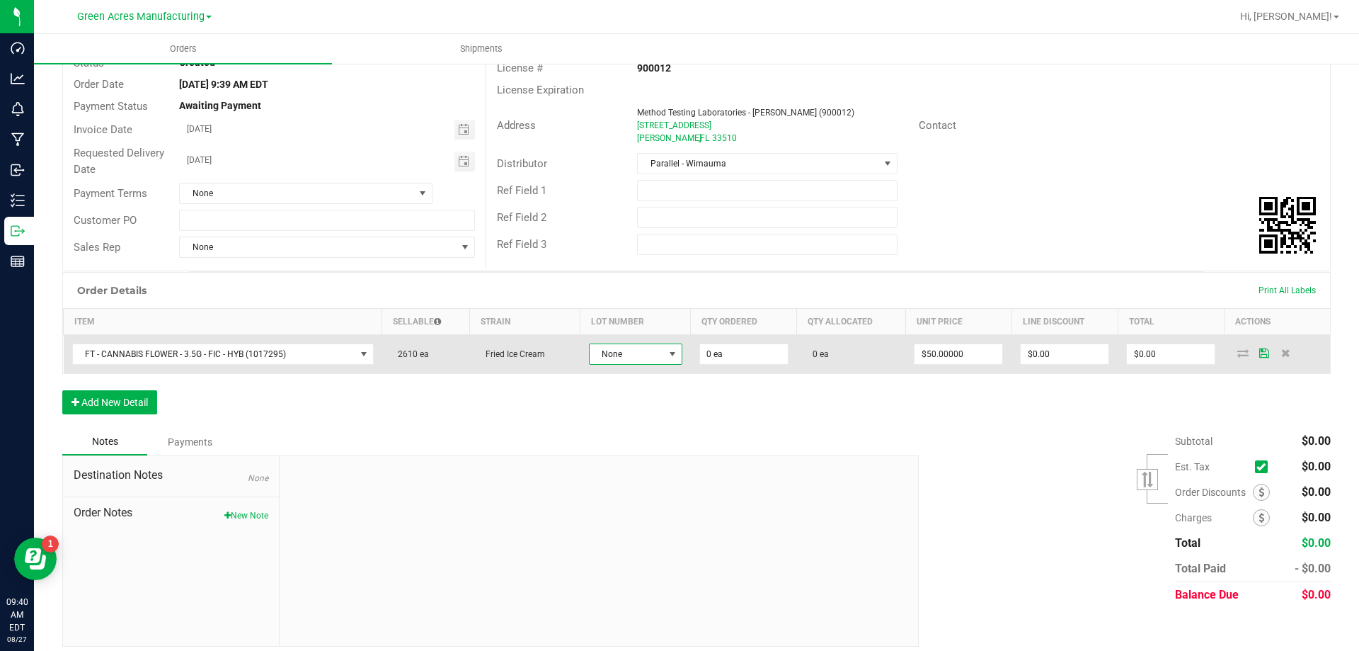
click at [628, 349] on span "None" at bounding box center [627, 354] width 74 height 20
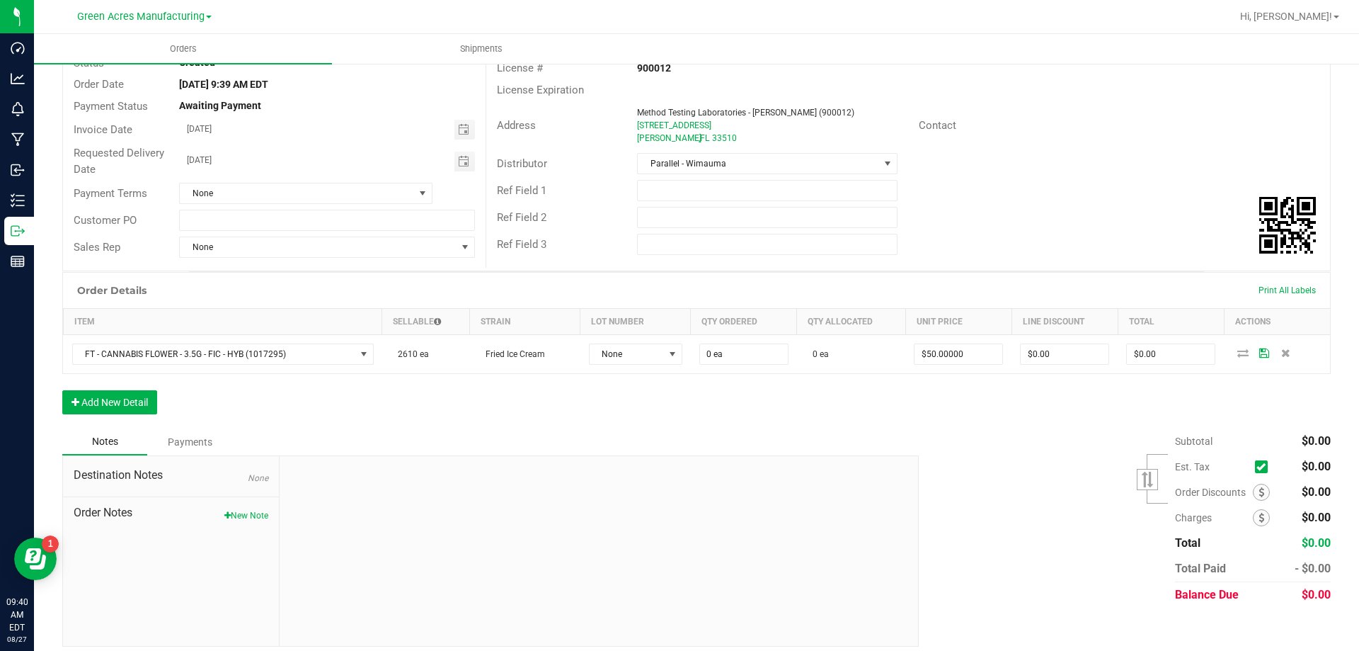
click at [772, 388] on div "Order Details Print All Labels Item Sellable Strain Lot Number Qty Ordered Qty …" at bounding box center [696, 350] width 1269 height 156
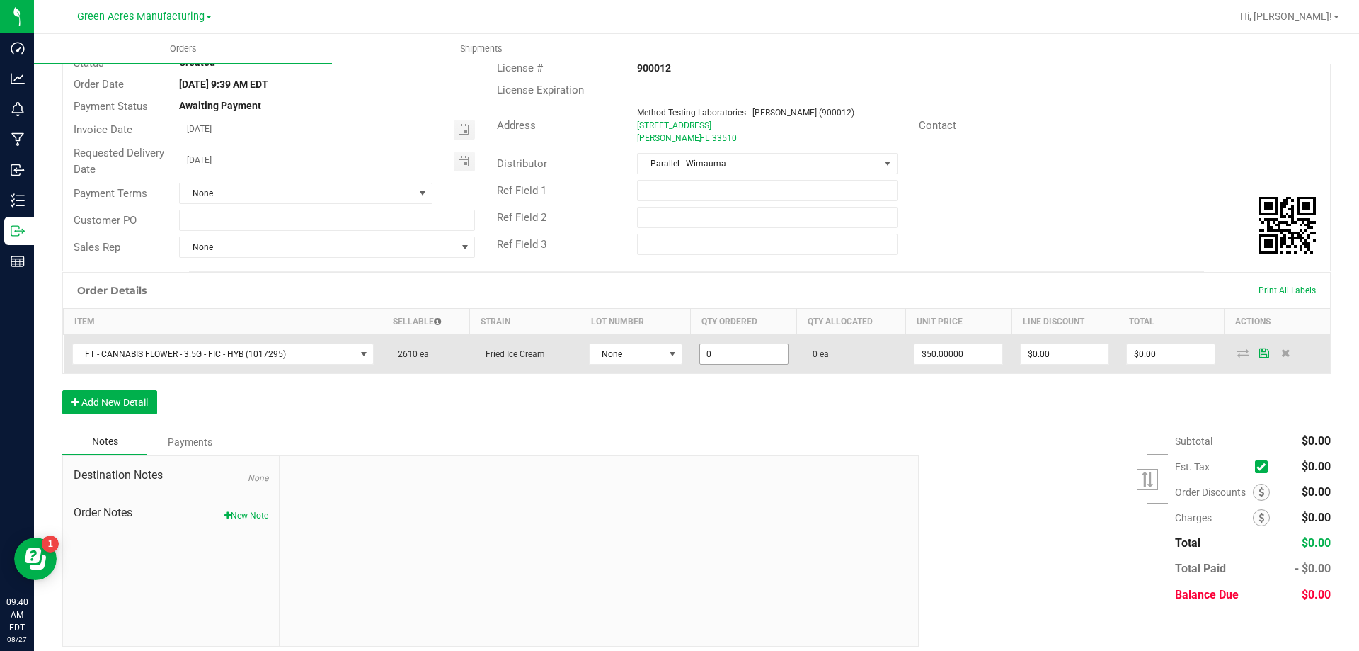
click at [766, 360] on input "0" at bounding box center [744, 354] width 88 height 20
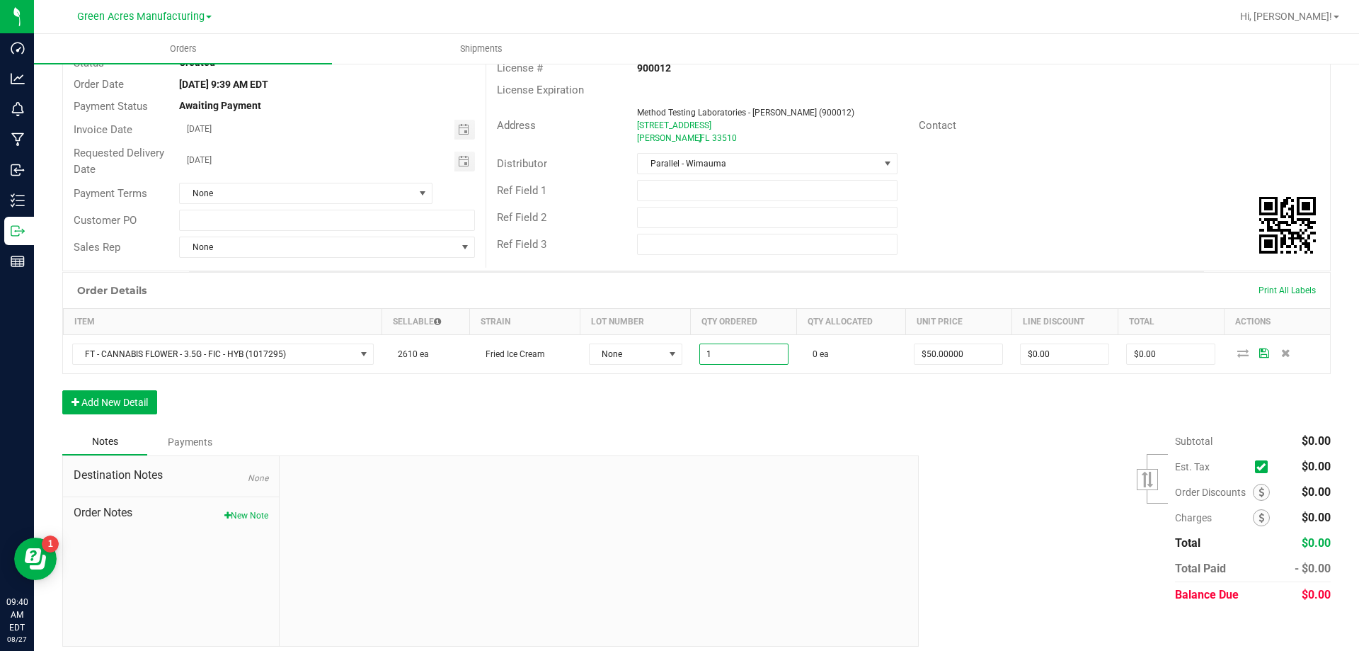
type input "1 ea"
type input "$50.00"
click at [805, 492] on div at bounding box center [599, 551] width 639 height 190
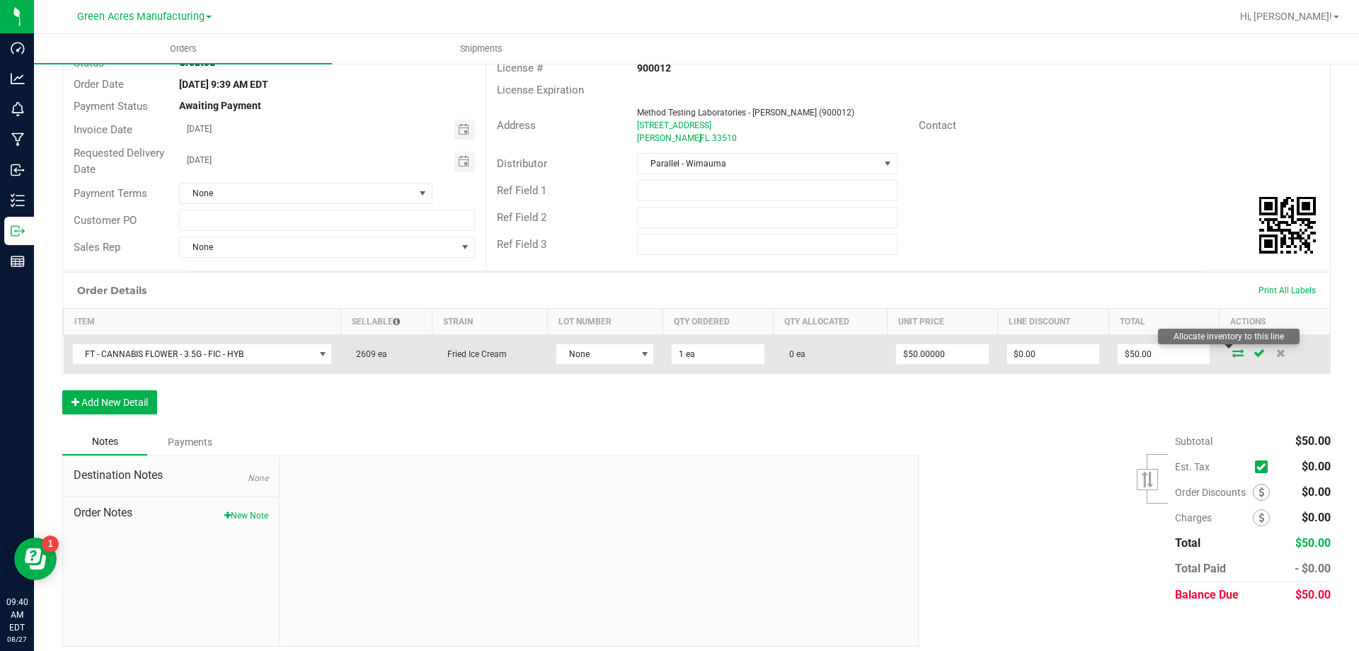
click at [1232, 355] on icon at bounding box center [1237, 352] width 11 height 8
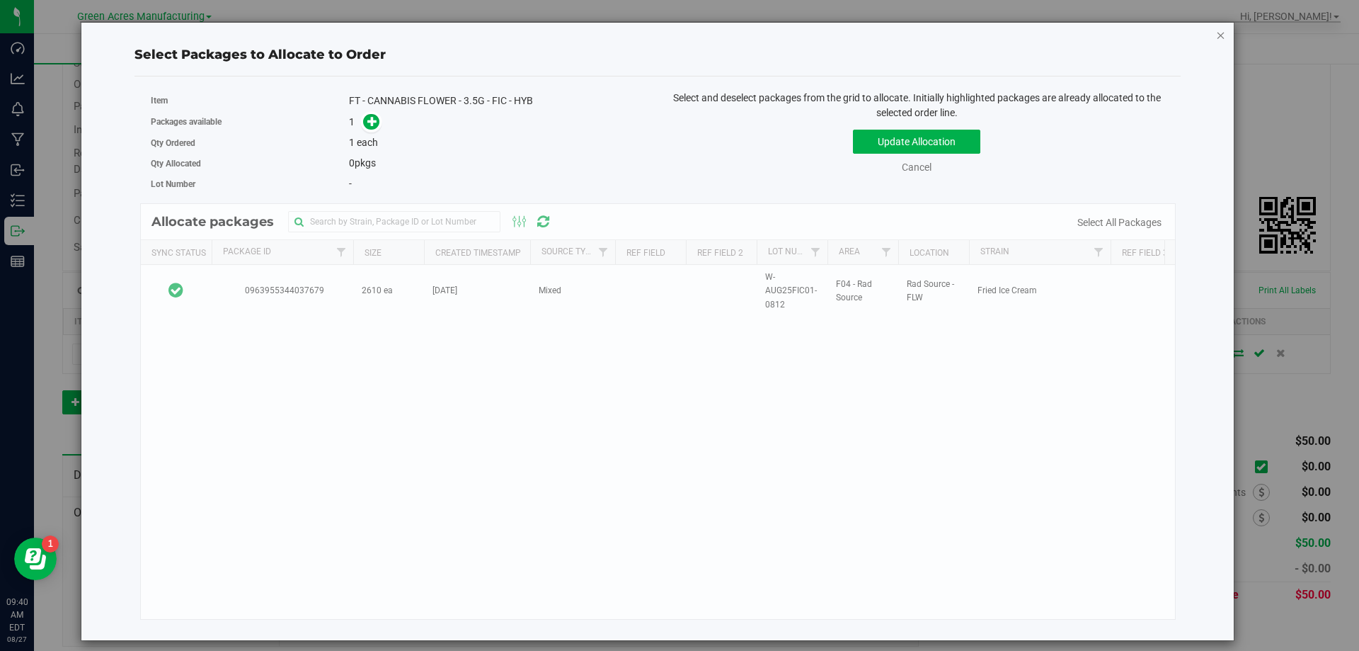
click at [1218, 33] on icon "button" at bounding box center [1221, 34] width 10 height 17
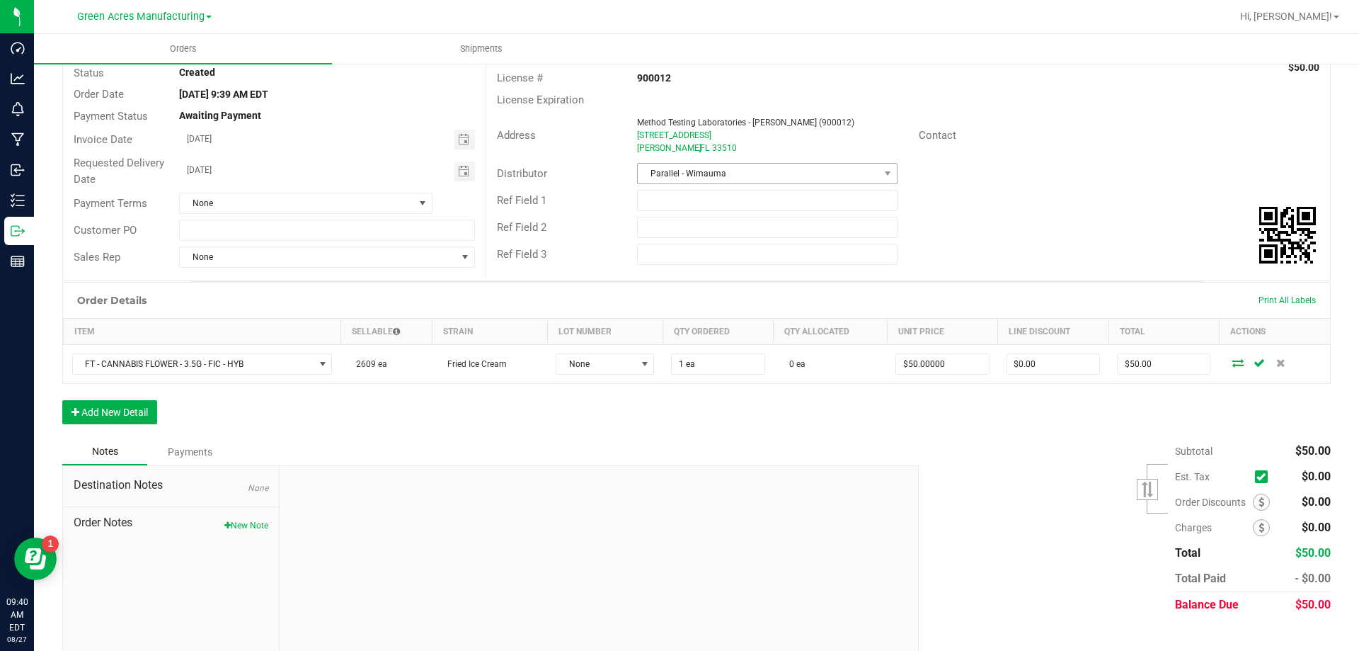
scroll to position [0, 0]
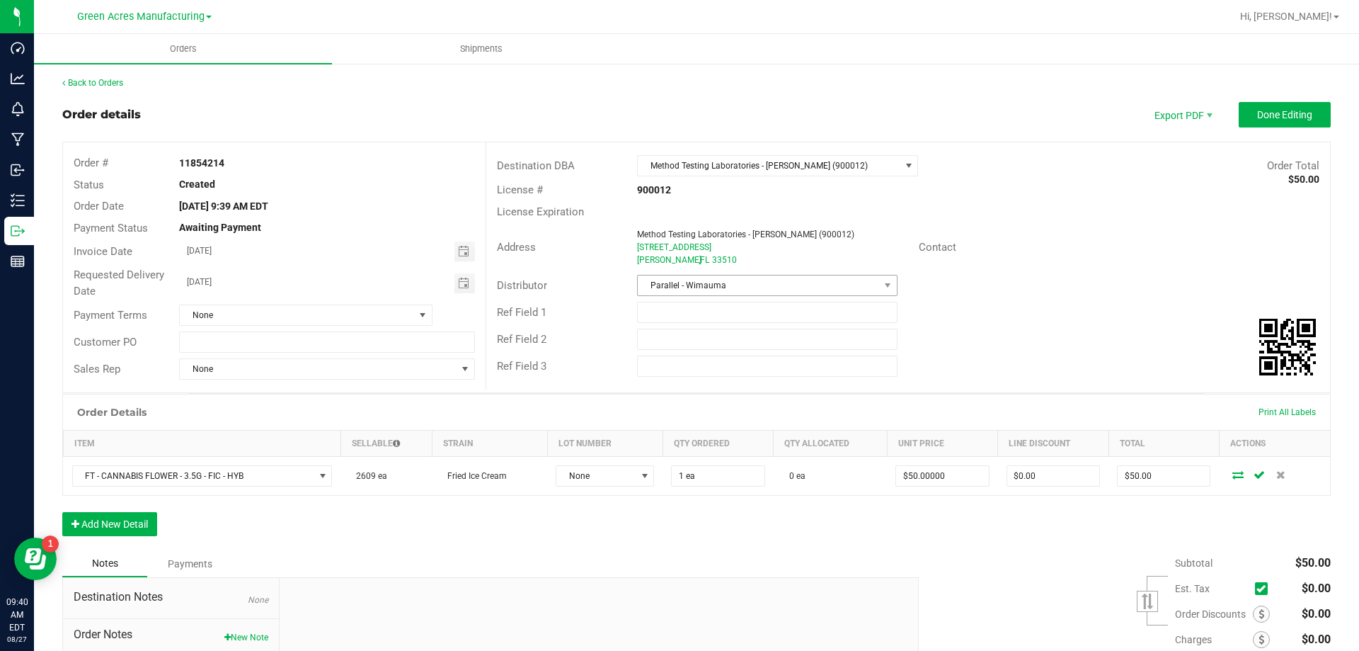
click at [808, 154] on div "Destination DBA Method Testing Laboratories - [PERSON_NAME] (900012) Order Tota…" at bounding box center [908, 165] width 844 height 27
click at [811, 164] on span "Method Testing Laboratories - [PERSON_NAME] (900012)" at bounding box center [769, 166] width 262 height 20
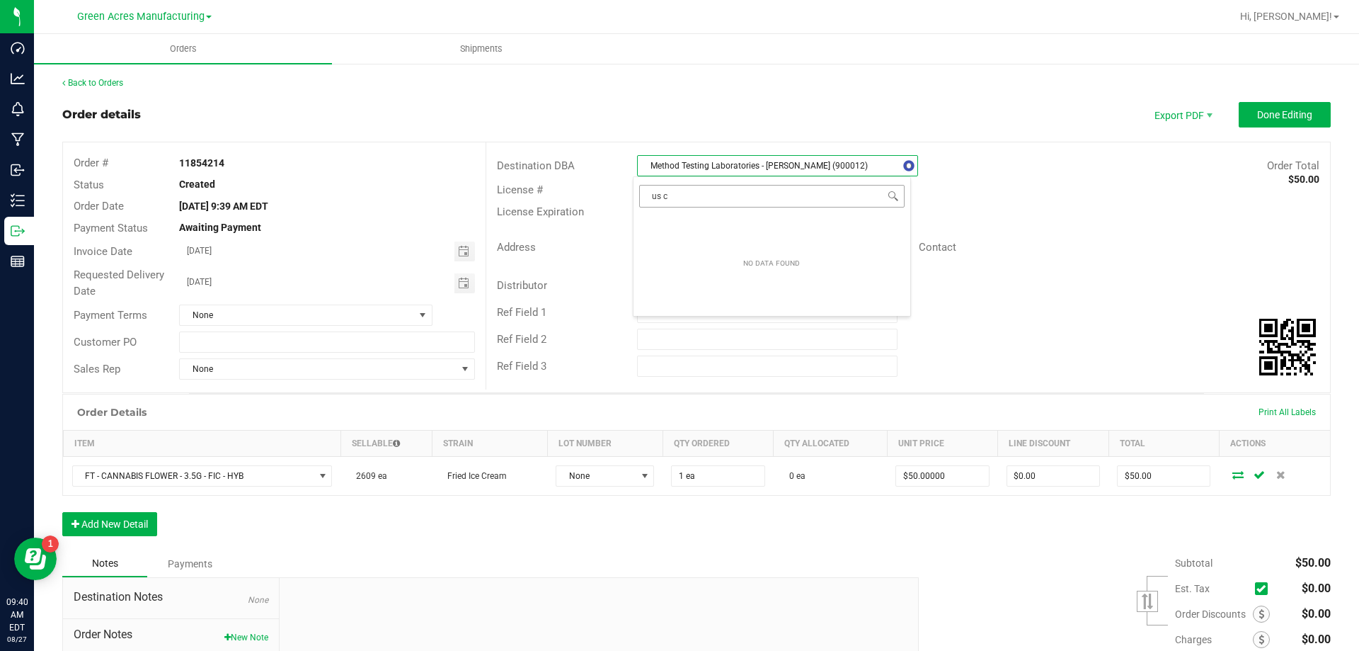
type input "us ca"
click at [757, 226] on li "US Cannalytics FL (900008)" at bounding box center [772, 226] width 277 height 24
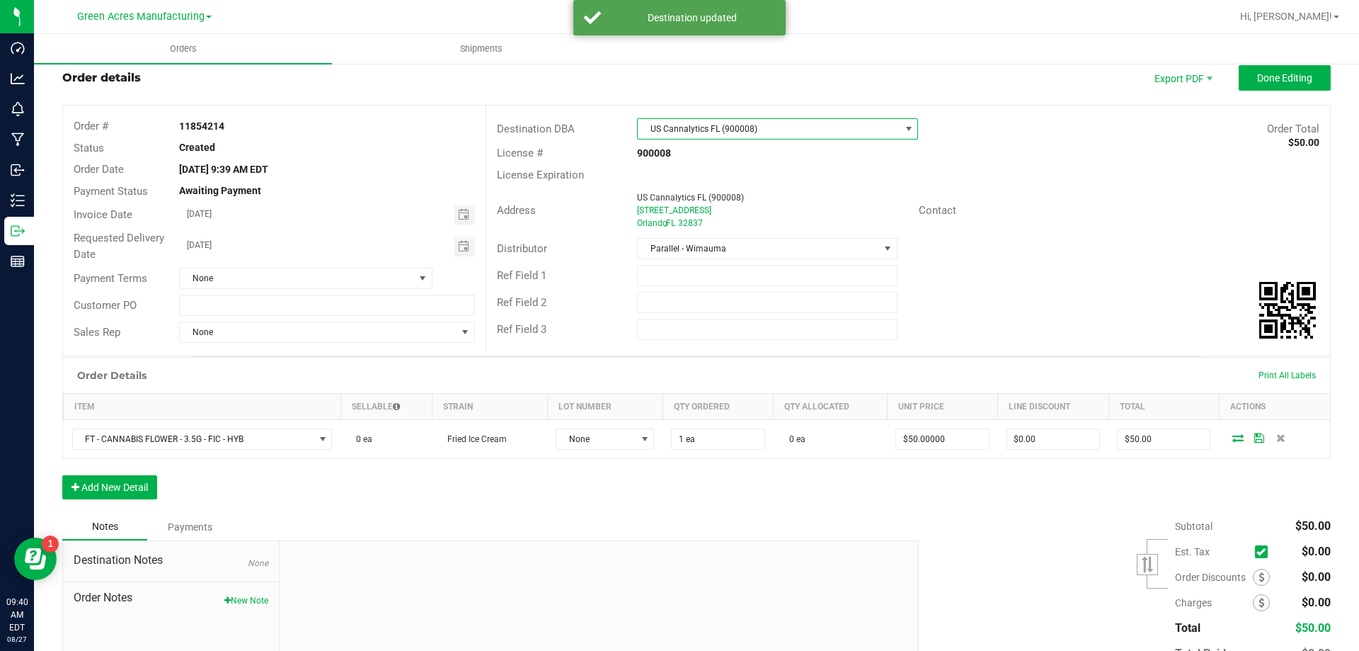
scroll to position [71, 0]
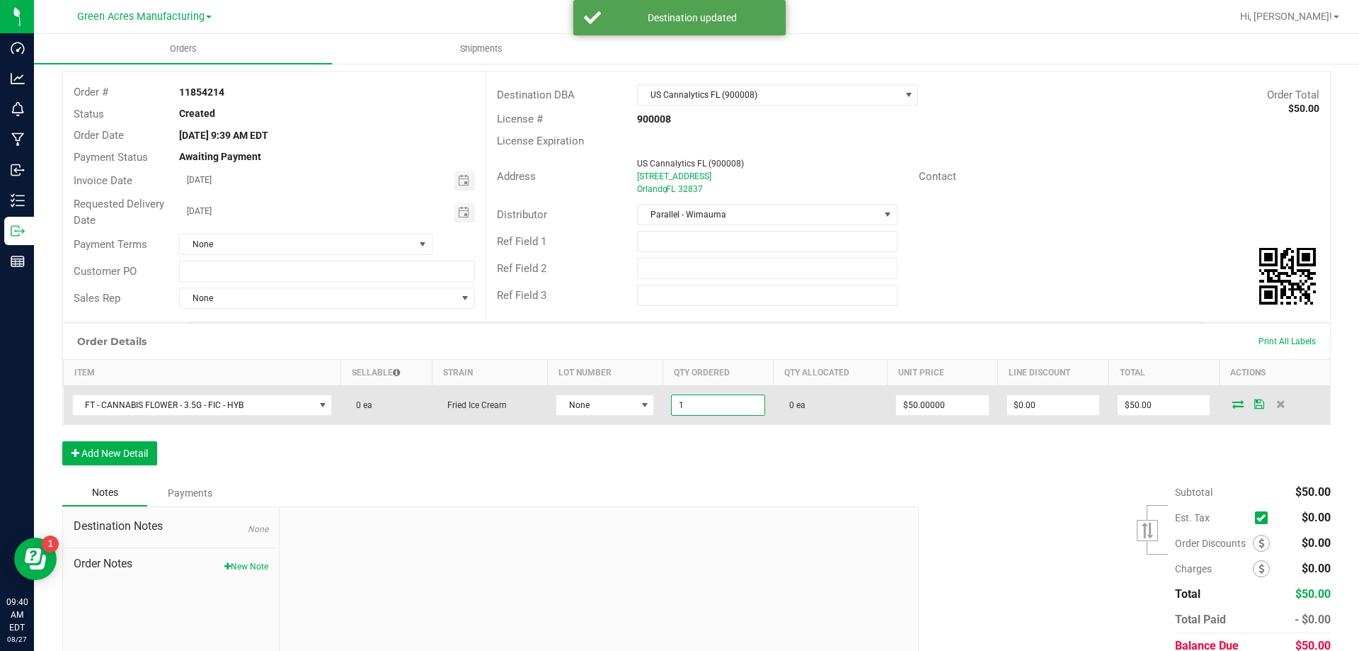
click at [688, 399] on input "1" at bounding box center [718, 405] width 92 height 20
type input "20 ea"
type input "$1,000.00"
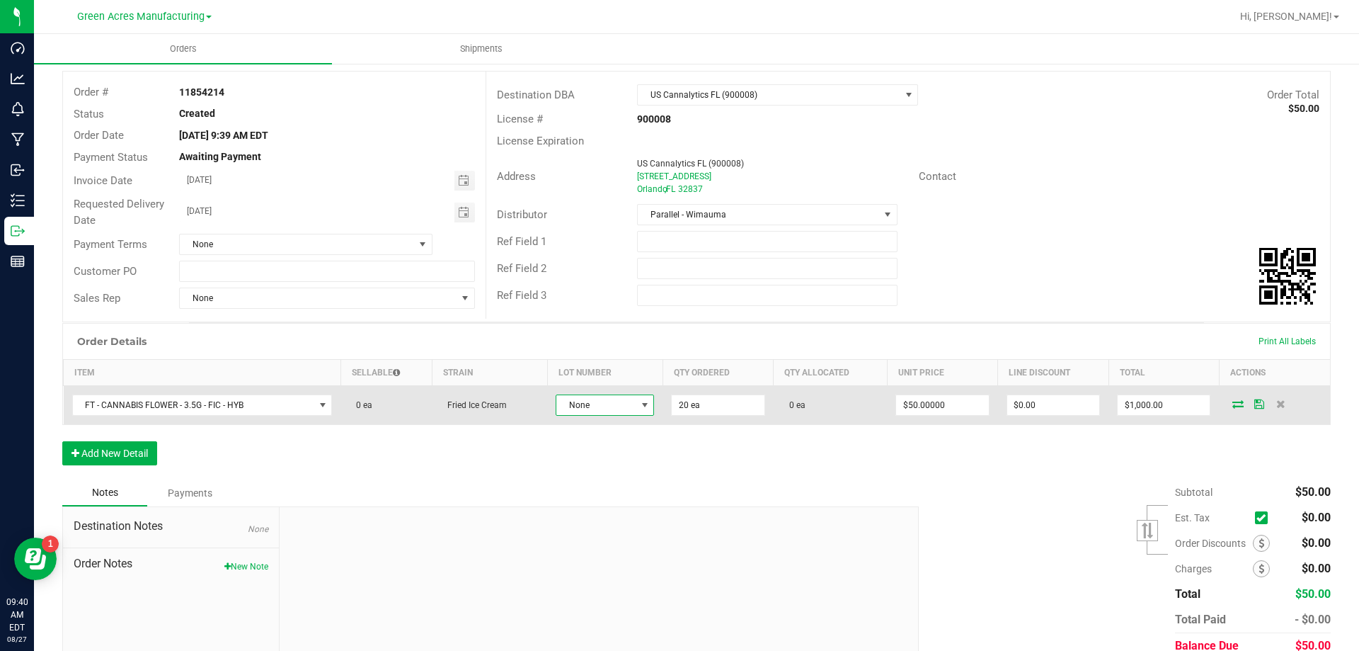
click at [561, 407] on span "None" at bounding box center [595, 405] width 79 height 20
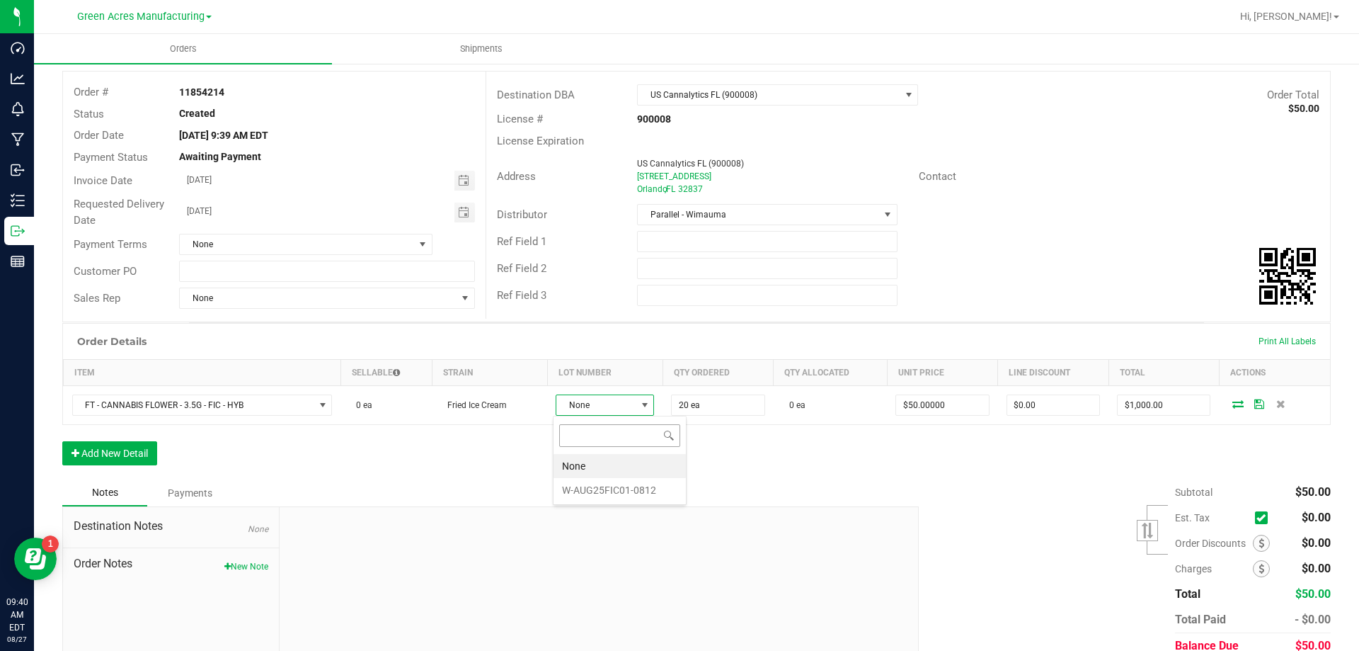
scroll to position [21, 98]
click at [617, 489] on div "Notes Payments" at bounding box center [485, 492] width 846 height 27
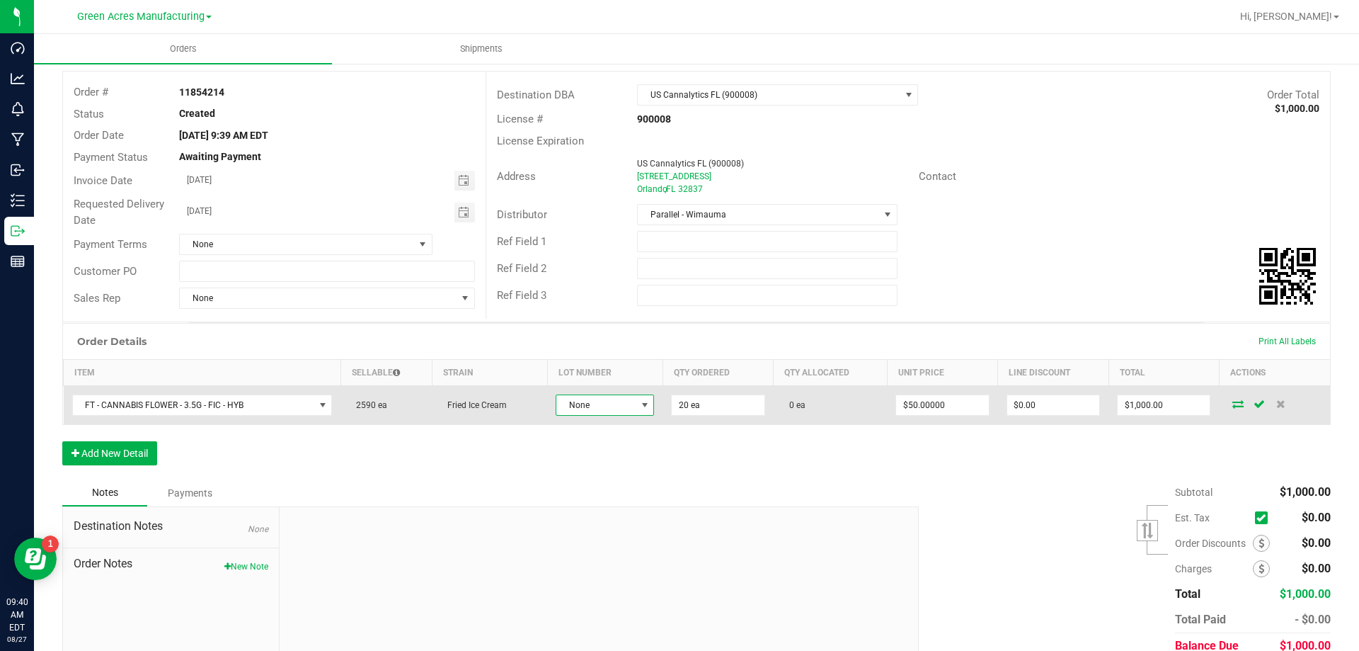
click at [629, 397] on span "None" at bounding box center [595, 405] width 79 height 20
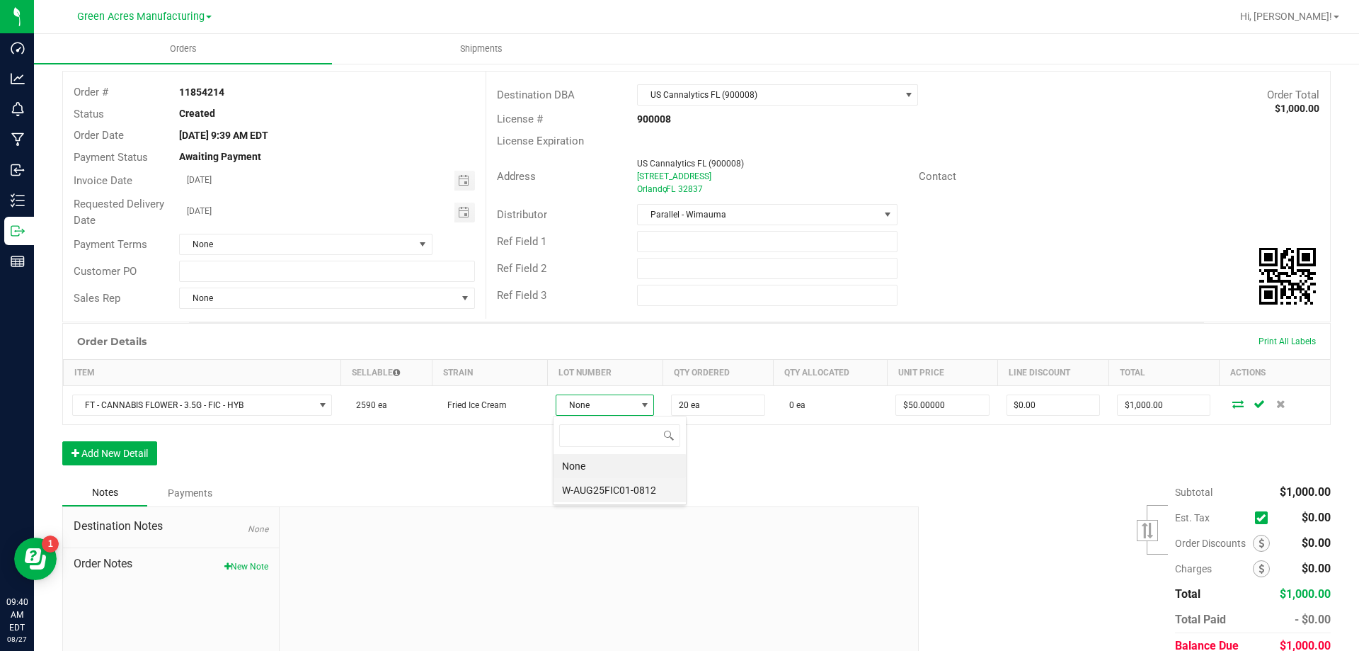
click at [629, 482] on li "W-AUG25FIC01-0812" at bounding box center [620, 490] width 132 height 24
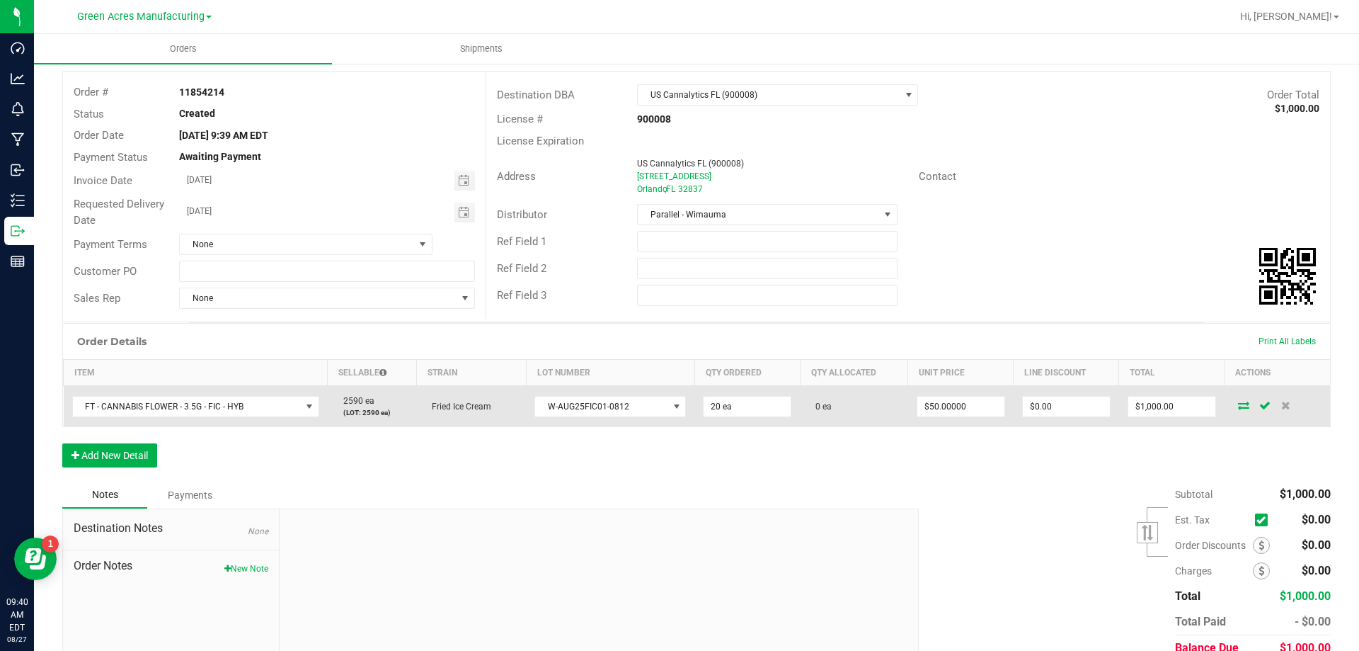
click at [1238, 404] on icon at bounding box center [1243, 405] width 11 height 8
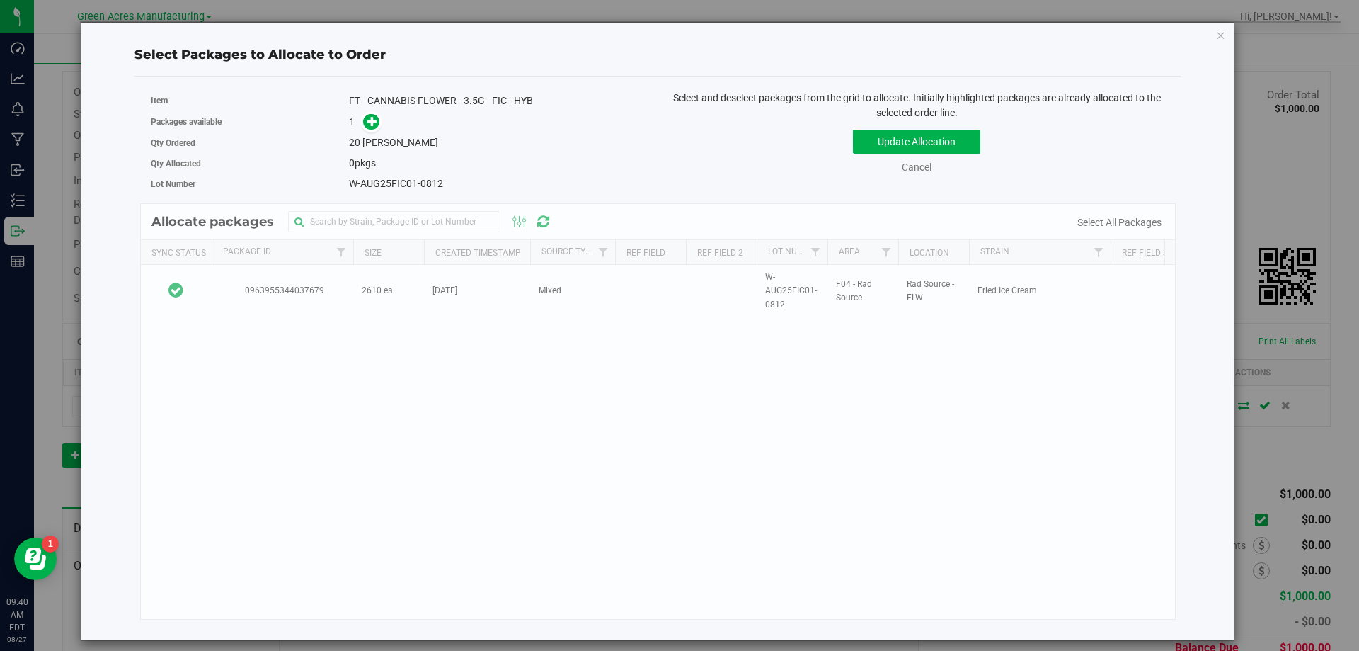
click at [215, 285] on div "Allocate packages Sync Status Package Id Size Created Timestamp Source Type Ref…" at bounding box center [658, 411] width 1036 height 416
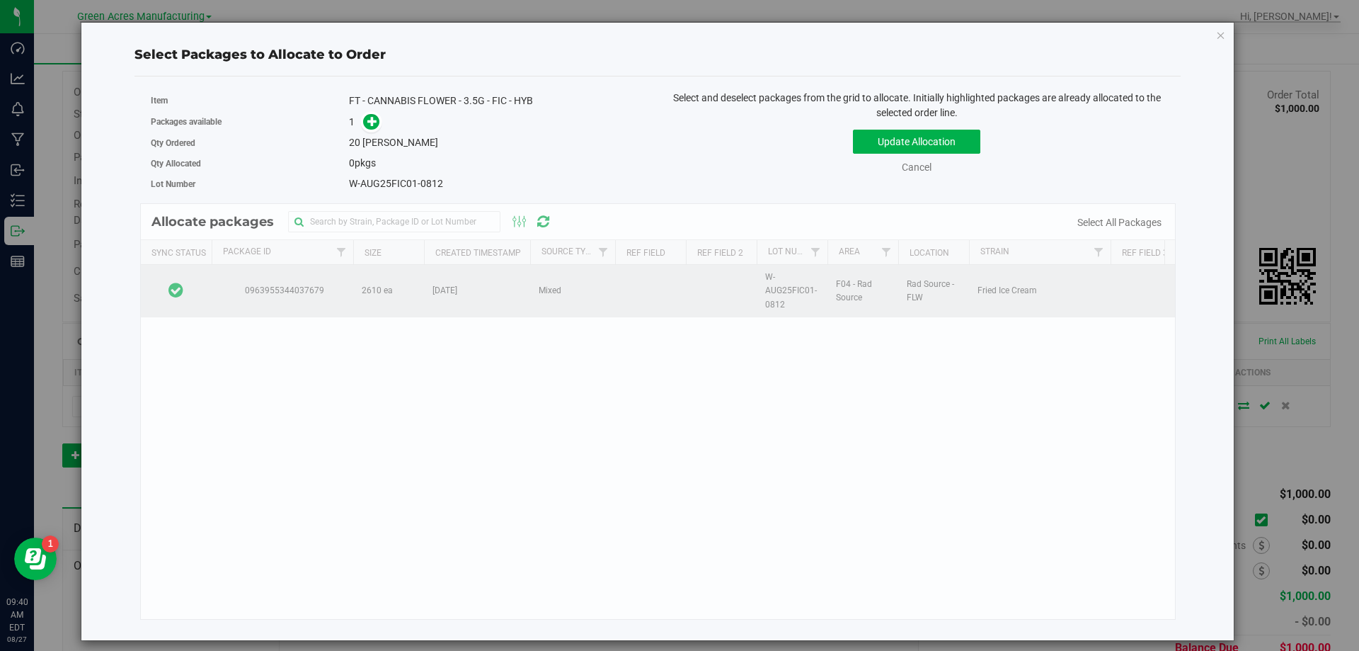
click at [209, 285] on td at bounding box center [176, 291] width 71 height 52
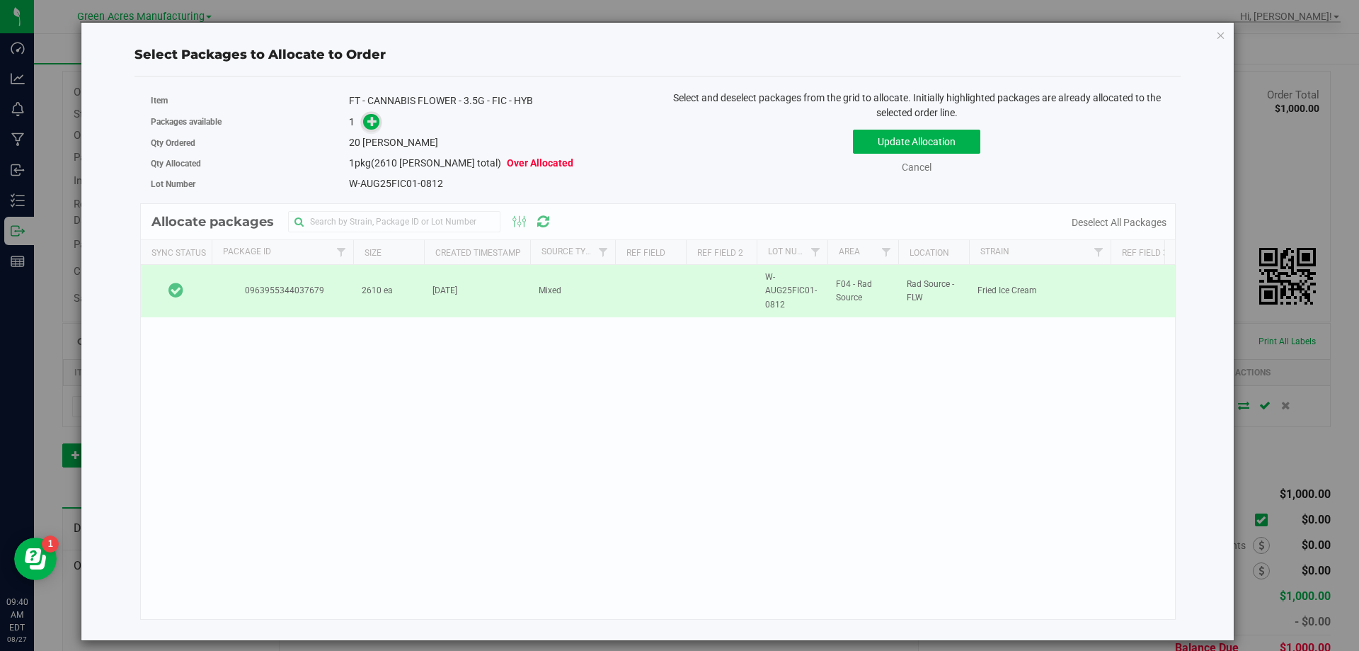
click at [374, 119] on icon at bounding box center [372, 121] width 10 height 10
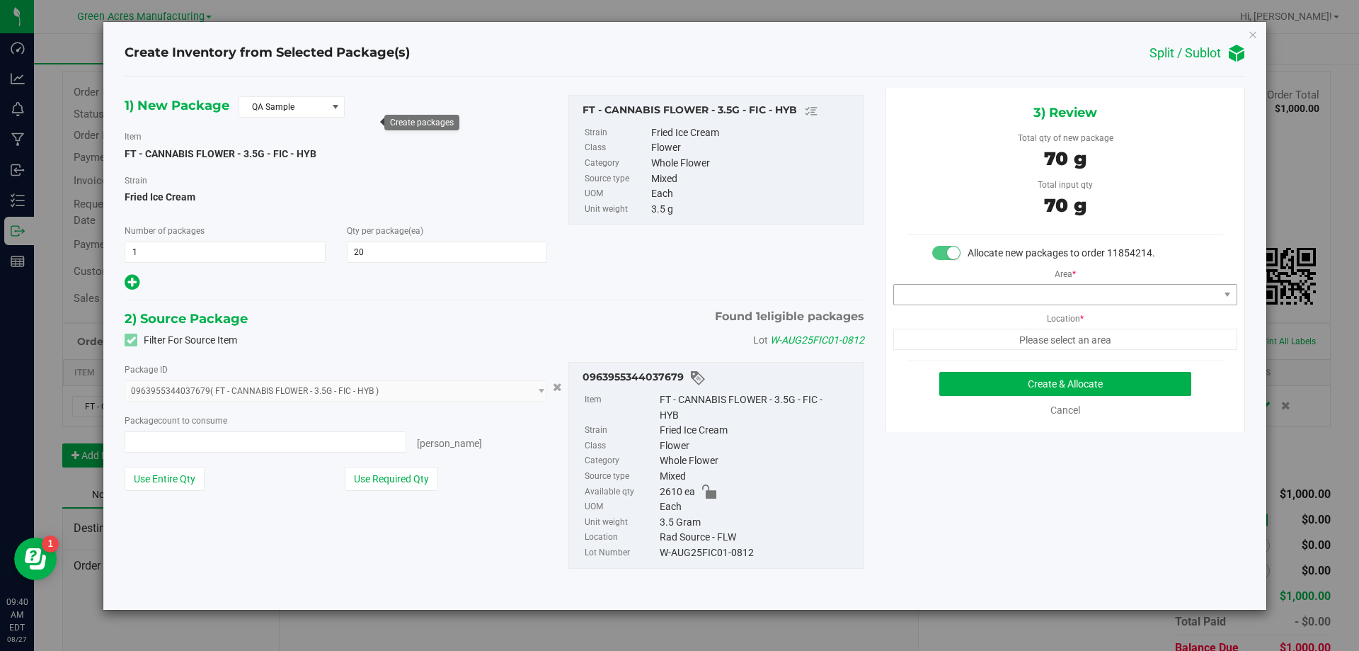
type input "20 ea"
click at [1005, 285] on span at bounding box center [1056, 295] width 325 height 20
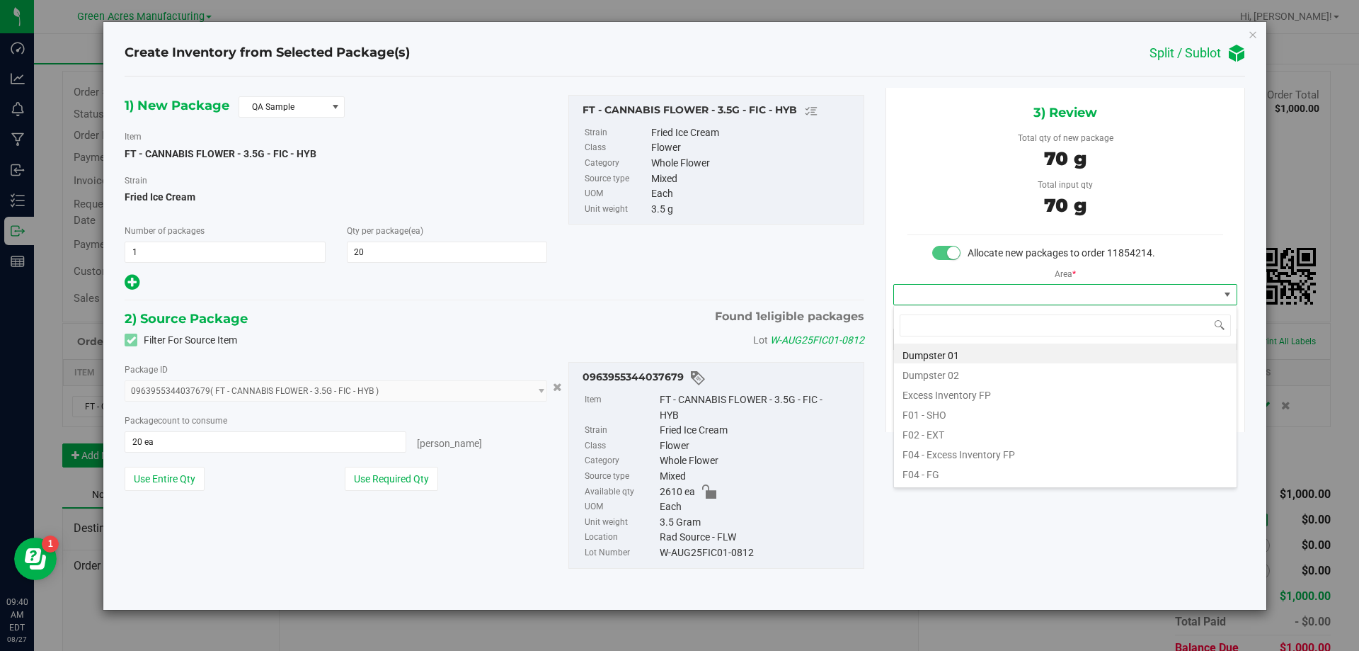
scroll to position [21, 343]
type input "pan"
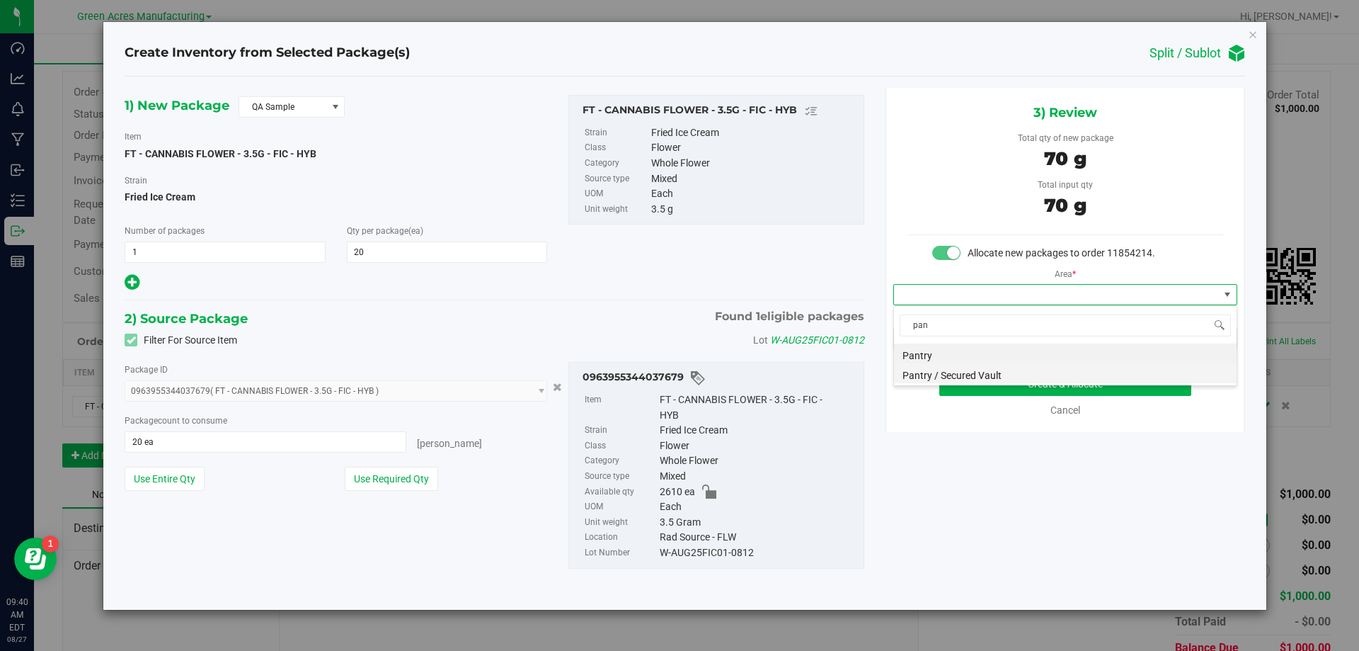
click at [990, 377] on li "Pantry / Secured Vault" at bounding box center [1065, 373] width 343 height 20
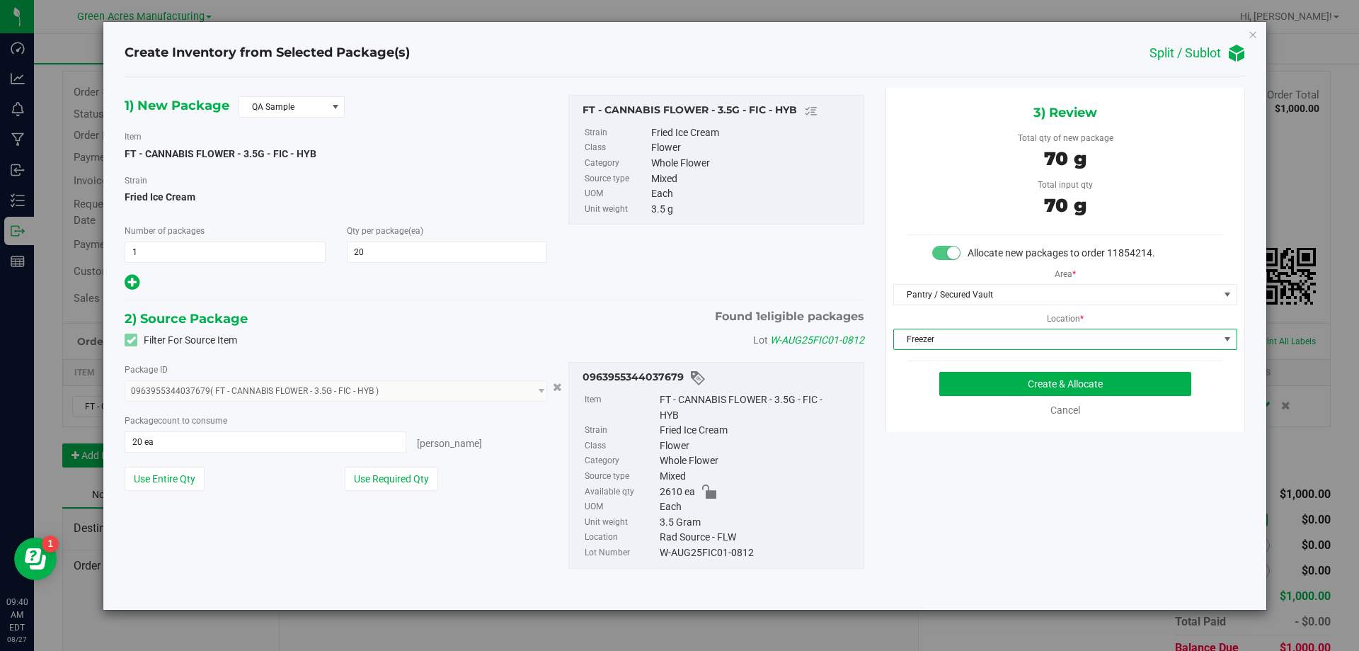
click at [1000, 344] on span "Freezer" at bounding box center [1056, 339] width 325 height 20
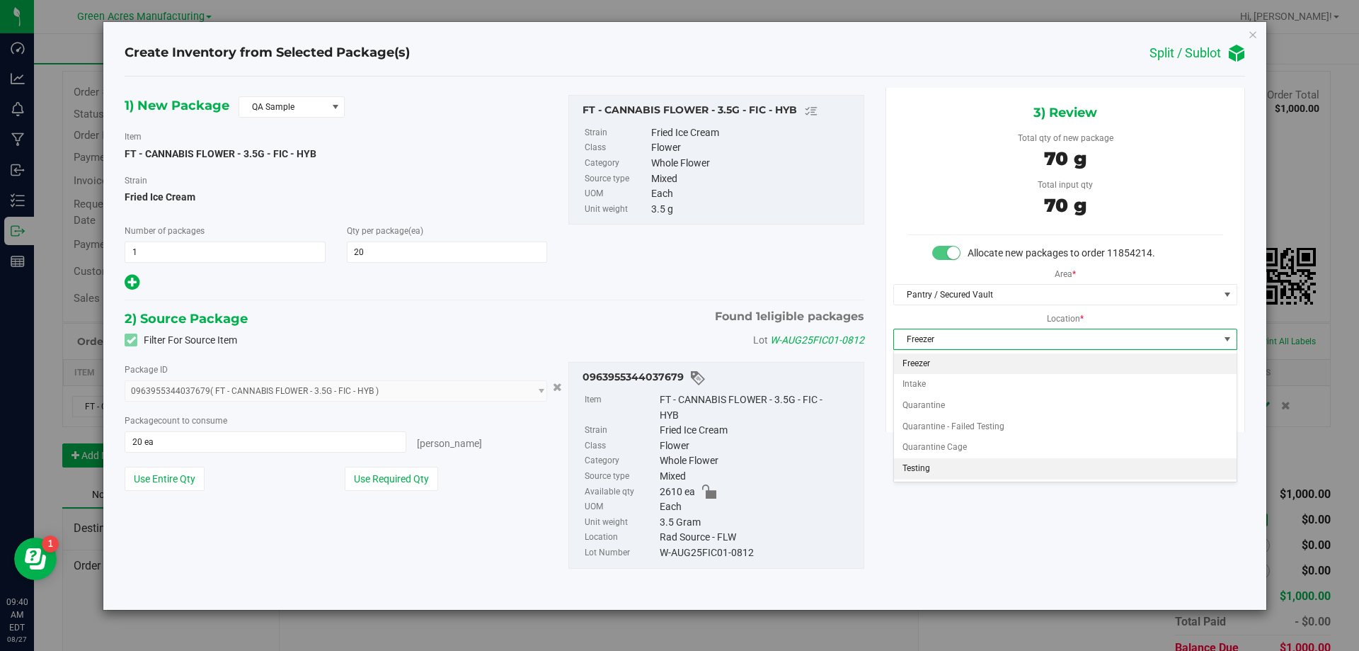
click at [966, 463] on li "Testing" at bounding box center [1065, 468] width 343 height 21
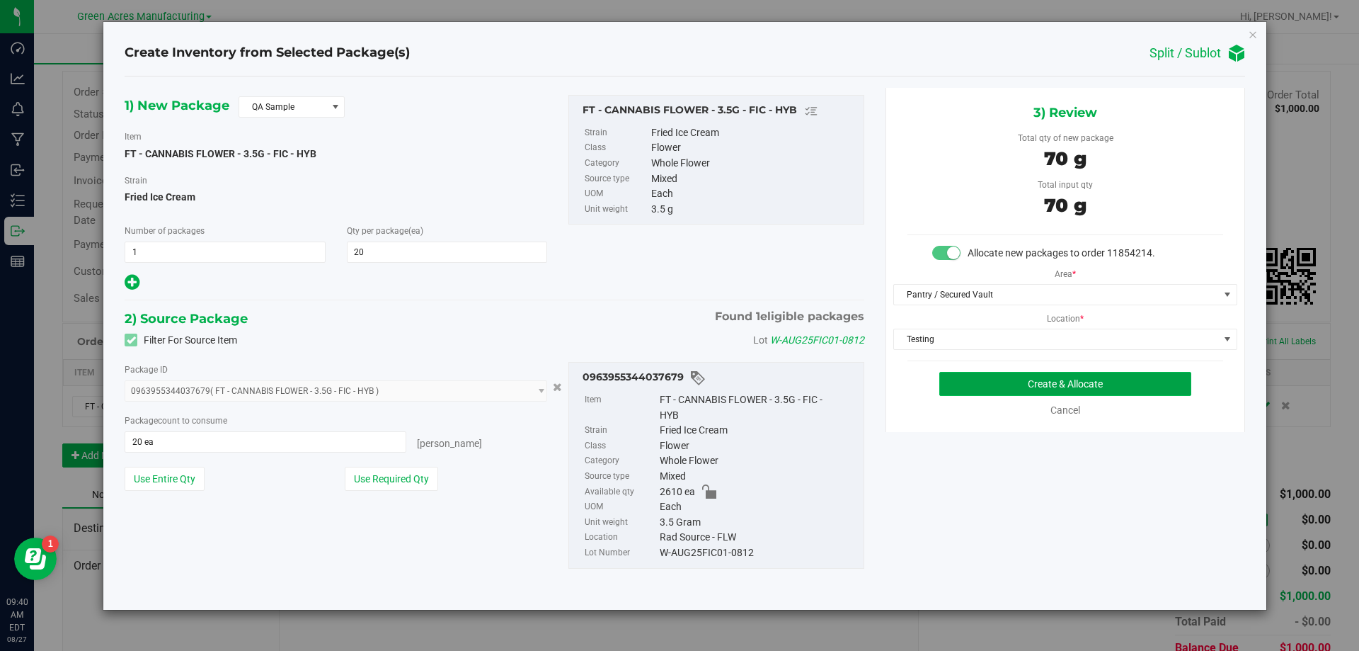
click at [1011, 391] on button "Create & Allocate" at bounding box center [1065, 384] width 252 height 24
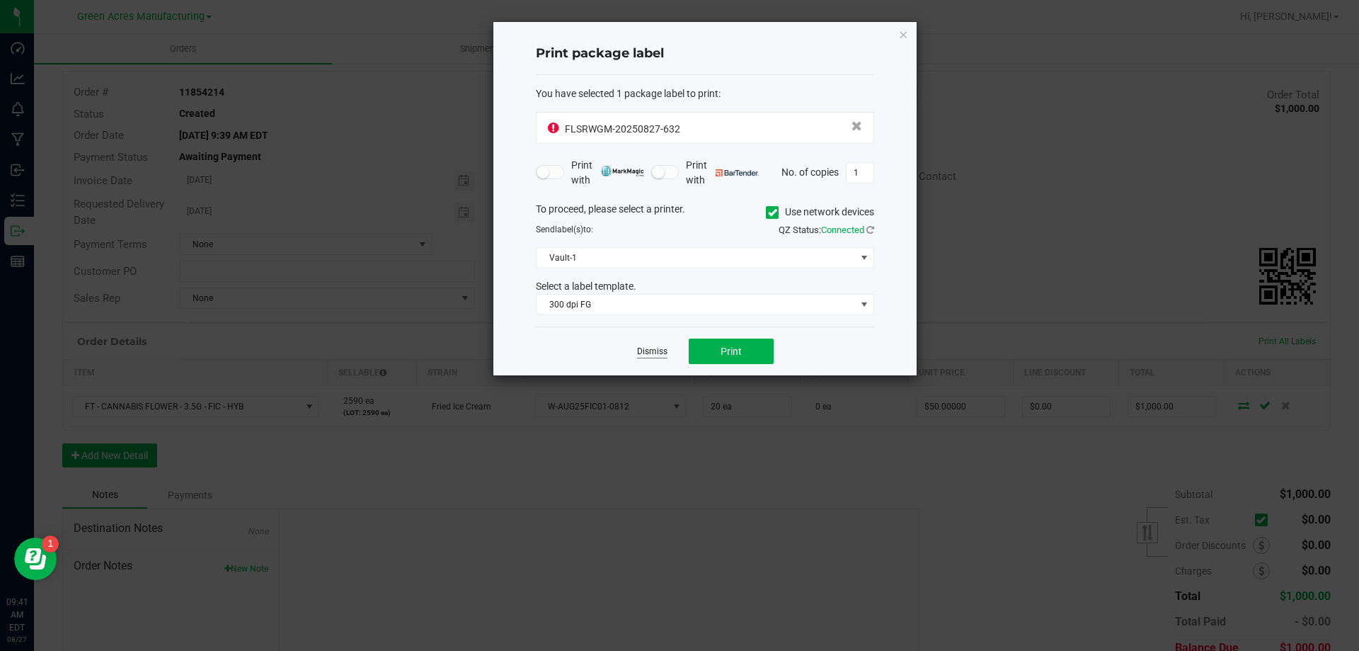
click at [660, 353] on link "Dismiss" at bounding box center [652, 351] width 30 height 12
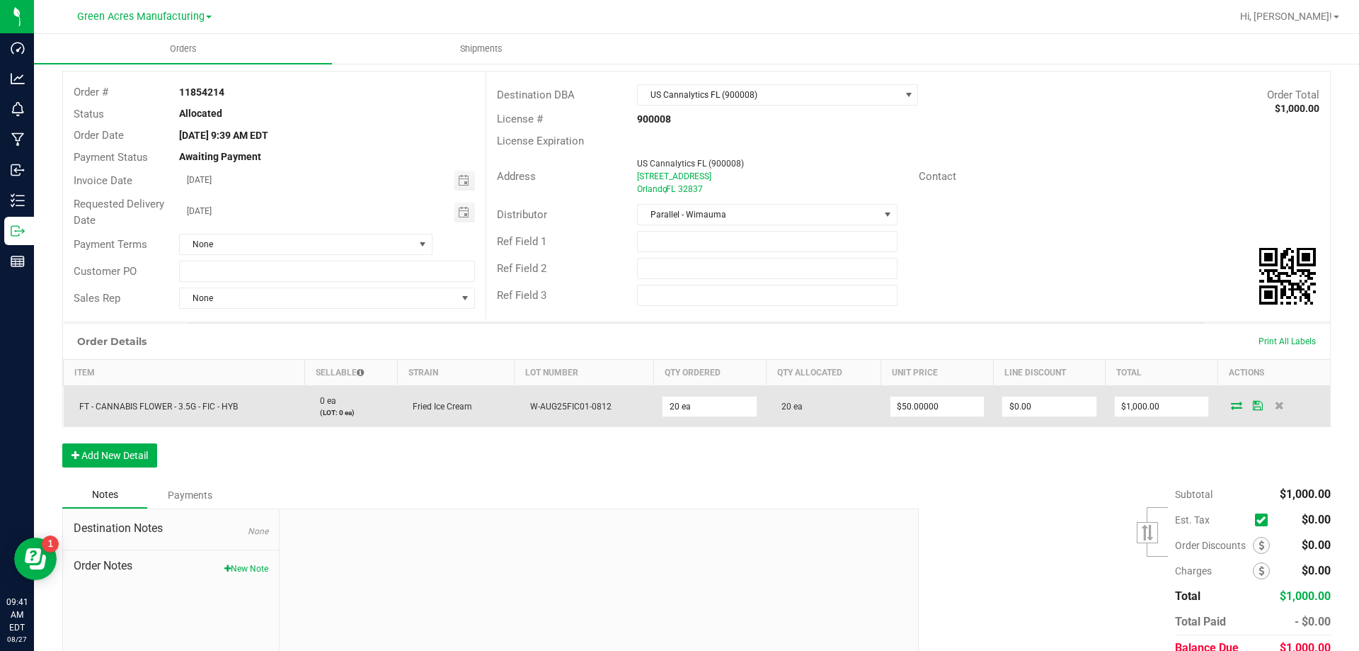
click at [1231, 407] on icon at bounding box center [1236, 405] width 11 height 8
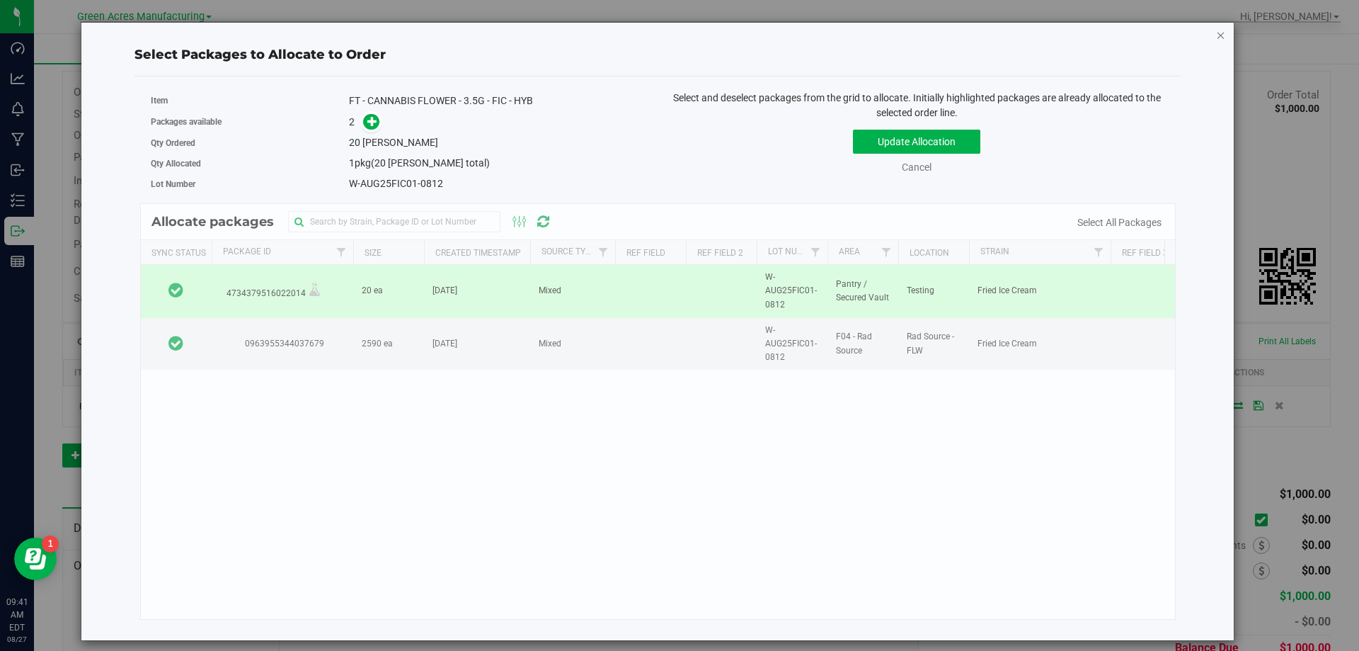
click at [1225, 30] on icon "button" at bounding box center [1221, 34] width 10 height 17
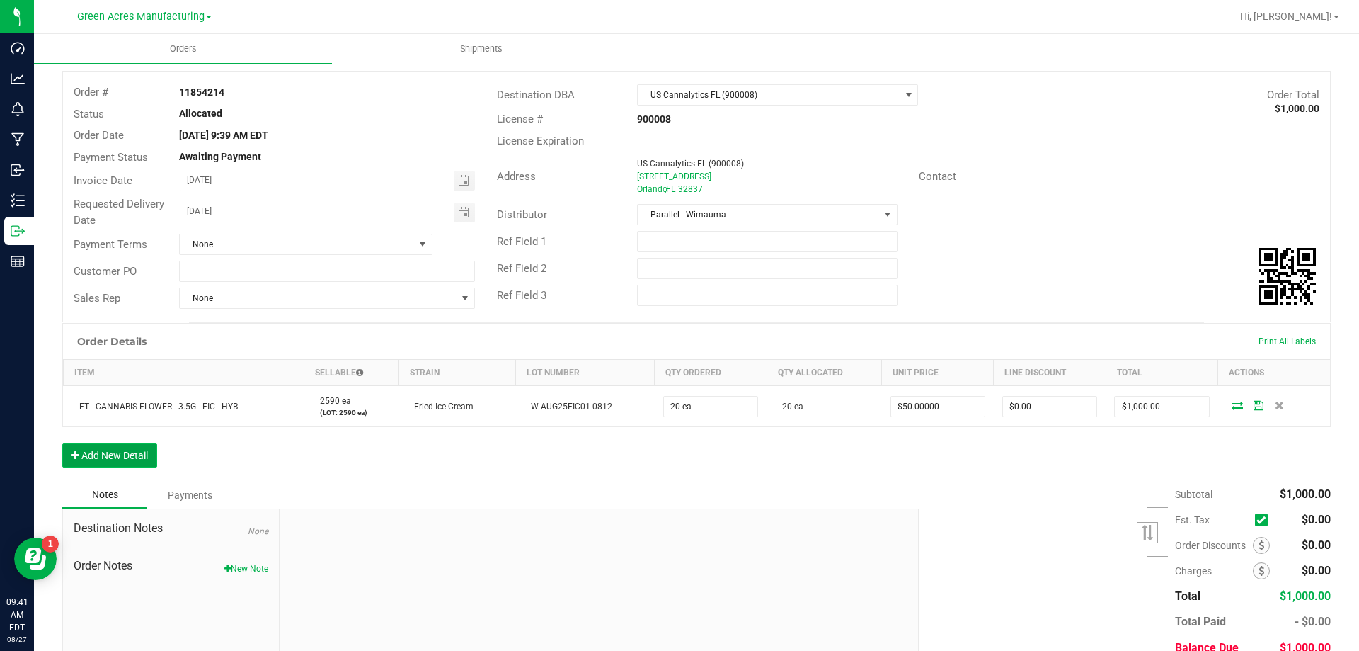
click at [142, 458] on button "Add New Detail" at bounding box center [109, 455] width 95 height 24
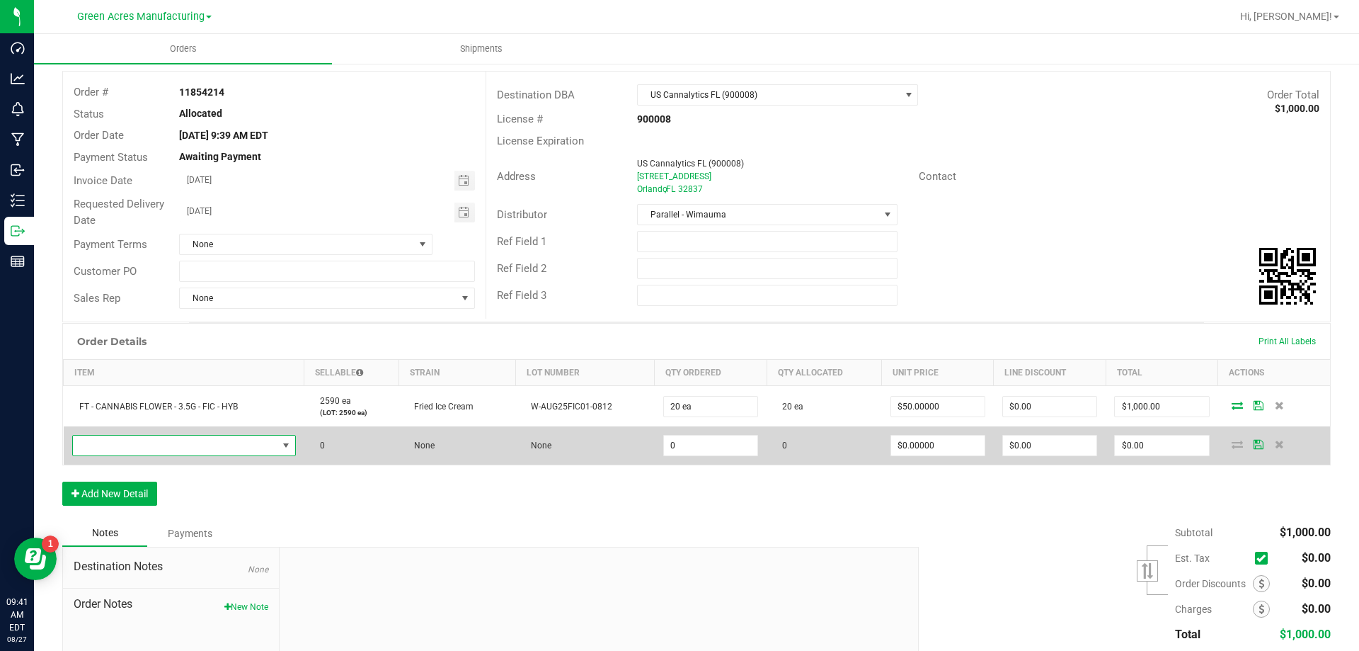
click at [202, 447] on span "NO DATA FOUND" at bounding box center [175, 445] width 205 height 20
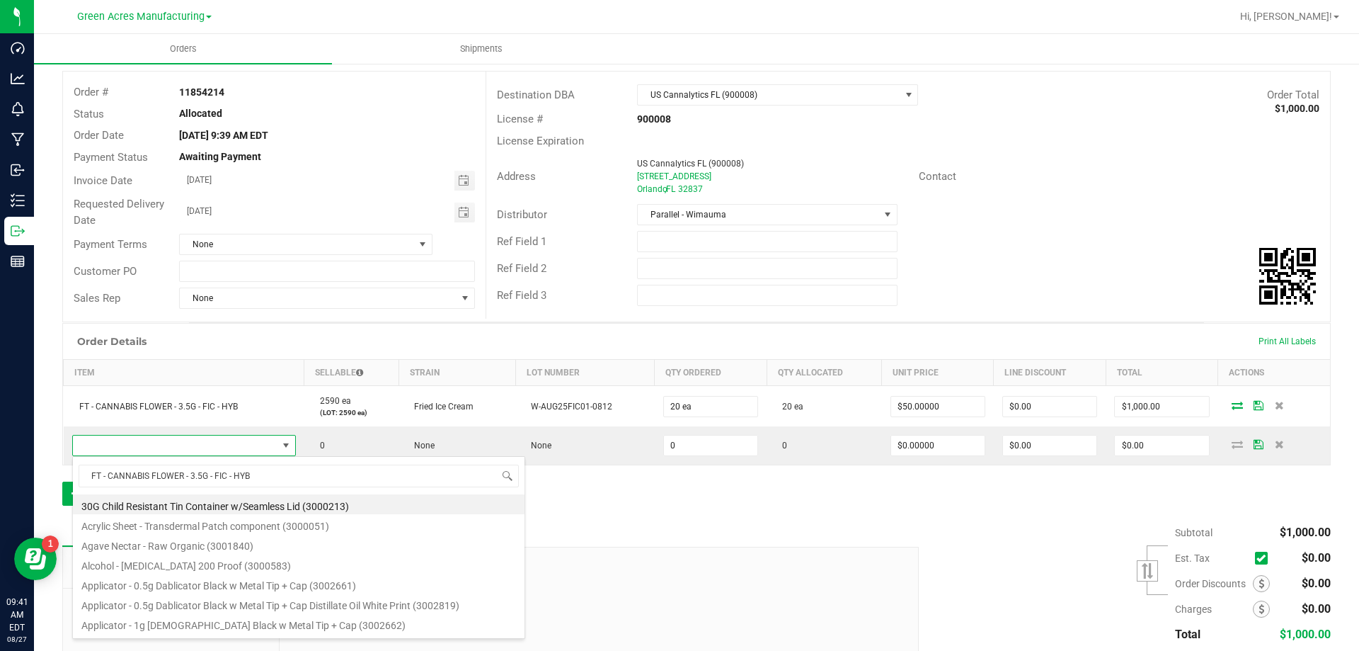
type input "FT - CANNABIS FLOWER - 3.5G - FIC - HY"
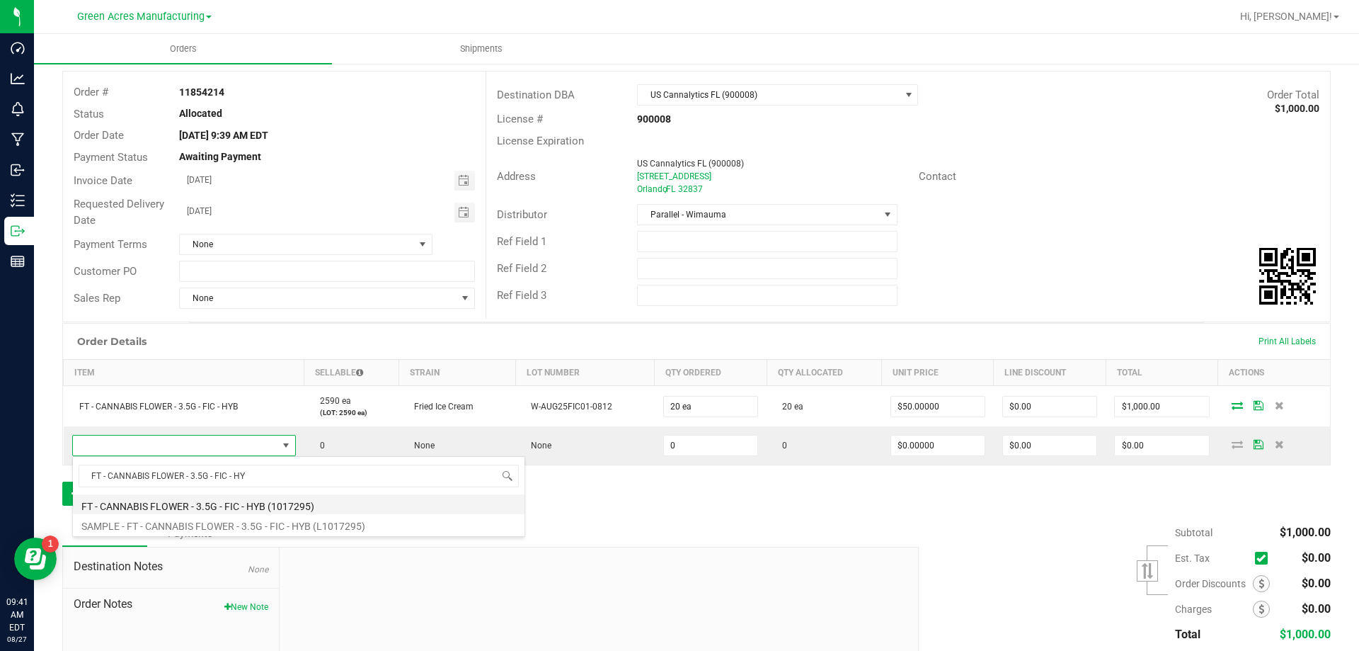
click at [301, 503] on li "FT - CANNABIS FLOWER - 3.5G - FIC - HYB (1017295)" at bounding box center [299, 504] width 452 height 20
type input "0 ea"
type input "$50.00000"
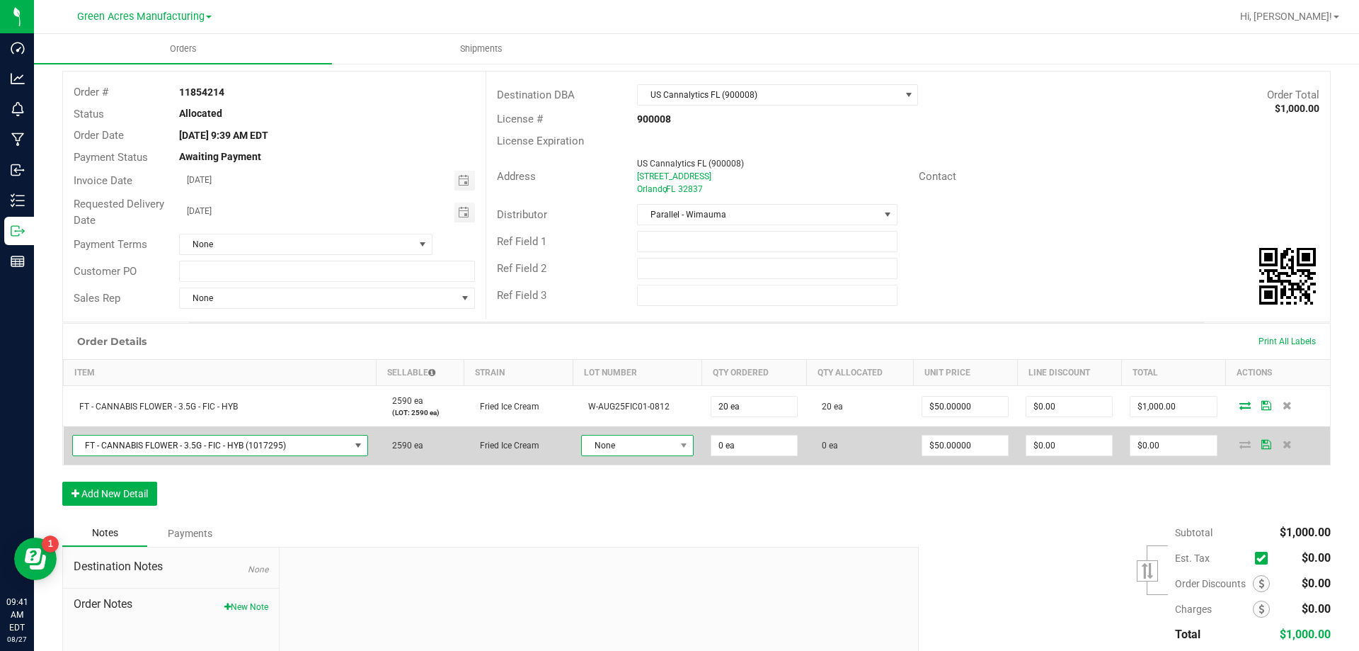
click at [626, 447] on span "None" at bounding box center [628, 445] width 93 height 20
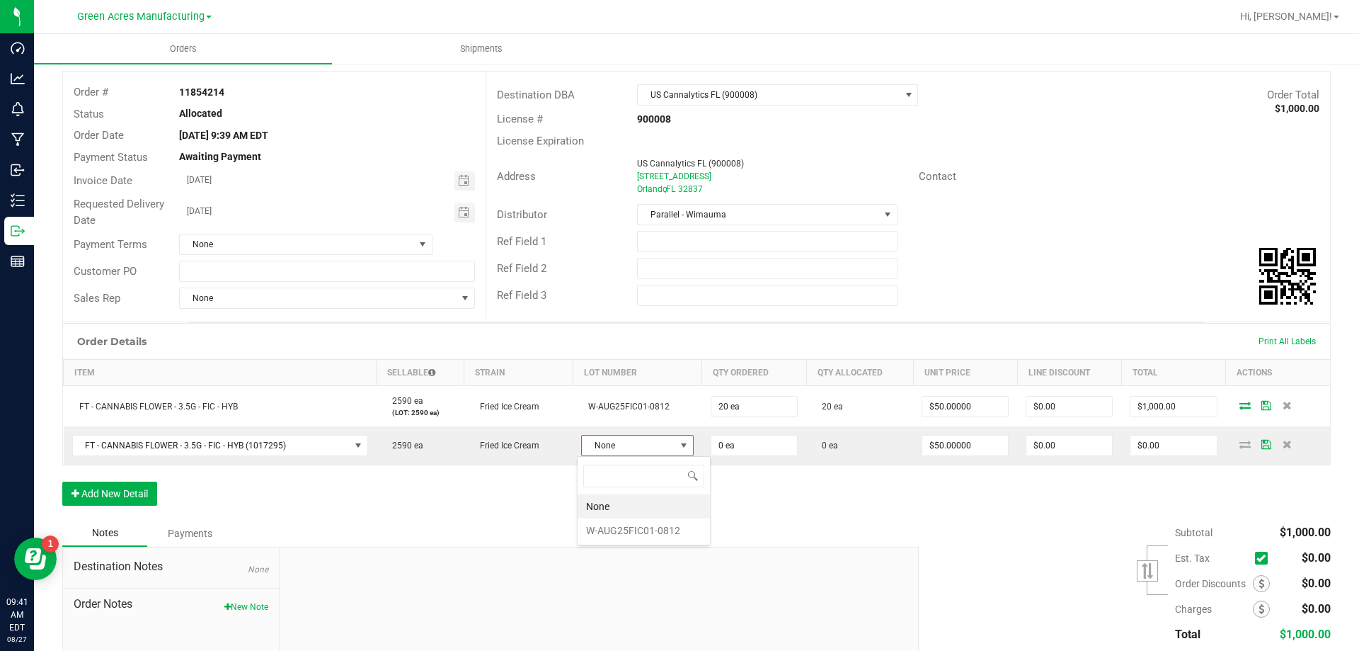
scroll to position [21, 109]
click at [642, 529] on li "W-AUG25FIC01-0812" at bounding box center [644, 530] width 132 height 24
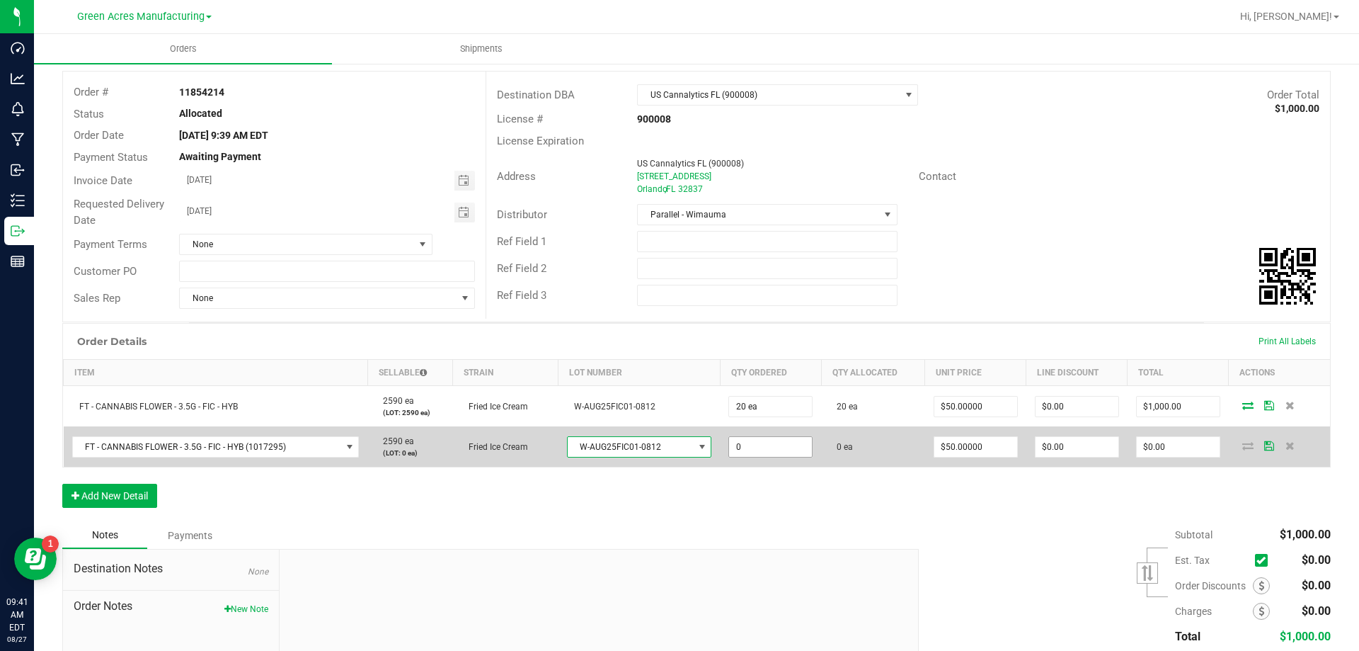
click at [799, 449] on input "0" at bounding box center [770, 447] width 83 height 20
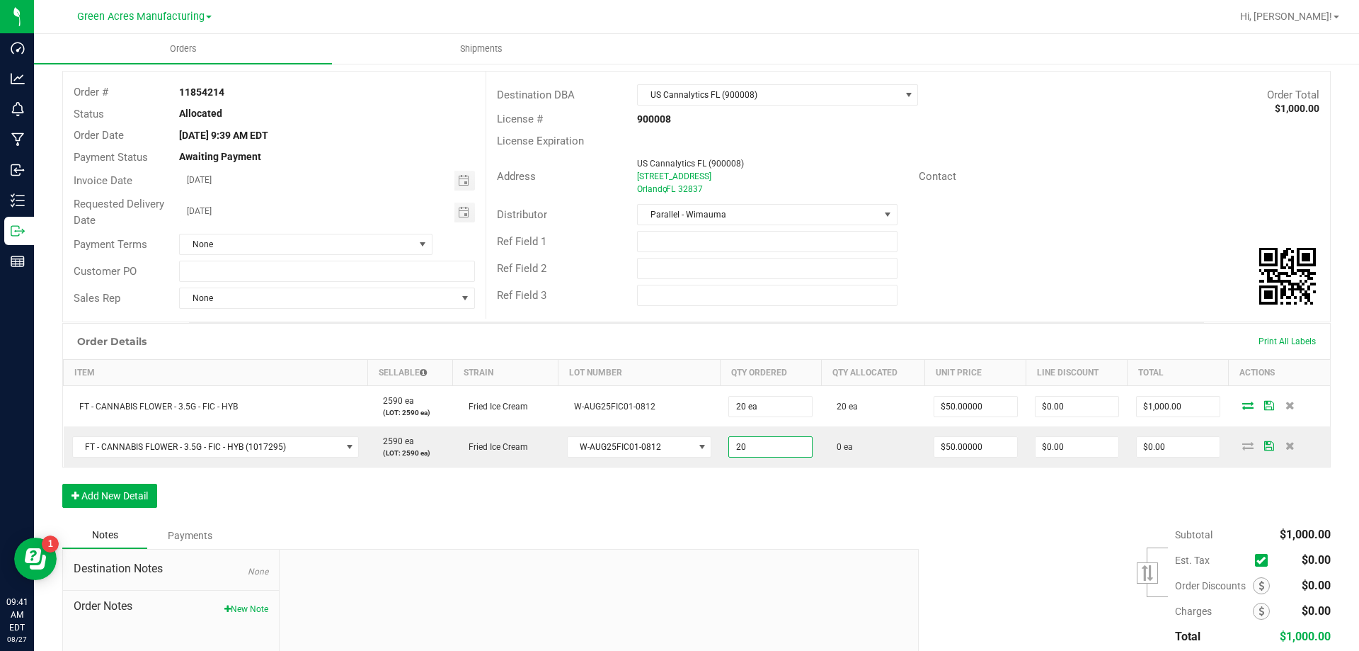
type input "20 ea"
type input "$1,000.00"
drag, startPoint x: 1095, startPoint y: 515, endPoint x: 1169, endPoint y: 466, distance: 88.0
click at [1096, 515] on div "Order Details Print All Labels Item Sellable Strain Lot Number Qty Ordered Qty …" at bounding box center [696, 422] width 1269 height 199
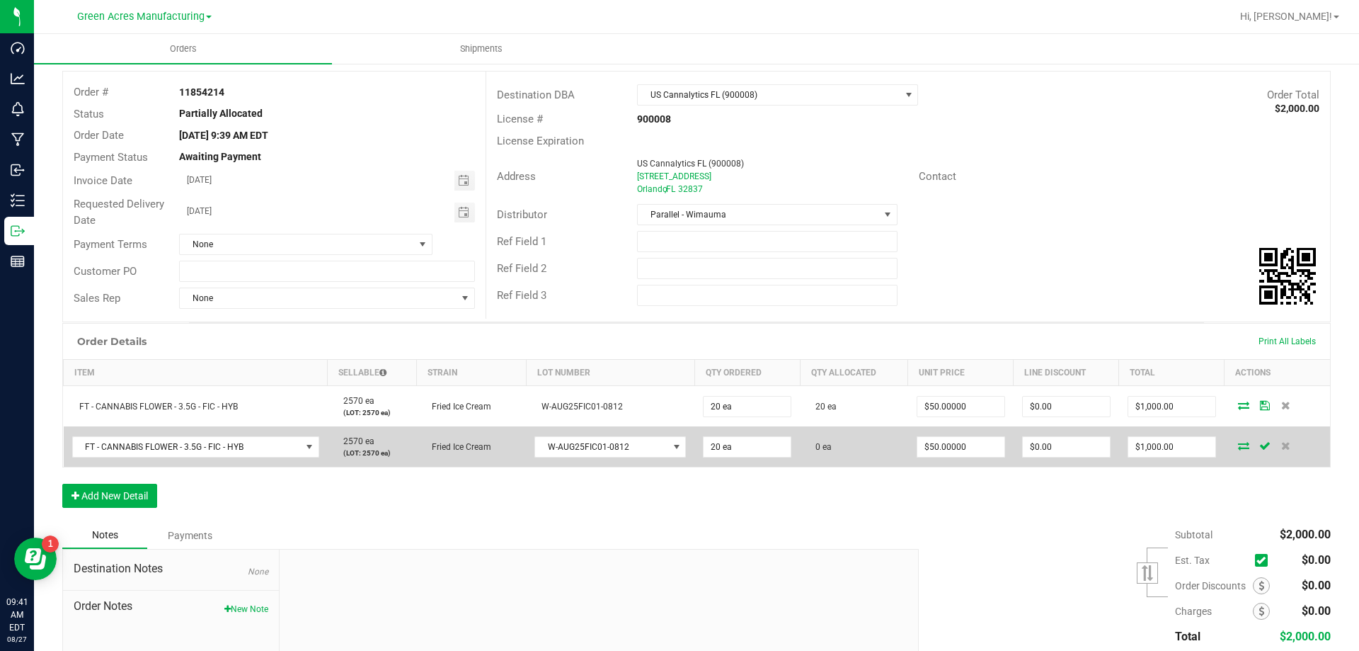
click at [1238, 445] on icon at bounding box center [1243, 445] width 11 height 8
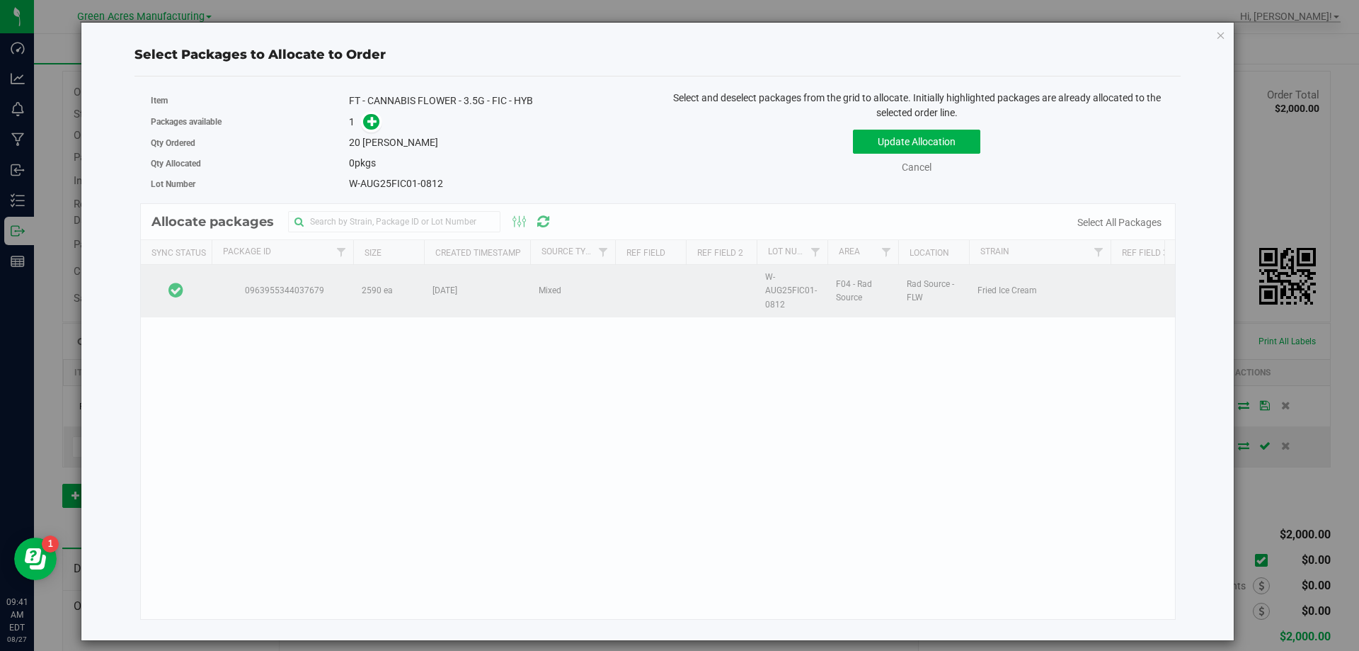
click at [197, 291] on td at bounding box center [176, 291] width 71 height 52
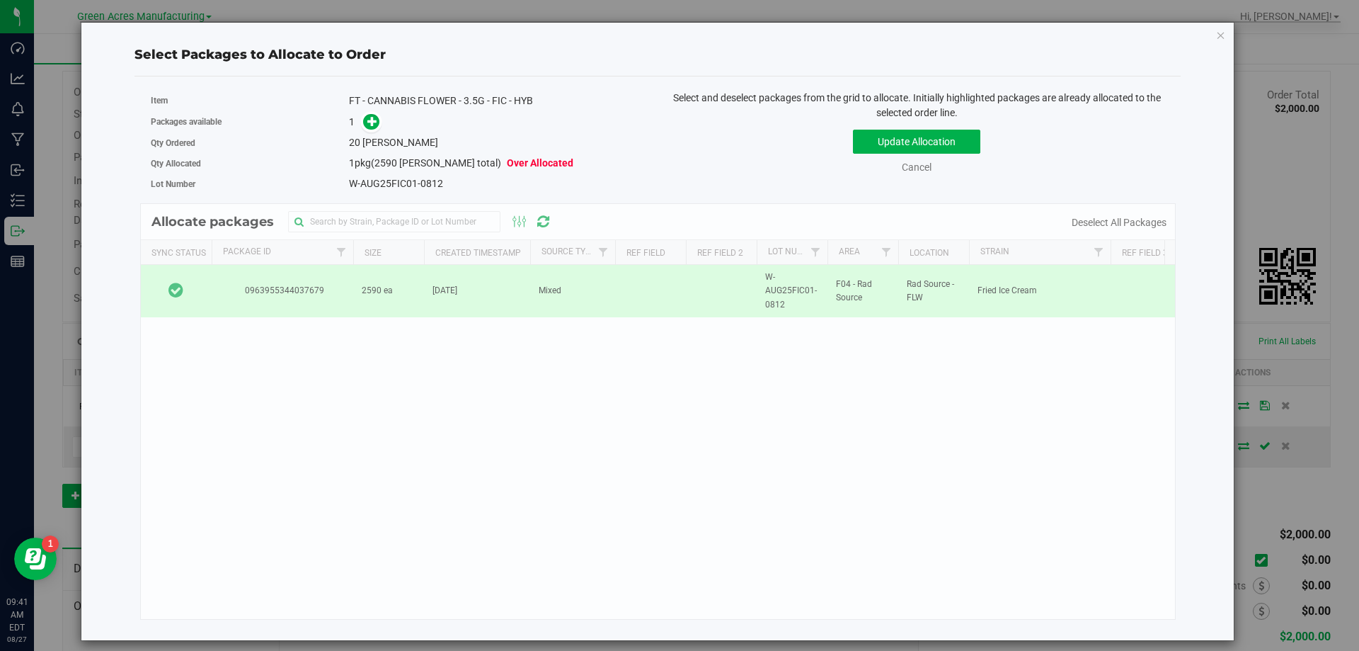
click at [362, 126] on span at bounding box center [368, 122] width 25 height 18
click at [366, 126] on span at bounding box center [371, 121] width 17 height 17
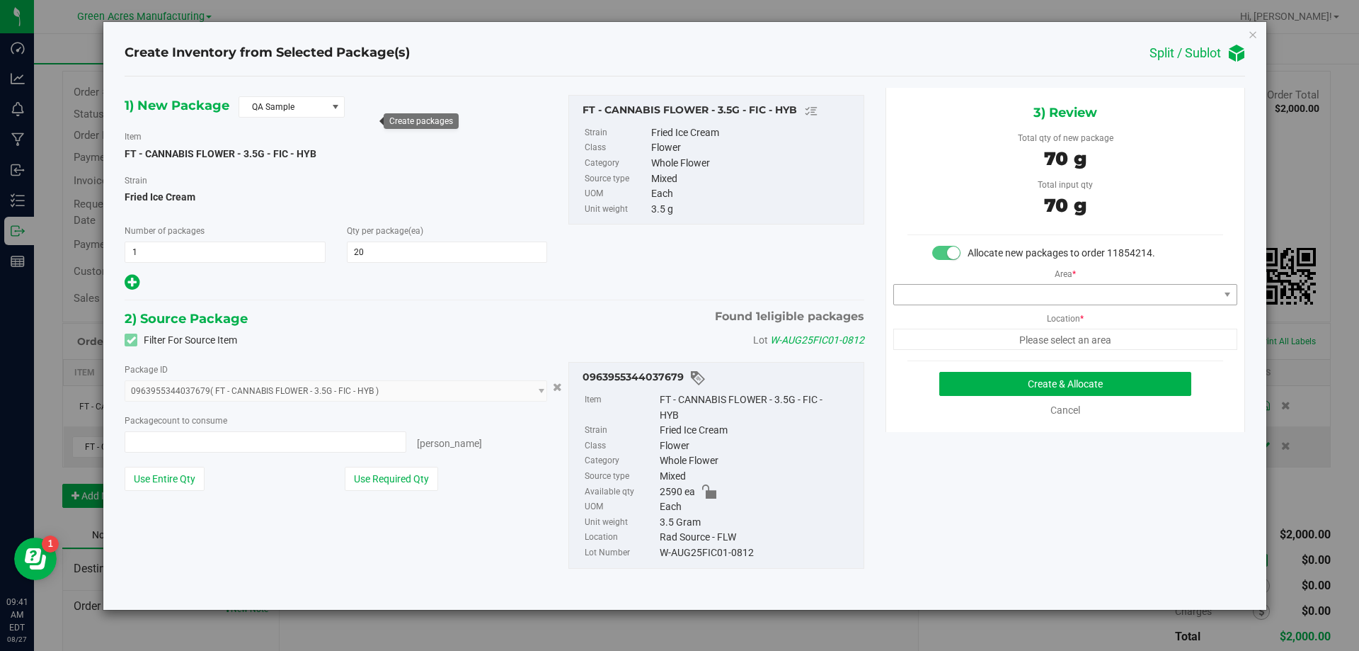
type input "20 ea"
click at [994, 296] on span at bounding box center [1056, 295] width 325 height 20
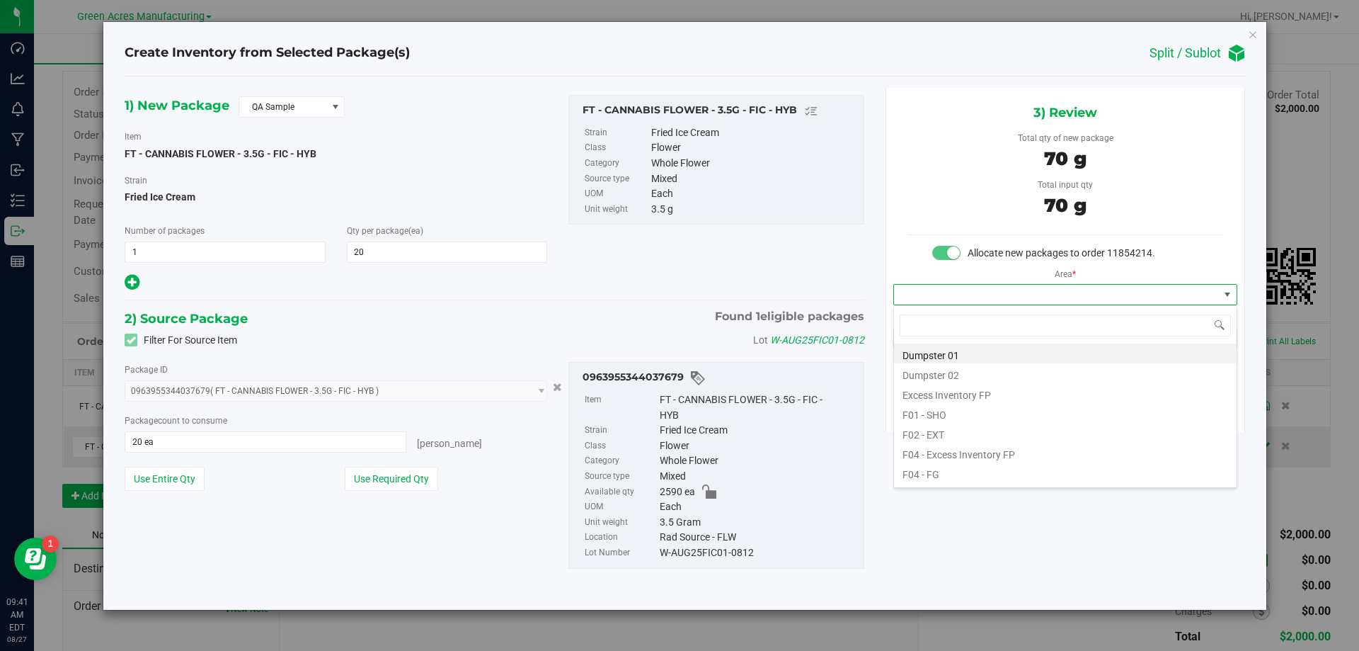
scroll to position [21, 343]
type input "pa"
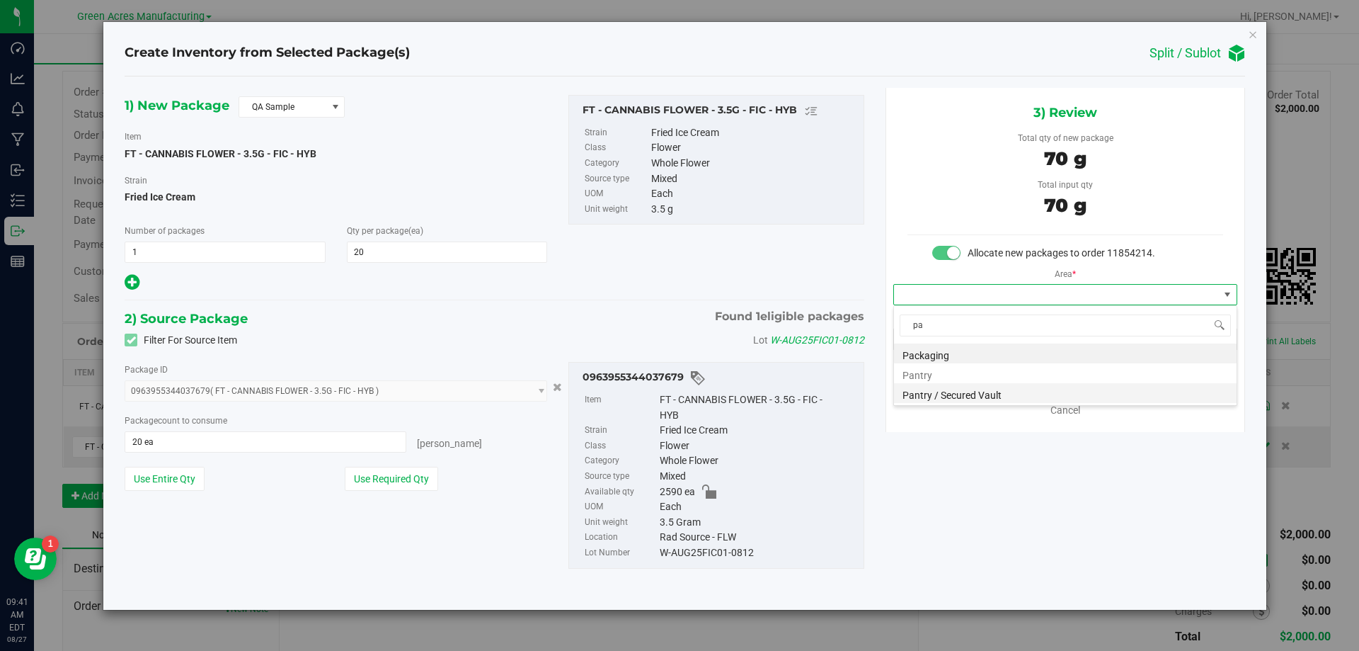
click at [968, 396] on li "Pantry / Secured Vault" at bounding box center [1065, 393] width 343 height 20
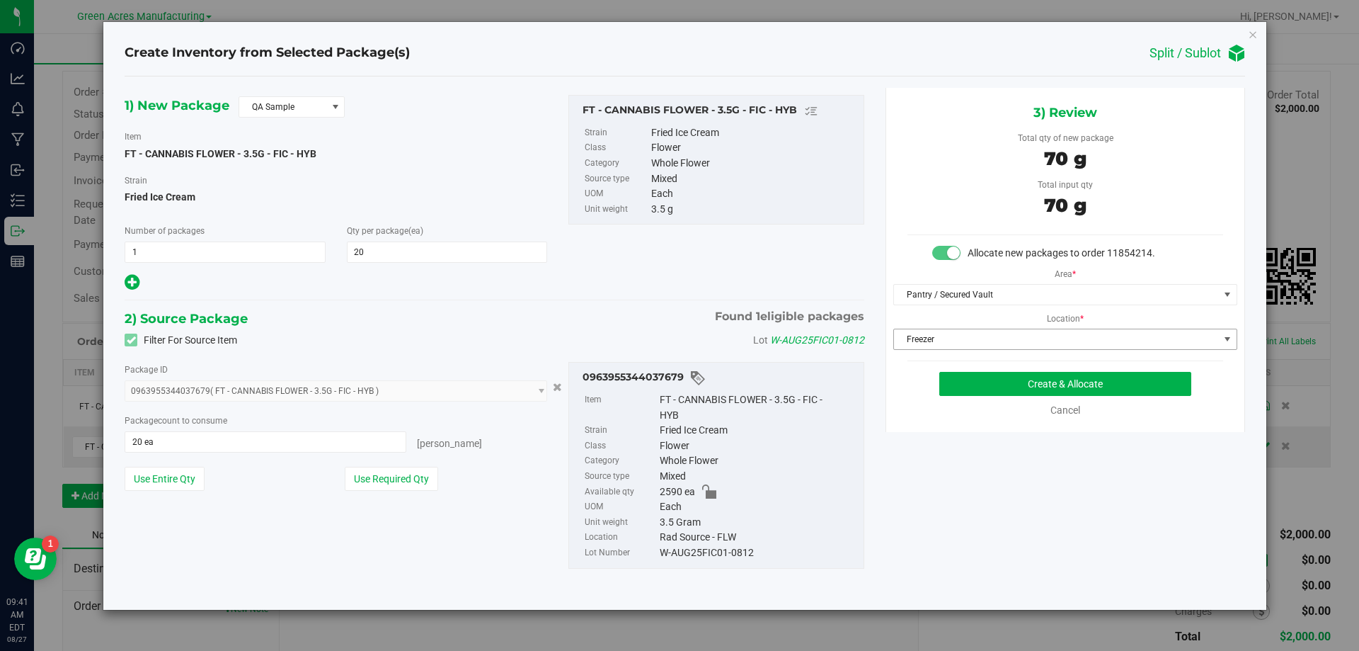
click at [995, 342] on span "Freezer" at bounding box center [1056, 339] width 325 height 20
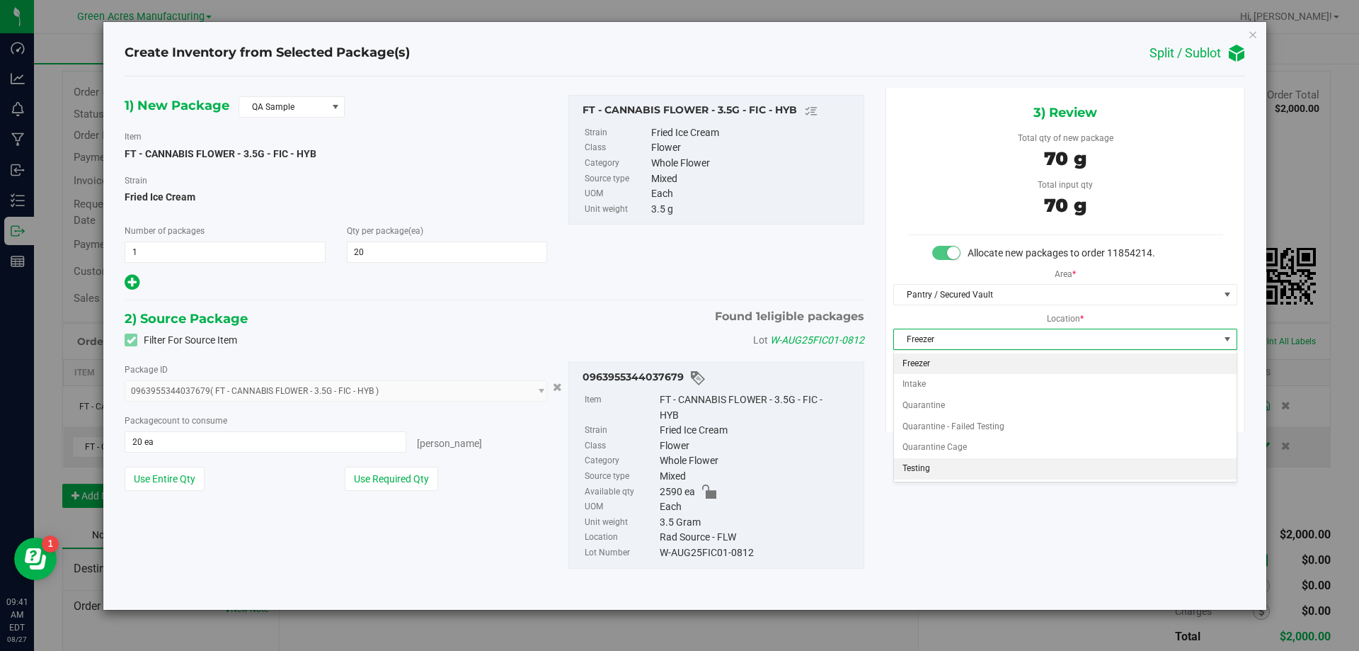
click at [952, 459] on li "Testing" at bounding box center [1065, 468] width 343 height 21
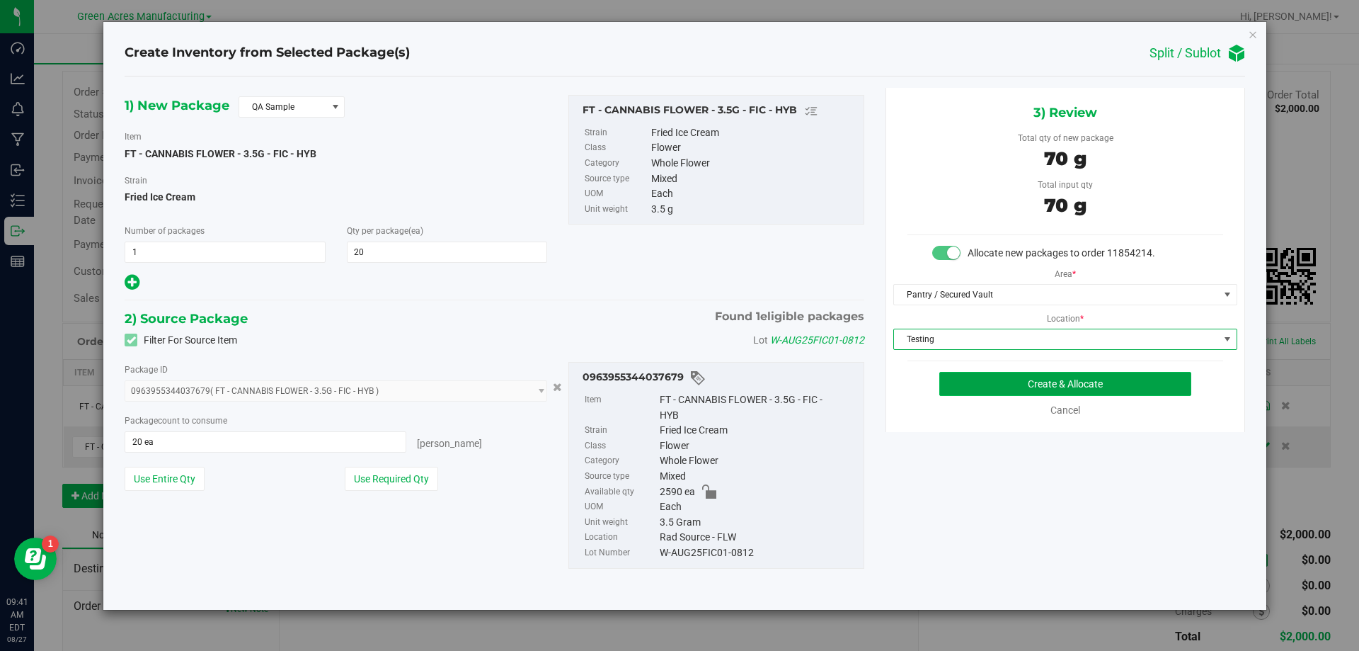
click at [1031, 392] on button "Create & Allocate" at bounding box center [1065, 384] width 252 height 24
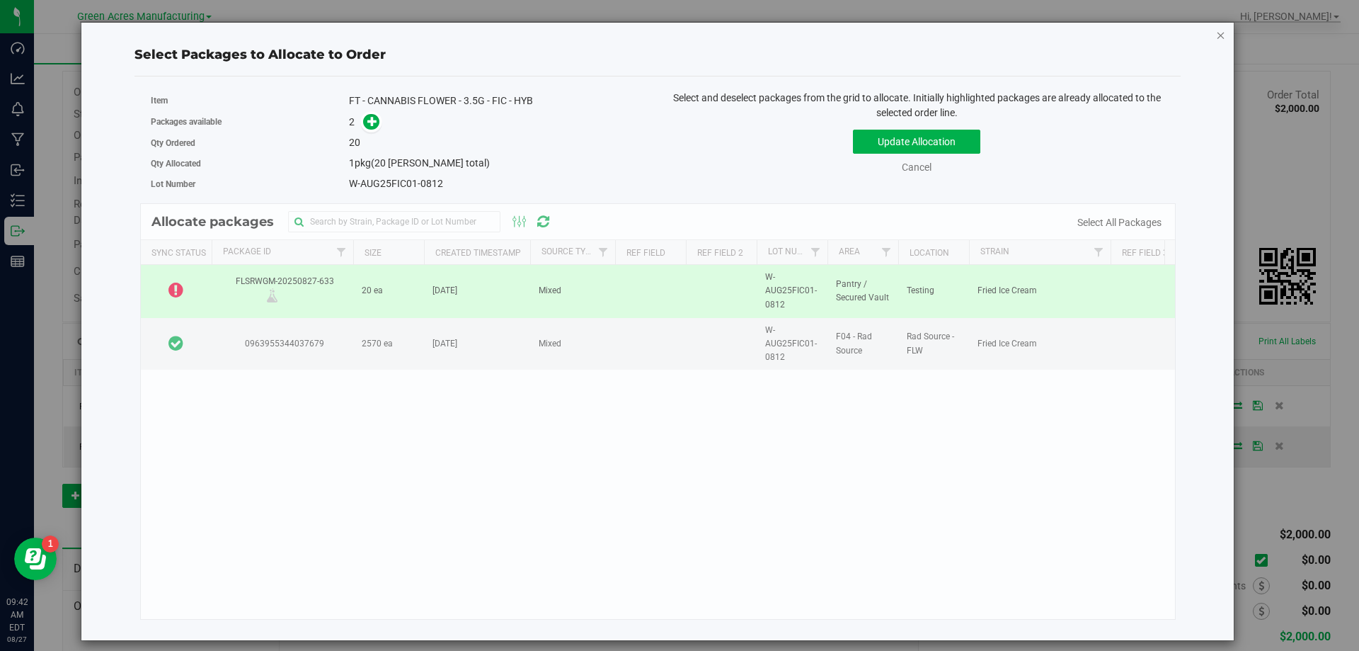
click at [1222, 37] on icon "button" at bounding box center [1221, 34] width 10 height 17
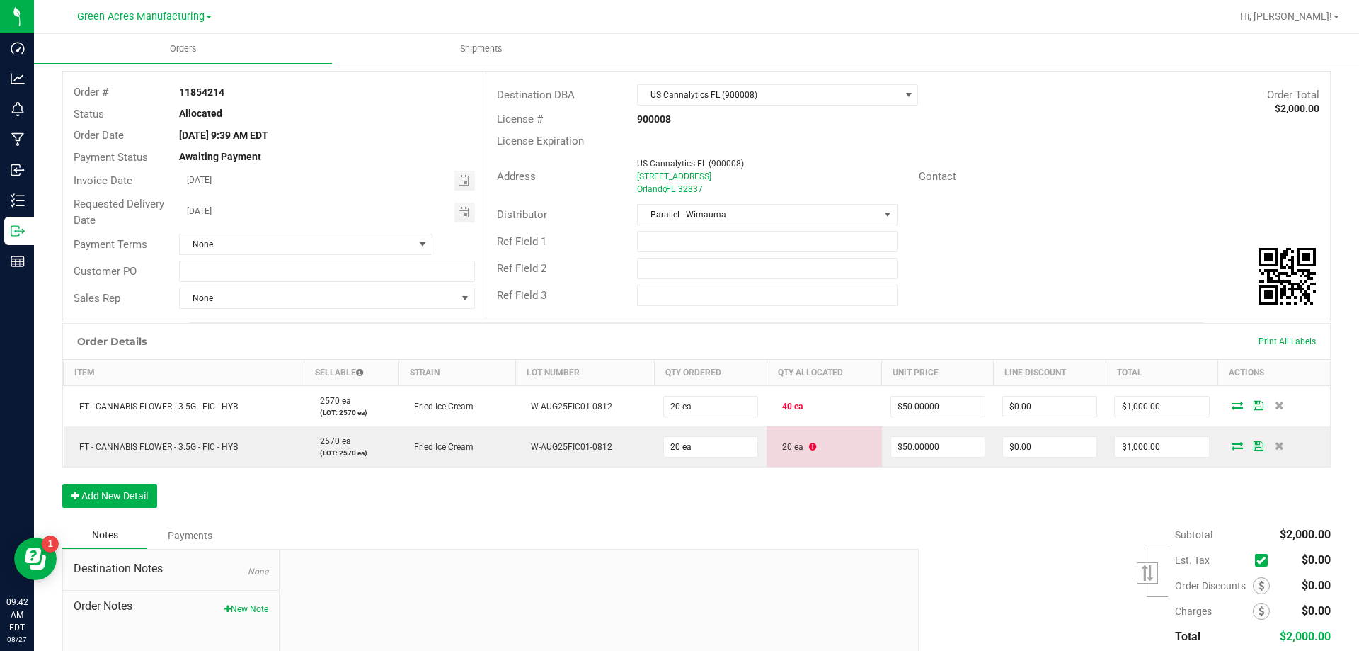
click at [777, 471] on div "Order Details Print All Labels Item Sellable Strain Lot Number Qty Ordered Qty …" at bounding box center [696, 422] width 1269 height 199
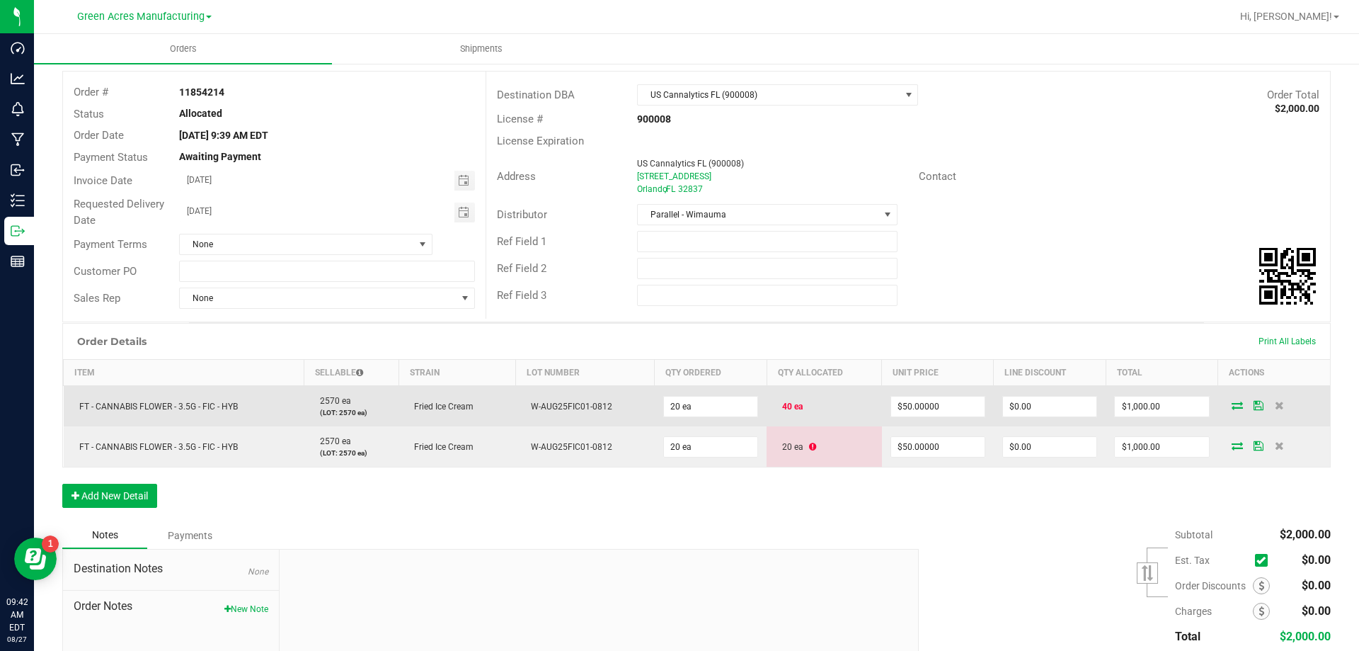
click at [1232, 404] on icon at bounding box center [1237, 405] width 11 height 8
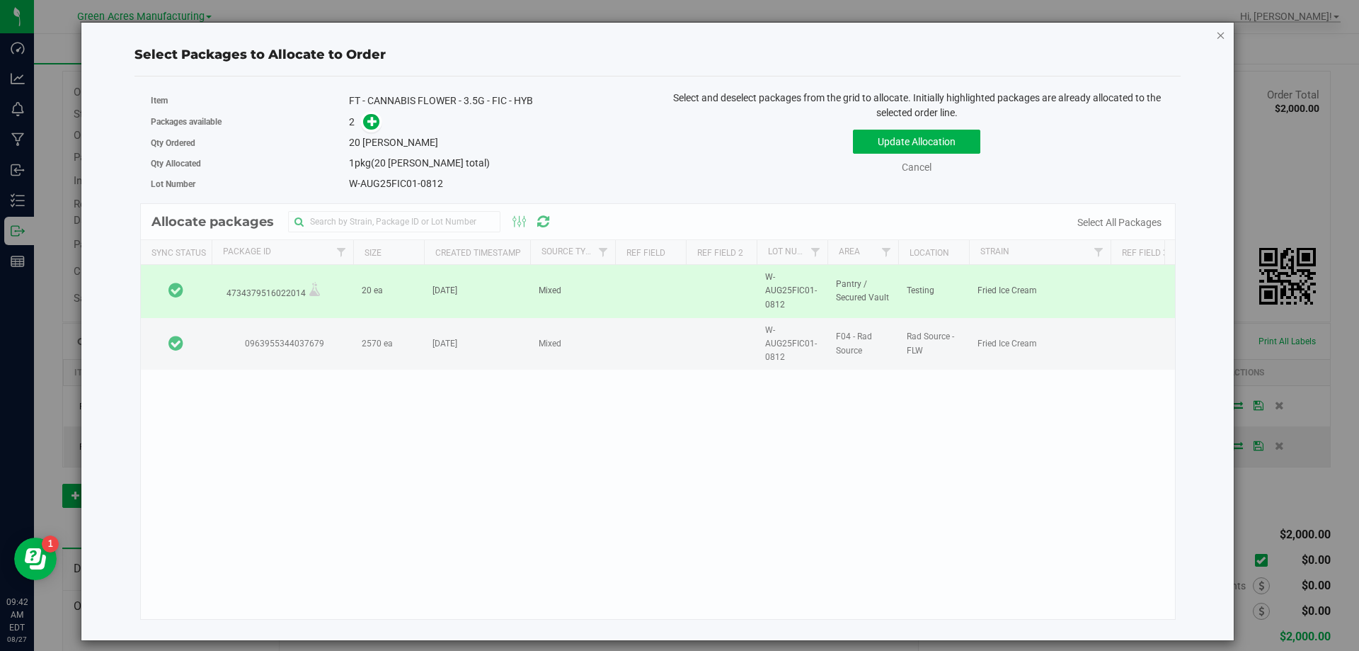
click at [1217, 37] on icon "button" at bounding box center [1221, 34] width 10 height 17
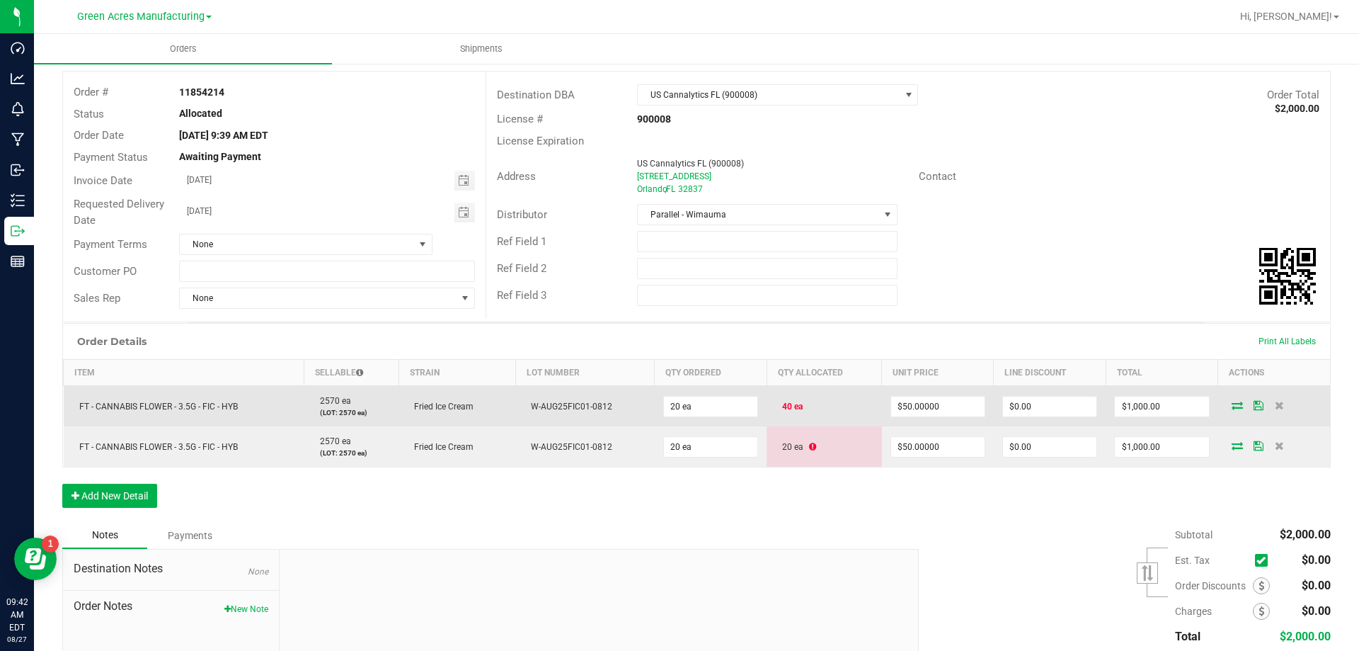
click at [1232, 407] on icon at bounding box center [1237, 405] width 11 height 8
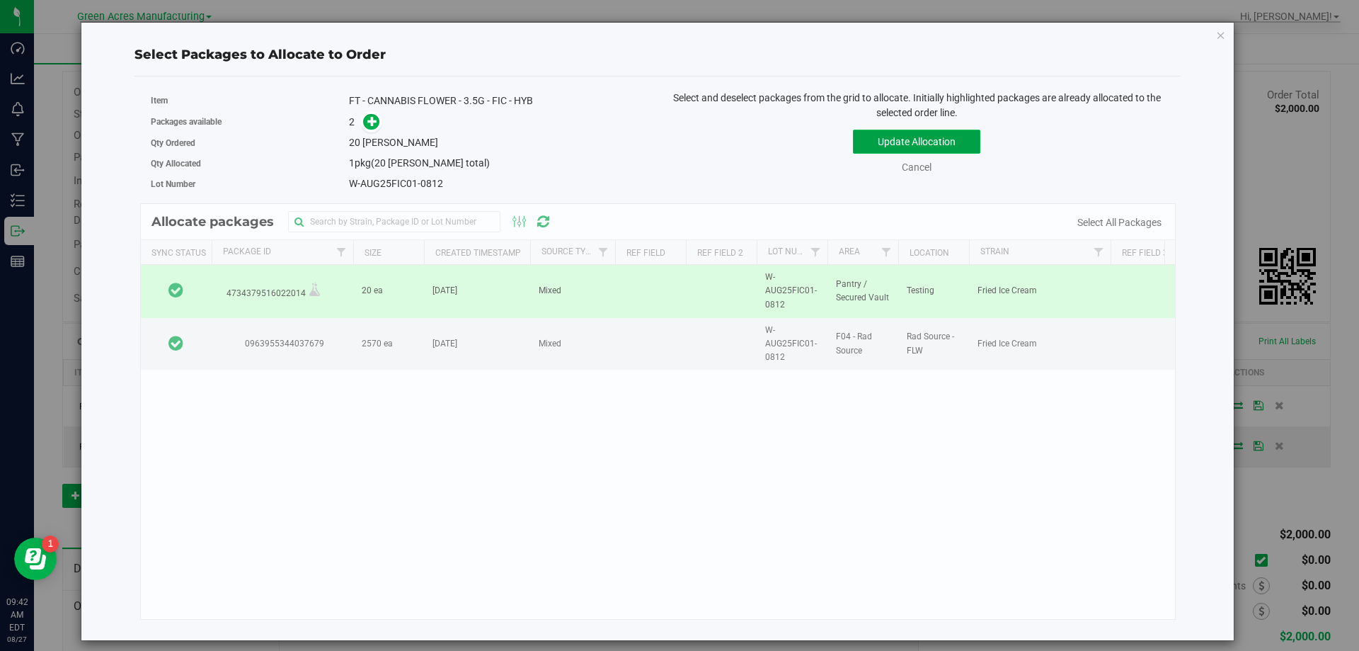
click at [978, 145] on button "Update Allocation" at bounding box center [916, 142] width 127 height 24
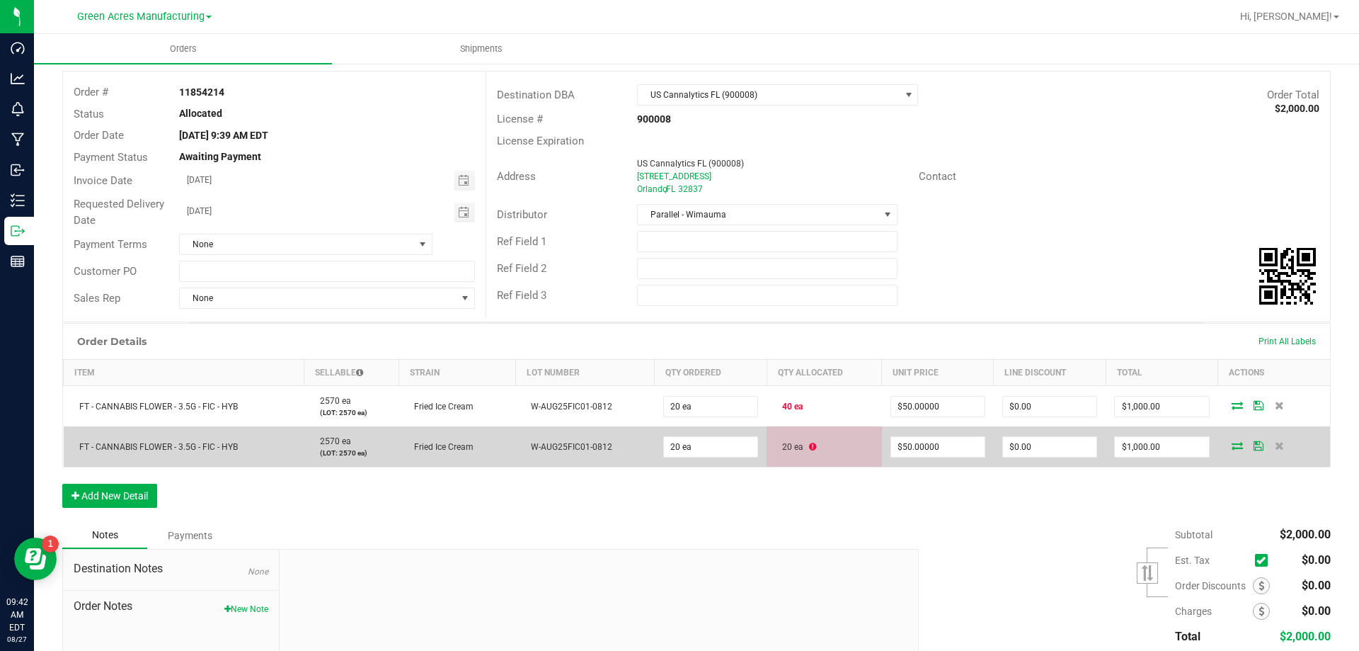
click at [1232, 449] on icon at bounding box center [1237, 445] width 11 height 8
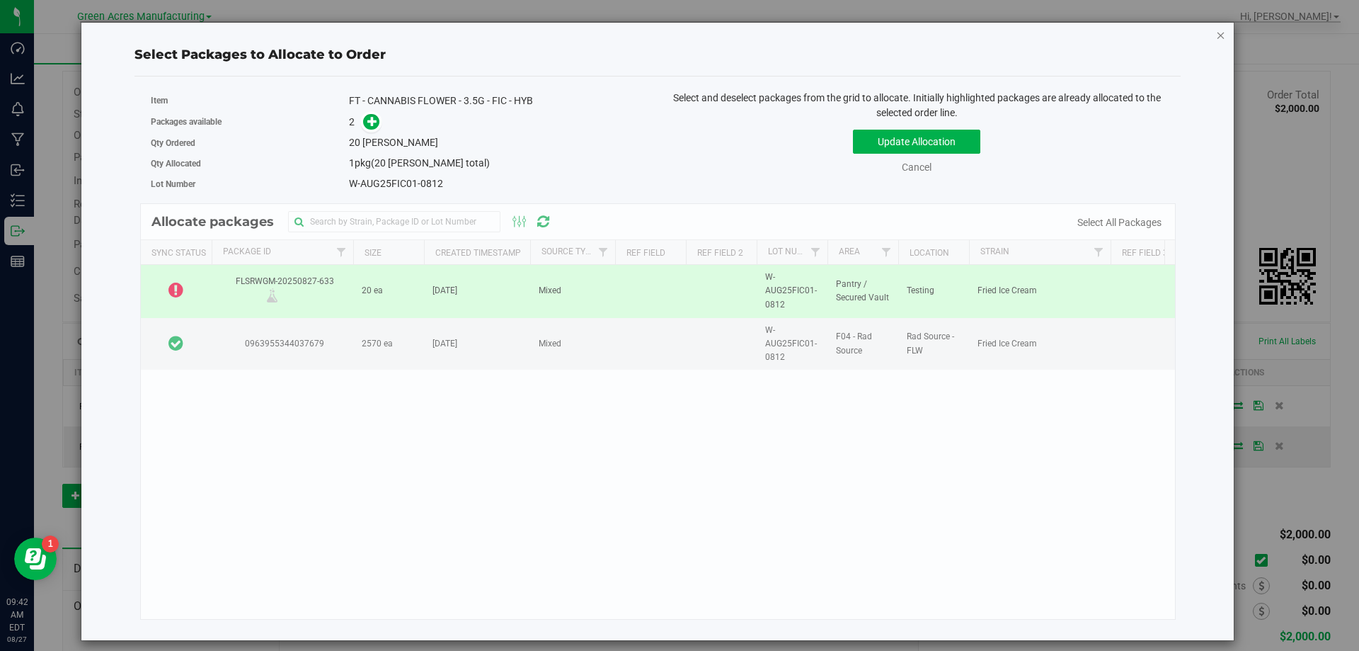
click at [1224, 34] on icon "button" at bounding box center [1221, 34] width 10 height 17
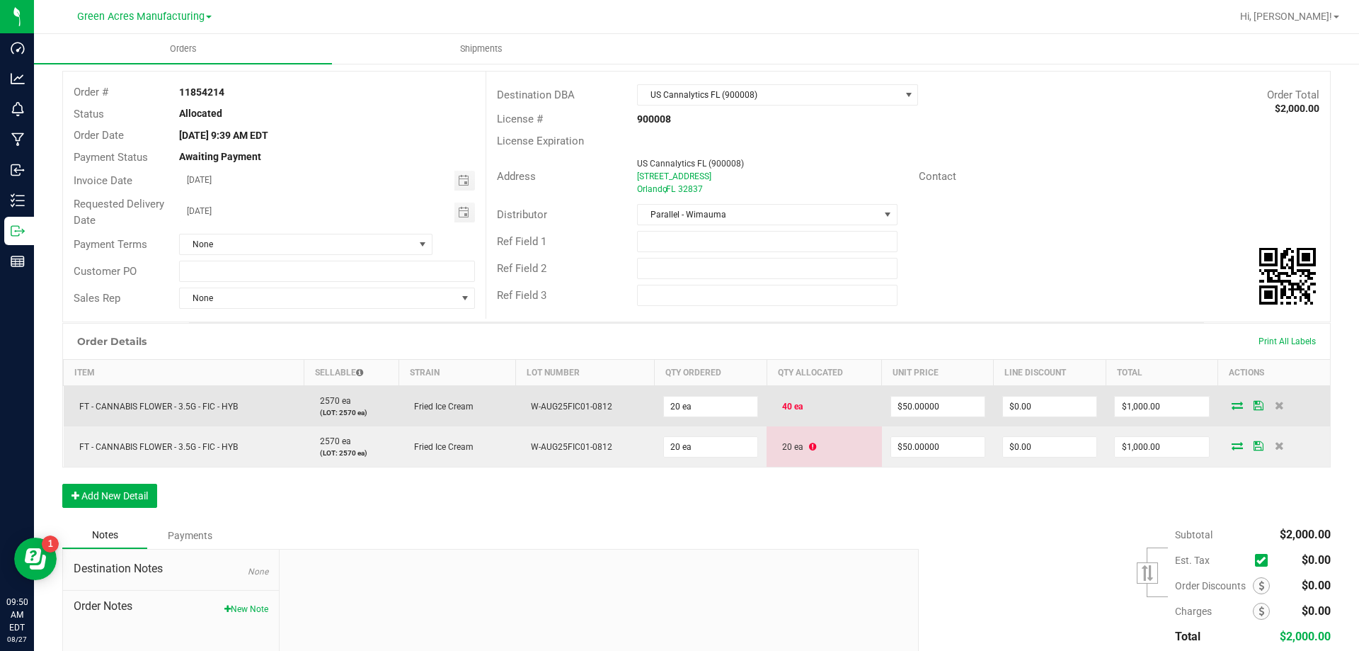
click at [1232, 401] on icon at bounding box center [1237, 405] width 11 height 8
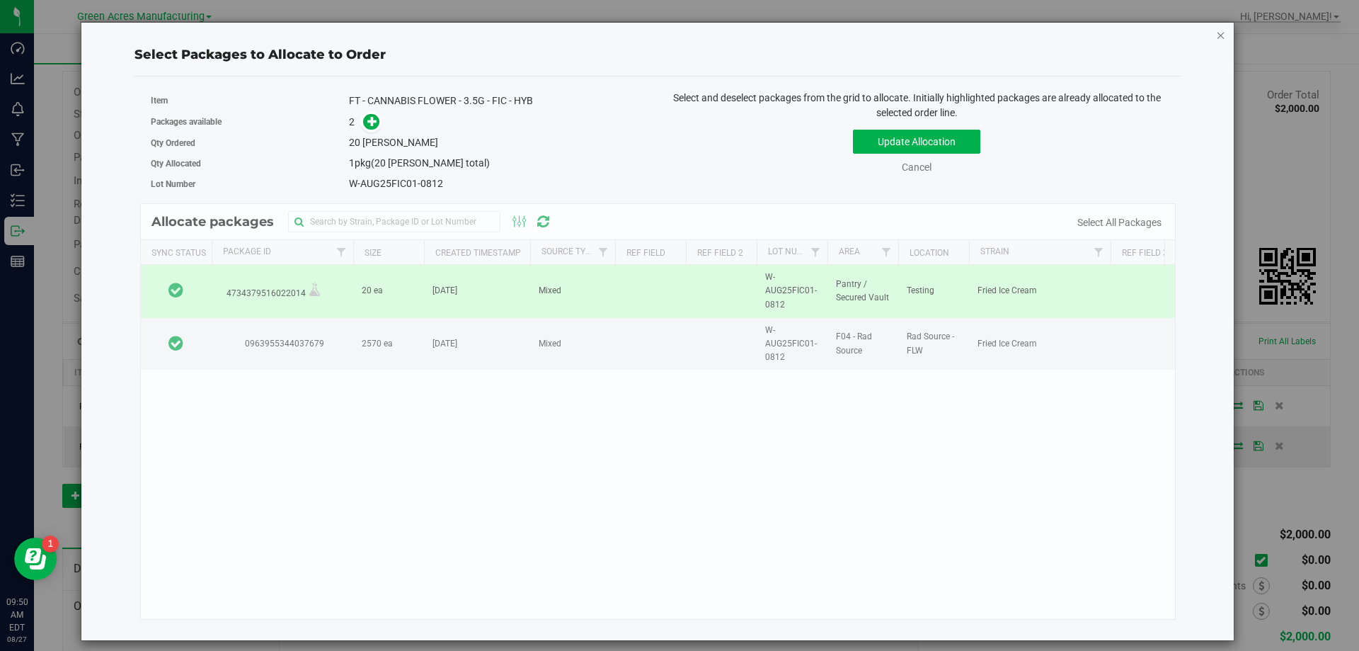
click at [1222, 40] on icon "button" at bounding box center [1221, 34] width 10 height 17
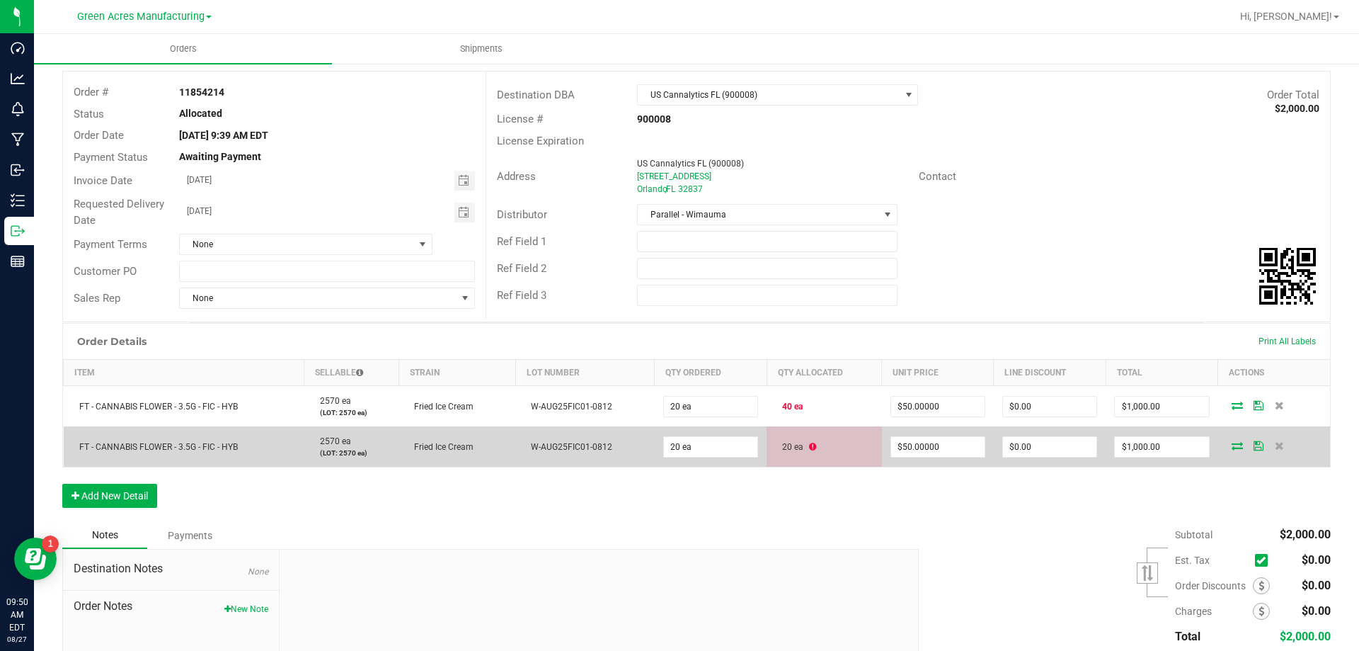
click at [1232, 444] on icon at bounding box center [1237, 445] width 11 height 8
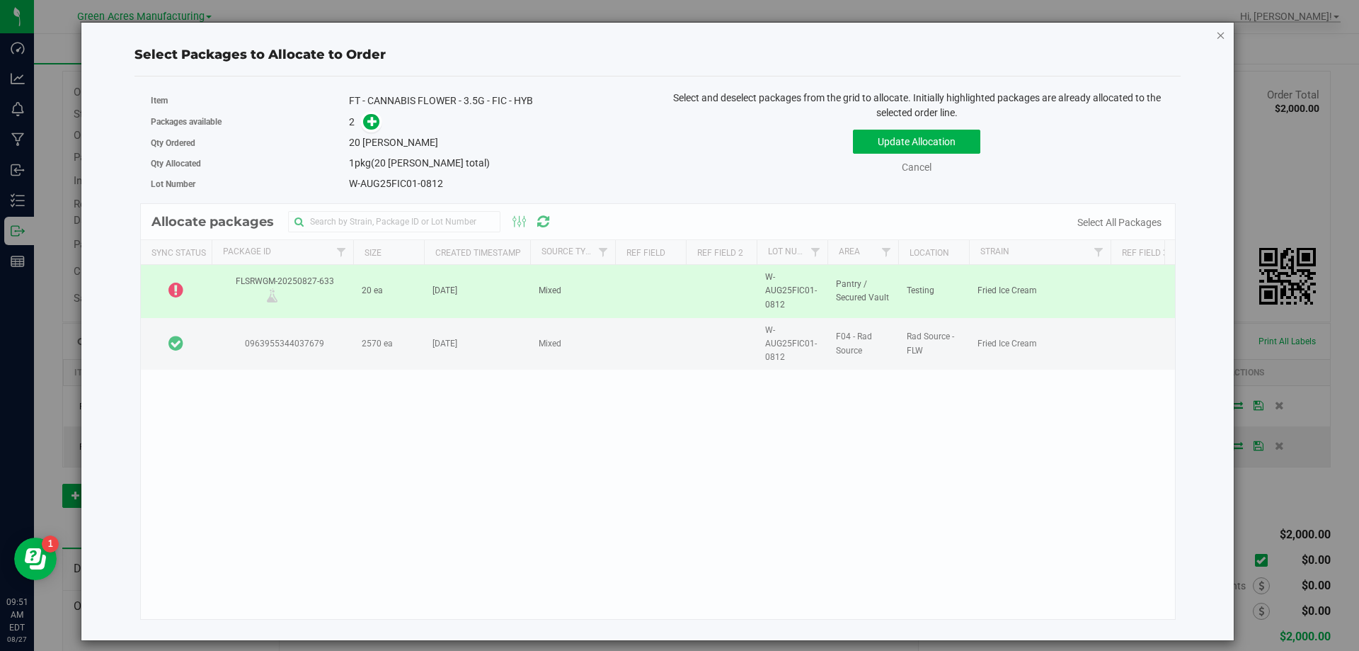
click at [1220, 41] on icon "button" at bounding box center [1221, 34] width 10 height 17
